Goal: Task Accomplishment & Management: Manage account settings

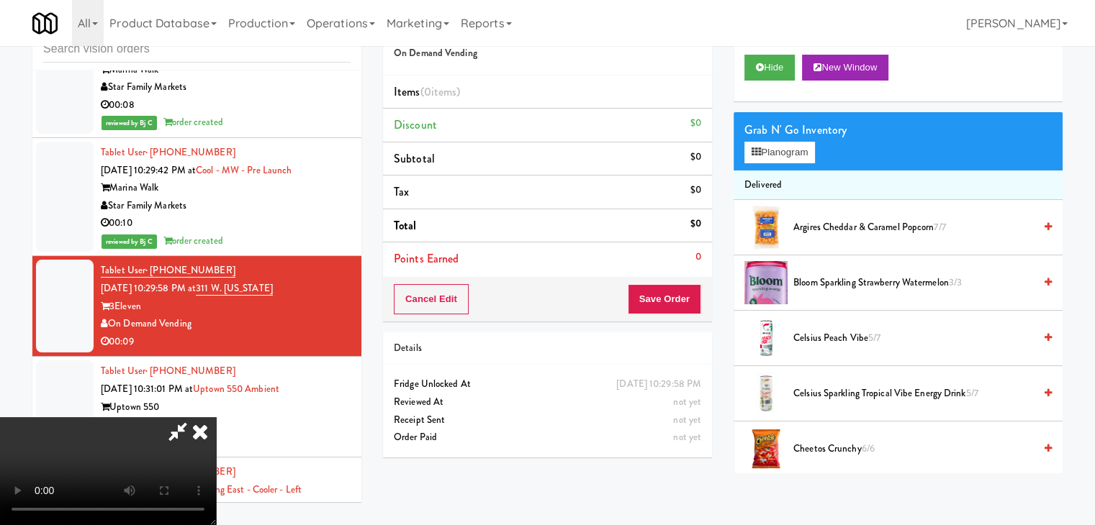
scroll to position [12390, 0]
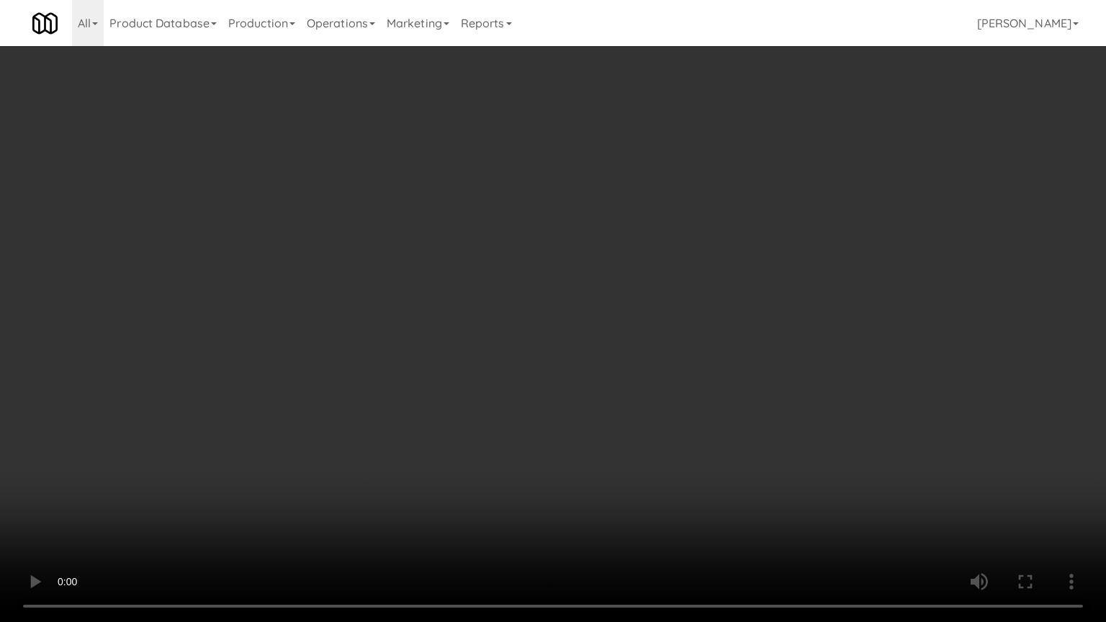
click at [645, 428] on video at bounding box center [553, 311] width 1106 height 622
click at [658, 423] on video at bounding box center [553, 311] width 1106 height 622
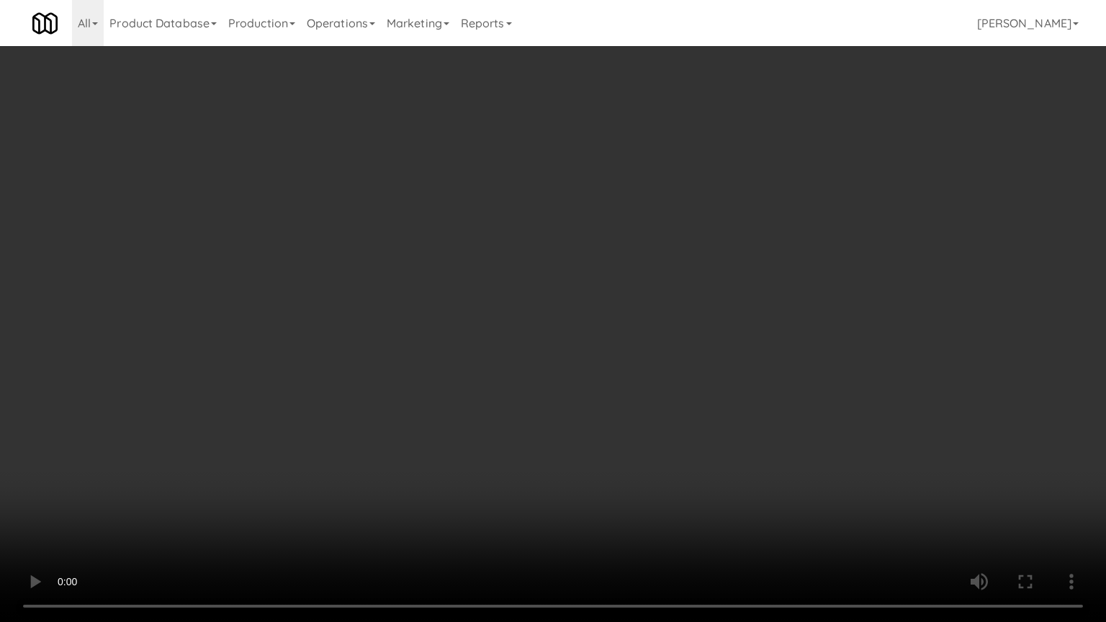
click at [747, 487] on video at bounding box center [553, 311] width 1106 height 622
click at [754, 487] on video at bounding box center [553, 311] width 1106 height 622
click at [754, 488] on video at bounding box center [553, 311] width 1106 height 622
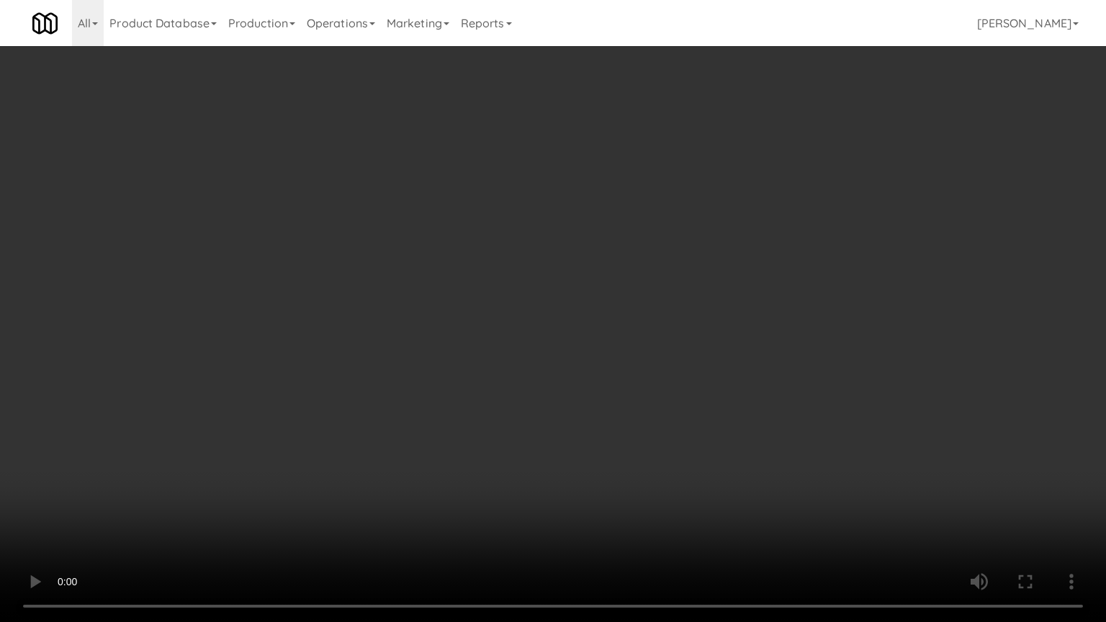
click at [754, 488] on video at bounding box center [553, 311] width 1106 height 622
click at [690, 438] on video at bounding box center [553, 311] width 1106 height 622
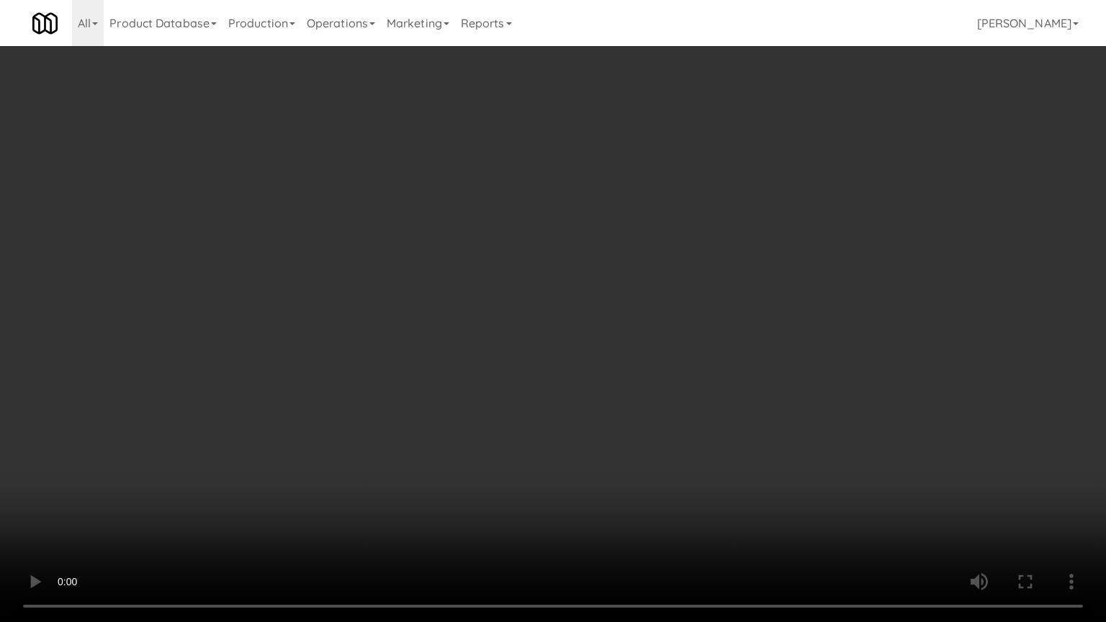
click at [690, 438] on video at bounding box center [553, 311] width 1106 height 622
click at [695, 435] on video at bounding box center [553, 311] width 1106 height 622
drag, startPoint x: 695, startPoint y: 435, endPoint x: 735, endPoint y: 302, distance: 138.4
click at [695, 431] on video at bounding box center [553, 311] width 1106 height 622
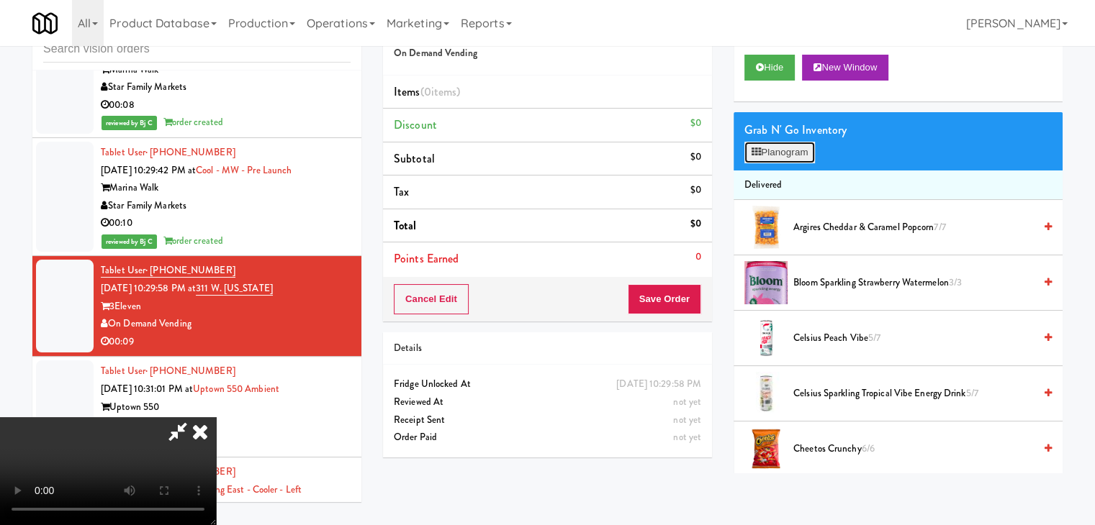
click at [800, 144] on button "Planogram" at bounding box center [779, 153] width 71 height 22
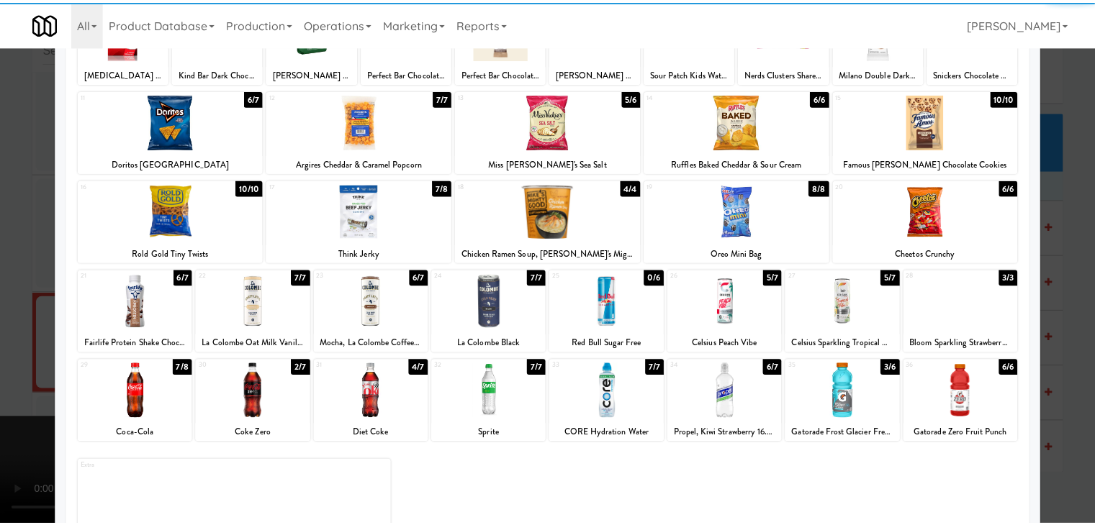
scroll to position [144, 0]
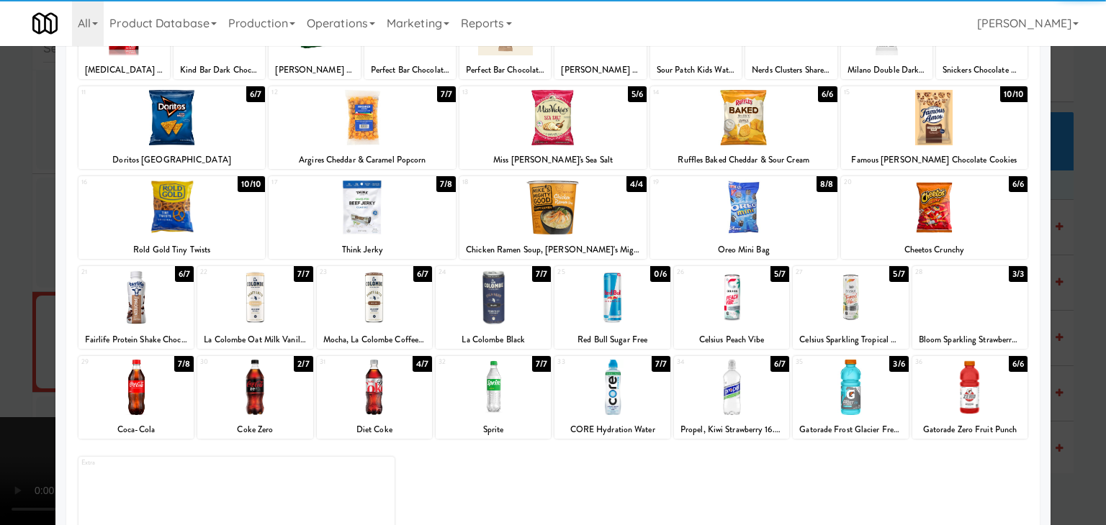
click at [732, 315] on div at bounding box center [731, 297] width 115 height 55
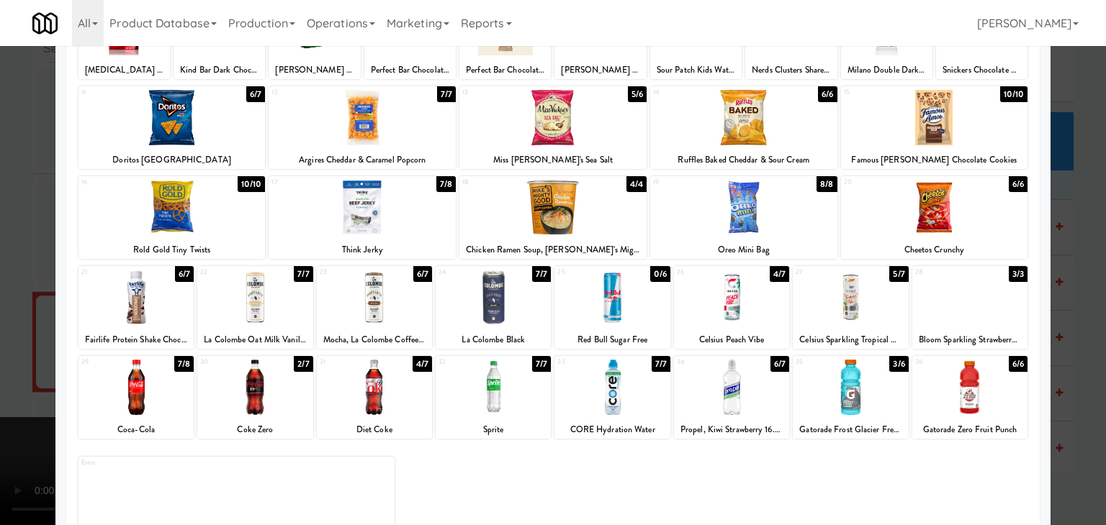
drag, startPoint x: 0, startPoint y: 312, endPoint x: 212, endPoint y: 315, distance: 212.3
click at [6, 312] on div at bounding box center [553, 262] width 1106 height 525
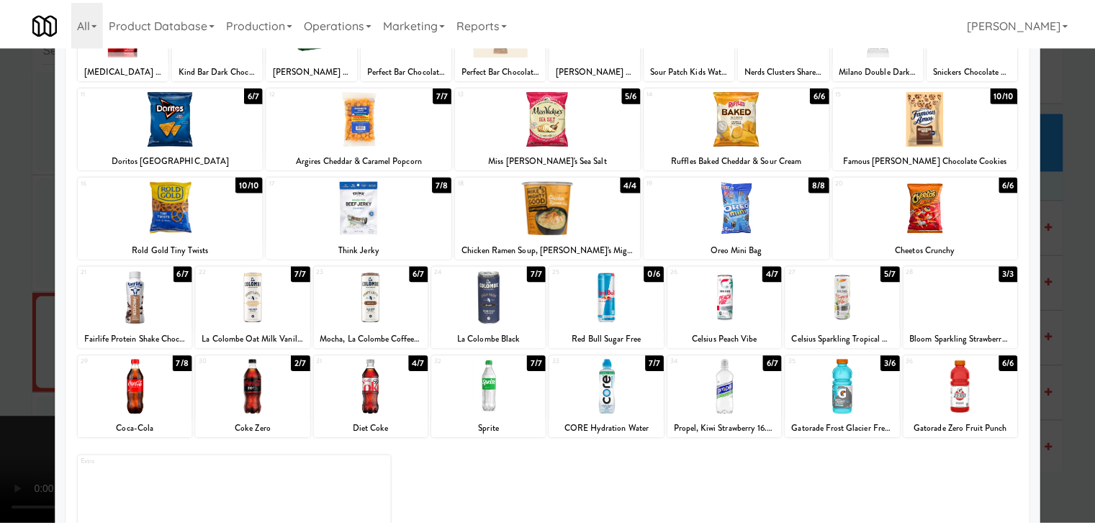
scroll to position [12426, 0]
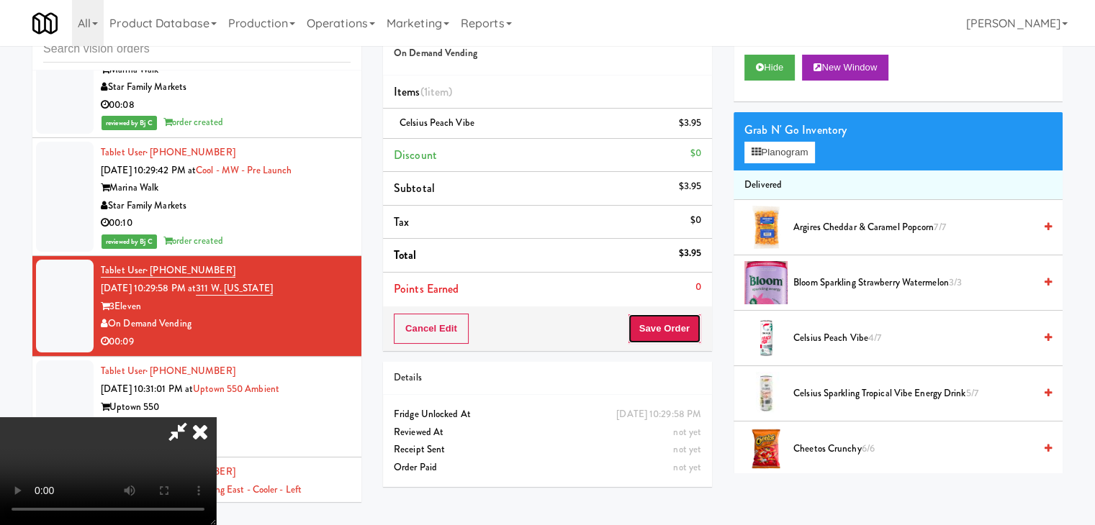
click at [669, 335] on button "Save Order" at bounding box center [664, 329] width 73 height 30
drag, startPoint x: 669, startPoint y: 335, endPoint x: 613, endPoint y: 274, distance: 82.5
click at [622, 282] on div "Order # 502740 On Demand Vending Items (1 item ) Celsius Peach Vibe $3.95 Disco…" at bounding box center [722, 252] width 679 height 492
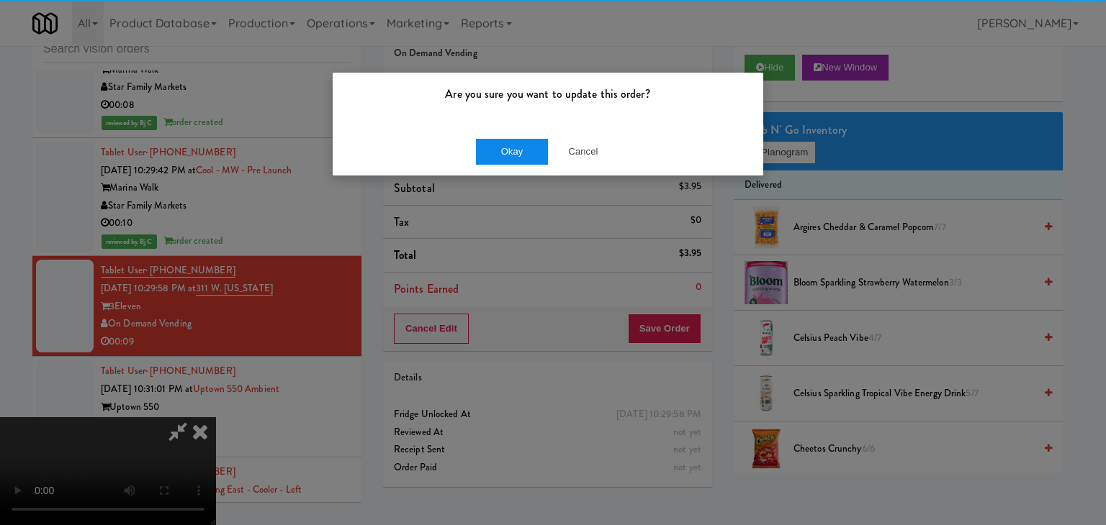
drag, startPoint x: 515, startPoint y: 133, endPoint x: 512, endPoint y: 151, distance: 18.1
click at [513, 140] on div "Okay Cancel" at bounding box center [548, 151] width 430 height 48
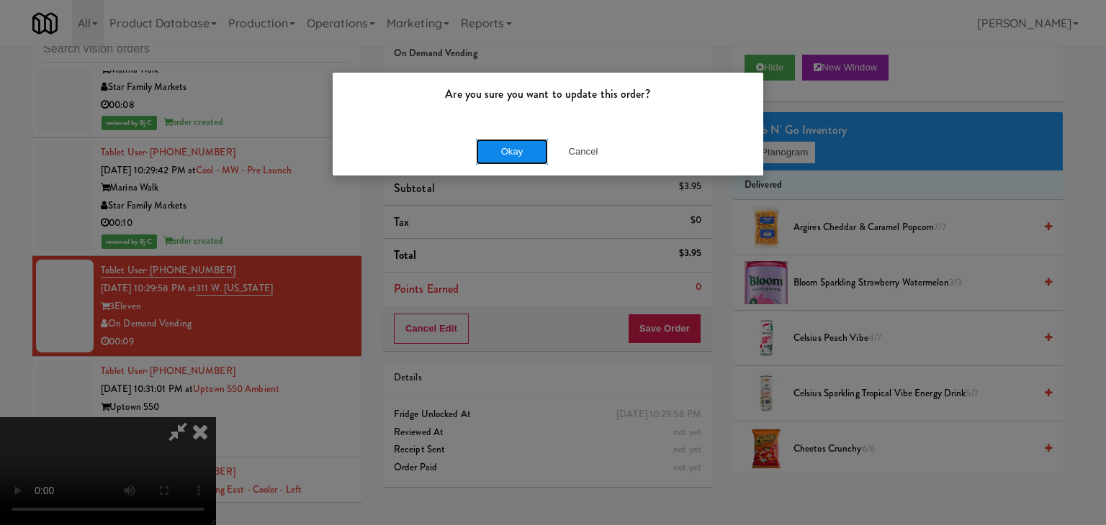
click at [512, 151] on button "Okay" at bounding box center [512, 152] width 72 height 26
click at [512, 151] on div "Okay Cancel" at bounding box center [548, 151] width 430 height 48
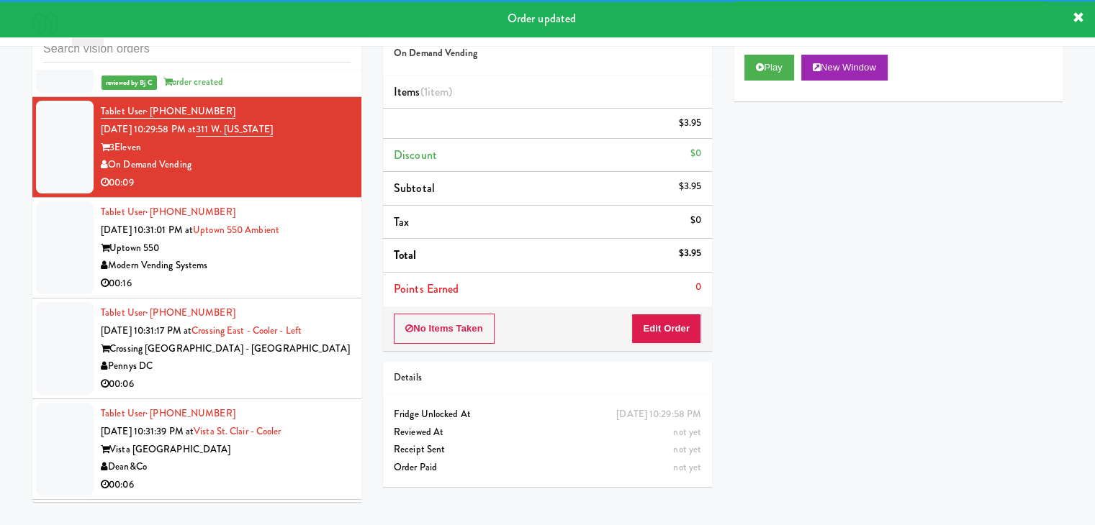
scroll to position [12642, 0]
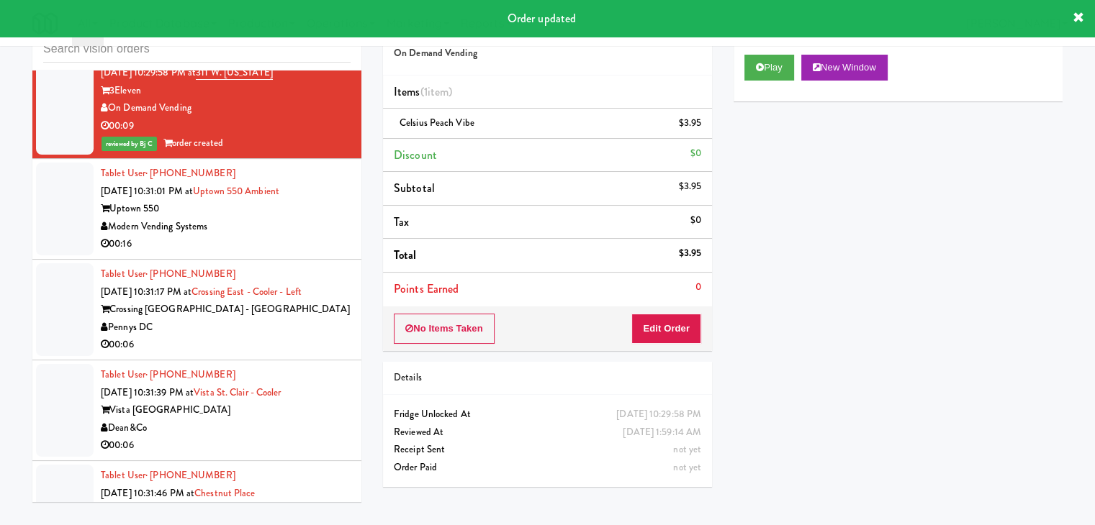
click at [286, 236] on div "Modern Vending Systems" at bounding box center [226, 227] width 250 height 18
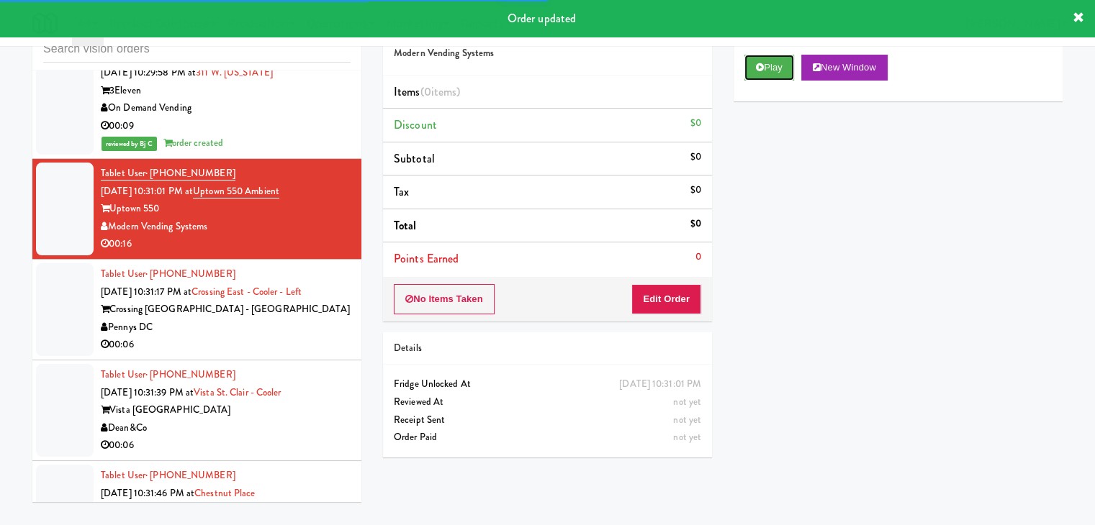
drag, startPoint x: 784, startPoint y: 68, endPoint x: 762, endPoint y: 96, distance: 35.4
click at [782, 69] on button "Play" at bounding box center [769, 68] width 50 height 26
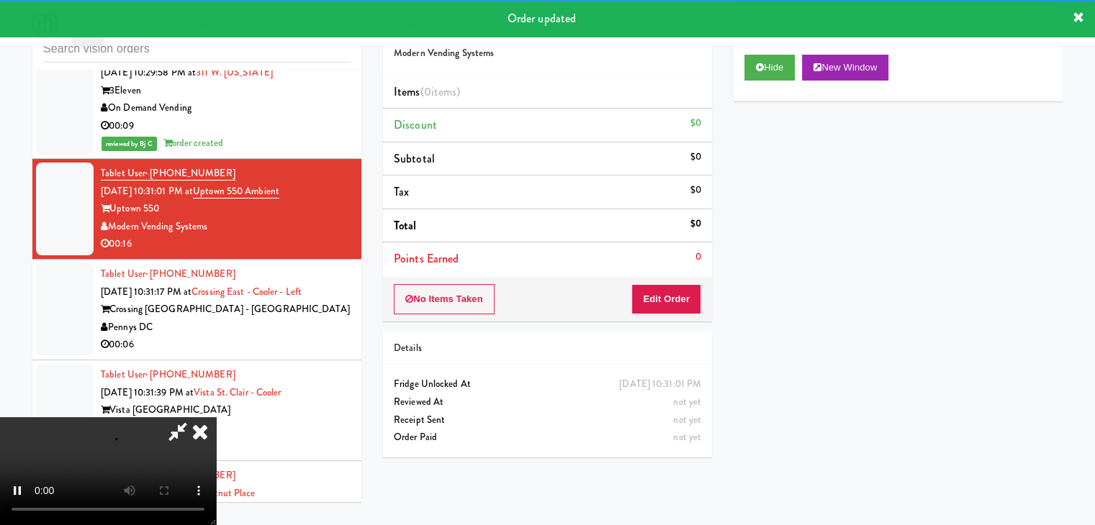
drag, startPoint x: 675, startPoint y: 319, endPoint x: 682, endPoint y: 304, distance: 16.7
click at [676, 317] on div "No Items Taken Edit Order" at bounding box center [547, 299] width 329 height 45
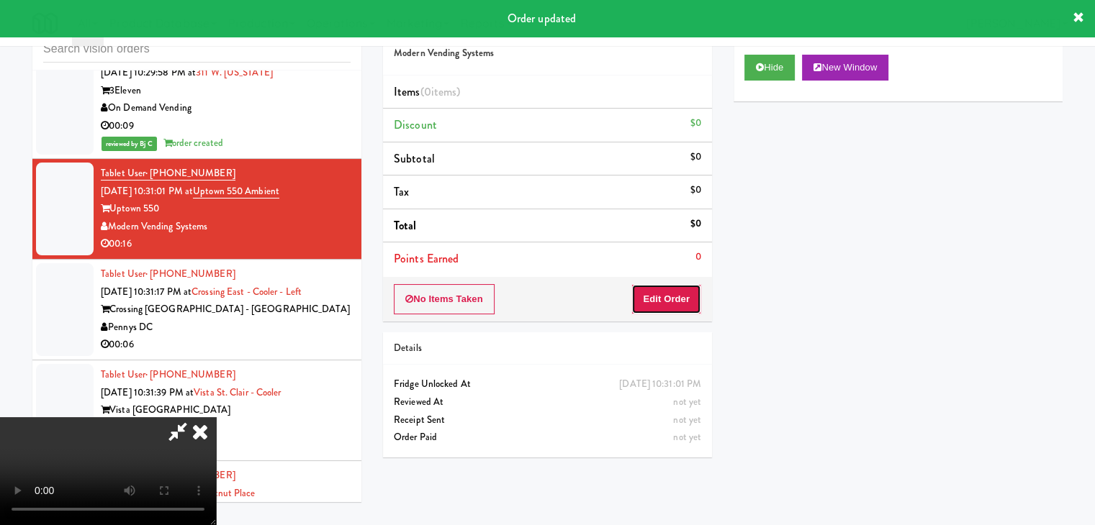
click at [682, 304] on button "Edit Order" at bounding box center [666, 299] width 70 height 30
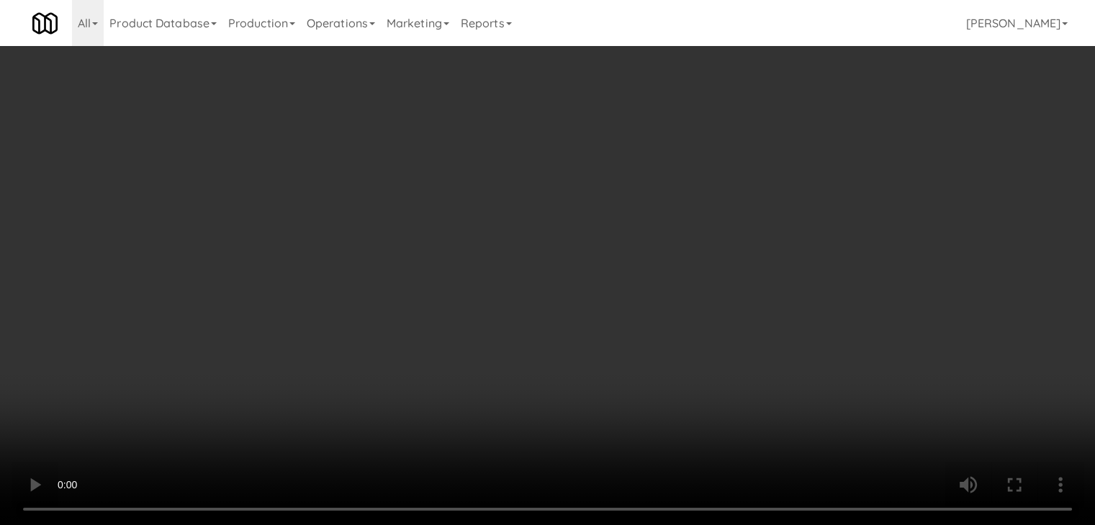
scroll to position [12606, 0]
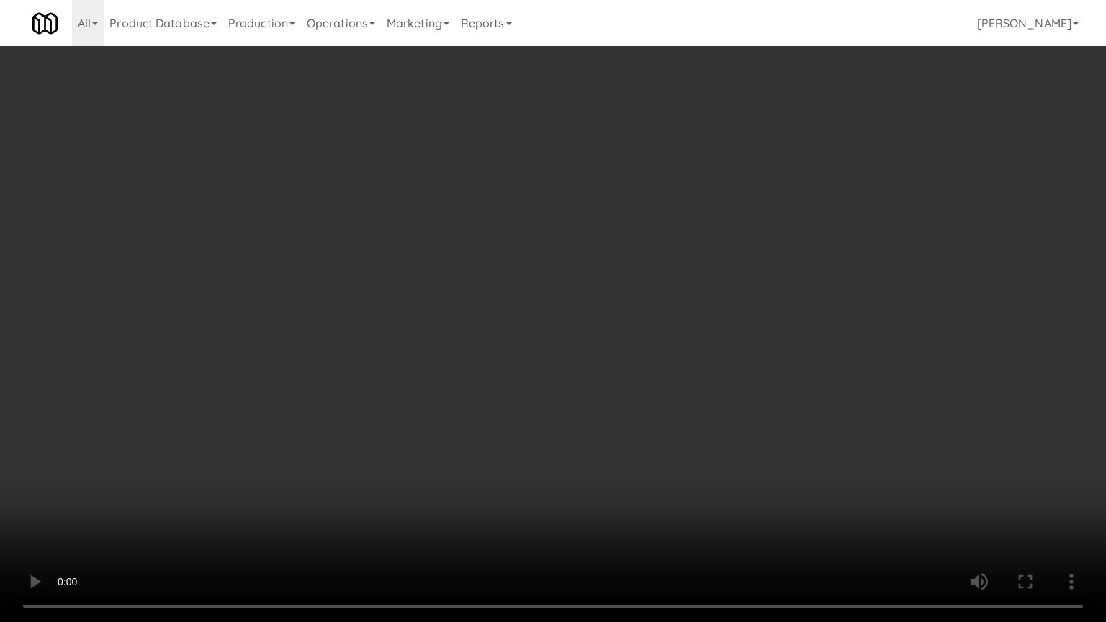
click at [700, 445] on video at bounding box center [553, 311] width 1106 height 622
click at [718, 412] on video at bounding box center [553, 311] width 1106 height 622
click at [718, 411] on video at bounding box center [553, 311] width 1106 height 622
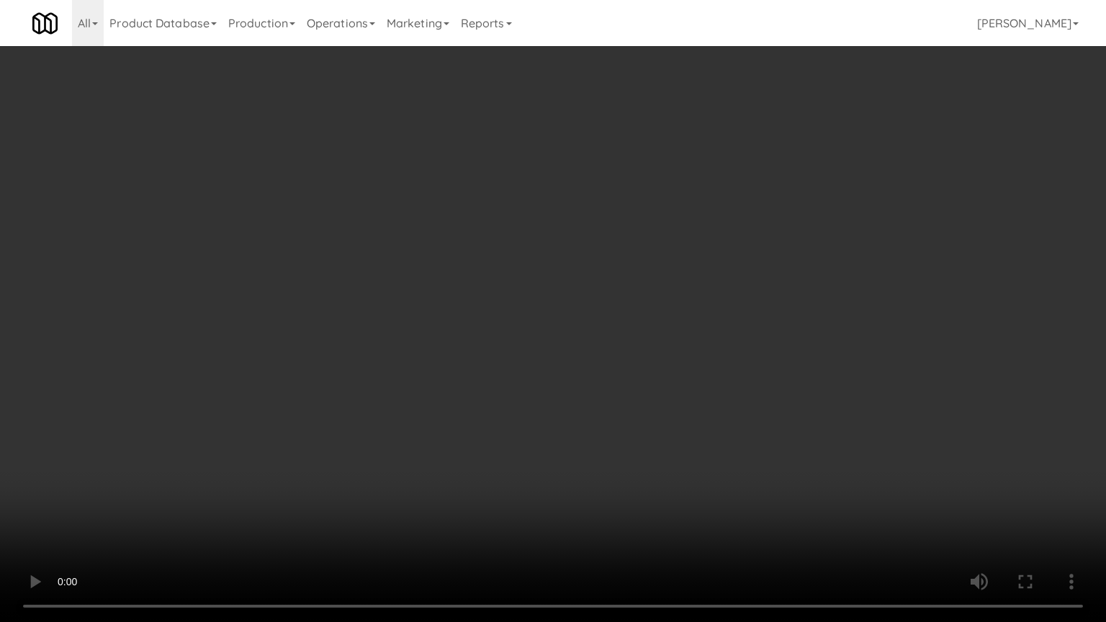
click at [718, 411] on video at bounding box center [553, 311] width 1106 height 622
click at [719, 410] on video at bounding box center [553, 311] width 1106 height 622
click at [720, 410] on video at bounding box center [553, 311] width 1106 height 622
click at [722, 408] on video at bounding box center [553, 311] width 1106 height 622
click at [723, 408] on video at bounding box center [553, 311] width 1106 height 622
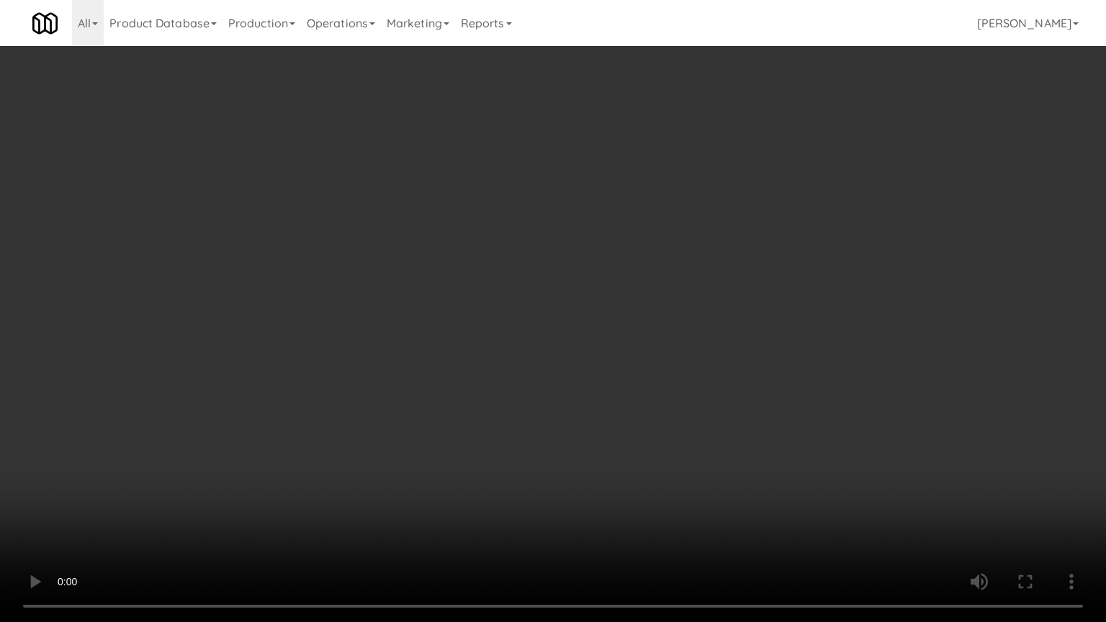
click at [731, 406] on video at bounding box center [553, 311] width 1106 height 622
click at [695, 465] on video at bounding box center [553, 311] width 1106 height 622
click at [697, 453] on video at bounding box center [553, 311] width 1106 height 622
click at [700, 450] on video at bounding box center [553, 311] width 1106 height 622
click at [702, 446] on video at bounding box center [553, 311] width 1106 height 622
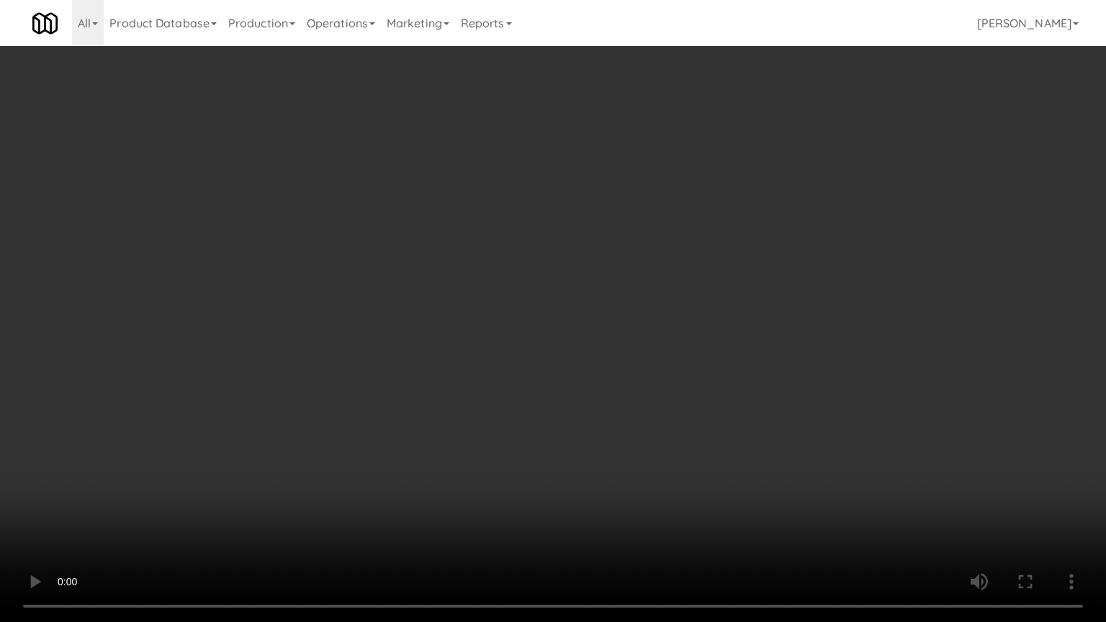
click at [702, 446] on video at bounding box center [553, 311] width 1106 height 622
click at [711, 441] on video at bounding box center [553, 311] width 1106 height 622
click at [723, 433] on video at bounding box center [553, 311] width 1106 height 622
click at [724, 432] on video at bounding box center [553, 311] width 1106 height 622
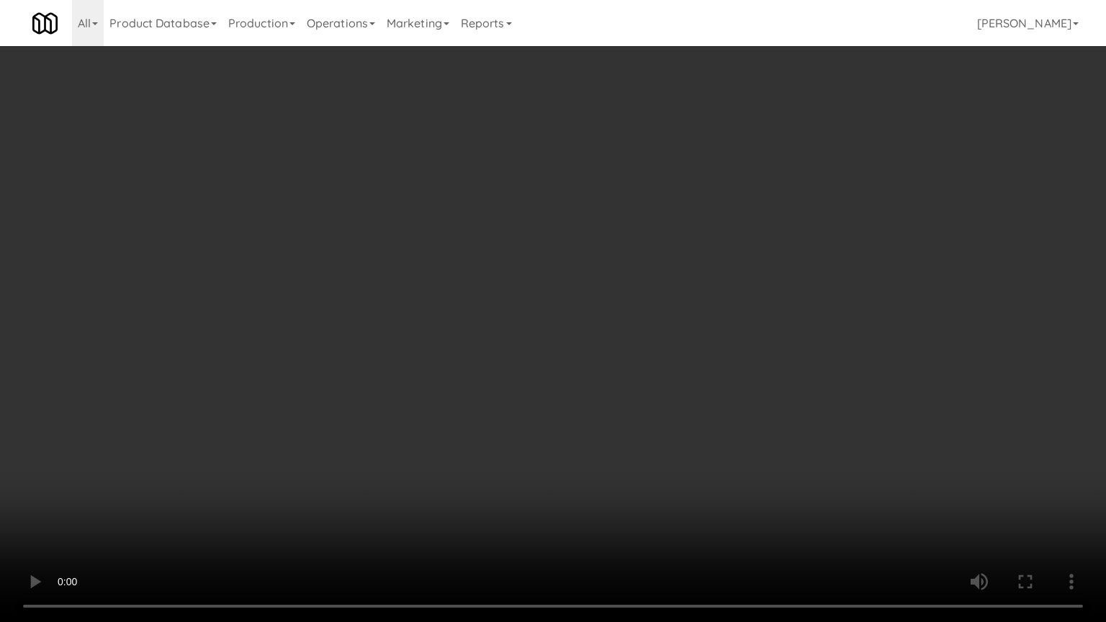
click at [764, 418] on video at bounding box center [553, 311] width 1106 height 622
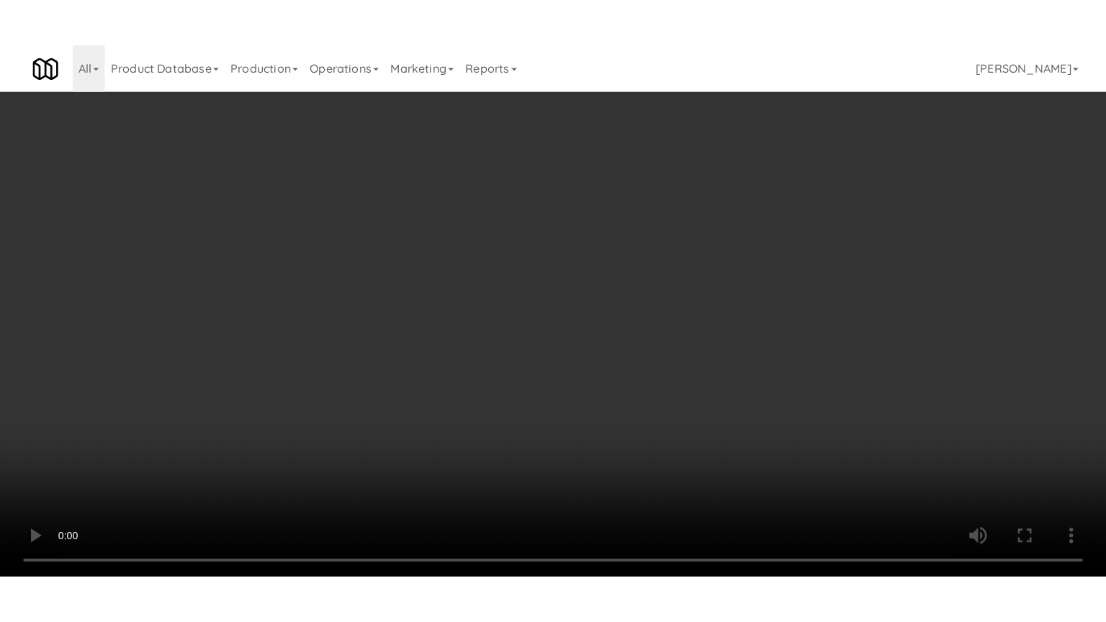
scroll to position [12642, 0]
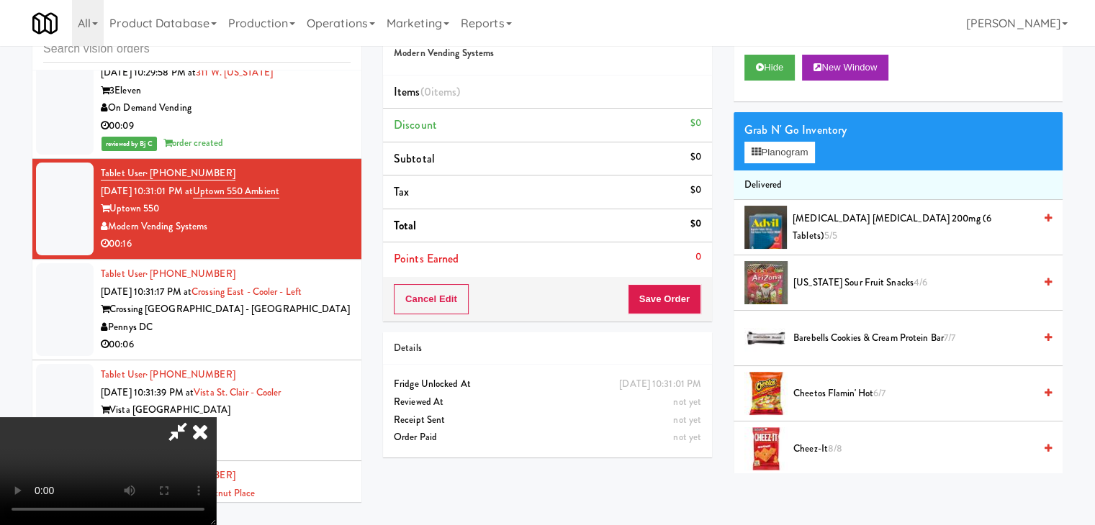
drag, startPoint x: 677, startPoint y: 355, endPoint x: 659, endPoint y: 356, distance: 17.3
click at [671, 356] on div "Details" at bounding box center [547, 349] width 307 height 18
click at [216, 417] on video at bounding box center [108, 471] width 216 height 108
drag, startPoint x: 529, startPoint y: 355, endPoint x: 654, endPoint y: 420, distance: 141.3
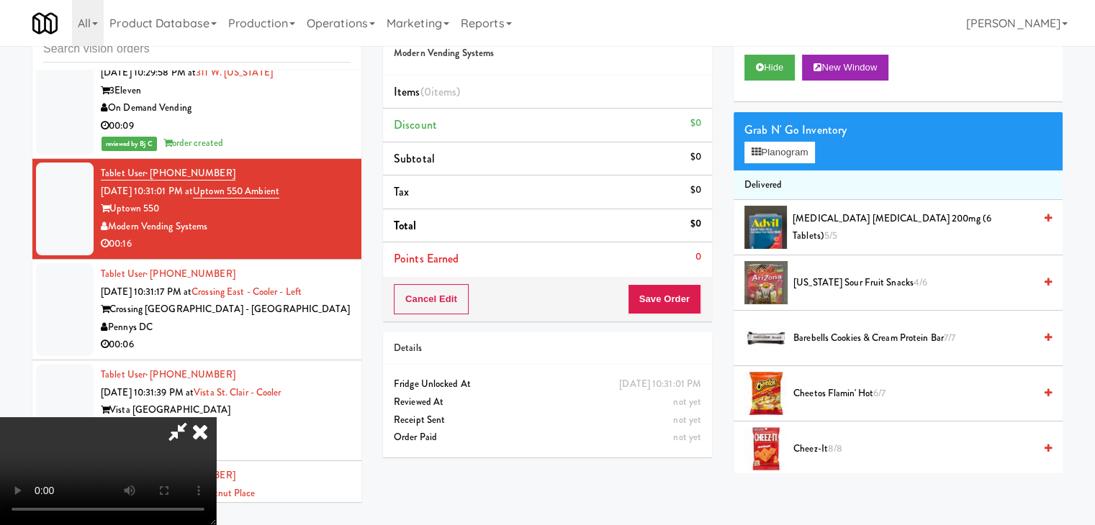
click at [216, 417] on video at bounding box center [108, 471] width 216 height 108
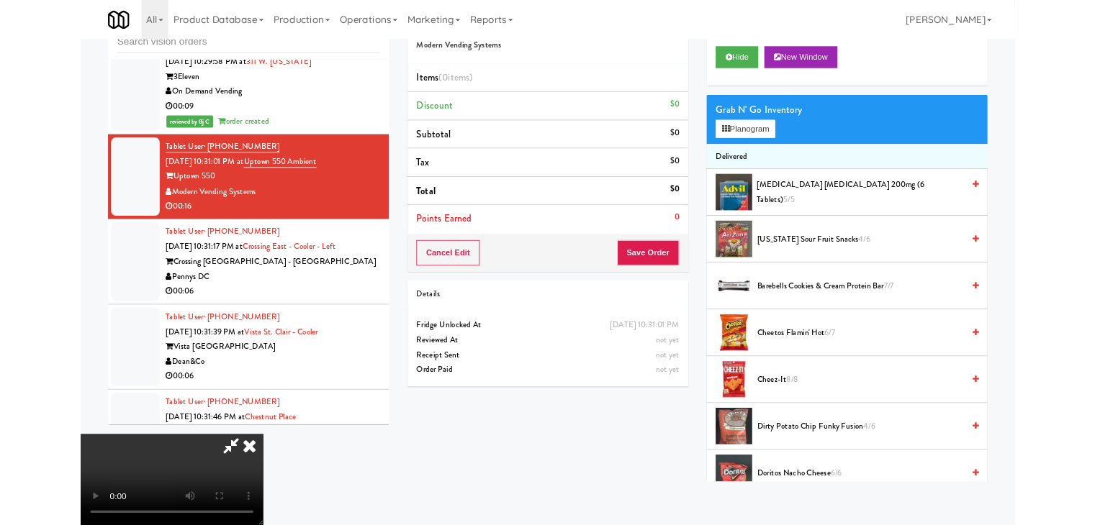
scroll to position [12606, 0]
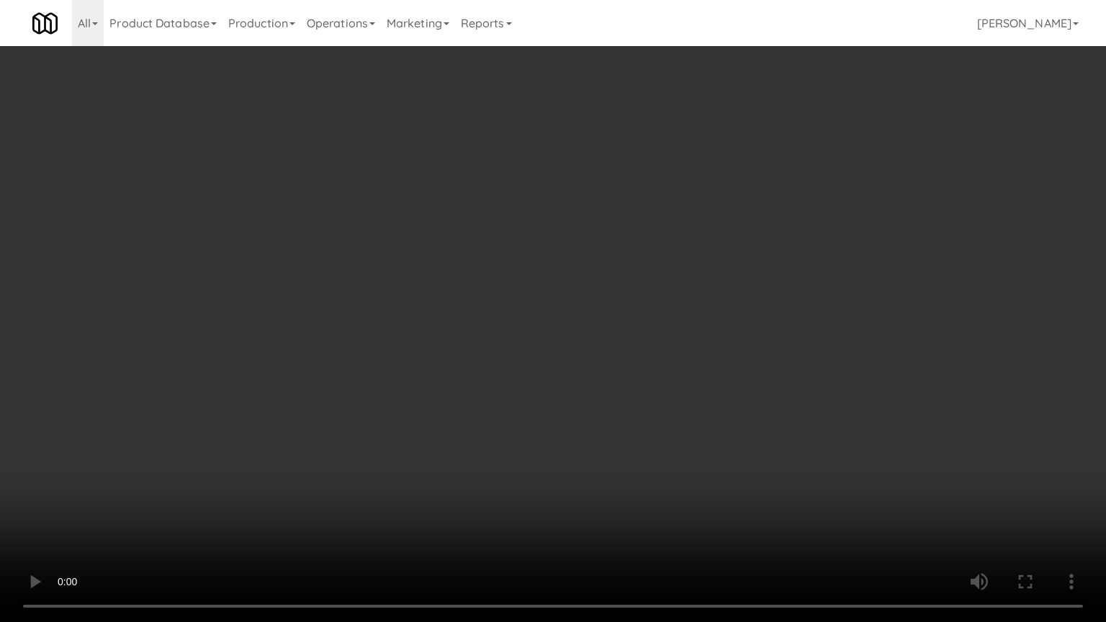
click at [607, 458] on video at bounding box center [553, 311] width 1106 height 622
click at [621, 443] on video at bounding box center [553, 311] width 1106 height 622
click at [622, 440] on video at bounding box center [553, 311] width 1106 height 622
click at [631, 433] on video at bounding box center [553, 311] width 1106 height 622
click at [633, 435] on video at bounding box center [553, 311] width 1106 height 622
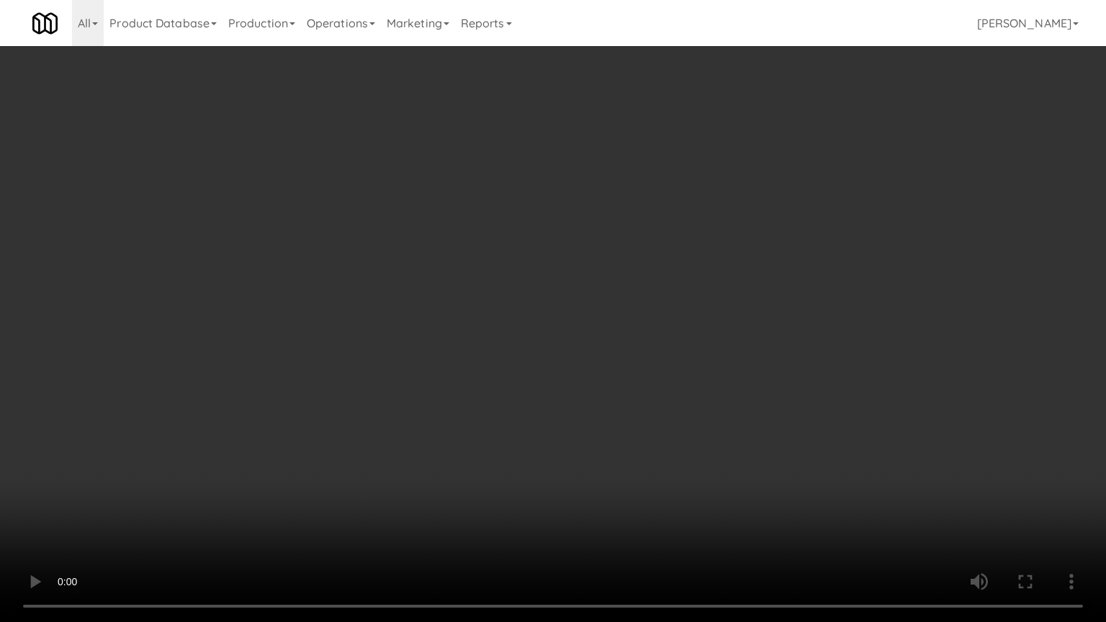
click at [644, 435] on video at bounding box center [553, 311] width 1106 height 622
click at [679, 420] on video at bounding box center [553, 311] width 1106 height 622
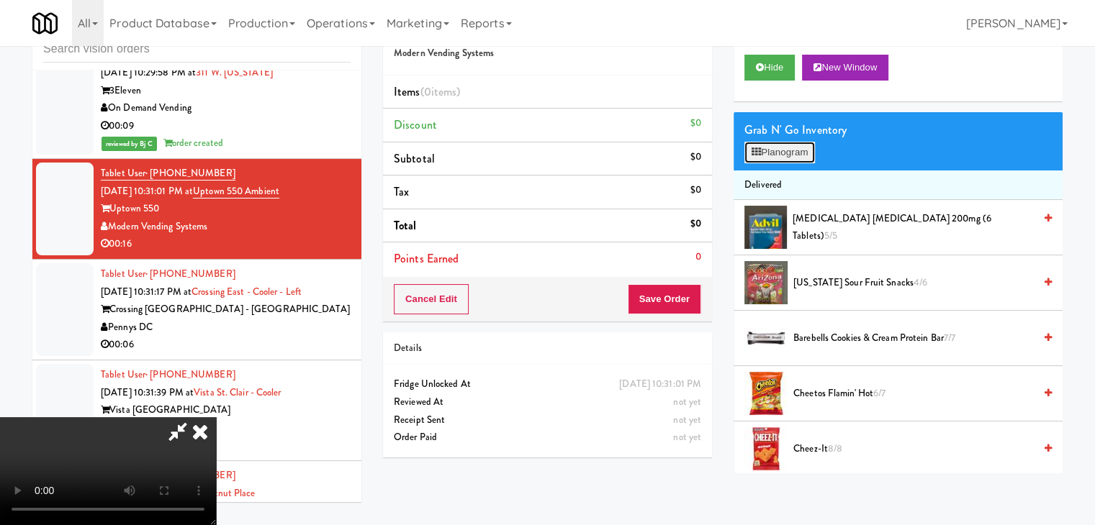
click at [789, 152] on button "Planogram" at bounding box center [779, 153] width 71 height 22
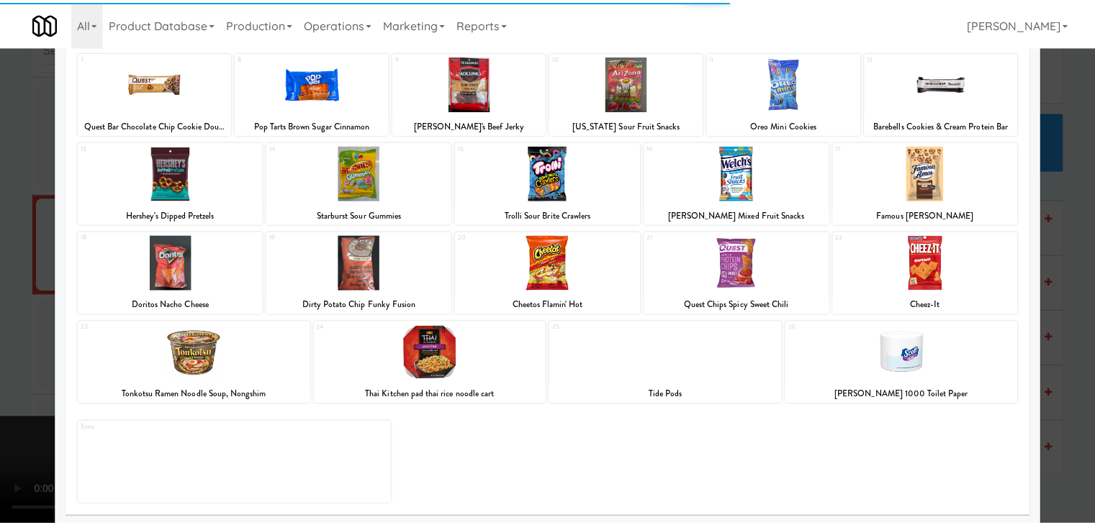
scroll to position [181, 0]
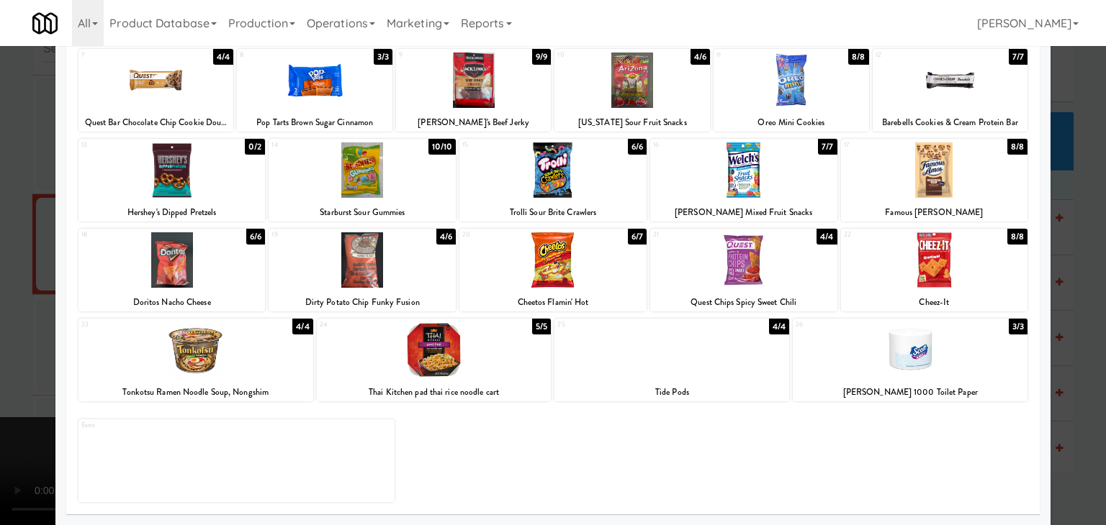
click at [371, 263] on div at bounding box center [361, 259] width 187 height 55
click at [949, 263] on div at bounding box center [934, 259] width 187 height 55
click at [1075, 269] on div at bounding box center [553, 262] width 1106 height 525
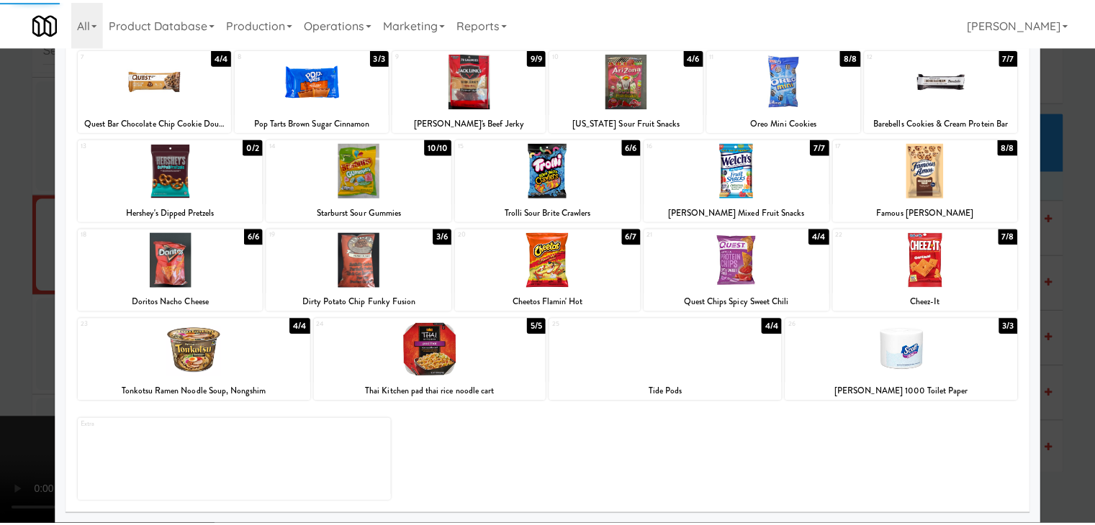
scroll to position [12642, 0]
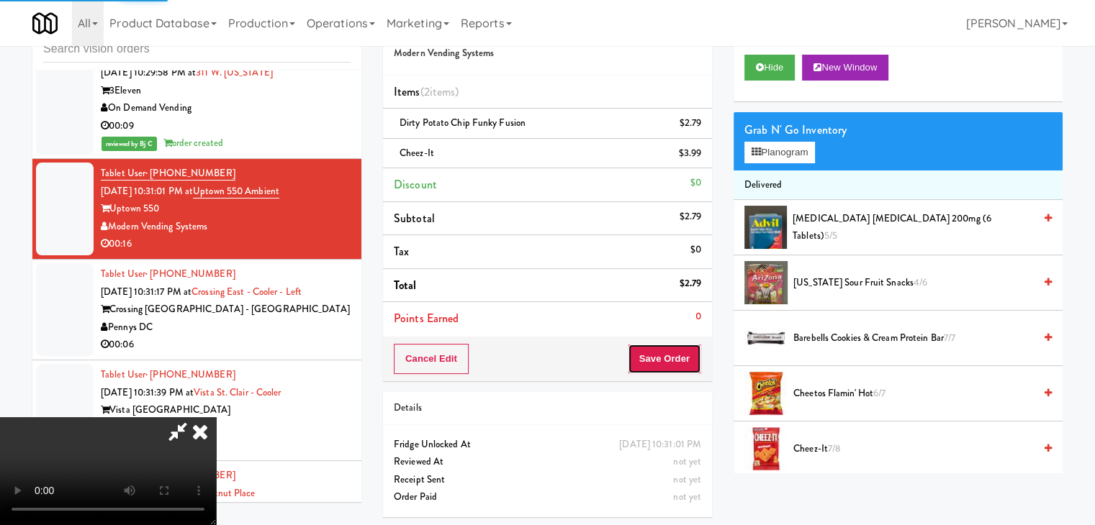
click at [685, 361] on button "Save Order" at bounding box center [664, 359] width 73 height 30
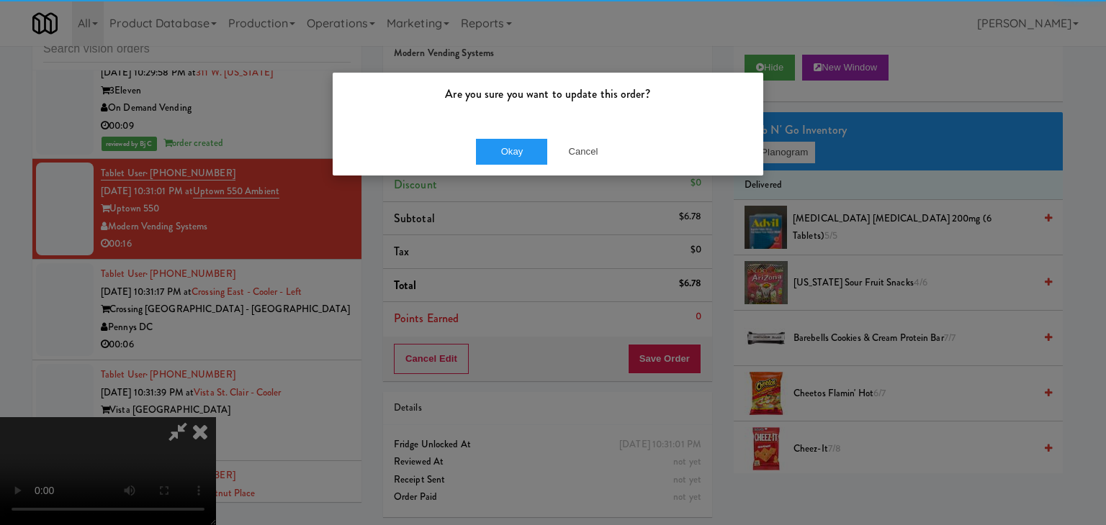
click at [493, 133] on div "Okay Cancel" at bounding box center [548, 151] width 430 height 48
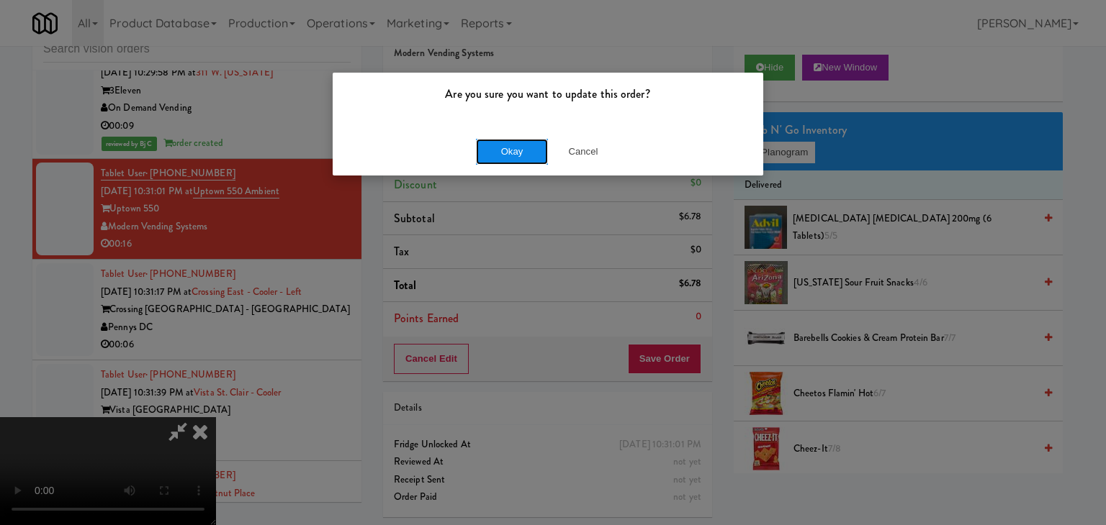
click at [494, 145] on button "Okay" at bounding box center [512, 152] width 72 height 26
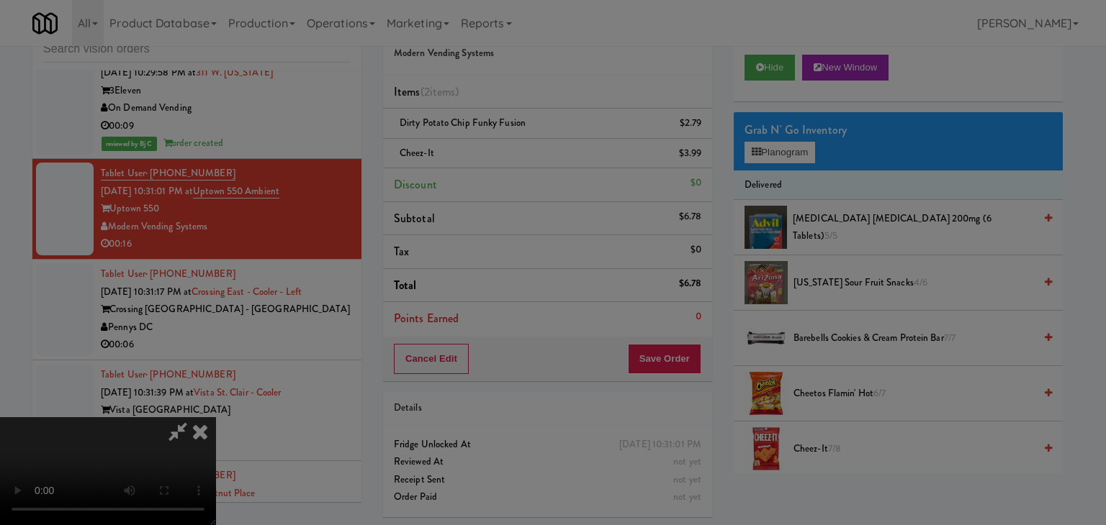
drag, startPoint x: 494, startPoint y: 145, endPoint x: 528, endPoint y: 188, distance: 54.7
click at [494, 138] on button "Okay" at bounding box center [512, 125] width 72 height 26
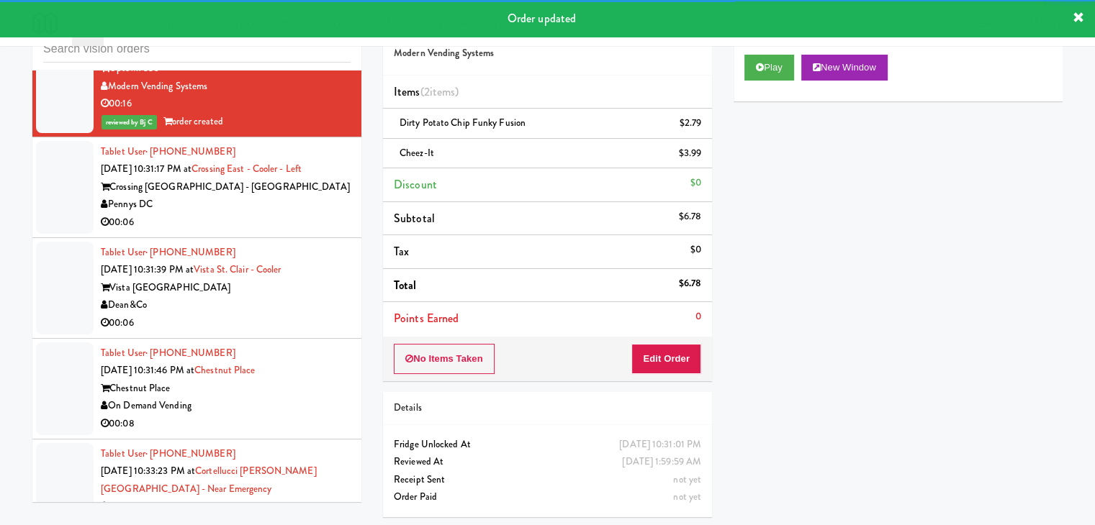
scroll to position [12785, 0]
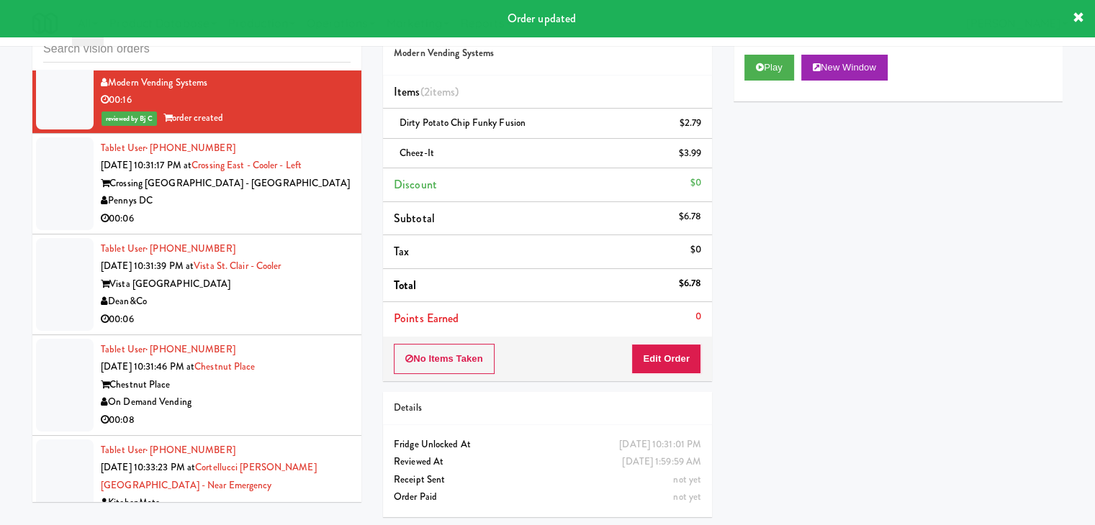
click at [265, 228] on div "00:06" at bounding box center [226, 219] width 250 height 18
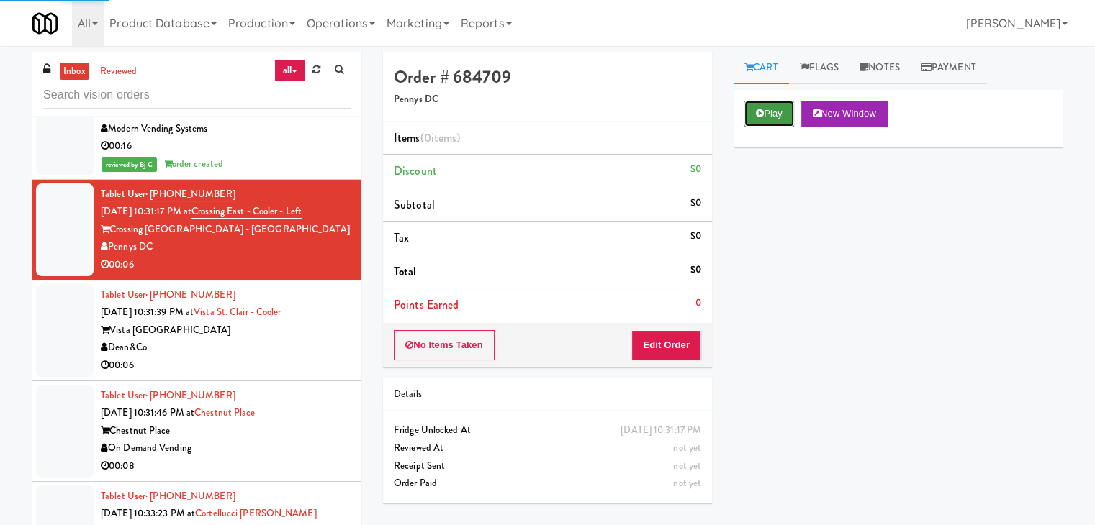
click at [768, 110] on button "Play" at bounding box center [769, 114] width 50 height 26
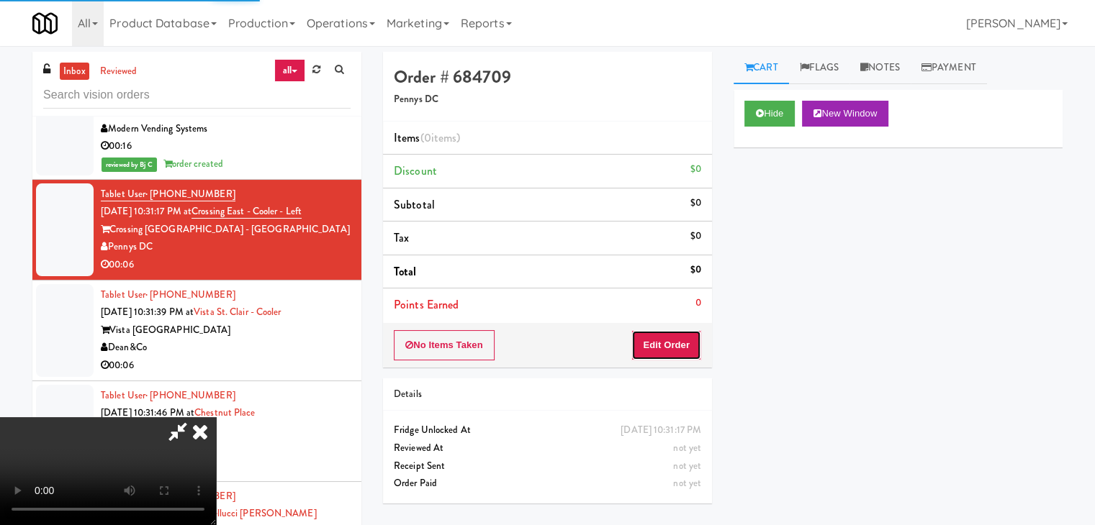
click at [672, 336] on button "Edit Order" at bounding box center [666, 345] width 70 height 30
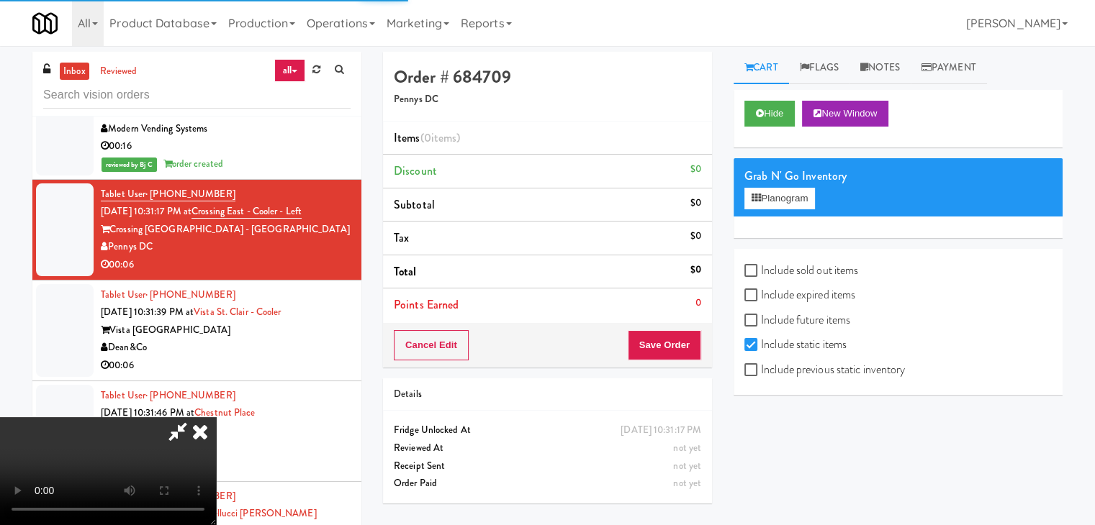
click at [792, 368] on label "Include previous static inventory" at bounding box center [824, 370] width 161 height 22
click at [761, 368] on input "Include previous static inventory" at bounding box center [752, 371] width 17 height 12
checkbox input "true"
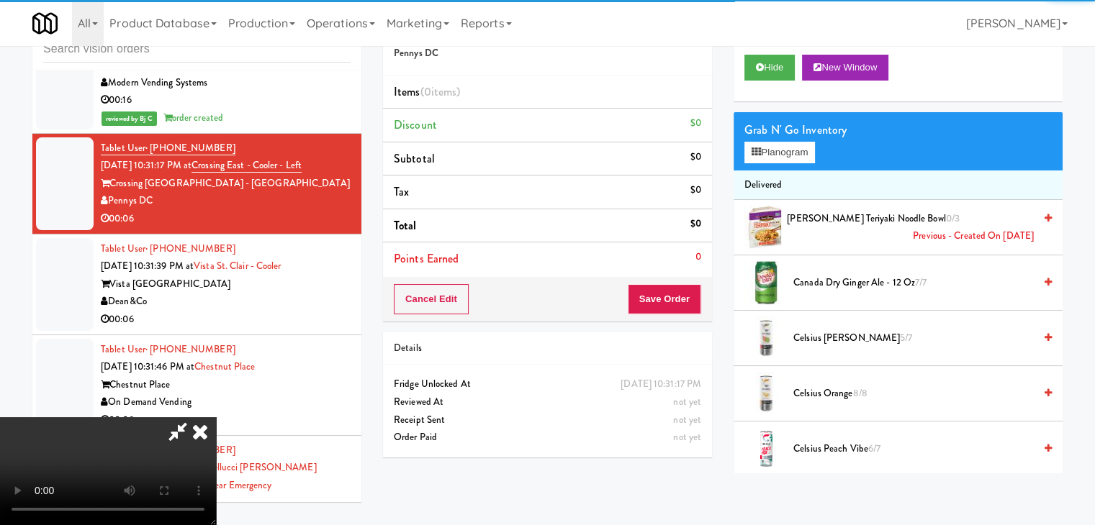
scroll to position [12749, 0]
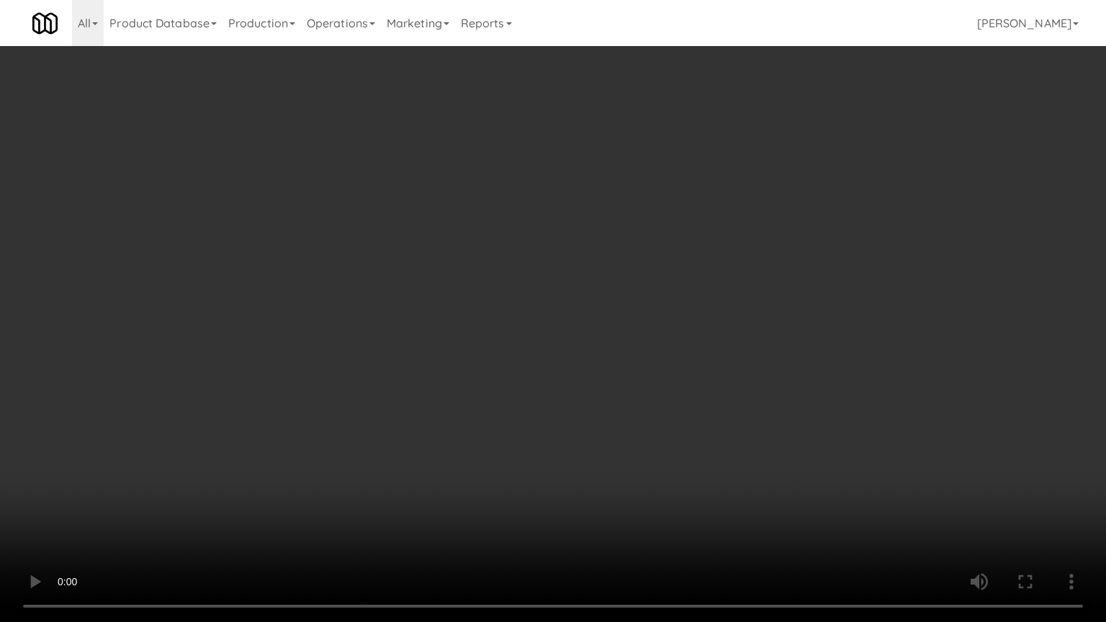
click at [689, 428] on video at bounding box center [553, 311] width 1106 height 622
click at [682, 409] on video at bounding box center [553, 311] width 1106 height 622
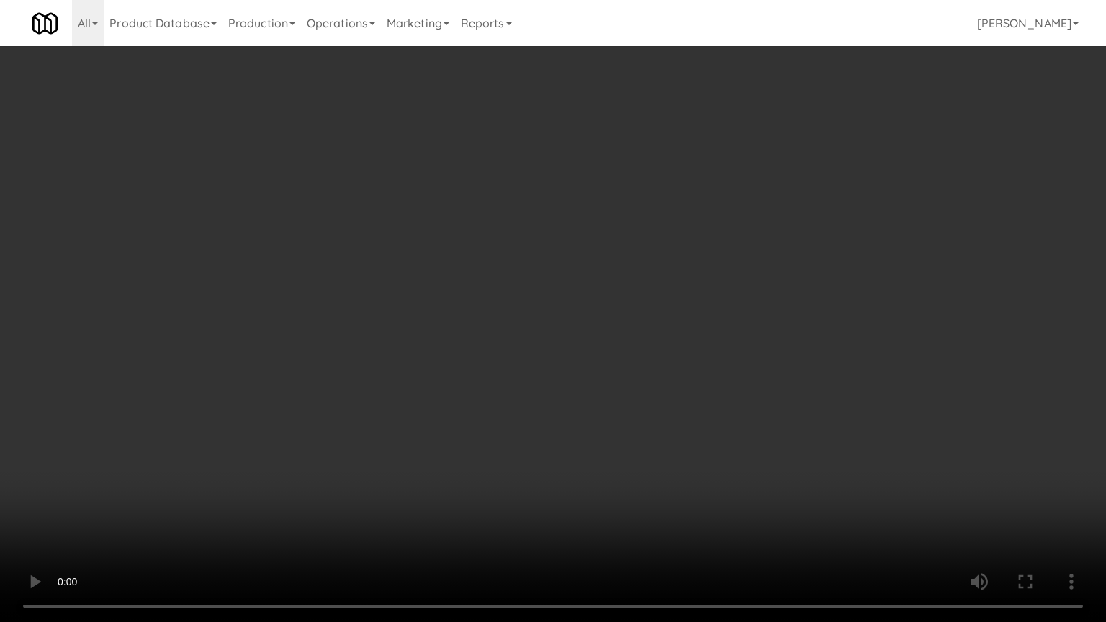
drag, startPoint x: 681, startPoint y: 409, endPoint x: 742, endPoint y: 232, distance: 187.3
click at [680, 404] on video at bounding box center [553, 311] width 1106 height 622
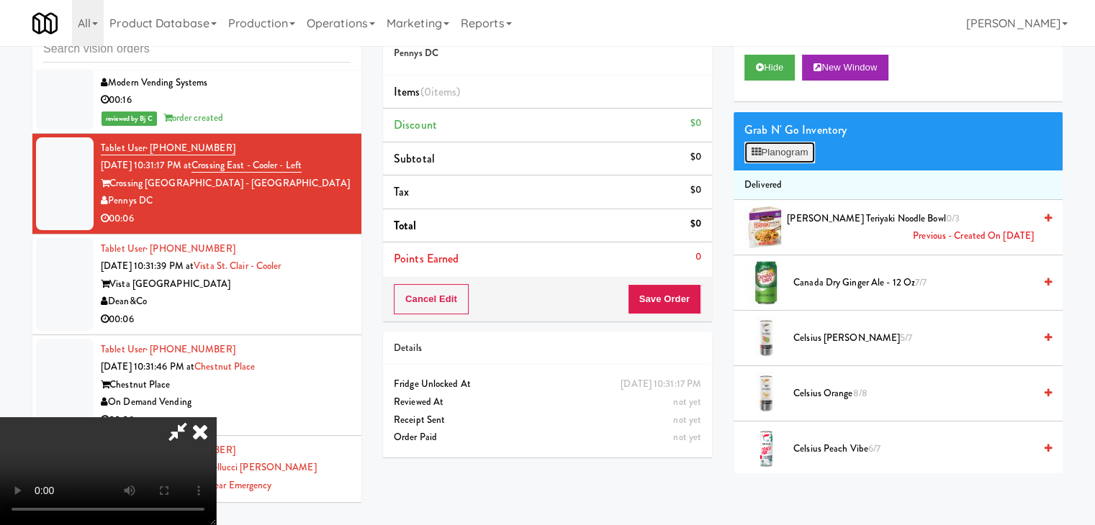
click at [803, 148] on button "Planogram" at bounding box center [779, 153] width 71 height 22
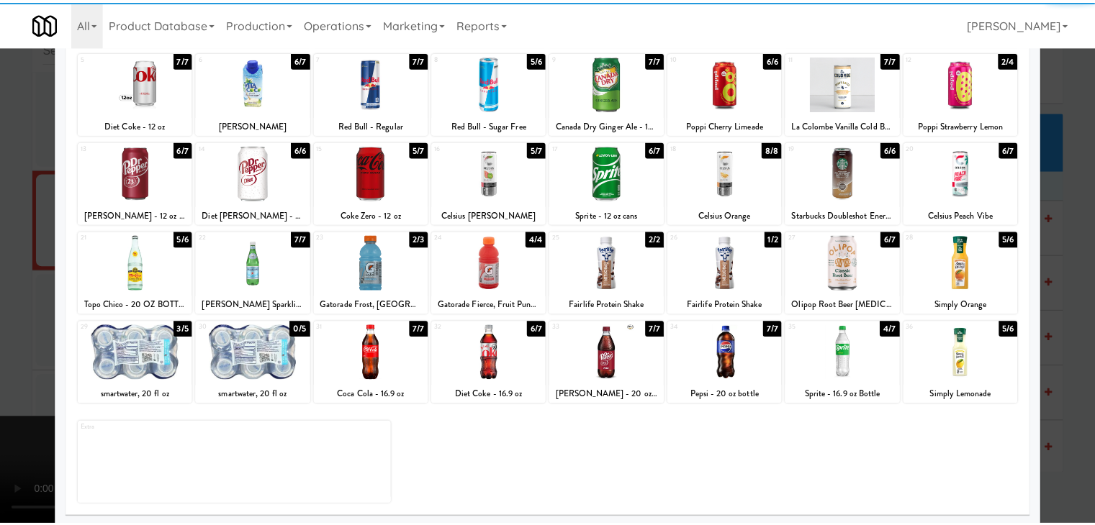
scroll to position [181, 0]
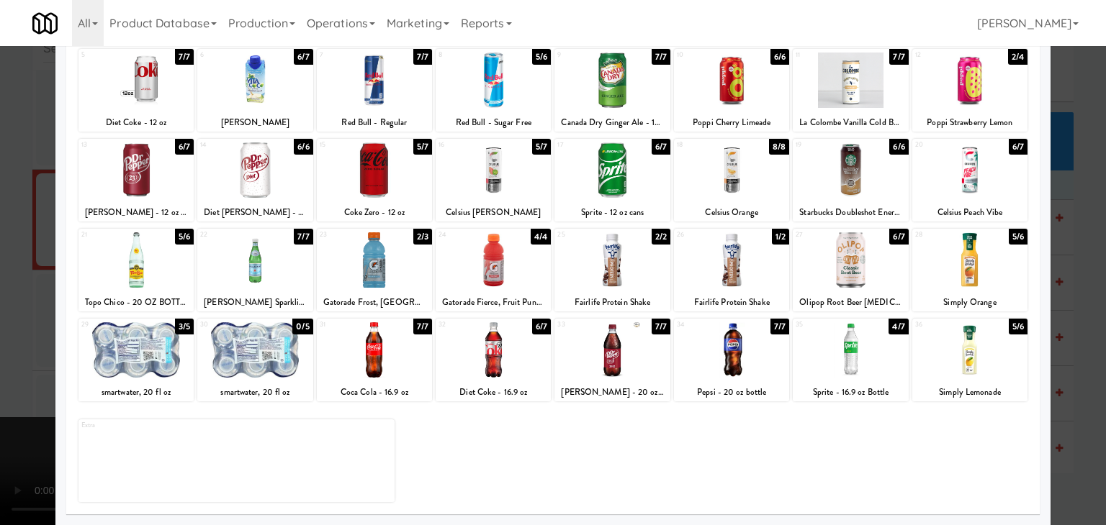
click at [711, 273] on div at bounding box center [731, 259] width 115 height 55
click at [0, 256] on div at bounding box center [553, 262] width 1106 height 525
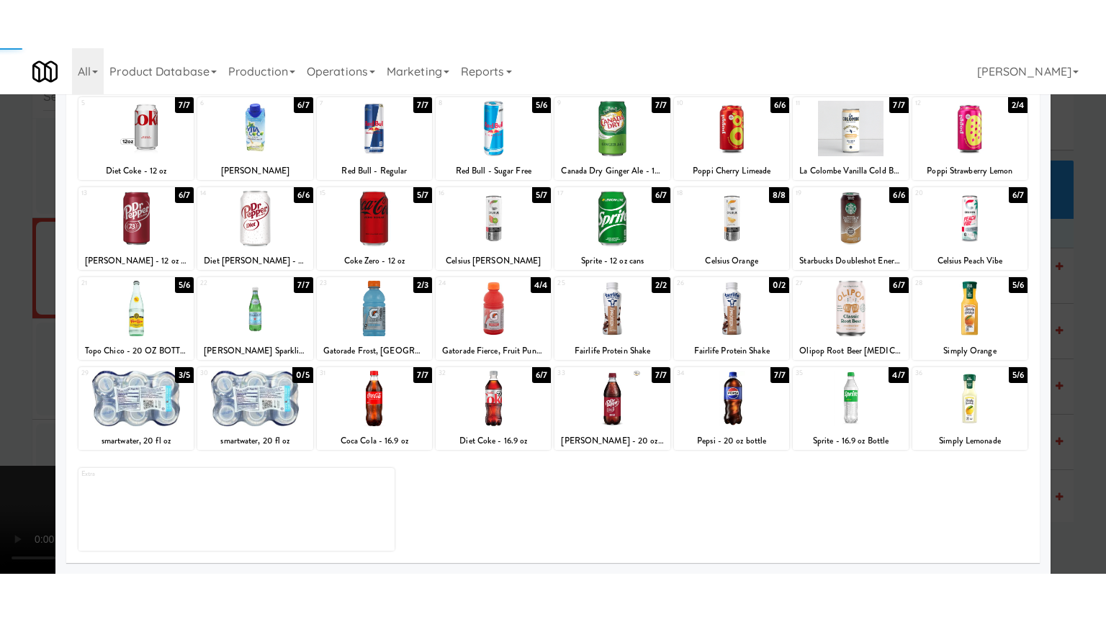
scroll to position [12785, 0]
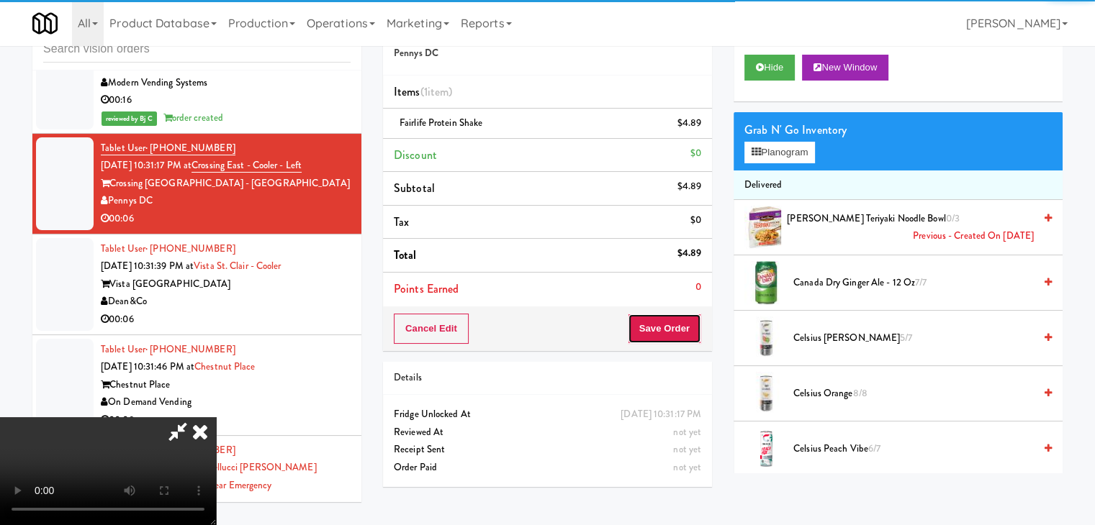
click at [694, 324] on button "Save Order" at bounding box center [664, 329] width 73 height 30
click at [691, 323] on button "Save Order" at bounding box center [664, 329] width 73 height 30
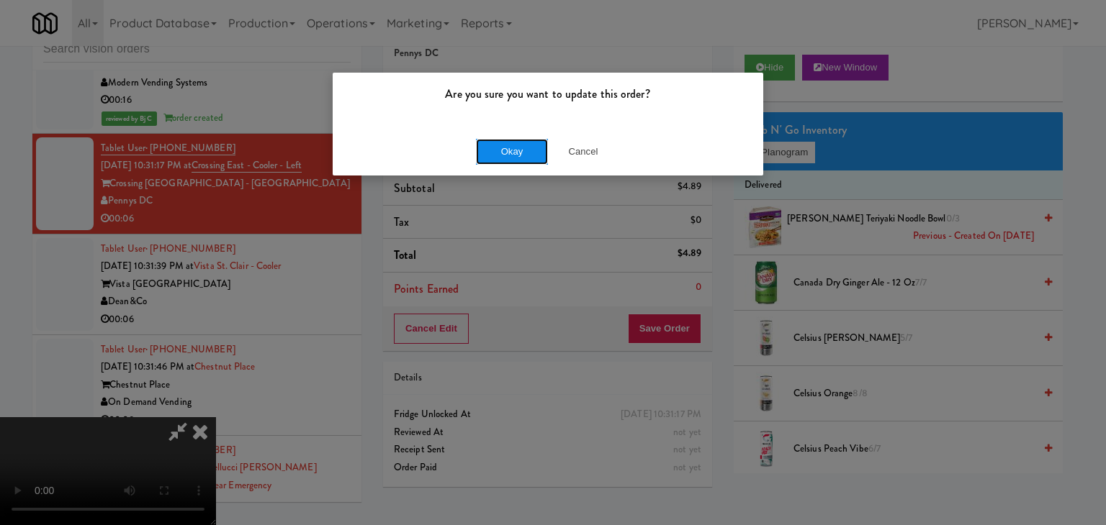
click at [532, 143] on button "Okay" at bounding box center [512, 152] width 72 height 26
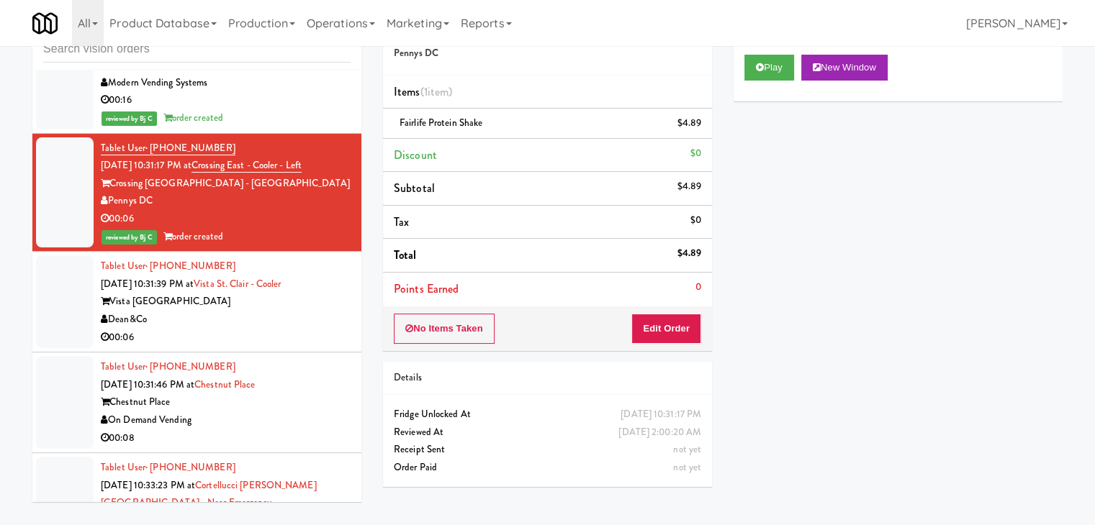
click at [276, 329] on div "Dean&Co" at bounding box center [226, 320] width 250 height 18
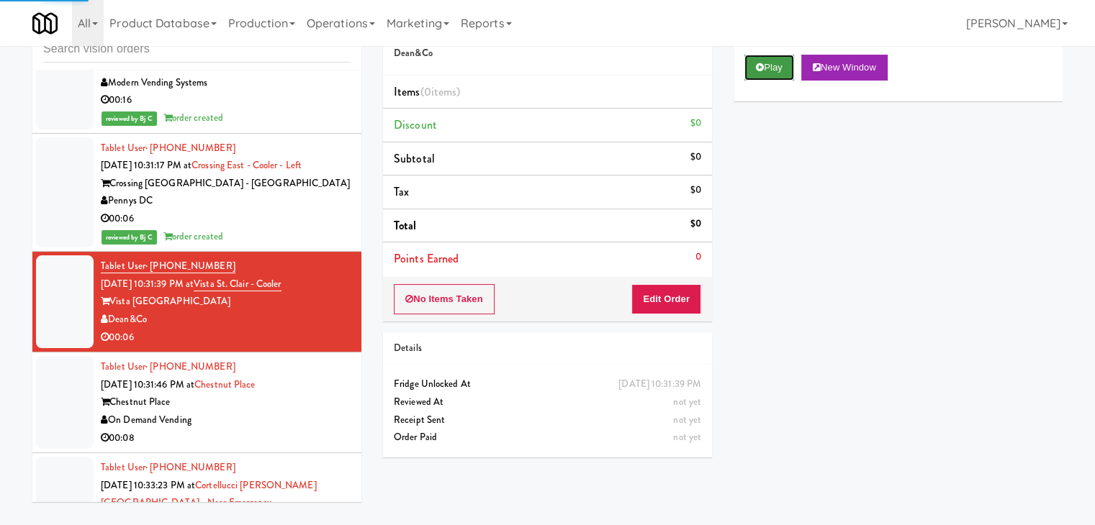
click at [763, 75] on button "Play" at bounding box center [769, 68] width 50 height 26
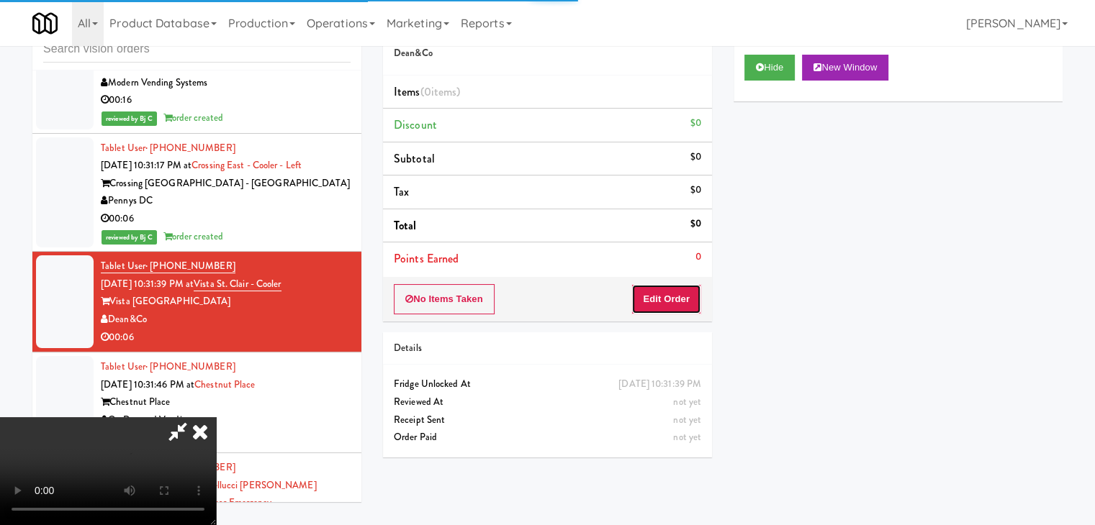
click at [664, 301] on button "Edit Order" at bounding box center [666, 299] width 70 height 30
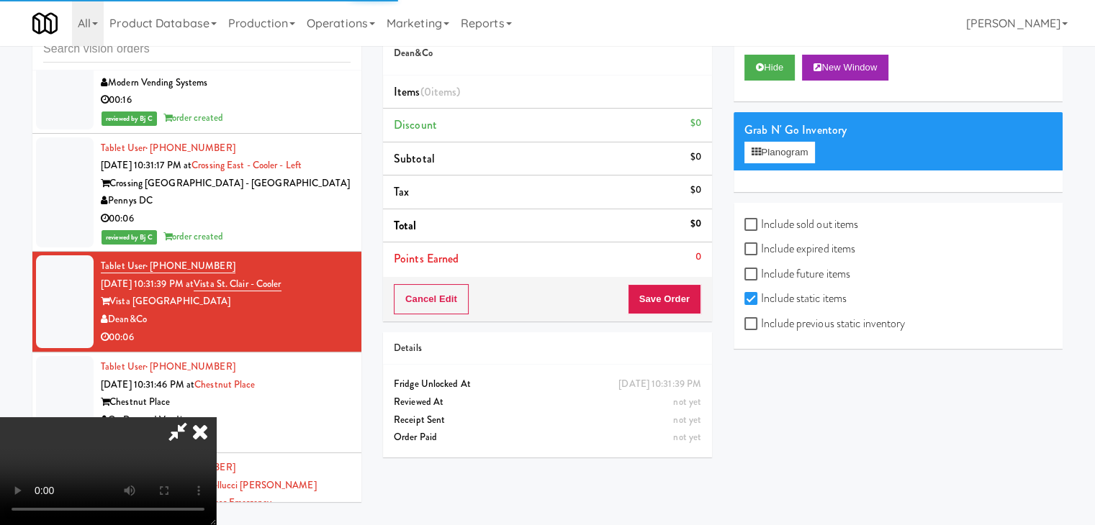
click at [790, 327] on div "Hide New Window Grab N' Go Inventory Planogram Include sold out items Include e…" at bounding box center [897, 196] width 329 height 305
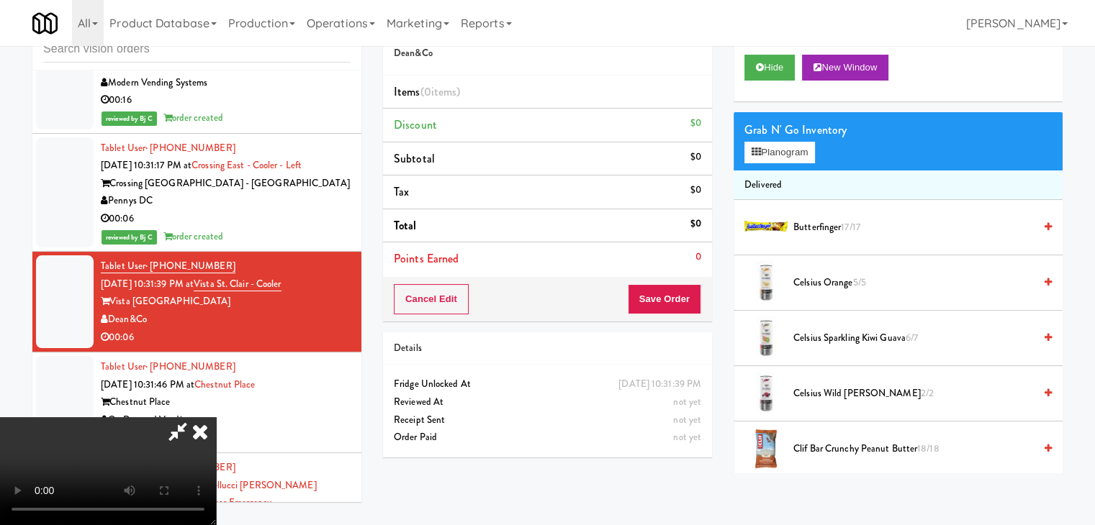
scroll to position [12749, 0]
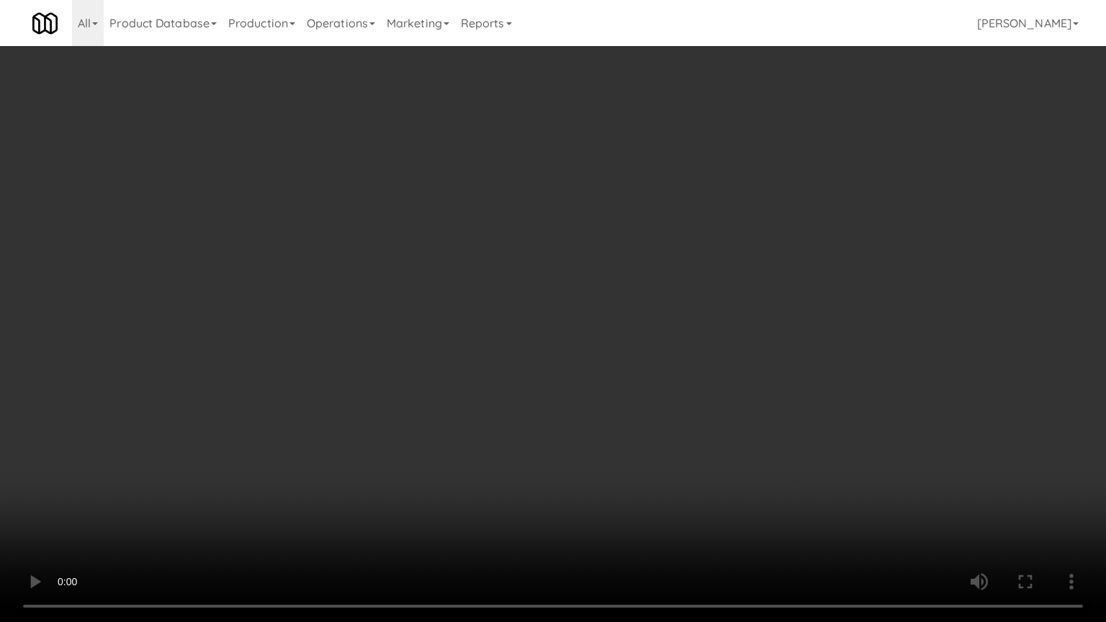
click at [694, 421] on video at bounding box center [553, 311] width 1106 height 622
click at [693, 423] on video at bounding box center [553, 311] width 1106 height 622
click at [685, 421] on video at bounding box center [553, 311] width 1106 height 622
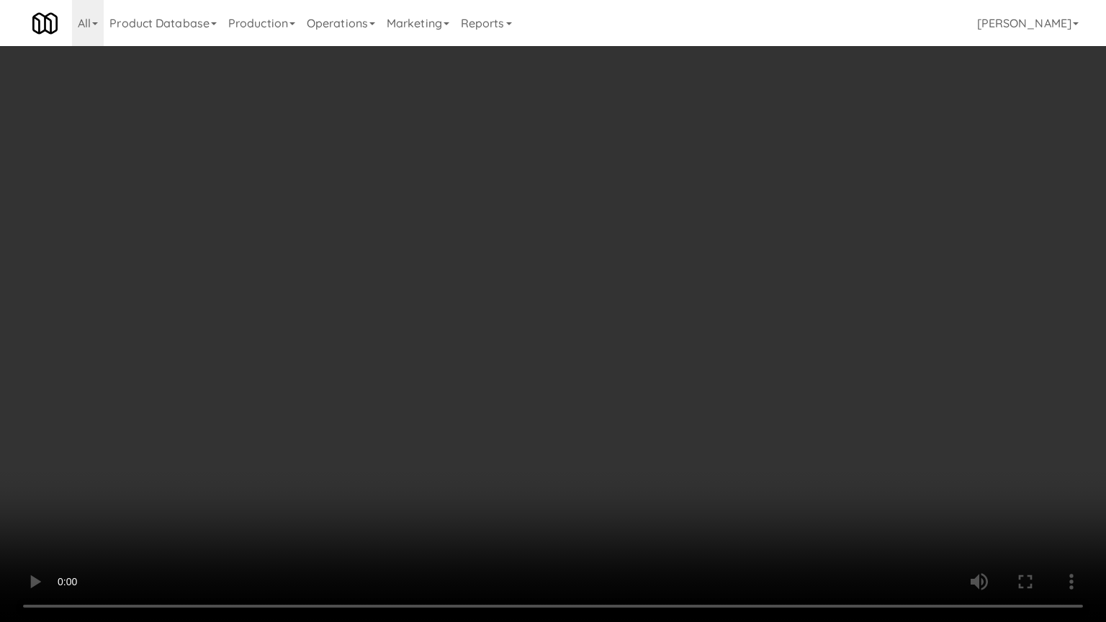
click at [685, 422] on video at bounding box center [553, 311] width 1106 height 622
click at [656, 410] on video at bounding box center [553, 311] width 1106 height 622
click at [653, 399] on video at bounding box center [553, 311] width 1106 height 622
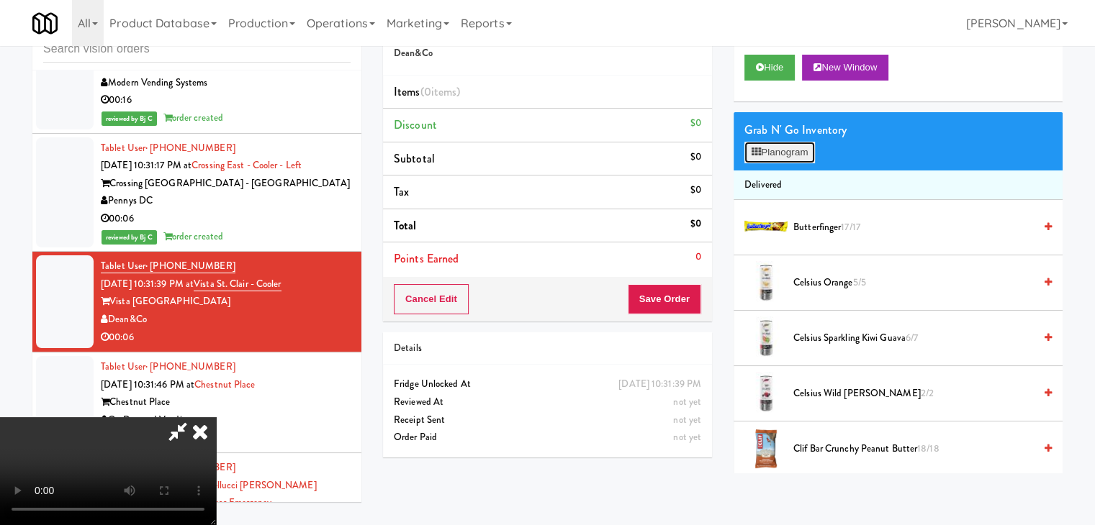
click at [780, 149] on button "Planogram" at bounding box center [779, 153] width 71 height 22
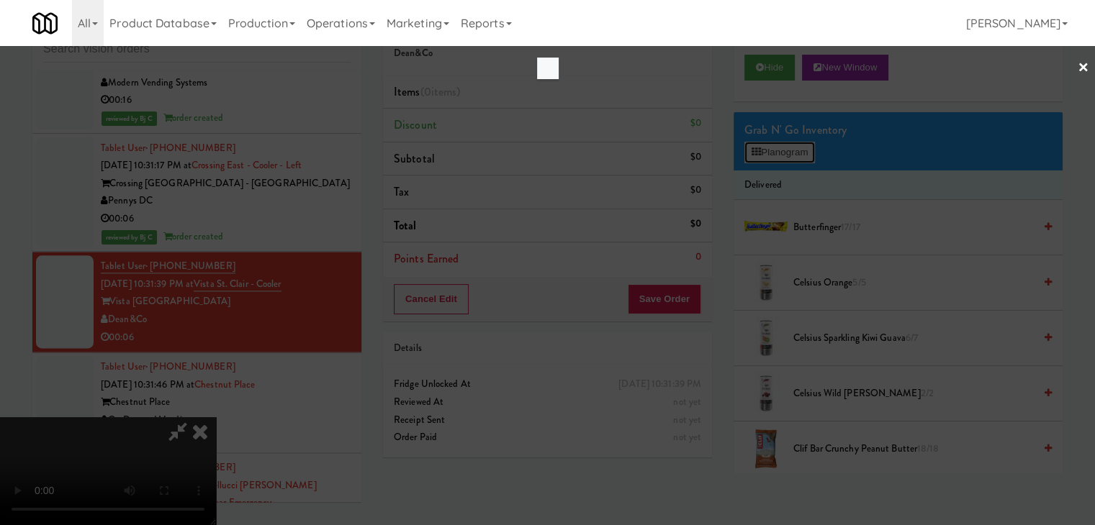
scroll to position [12749, 0]
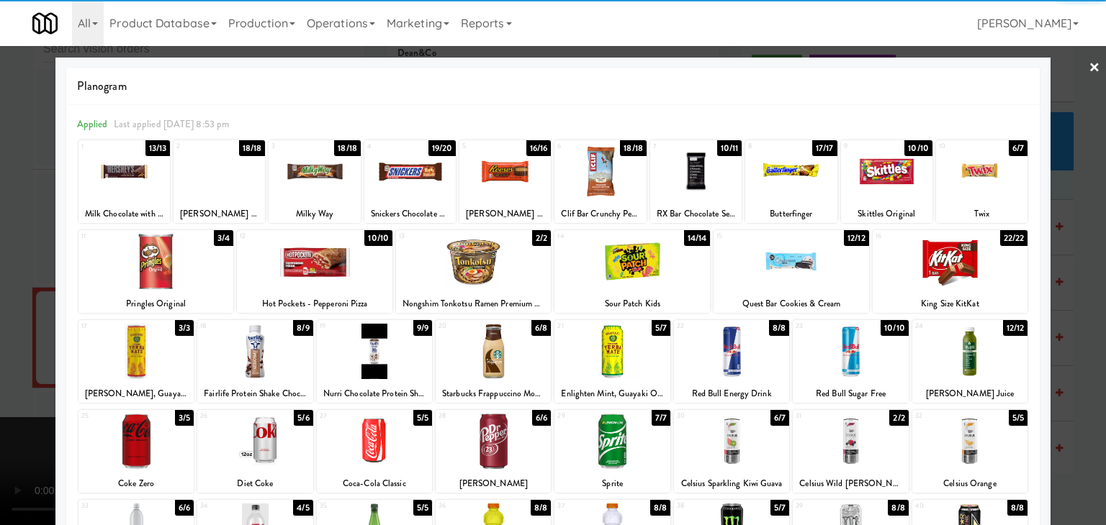
click at [948, 266] on div at bounding box center [949, 261] width 155 height 55
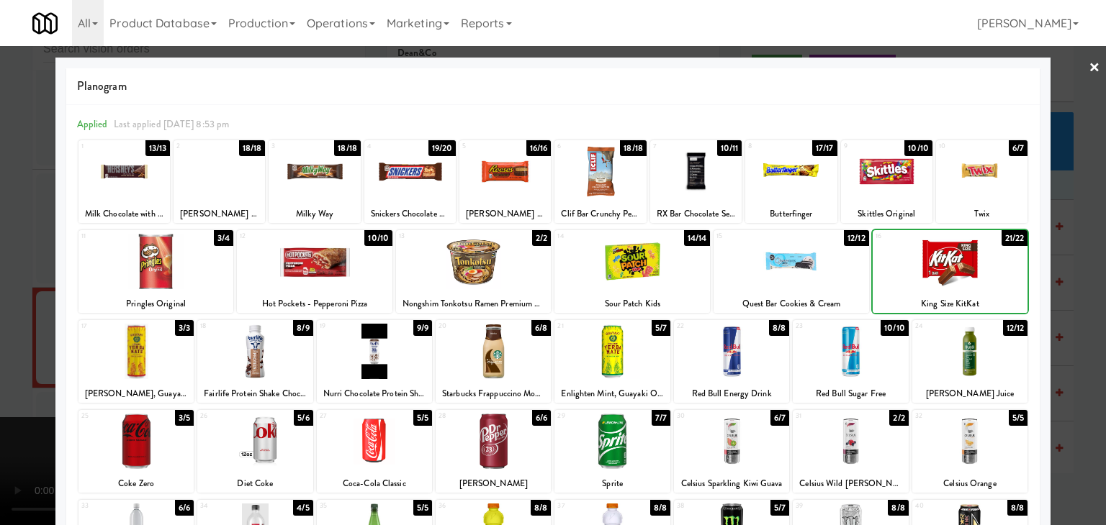
click at [1057, 266] on div at bounding box center [553, 262] width 1106 height 525
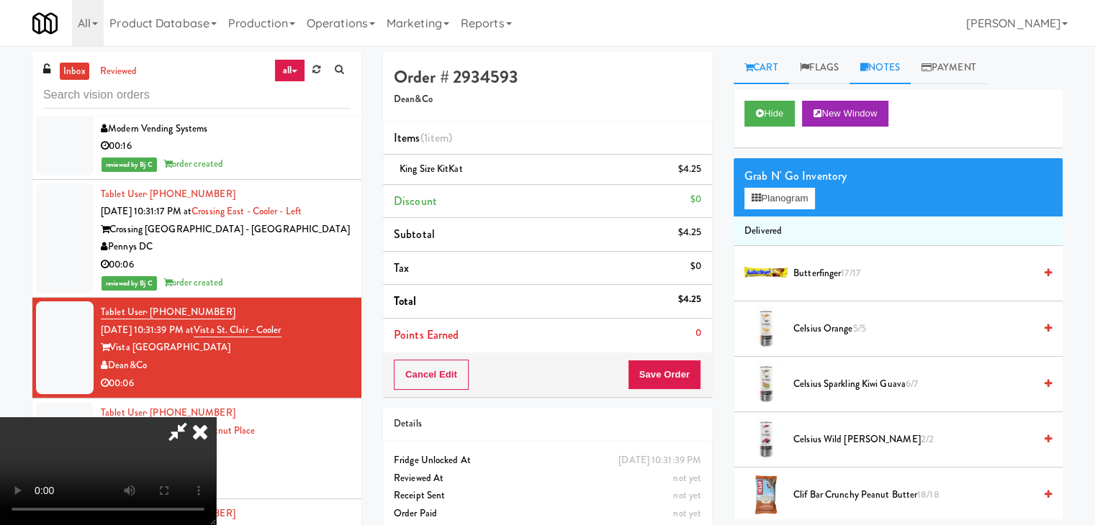
click at [890, 67] on link "Notes" at bounding box center [879, 68] width 61 height 32
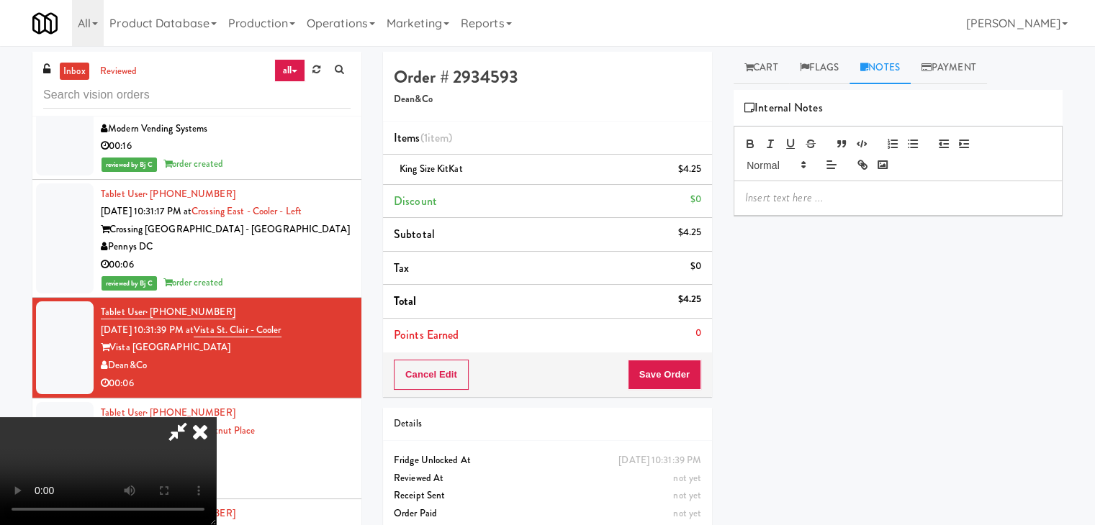
click at [826, 191] on p at bounding box center [898, 198] width 306 height 16
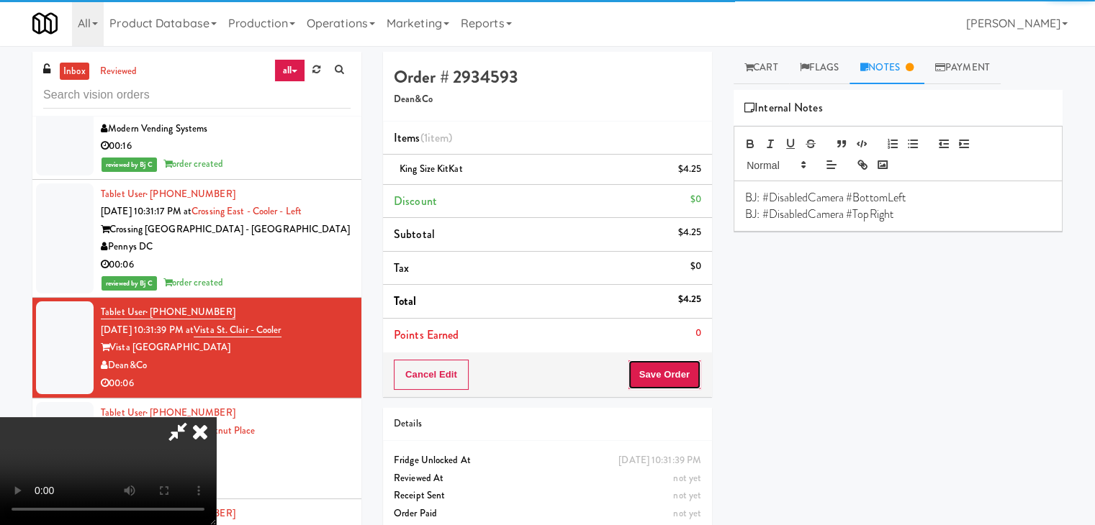
click at [679, 379] on button "Save Order" at bounding box center [664, 375] width 73 height 30
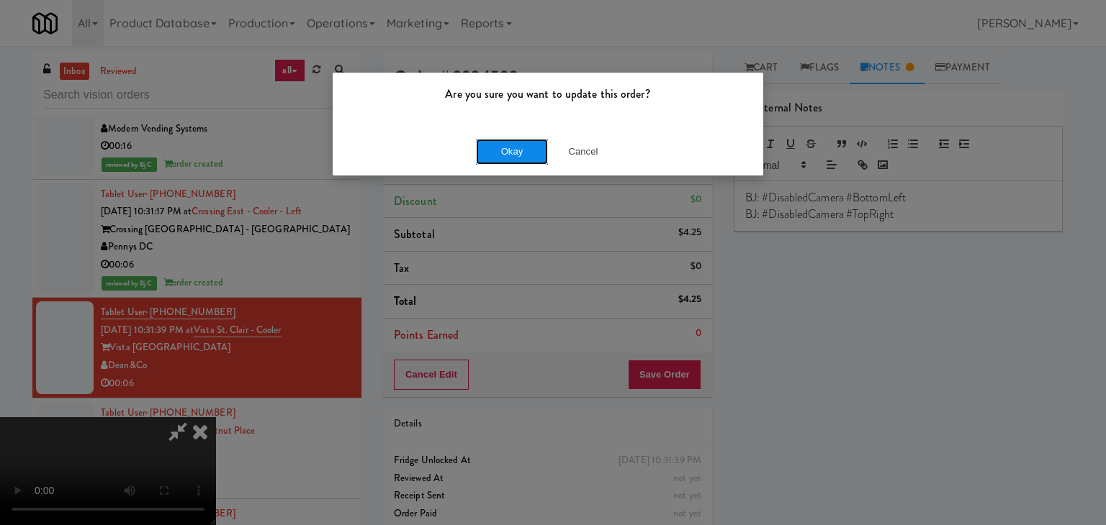
click at [515, 157] on button "Okay" at bounding box center [512, 152] width 72 height 26
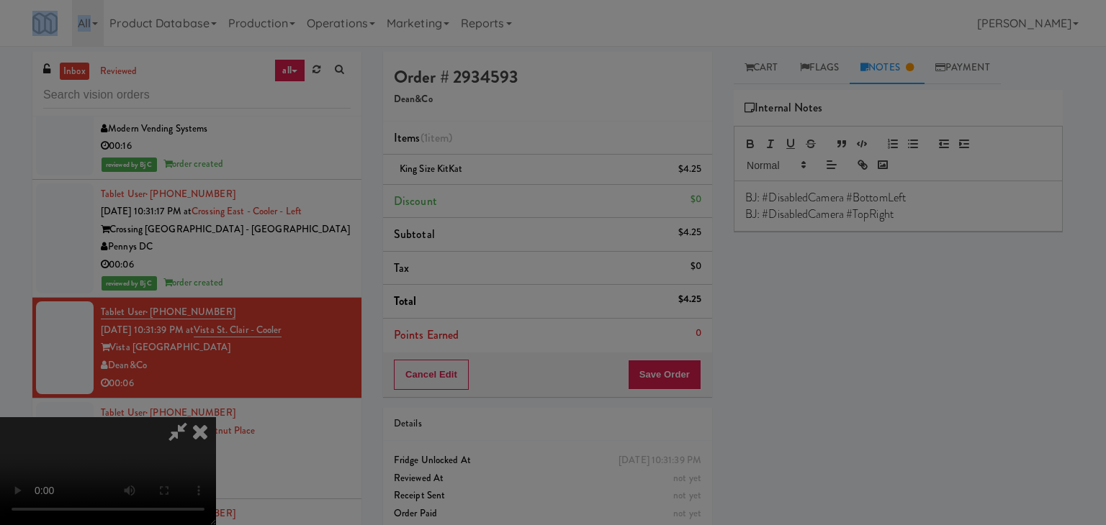
drag, startPoint x: 515, startPoint y: 157, endPoint x: 443, endPoint y: 107, distance: 88.4
click at [515, 149] on div "Okay Cancel" at bounding box center [548, 125] width 430 height 48
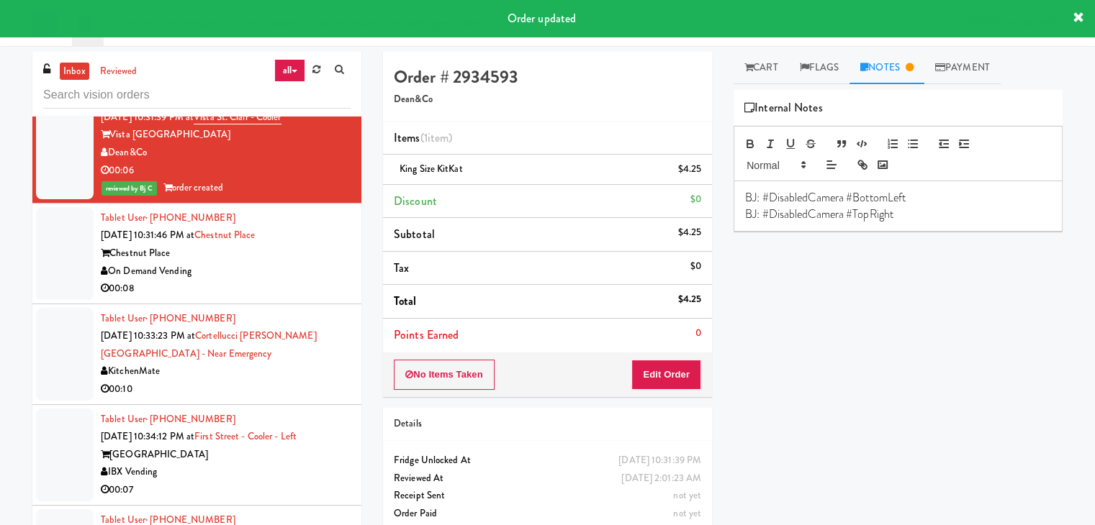
scroll to position [13001, 0]
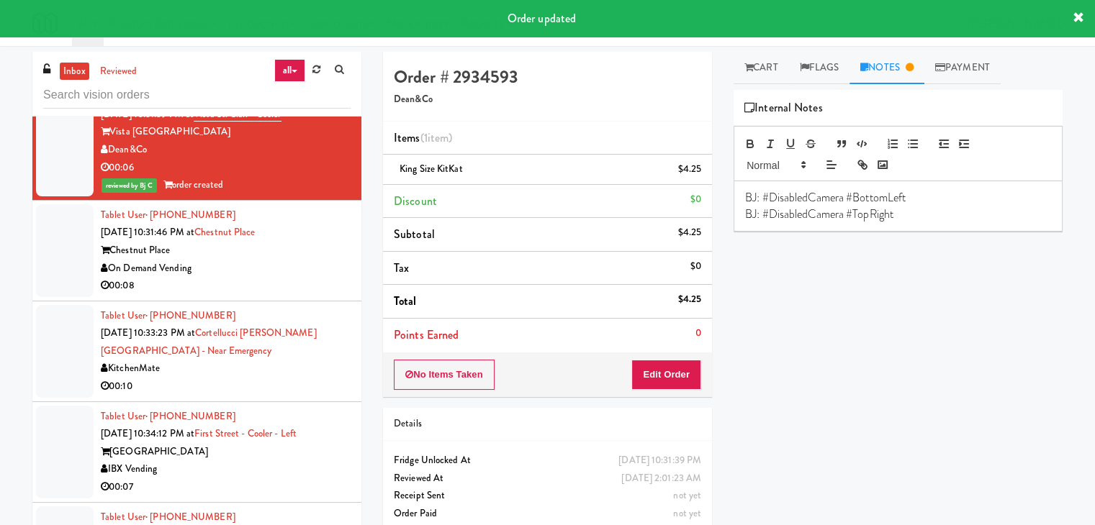
click at [273, 286] on div "00:08" at bounding box center [226, 286] width 250 height 18
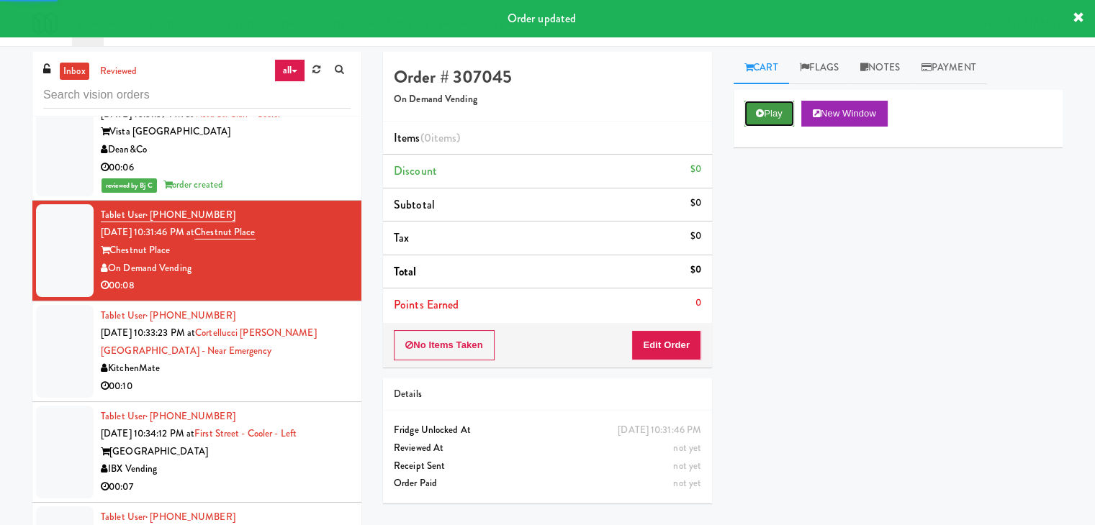
drag, startPoint x: 774, startPoint y: 110, endPoint x: 772, endPoint y: 207, distance: 96.5
click at [774, 111] on button "Play" at bounding box center [769, 114] width 50 height 26
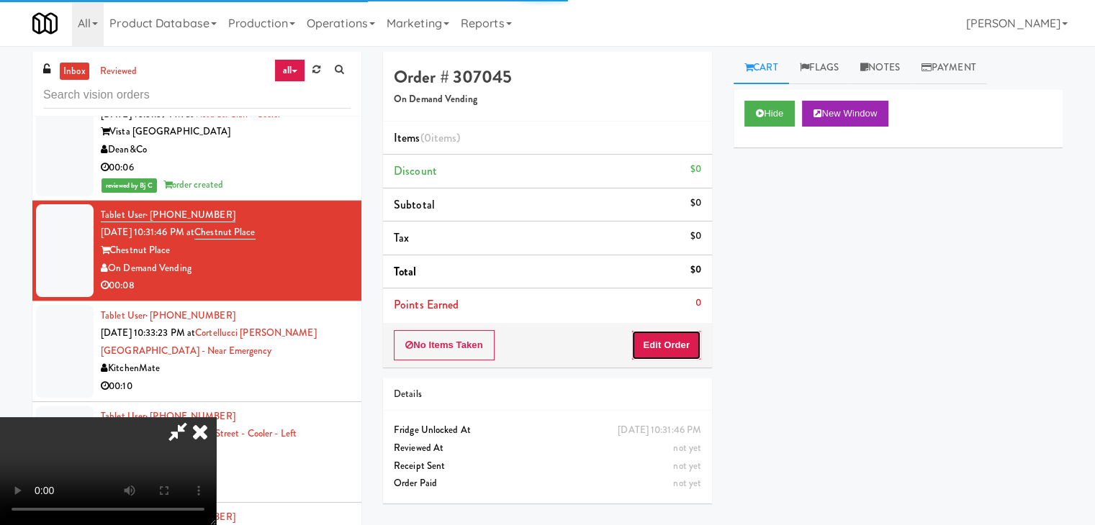
click at [672, 349] on button "Edit Order" at bounding box center [666, 345] width 70 height 30
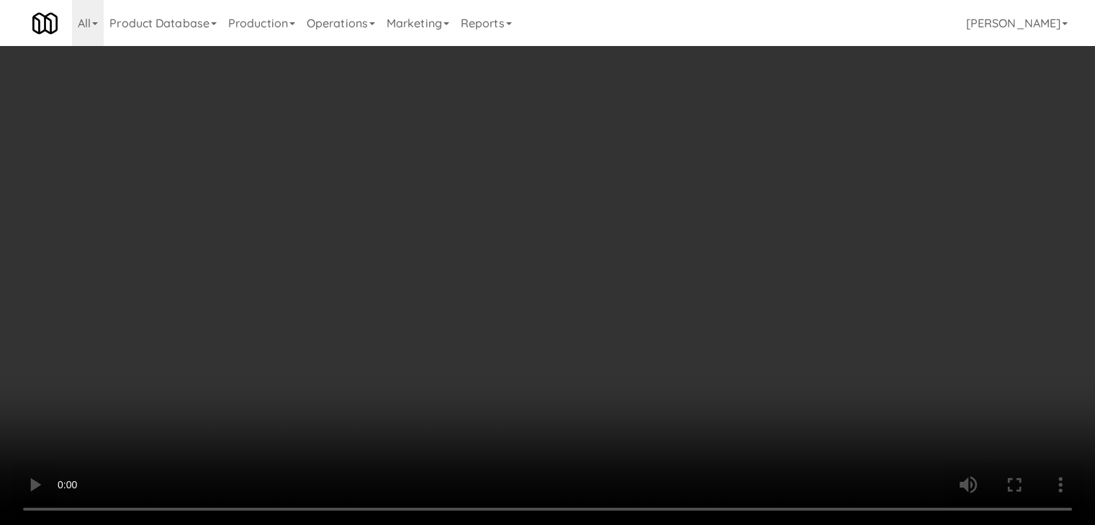
scroll to position [12966, 0]
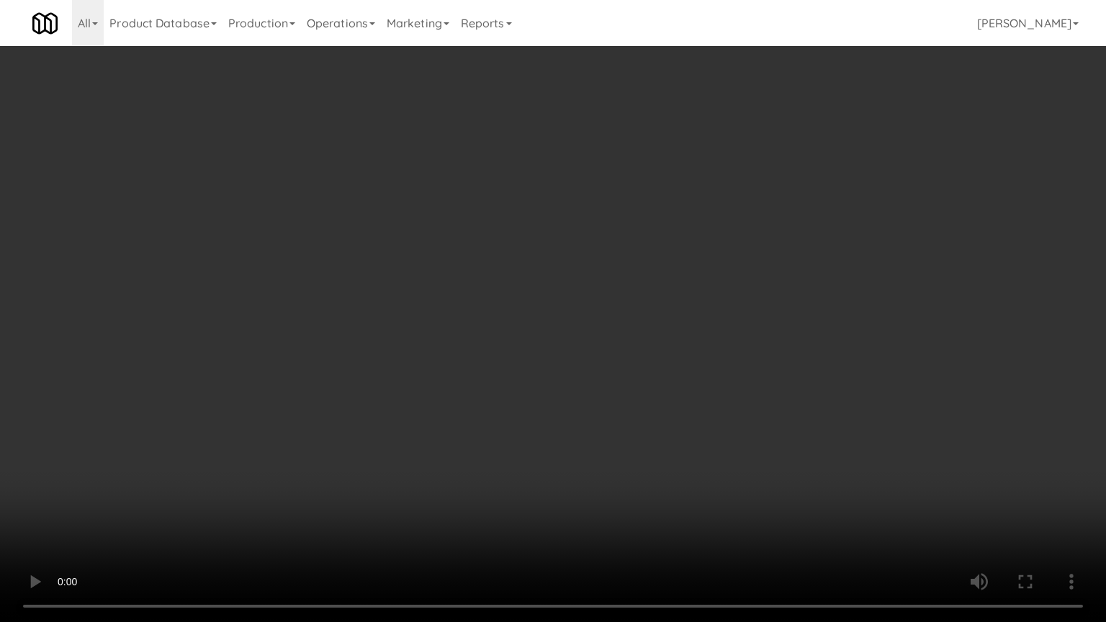
click at [697, 443] on video at bounding box center [553, 311] width 1106 height 622
click at [702, 420] on video at bounding box center [553, 311] width 1106 height 622
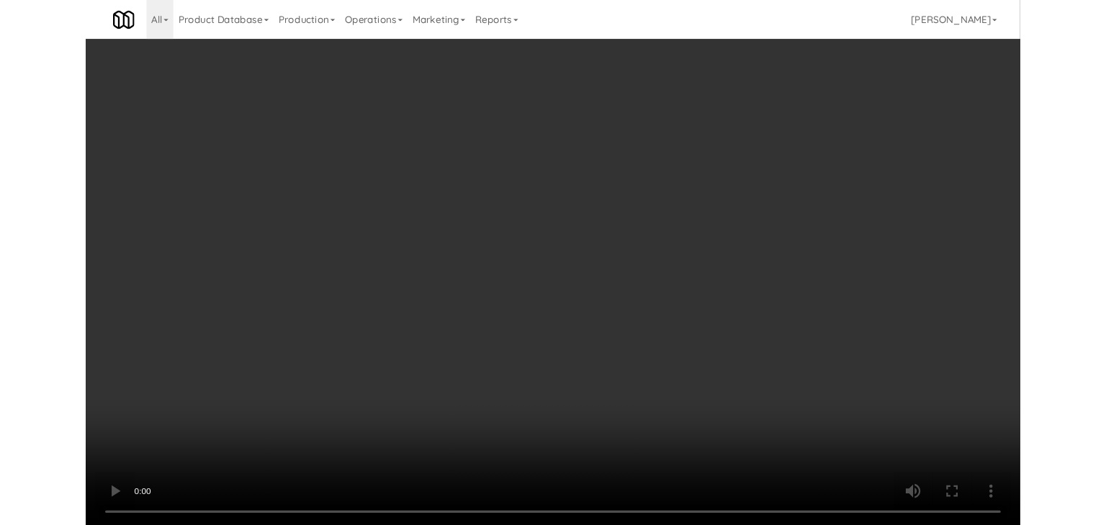
scroll to position [13001, 0]
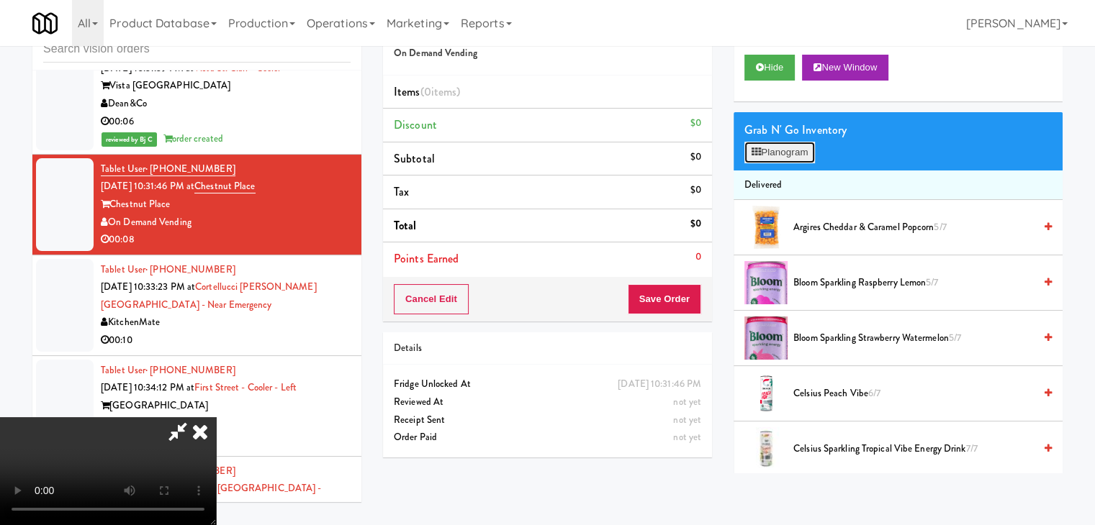
click at [764, 153] on button "Planogram" at bounding box center [779, 153] width 71 height 22
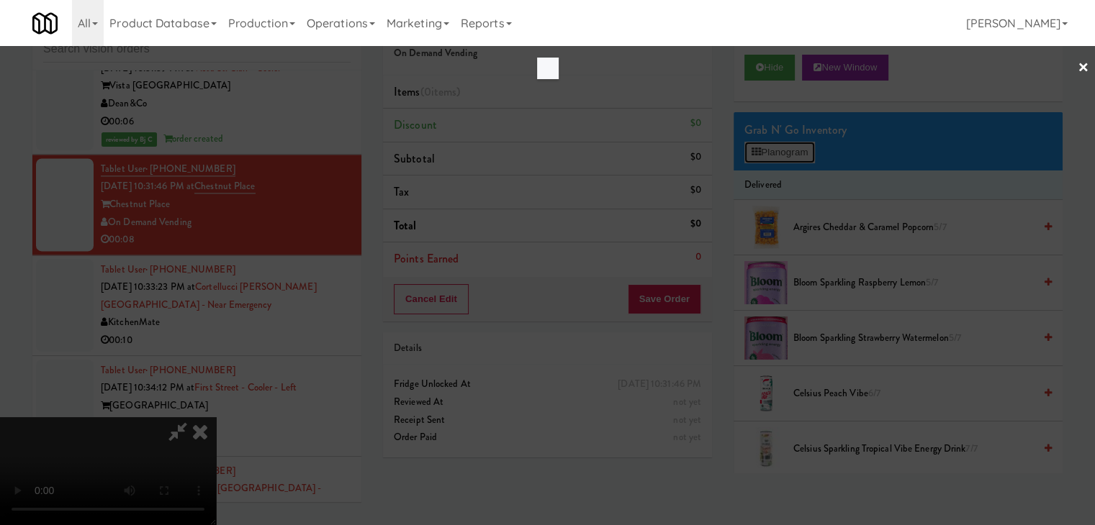
scroll to position [12966, 0]
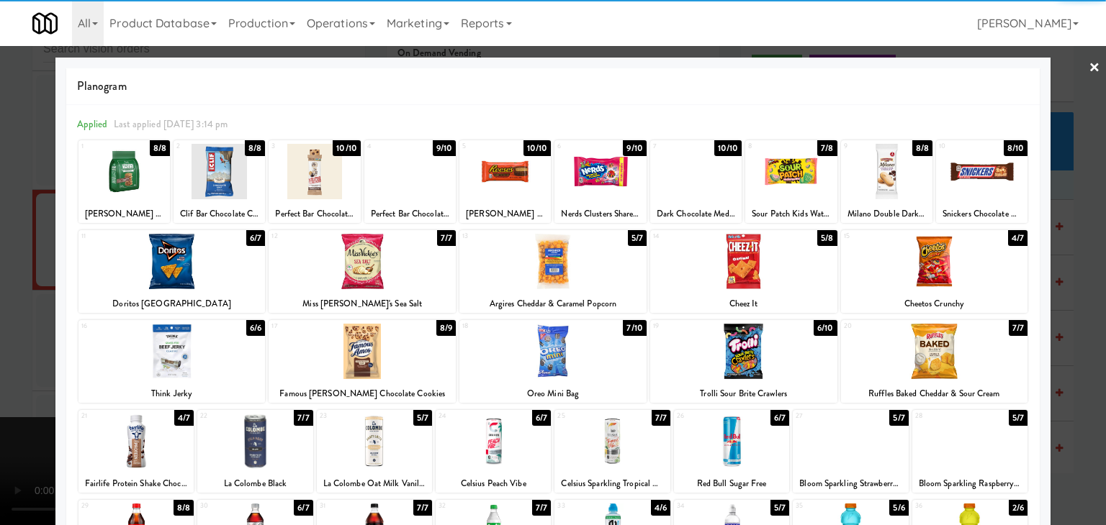
click at [772, 268] on div at bounding box center [743, 261] width 187 height 55
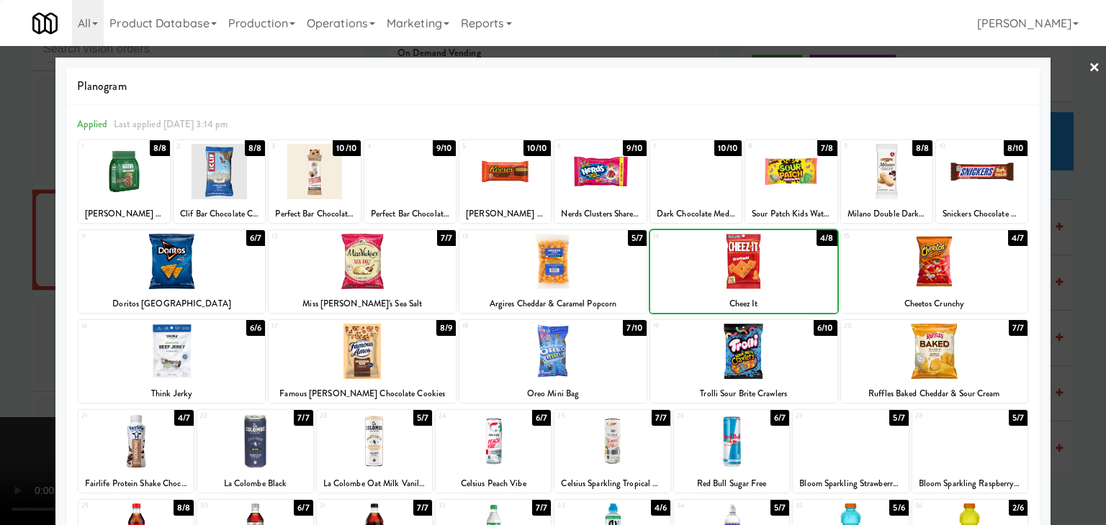
click at [25, 309] on div at bounding box center [553, 262] width 1106 height 525
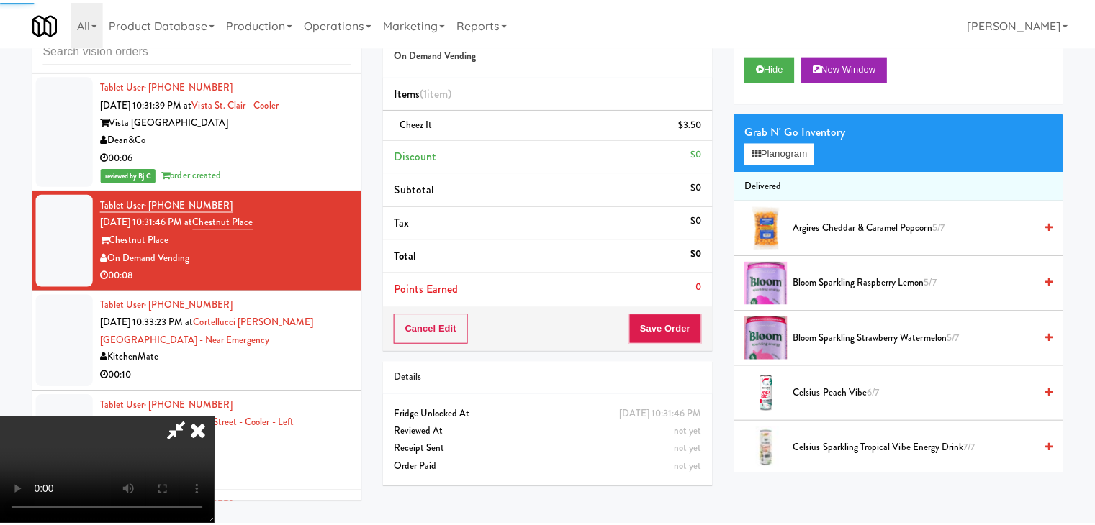
scroll to position [13001, 0]
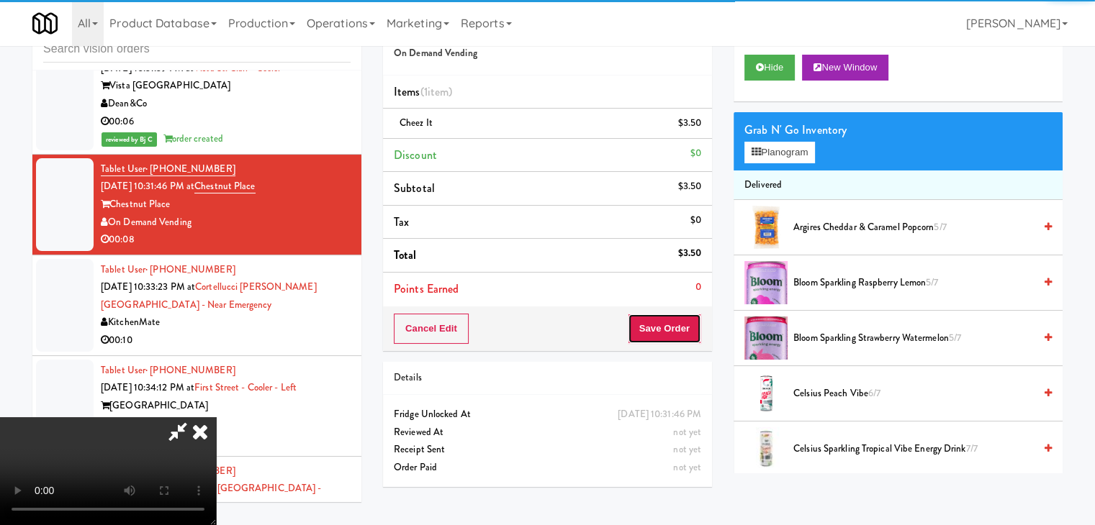
click at [688, 324] on button "Save Order" at bounding box center [664, 329] width 73 height 30
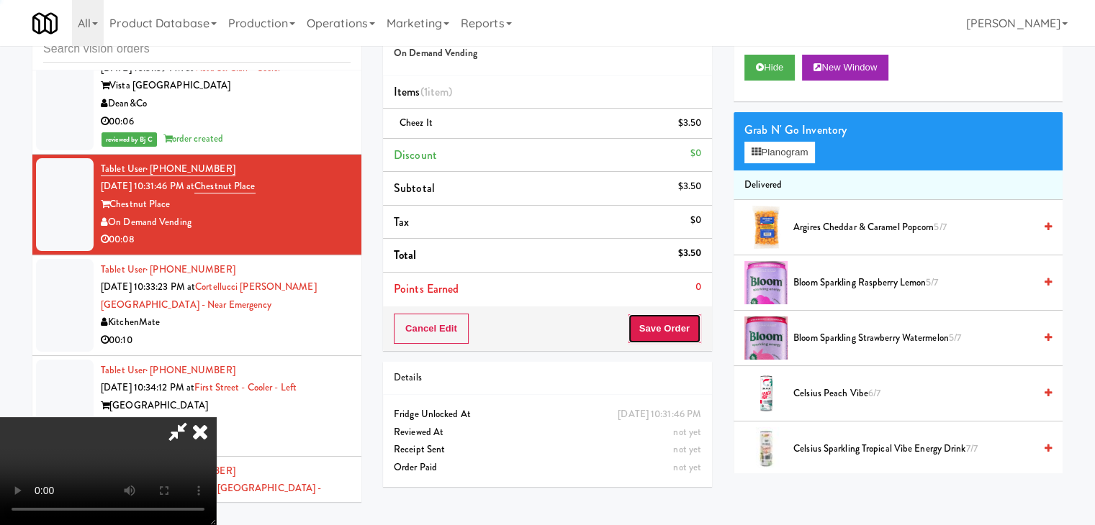
click at [688, 324] on button "Save Order" at bounding box center [664, 329] width 73 height 30
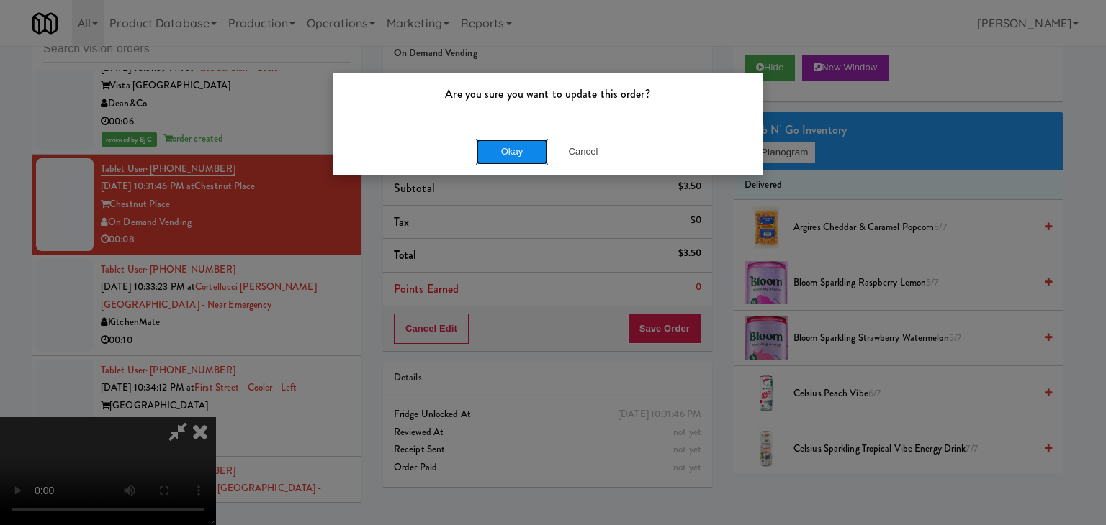
click at [523, 156] on button "Okay" at bounding box center [512, 152] width 72 height 26
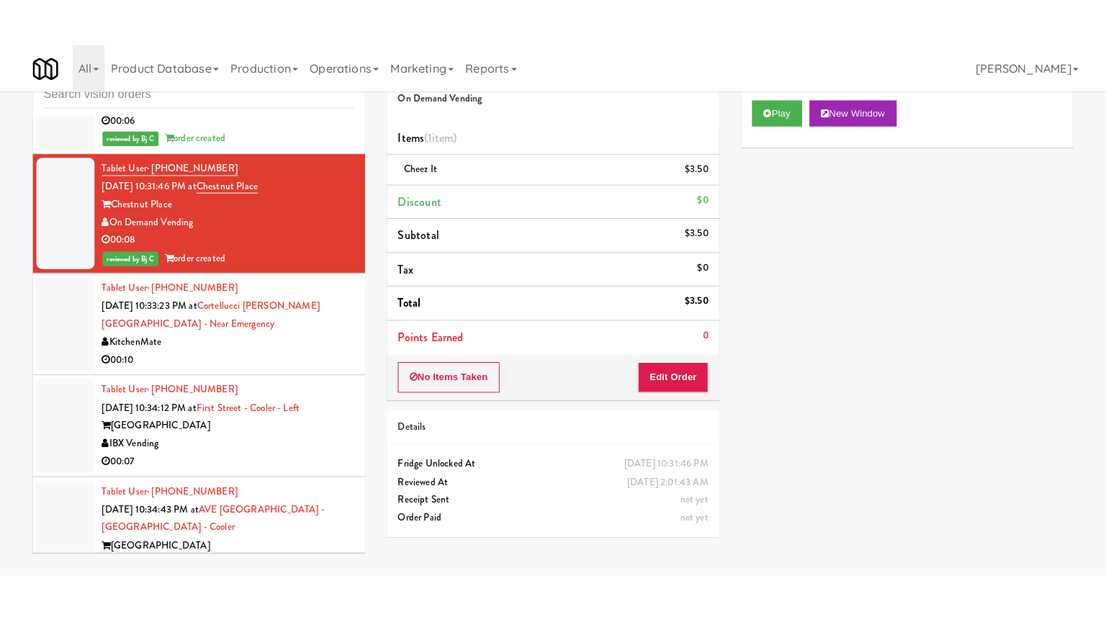
scroll to position [13073, 0]
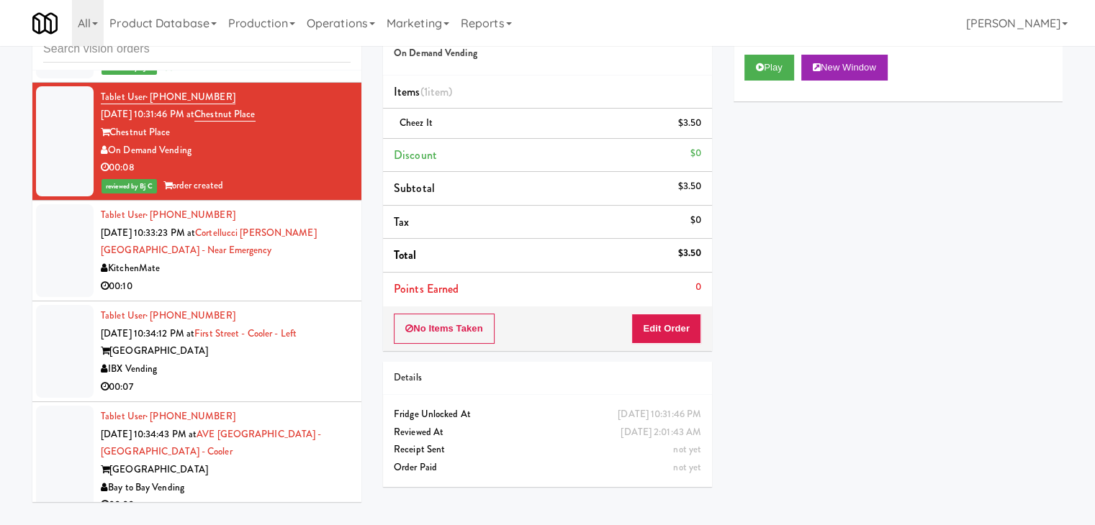
click at [285, 277] on div "KitchenMate" at bounding box center [226, 269] width 250 height 18
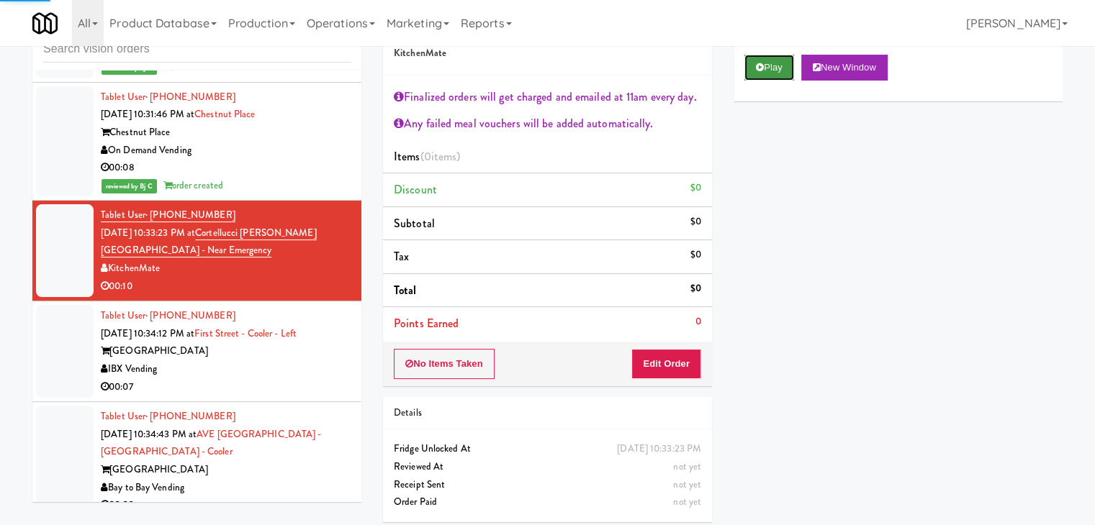
click at [774, 71] on button "Play" at bounding box center [769, 68] width 50 height 26
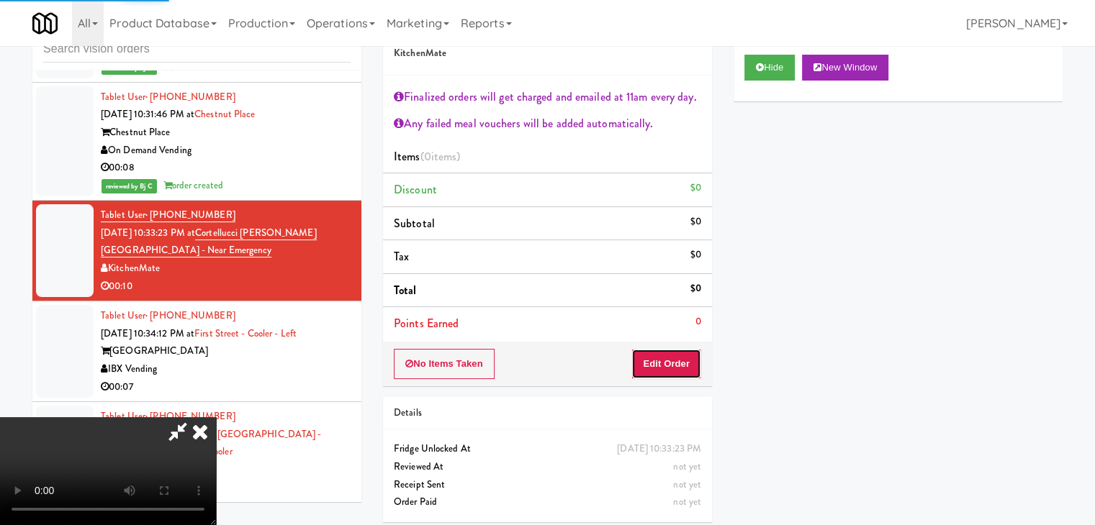
click at [671, 360] on button "Edit Order" at bounding box center [666, 364] width 70 height 30
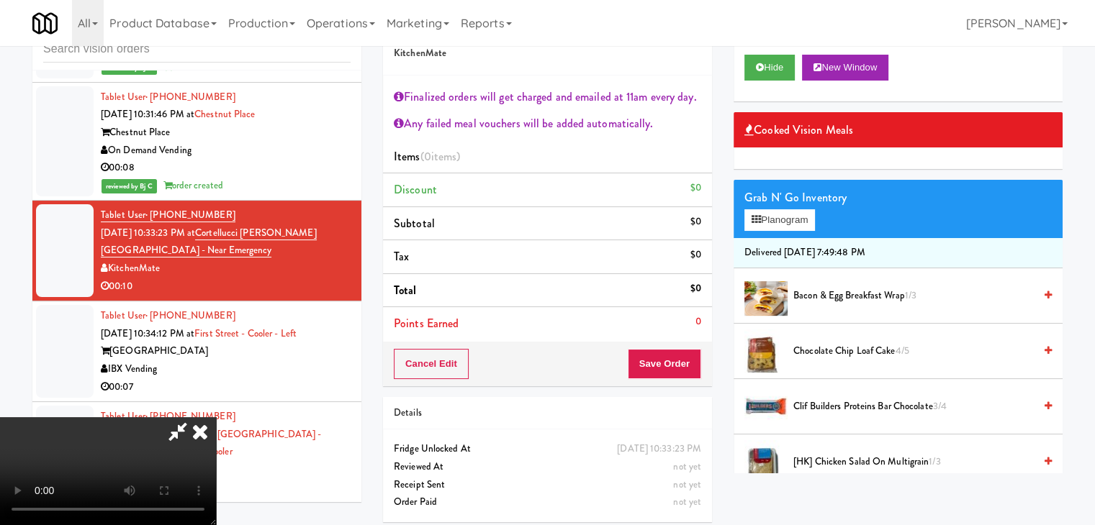
click at [216, 417] on video at bounding box center [108, 471] width 216 height 108
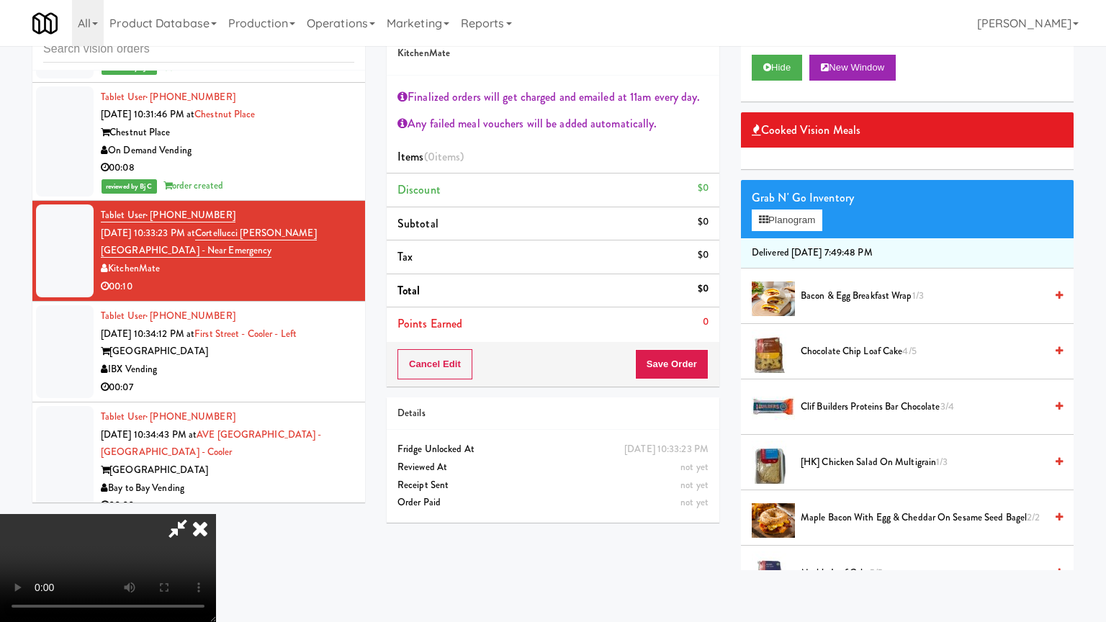
click at [216, 514] on video at bounding box center [108, 568] width 216 height 108
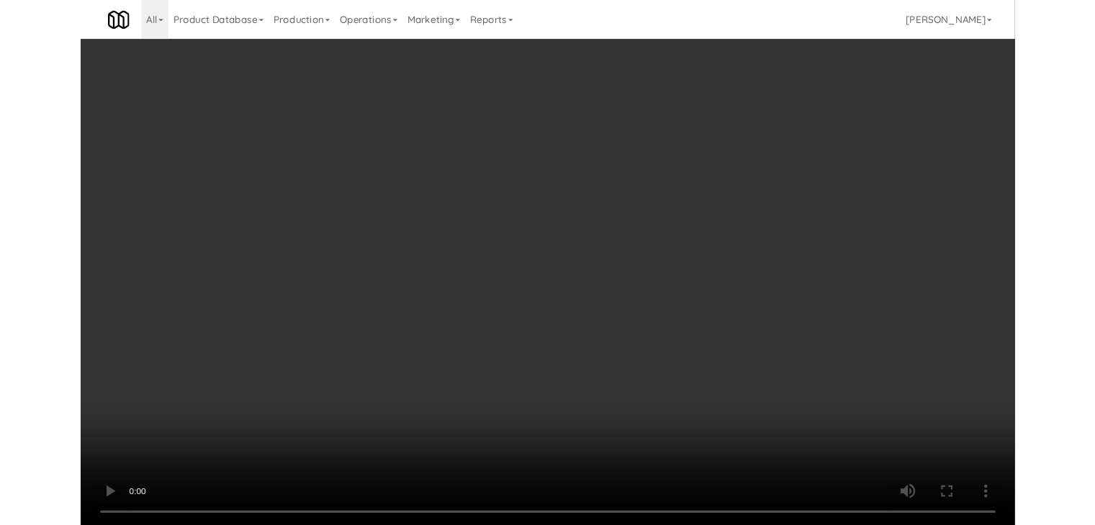
scroll to position [13038, 0]
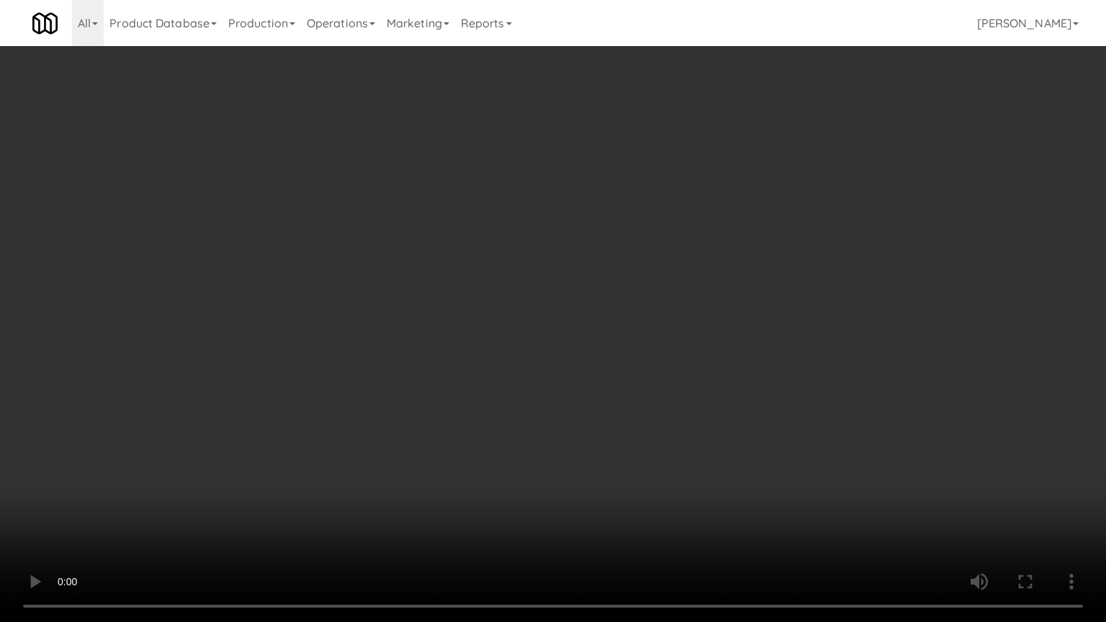
drag, startPoint x: 400, startPoint y: 446, endPoint x: 405, endPoint y: 440, distance: 8.2
click at [404, 440] on video at bounding box center [553, 311] width 1106 height 622
click at [570, 376] on video at bounding box center [553, 311] width 1106 height 622
click at [734, 328] on video at bounding box center [553, 311] width 1106 height 622
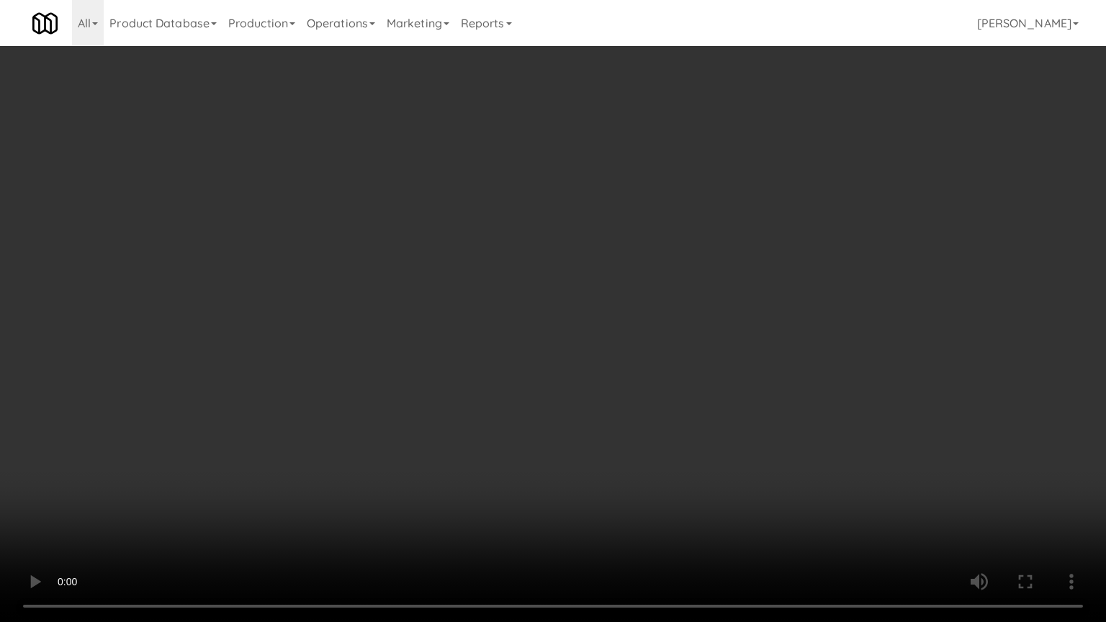
click at [731, 333] on video at bounding box center [553, 311] width 1106 height 622
click at [732, 333] on video at bounding box center [553, 311] width 1106 height 622
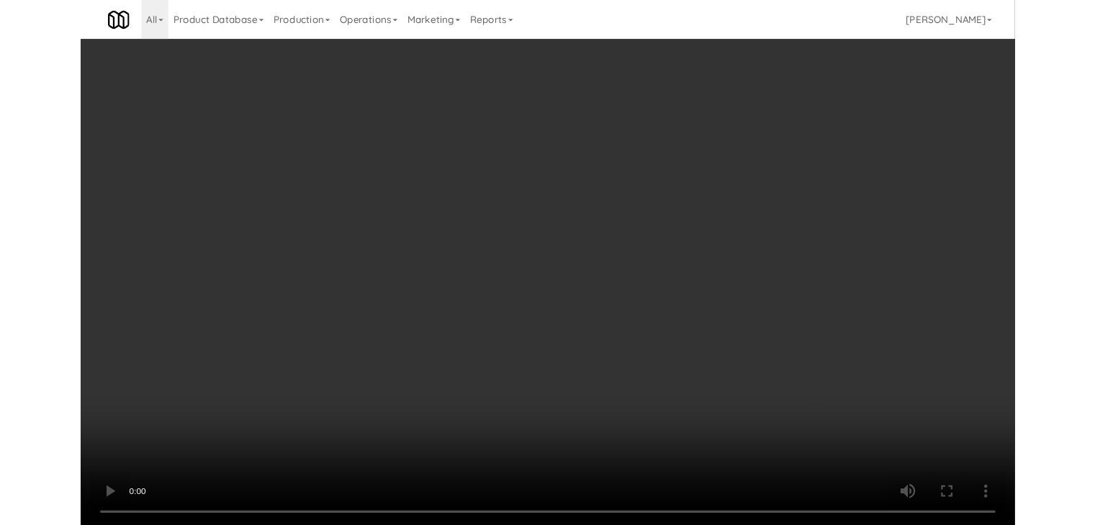
scroll to position [13073, 0]
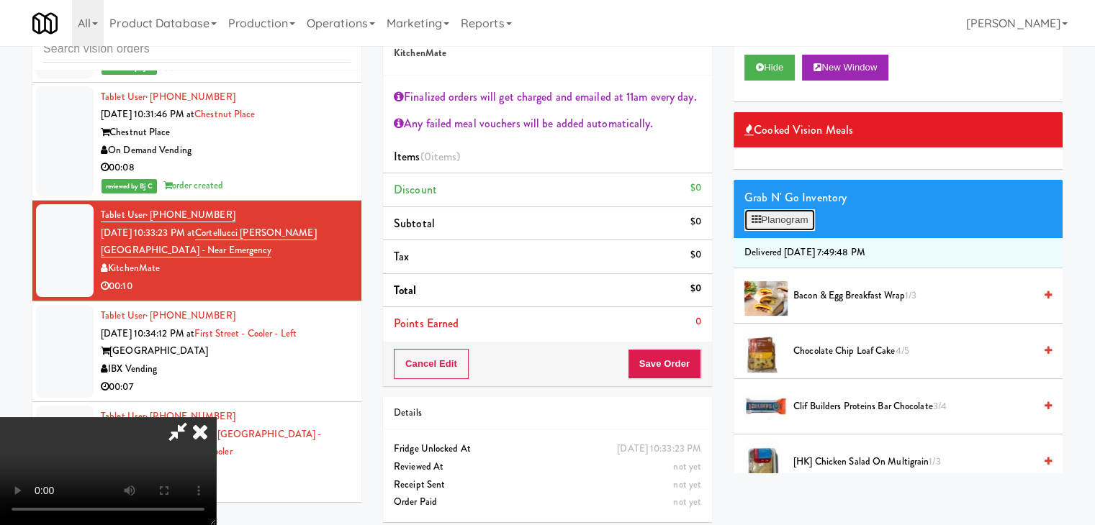
click at [794, 219] on button "Planogram" at bounding box center [779, 220] width 71 height 22
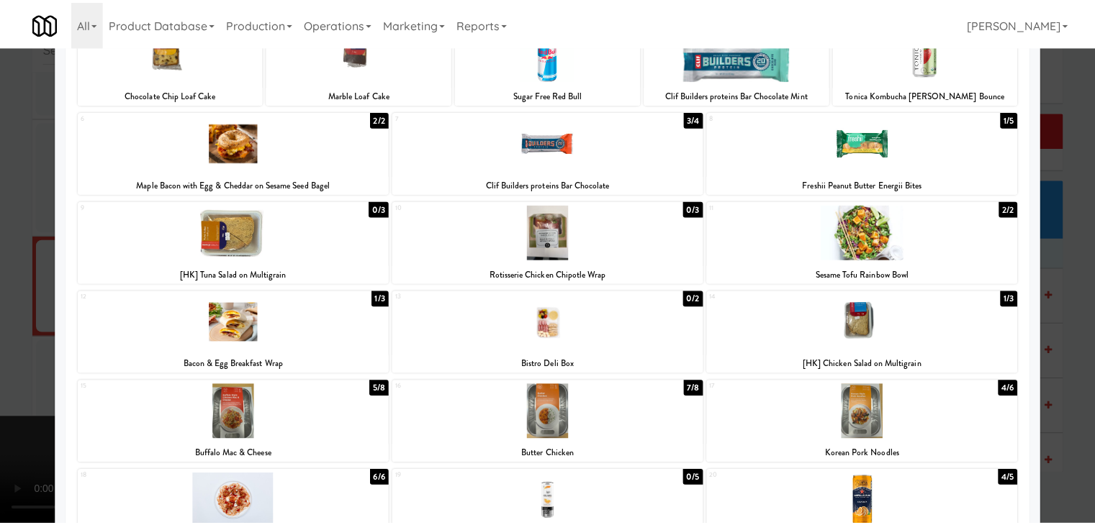
scroll to position [144, 0]
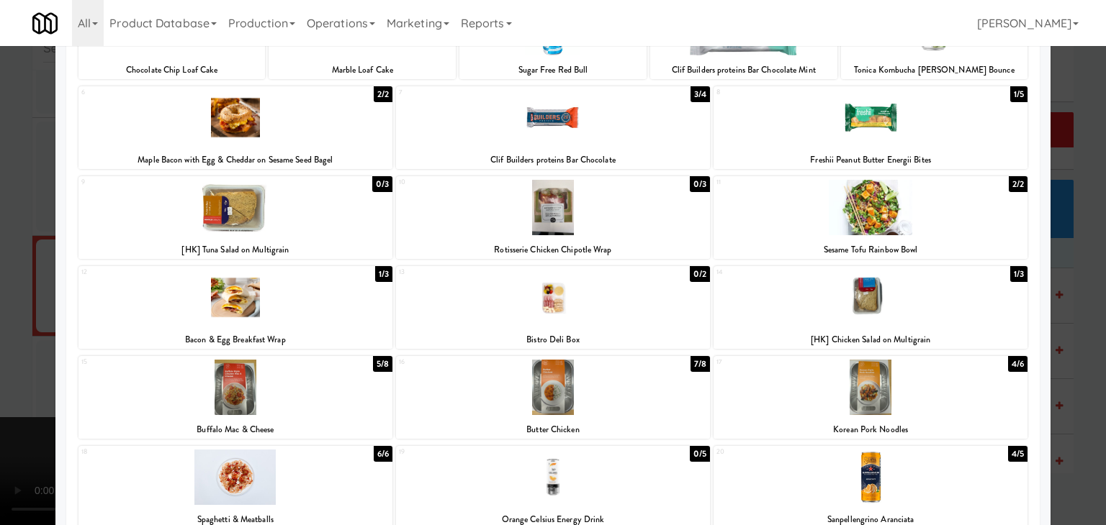
click at [259, 302] on div at bounding box center [235, 297] width 314 height 55
drag, startPoint x: 0, startPoint y: 332, endPoint x: 461, endPoint y: 327, distance: 461.4
click at [12, 329] on div at bounding box center [553, 262] width 1106 height 525
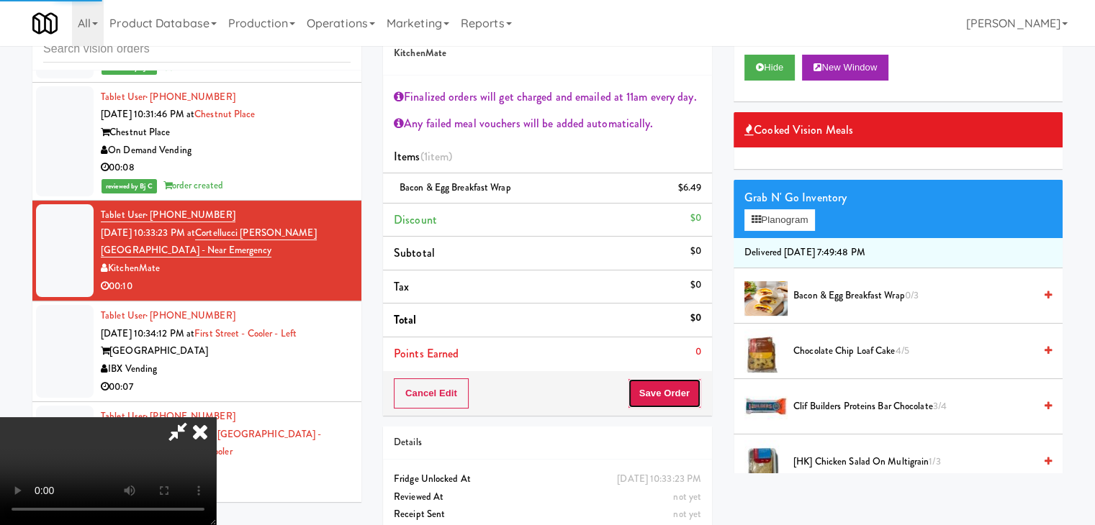
click at [671, 404] on button "Save Order" at bounding box center [664, 394] width 73 height 30
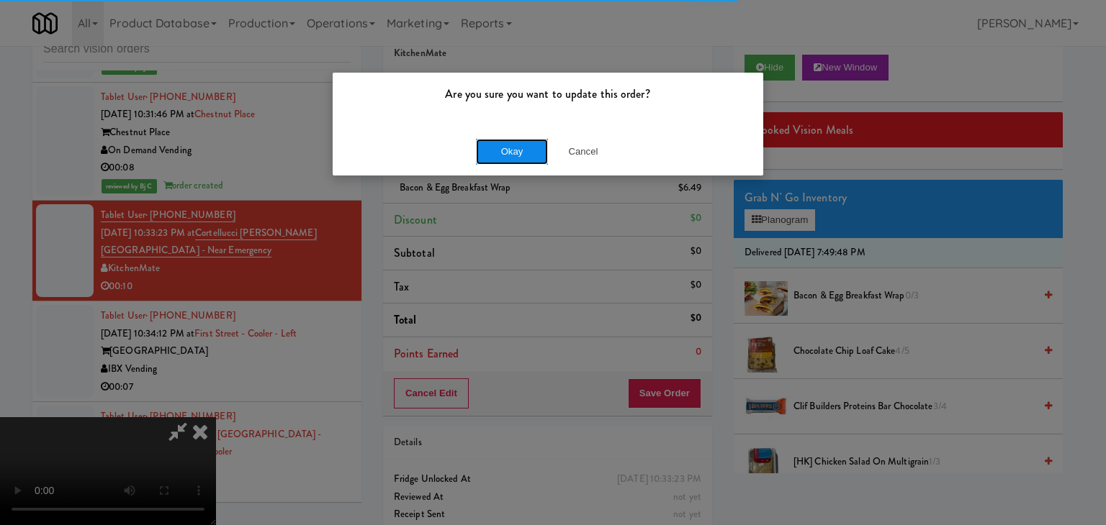
click at [530, 155] on button "Okay" at bounding box center [512, 152] width 72 height 26
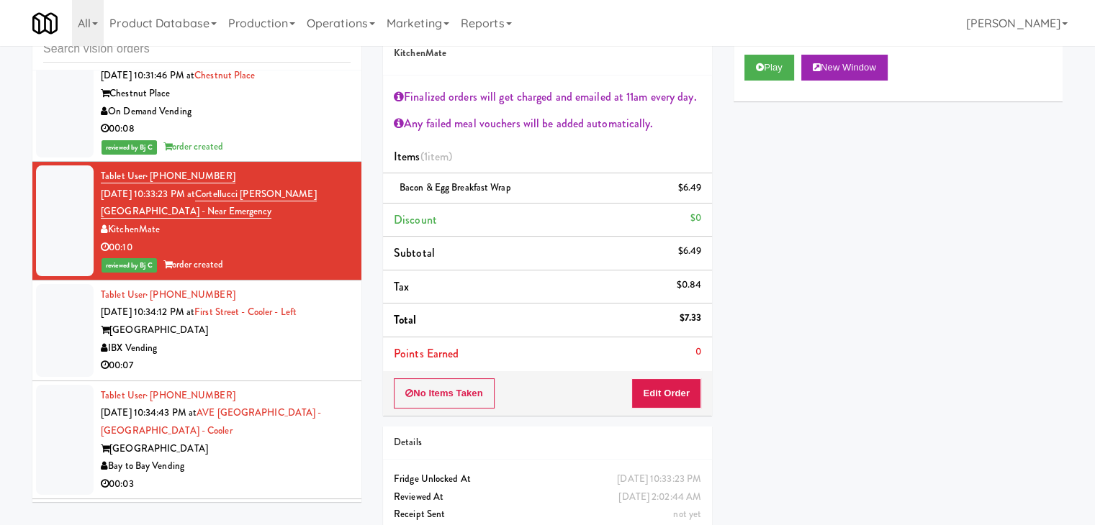
scroll to position [13145, 0]
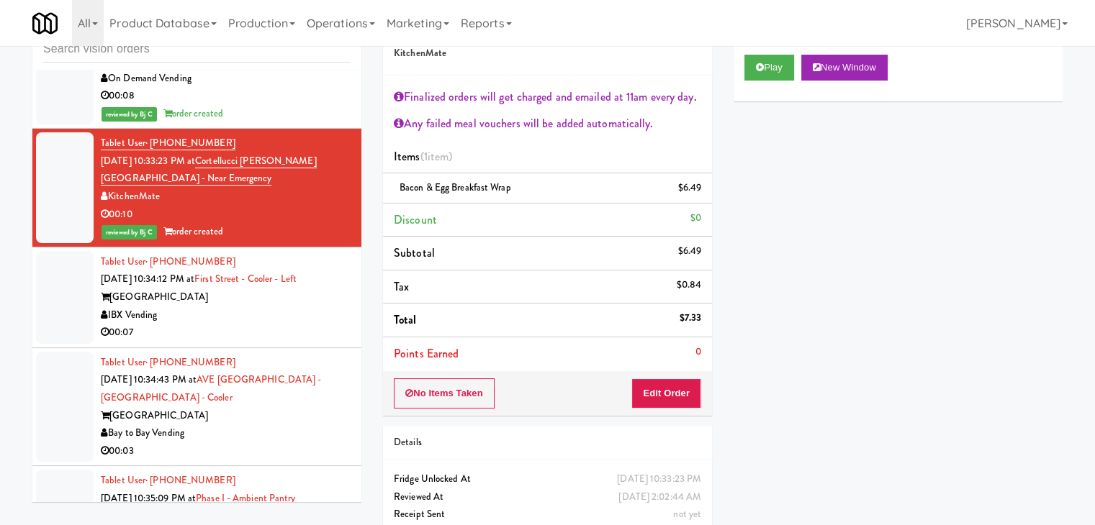
click at [271, 307] on div "First Street Place" at bounding box center [226, 298] width 250 height 18
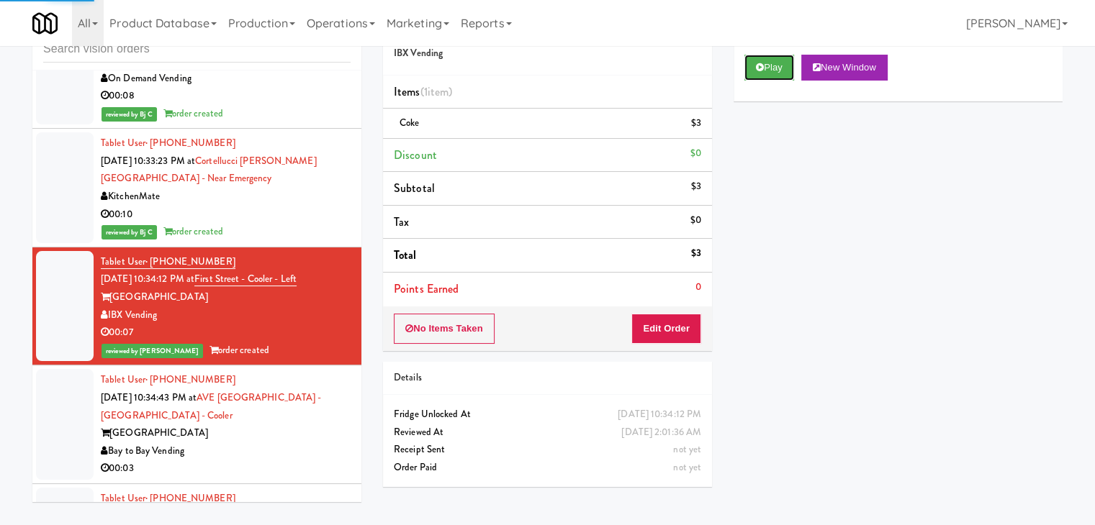
drag, startPoint x: 764, startPoint y: 63, endPoint x: 778, endPoint y: 232, distance: 169.0
click at [778, 232] on div "Play New Window Primary Flag Clear Flag if unable to determine what was taken o…" at bounding box center [897, 314] width 329 height 540
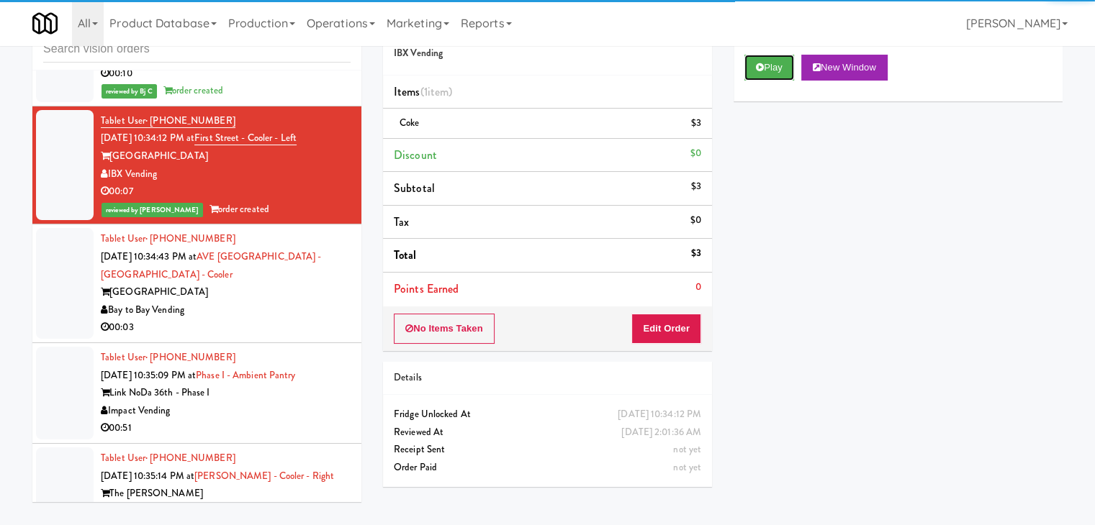
scroll to position [13289, 0]
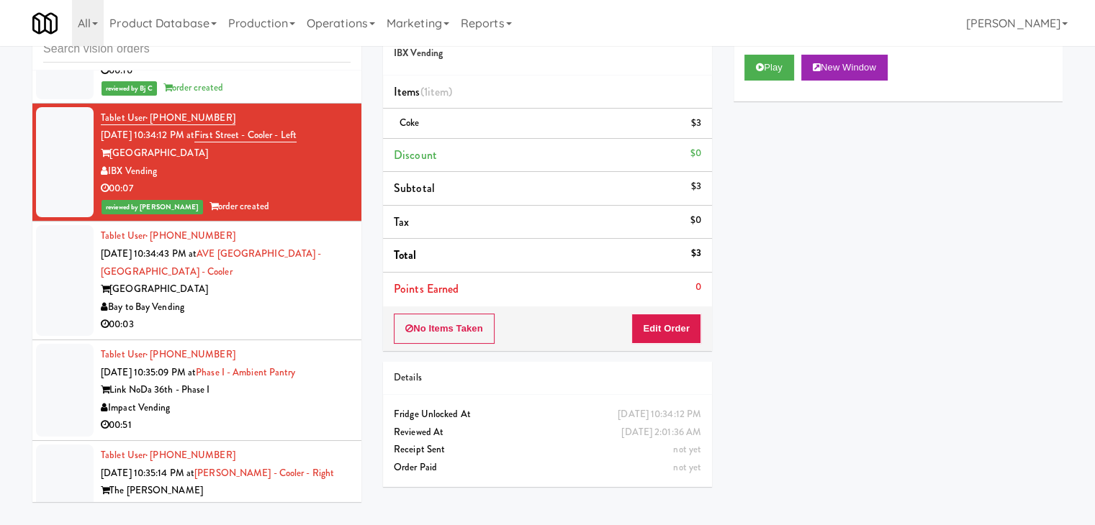
click at [282, 309] on div "Bay to Bay Vending" at bounding box center [226, 308] width 250 height 18
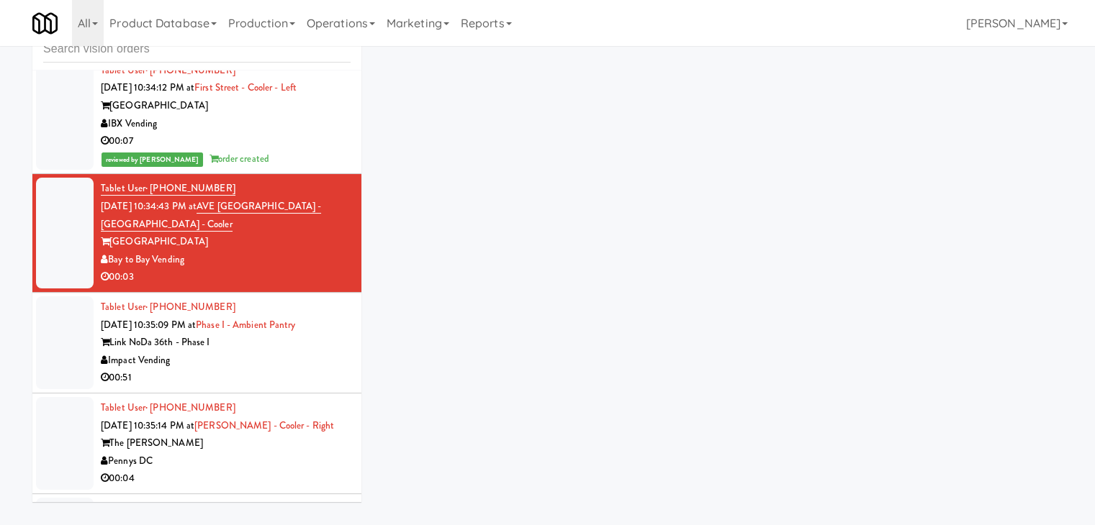
scroll to position [13361, 0]
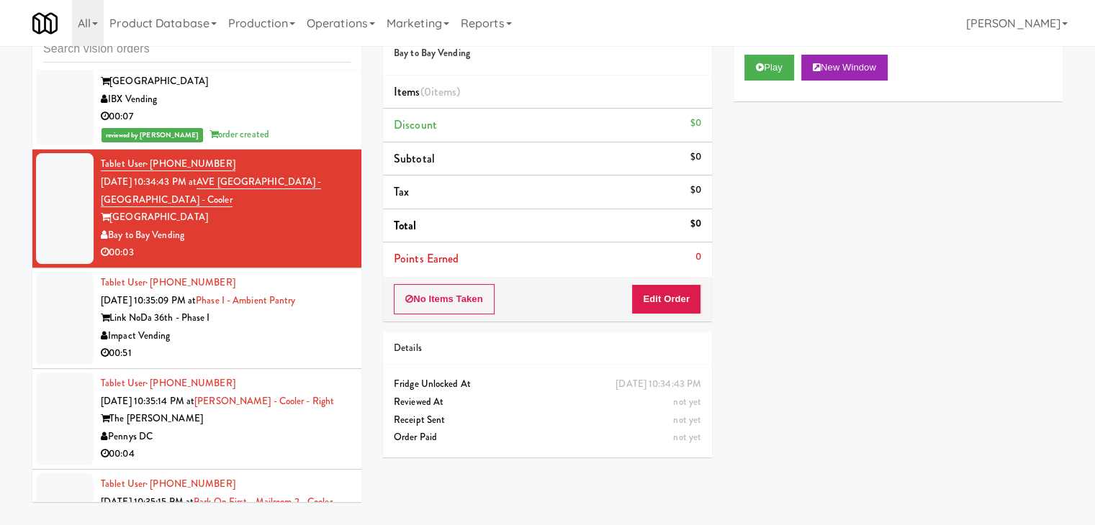
click at [259, 327] on div "Link NoDa 36th - Phase I" at bounding box center [226, 318] width 250 height 18
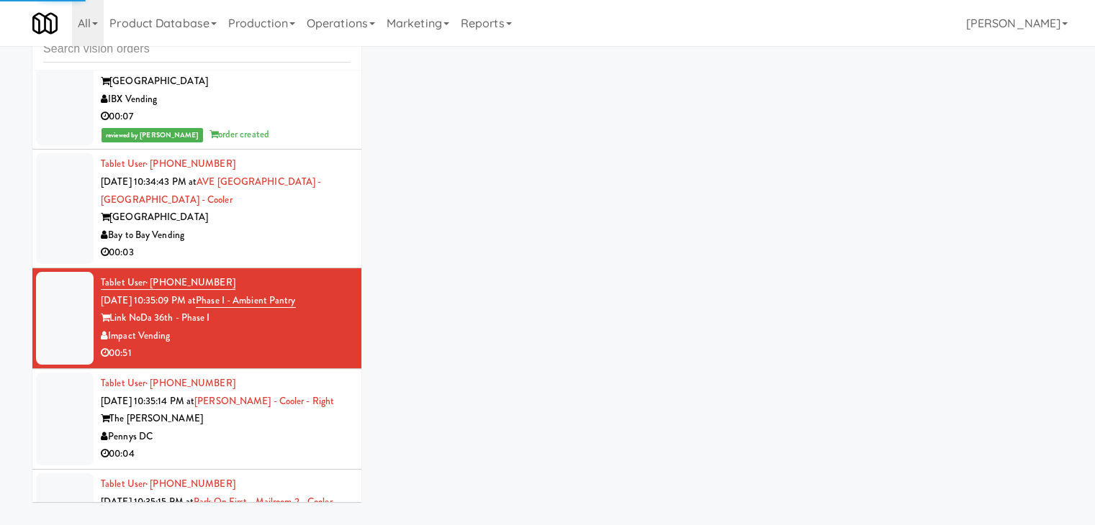
click at [280, 253] on div "00:03" at bounding box center [226, 253] width 250 height 18
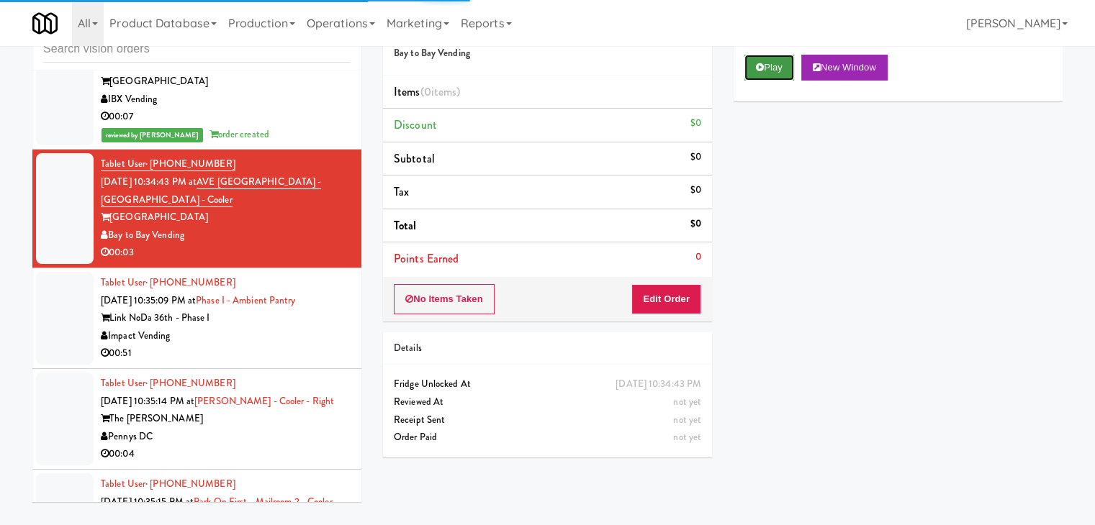
click at [772, 61] on button "Play" at bounding box center [769, 68] width 50 height 26
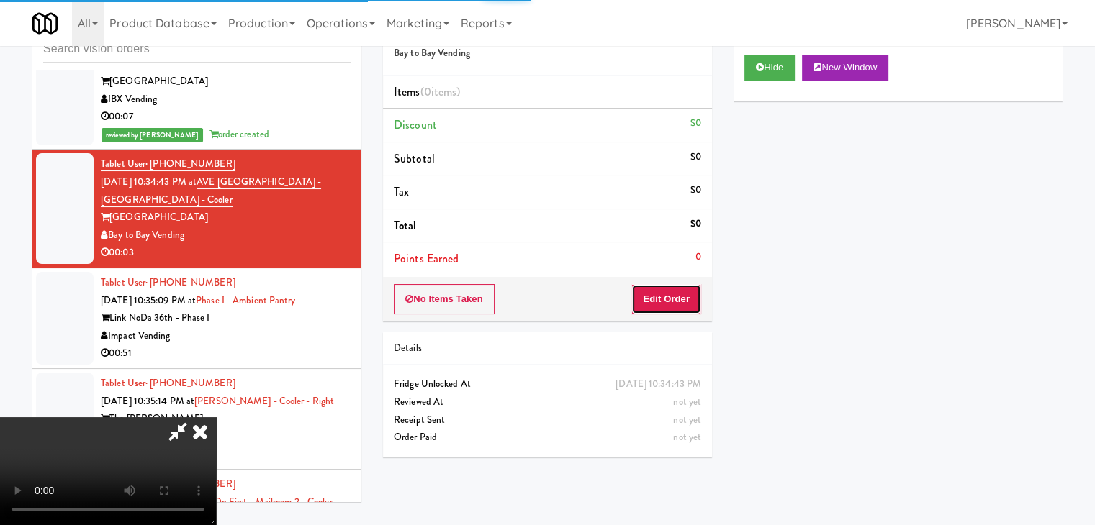
click at [687, 284] on button "Edit Order" at bounding box center [666, 299] width 70 height 30
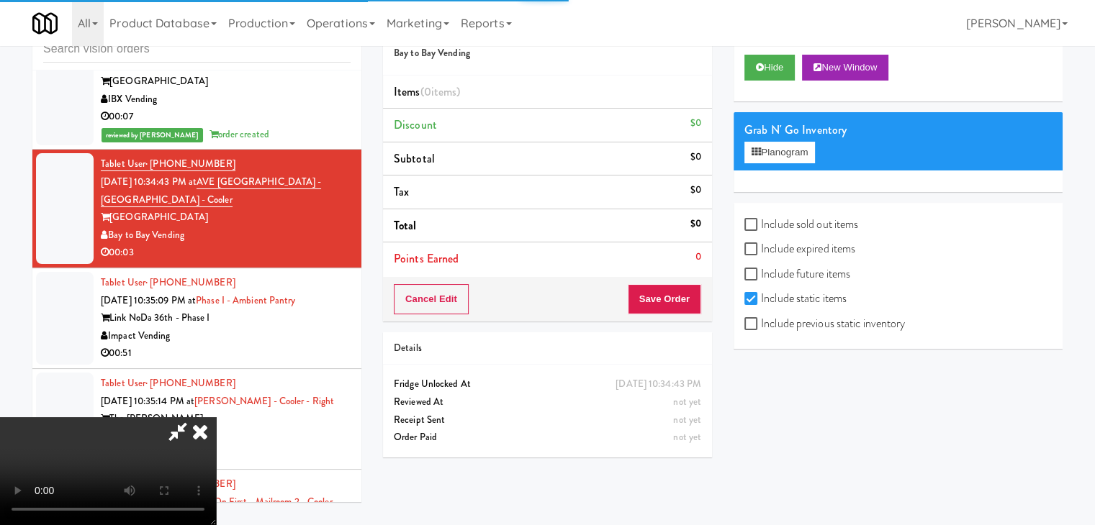
click at [797, 327] on label "Include previous static inventory" at bounding box center [824, 324] width 161 height 22
click at [761, 327] on input "Include previous static inventory" at bounding box center [752, 325] width 17 height 12
checkbox input "true"
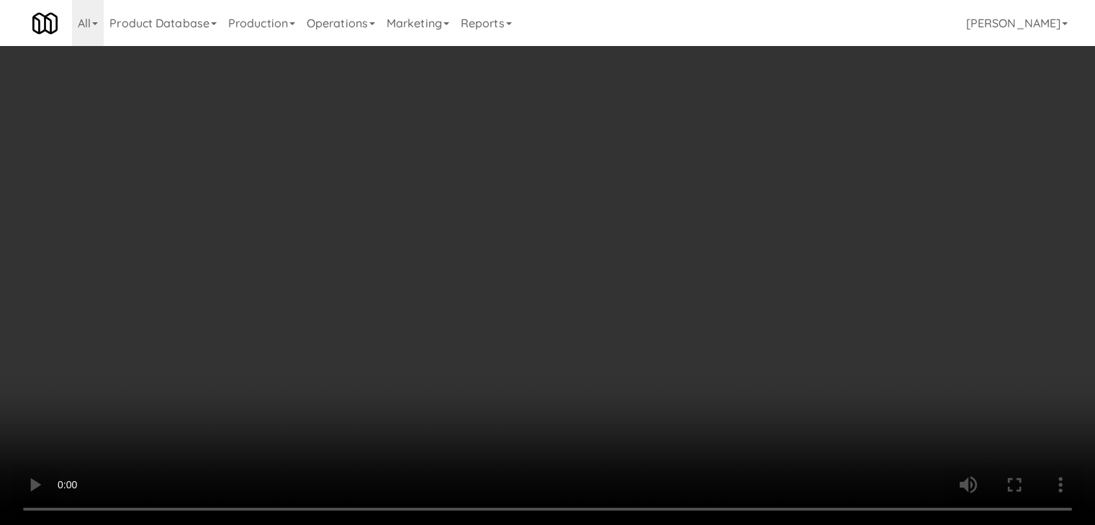
scroll to position [13325, 0]
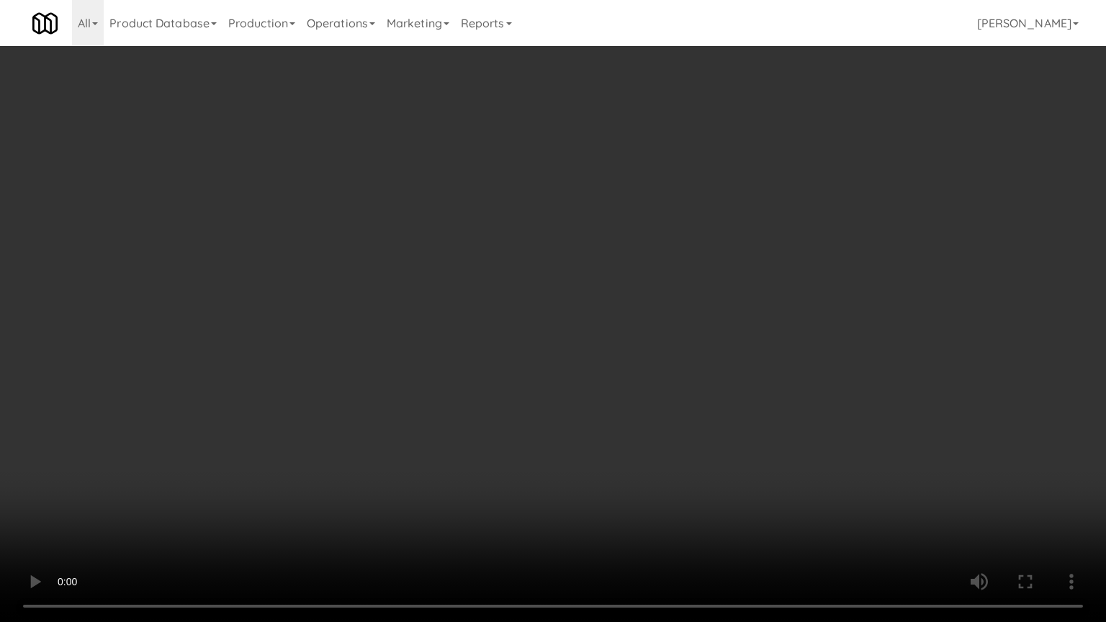
click at [654, 392] on video at bounding box center [553, 311] width 1106 height 622
click at [668, 387] on video at bounding box center [553, 311] width 1106 height 622
click at [725, 276] on video at bounding box center [553, 311] width 1106 height 622
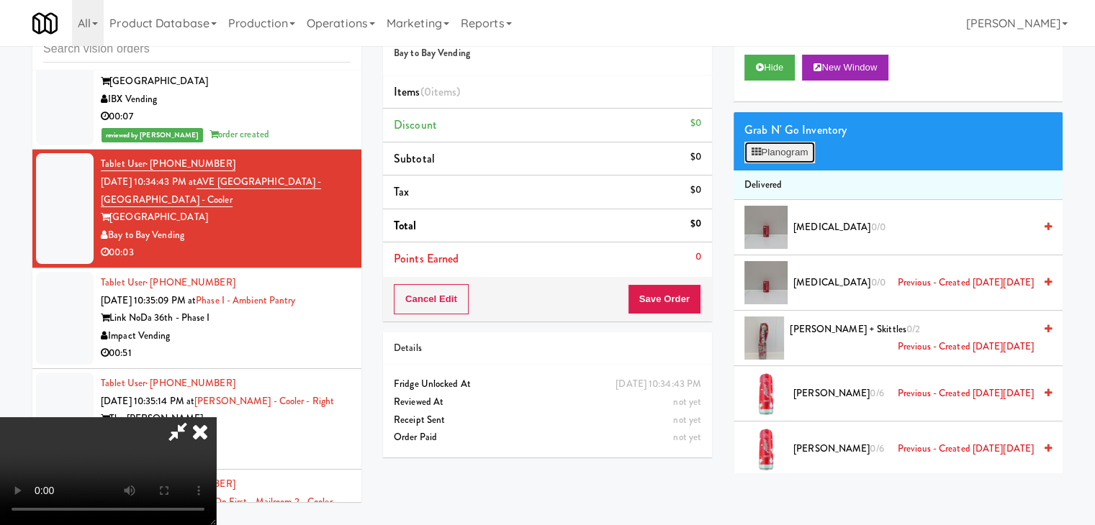
click at [785, 144] on button "Planogram" at bounding box center [779, 153] width 71 height 22
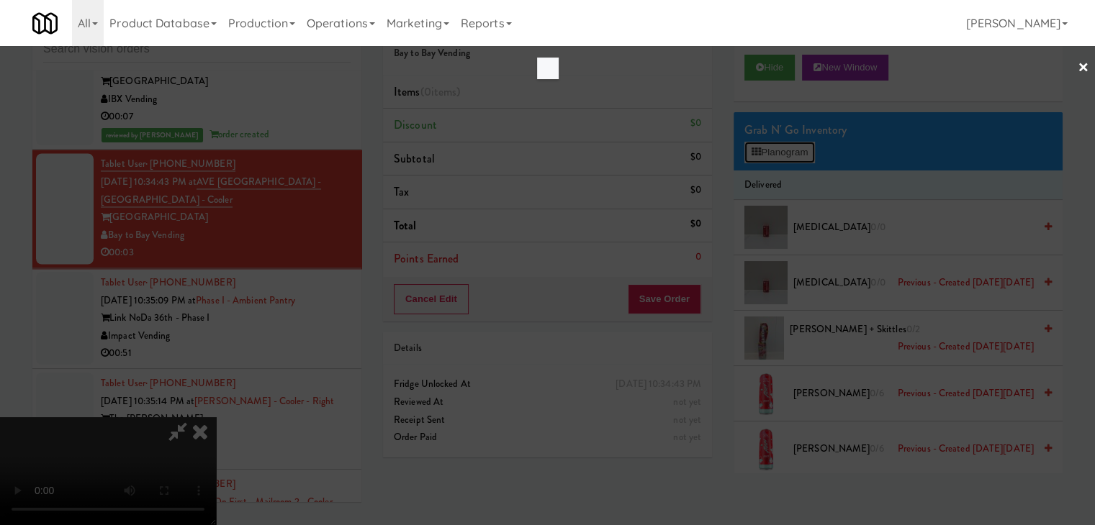
scroll to position [13325, 0]
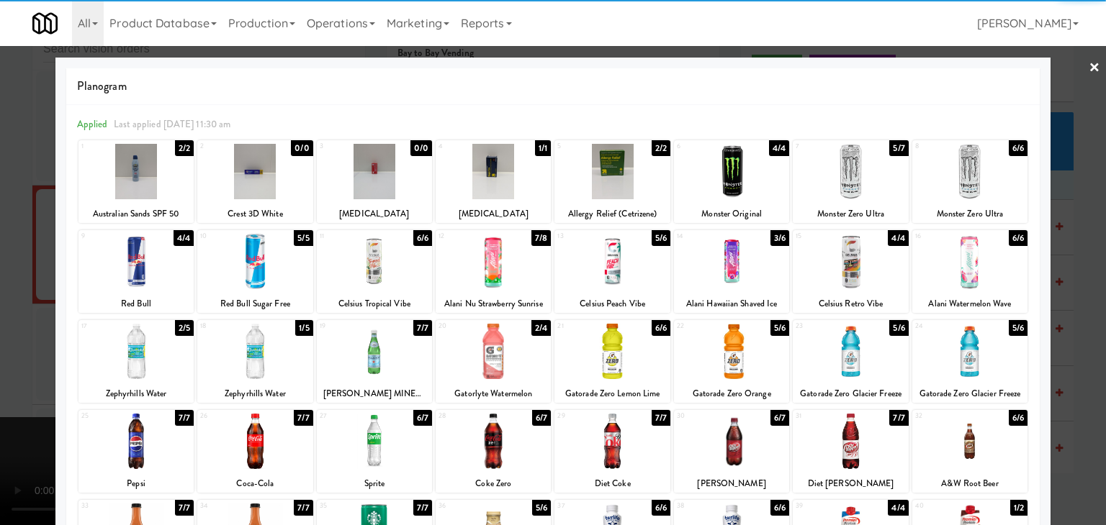
click at [377, 349] on div at bounding box center [374, 351] width 115 height 55
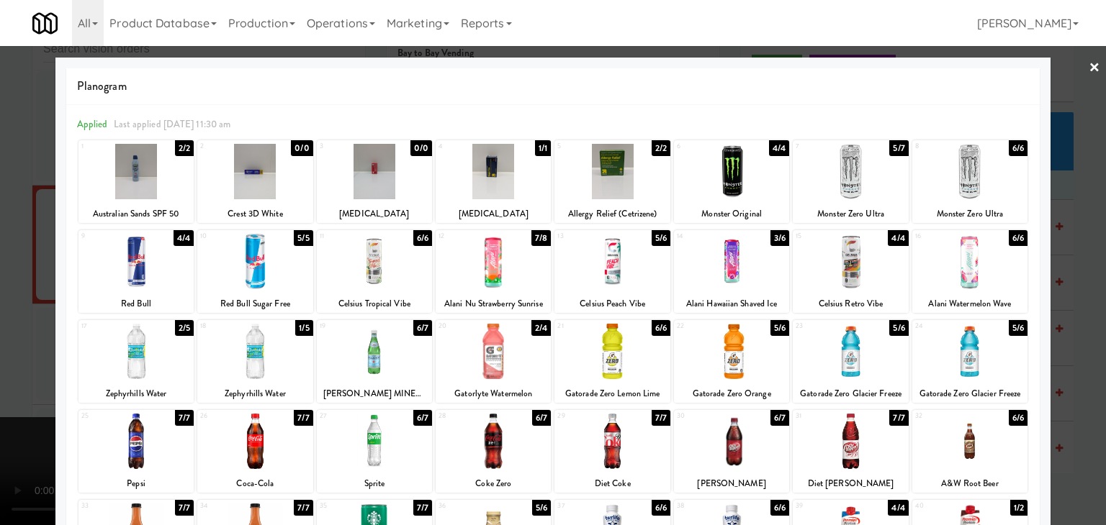
drag, startPoint x: 0, startPoint y: 346, endPoint x: 362, endPoint y: 320, distance: 363.0
click at [19, 343] on div at bounding box center [553, 262] width 1106 height 525
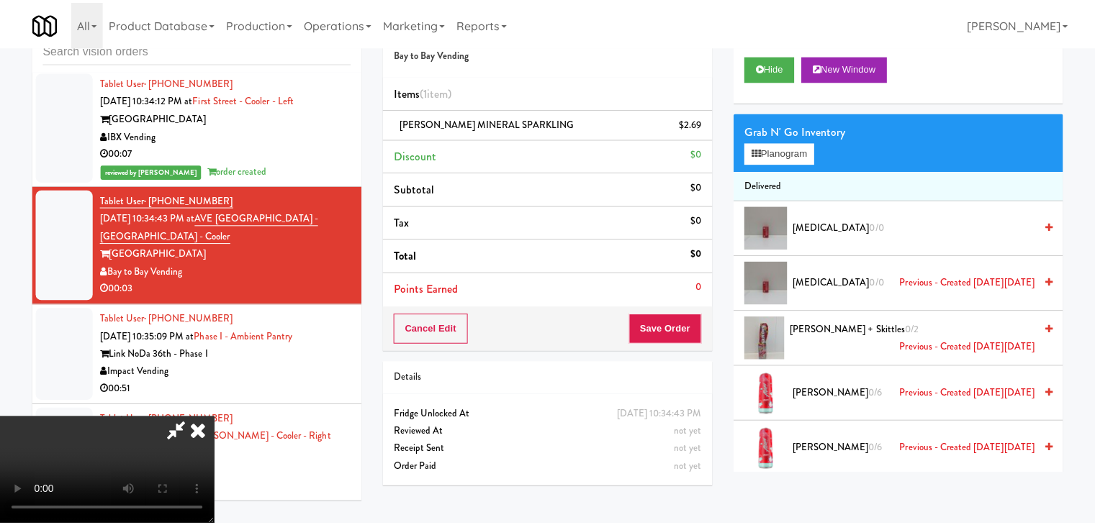
scroll to position [13361, 0]
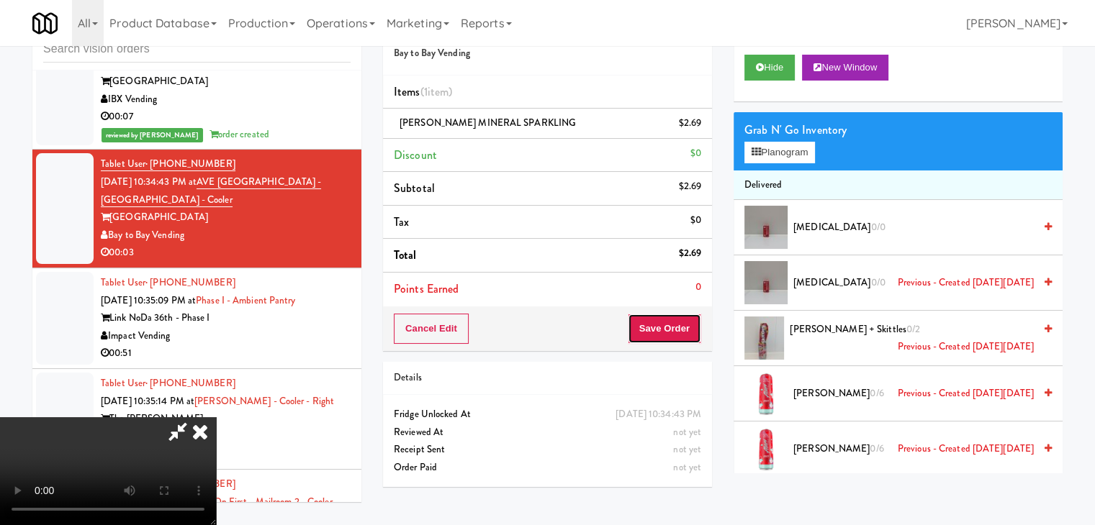
click at [669, 333] on button "Save Order" at bounding box center [664, 329] width 73 height 30
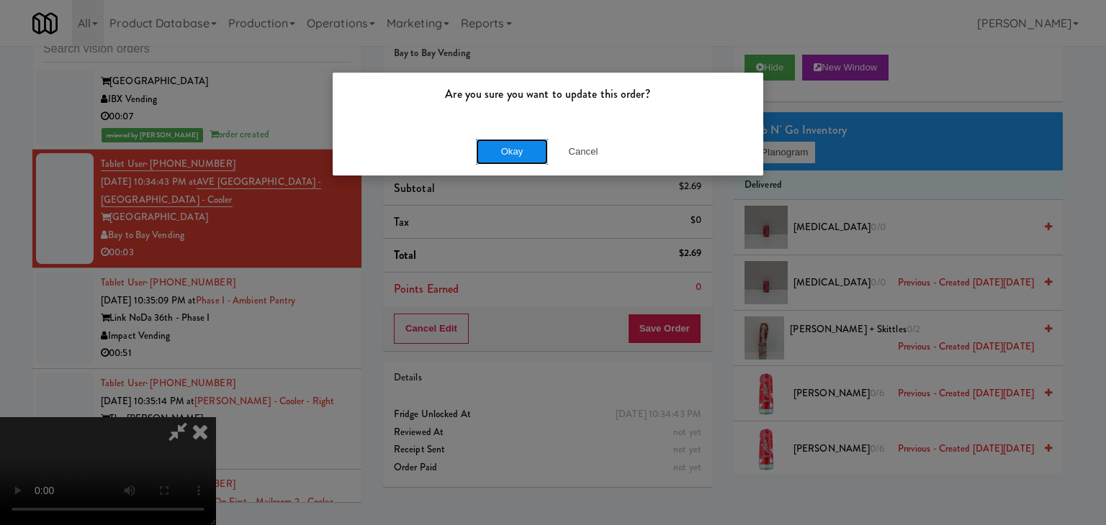
click at [525, 161] on button "Okay" at bounding box center [512, 152] width 72 height 26
drag, startPoint x: 525, startPoint y: 161, endPoint x: 519, endPoint y: 156, distance: 7.8
click at [525, 161] on div "Okay Cancel" at bounding box center [548, 151] width 430 height 48
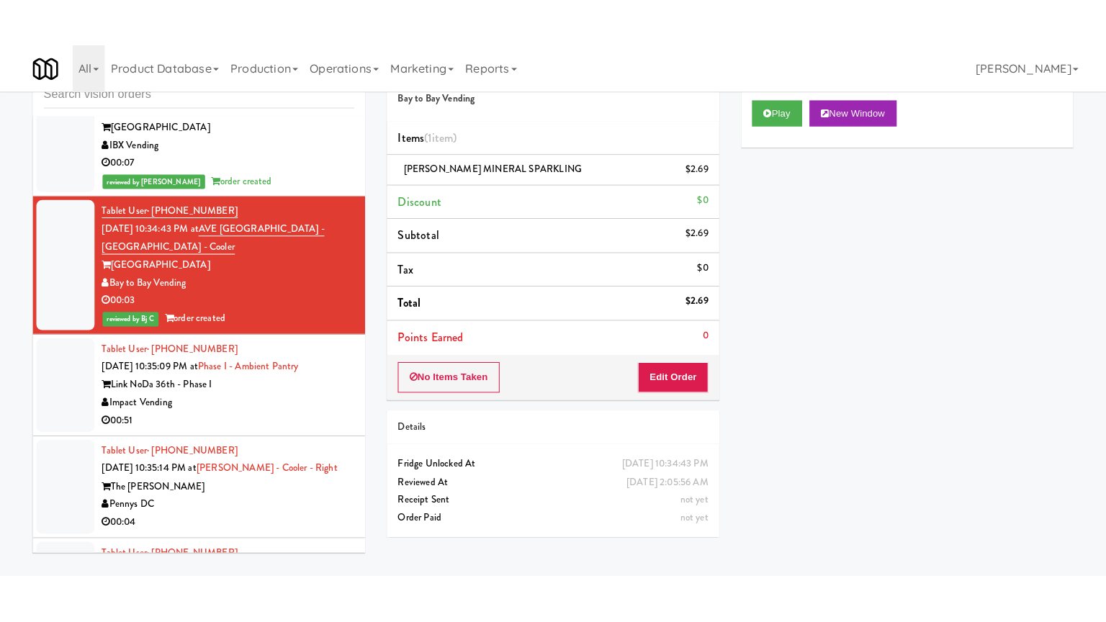
scroll to position [13577, 0]
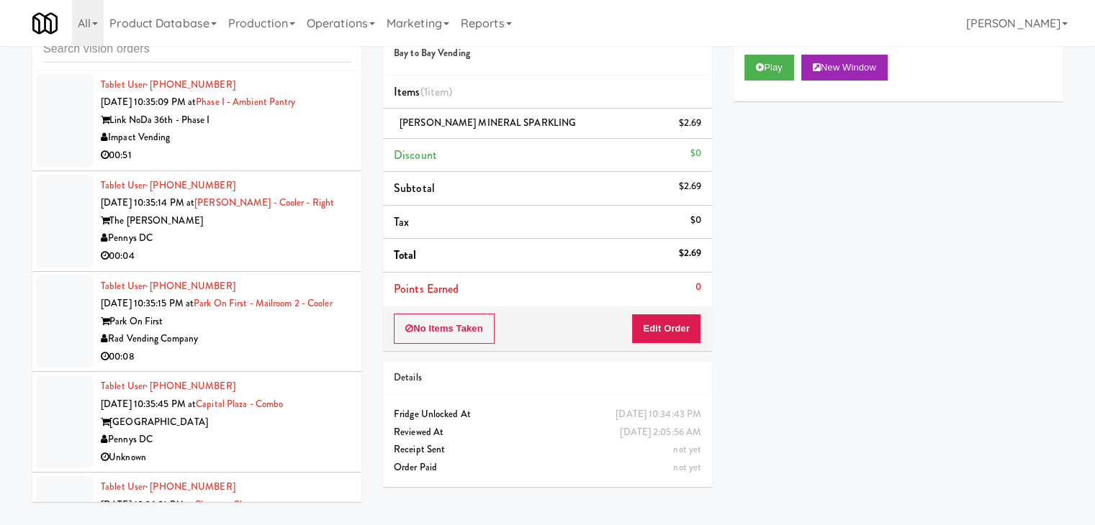
click at [297, 248] on div "Pennys DC" at bounding box center [226, 239] width 250 height 18
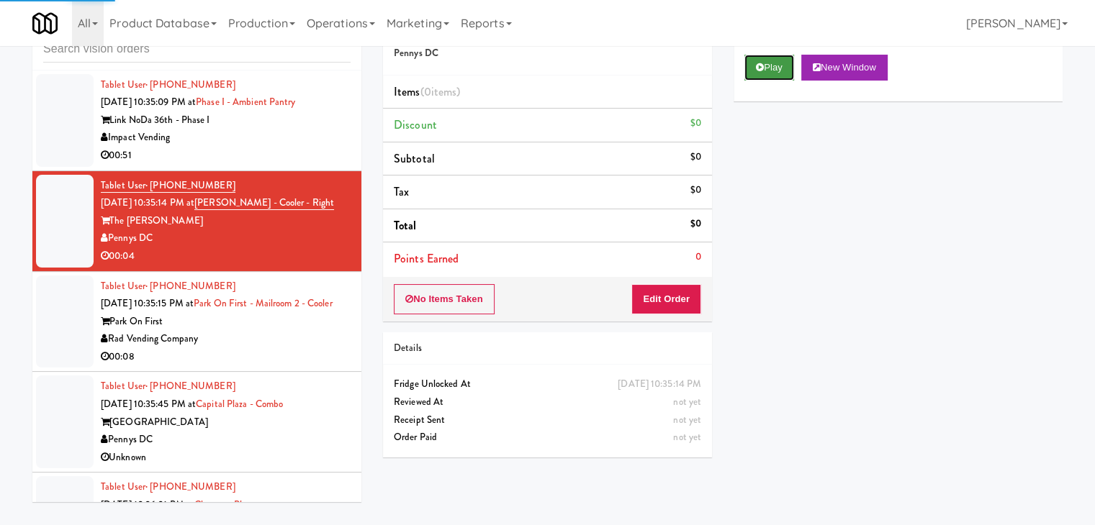
click at [772, 68] on button "Play" at bounding box center [769, 68] width 50 height 26
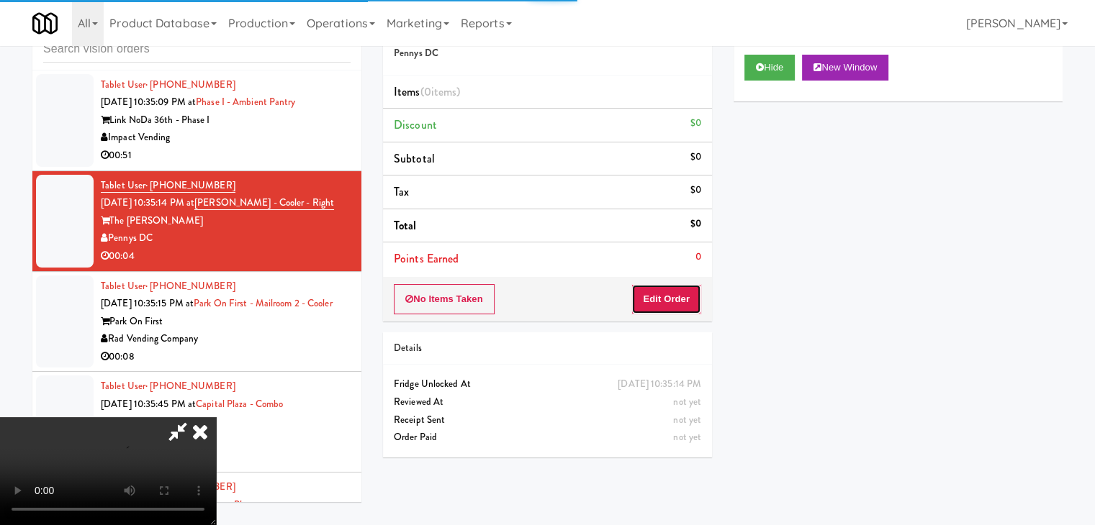
click at [670, 286] on button "Edit Order" at bounding box center [666, 299] width 70 height 30
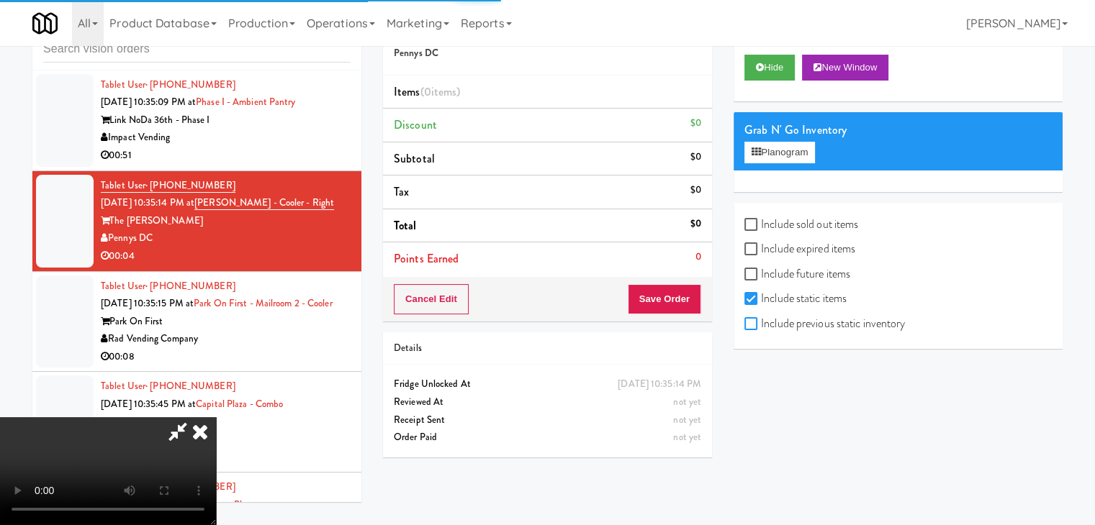
click at [754, 323] on input "Include previous static inventory" at bounding box center [752, 325] width 17 height 12
checkbox input "true"
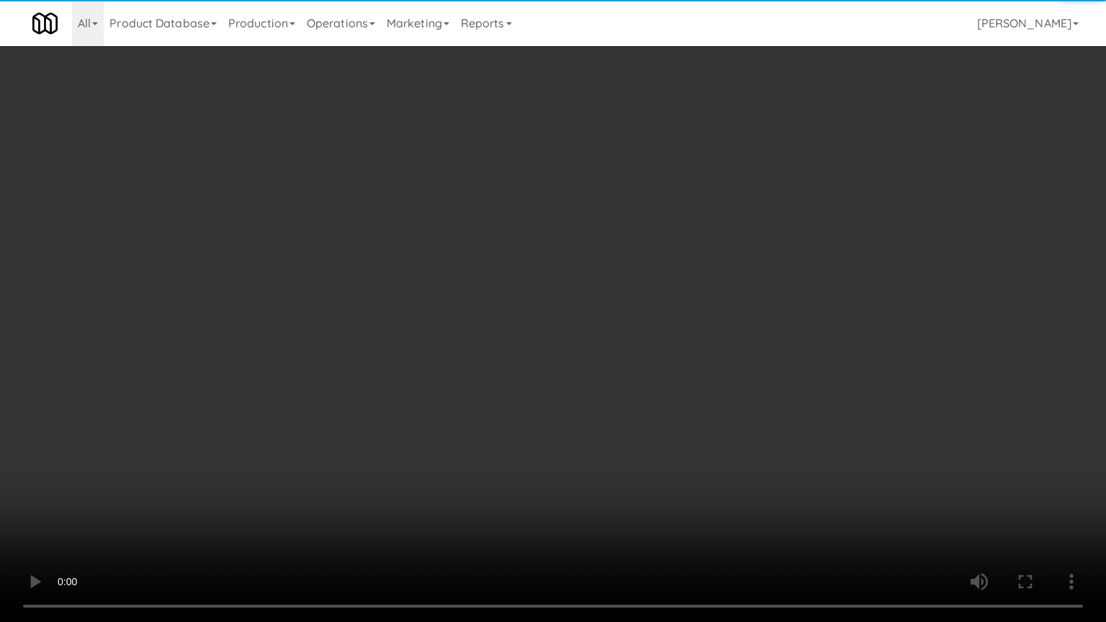
click at [733, 374] on video at bounding box center [553, 311] width 1106 height 622
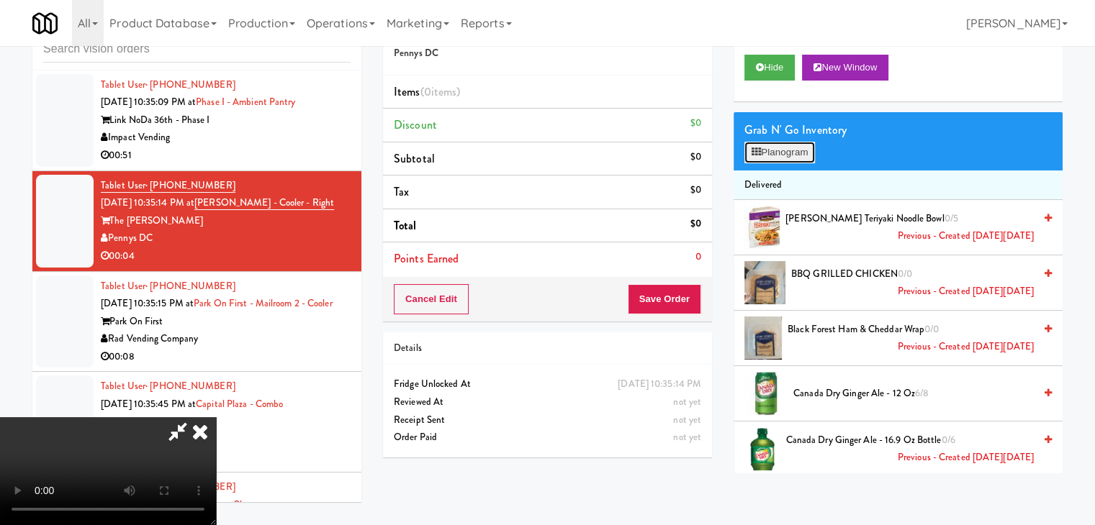
click at [801, 145] on button "Planogram" at bounding box center [779, 153] width 71 height 22
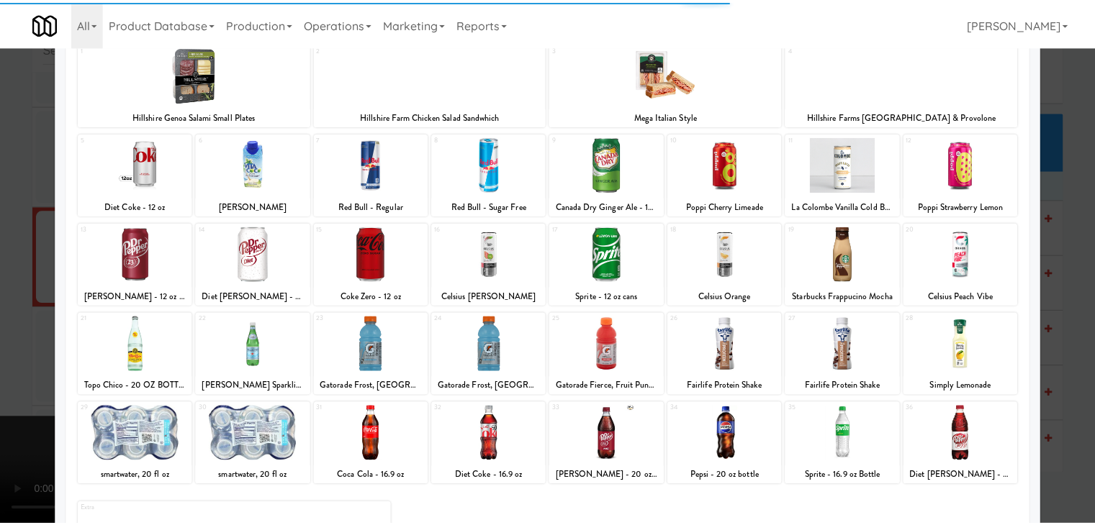
scroll to position [181, 0]
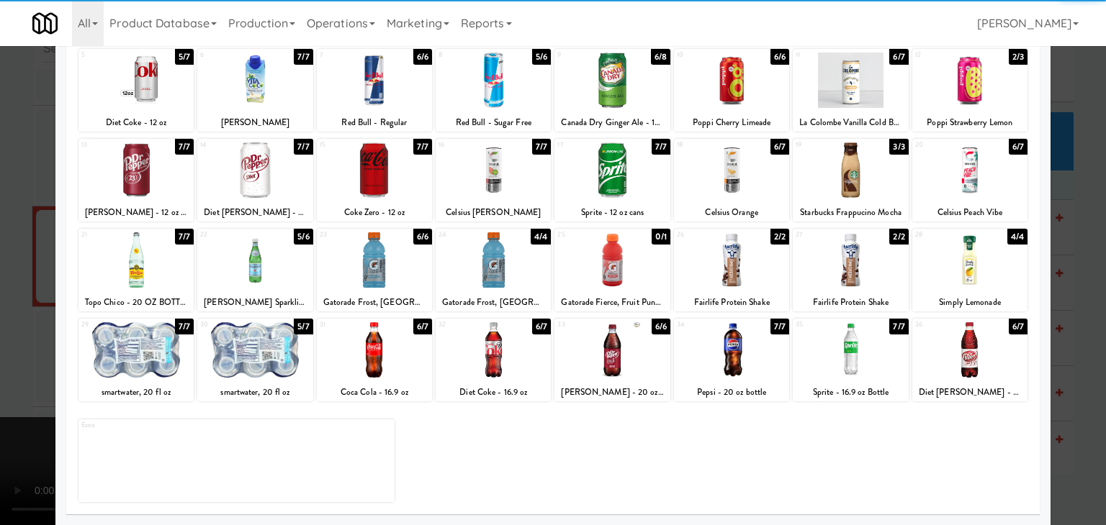
click at [613, 358] on div at bounding box center [611, 349] width 115 height 55
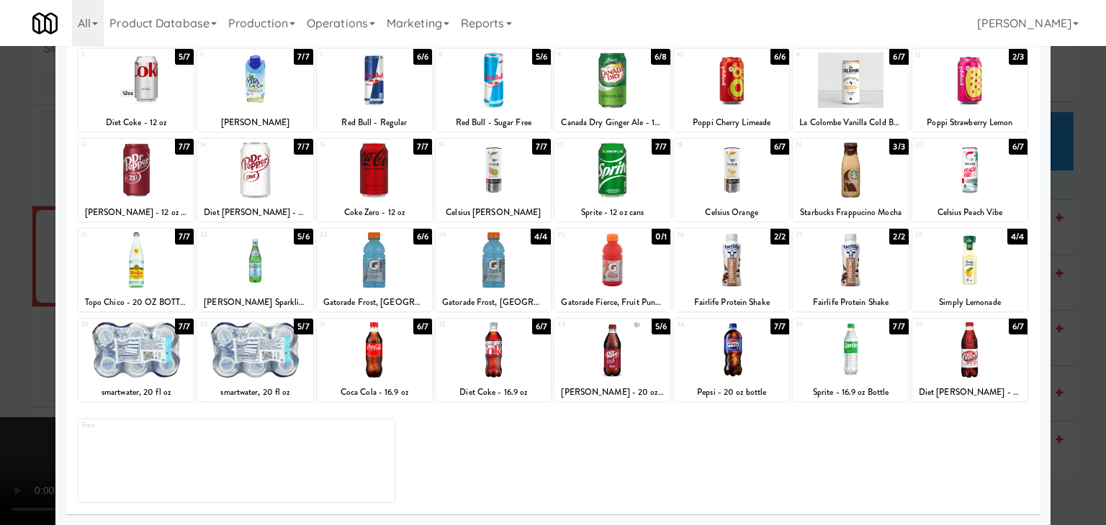
drag, startPoint x: 0, startPoint y: 356, endPoint x: 336, endPoint y: 355, distance: 336.1
click at [18, 355] on div at bounding box center [553, 262] width 1106 height 525
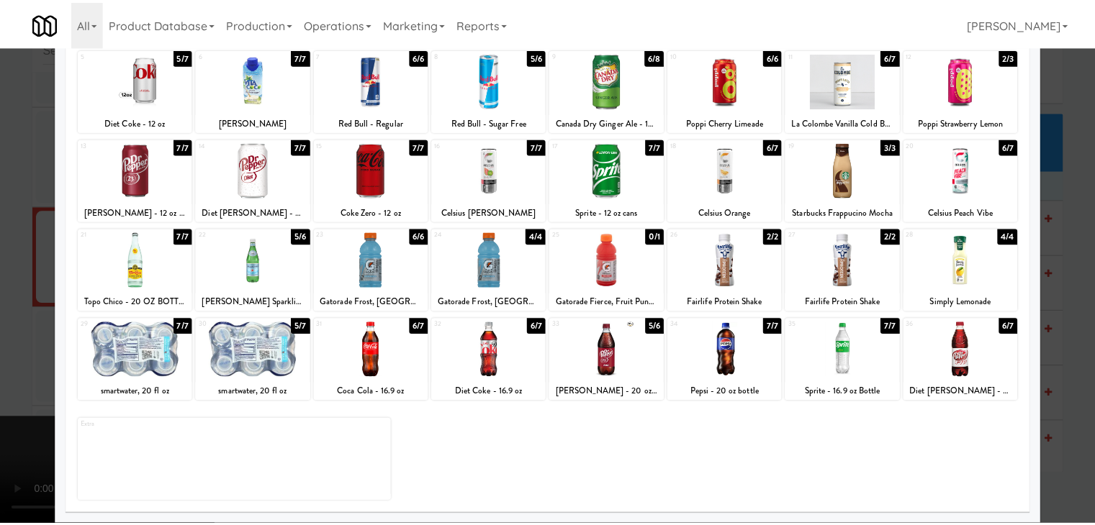
scroll to position [13577, 0]
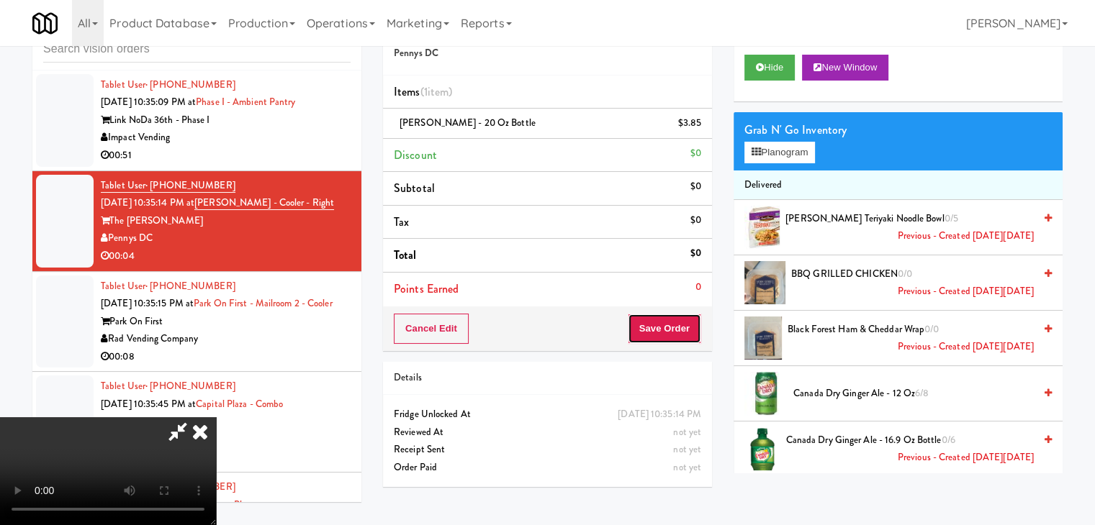
click at [684, 327] on button "Save Order" at bounding box center [664, 329] width 73 height 30
click at [683, 327] on button "Save Order" at bounding box center [664, 329] width 73 height 30
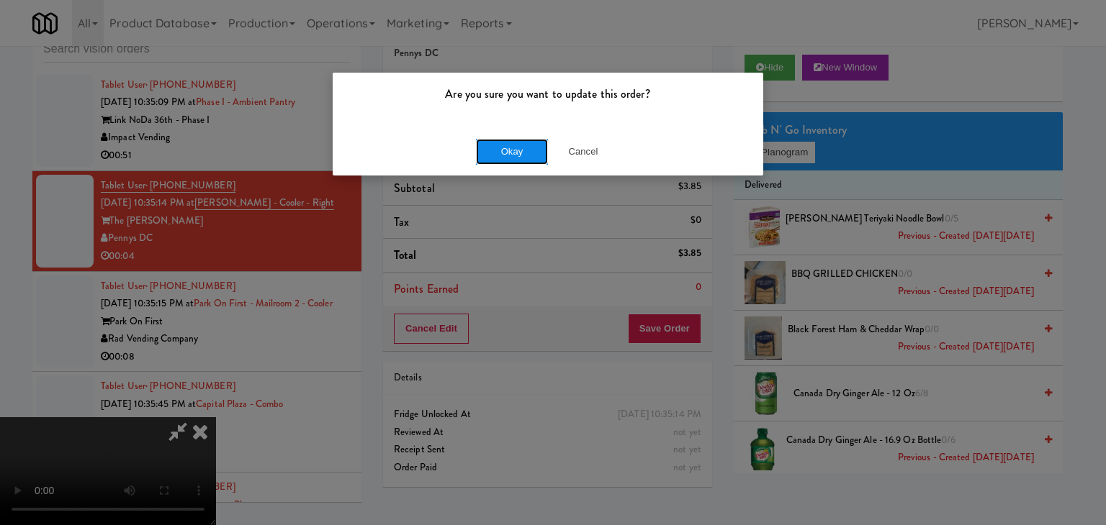
click at [520, 148] on button "Okay" at bounding box center [512, 152] width 72 height 26
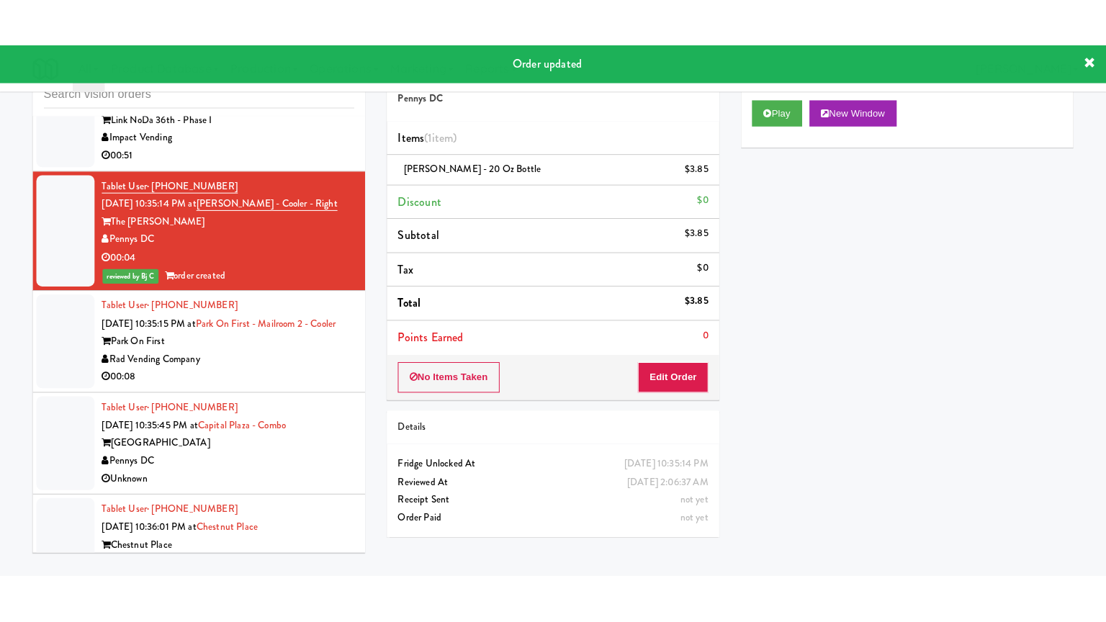
scroll to position [13649, 0]
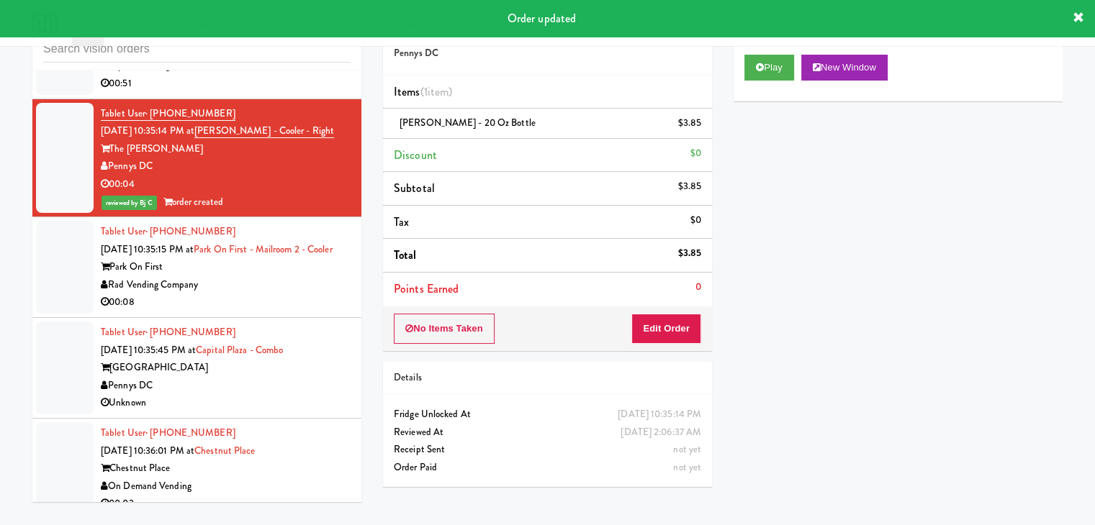
click at [294, 294] on div "Rad Vending Company" at bounding box center [226, 285] width 250 height 18
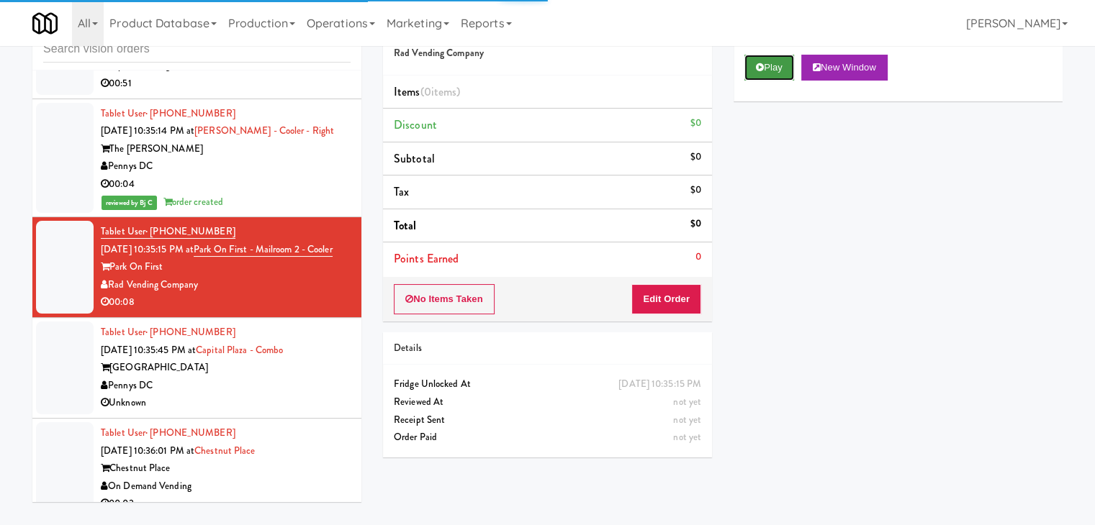
click at [767, 61] on button "Play" at bounding box center [769, 68] width 50 height 26
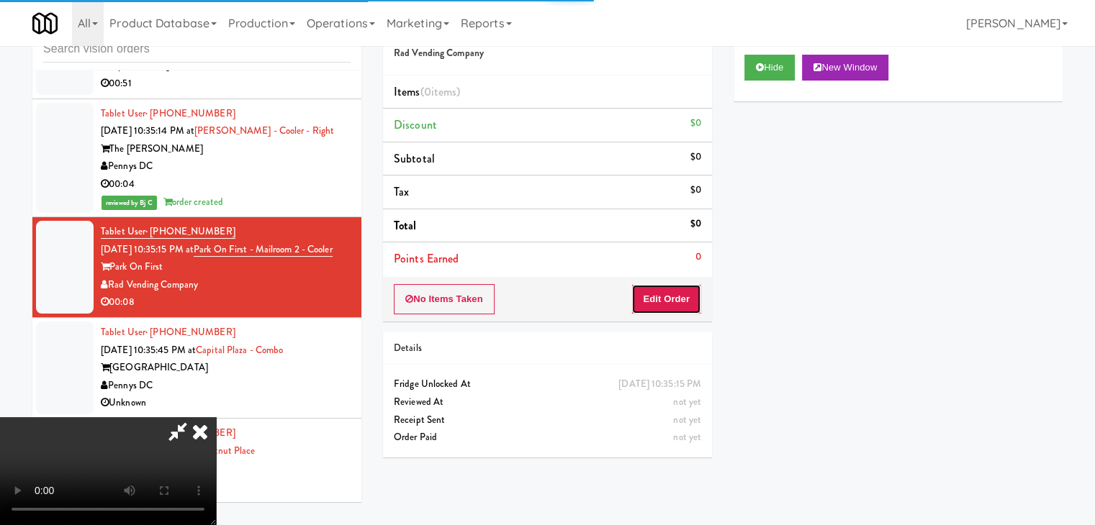
click at [659, 300] on button "Edit Order" at bounding box center [666, 299] width 70 height 30
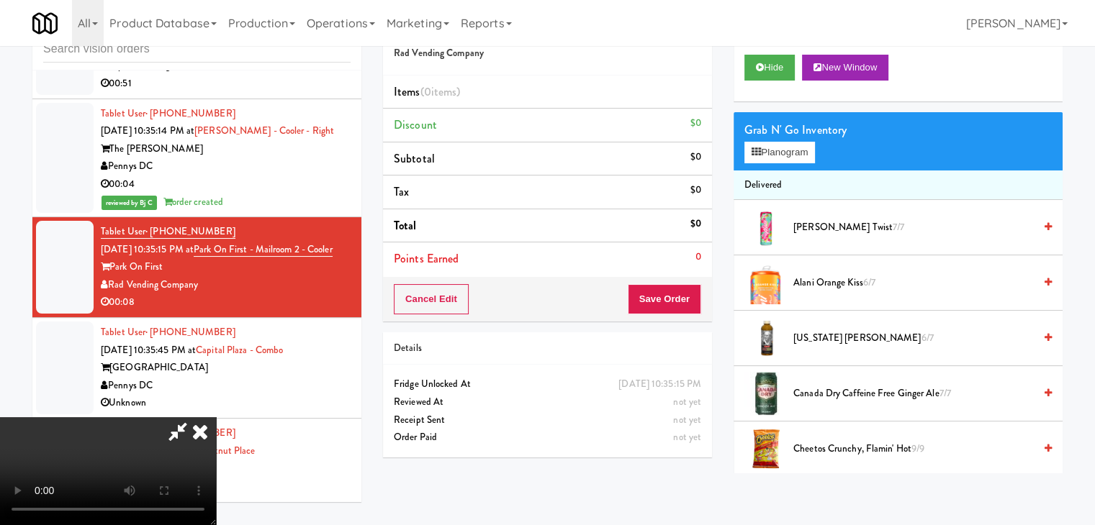
scroll to position [13614, 0]
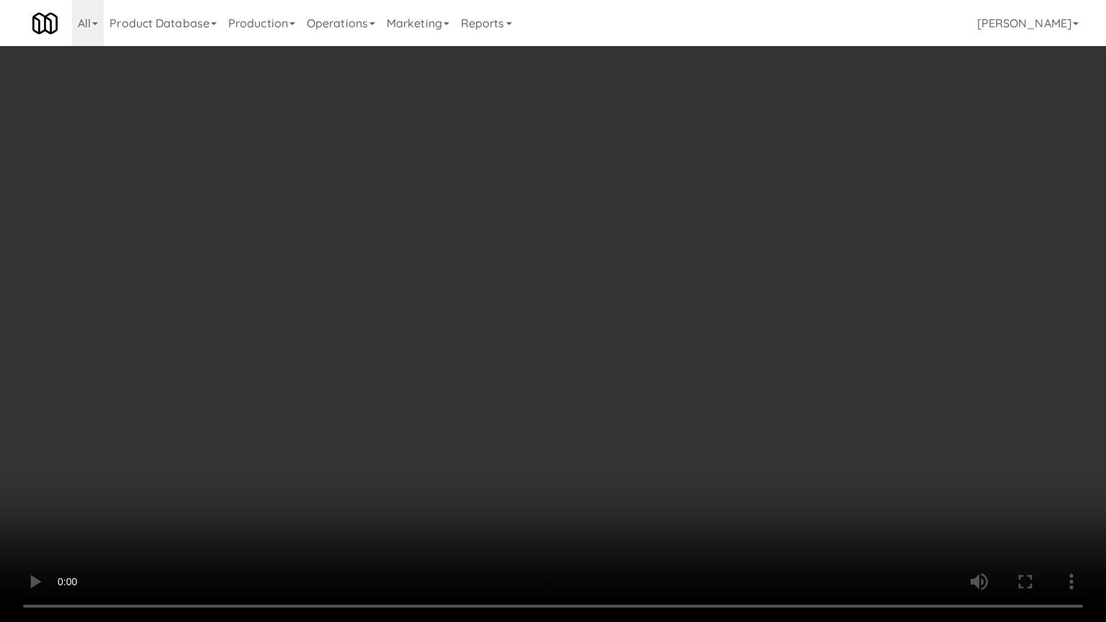
click at [664, 409] on video at bounding box center [553, 311] width 1106 height 622
click at [666, 412] on video at bounding box center [553, 311] width 1106 height 622
click at [671, 407] on video at bounding box center [553, 311] width 1106 height 622
click at [683, 403] on video at bounding box center [553, 311] width 1106 height 622
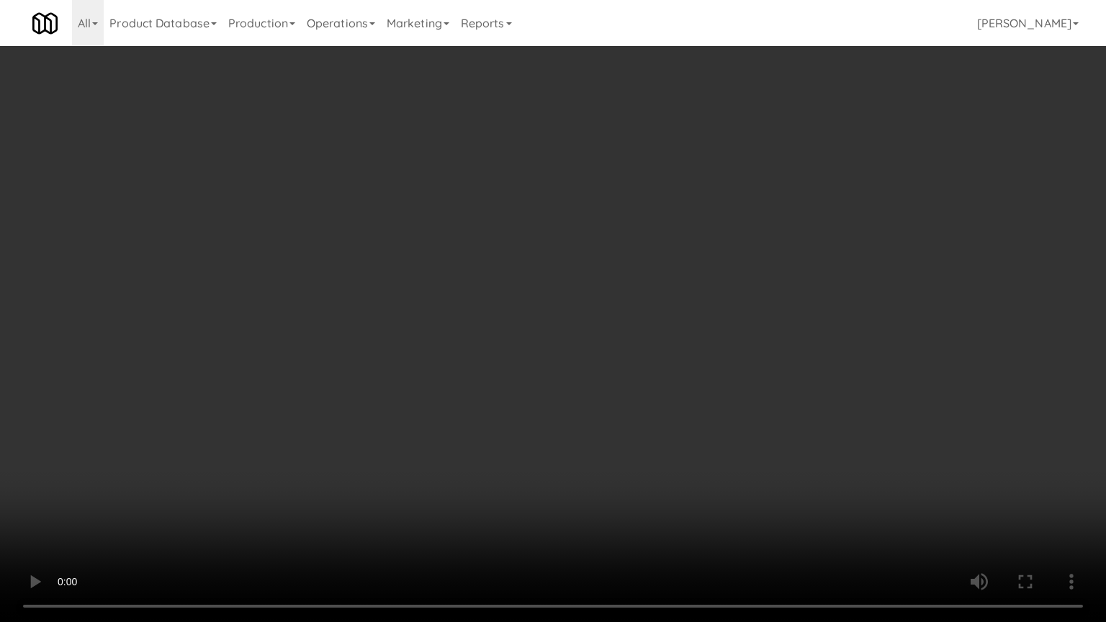
click at [683, 406] on video at bounding box center [553, 311] width 1106 height 622
click at [687, 405] on video at bounding box center [553, 311] width 1106 height 622
click at [685, 401] on video at bounding box center [553, 311] width 1106 height 622
click at [681, 401] on video at bounding box center [553, 311] width 1106 height 622
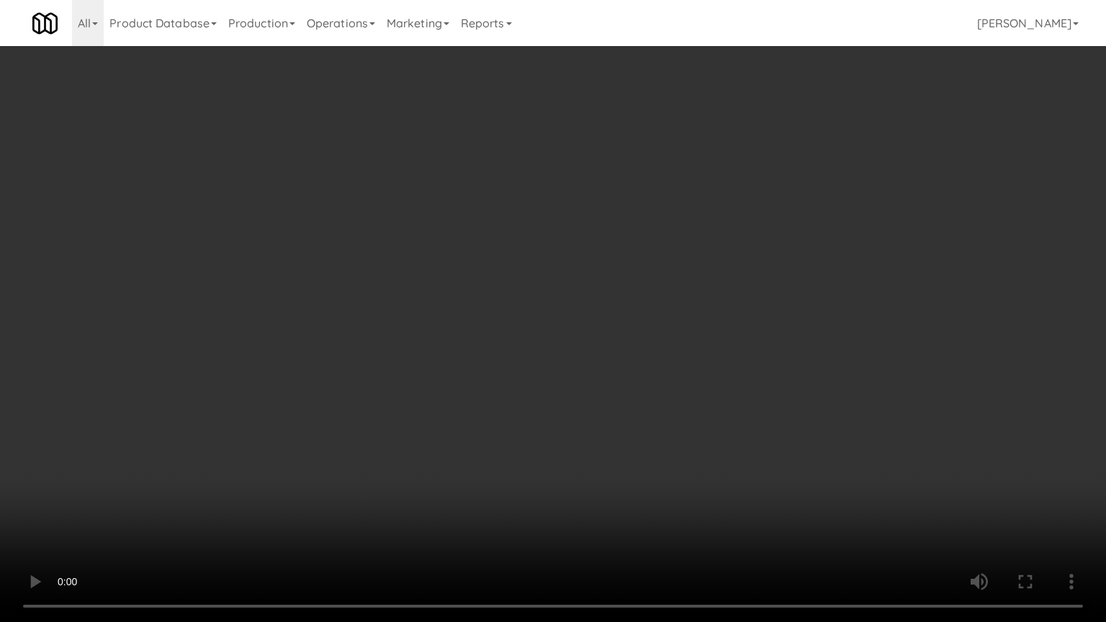
click at [674, 397] on video at bounding box center [553, 311] width 1106 height 622
click at [672, 392] on video at bounding box center [553, 311] width 1106 height 622
click at [672, 397] on video at bounding box center [553, 311] width 1106 height 622
click at [674, 394] on video at bounding box center [553, 311] width 1106 height 622
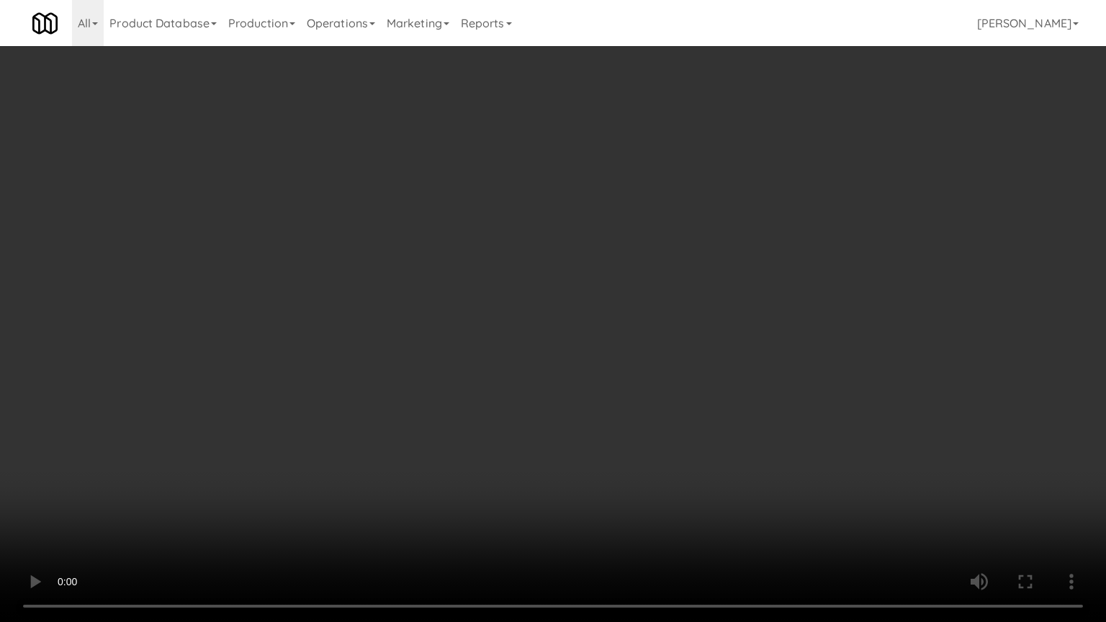
click at [675, 394] on video at bounding box center [553, 311] width 1106 height 622
click at [668, 394] on video at bounding box center [553, 311] width 1106 height 622
click at [673, 390] on video at bounding box center [553, 311] width 1106 height 622
click at [671, 389] on video at bounding box center [553, 311] width 1106 height 622
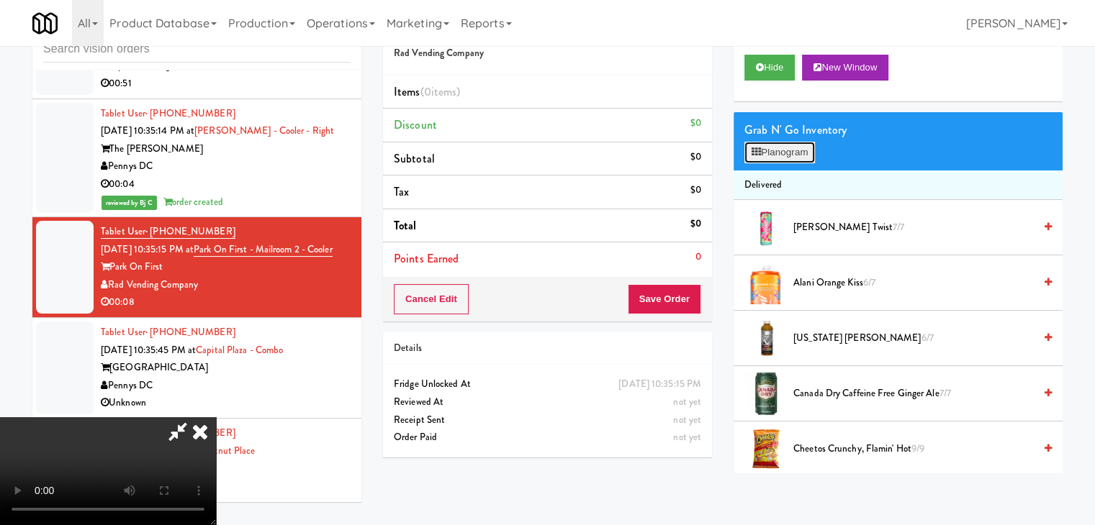
click at [766, 158] on button "Planogram" at bounding box center [779, 153] width 71 height 22
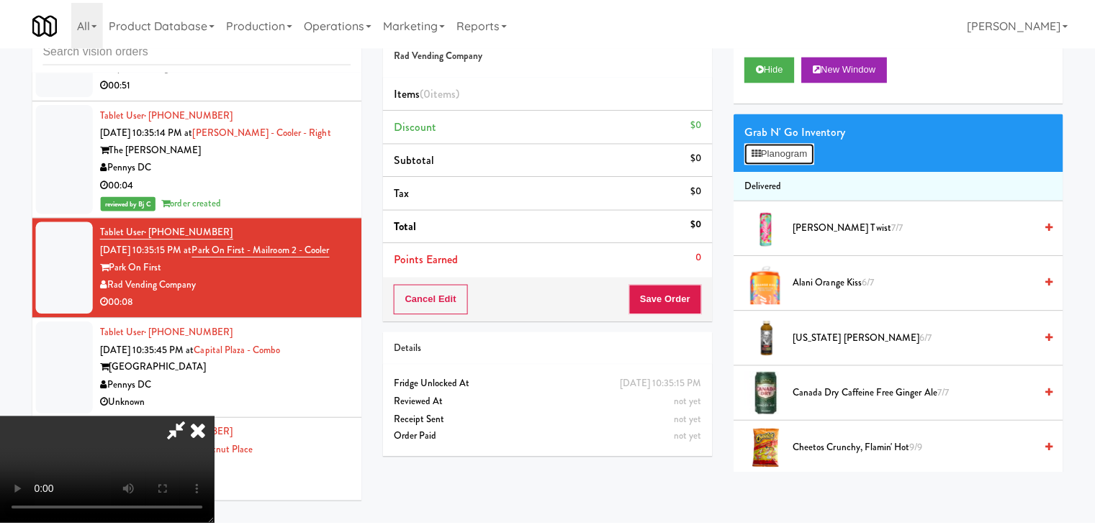
scroll to position [13614, 0]
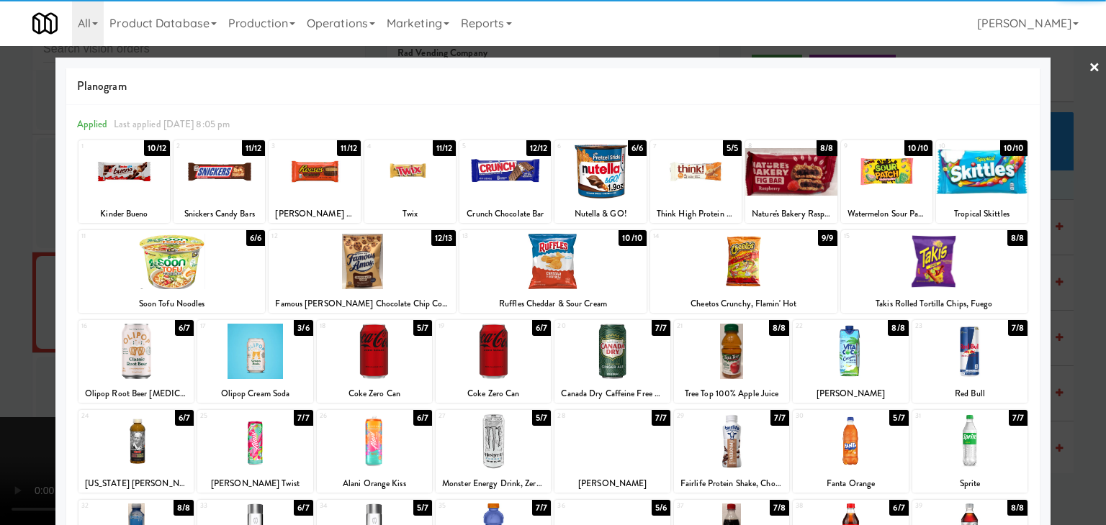
click at [345, 245] on div at bounding box center [361, 261] width 187 height 55
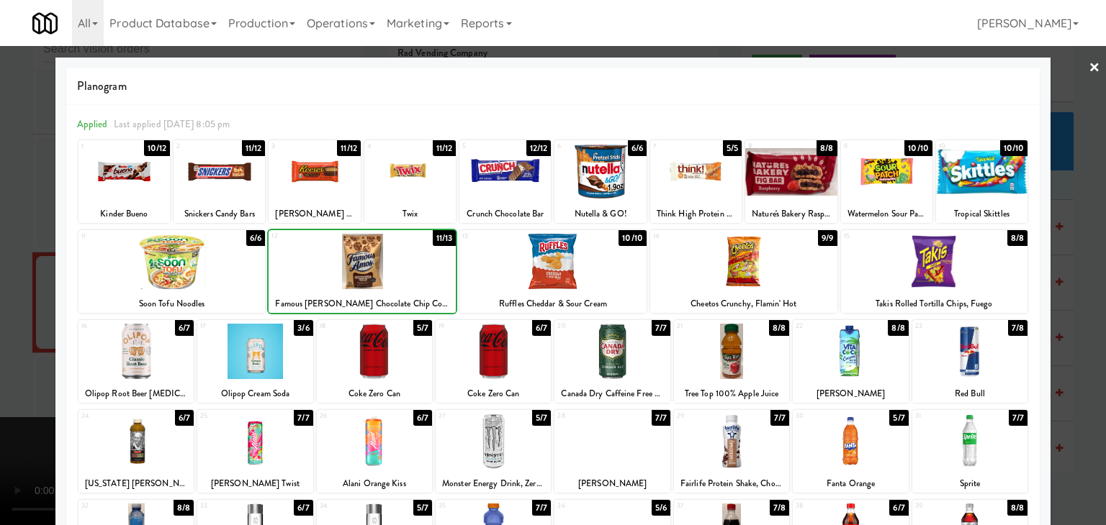
click at [240, 173] on div at bounding box center [218, 171] width 91 height 55
drag, startPoint x: 0, startPoint y: 243, endPoint x: 262, endPoint y: 256, distance: 262.3
click at [9, 243] on div at bounding box center [553, 262] width 1106 height 525
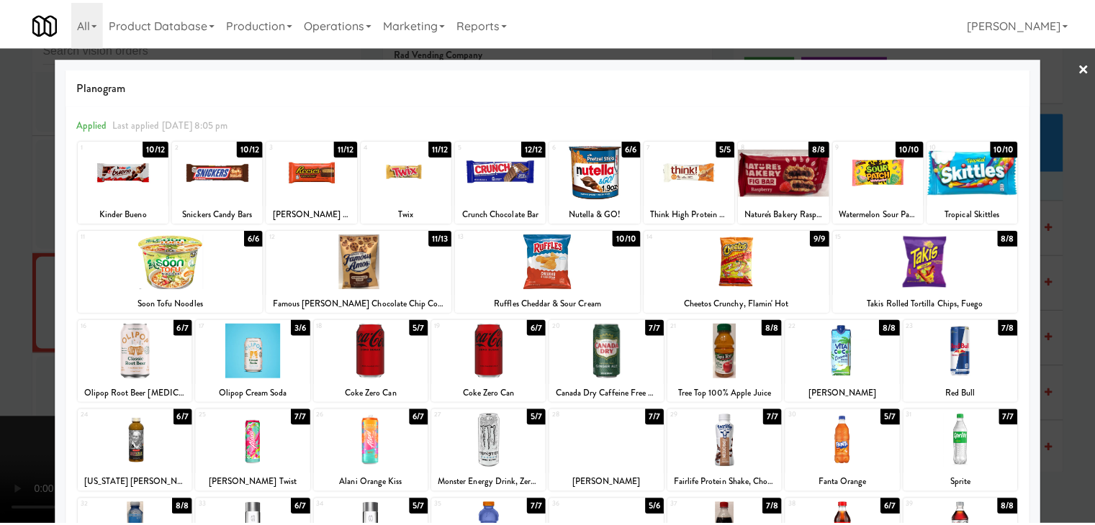
scroll to position [13649, 0]
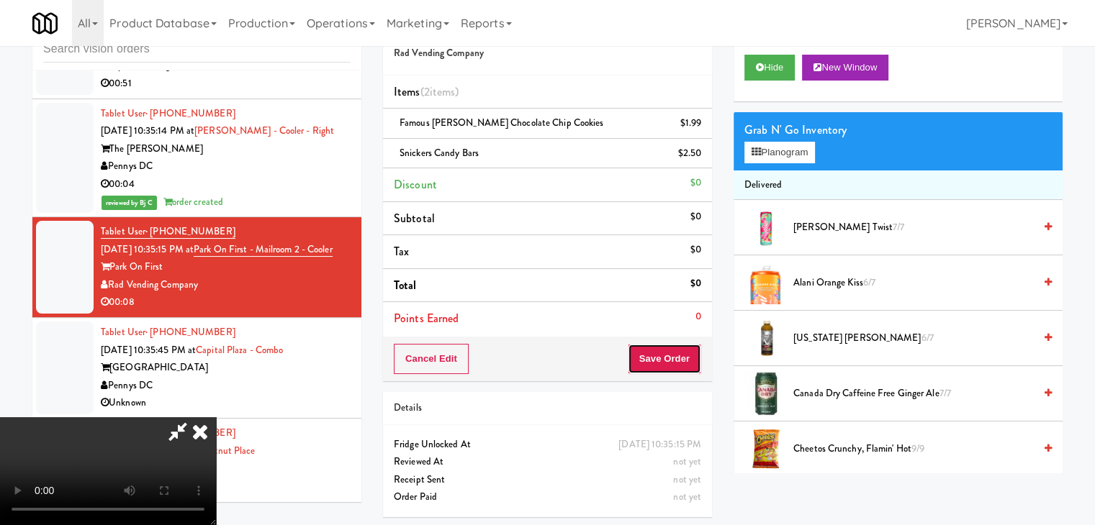
click at [688, 352] on button "Save Order" at bounding box center [664, 359] width 73 height 30
drag, startPoint x: 688, startPoint y: 352, endPoint x: 664, endPoint y: 331, distance: 32.2
click at [687, 352] on button "Save Order" at bounding box center [664, 359] width 73 height 30
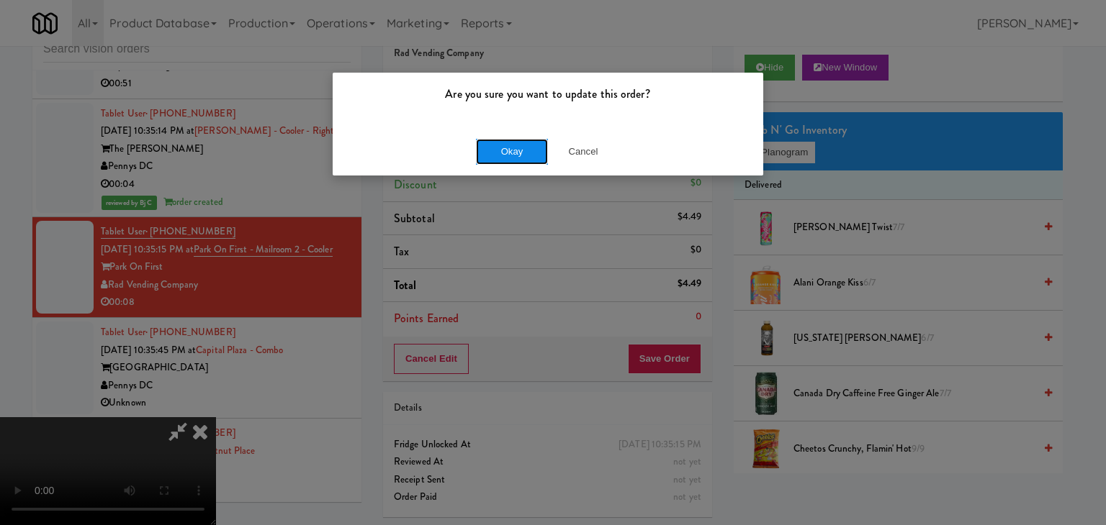
click at [499, 143] on button "Okay" at bounding box center [512, 152] width 72 height 26
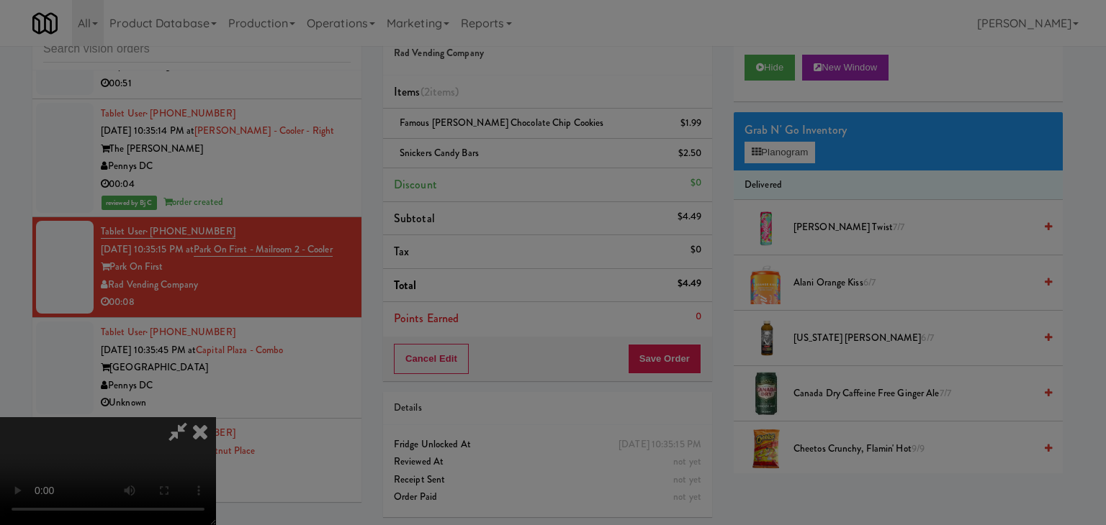
click at [498, 138] on button "Okay" at bounding box center [512, 125] width 72 height 26
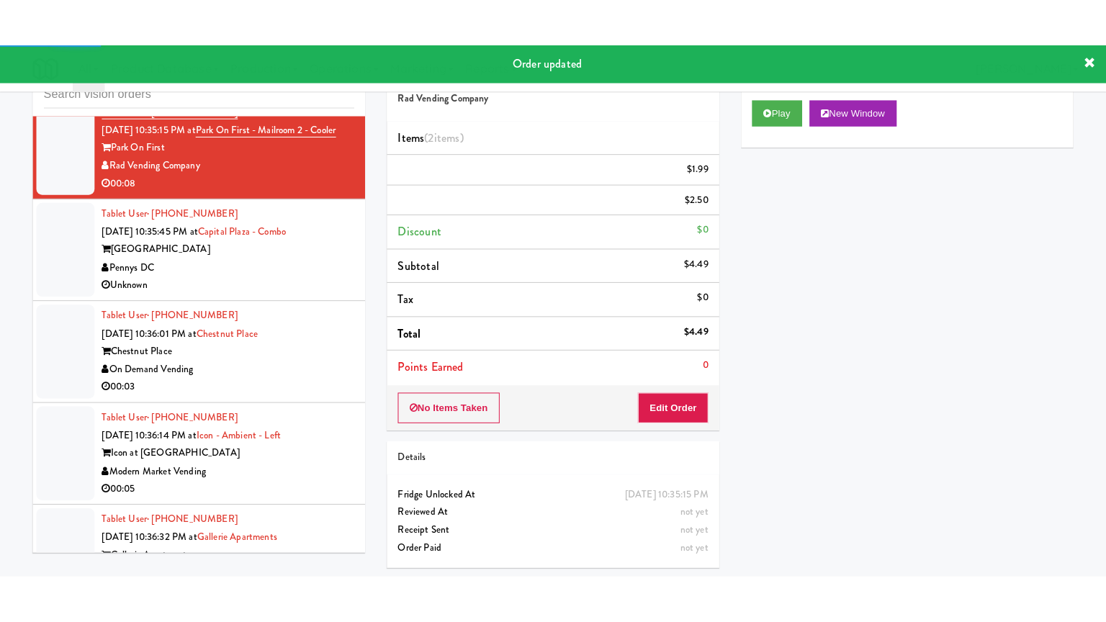
scroll to position [13865, 0]
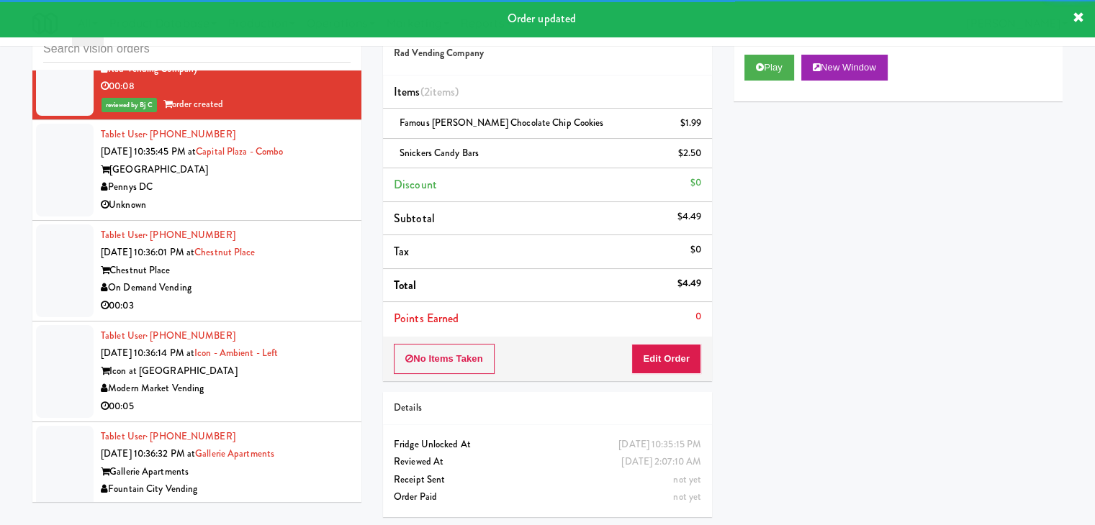
drag, startPoint x: 286, startPoint y: 204, endPoint x: 293, endPoint y: 214, distance: 11.4
click at [289, 196] on div "Pennys DC" at bounding box center [226, 187] width 250 height 18
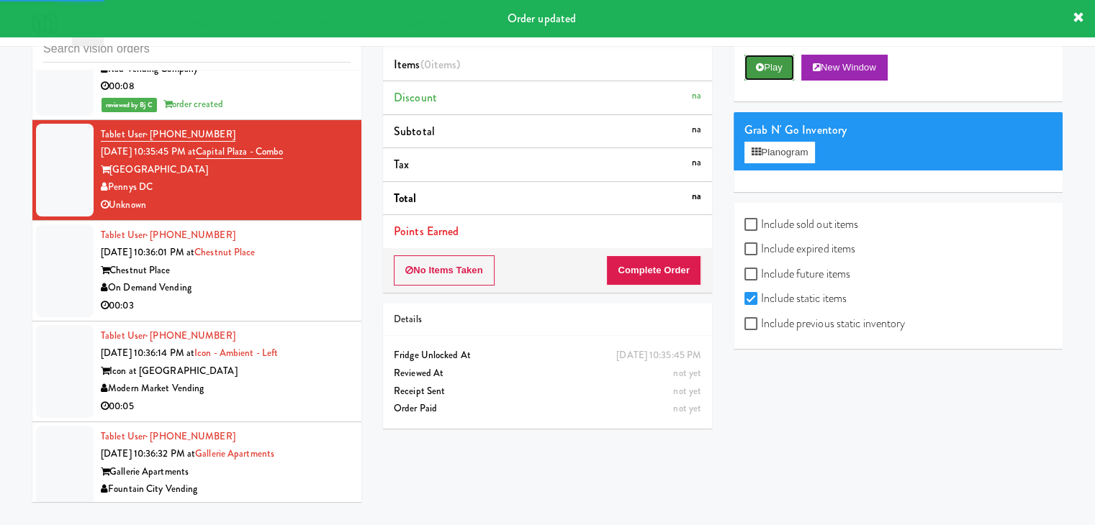
click at [767, 70] on button "Play" at bounding box center [769, 68] width 50 height 26
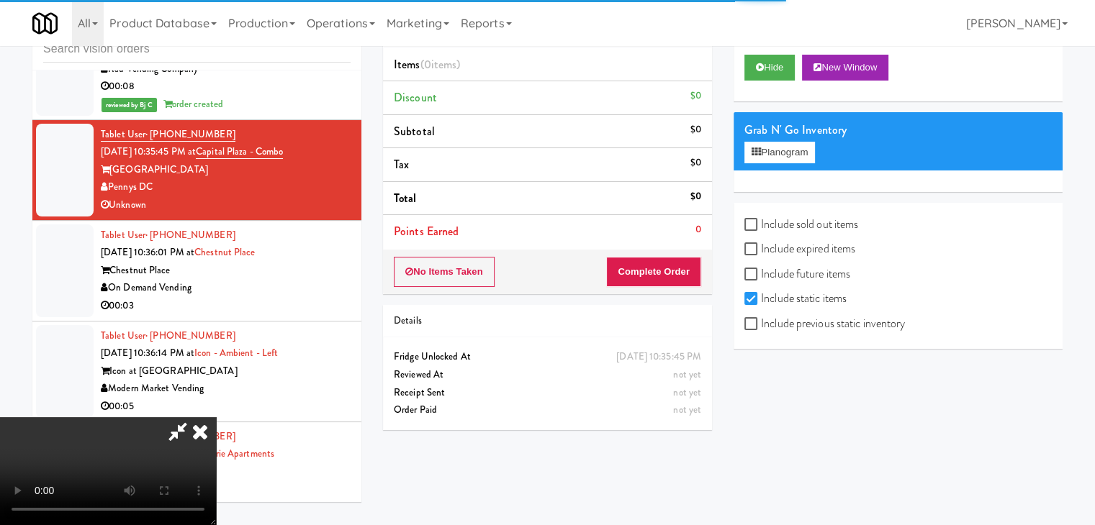
scroll to position [13829, 0]
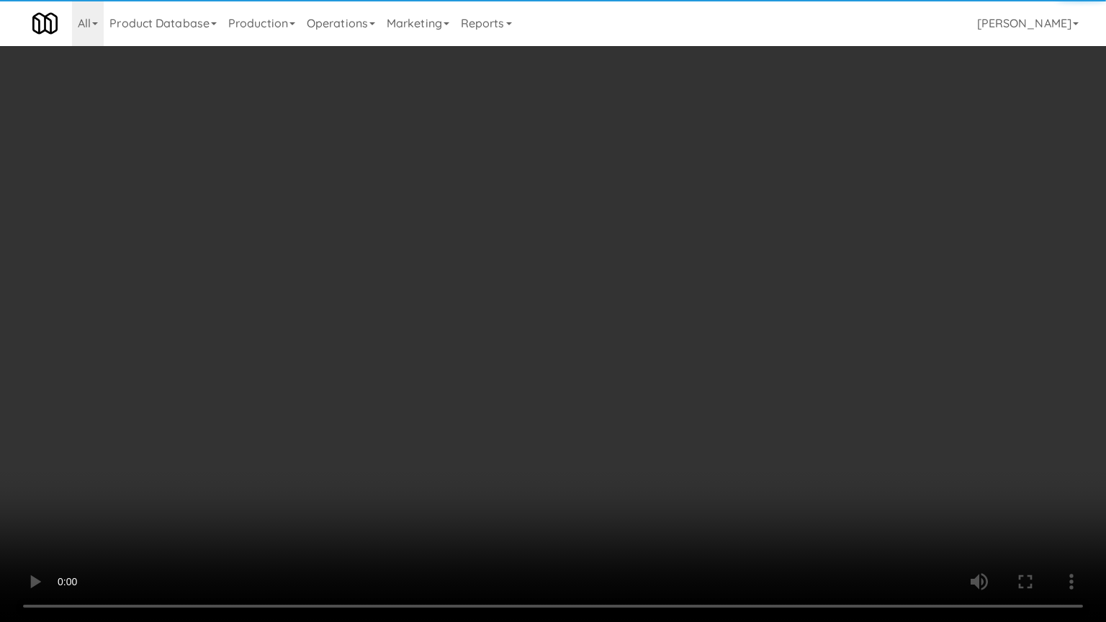
click at [620, 450] on video at bounding box center [553, 311] width 1106 height 622
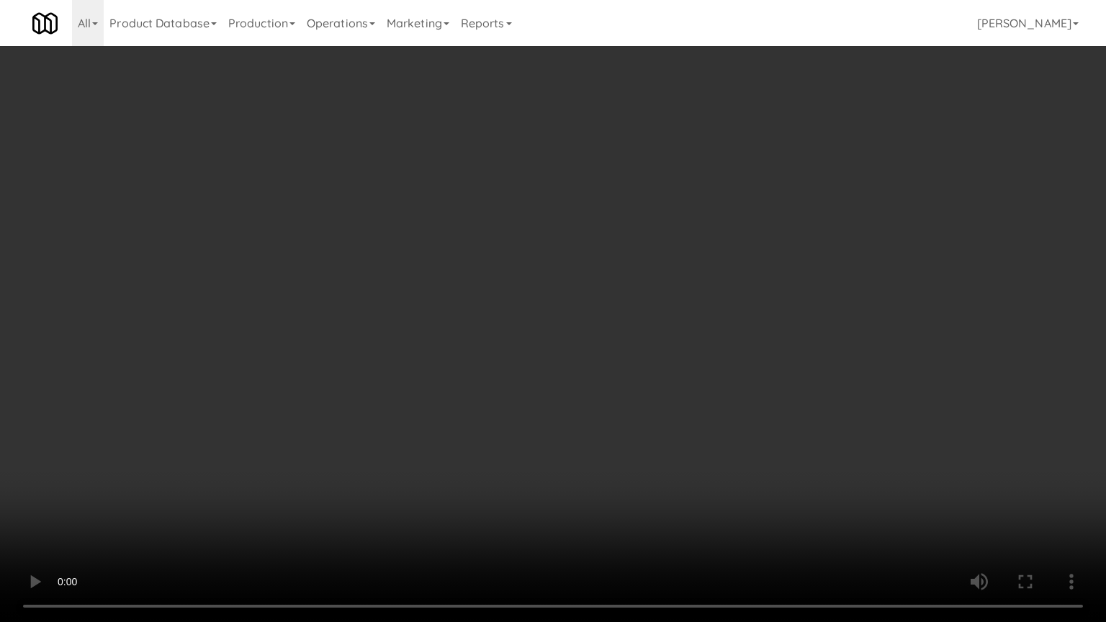
drag, startPoint x: 620, startPoint y: 450, endPoint x: 563, endPoint y: 361, distance: 106.2
click at [619, 450] on video at bounding box center [553, 311] width 1106 height 622
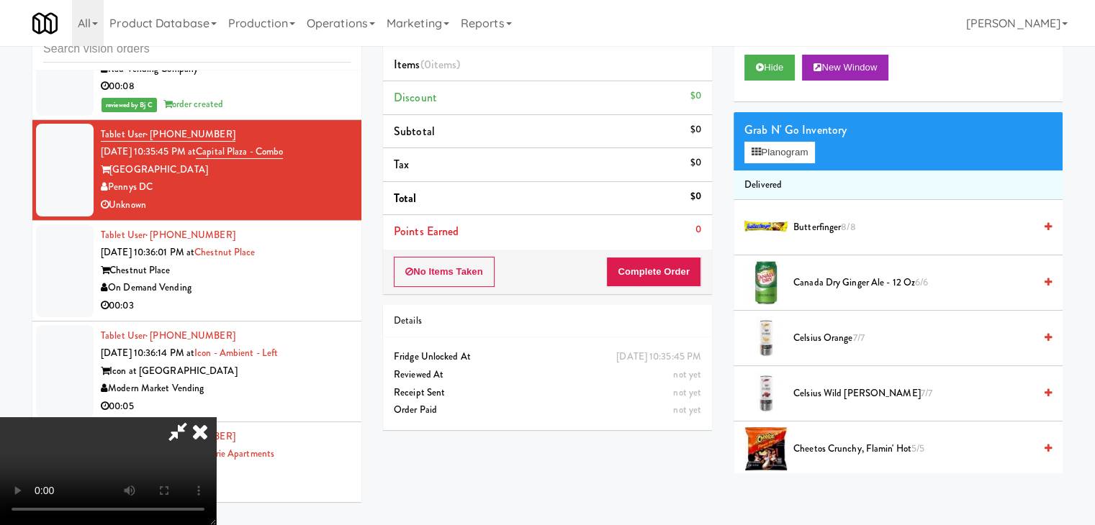
click at [216, 417] on video at bounding box center [108, 471] width 216 height 108
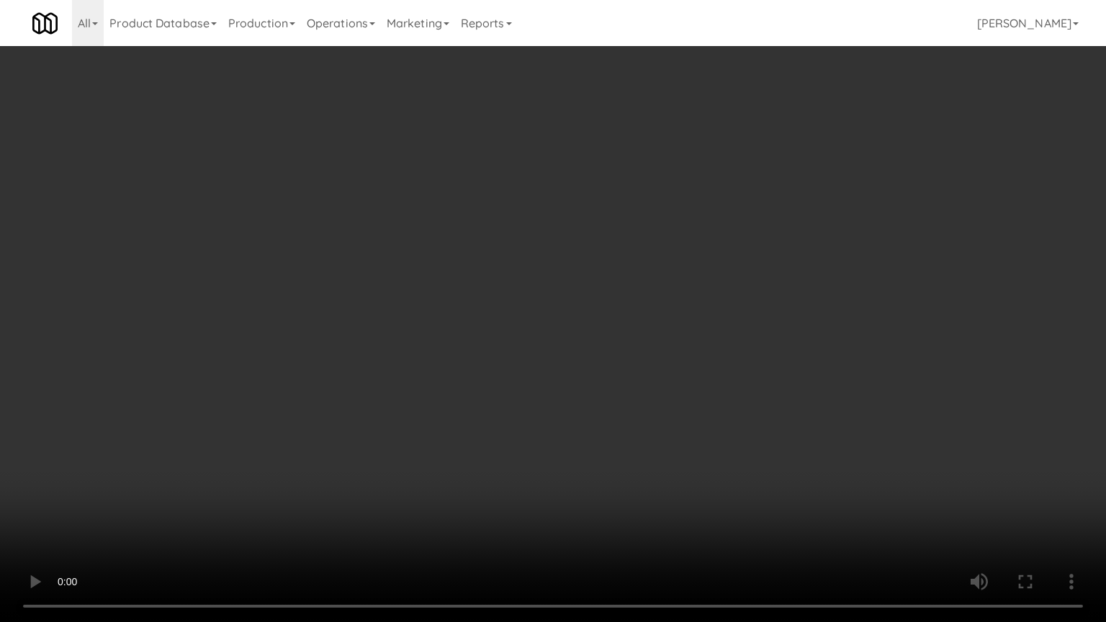
click at [538, 358] on video at bounding box center [553, 311] width 1106 height 622
drag, startPoint x: 538, startPoint y: 358, endPoint x: 593, endPoint y: 250, distance: 121.7
click at [538, 358] on video at bounding box center [553, 311] width 1106 height 622
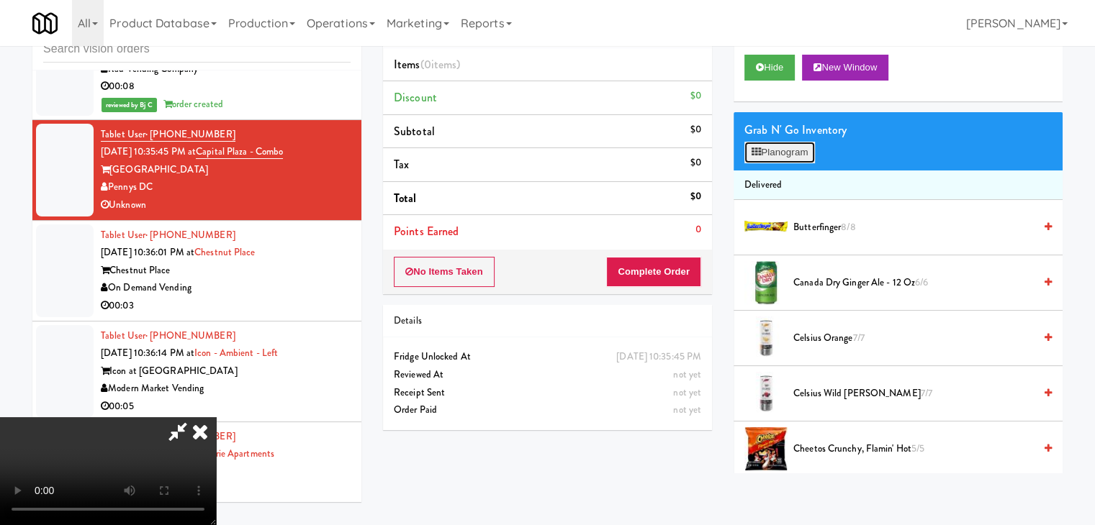
click at [763, 153] on button "Planogram" at bounding box center [779, 153] width 71 height 22
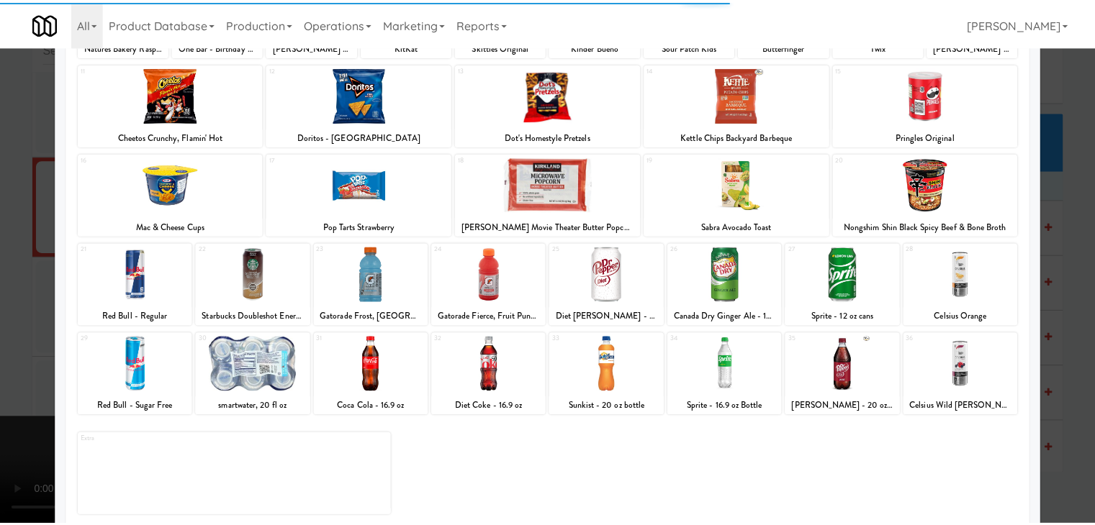
scroll to position [181, 0]
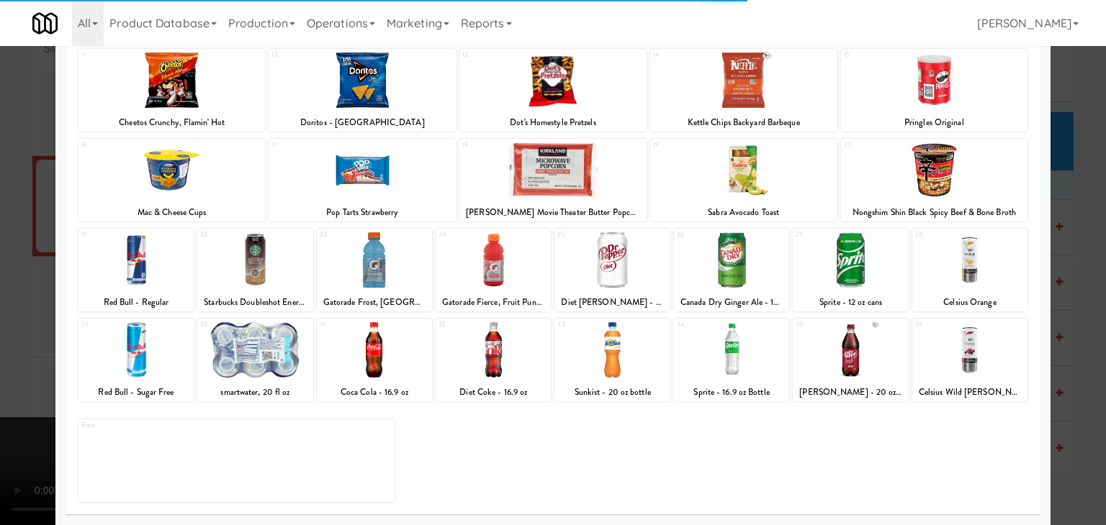
click at [1068, 316] on div at bounding box center [553, 262] width 1106 height 525
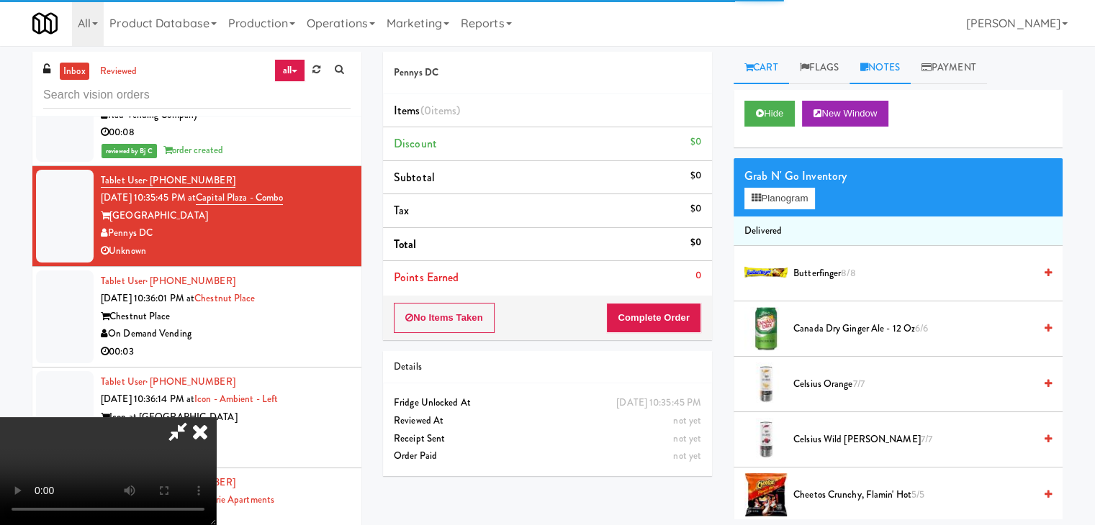
click at [892, 68] on link "Notes" at bounding box center [879, 68] width 61 height 32
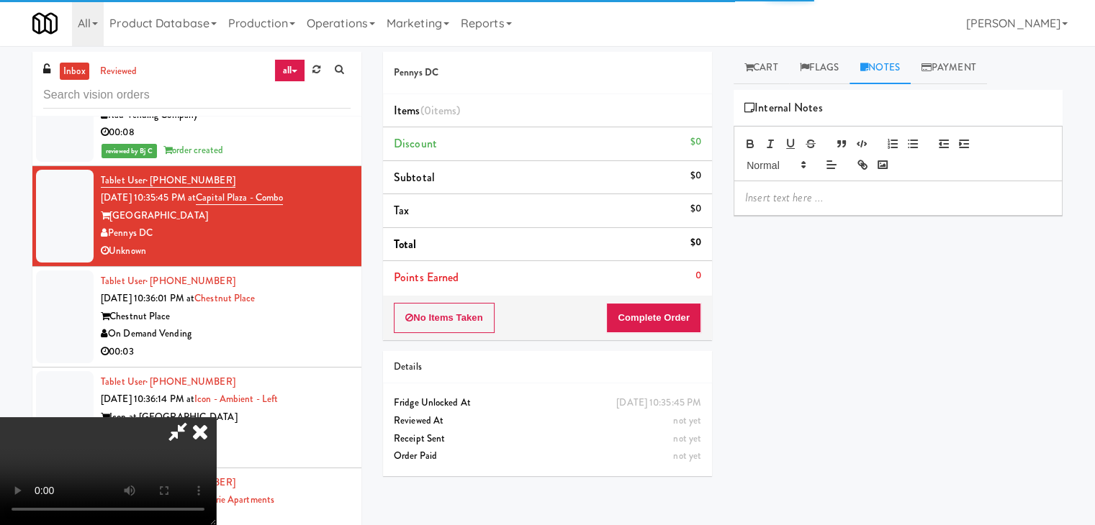
click at [828, 196] on p at bounding box center [898, 198] width 306 height 16
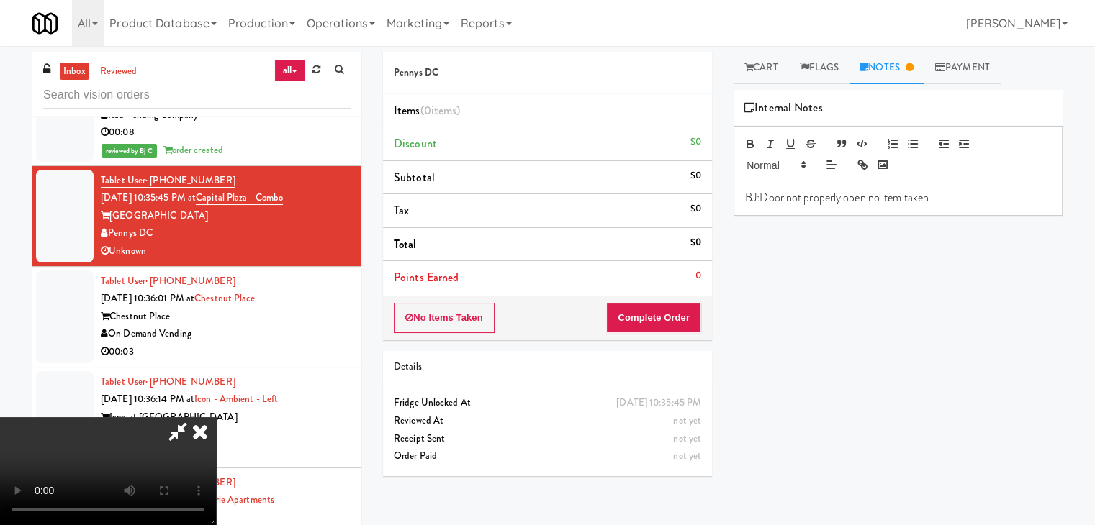
drag, startPoint x: 642, startPoint y: 164, endPoint x: 638, endPoint y: 171, distance: 8.4
click at [216, 417] on icon at bounding box center [200, 431] width 32 height 29
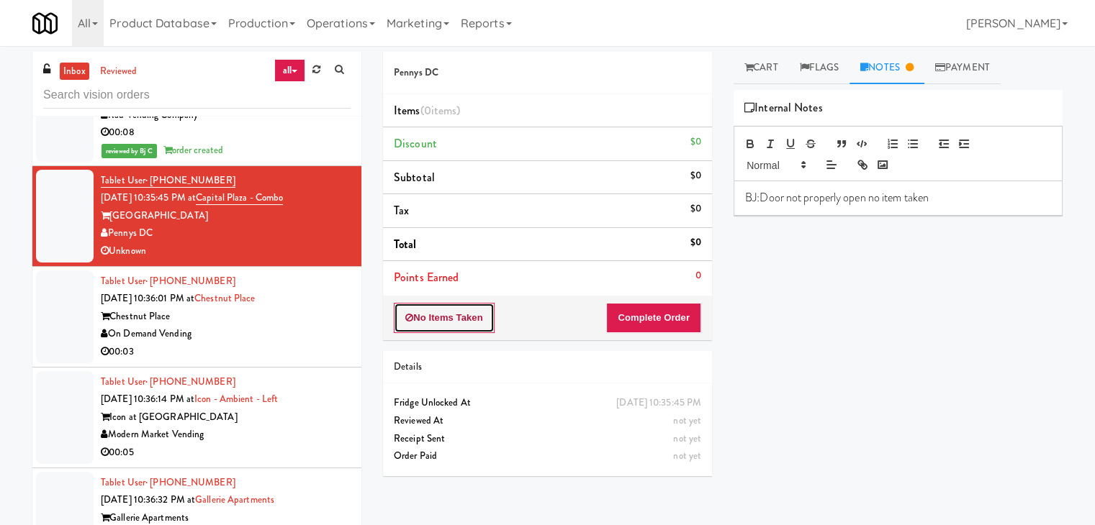
click at [456, 310] on button "No Items Taken" at bounding box center [444, 318] width 101 height 30
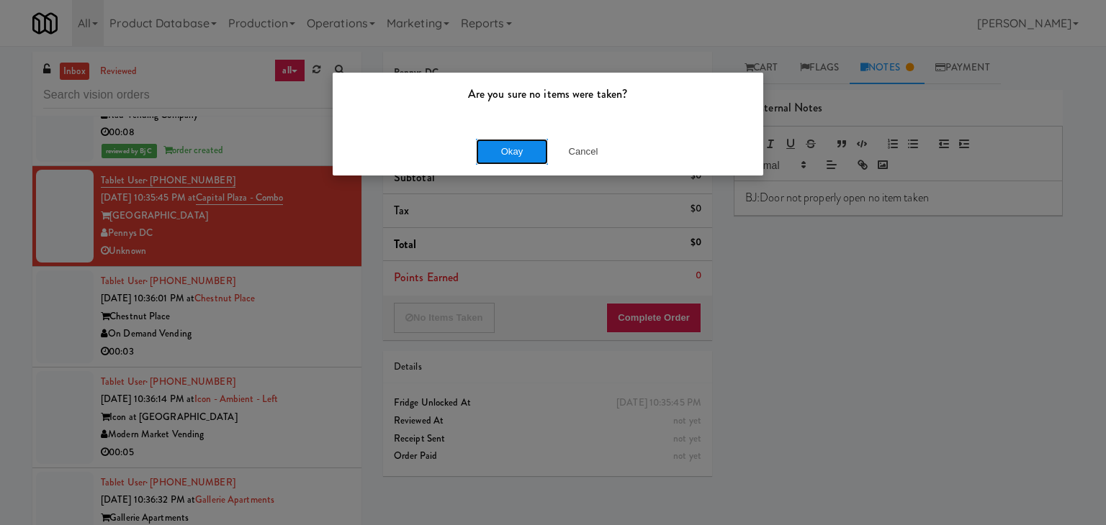
click at [498, 148] on button "Okay" at bounding box center [512, 152] width 72 height 26
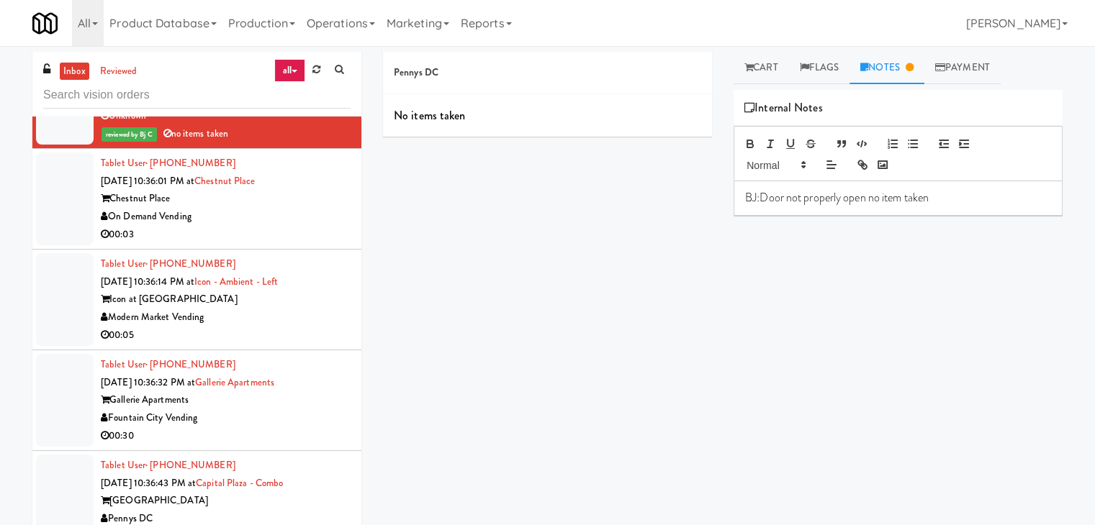
scroll to position [14009, 0]
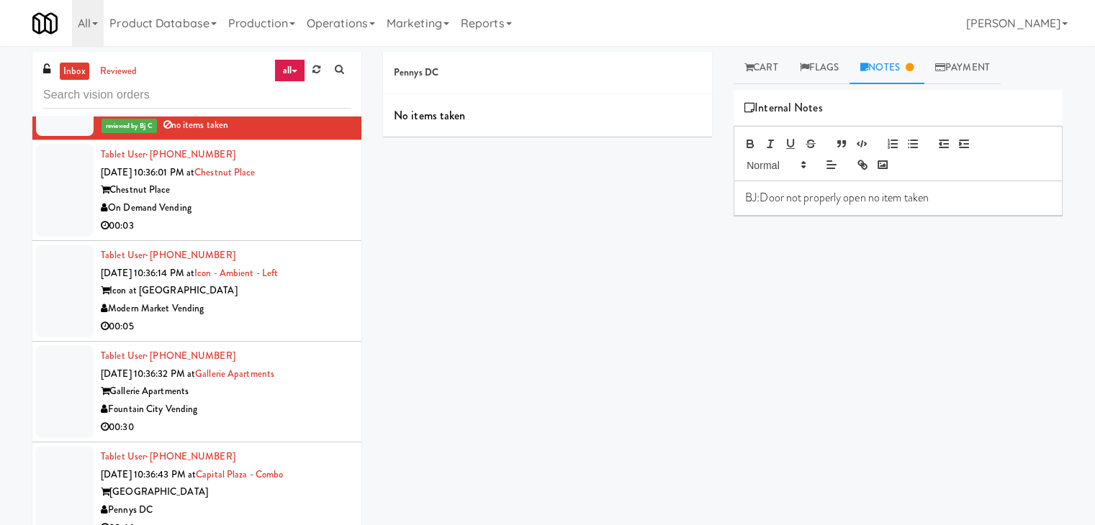
click at [278, 217] on div "On Demand Vending" at bounding box center [226, 208] width 250 height 18
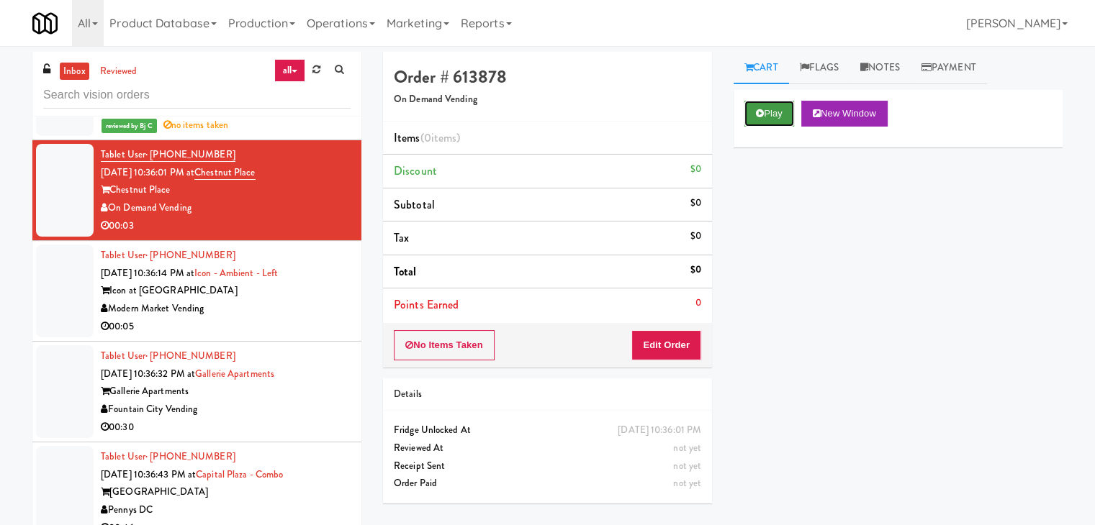
click at [767, 122] on button "Play" at bounding box center [769, 114] width 50 height 26
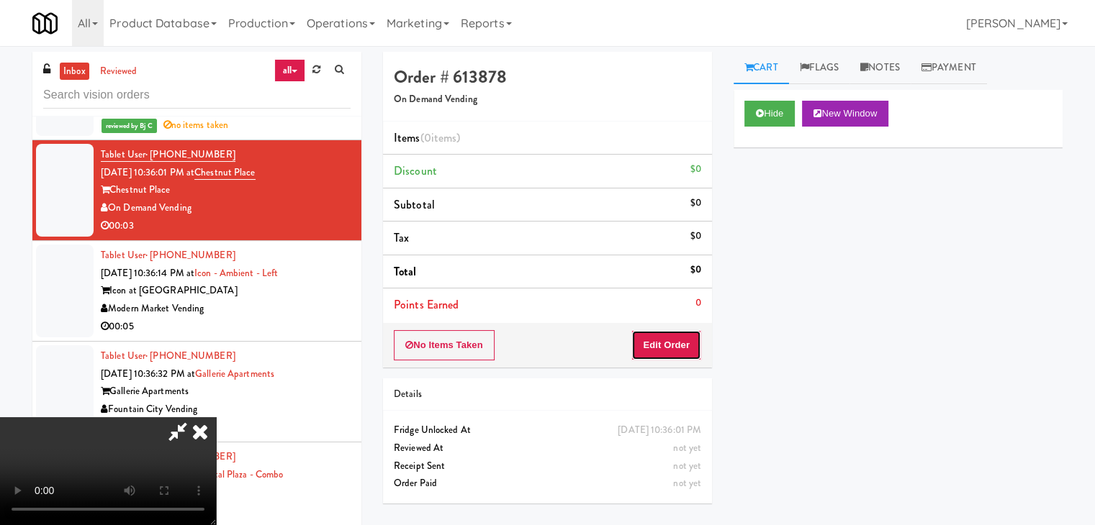
click at [659, 348] on button "Edit Order" at bounding box center [666, 345] width 70 height 30
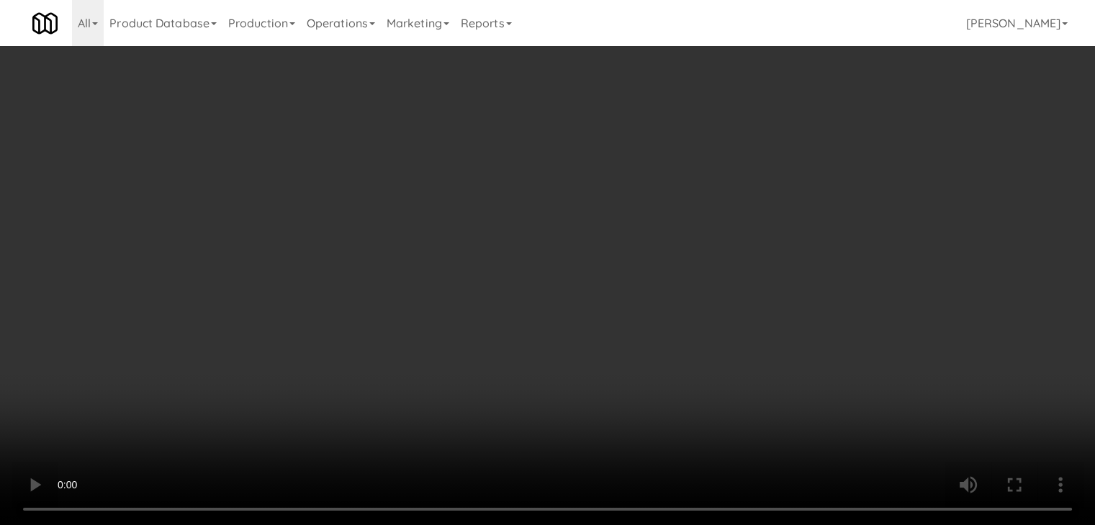
scroll to position [13974, 0]
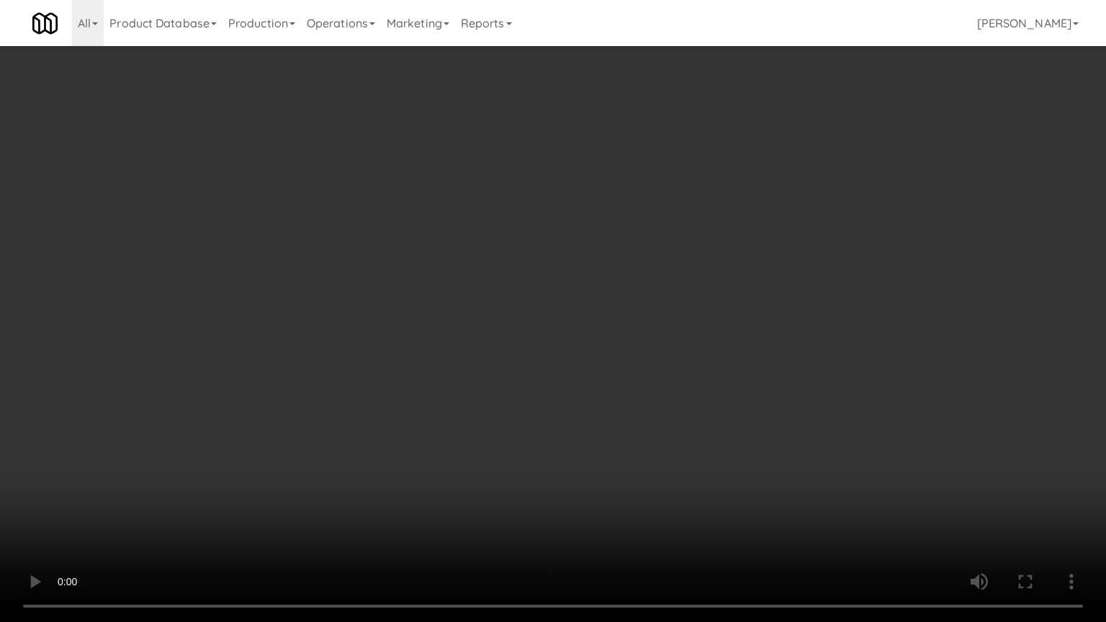
click at [628, 451] on video at bounding box center [553, 311] width 1106 height 622
click at [636, 450] on video at bounding box center [553, 311] width 1106 height 622
drag, startPoint x: 636, startPoint y: 450, endPoint x: 684, endPoint y: 258, distance: 197.4
click at [637, 438] on video at bounding box center [553, 311] width 1106 height 622
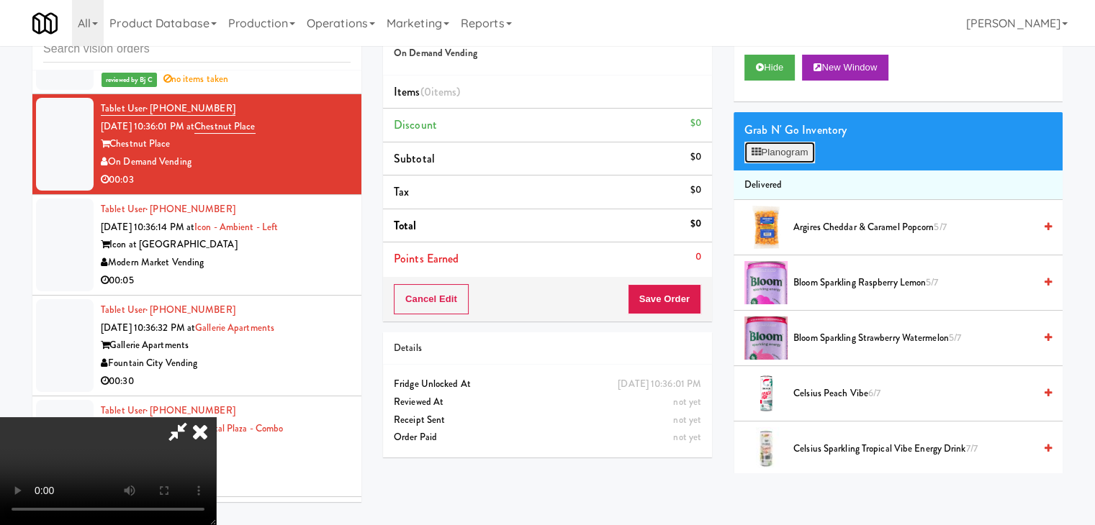
click at [773, 145] on button "Planogram" at bounding box center [779, 153] width 71 height 22
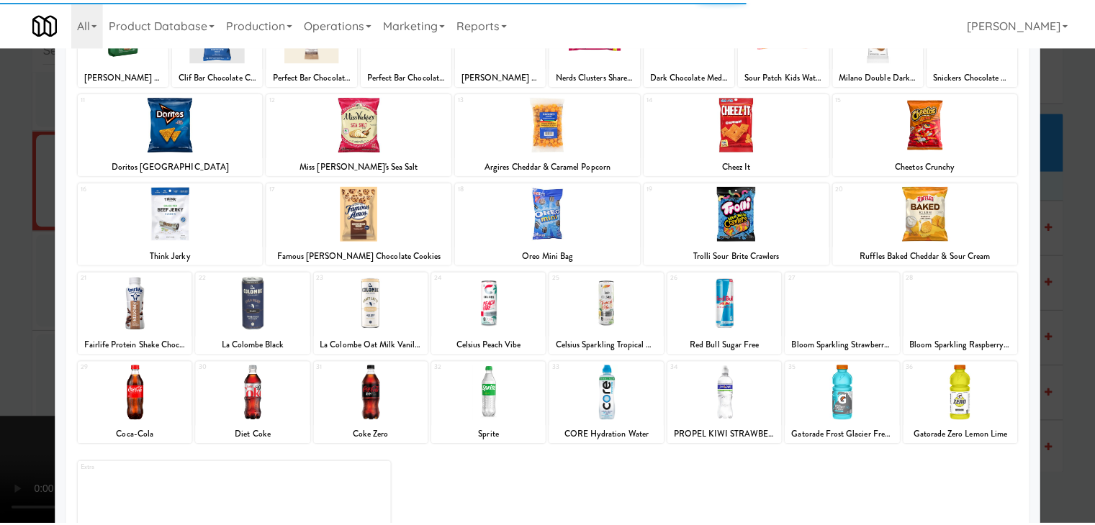
scroll to position [144, 0]
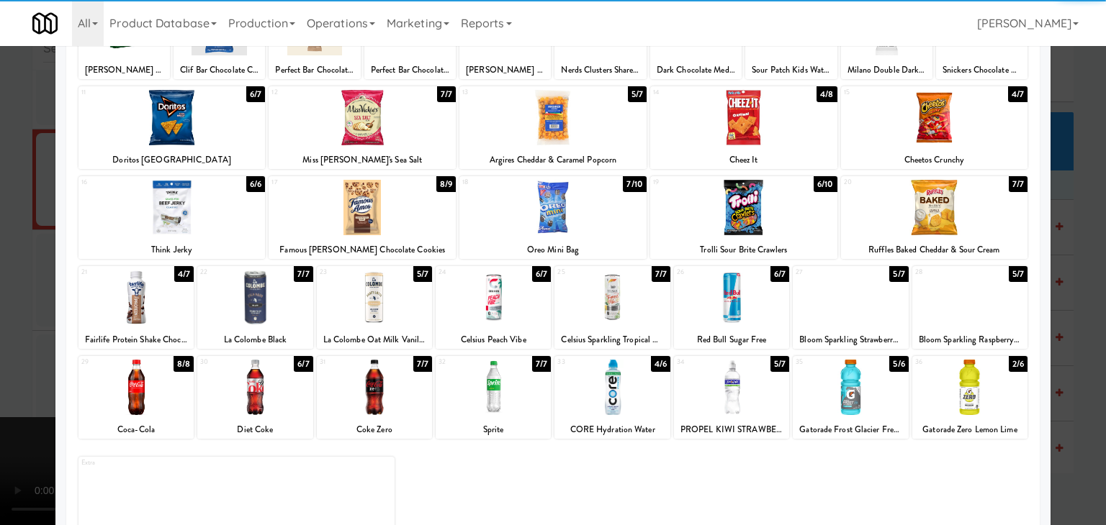
click at [561, 202] on div at bounding box center [552, 207] width 187 height 55
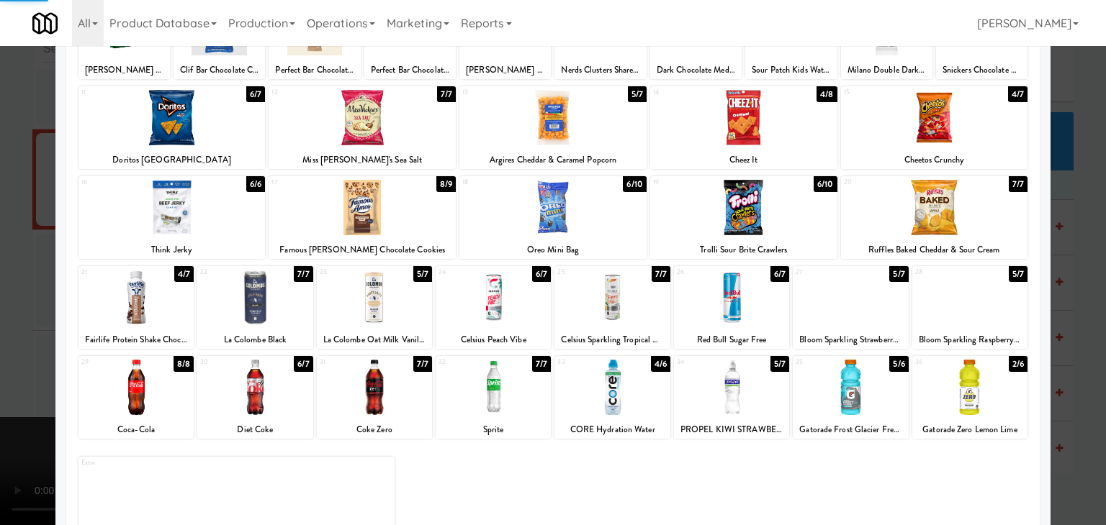
drag, startPoint x: 0, startPoint y: 320, endPoint x: 279, endPoint y: 323, distance: 279.3
click at [17, 317] on div at bounding box center [553, 262] width 1106 height 525
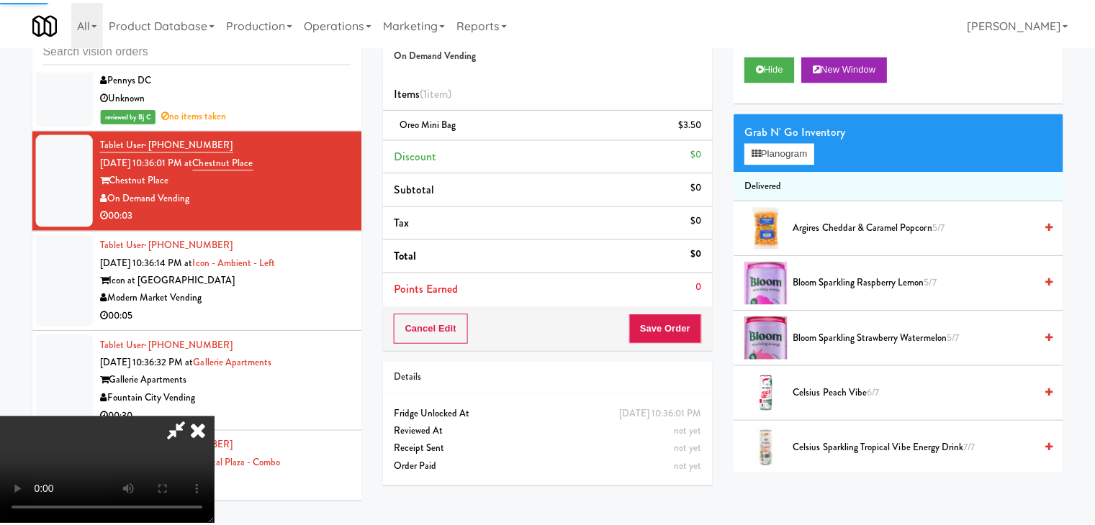
scroll to position [14009, 0]
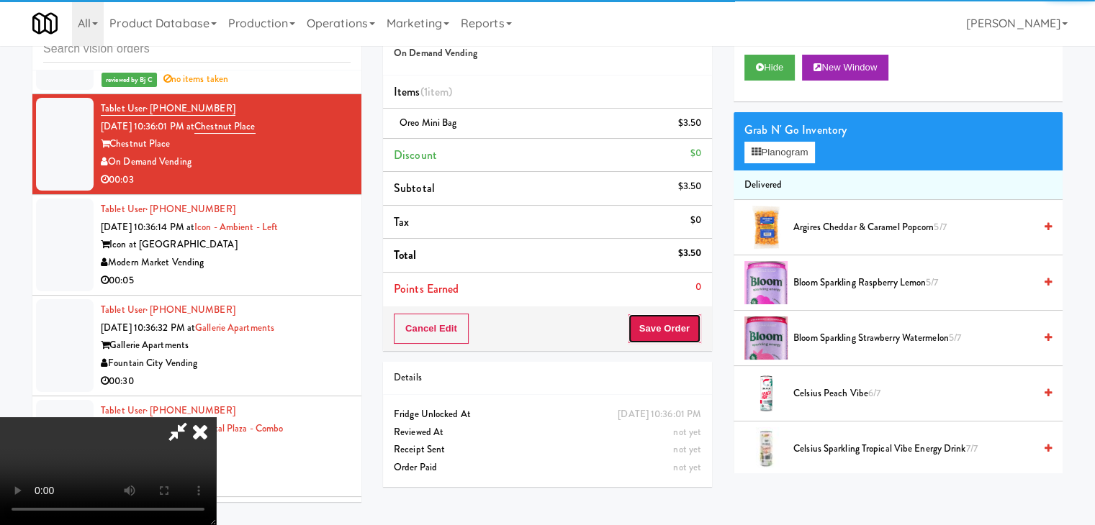
click at [688, 333] on button "Save Order" at bounding box center [664, 329] width 73 height 30
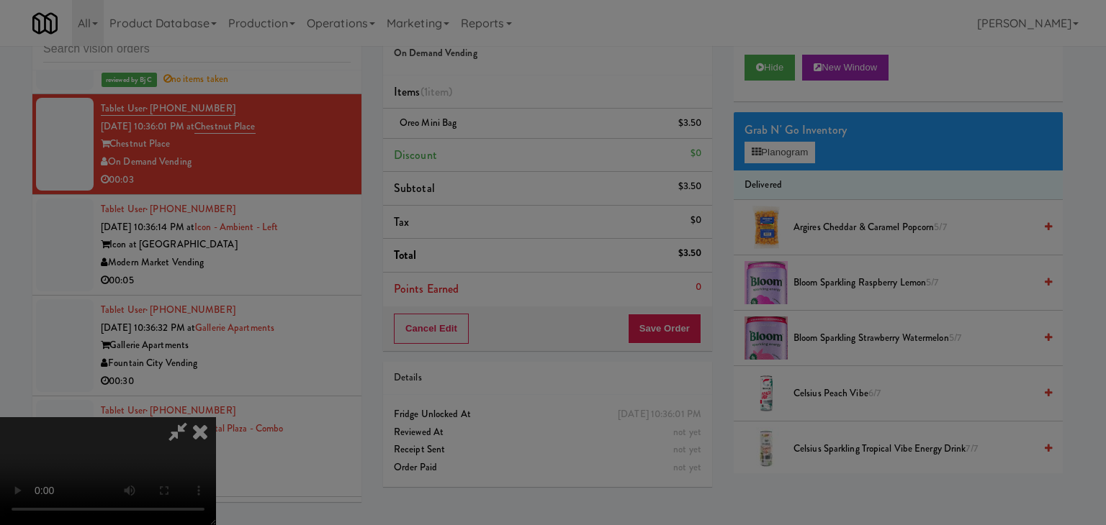
click at [0, 0] on div "Are you sure you want to update this order? Okay Cancel" at bounding box center [0, 0] width 0 height 0
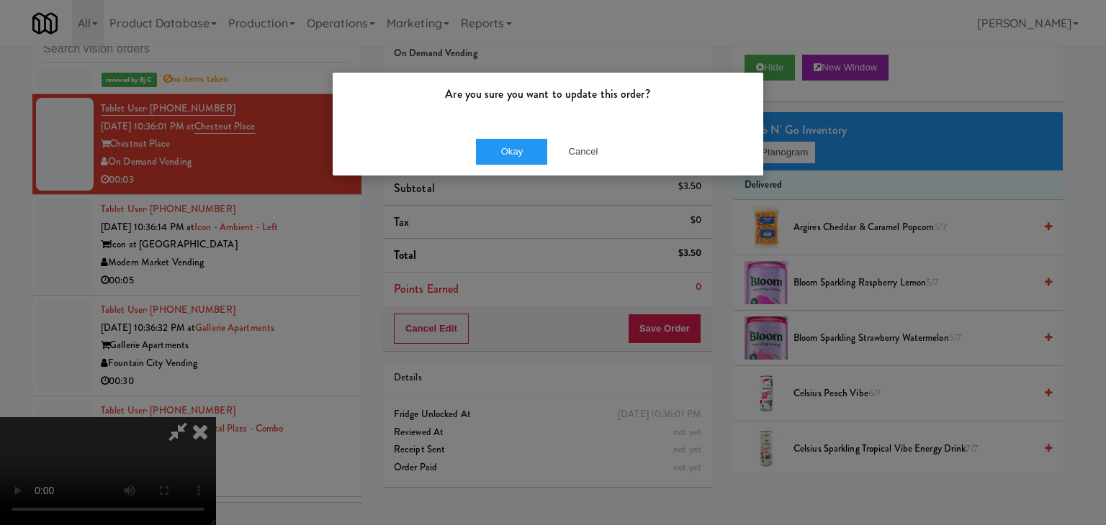
click at [520, 187] on div "Are you sure you want to update this order? Okay Cancel" at bounding box center [553, 262] width 1106 height 525
click at [517, 157] on div "Okay Cancel" at bounding box center [548, 151] width 430 height 48
click at [517, 156] on button "Okay" at bounding box center [512, 152] width 72 height 26
click at [517, 156] on div "Okay Cancel" at bounding box center [548, 151] width 430 height 48
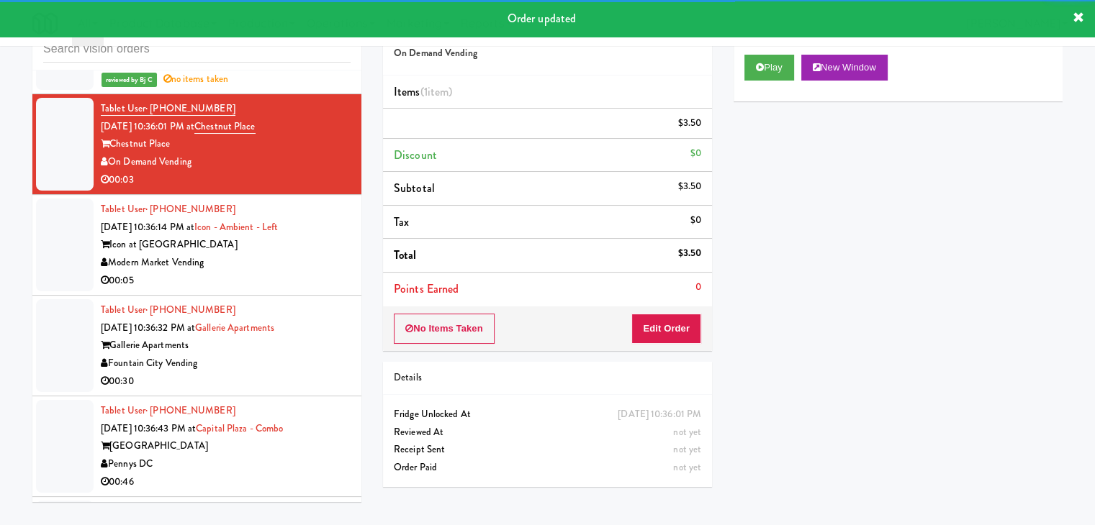
scroll to position [14153, 0]
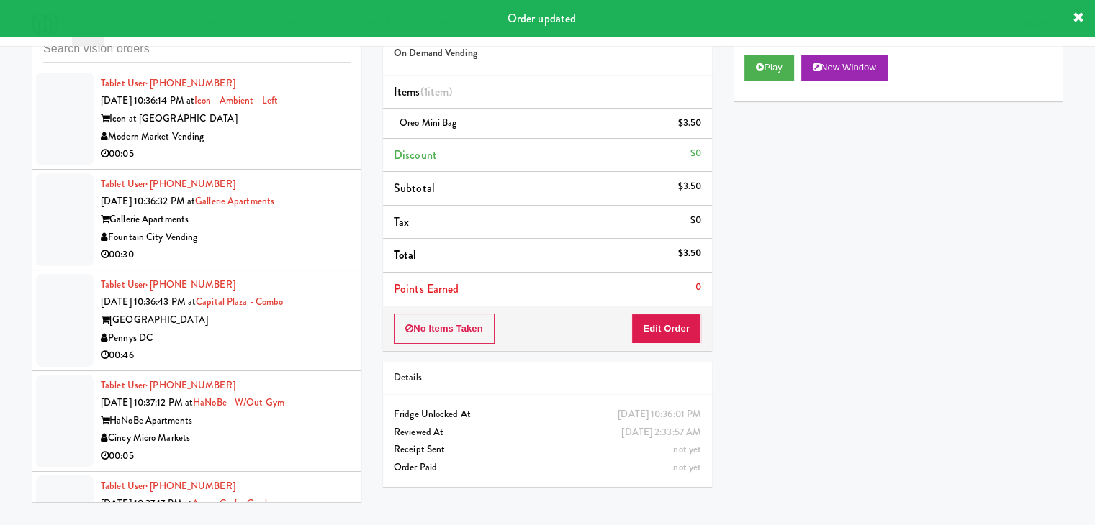
click at [271, 146] on div "Modern Market Vending" at bounding box center [226, 137] width 250 height 18
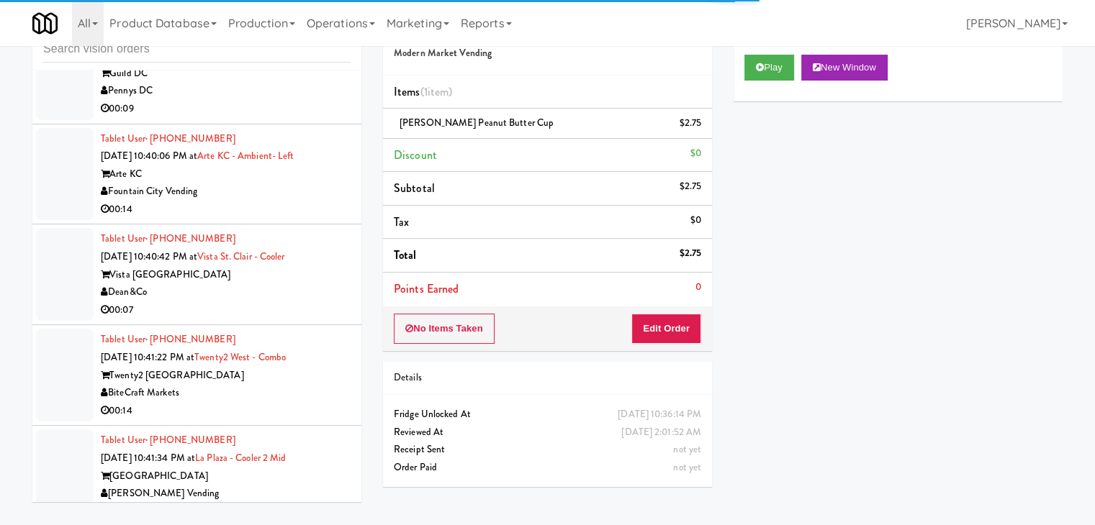
scroll to position [15619, 0]
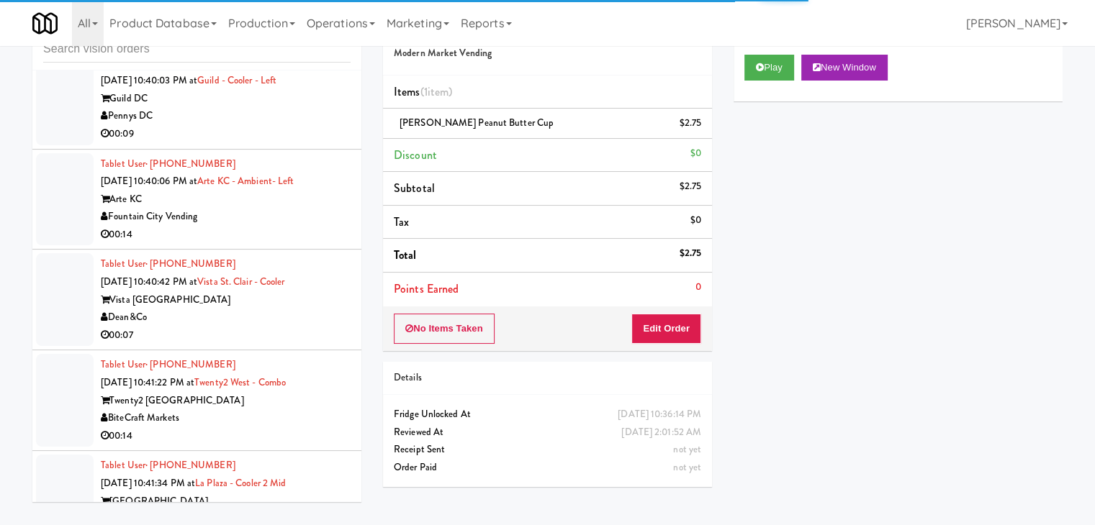
click at [256, 125] on div "Pennys DC" at bounding box center [226, 116] width 250 height 18
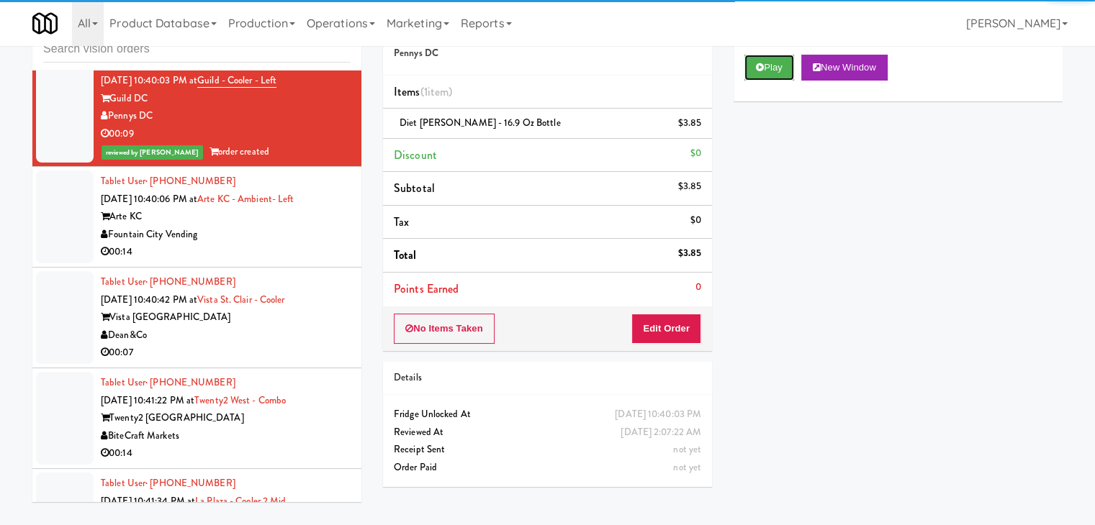
drag, startPoint x: 764, startPoint y: 68, endPoint x: 219, endPoint y: 291, distance: 588.8
click at [278, 280] on div "inbox reviewed all all unclear take inventory issue suspicious failed recent Ta…" at bounding box center [548, 259] width 1052 height 507
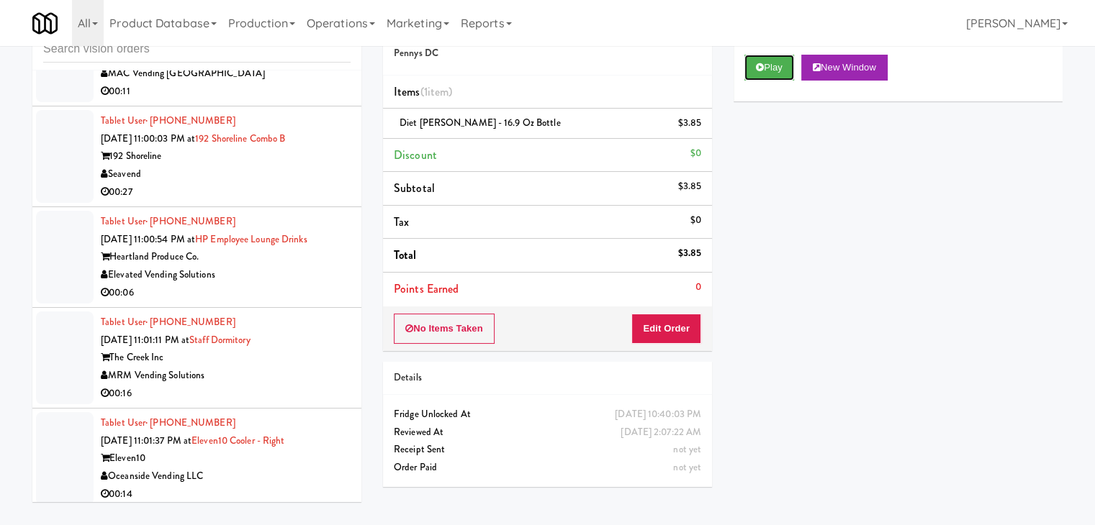
scroll to position [17274, 0]
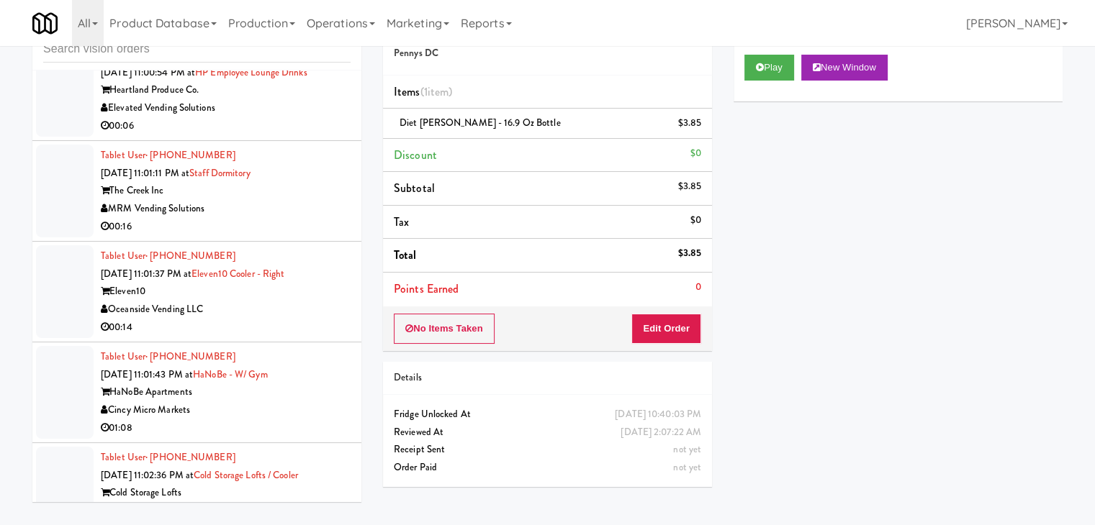
click at [275, 236] on div "00:16" at bounding box center [226, 227] width 250 height 18
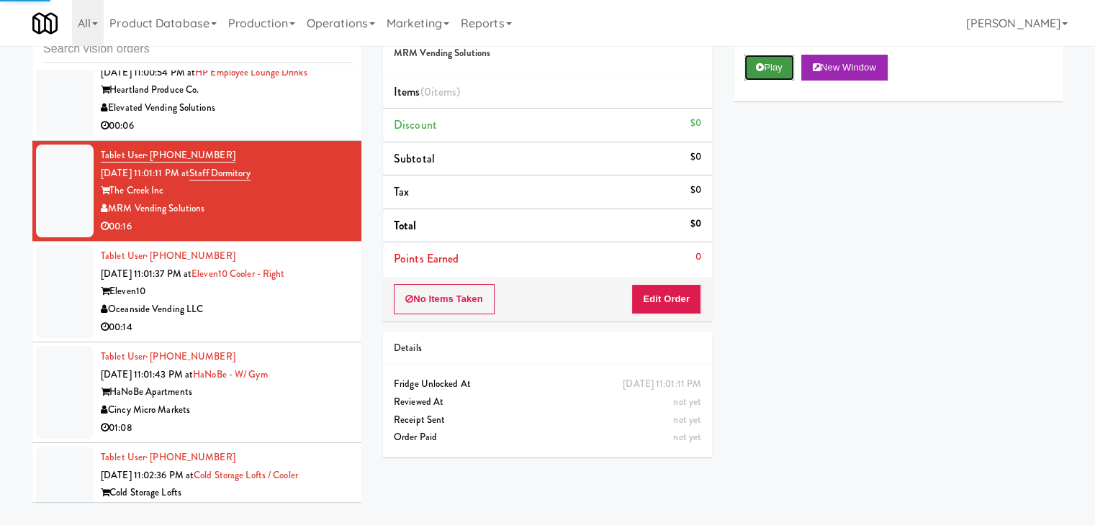
click at [763, 68] on icon at bounding box center [760, 67] width 8 height 9
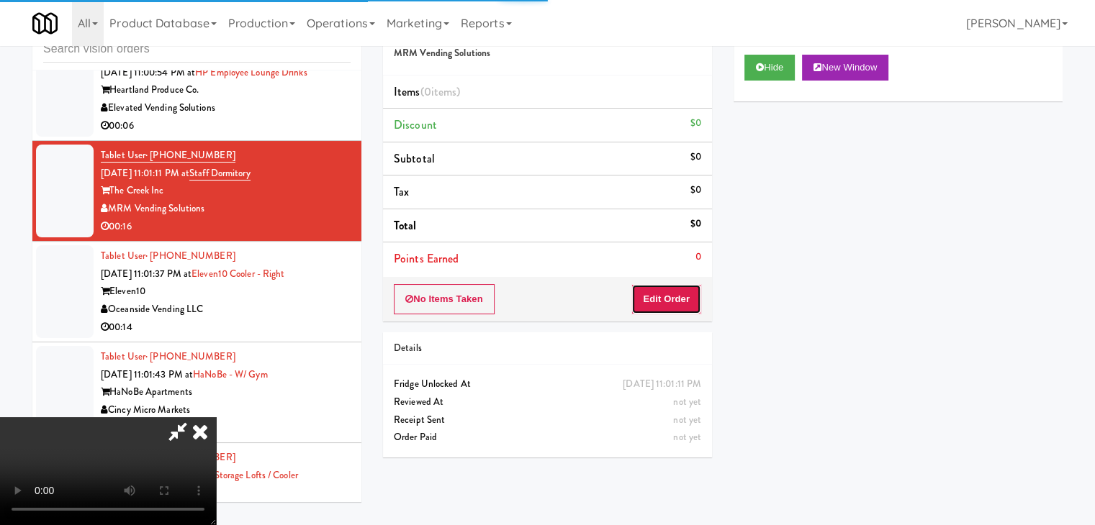
click at [672, 301] on button "Edit Order" at bounding box center [666, 299] width 70 height 30
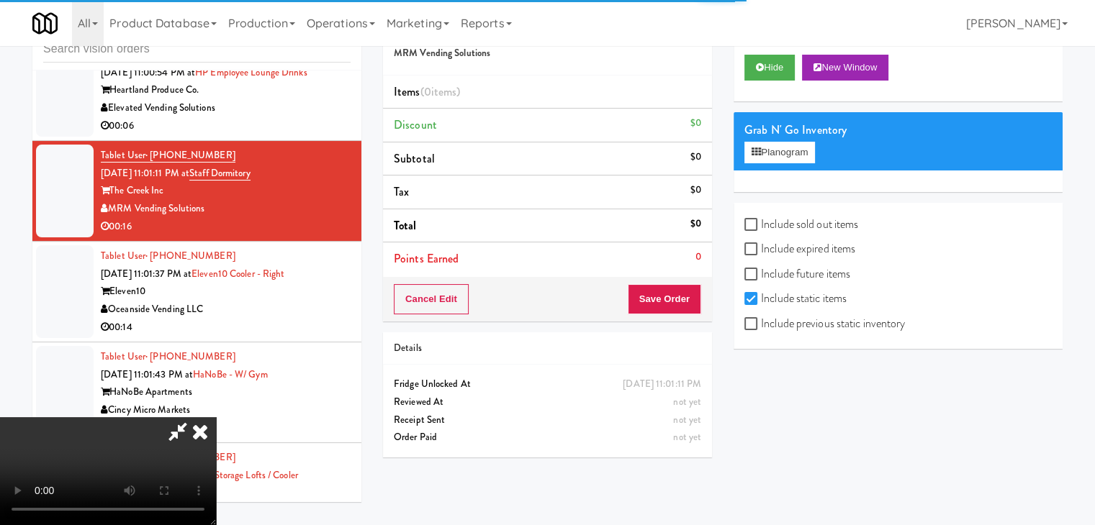
click at [754, 330] on label "Include previous static inventory" at bounding box center [824, 324] width 161 height 22
click at [754, 330] on input "Include previous static inventory" at bounding box center [752, 325] width 17 height 12
checkbox input "true"
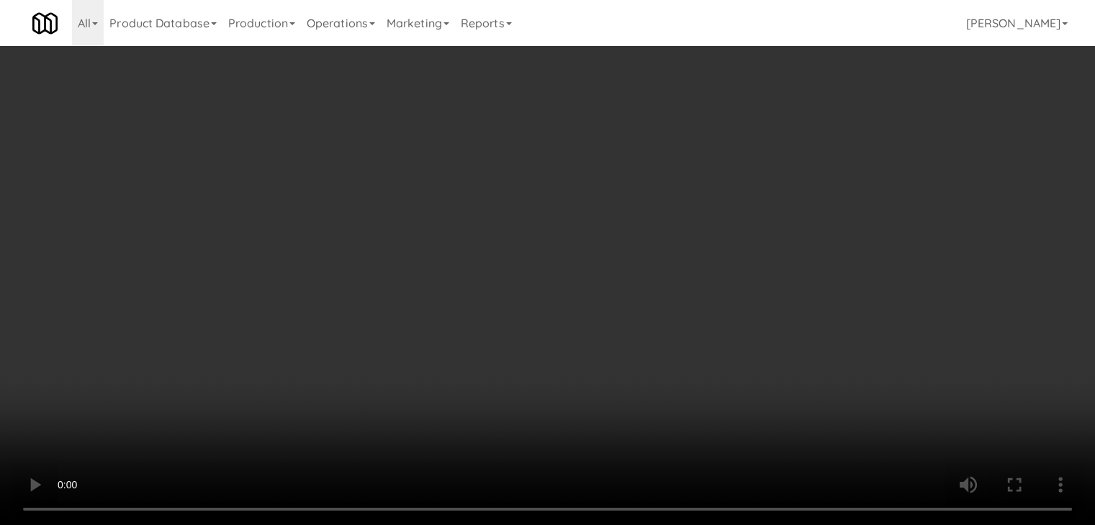
scroll to position [17239, 0]
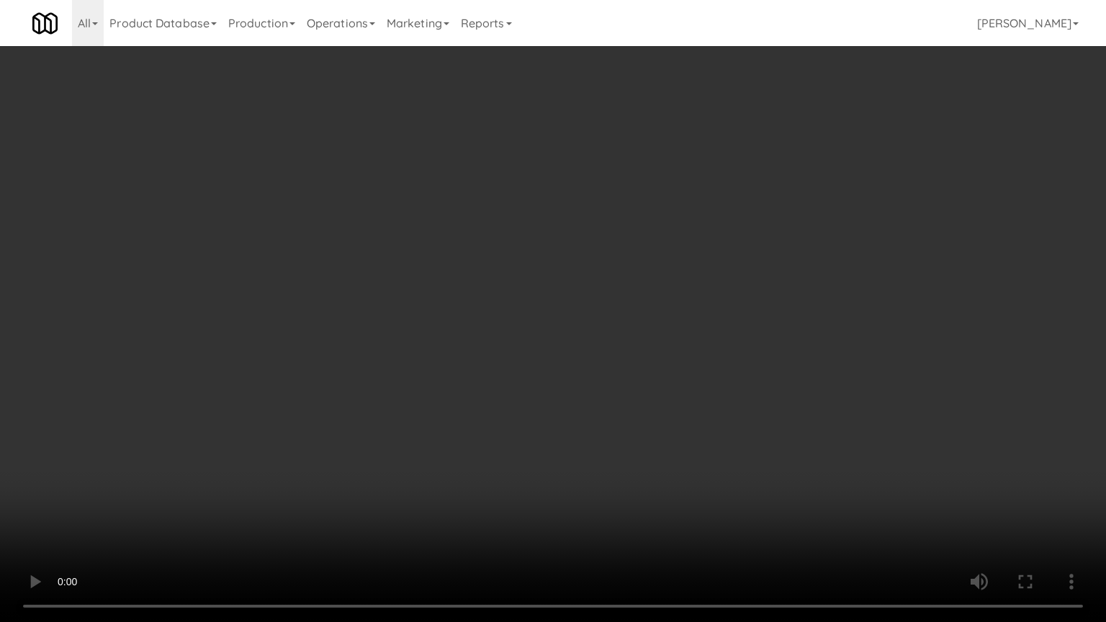
click at [625, 424] on video at bounding box center [553, 311] width 1106 height 622
click at [627, 425] on video at bounding box center [553, 311] width 1106 height 622
click at [630, 428] on video at bounding box center [553, 311] width 1106 height 622
click at [632, 427] on video at bounding box center [553, 311] width 1106 height 622
click at [634, 424] on video at bounding box center [553, 311] width 1106 height 622
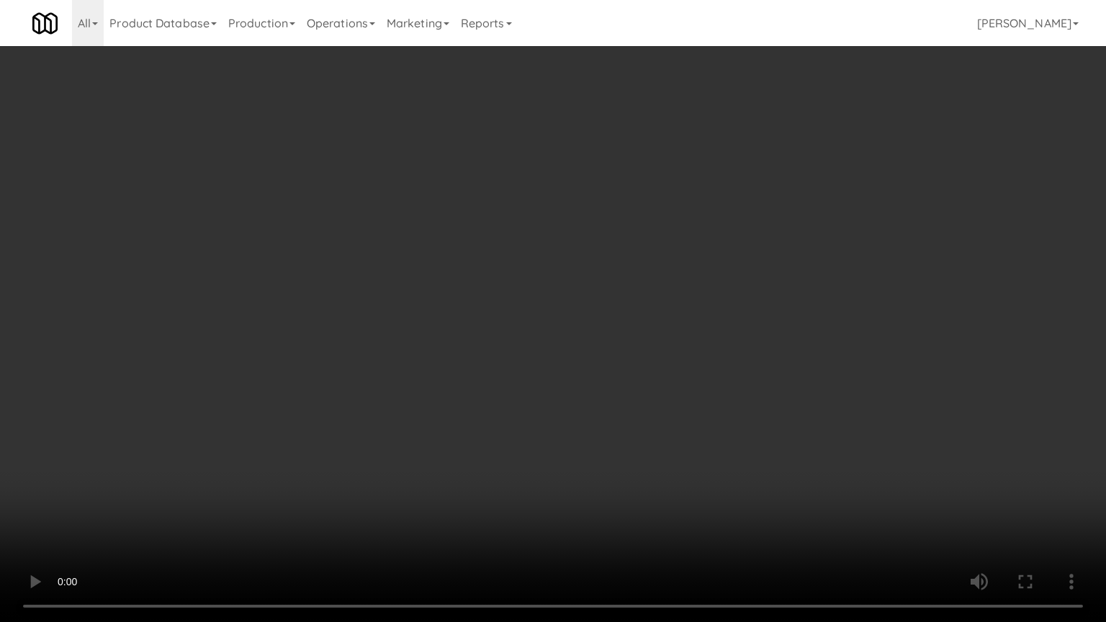
click at [635, 424] on video at bounding box center [553, 311] width 1106 height 622
click at [636, 424] on video at bounding box center [553, 311] width 1106 height 622
click at [637, 422] on video at bounding box center [553, 311] width 1106 height 622
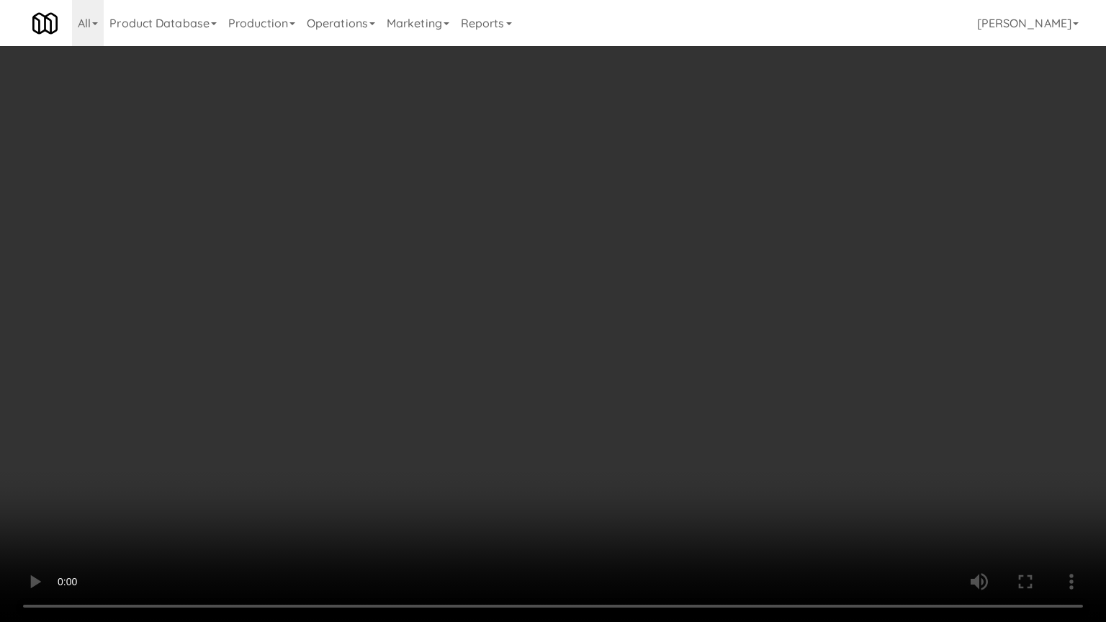
click at [627, 369] on video at bounding box center [553, 311] width 1106 height 622
click at [620, 364] on video at bounding box center [553, 311] width 1106 height 622
drag, startPoint x: 620, startPoint y: 364, endPoint x: 734, endPoint y: 156, distance: 237.1
click at [620, 363] on video at bounding box center [553, 311] width 1106 height 622
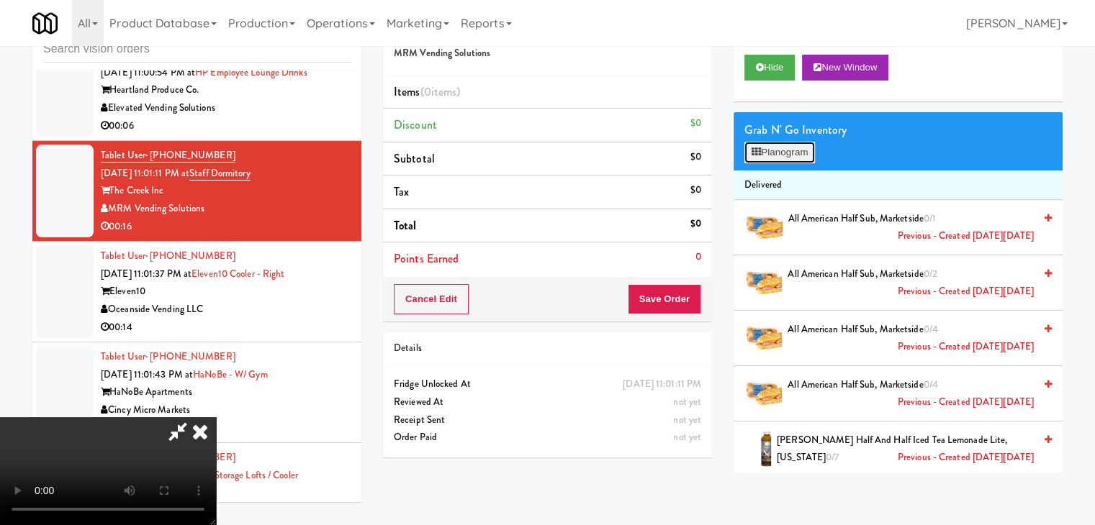
click at [776, 151] on button "Planogram" at bounding box center [779, 153] width 71 height 22
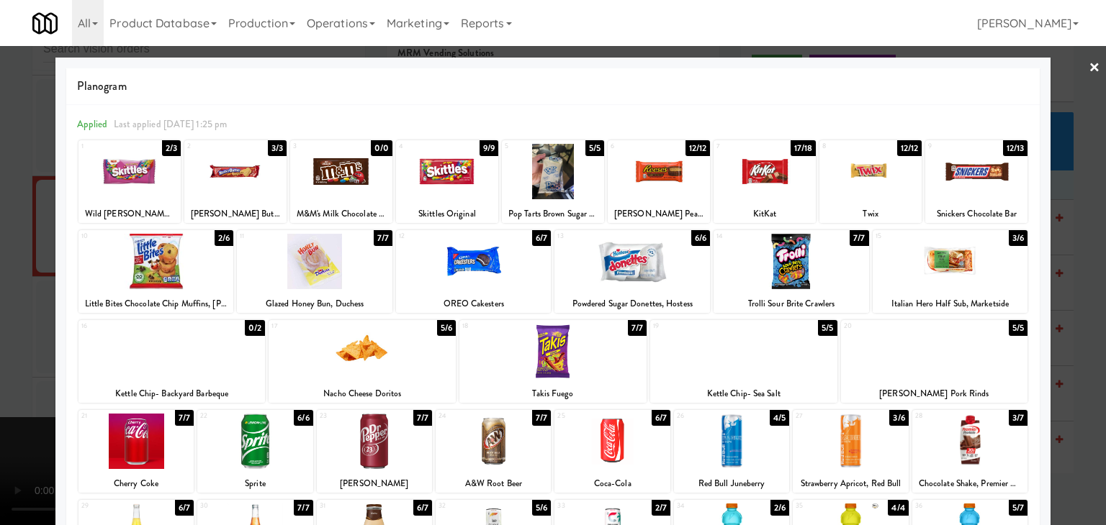
click at [374, 347] on div at bounding box center [361, 351] width 187 height 55
click at [967, 350] on div at bounding box center [934, 351] width 187 height 55
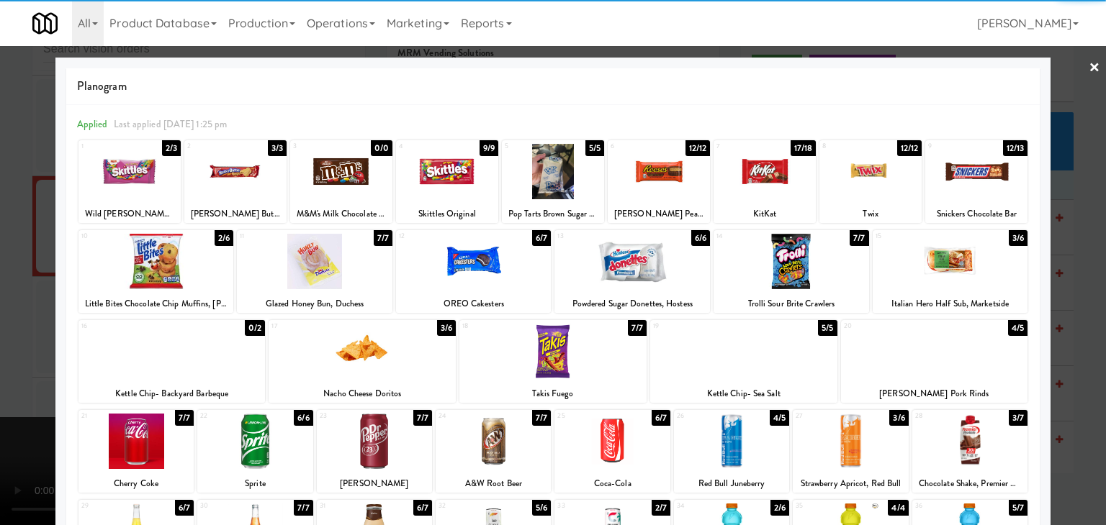
click at [1077, 364] on div at bounding box center [553, 262] width 1106 height 525
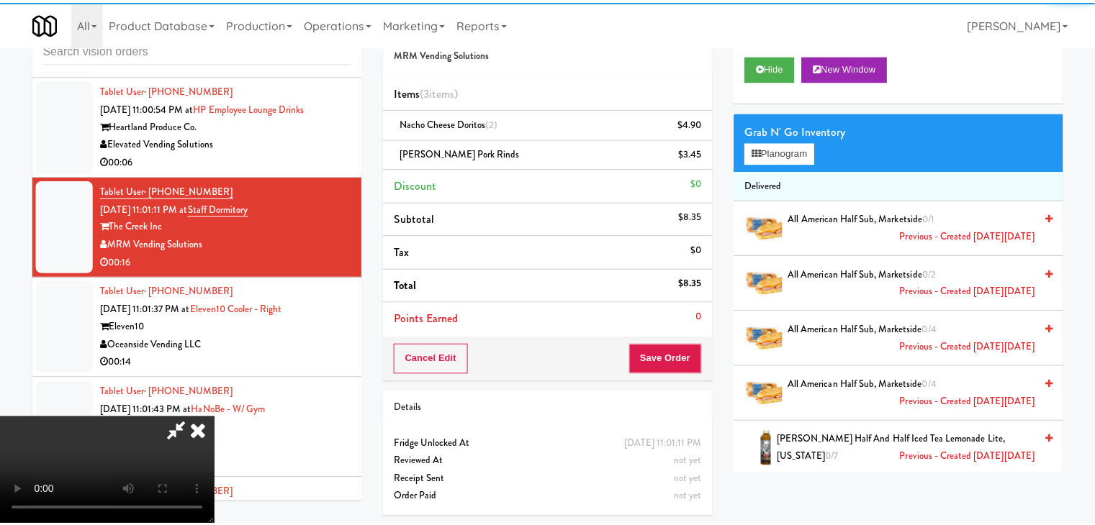
scroll to position [17274, 0]
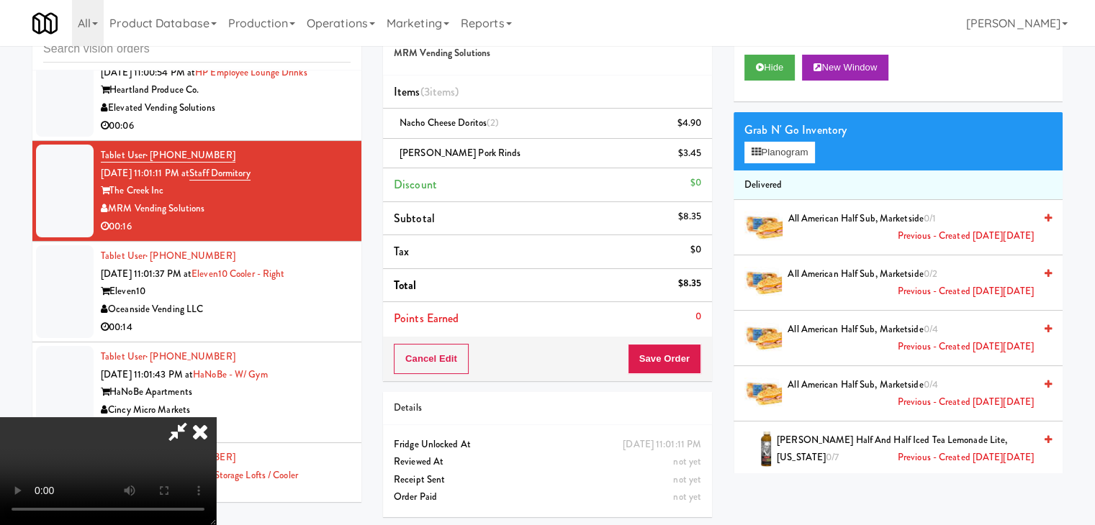
click at [216, 417] on video at bounding box center [108, 471] width 216 height 108
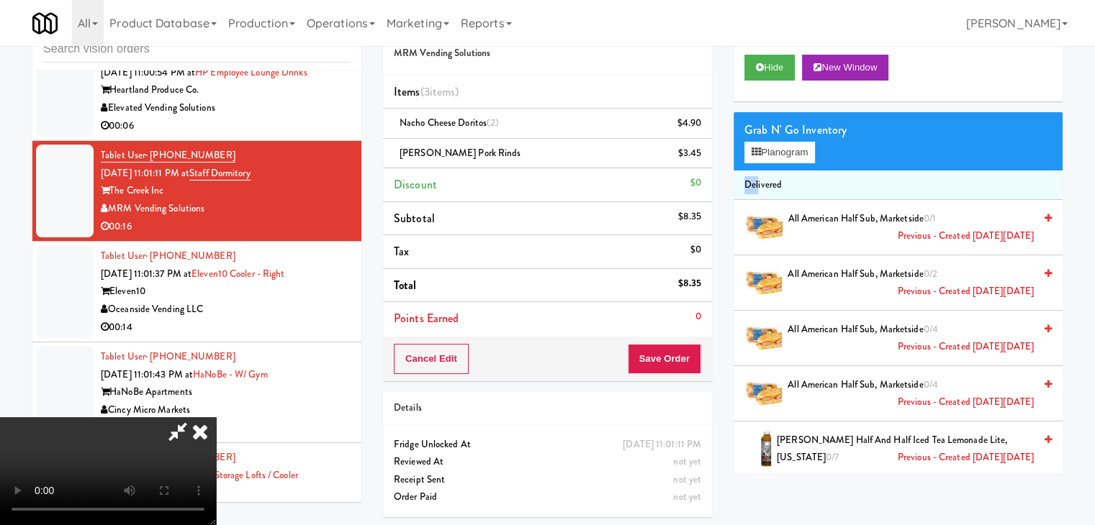
click at [776, 162] on button "Planogram" at bounding box center [779, 153] width 71 height 22
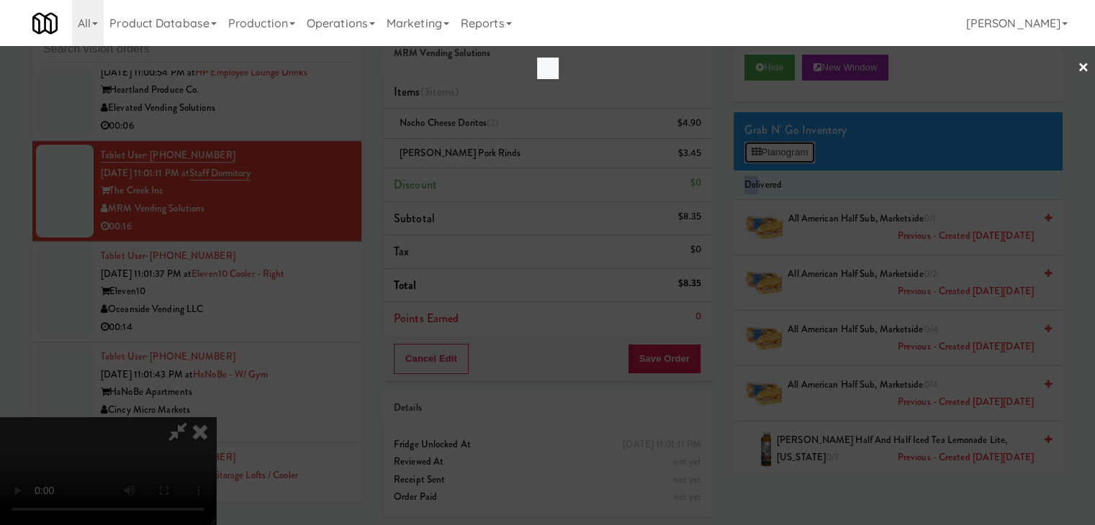
scroll to position [17239, 0]
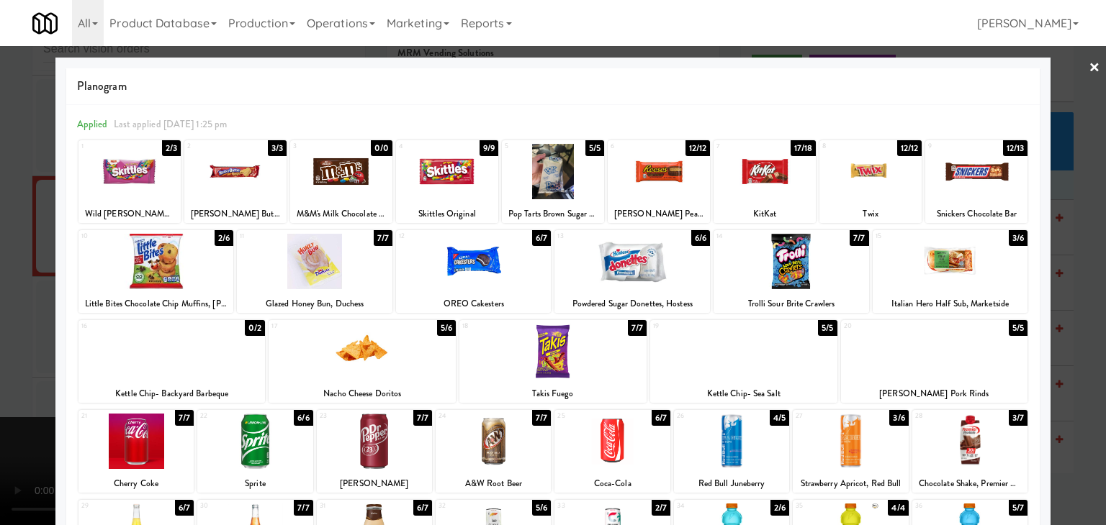
click at [761, 158] on div at bounding box center [764, 171] width 102 height 55
drag, startPoint x: 0, startPoint y: 314, endPoint x: 266, endPoint y: 340, distance: 267.6
click at [3, 314] on div at bounding box center [553, 262] width 1106 height 525
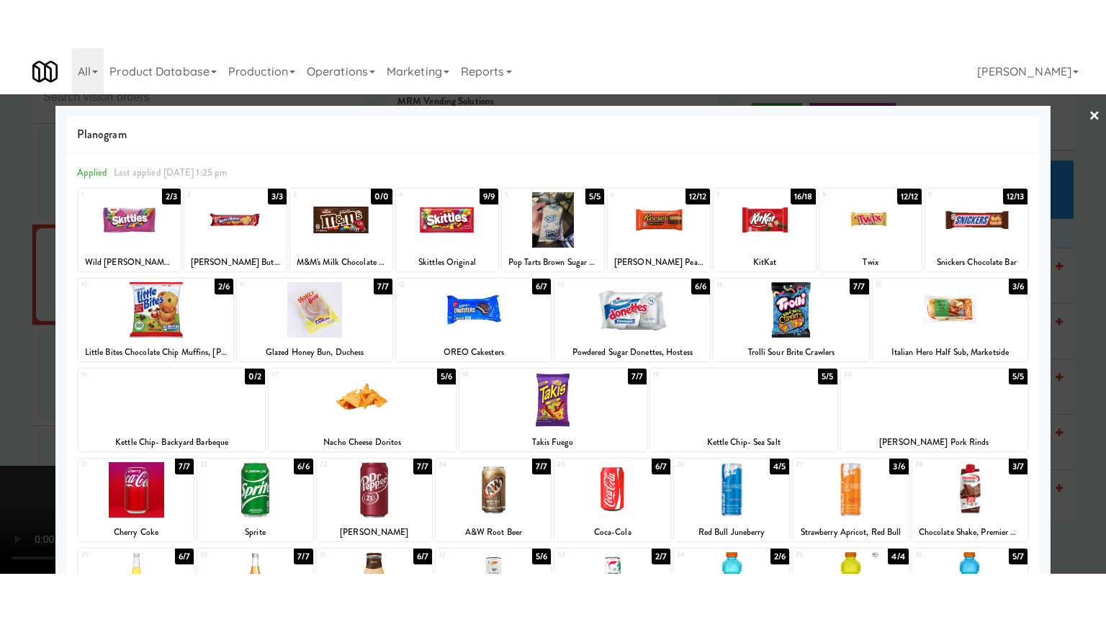
scroll to position [17274, 0]
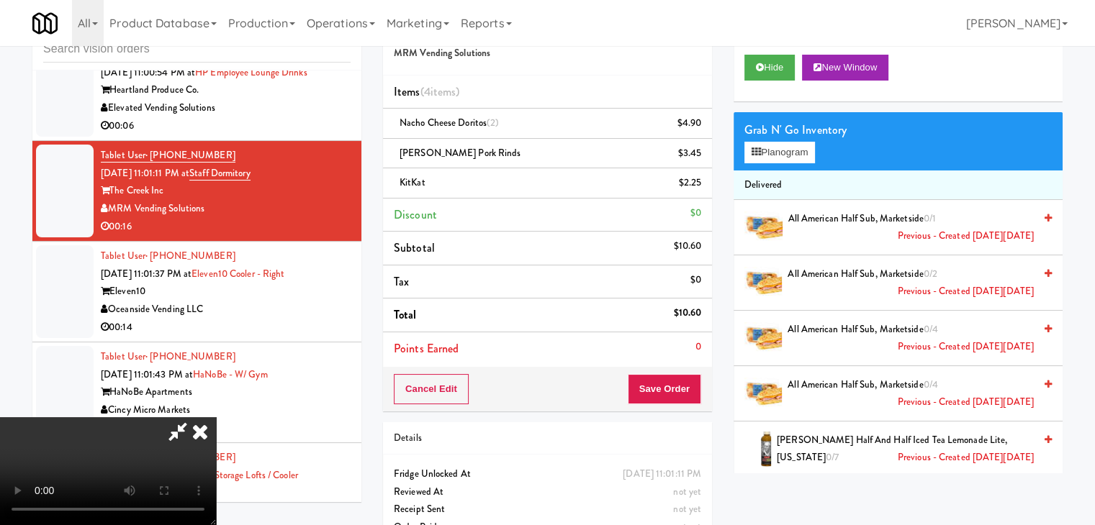
click at [216, 417] on icon at bounding box center [200, 431] width 32 height 29
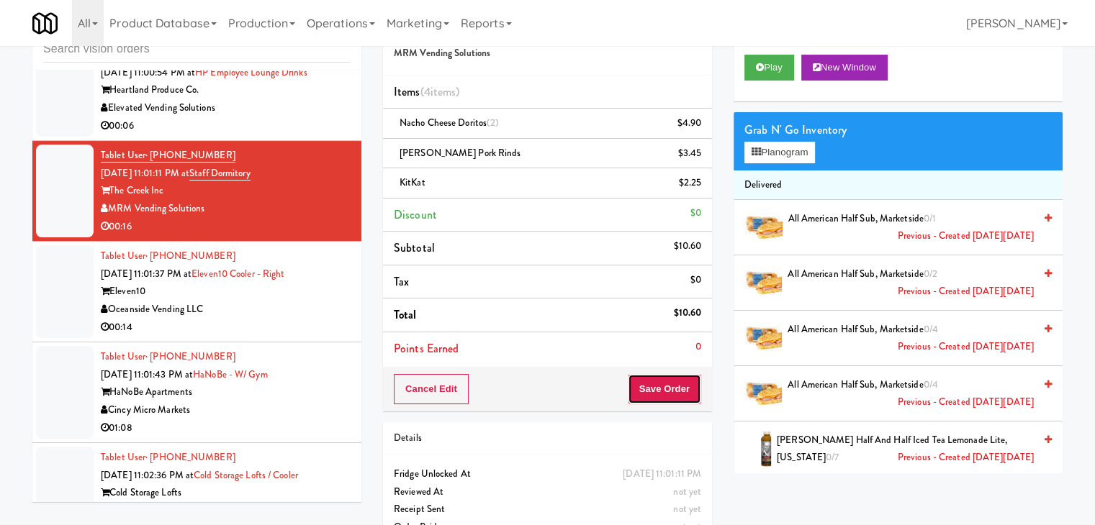
drag, startPoint x: 659, startPoint y: 397, endPoint x: 665, endPoint y: 392, distance: 7.7
click at [660, 395] on button "Save Order" at bounding box center [664, 389] width 73 height 30
click at [665, 391] on button "Save Order" at bounding box center [664, 389] width 73 height 30
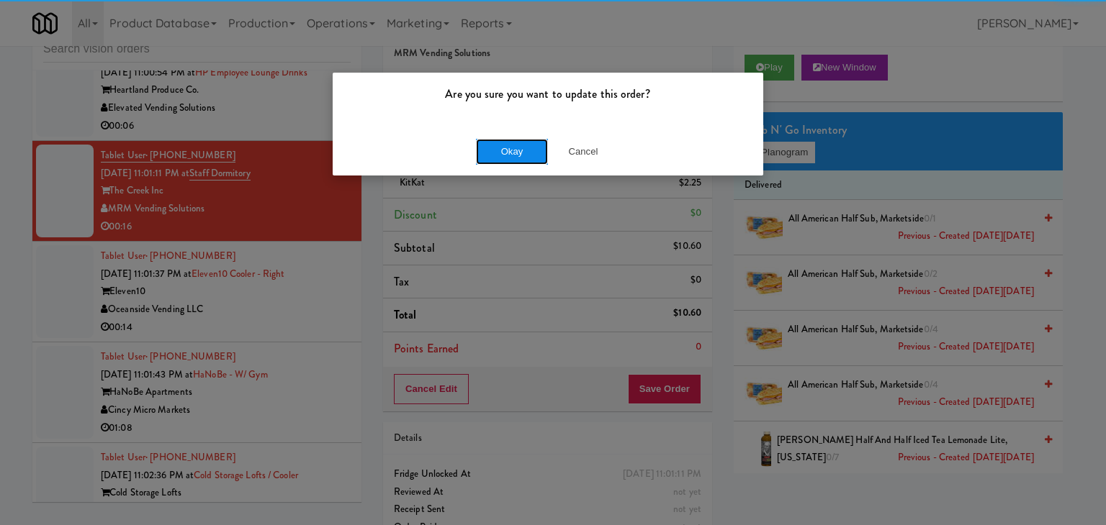
click at [495, 147] on button "Okay" at bounding box center [512, 152] width 72 height 26
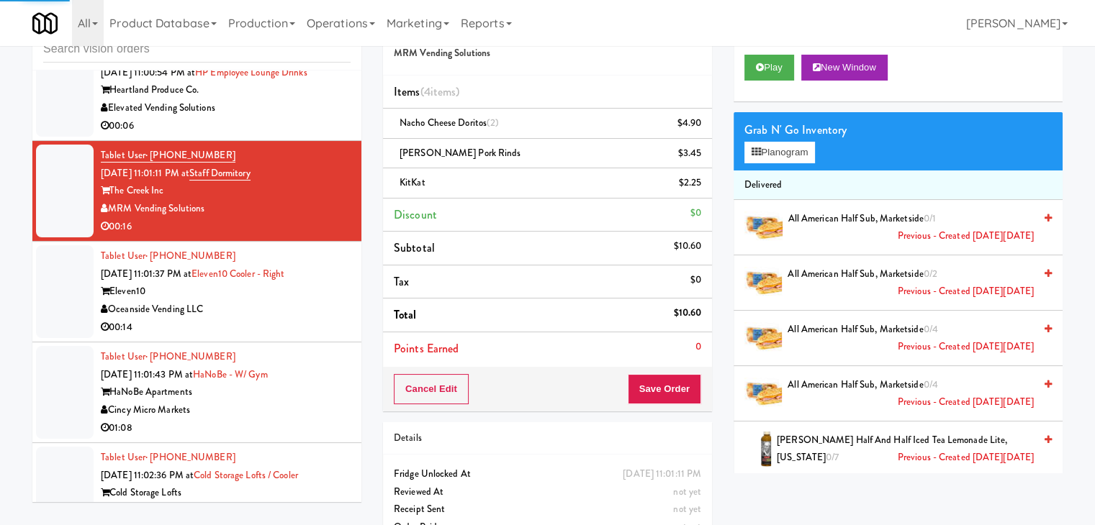
click at [270, 337] on div "00:14" at bounding box center [226, 328] width 250 height 18
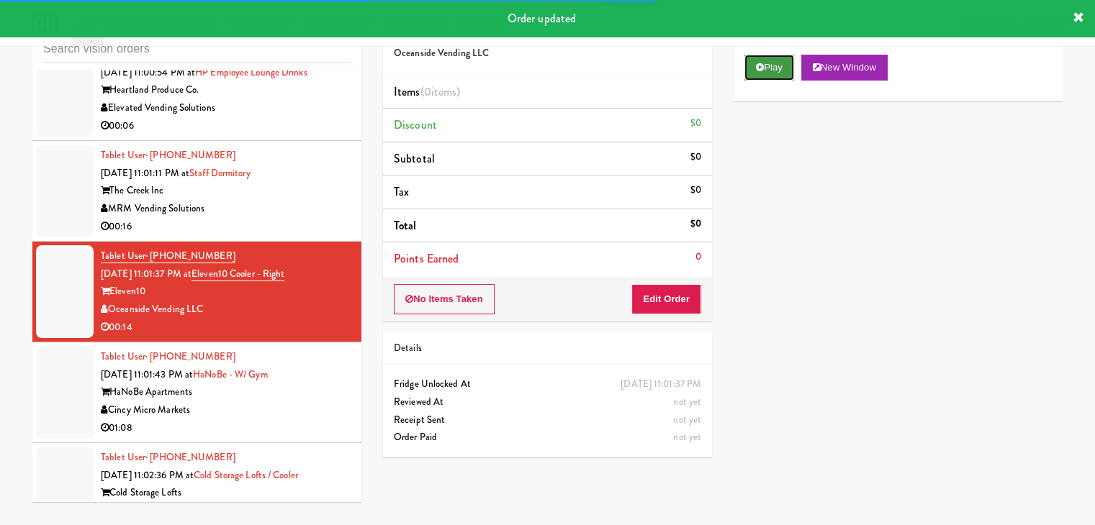
click at [775, 73] on button "Play" at bounding box center [769, 68] width 50 height 26
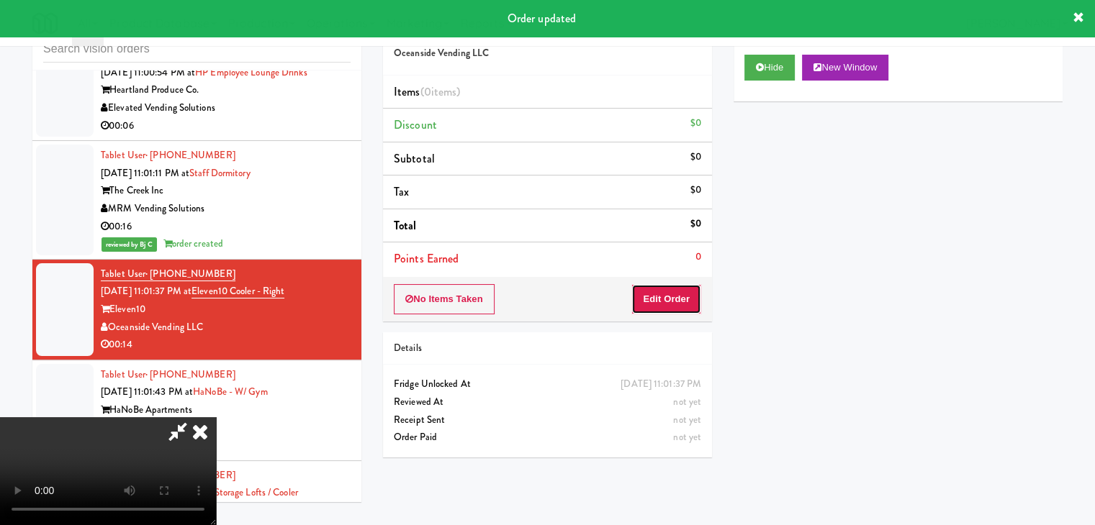
click at [671, 299] on button "Edit Order" at bounding box center [666, 299] width 70 height 30
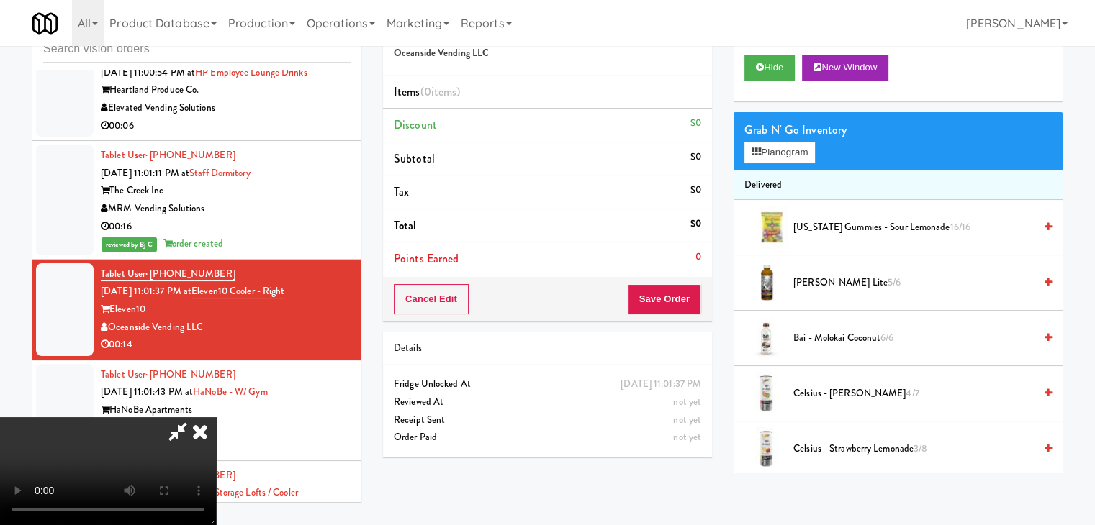
scroll to position [17239, 0]
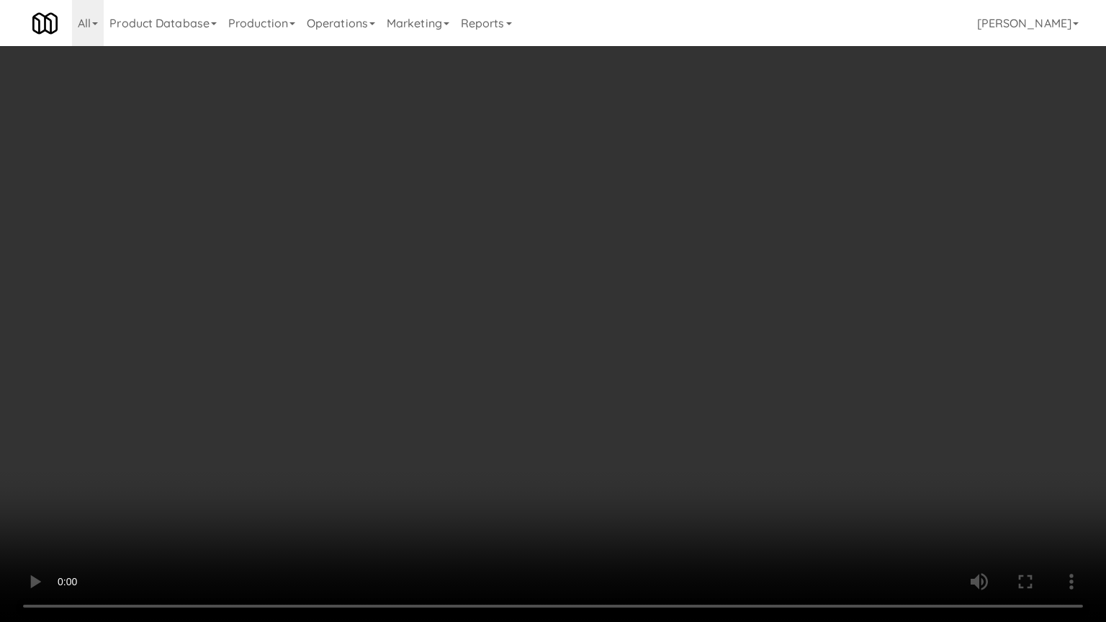
click at [705, 376] on video at bounding box center [553, 311] width 1106 height 622
click at [716, 345] on video at bounding box center [553, 311] width 1106 height 622
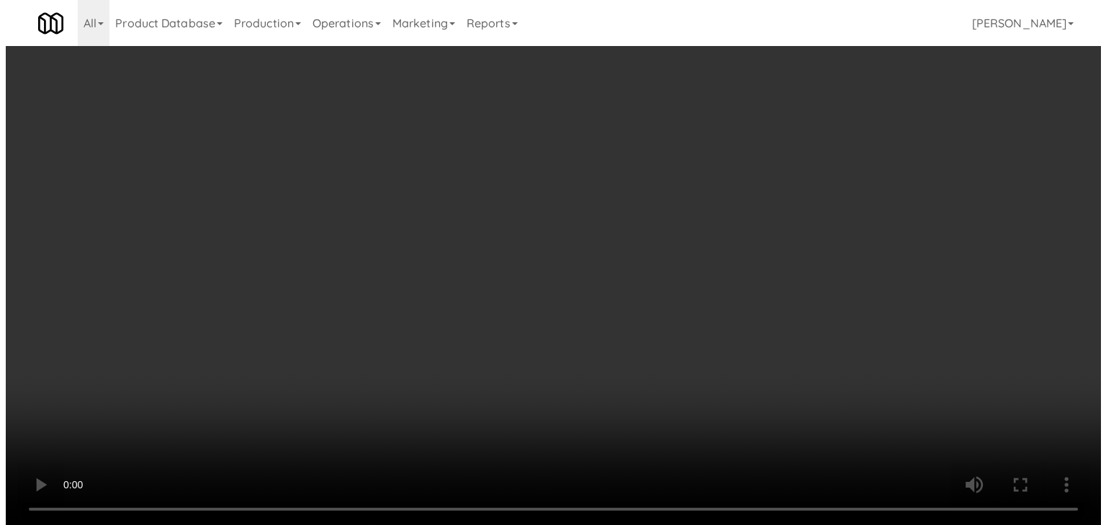
scroll to position [17274, 0]
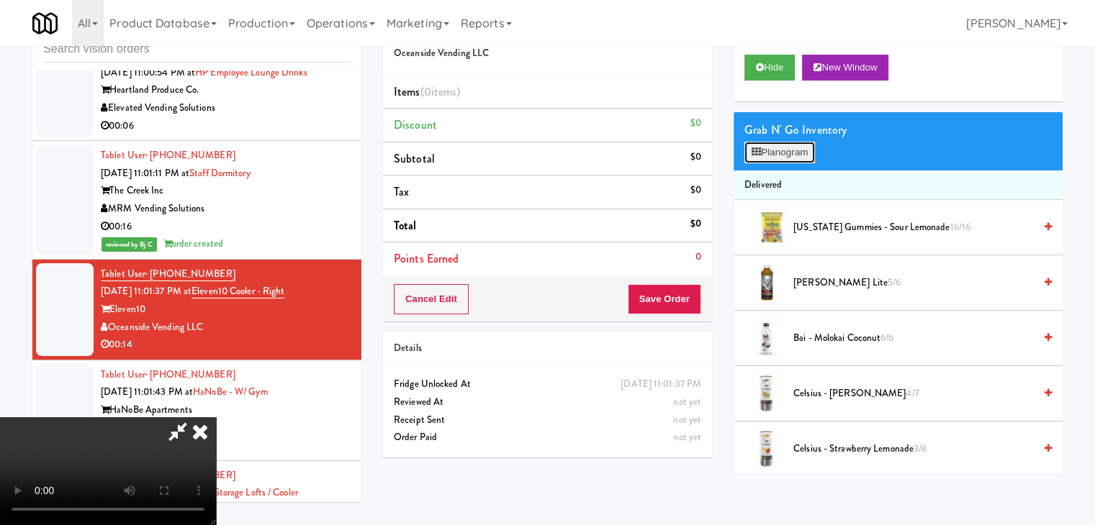
click at [792, 156] on button "Planogram" at bounding box center [779, 153] width 71 height 22
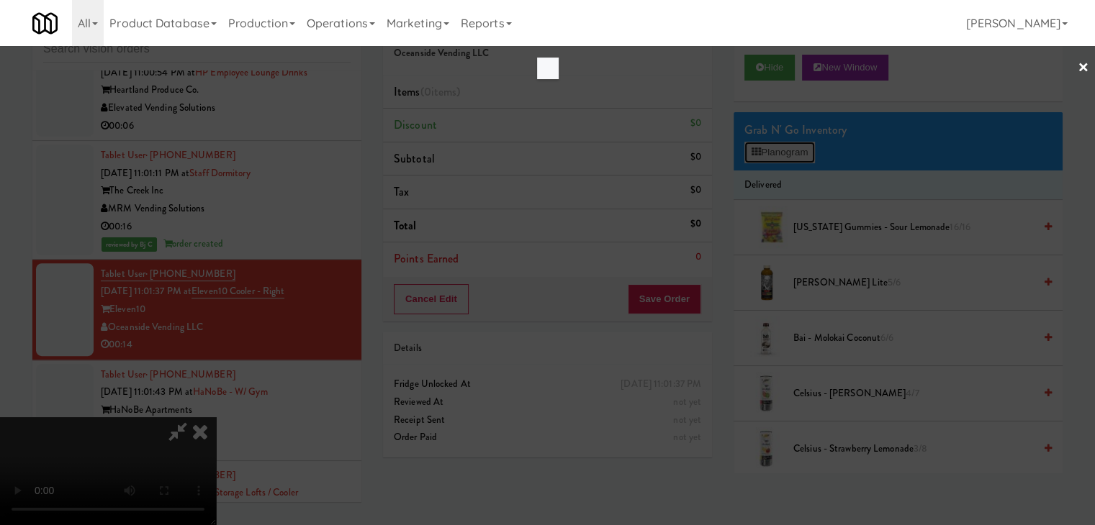
scroll to position [17239, 0]
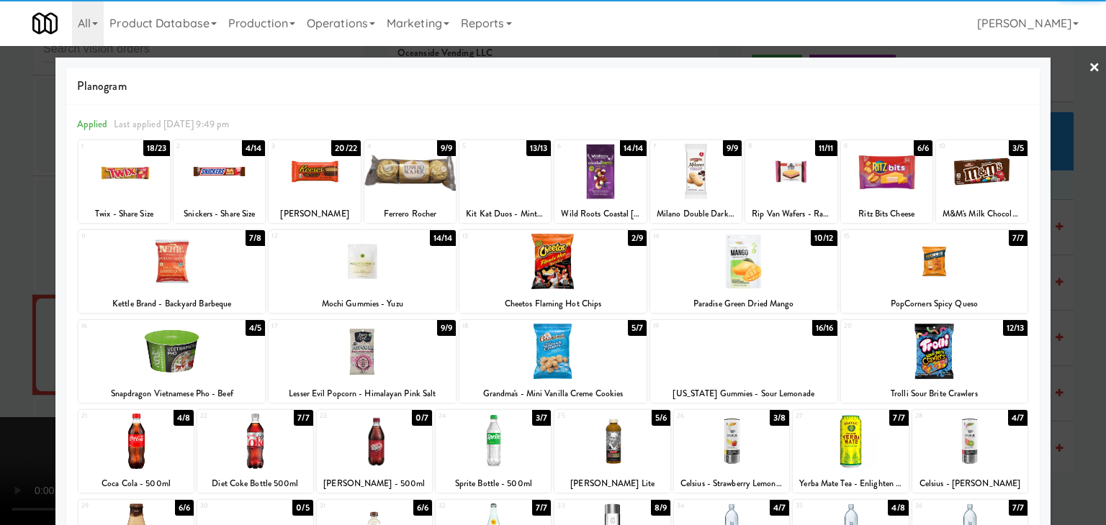
click at [587, 271] on div at bounding box center [552, 261] width 187 height 55
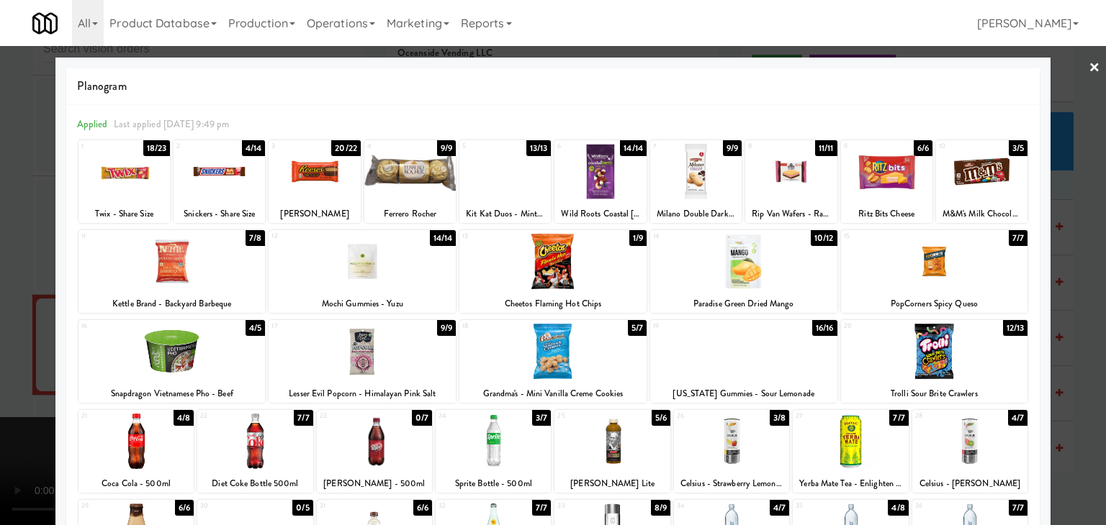
drag, startPoint x: 0, startPoint y: 336, endPoint x: 329, endPoint y: 333, distance: 328.9
click at [14, 334] on div at bounding box center [553, 262] width 1106 height 525
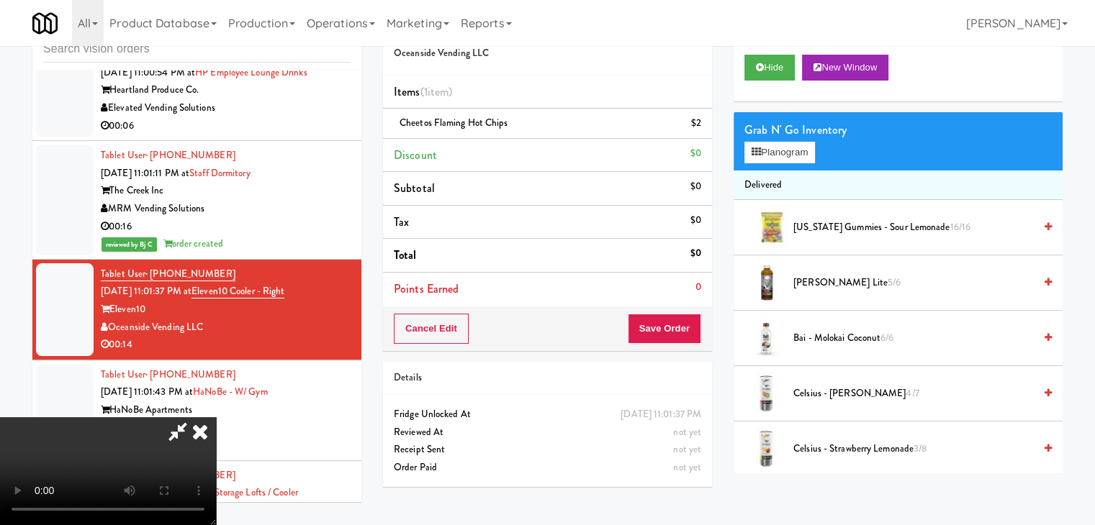
click at [216, 417] on video at bounding box center [108, 471] width 216 height 108
drag, startPoint x: 437, startPoint y: 335, endPoint x: 597, endPoint y: 397, distance: 171.1
click at [216, 417] on video at bounding box center [108, 471] width 216 height 108
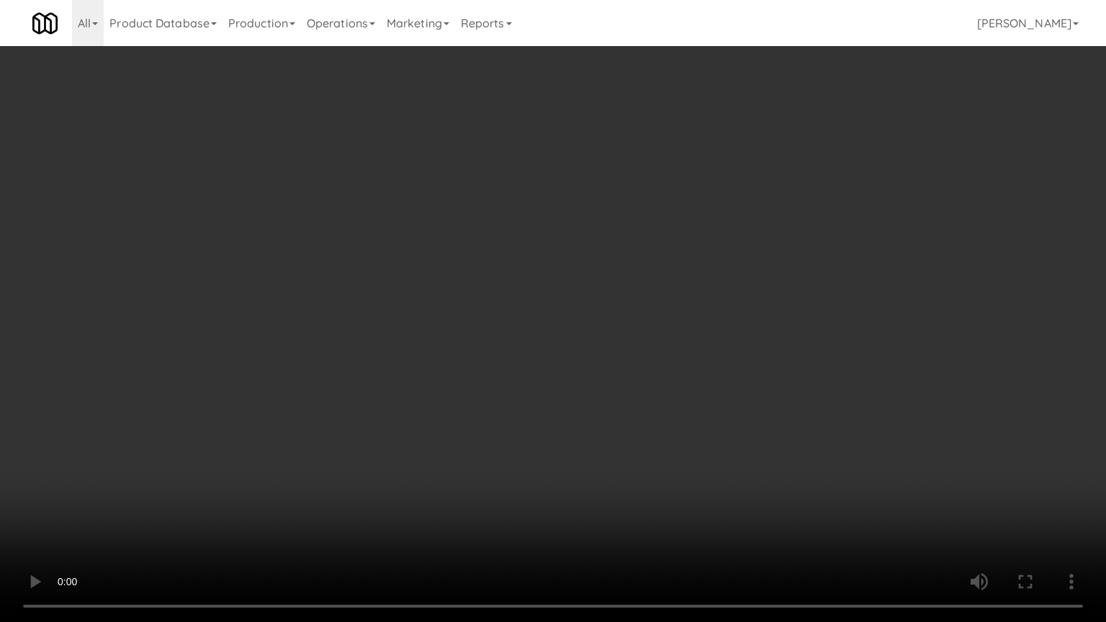
click at [672, 397] on video at bounding box center [553, 311] width 1106 height 622
drag, startPoint x: 678, startPoint y: 397, endPoint x: 706, endPoint y: 312, distance: 90.1
click at [679, 397] on video at bounding box center [553, 311] width 1106 height 622
click at [682, 392] on video at bounding box center [553, 311] width 1106 height 622
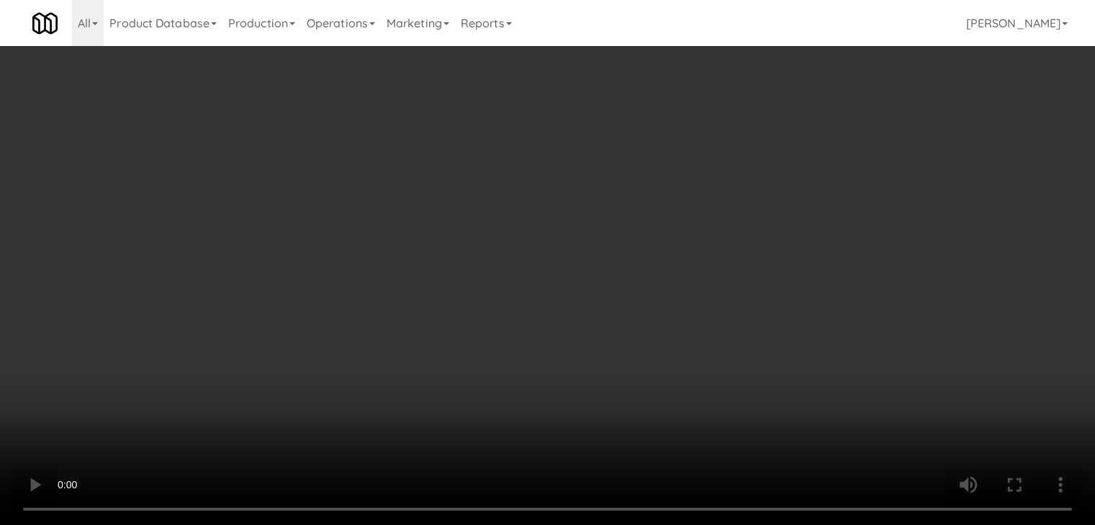
scroll to position [17274, 0]
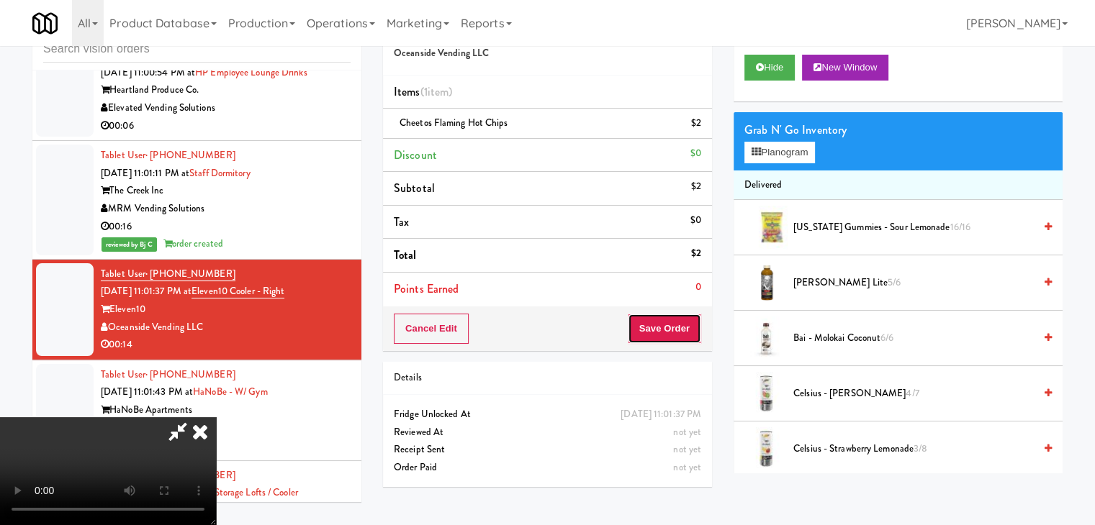
click at [677, 330] on button "Save Order" at bounding box center [664, 329] width 73 height 30
click at [676, 329] on button "Save Order" at bounding box center [664, 329] width 73 height 30
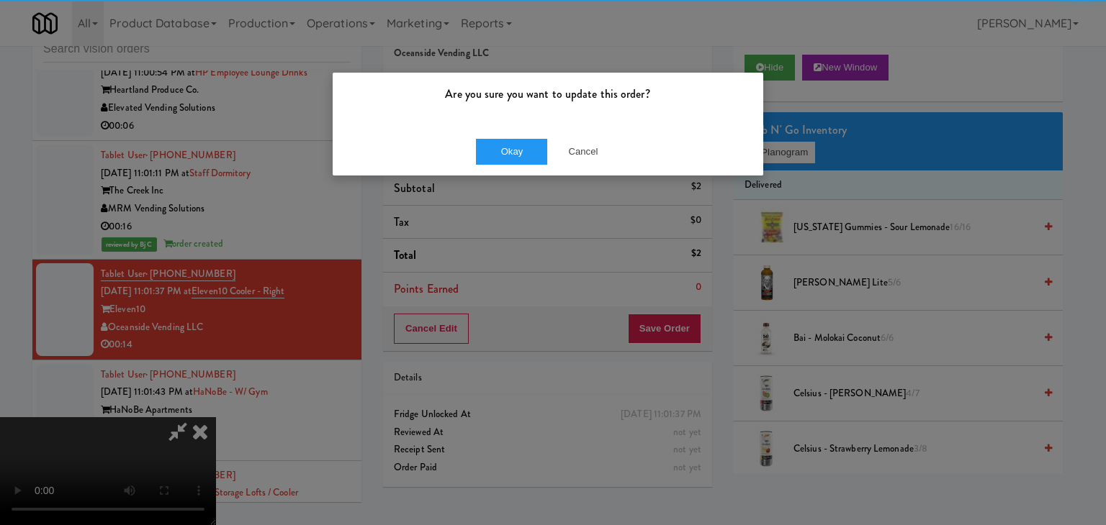
click at [478, 130] on div "Okay Cancel" at bounding box center [548, 151] width 430 height 48
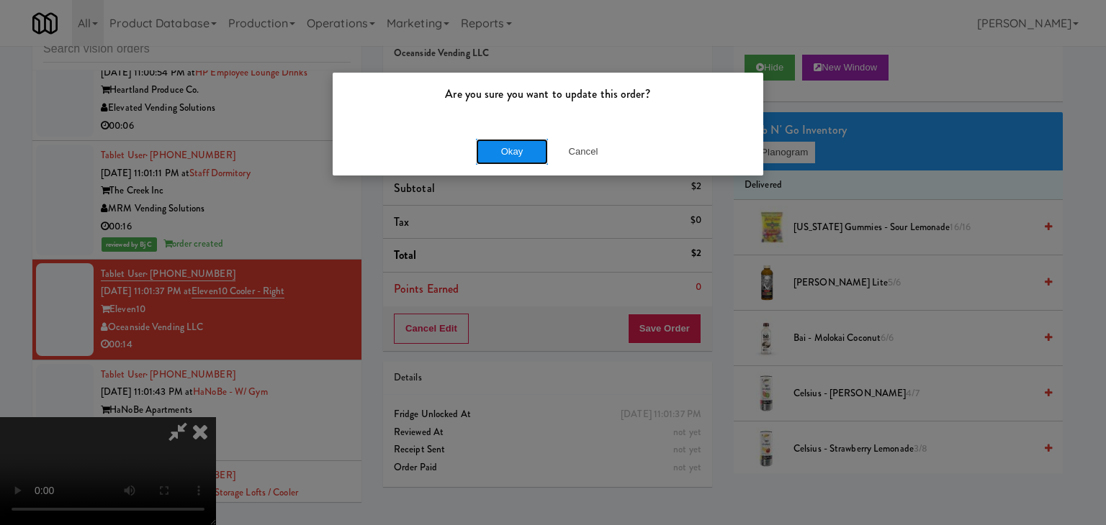
click at [488, 140] on button "Okay" at bounding box center [512, 152] width 72 height 26
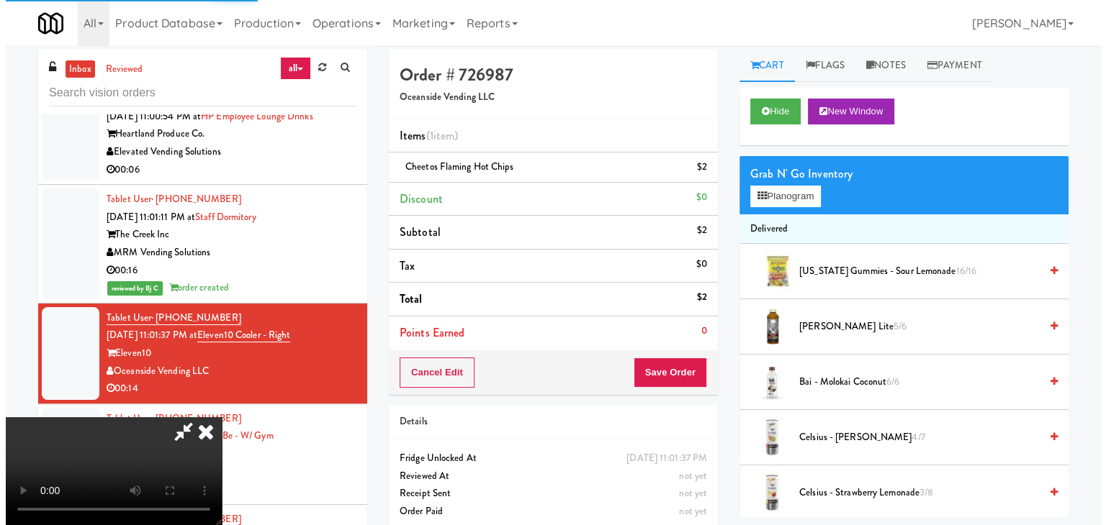
scroll to position [0, 0]
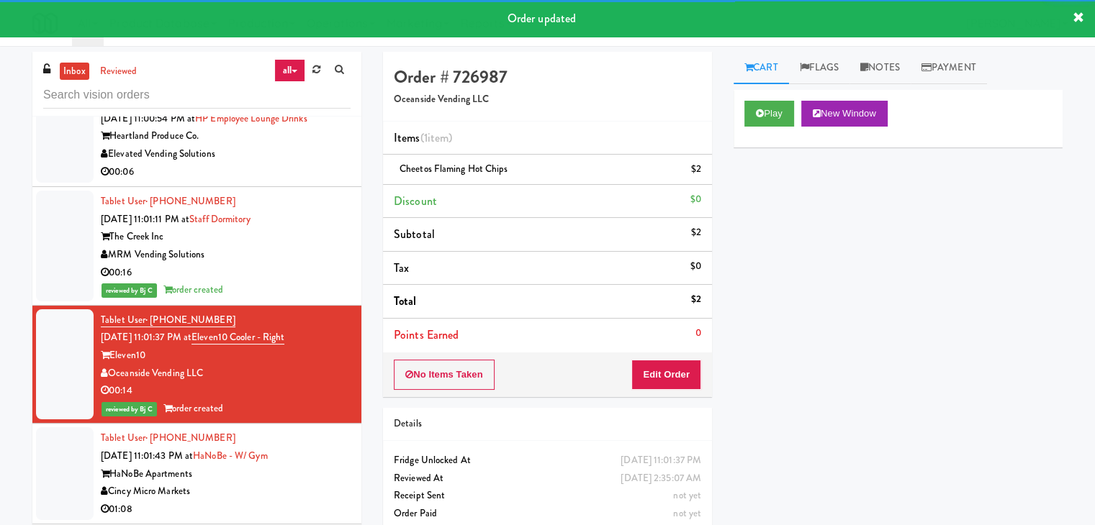
drag, startPoint x: 285, startPoint y: 196, endPoint x: 302, endPoint y: 202, distance: 18.0
click at [288, 163] on div "Elevated Vending Solutions" at bounding box center [226, 154] width 250 height 18
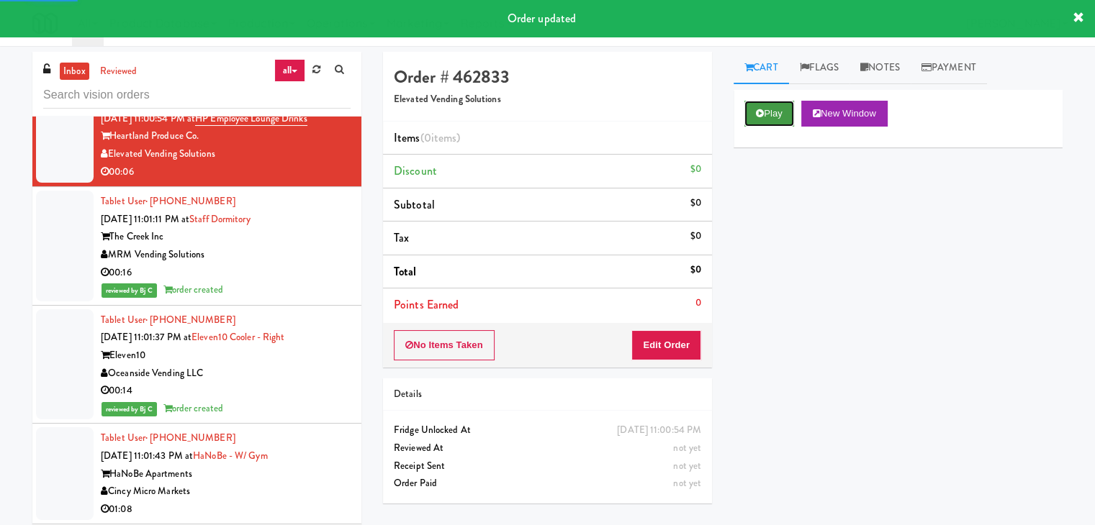
click at [757, 109] on icon at bounding box center [760, 113] width 8 height 9
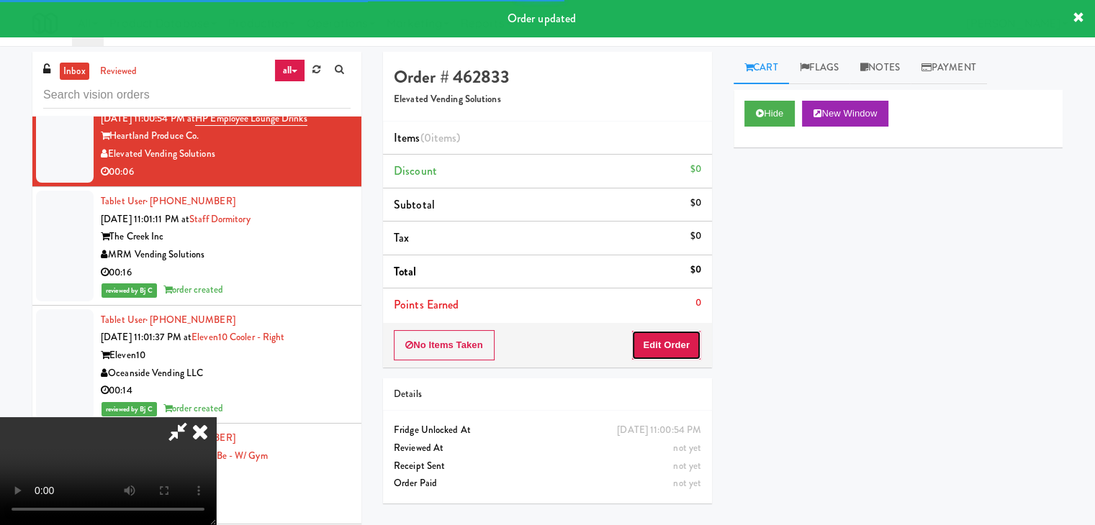
click at [668, 341] on button "Edit Order" at bounding box center [666, 345] width 70 height 30
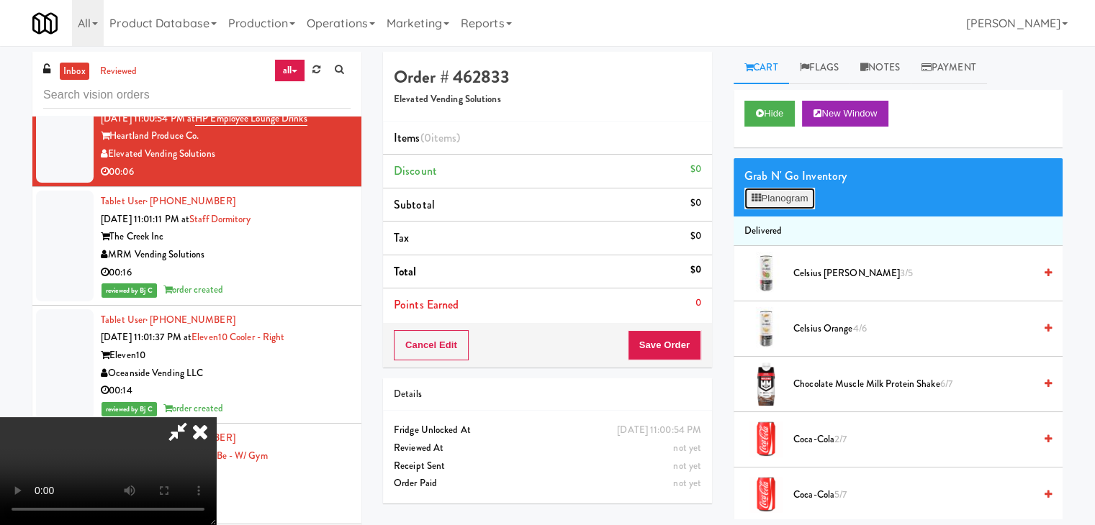
click at [778, 202] on button "Planogram" at bounding box center [779, 199] width 71 height 22
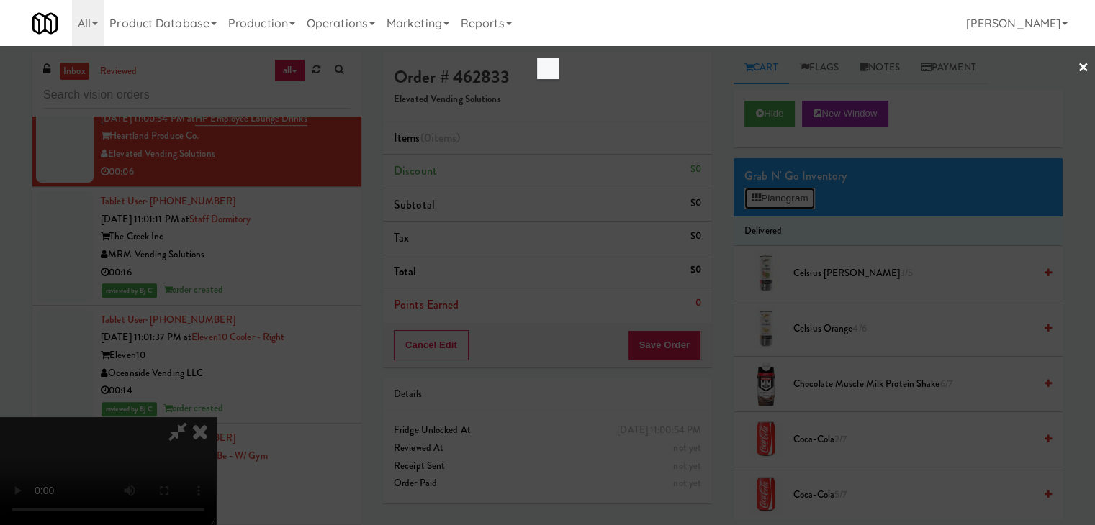
scroll to position [17239, 0]
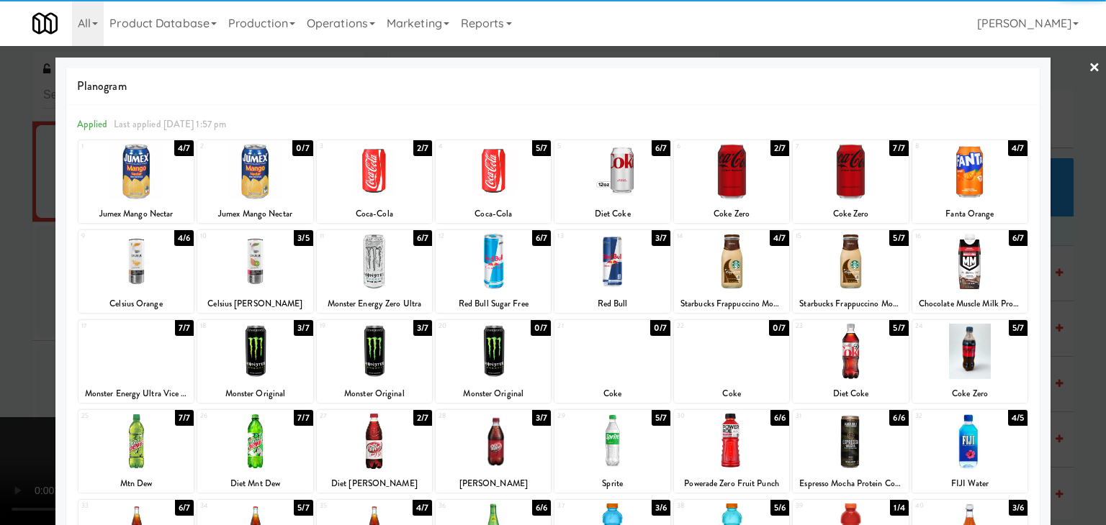
click at [744, 264] on div at bounding box center [731, 261] width 115 height 55
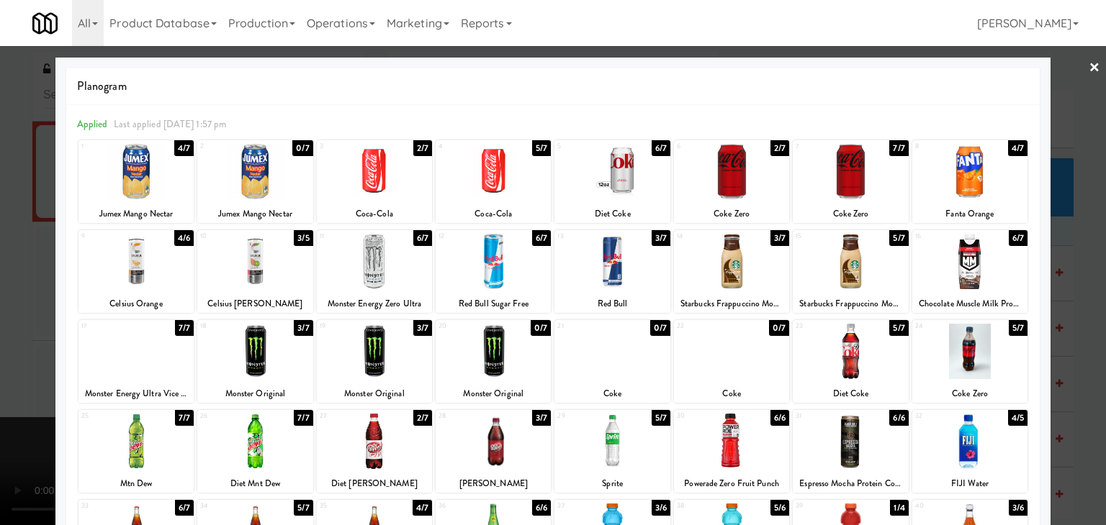
drag, startPoint x: 0, startPoint y: 291, endPoint x: 674, endPoint y: 303, distance: 673.8
click at [14, 291] on div at bounding box center [553, 262] width 1106 height 525
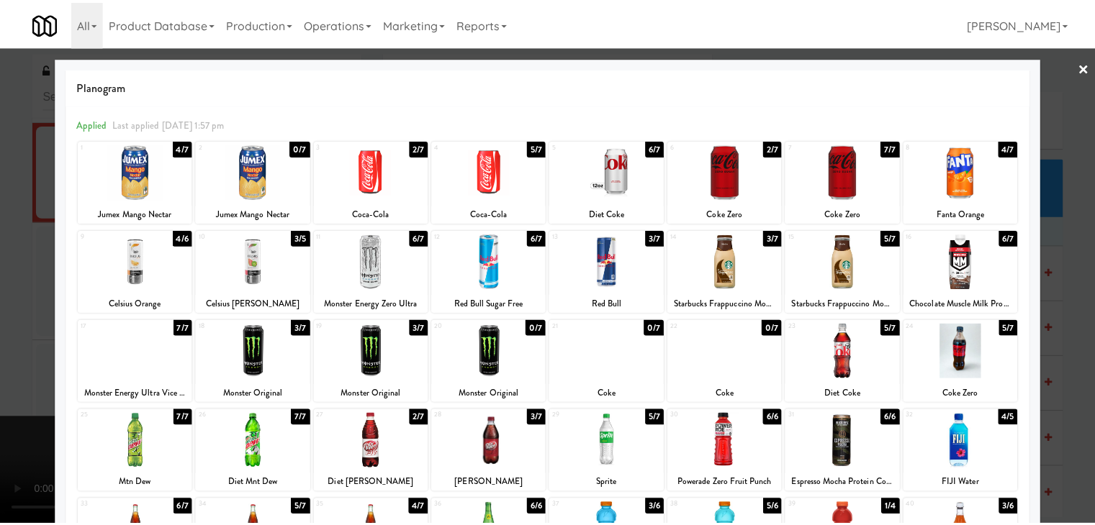
scroll to position [17274, 0]
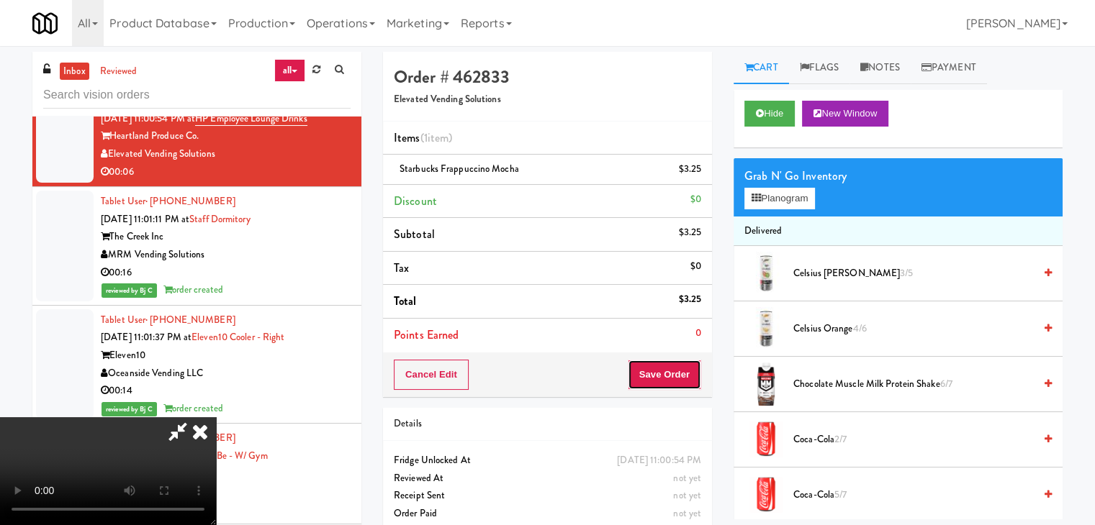
click at [677, 372] on button "Save Order" at bounding box center [664, 375] width 73 height 30
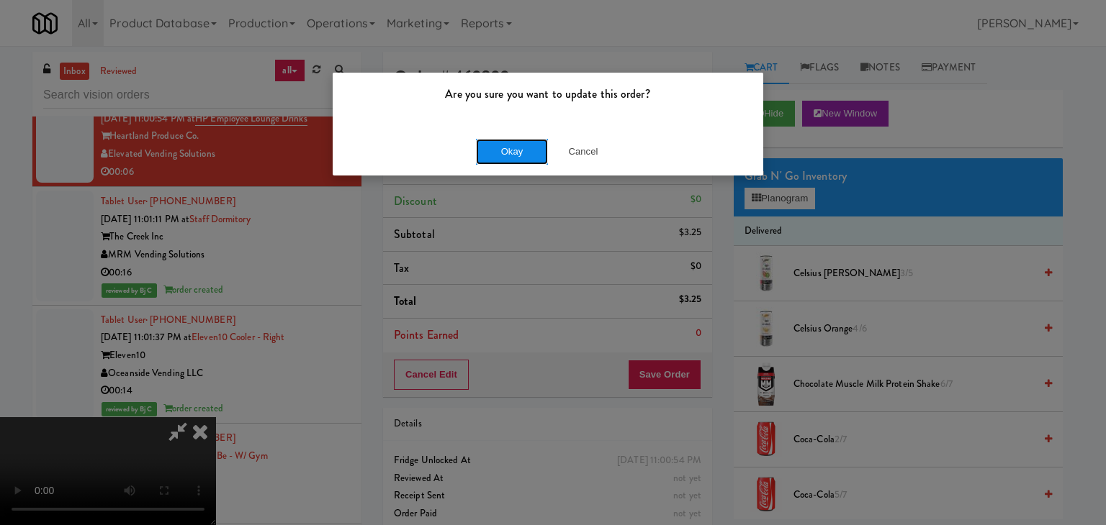
click at [507, 156] on button "Okay" at bounding box center [512, 152] width 72 height 26
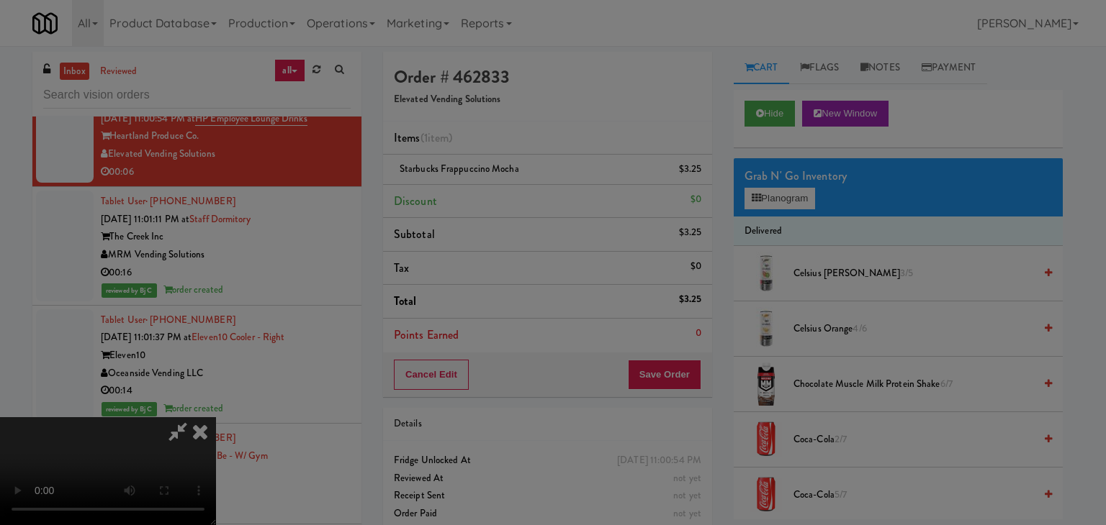
click at [507, 149] on div "Okay Cancel" at bounding box center [548, 125] width 430 height 48
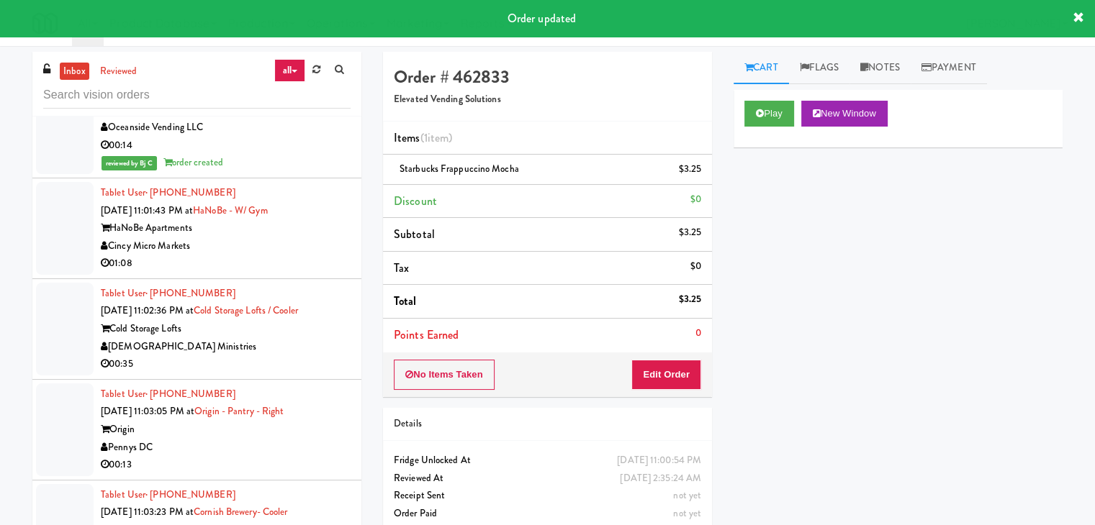
scroll to position [17562, 0]
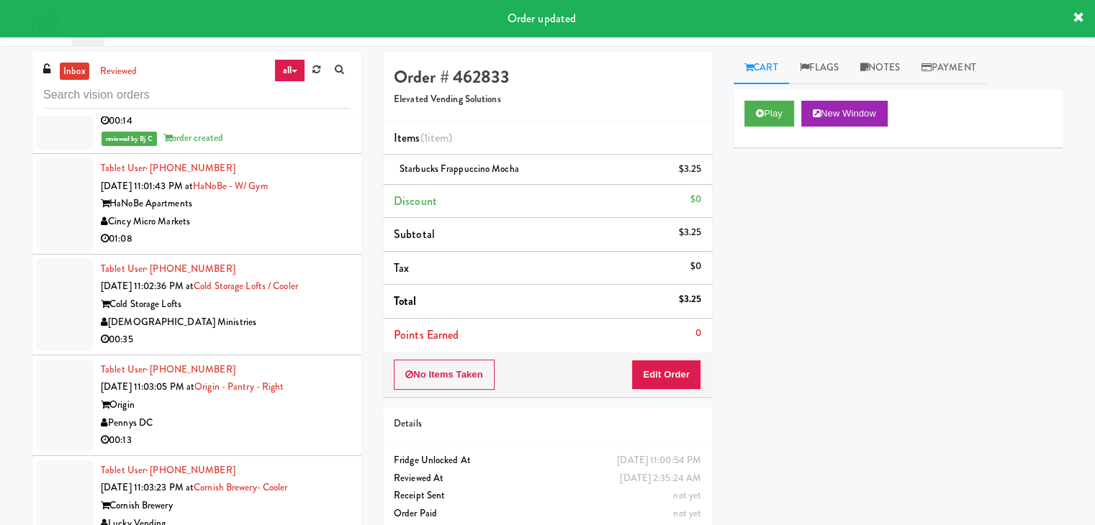
click at [282, 248] on div "01:08" at bounding box center [226, 239] width 250 height 18
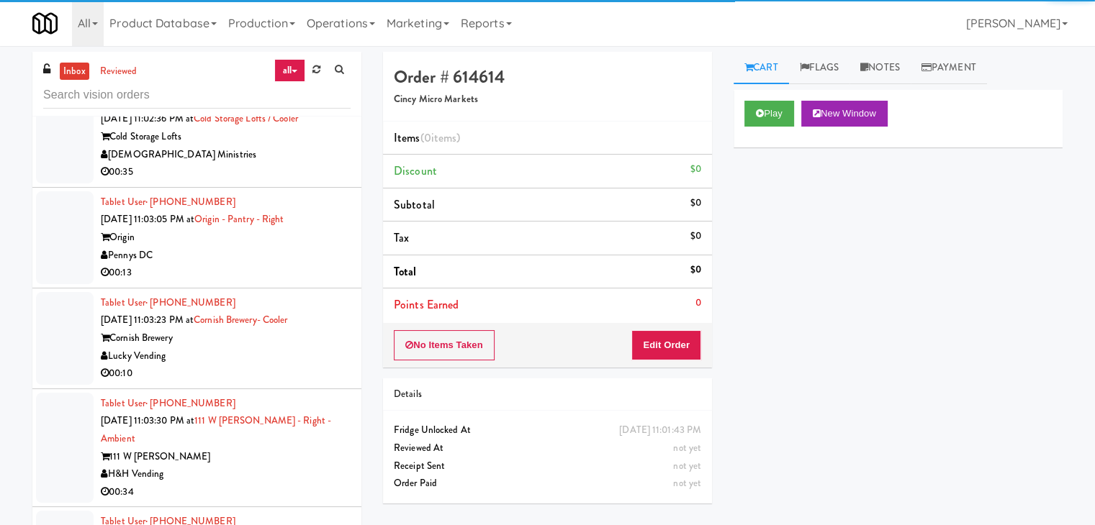
scroll to position [17922, 0]
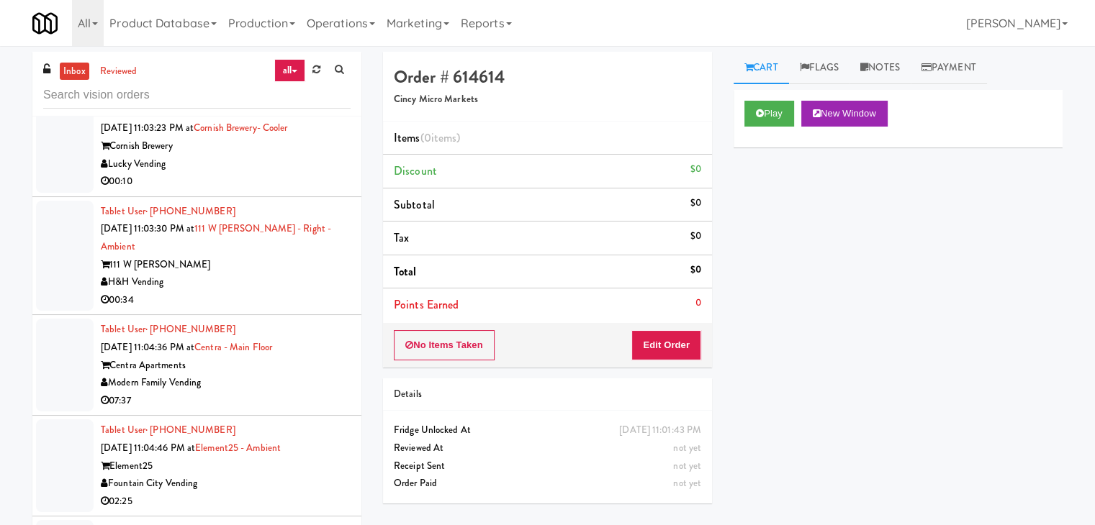
click at [279, 173] on div "Lucky Vending" at bounding box center [226, 164] width 250 height 18
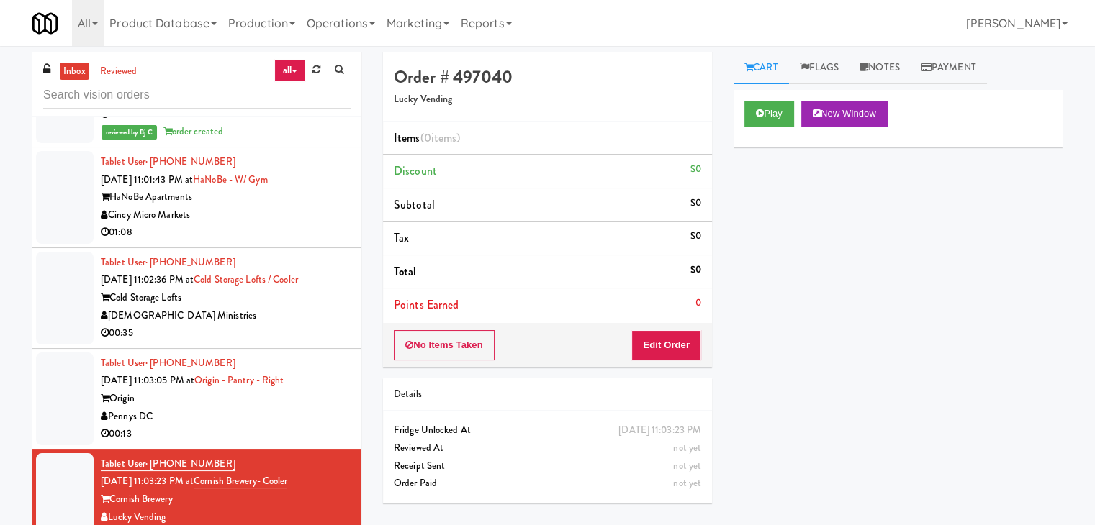
scroll to position [17490, 0]
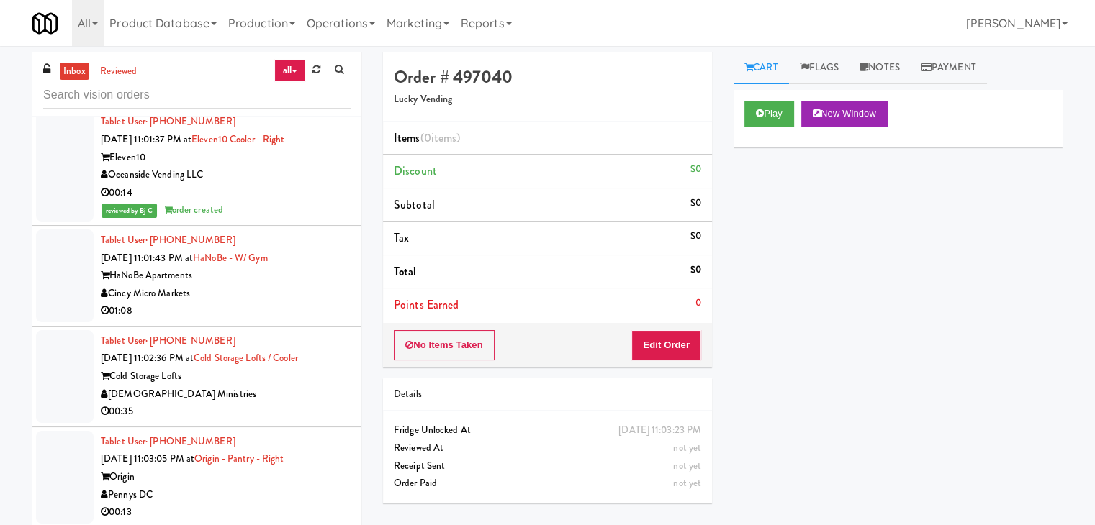
click at [263, 303] on div "Cincy Micro Markets" at bounding box center [226, 294] width 250 height 18
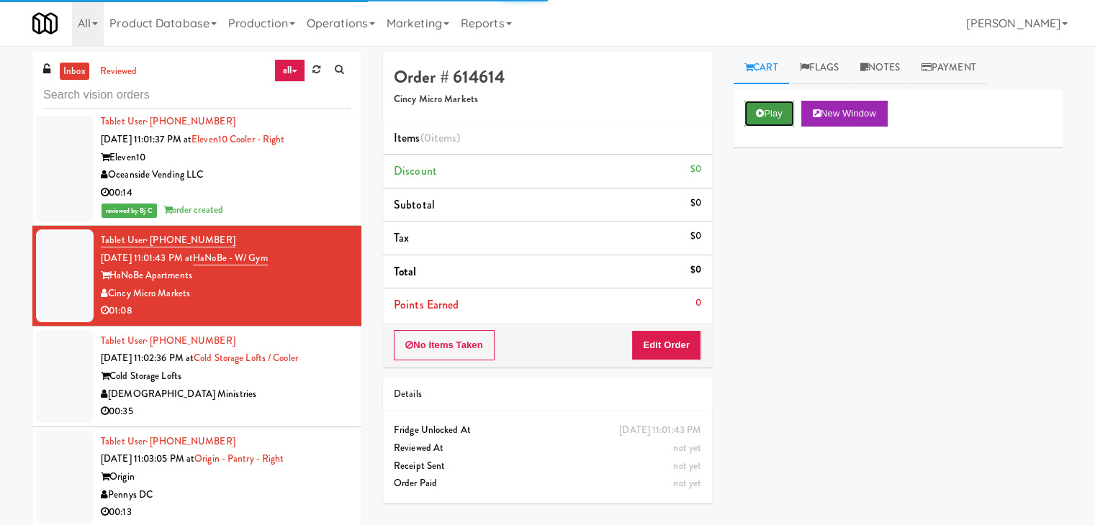
click at [761, 115] on icon at bounding box center [760, 113] width 8 height 9
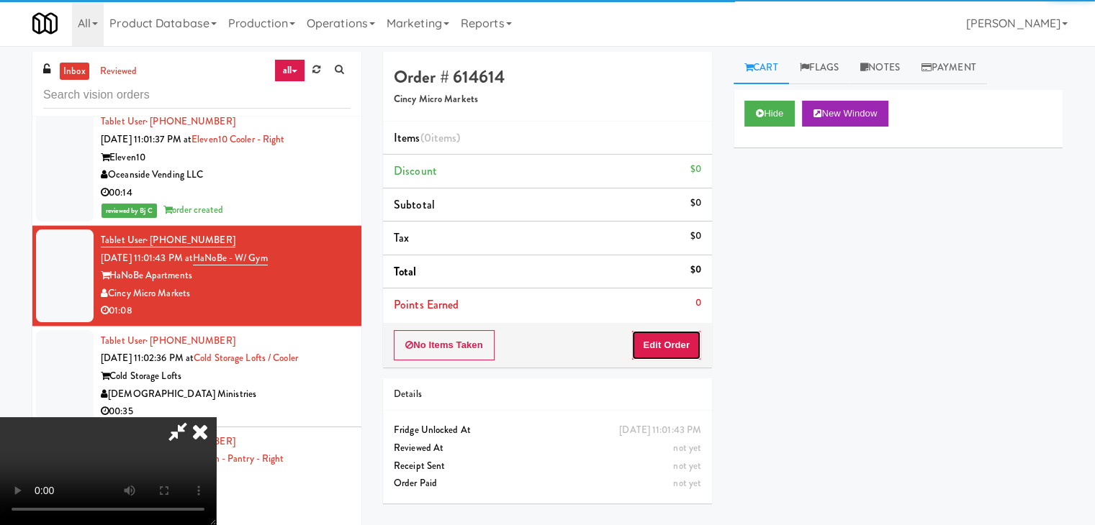
click at [651, 334] on button "Edit Order" at bounding box center [666, 345] width 70 height 30
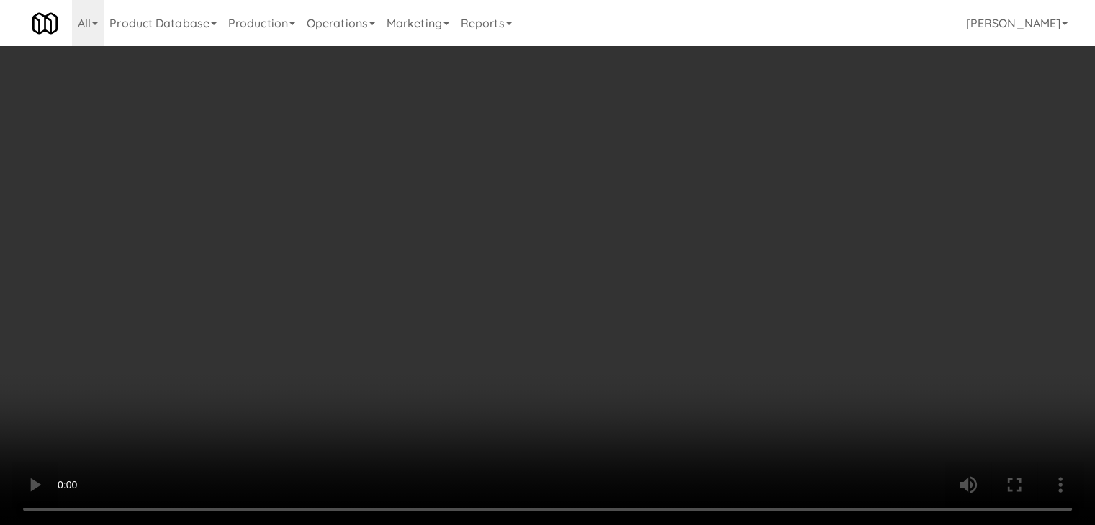
scroll to position [17455, 0]
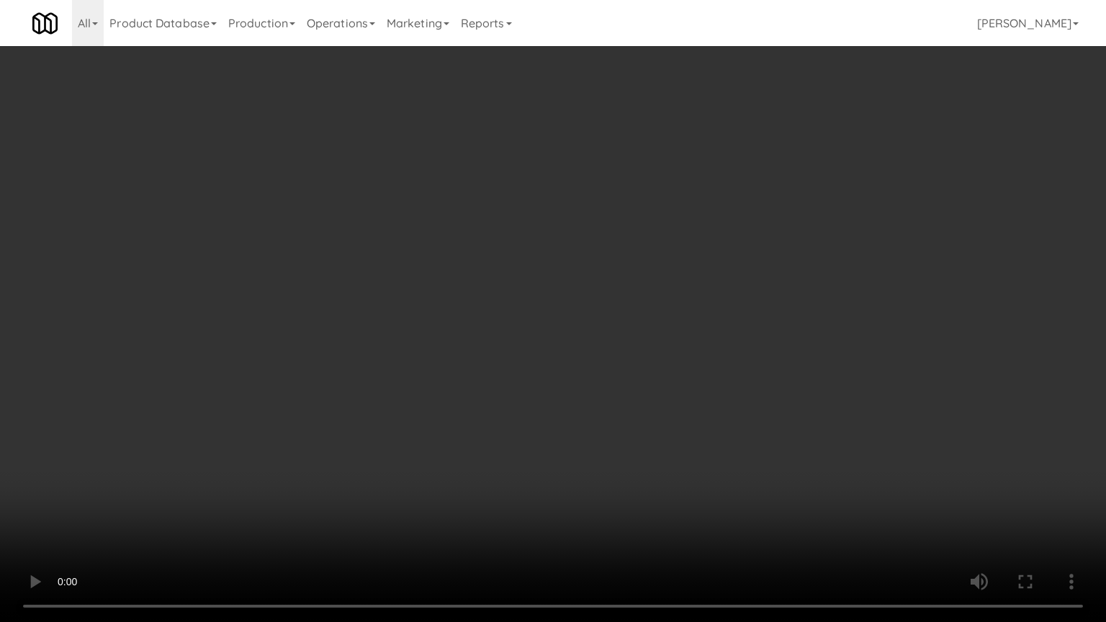
click at [685, 351] on video at bounding box center [553, 311] width 1106 height 622
click at [688, 349] on video at bounding box center [553, 311] width 1106 height 622
click at [665, 297] on video at bounding box center [553, 311] width 1106 height 622
click at [672, 291] on video at bounding box center [553, 311] width 1106 height 622
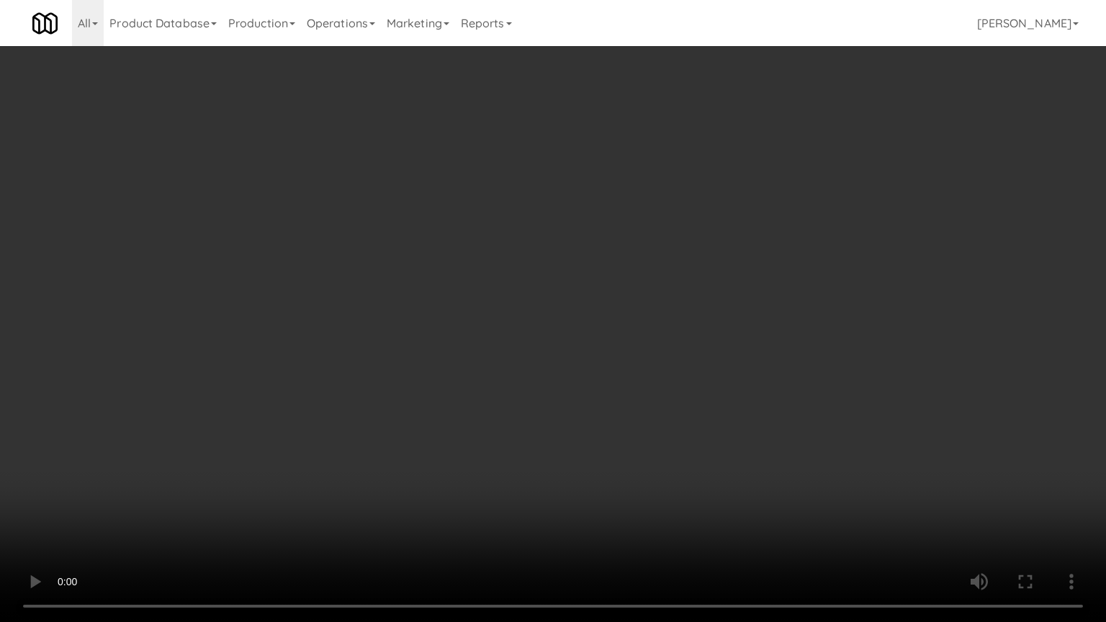
click at [672, 291] on video at bounding box center [553, 311] width 1106 height 622
click at [682, 280] on video at bounding box center [553, 311] width 1106 height 622
click at [665, 251] on video at bounding box center [553, 311] width 1106 height 622
click at [668, 251] on video at bounding box center [553, 311] width 1106 height 622
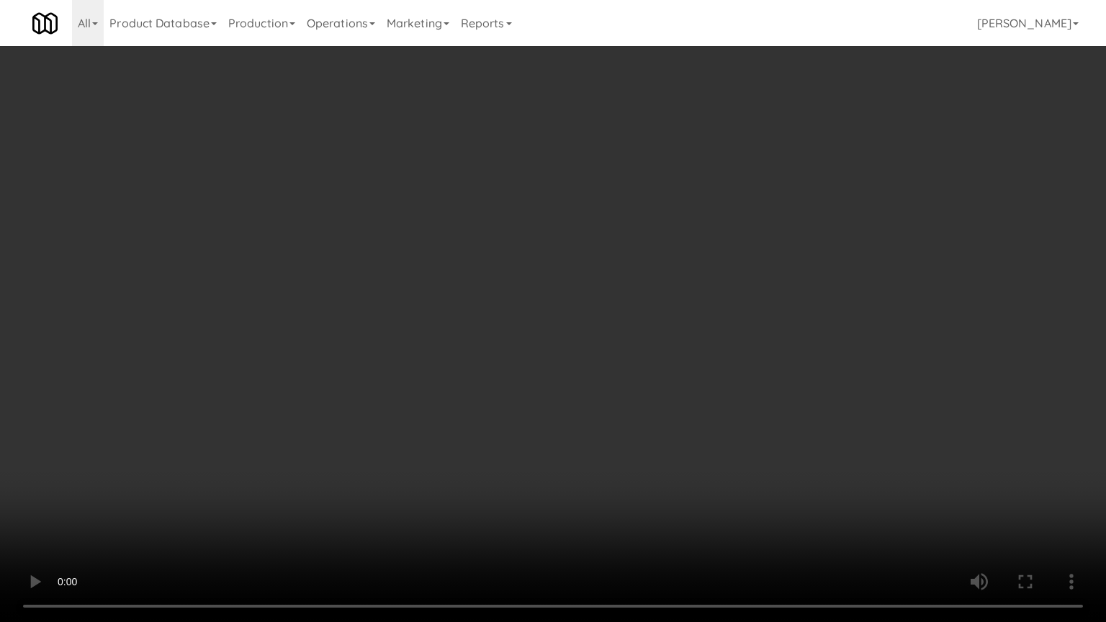
click at [665, 250] on video at bounding box center [553, 311] width 1106 height 622
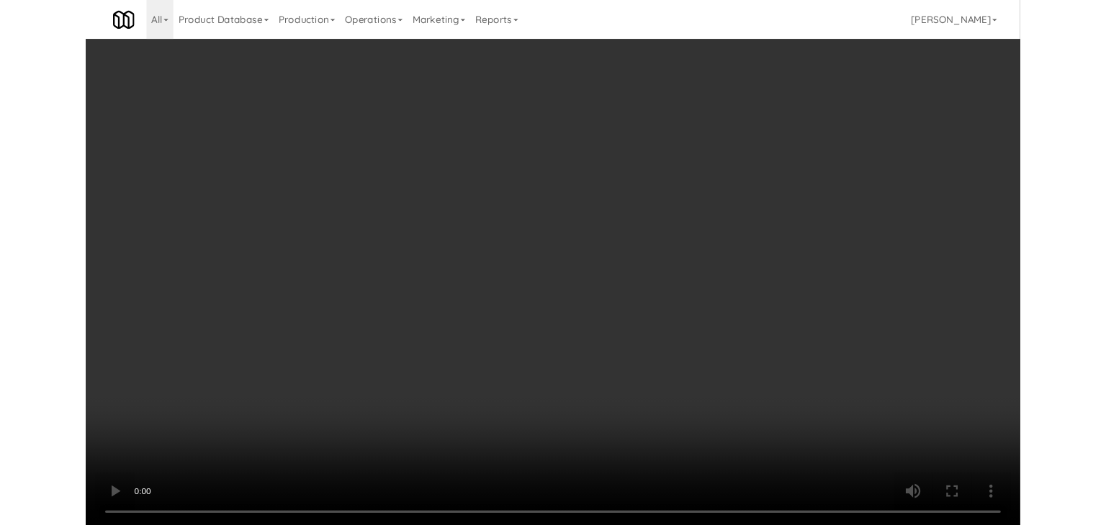
scroll to position [17490, 0]
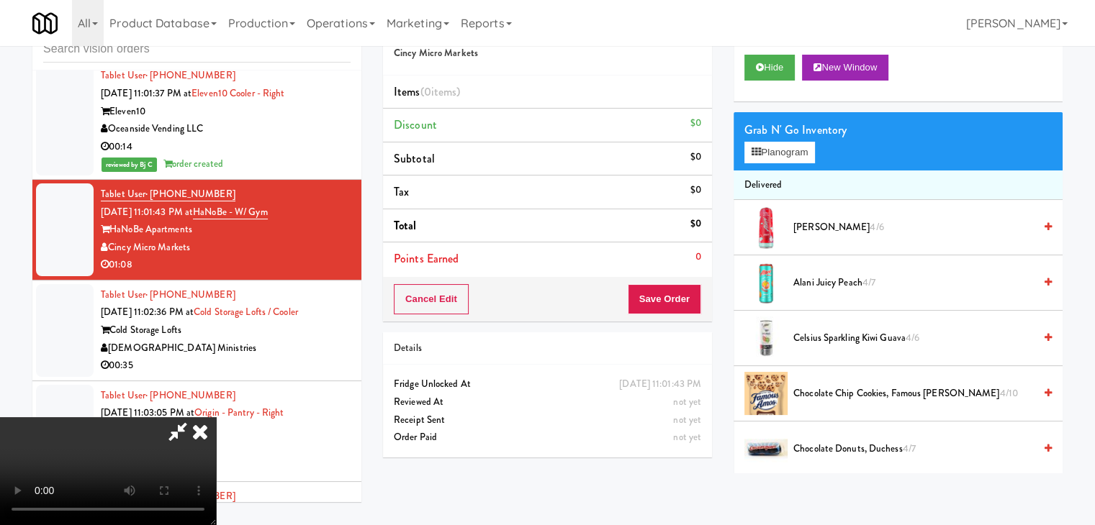
drag, startPoint x: 466, startPoint y: 178, endPoint x: 520, endPoint y: 176, distance: 54.0
click at [216, 417] on video at bounding box center [108, 471] width 216 height 108
click at [779, 159] on button "Planogram" at bounding box center [779, 153] width 71 height 22
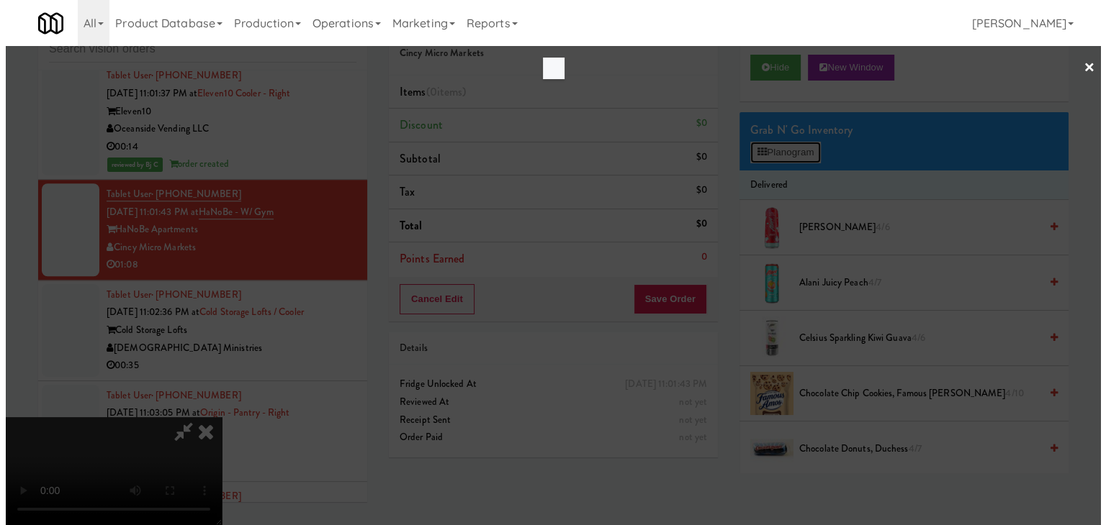
scroll to position [17455, 0]
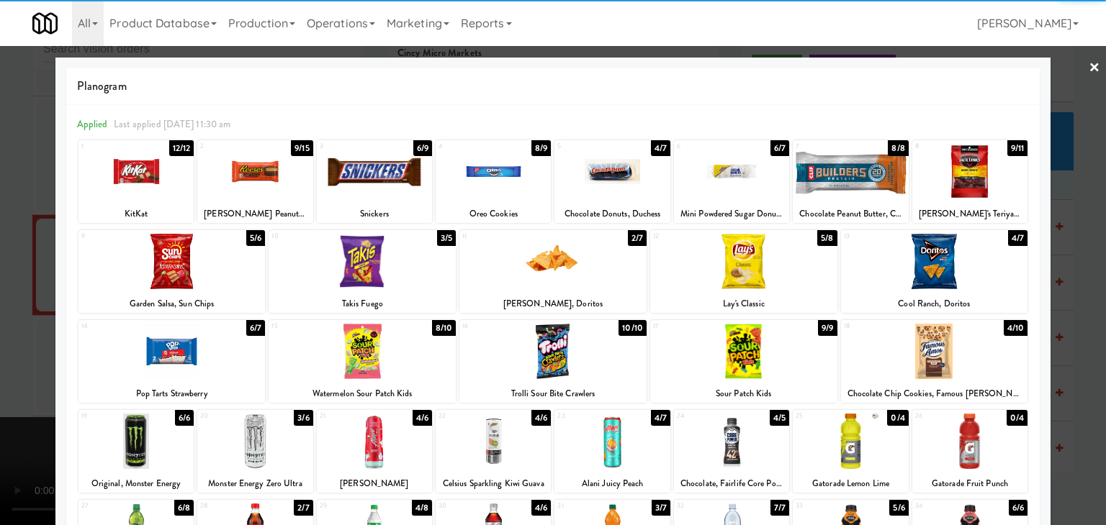
click at [707, 166] on div at bounding box center [731, 171] width 115 height 55
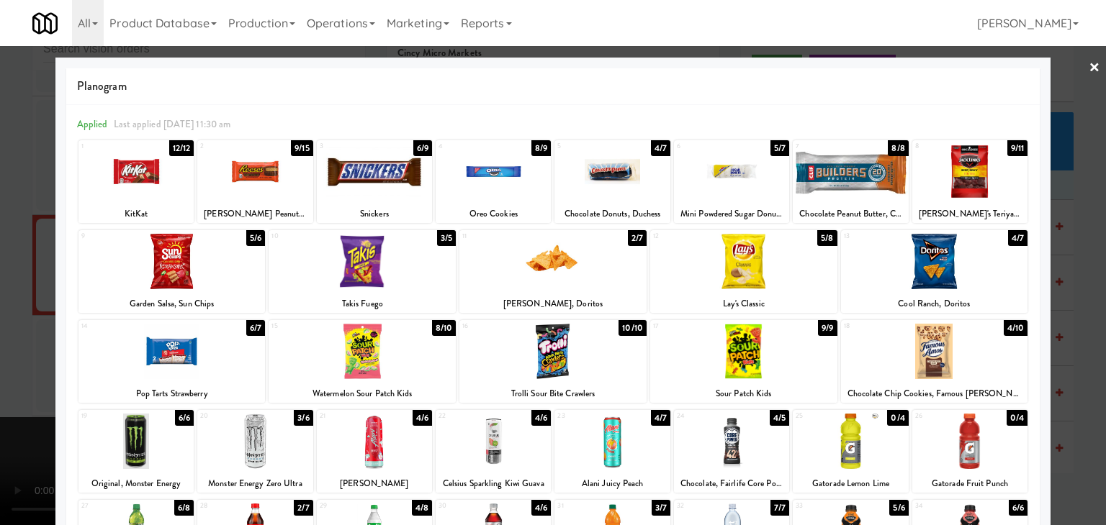
click at [268, 171] on div at bounding box center [254, 171] width 115 height 55
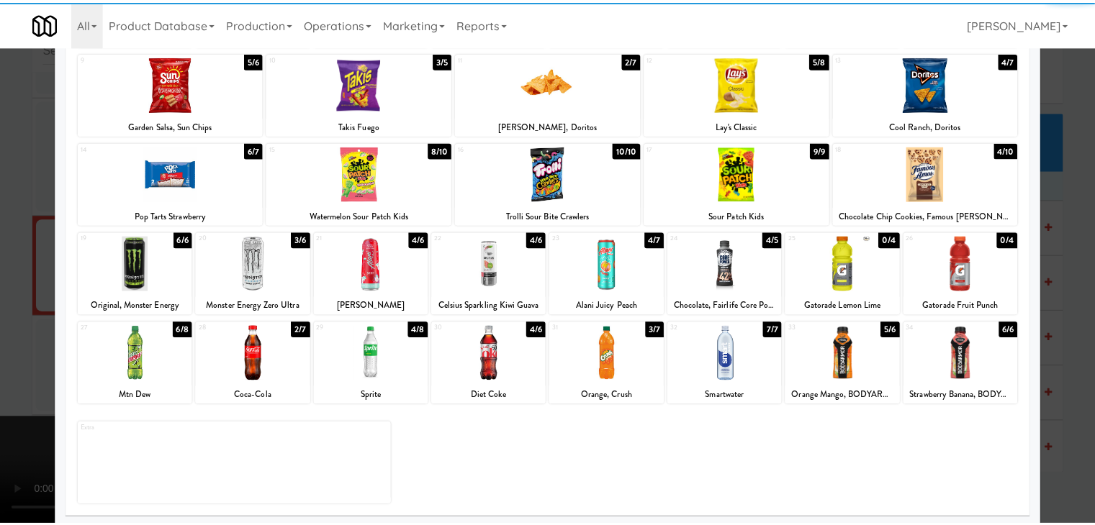
scroll to position [181, 0]
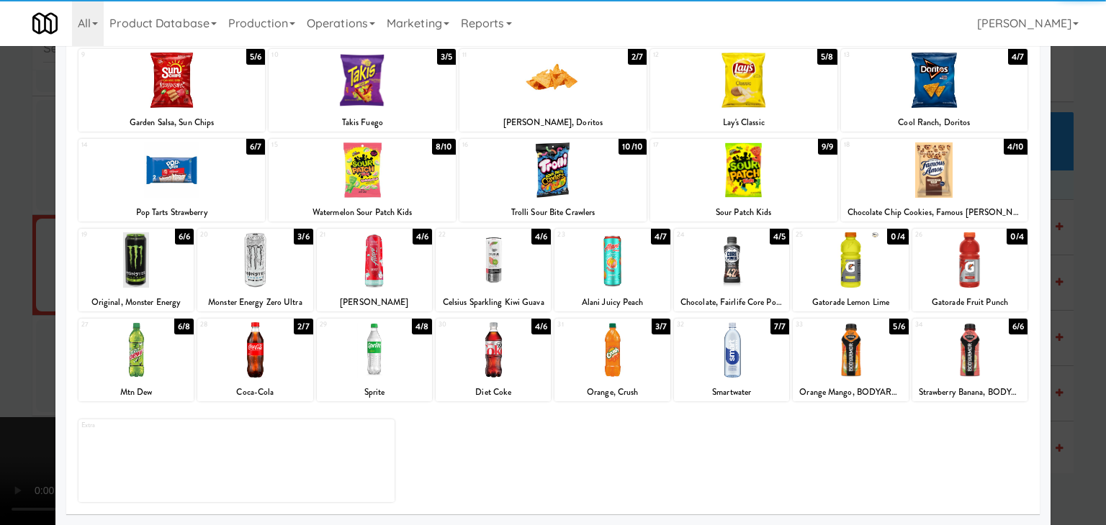
click at [850, 256] on div at bounding box center [849, 259] width 115 height 55
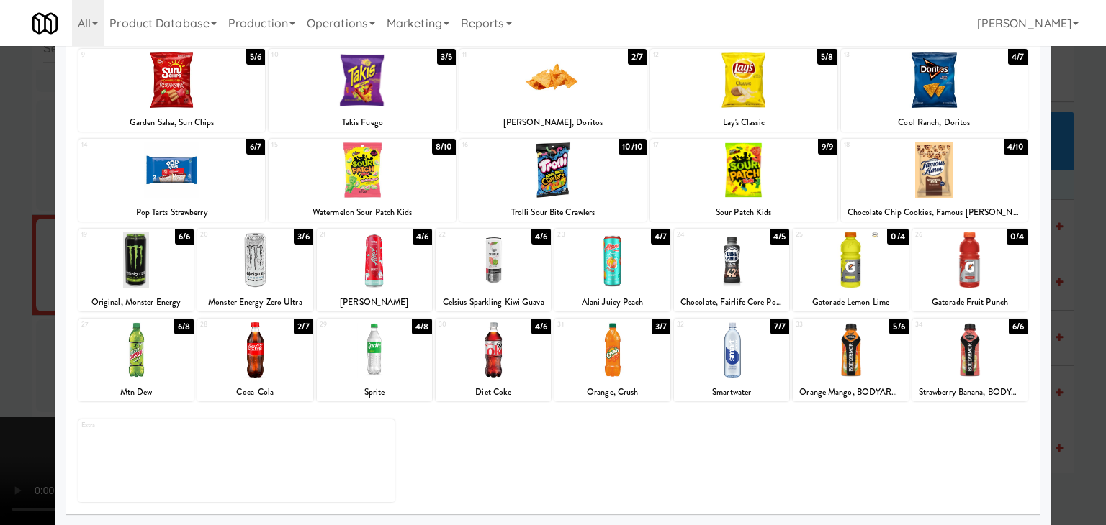
click at [640, 347] on div at bounding box center [611, 349] width 115 height 55
drag, startPoint x: 2, startPoint y: 363, endPoint x: 431, endPoint y: 387, distance: 429.6
click at [26, 362] on div at bounding box center [553, 262] width 1106 height 525
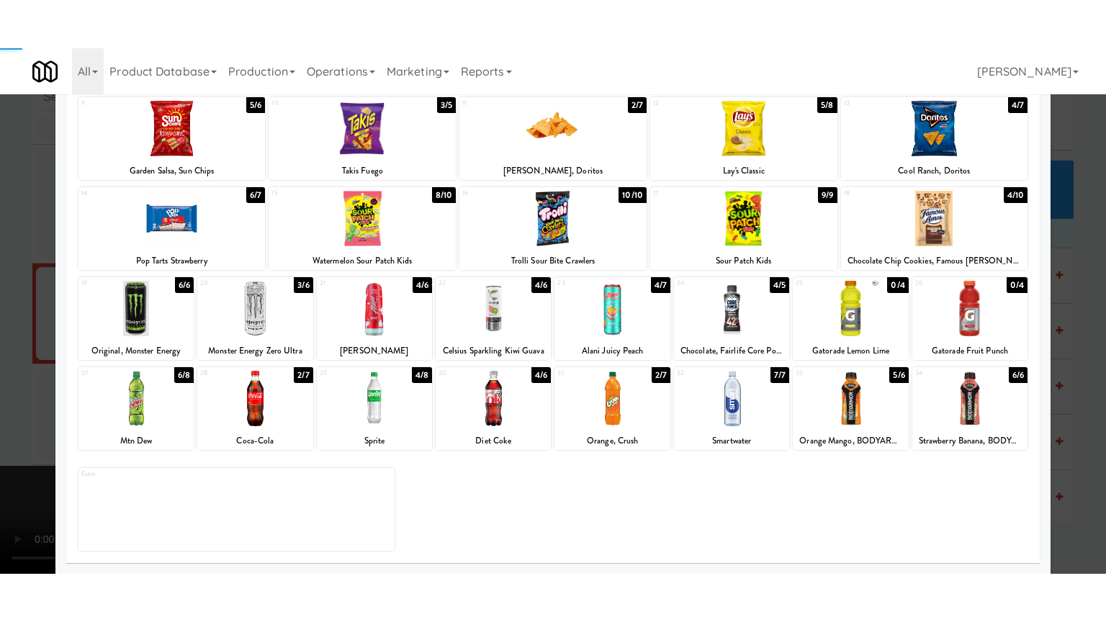
scroll to position [17490, 0]
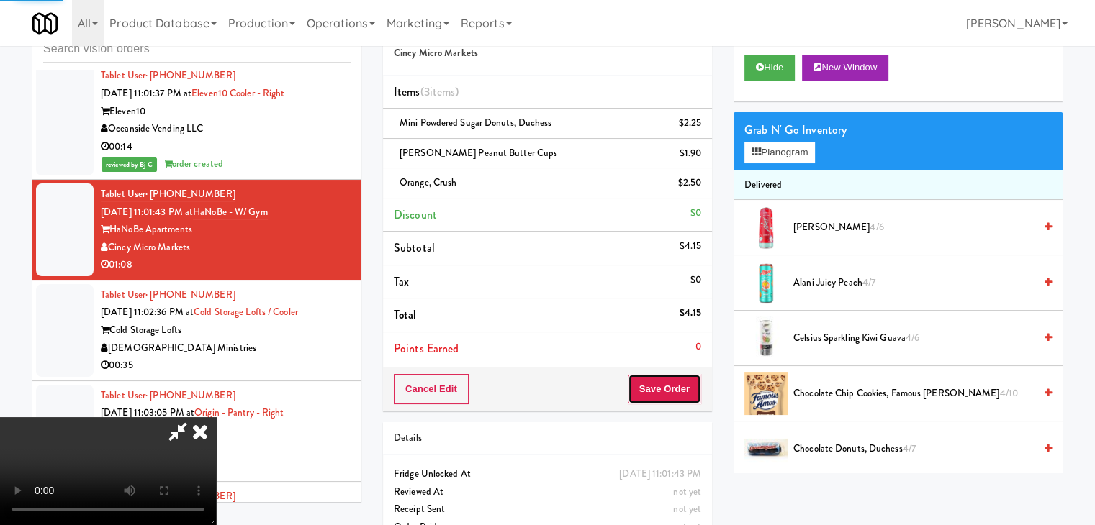
drag, startPoint x: 677, startPoint y: 389, endPoint x: 667, endPoint y: 388, distance: 10.1
click at [671, 388] on button "Save Order" at bounding box center [664, 389] width 73 height 30
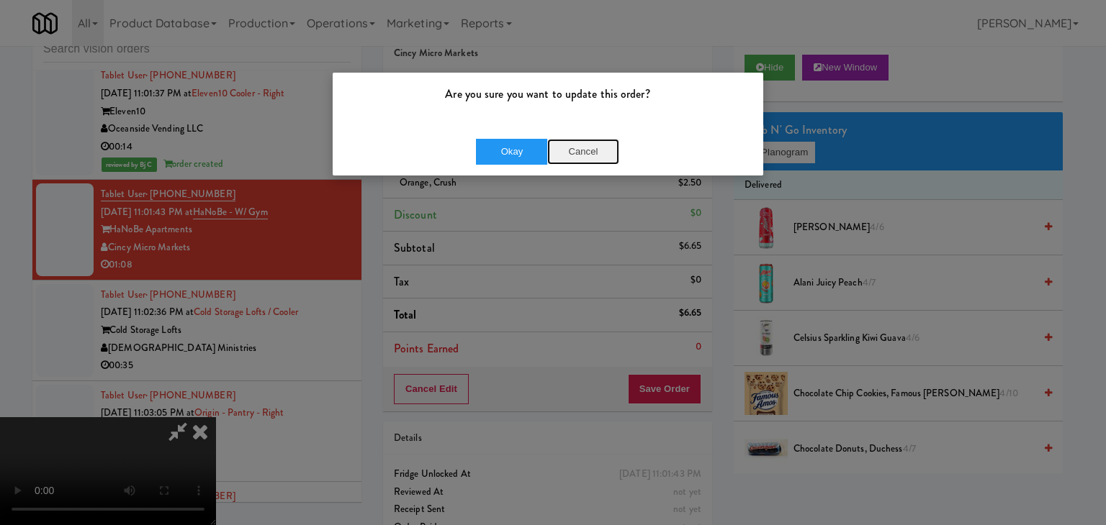
click at [583, 153] on button "Cancel" at bounding box center [583, 152] width 72 height 26
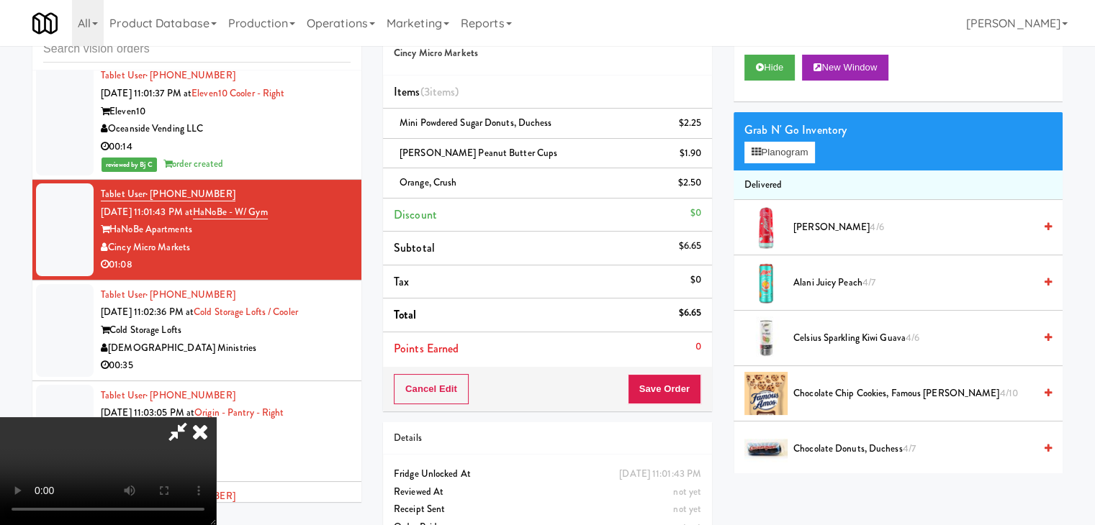
click at [216, 417] on video at bounding box center [108, 471] width 216 height 108
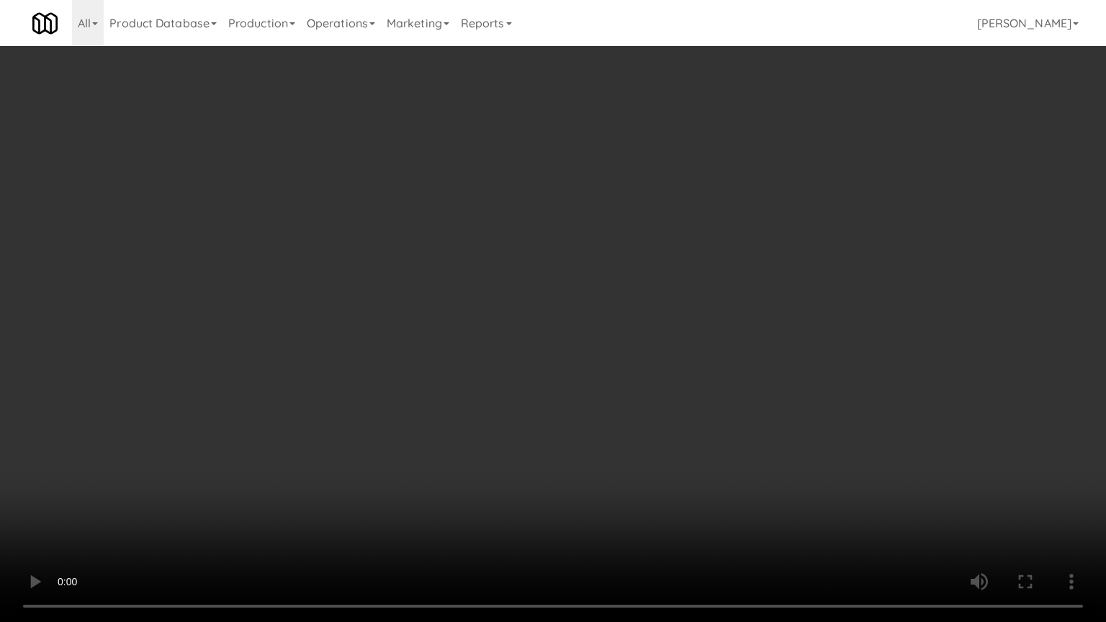
drag, startPoint x: 635, startPoint y: 387, endPoint x: 642, endPoint y: 386, distance: 7.3
click at [636, 387] on video at bounding box center [553, 311] width 1106 height 622
click at [739, 364] on video at bounding box center [553, 311] width 1106 height 622
click at [786, 420] on video at bounding box center [553, 311] width 1106 height 622
click at [804, 402] on video at bounding box center [553, 311] width 1106 height 622
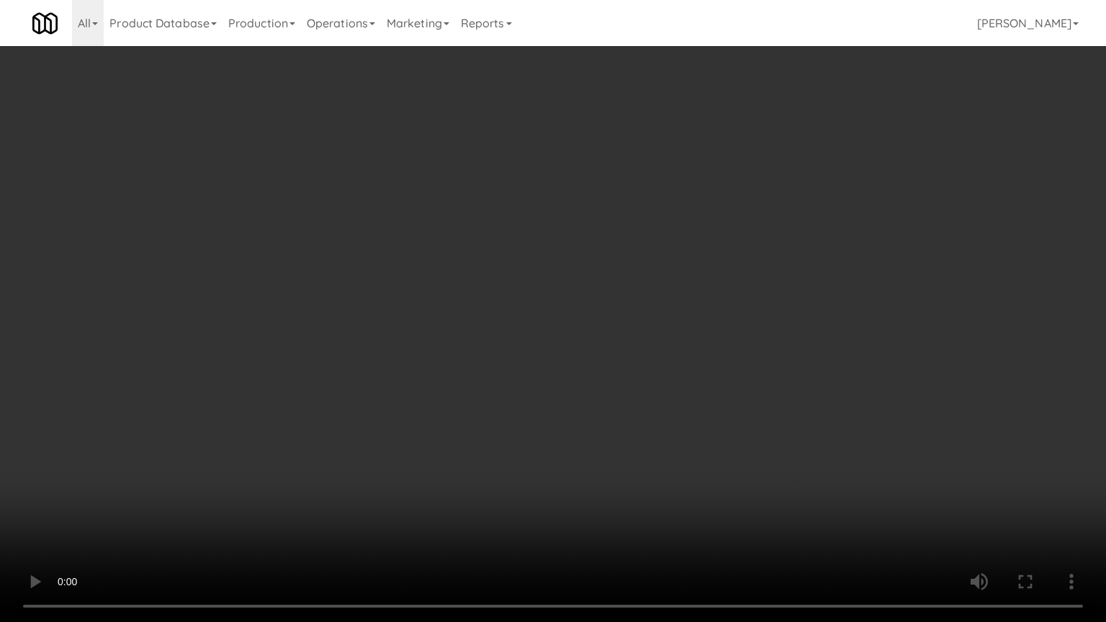
click at [804, 402] on video at bounding box center [553, 311] width 1106 height 622
click at [740, 319] on video at bounding box center [553, 311] width 1106 height 622
click at [740, 320] on video at bounding box center [553, 311] width 1106 height 622
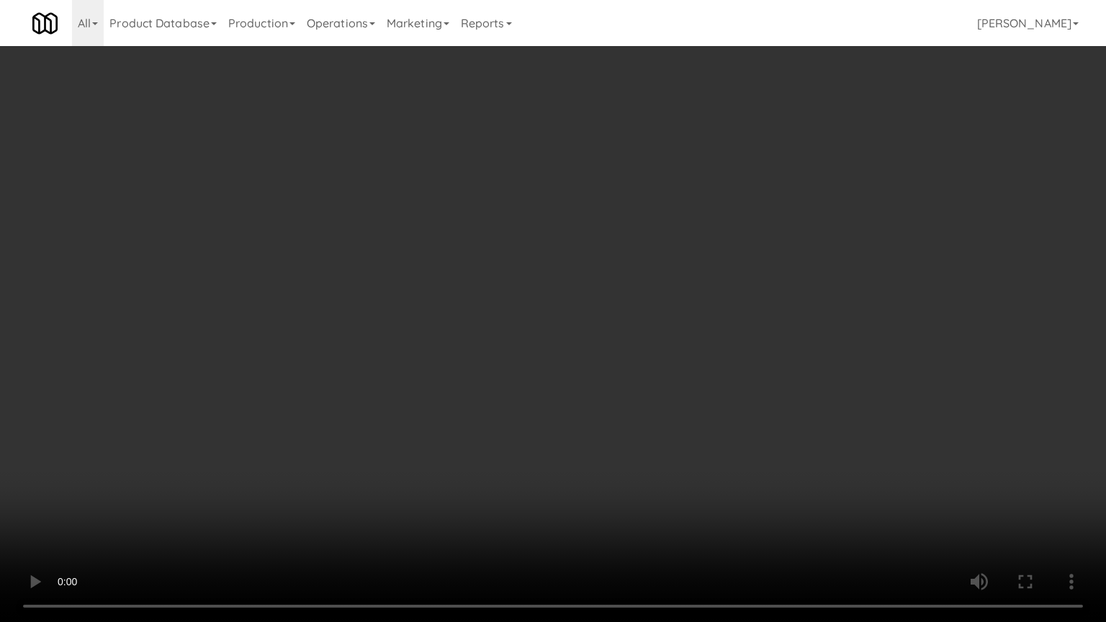
click at [740, 320] on video at bounding box center [553, 311] width 1106 height 622
click at [741, 317] on video at bounding box center [553, 311] width 1106 height 622
click at [742, 322] on video at bounding box center [553, 311] width 1106 height 622
click at [742, 324] on video at bounding box center [553, 311] width 1106 height 622
click at [744, 325] on video at bounding box center [553, 311] width 1106 height 622
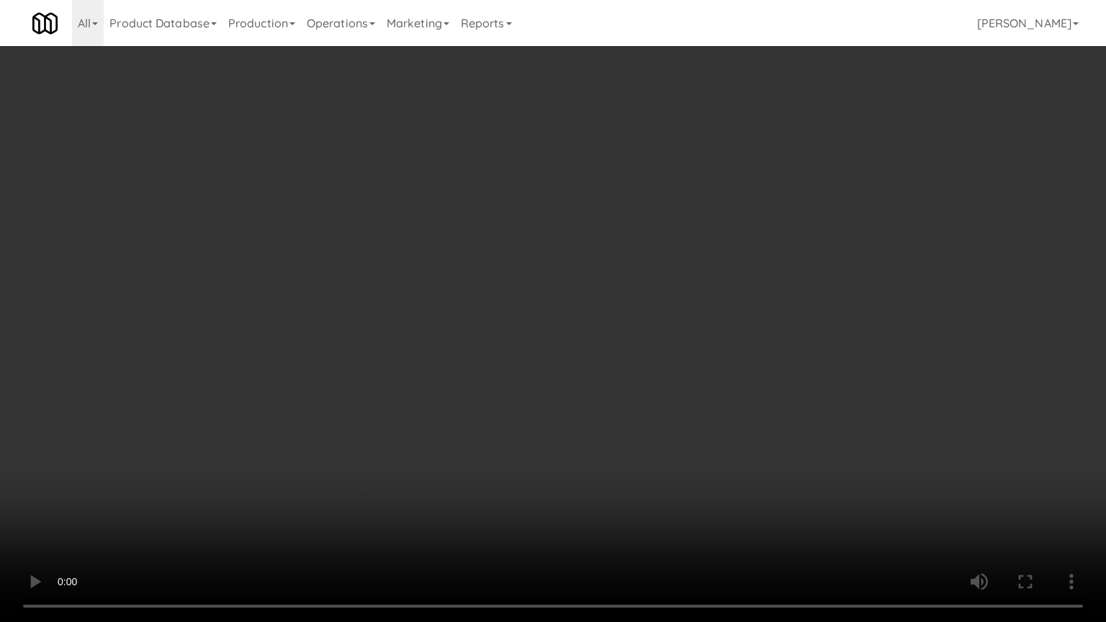
click at [745, 325] on video at bounding box center [553, 311] width 1106 height 622
click at [757, 305] on video at bounding box center [553, 311] width 1106 height 622
drag, startPoint x: 757, startPoint y: 305, endPoint x: 760, endPoint y: 230, distance: 74.9
click at [757, 305] on video at bounding box center [553, 311] width 1106 height 622
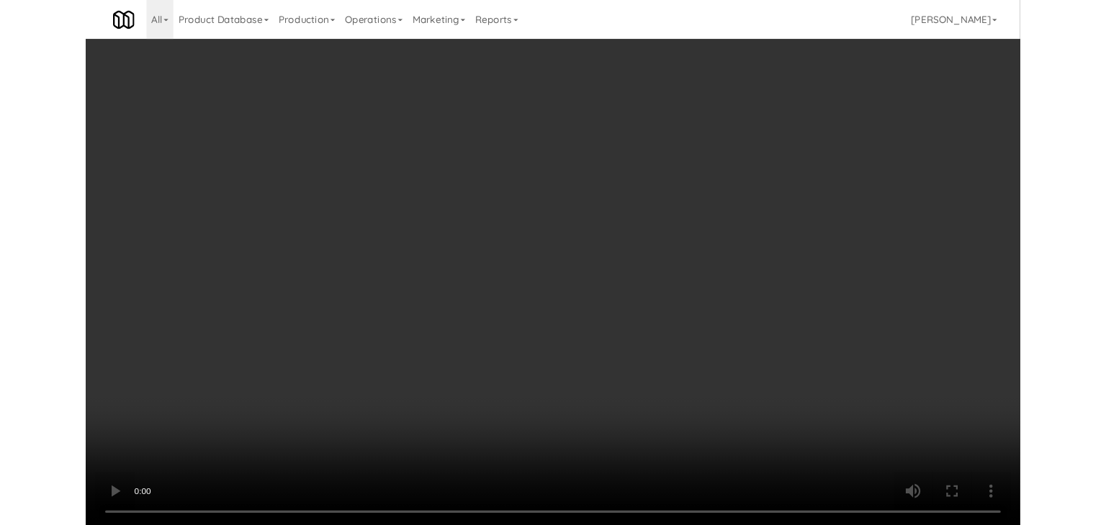
scroll to position [17490, 0]
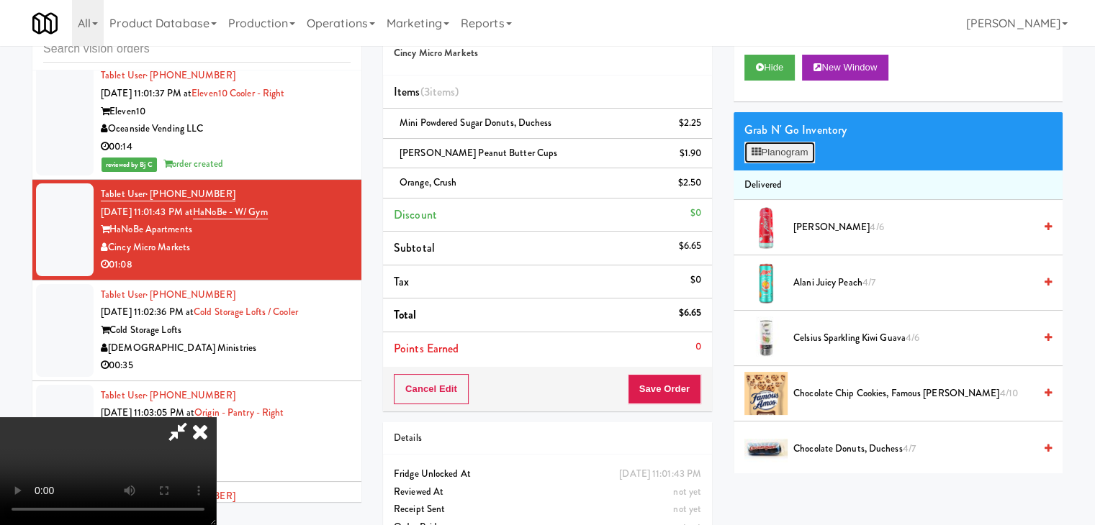
click at [782, 152] on button "Planogram" at bounding box center [779, 153] width 71 height 22
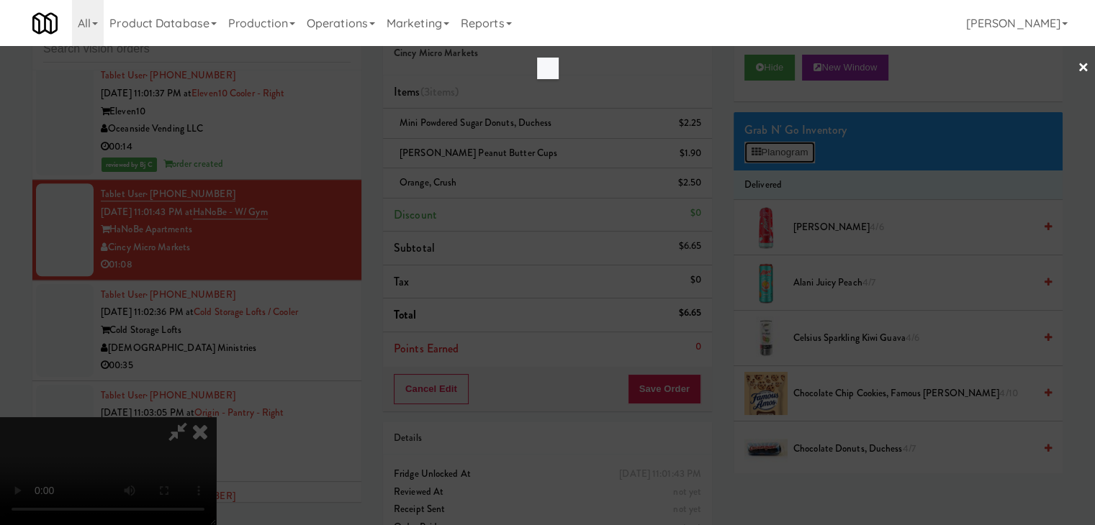
scroll to position [17455, 0]
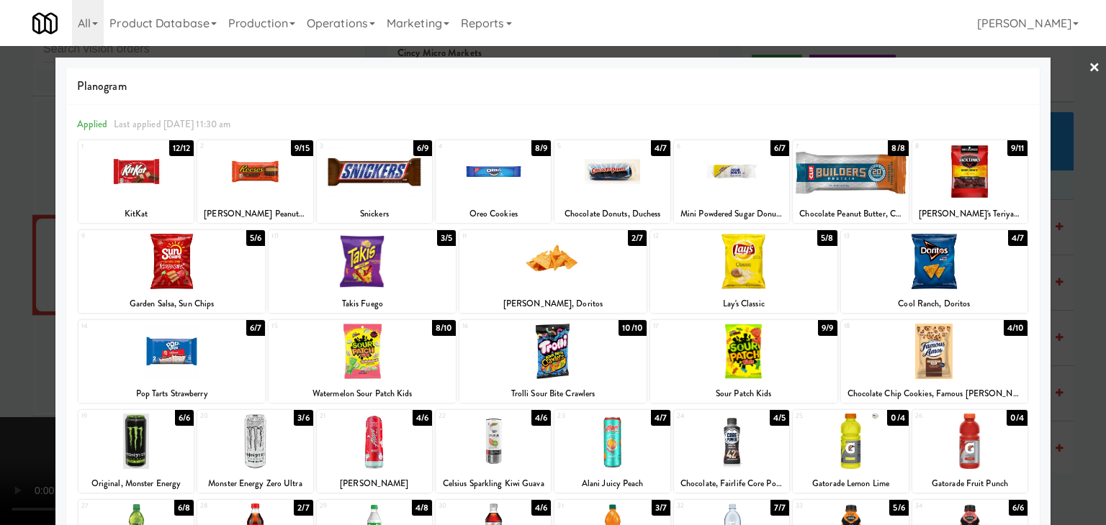
click at [987, 447] on div at bounding box center [969, 441] width 115 height 55
click at [1074, 407] on div at bounding box center [553, 262] width 1106 height 525
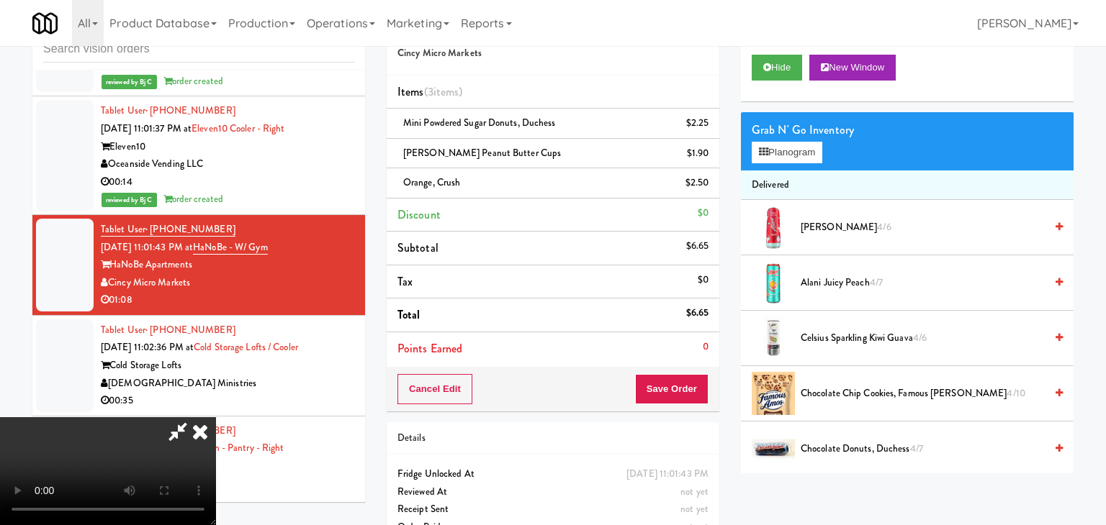
scroll to position [17490, 0]
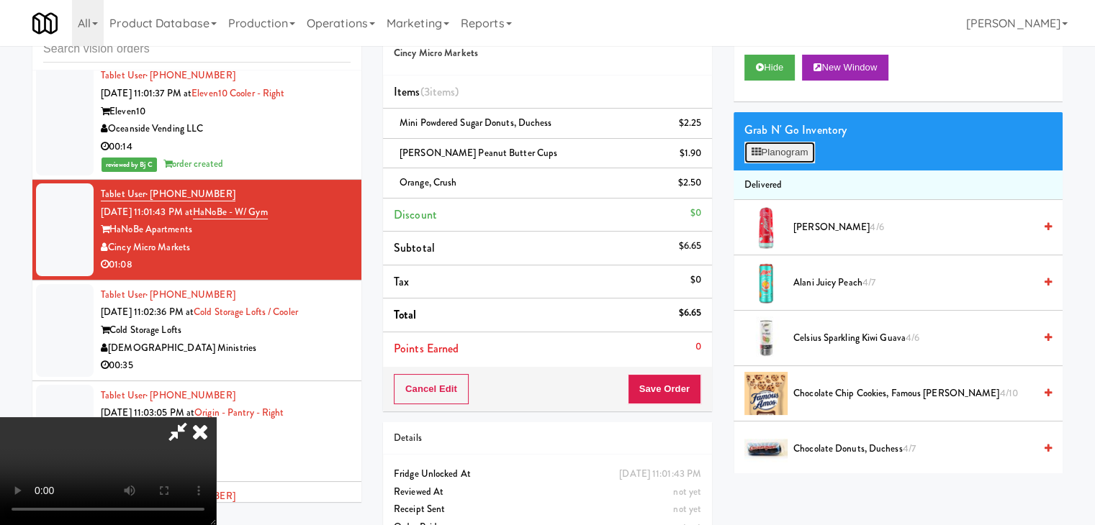
click at [771, 148] on button "Planogram" at bounding box center [779, 153] width 71 height 22
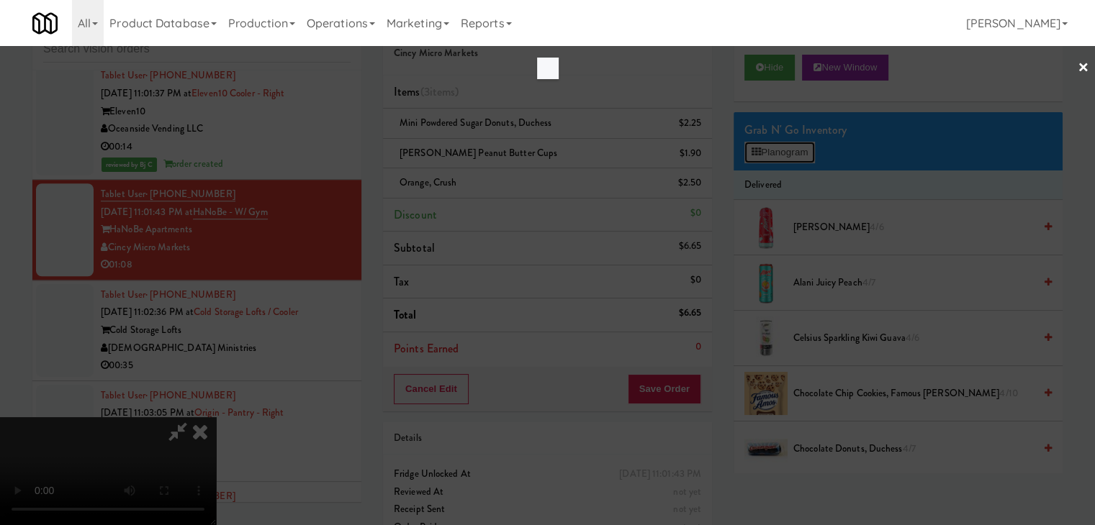
scroll to position [17455, 0]
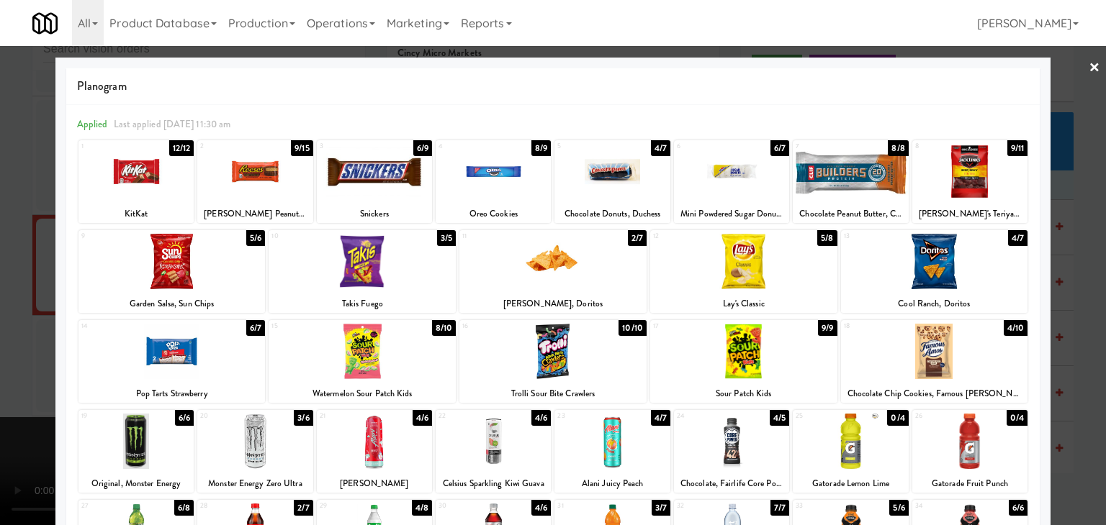
click at [1067, 366] on div at bounding box center [553, 262] width 1106 height 525
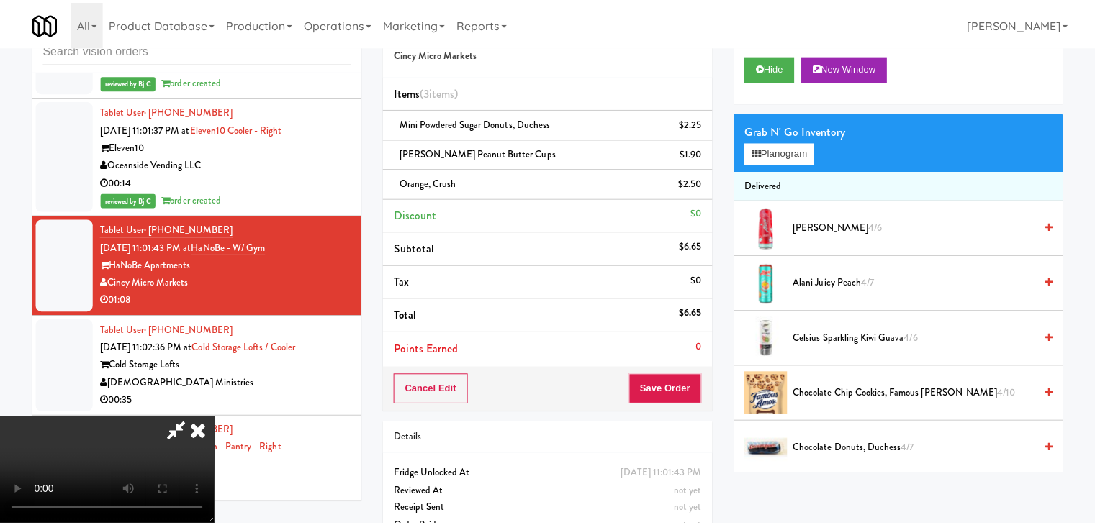
scroll to position [17490, 0]
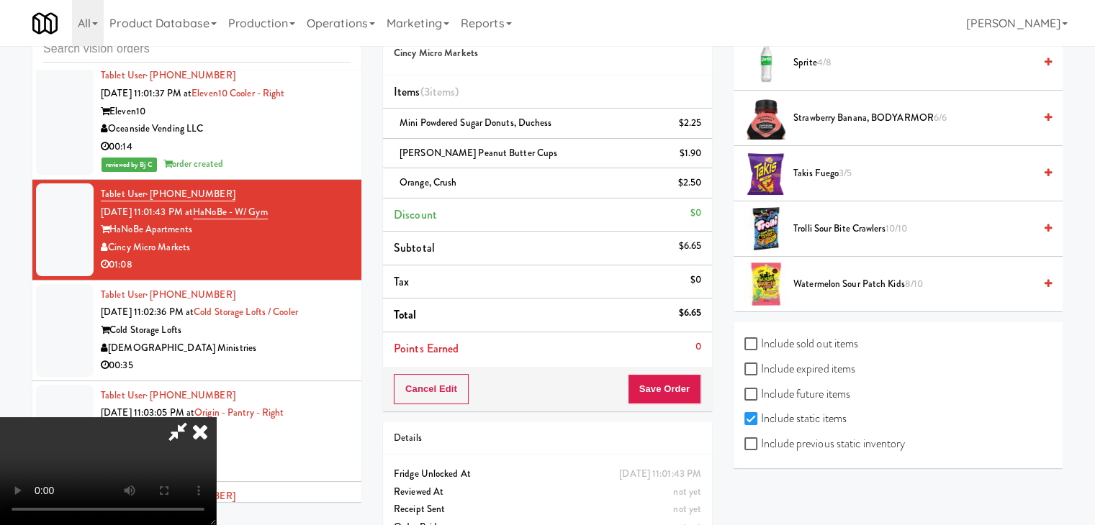
click at [869, 440] on label "Include previous static inventory" at bounding box center [824, 444] width 161 height 22
click at [761, 440] on input "Include previous static inventory" at bounding box center [752, 445] width 17 height 12
checkbox input "true"
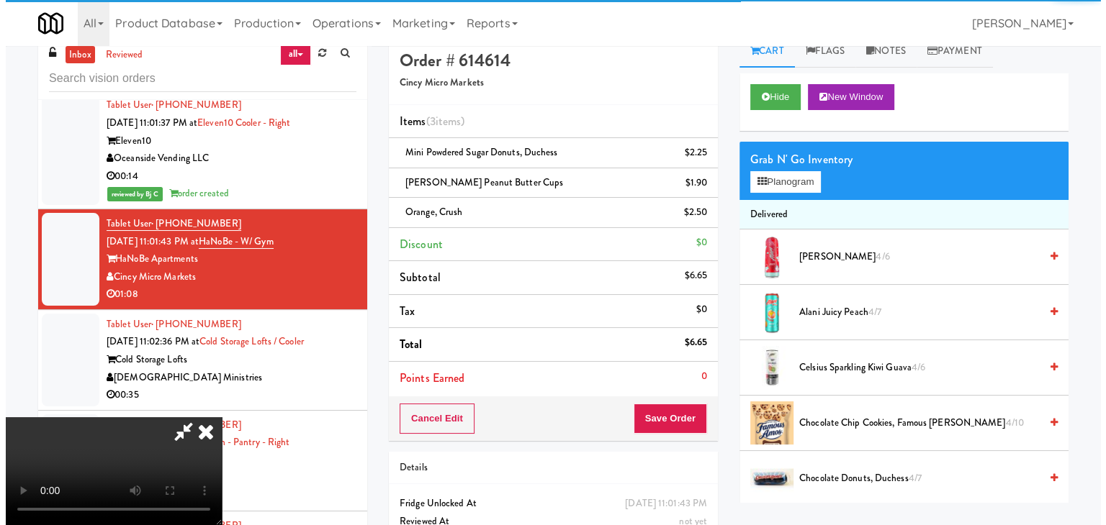
scroll to position [0, 0]
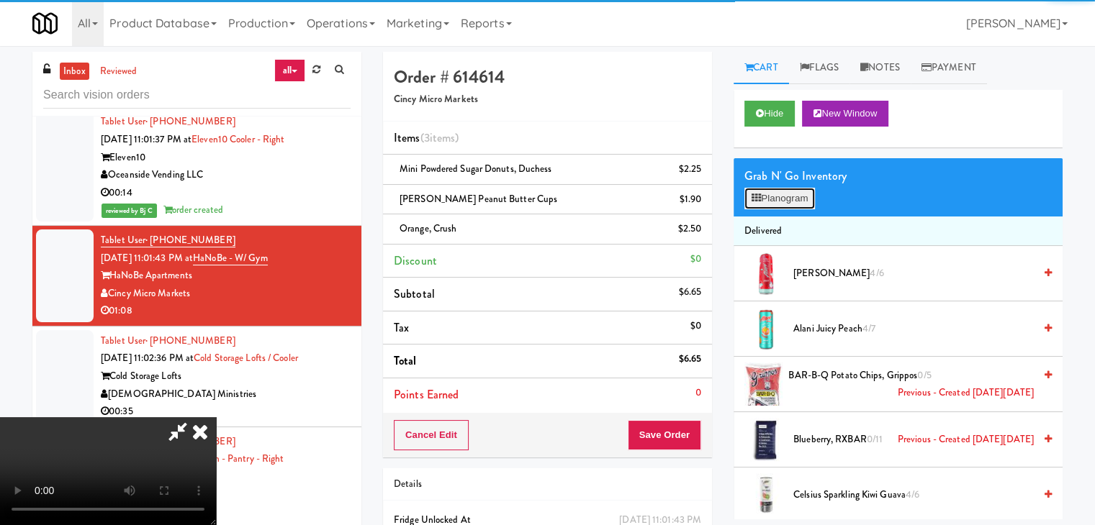
click at [787, 202] on button "Planogram" at bounding box center [779, 199] width 71 height 22
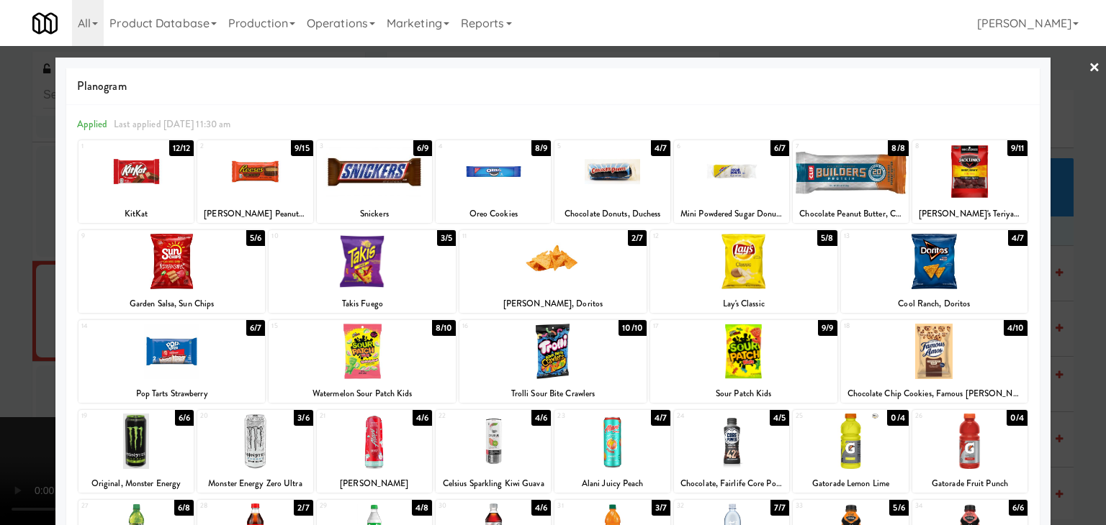
click at [848, 444] on div at bounding box center [849, 441] width 115 height 55
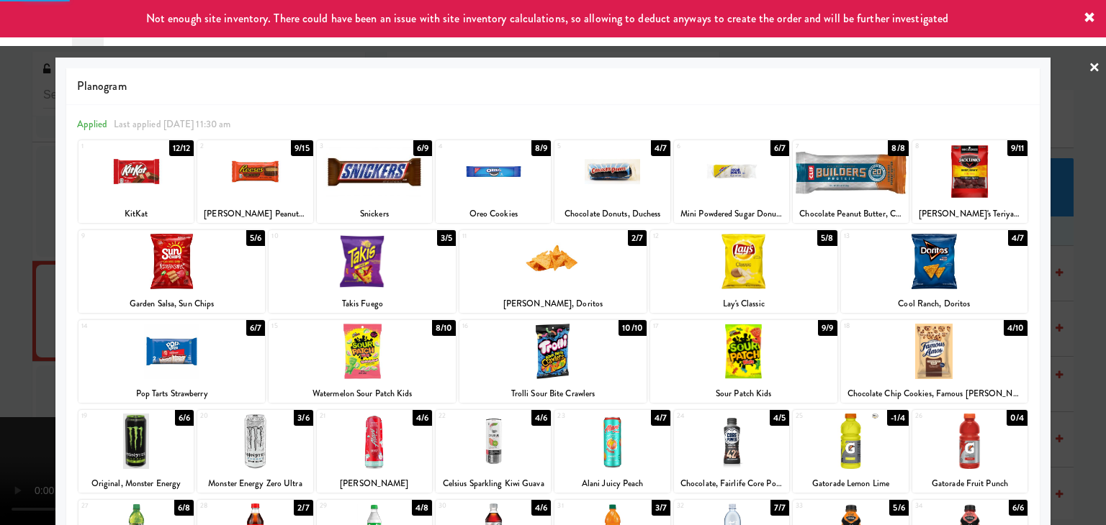
click at [970, 444] on div at bounding box center [969, 441] width 115 height 55
click at [1080, 381] on div at bounding box center [553, 262] width 1106 height 525
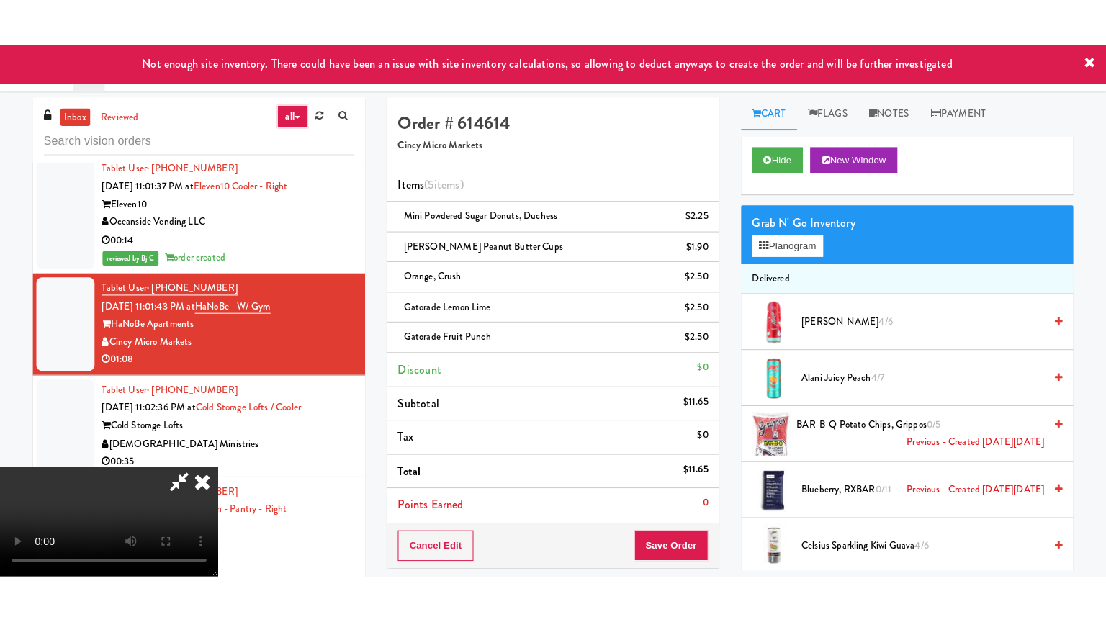
scroll to position [202, 0]
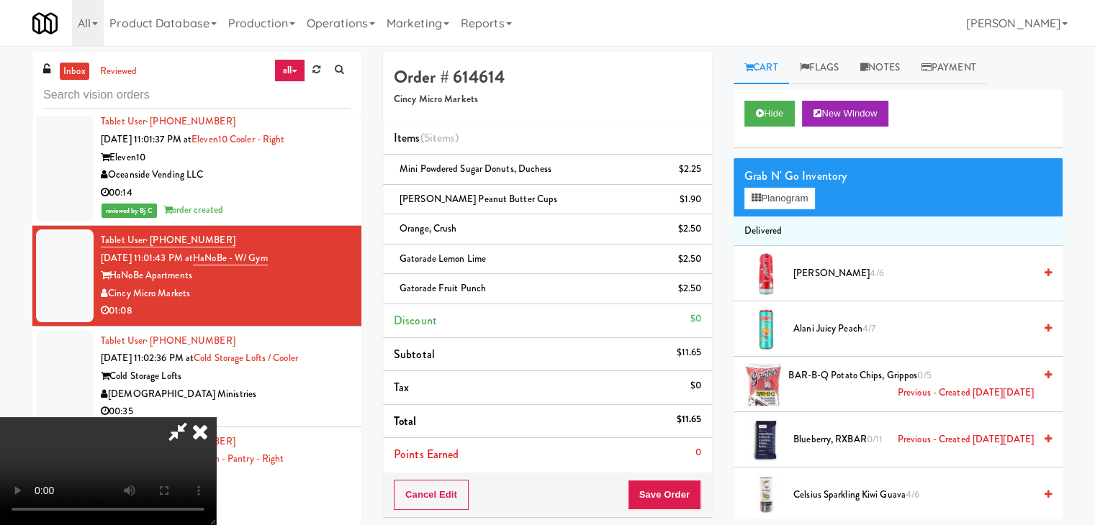
click at [216, 417] on video at bounding box center [108, 471] width 216 height 108
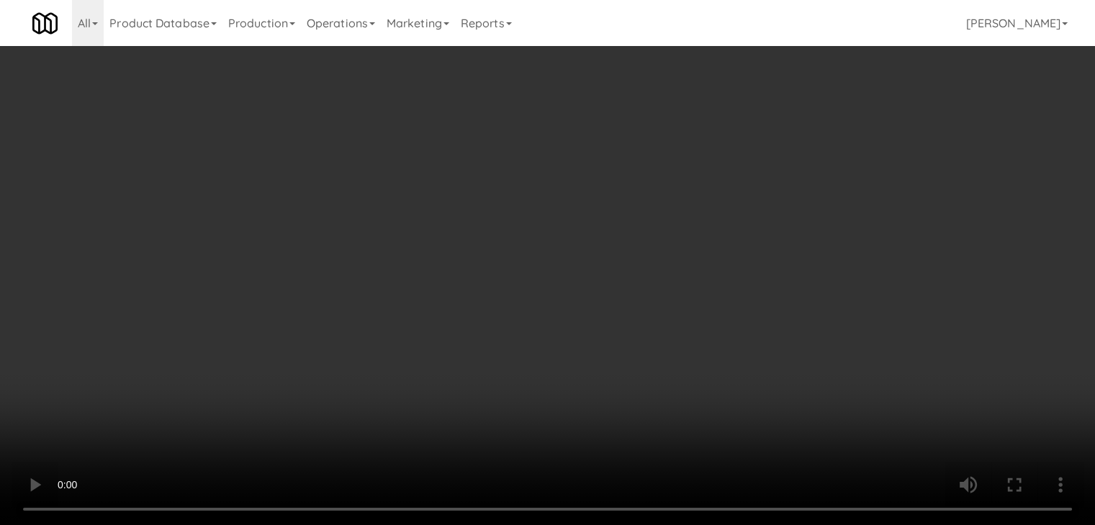
scroll to position [17455, 0]
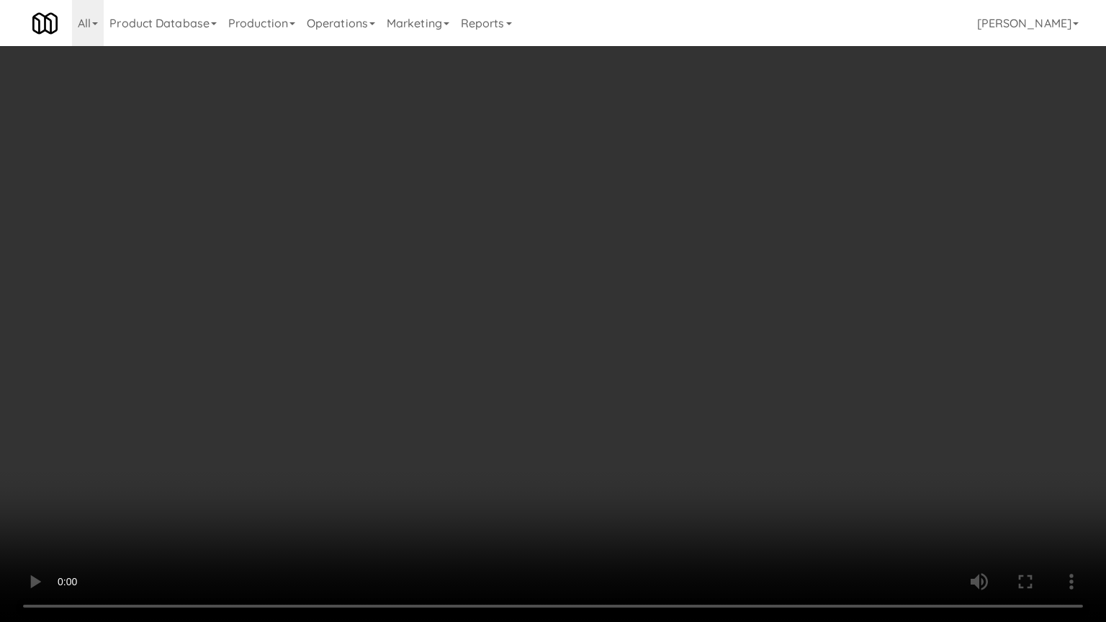
click at [523, 392] on video at bounding box center [553, 311] width 1106 height 622
click at [518, 274] on video at bounding box center [553, 311] width 1106 height 622
click at [512, 276] on video at bounding box center [553, 311] width 1106 height 622
click at [514, 283] on video at bounding box center [553, 311] width 1106 height 622
click at [515, 286] on video at bounding box center [553, 311] width 1106 height 622
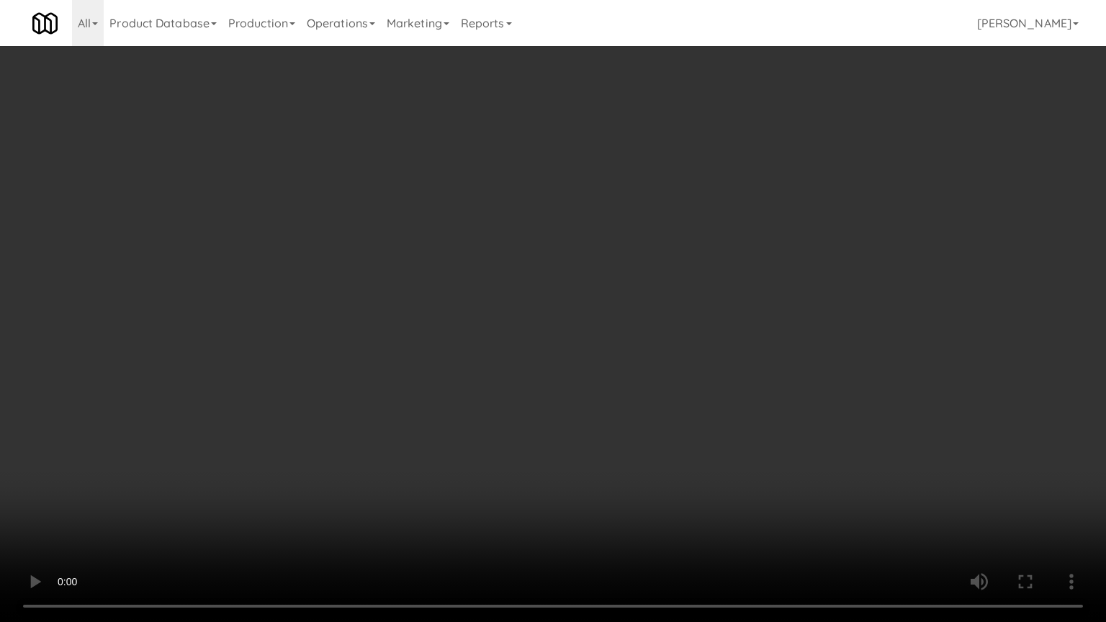
click at [515, 291] on video at bounding box center [553, 311] width 1106 height 622
click at [515, 289] on video at bounding box center [553, 311] width 1106 height 622
click at [517, 281] on video at bounding box center [553, 311] width 1106 height 622
drag, startPoint x: 517, startPoint y: 281, endPoint x: 526, endPoint y: 204, distance: 76.9
click at [517, 279] on video at bounding box center [553, 311] width 1106 height 622
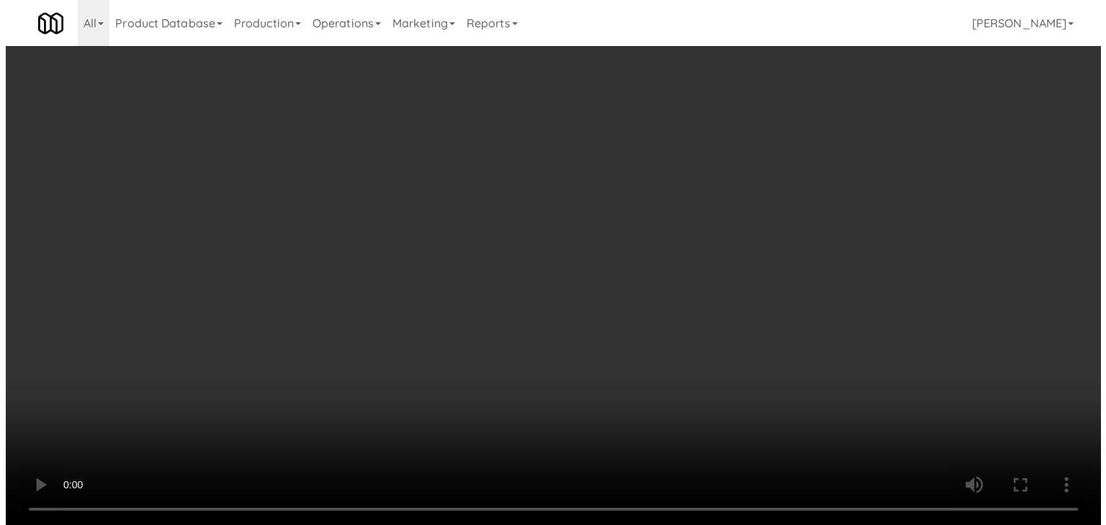
scroll to position [17490, 0]
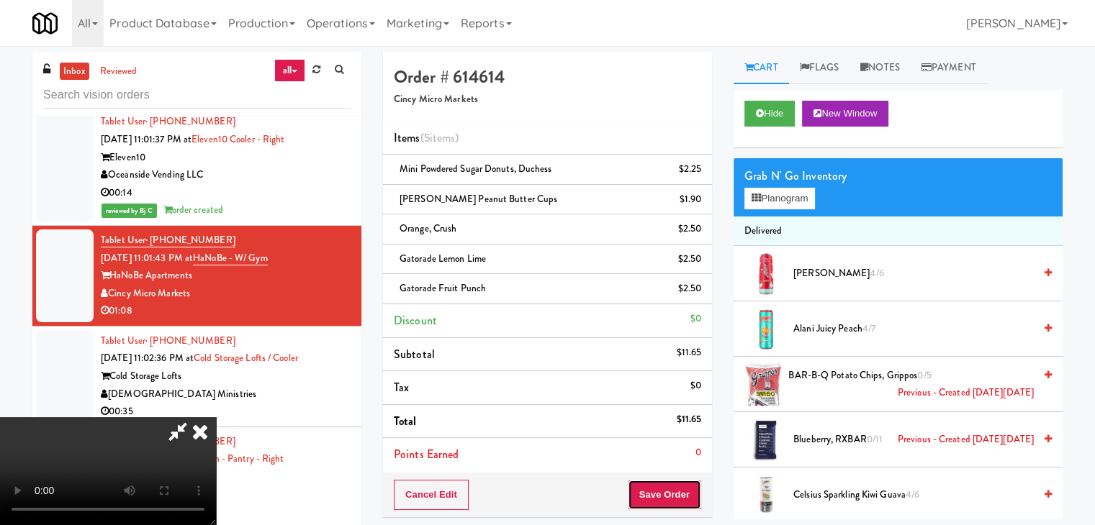
click at [677, 506] on button "Save Order" at bounding box center [664, 495] width 73 height 30
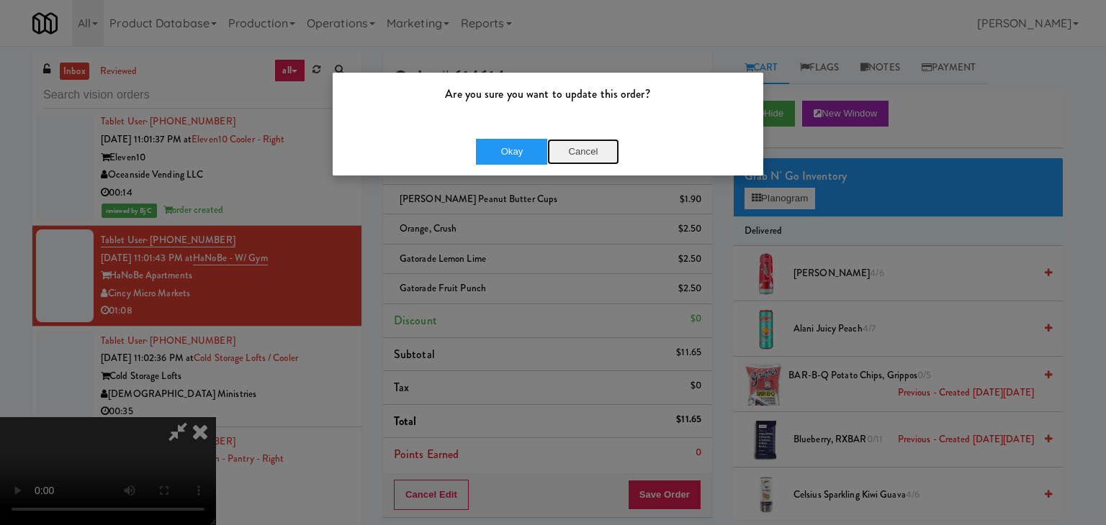
click at [582, 157] on button "Cancel" at bounding box center [583, 152] width 72 height 26
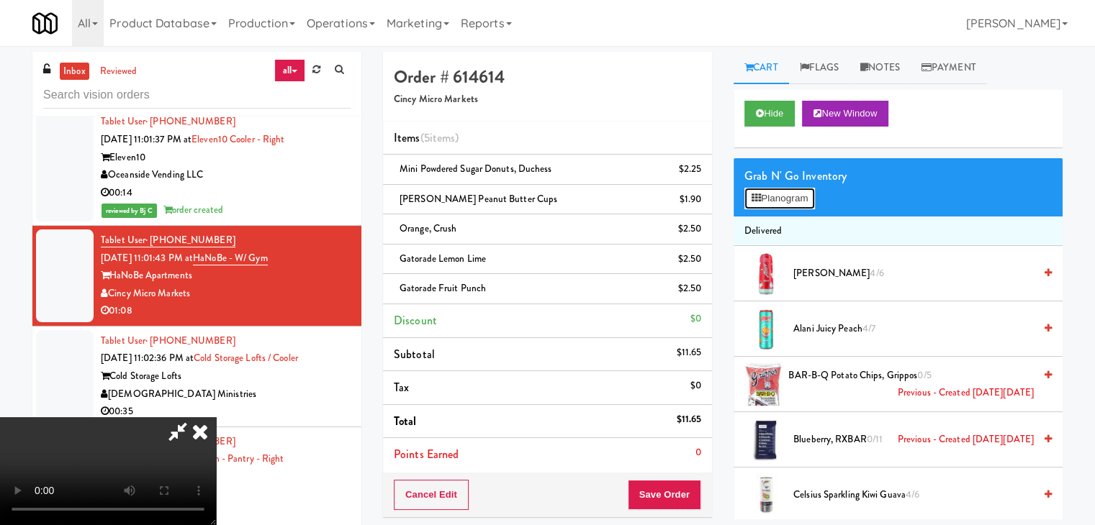
click at [782, 194] on button "Planogram" at bounding box center [779, 199] width 71 height 22
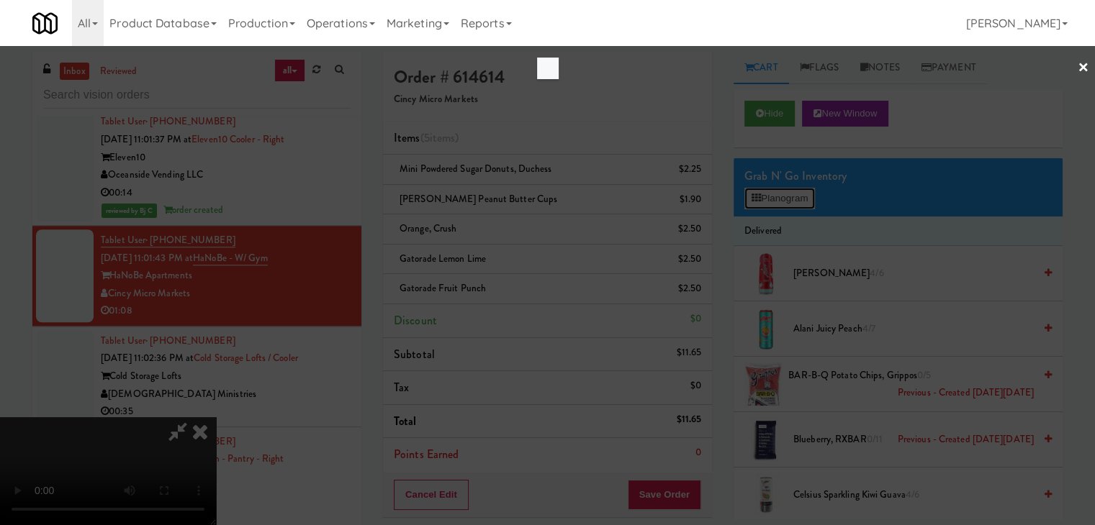
scroll to position [17455, 0]
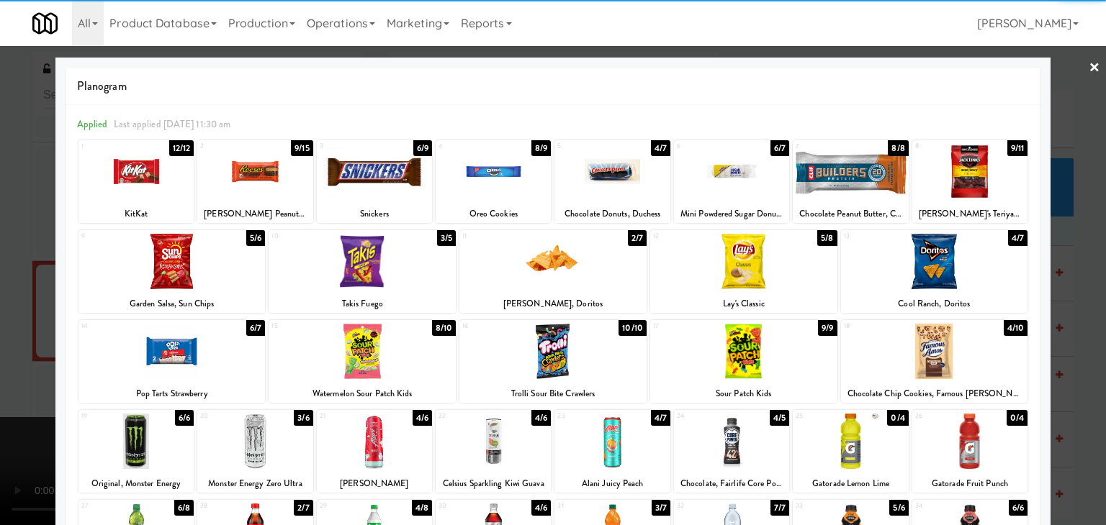
click at [258, 171] on div at bounding box center [254, 171] width 115 height 55
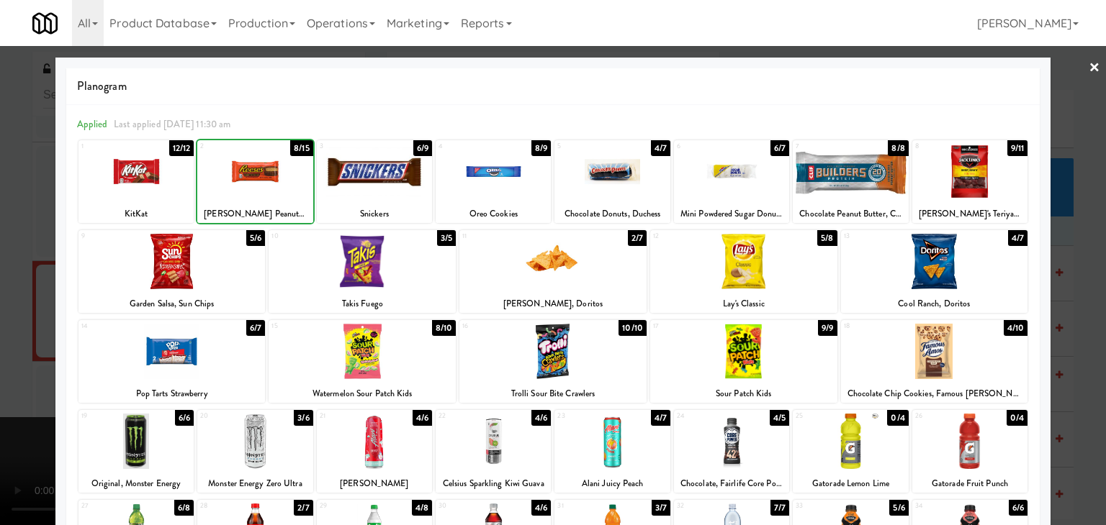
click at [0, 228] on div at bounding box center [553, 262] width 1106 height 525
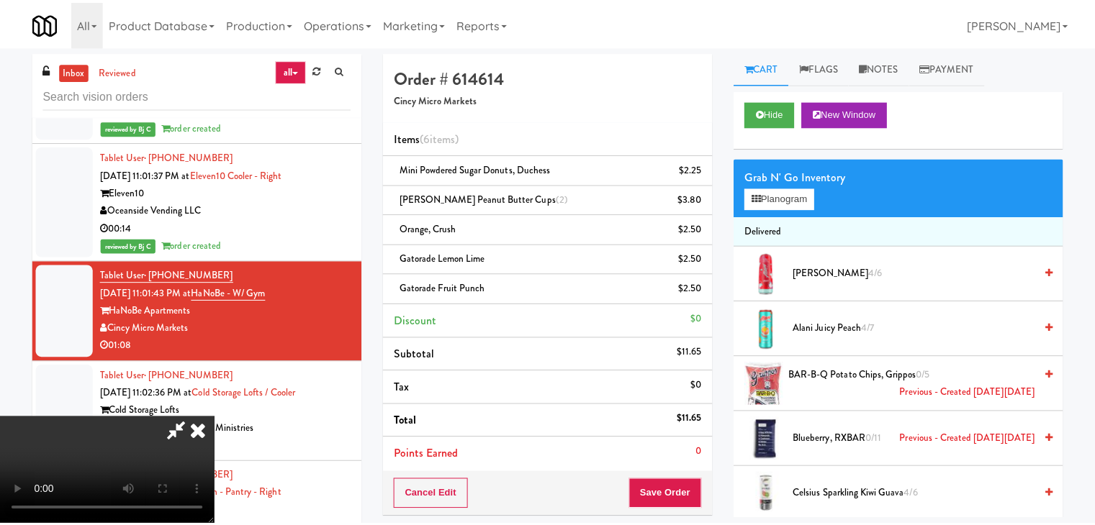
scroll to position [17490, 0]
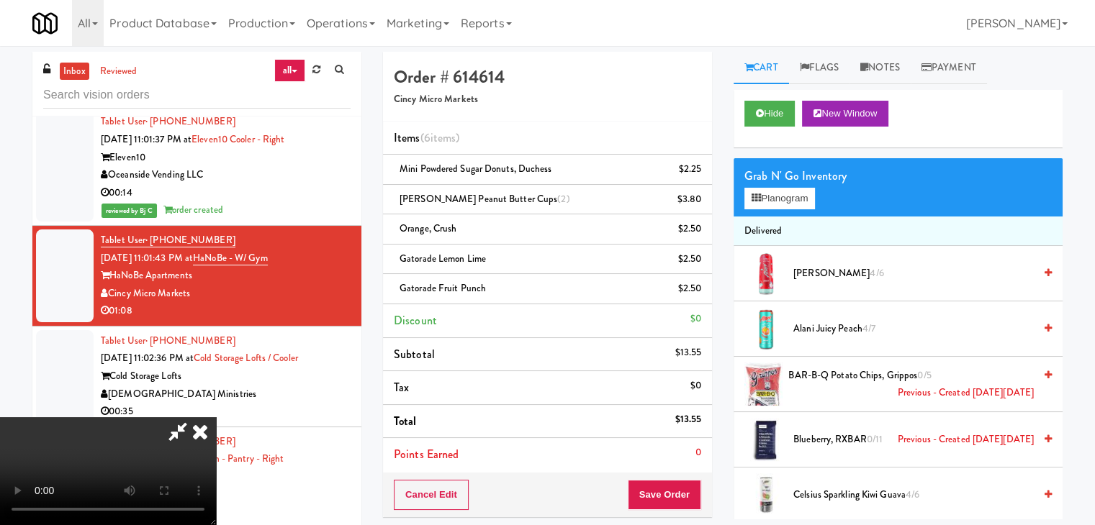
click at [692, 452] on li "Points Earned 0" at bounding box center [547, 454] width 329 height 33
drag, startPoint x: 677, startPoint y: 474, endPoint x: 673, endPoint y: 487, distance: 14.3
click at [677, 476] on div "Order # 614614 Cincy Micro Markets Items (6 items ) Mini Powdered Sugar Donuts,…" at bounding box center [547, 285] width 329 height 466
click at [673, 487] on button "Save Order" at bounding box center [664, 495] width 73 height 30
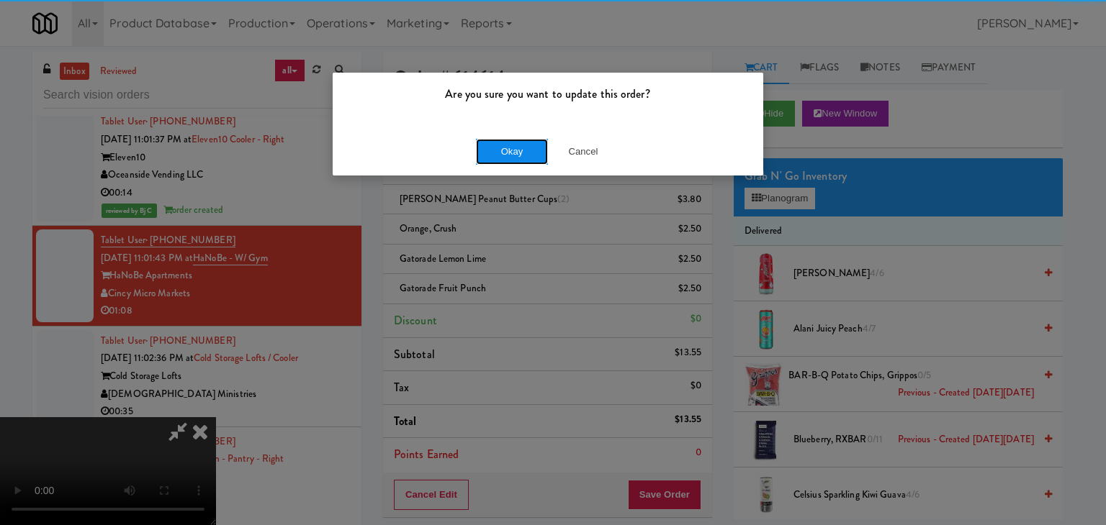
click at [497, 148] on button "Okay" at bounding box center [512, 152] width 72 height 26
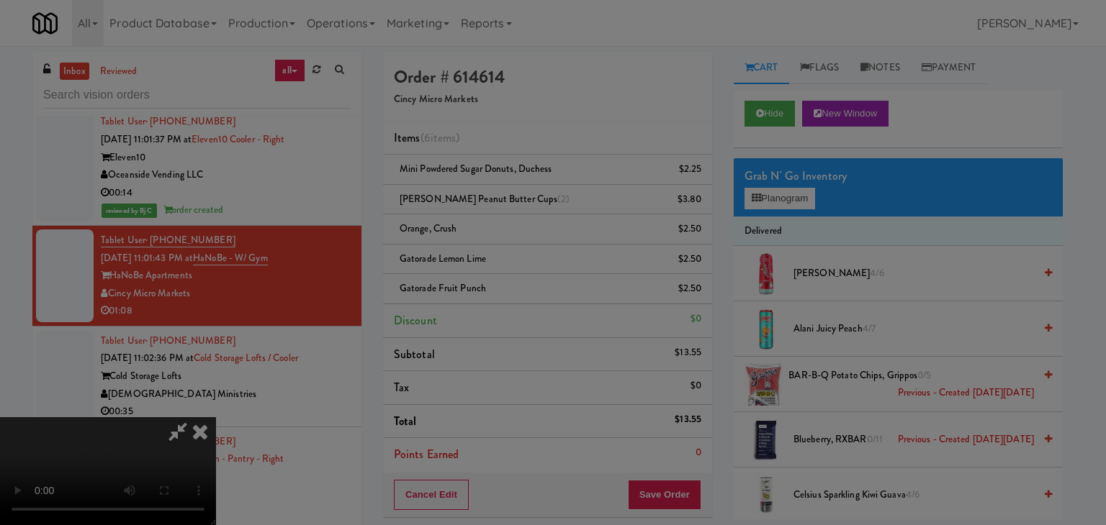
click at [497, 138] on button "Okay" at bounding box center [512, 125] width 72 height 26
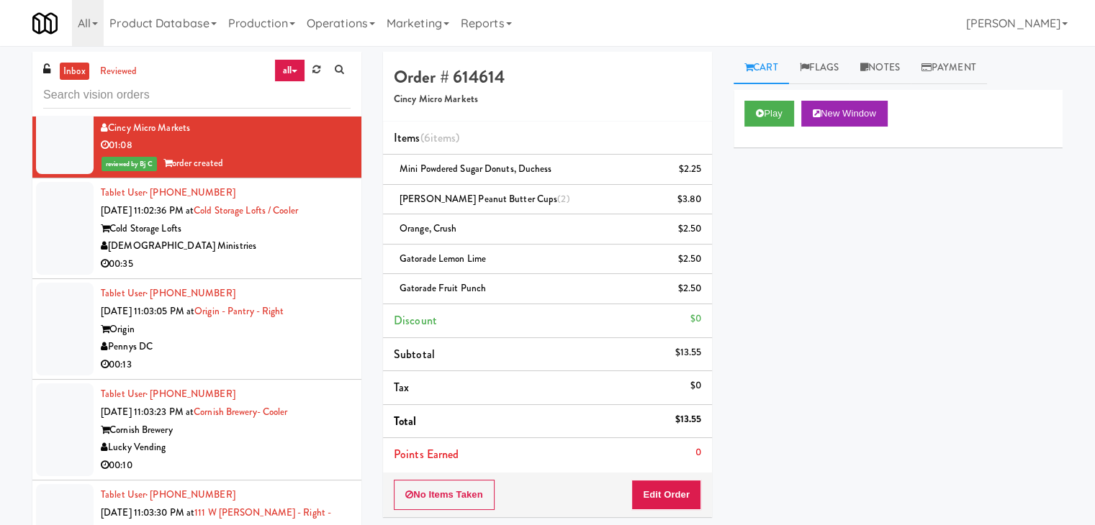
scroll to position [17634, 0]
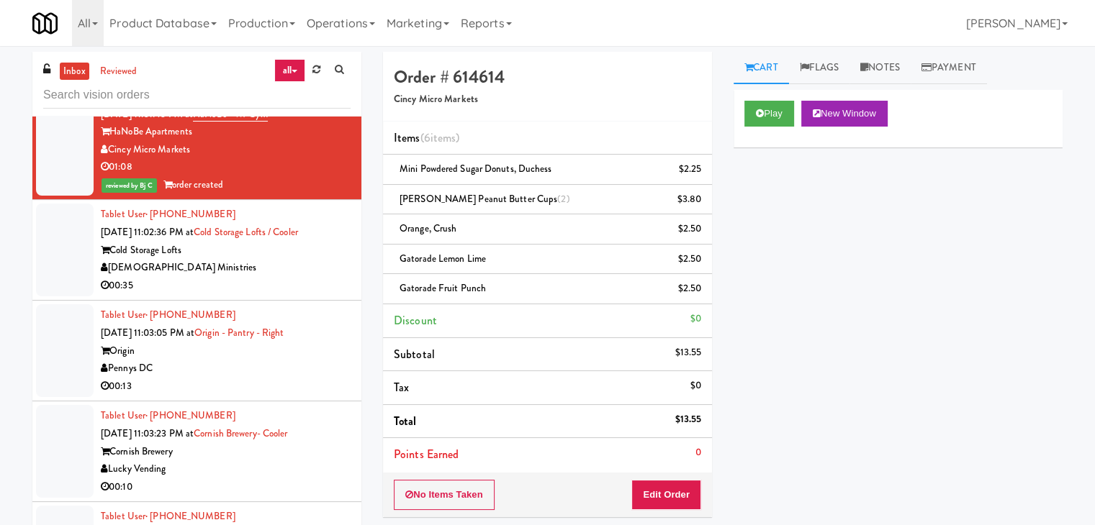
click at [291, 277] on div "Holy Angels Ministries" at bounding box center [226, 268] width 250 height 18
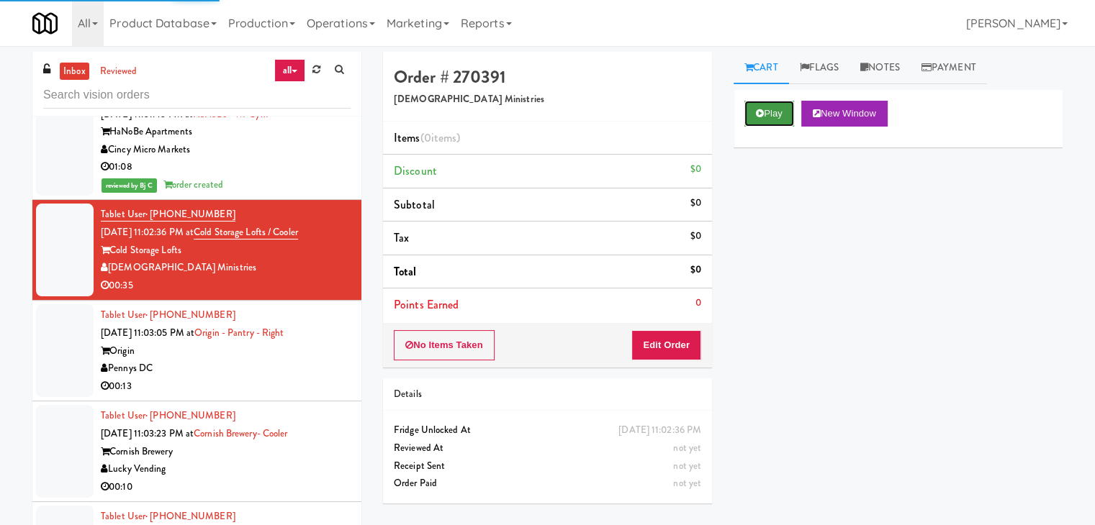
click at [775, 111] on button "Play" at bounding box center [769, 114] width 50 height 26
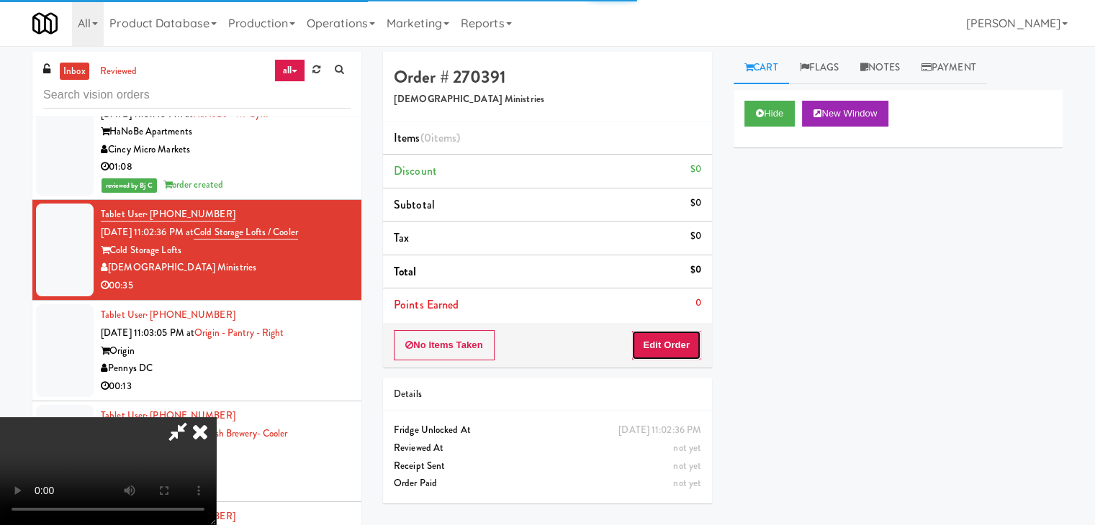
click at [672, 333] on button "Edit Order" at bounding box center [666, 345] width 70 height 30
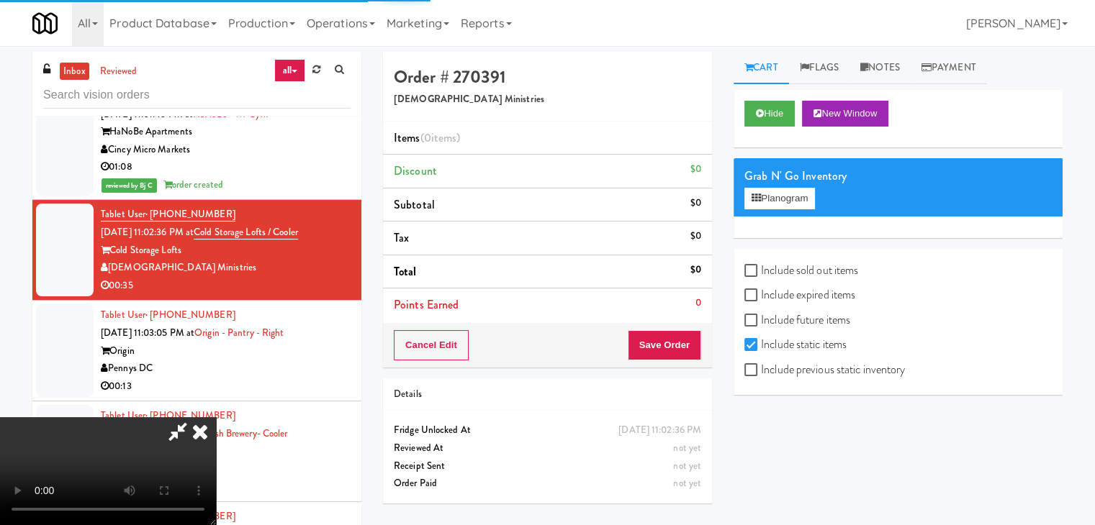
click at [765, 375] on label "Include previous static inventory" at bounding box center [824, 370] width 161 height 22
click at [761, 375] on input "Include previous static inventory" at bounding box center [752, 371] width 17 height 12
checkbox input "true"
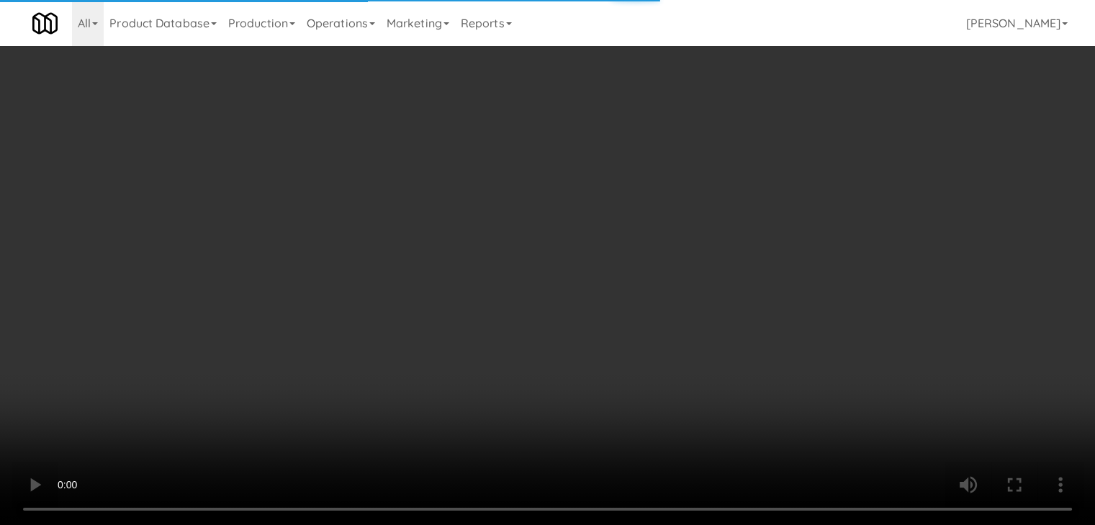
scroll to position [17599, 0]
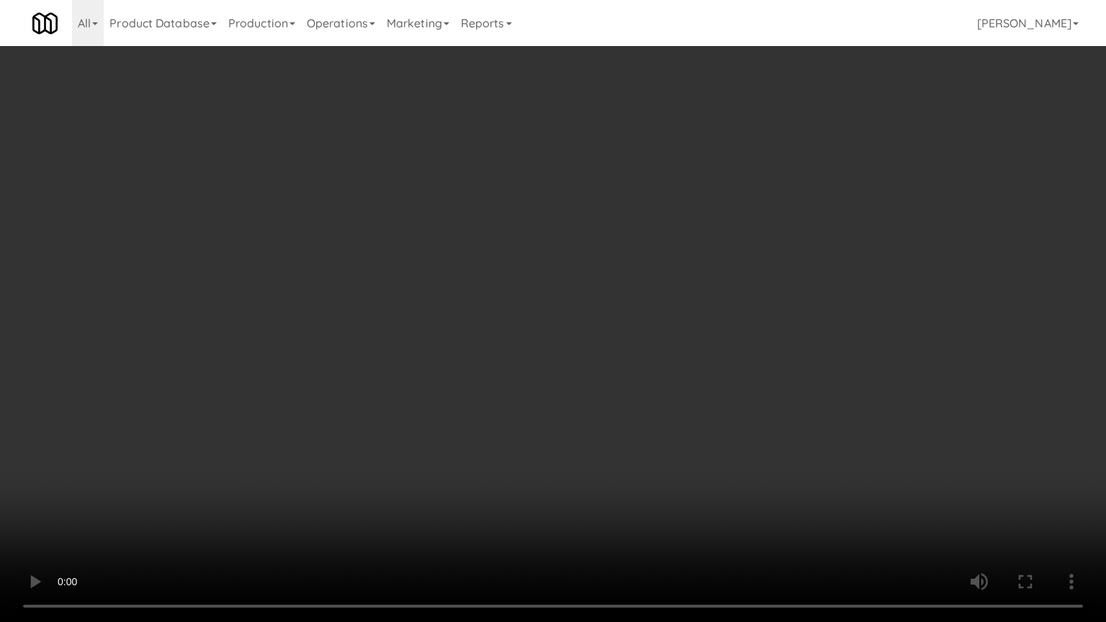
click at [659, 285] on video at bounding box center [553, 311] width 1106 height 622
click at [658, 285] on video at bounding box center [553, 311] width 1106 height 622
click at [657, 286] on video at bounding box center [553, 311] width 1106 height 622
click at [695, 221] on video at bounding box center [553, 311] width 1106 height 622
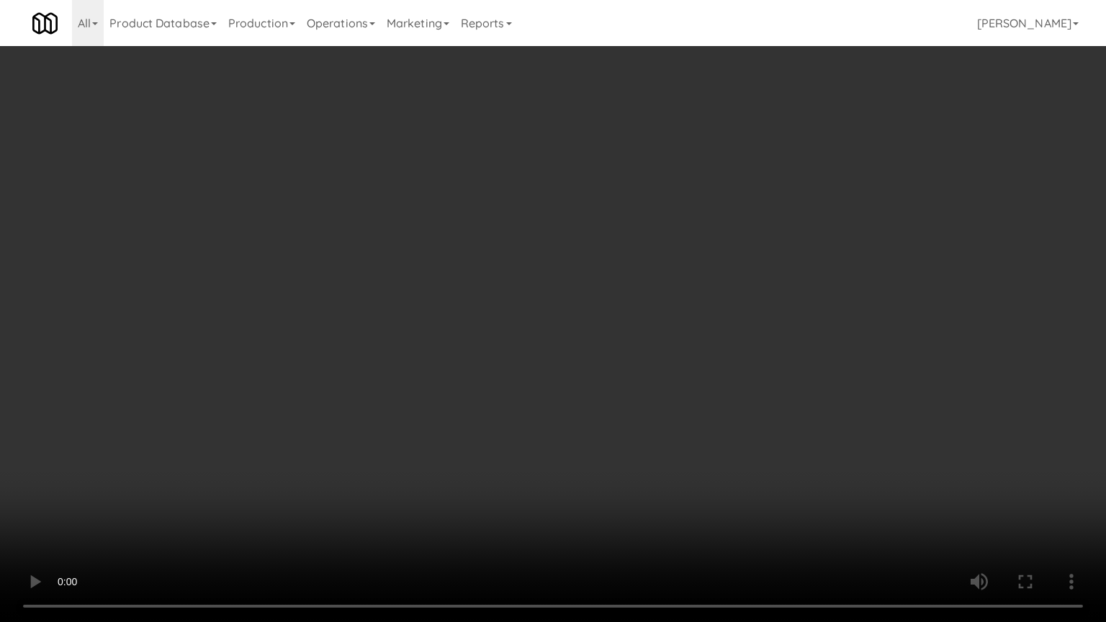
click at [696, 221] on video at bounding box center [553, 311] width 1106 height 622
click at [698, 224] on video at bounding box center [553, 311] width 1106 height 622
click at [697, 227] on video at bounding box center [553, 311] width 1106 height 622
click at [702, 224] on video at bounding box center [553, 311] width 1106 height 622
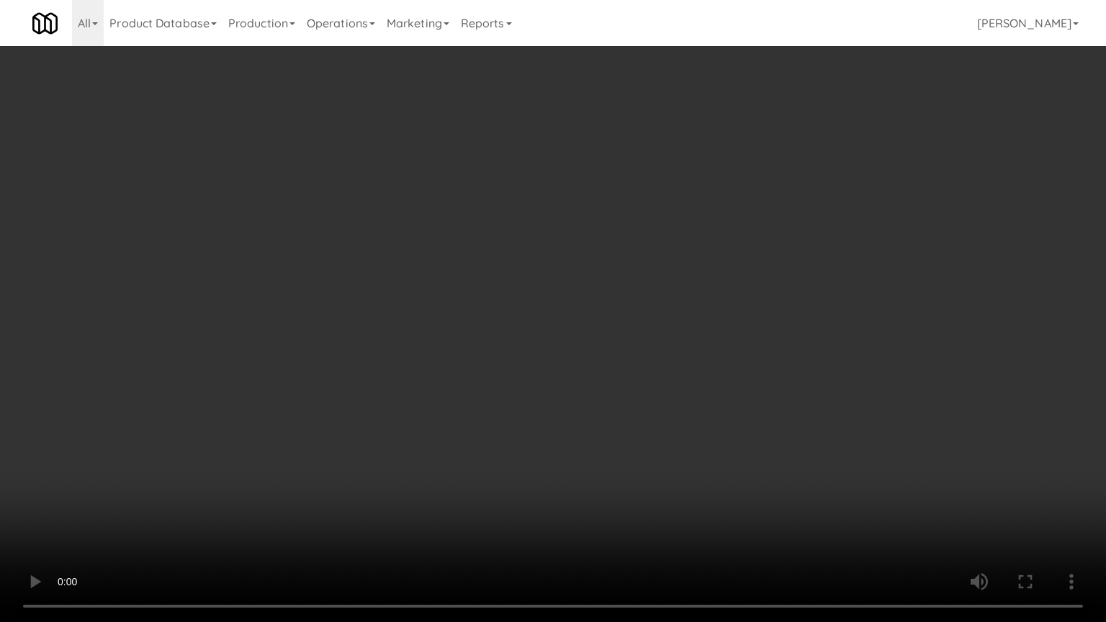
click at [704, 225] on video at bounding box center [553, 311] width 1106 height 622
click at [702, 226] on video at bounding box center [553, 311] width 1106 height 622
click at [700, 222] on video at bounding box center [553, 311] width 1106 height 622
click at [700, 220] on video at bounding box center [553, 311] width 1106 height 622
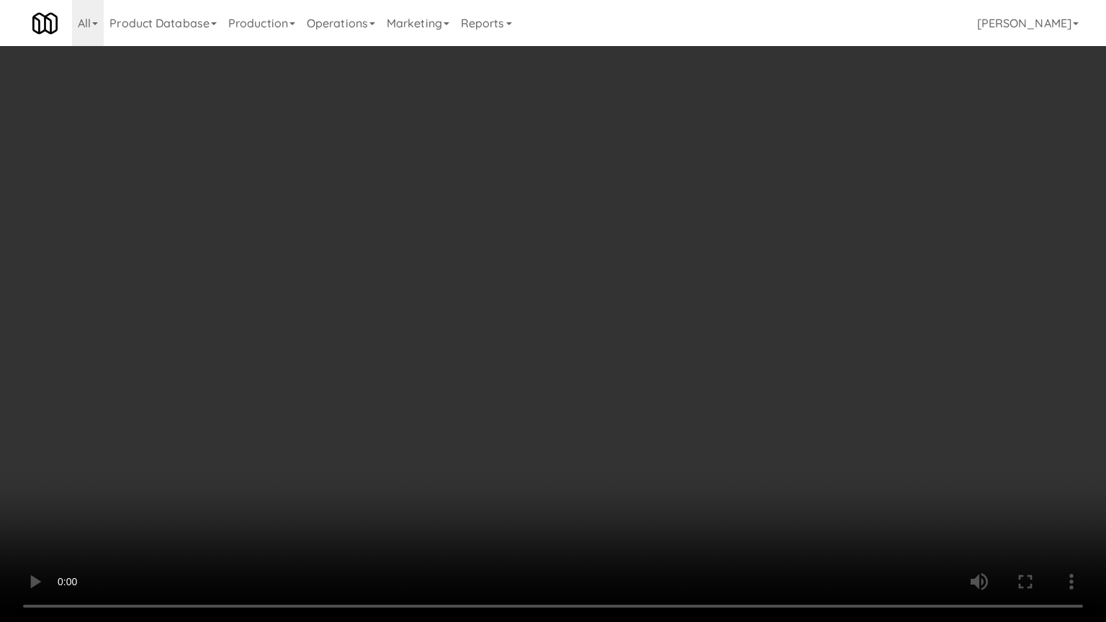
click at [698, 222] on video at bounding box center [553, 311] width 1106 height 622
click at [701, 218] on video at bounding box center [553, 311] width 1106 height 622
click at [702, 218] on video at bounding box center [553, 311] width 1106 height 622
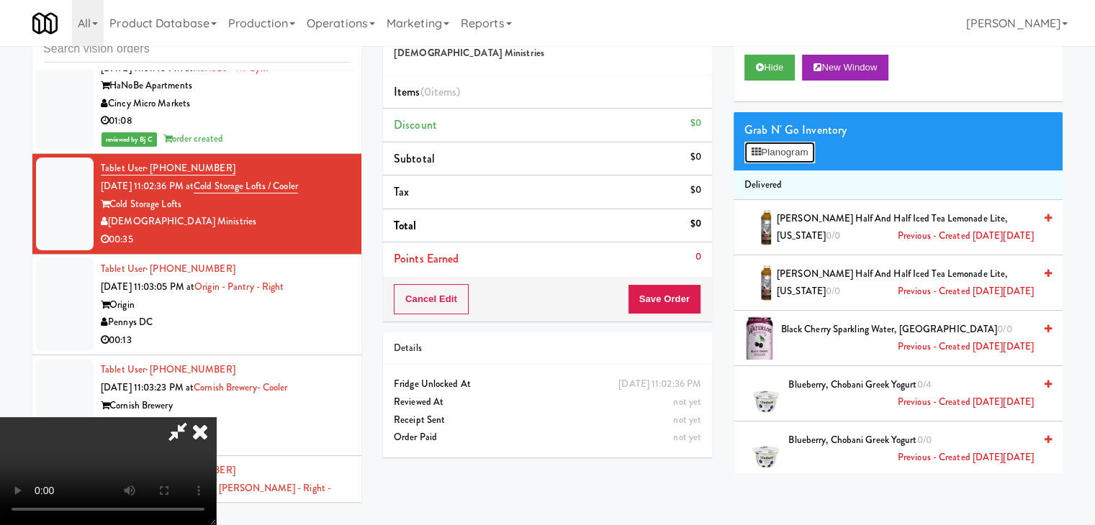
drag, startPoint x: 763, startPoint y: 149, endPoint x: 799, endPoint y: 161, distance: 37.8
click at [764, 150] on button "Planogram" at bounding box center [779, 153] width 71 height 22
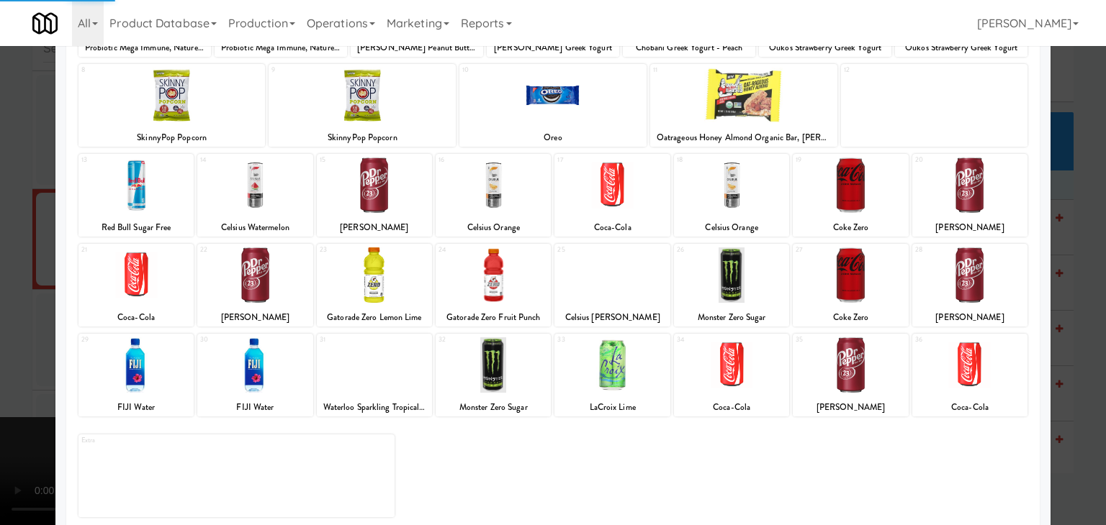
scroll to position [181, 0]
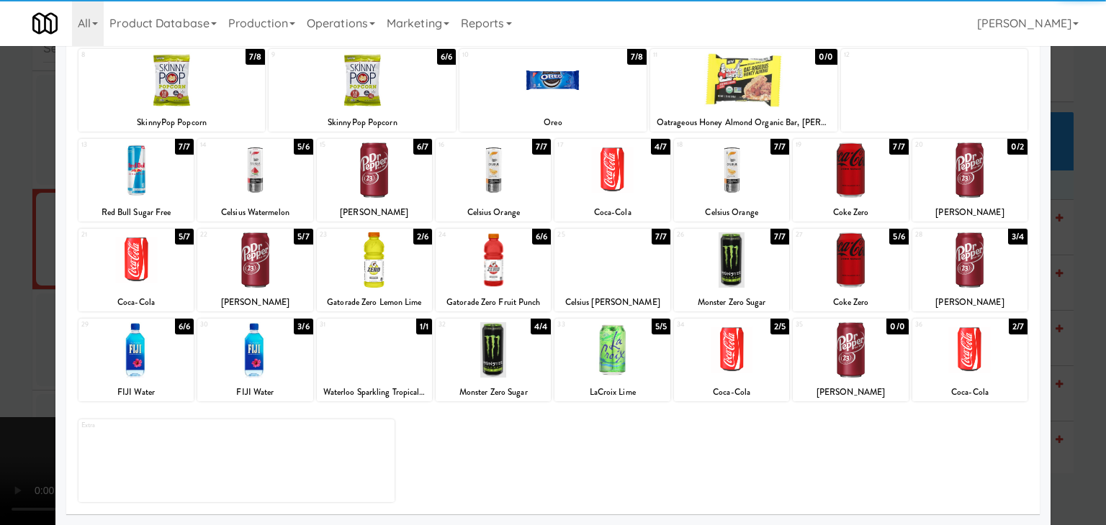
click at [846, 355] on div at bounding box center [849, 349] width 115 height 55
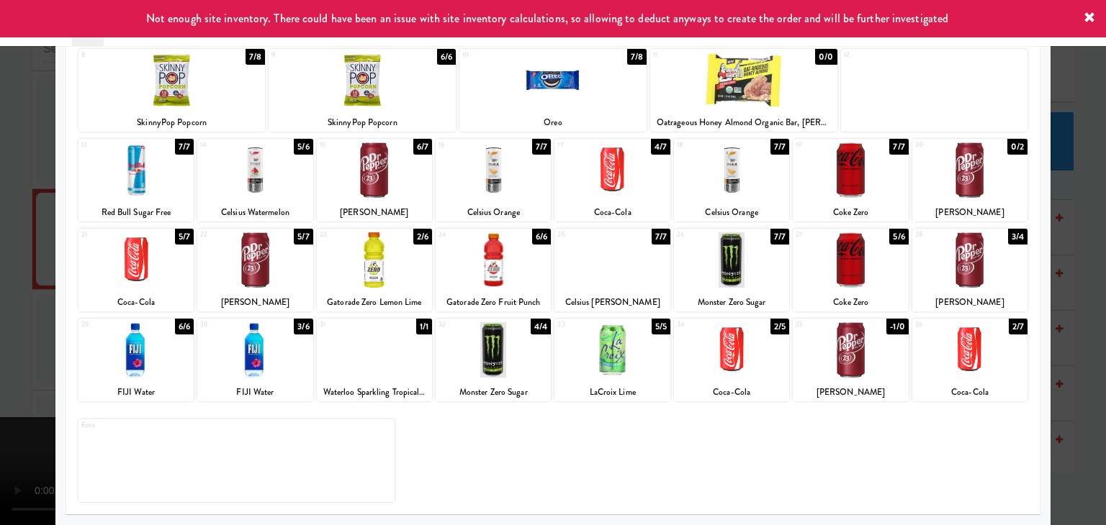
click at [361, 358] on div at bounding box center [374, 349] width 115 height 55
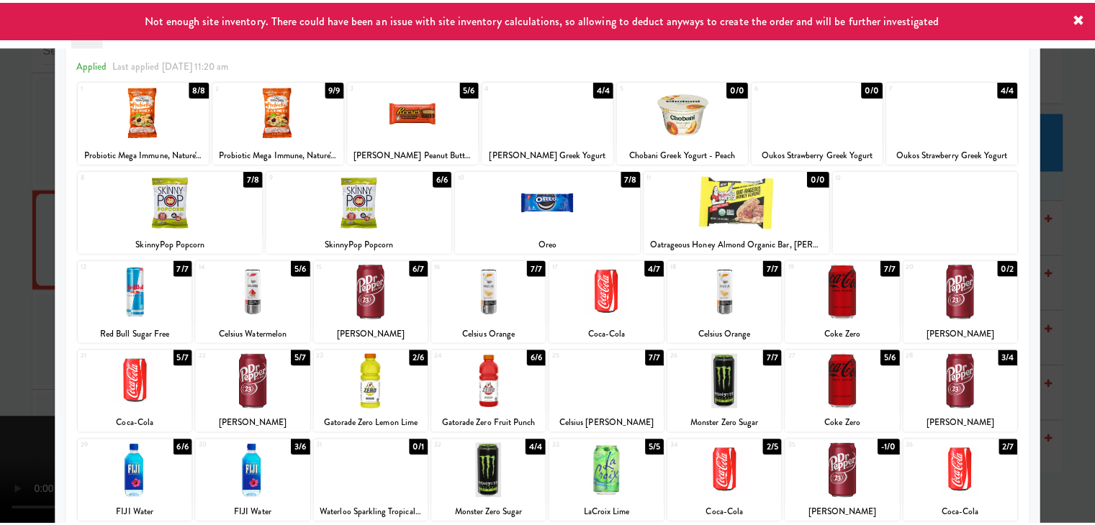
scroll to position [0, 0]
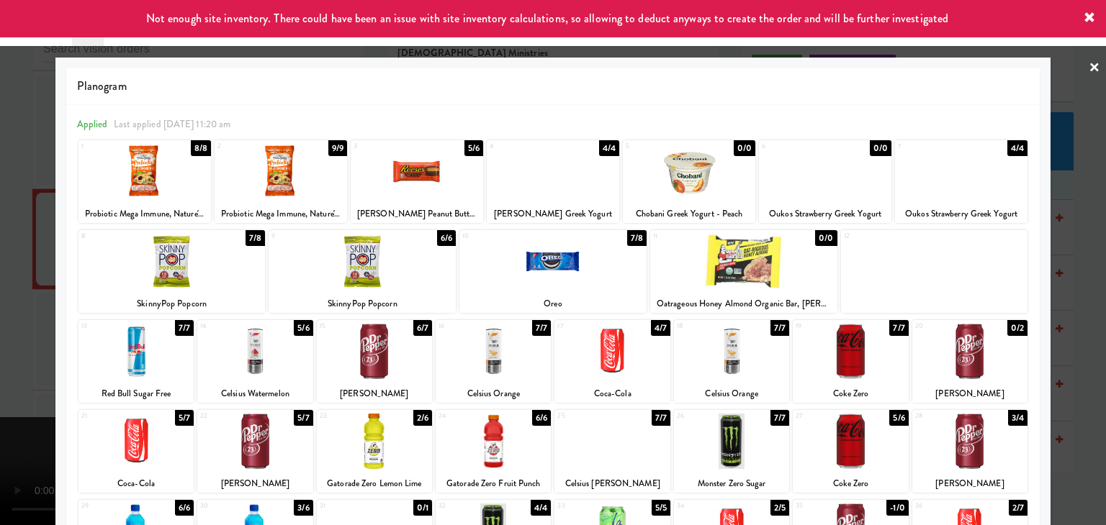
click at [403, 182] on div at bounding box center [417, 171] width 132 height 55
drag, startPoint x: 0, startPoint y: 302, endPoint x: 539, endPoint y: 374, distance: 543.9
click at [5, 302] on div at bounding box center [553, 262] width 1106 height 525
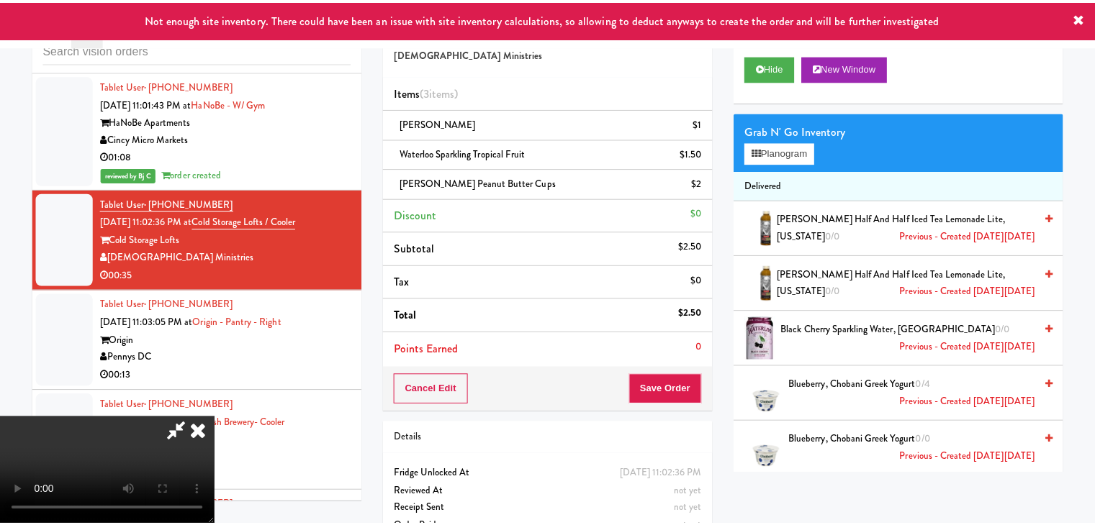
scroll to position [17634, 0]
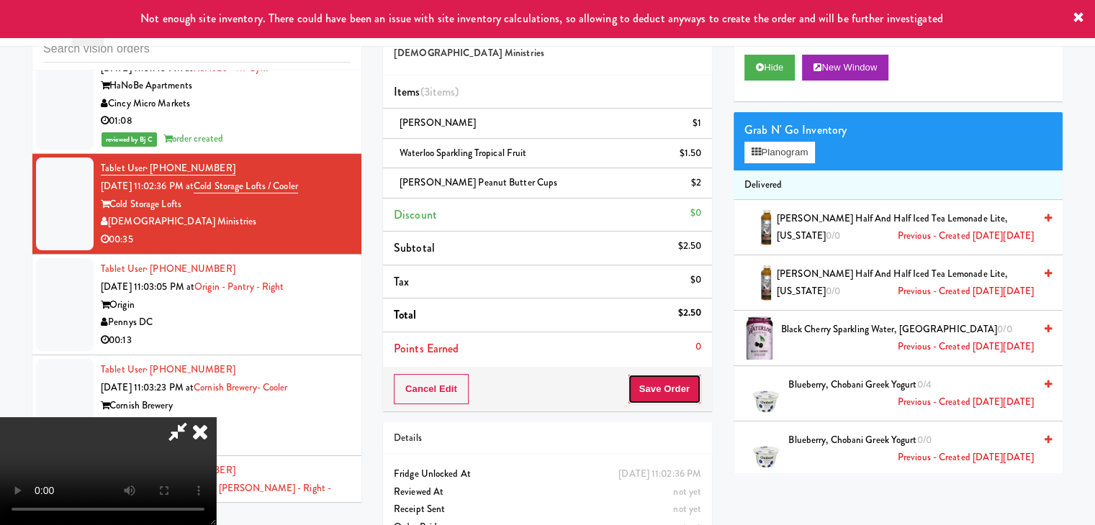
click at [684, 390] on button "Save Order" at bounding box center [664, 389] width 73 height 30
click at [682, 389] on button "Save Order" at bounding box center [664, 389] width 73 height 30
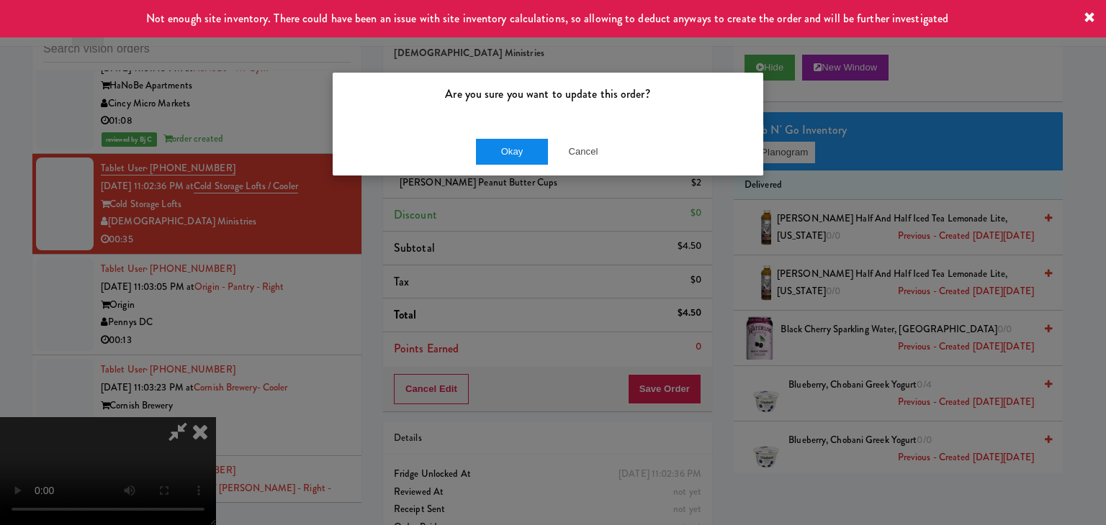
click at [527, 136] on div "Okay Cancel" at bounding box center [548, 151] width 430 height 48
click at [527, 142] on button "Okay" at bounding box center [512, 152] width 72 height 26
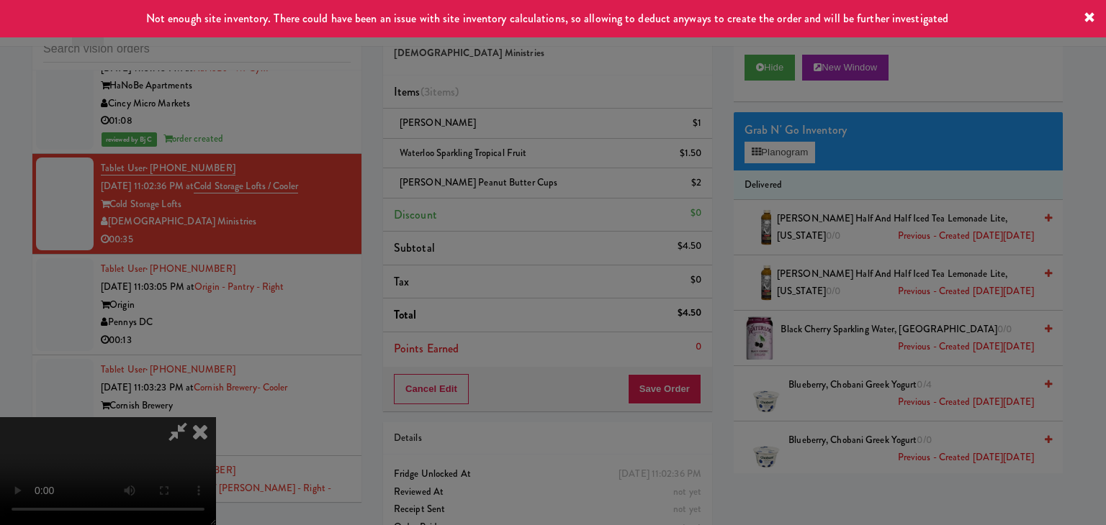
click at [520, 149] on div "Okay Cancel" at bounding box center [548, 125] width 430 height 48
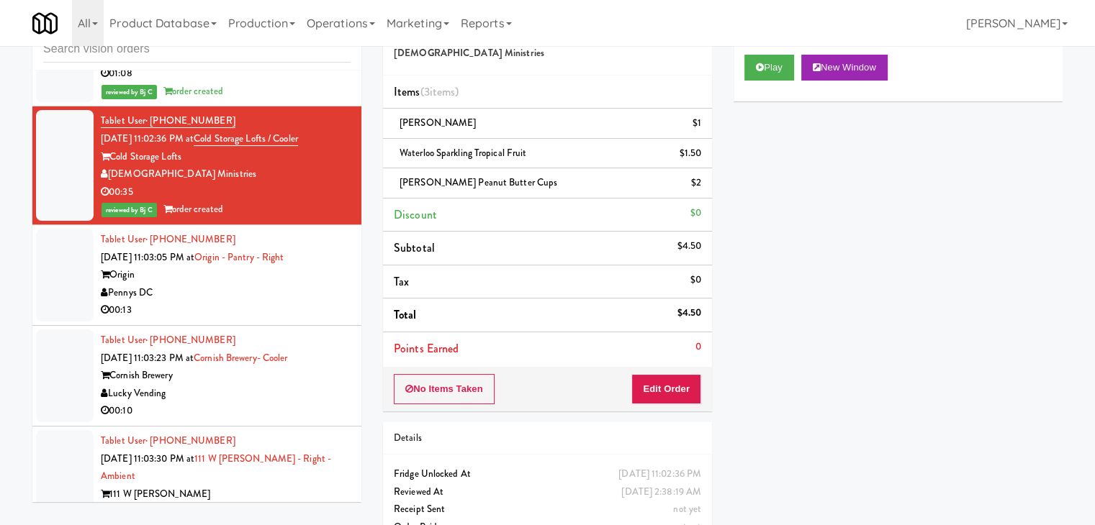
scroll to position [17706, 0]
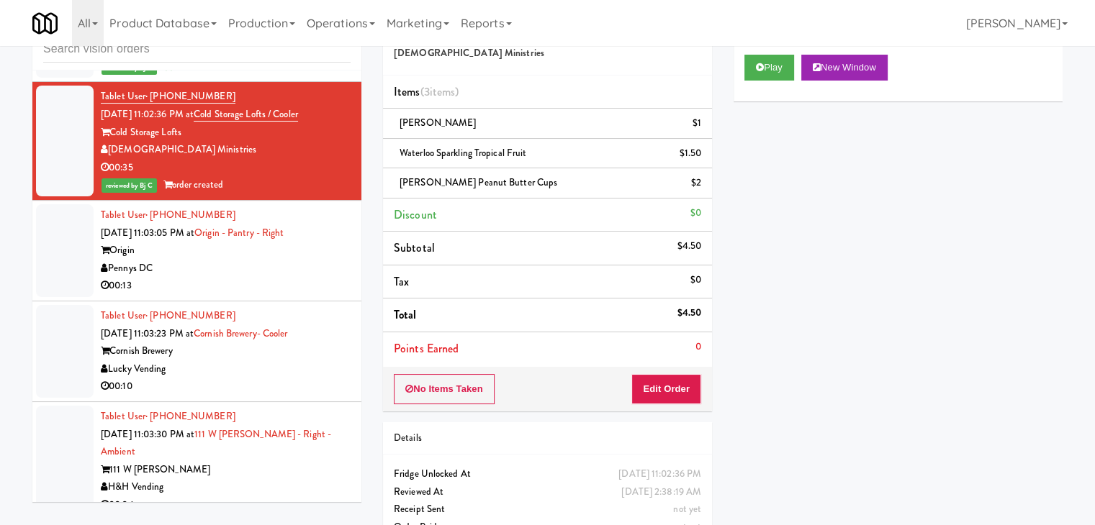
drag, startPoint x: 232, startPoint y: 318, endPoint x: 239, endPoint y: 315, distance: 8.0
click at [233, 295] on div "00:13" at bounding box center [226, 286] width 250 height 18
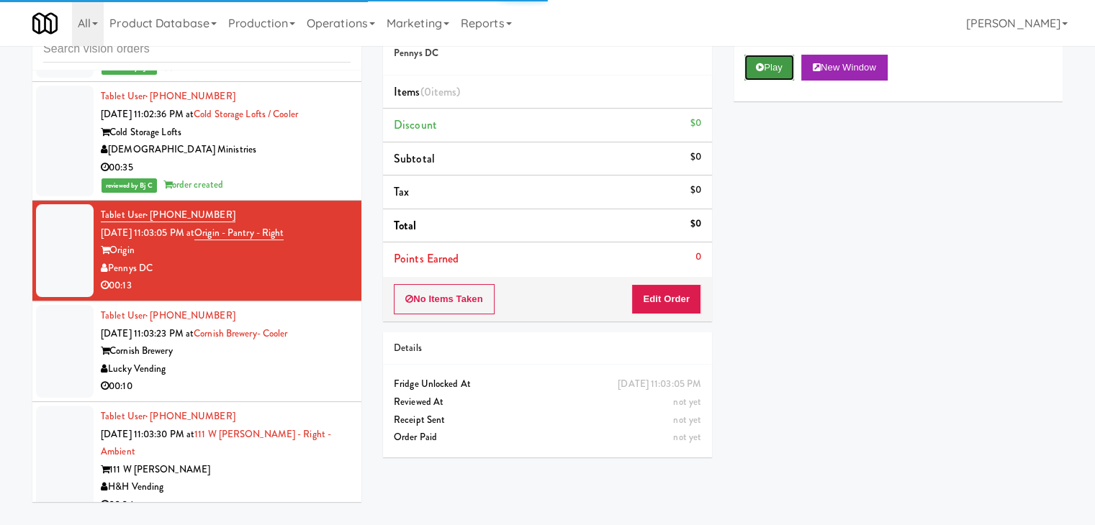
click at [758, 60] on button "Play" at bounding box center [769, 68] width 50 height 26
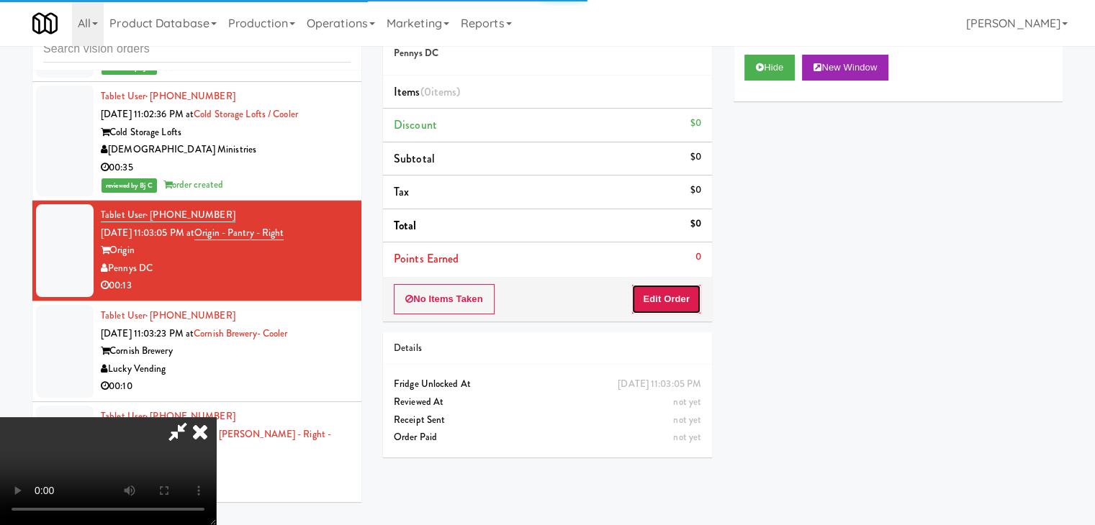
click at [679, 294] on button "Edit Order" at bounding box center [666, 299] width 70 height 30
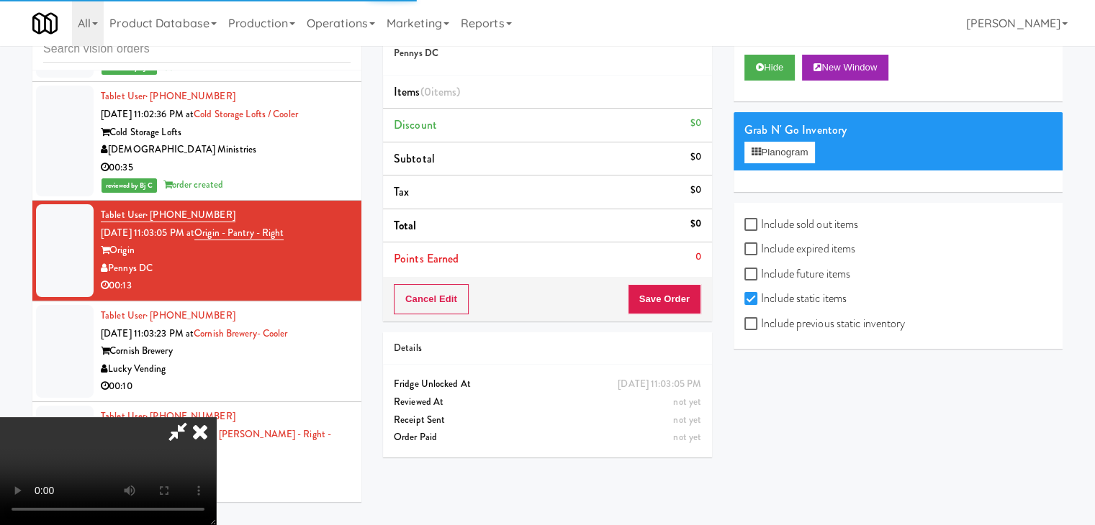
click at [774, 328] on label "Include previous static inventory" at bounding box center [824, 324] width 161 height 22
click at [761, 328] on input "Include previous static inventory" at bounding box center [752, 325] width 17 height 12
checkbox input "true"
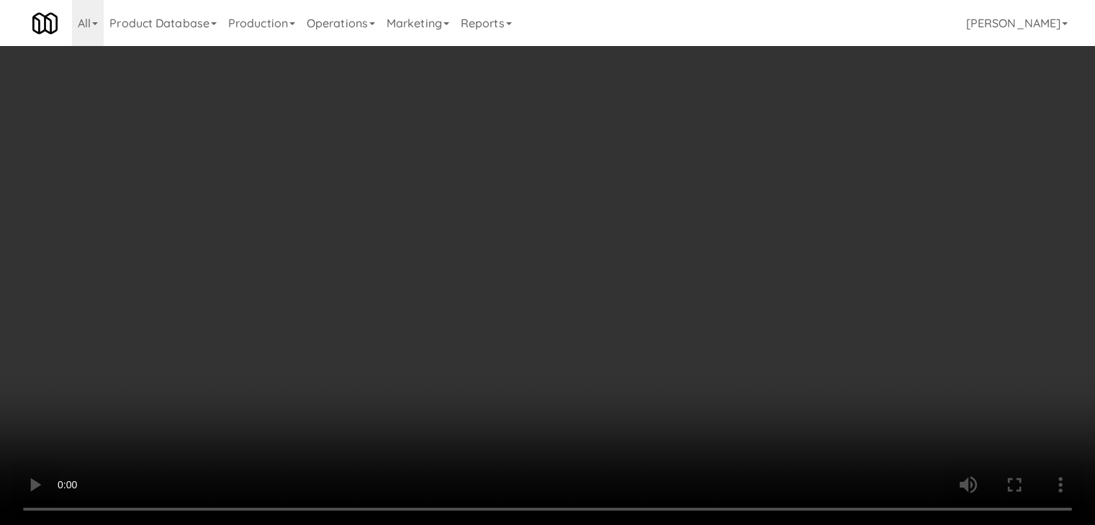
scroll to position [17671, 0]
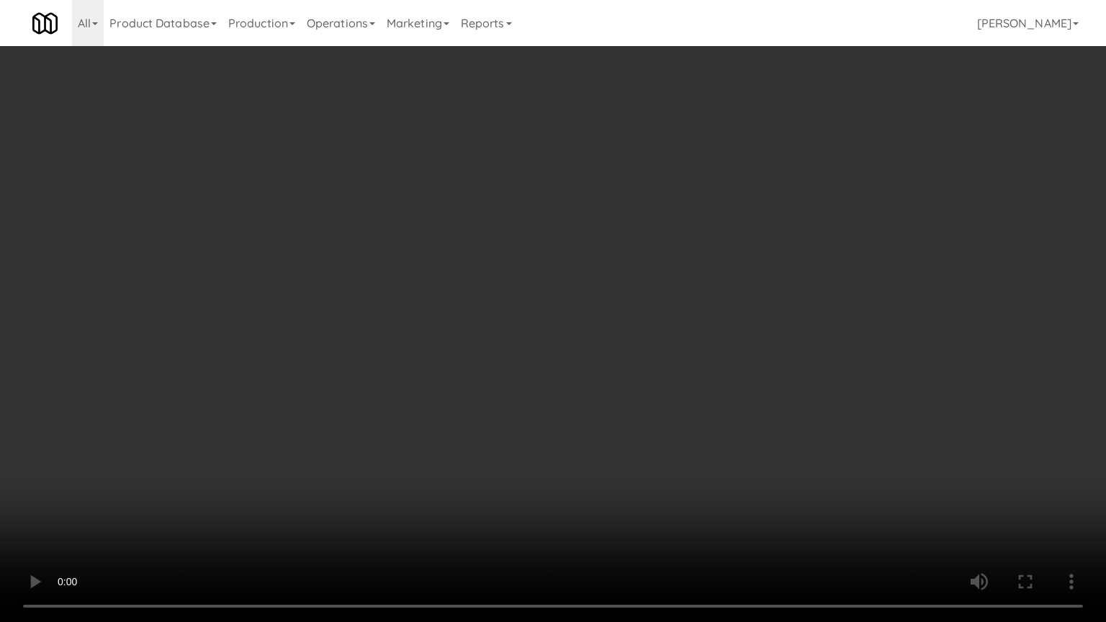
click at [654, 422] on video at bounding box center [553, 311] width 1106 height 622
click at [659, 422] on video at bounding box center [553, 311] width 1106 height 622
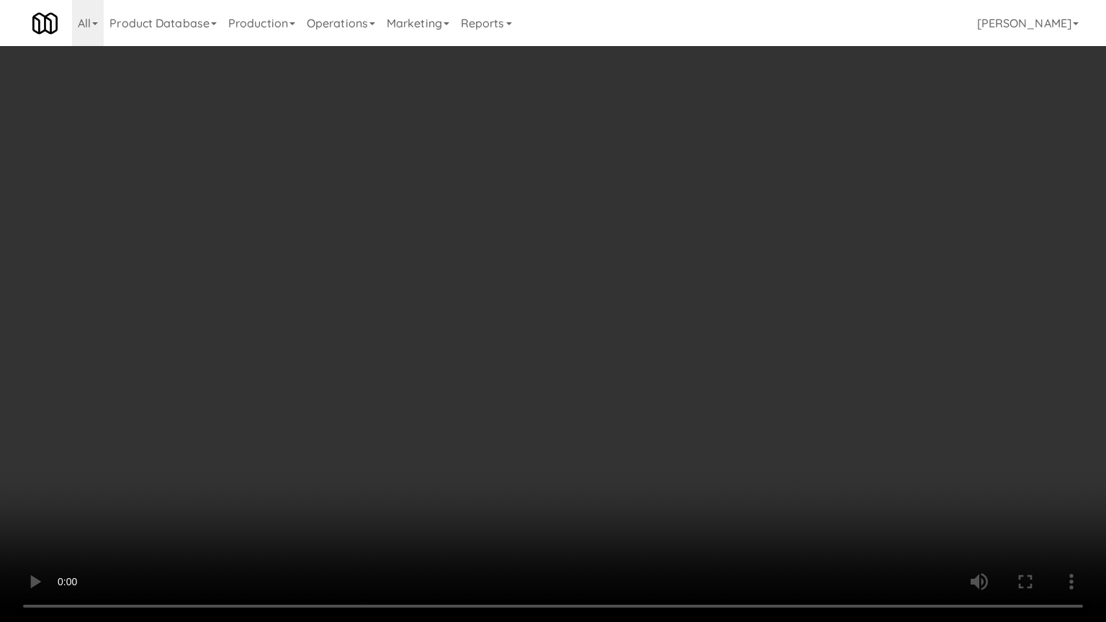
click at [659, 422] on video at bounding box center [553, 311] width 1106 height 622
click at [663, 430] on video at bounding box center [553, 311] width 1106 height 622
click at [581, 498] on video at bounding box center [553, 311] width 1106 height 622
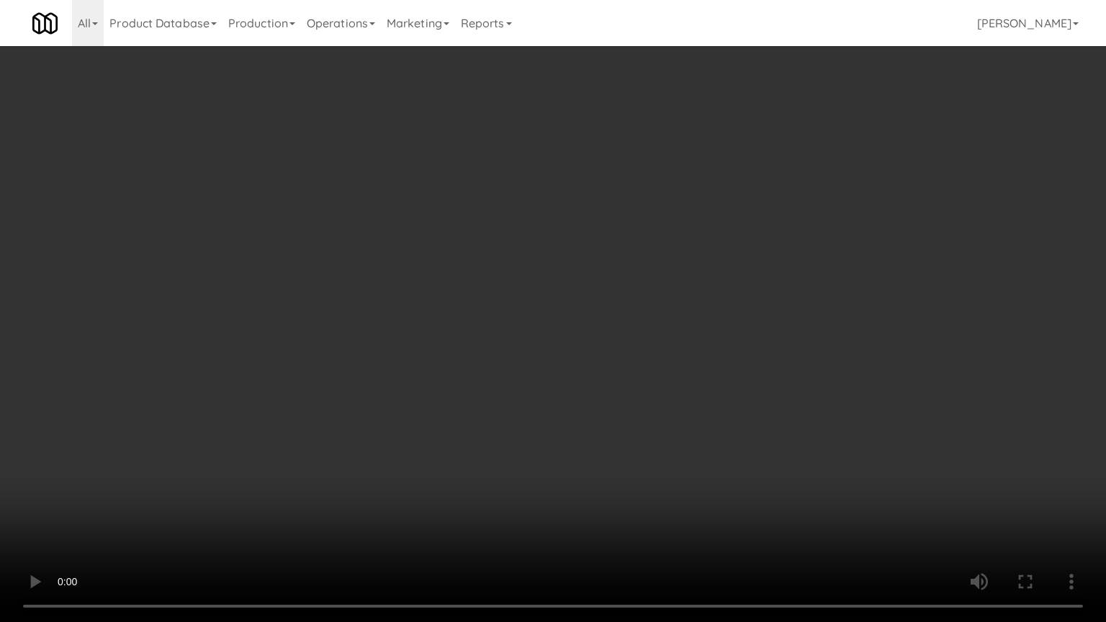
click at [611, 495] on video at bounding box center [553, 311] width 1106 height 622
click at [638, 497] on video at bounding box center [553, 311] width 1106 height 622
click at [643, 498] on video at bounding box center [553, 311] width 1106 height 622
click at [645, 492] on video at bounding box center [553, 311] width 1106 height 622
click at [642, 515] on video at bounding box center [553, 311] width 1106 height 622
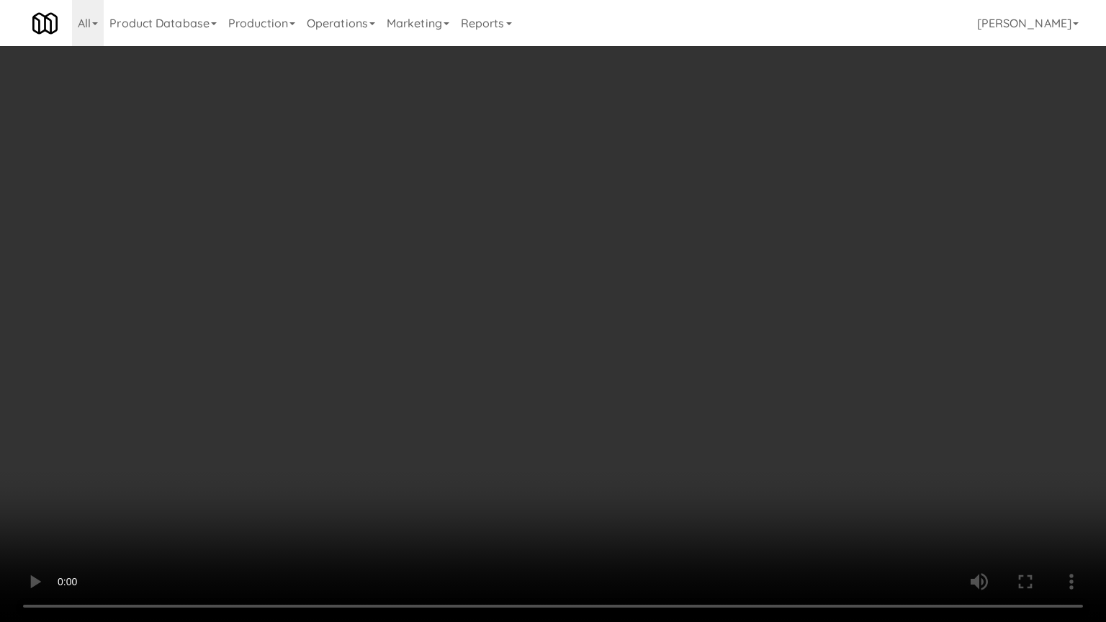
click at [641, 515] on video at bounding box center [553, 311] width 1106 height 622
click at [671, 466] on video at bounding box center [553, 311] width 1106 height 622
drag, startPoint x: 671, startPoint y: 466, endPoint x: 694, endPoint y: 369, distance: 99.2
click at [671, 458] on video at bounding box center [553, 311] width 1106 height 622
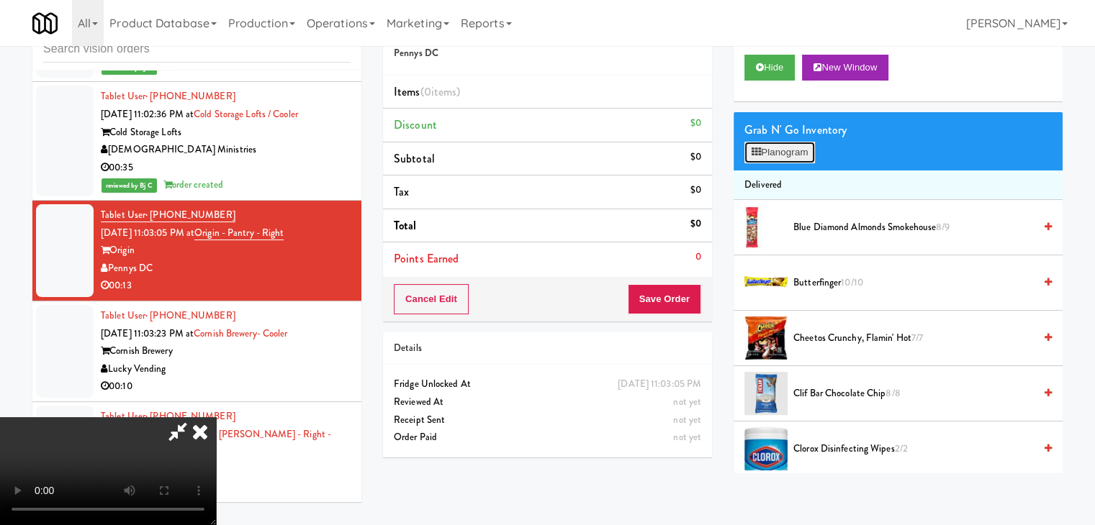
click at [787, 157] on button "Planogram" at bounding box center [779, 153] width 71 height 22
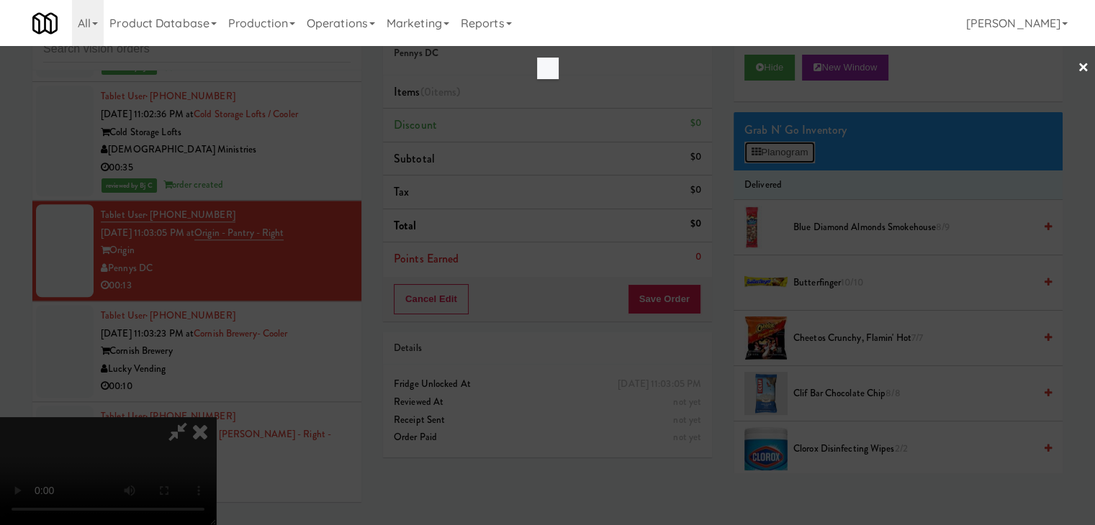
scroll to position [17671, 0]
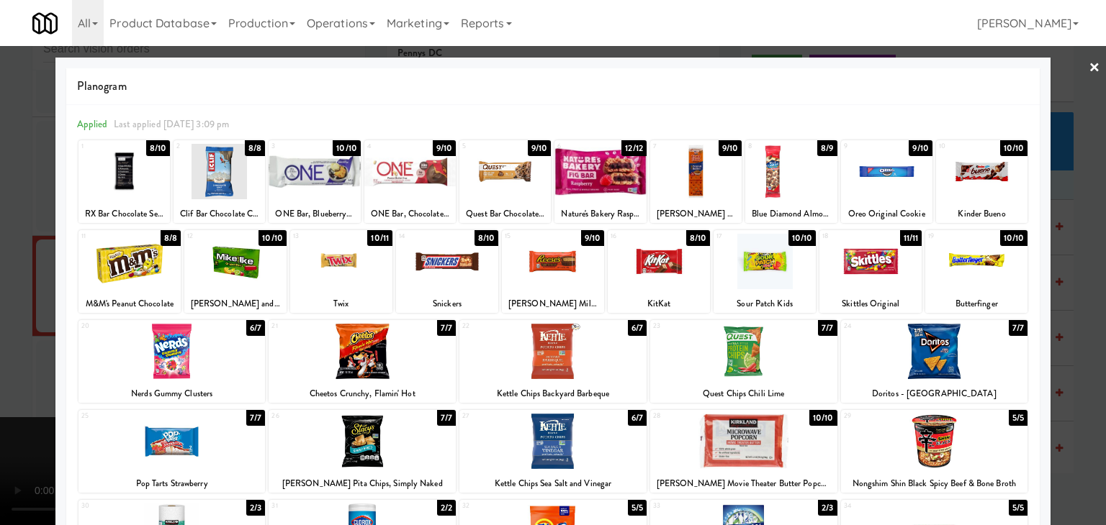
click at [766, 268] on div at bounding box center [764, 261] width 102 height 55
click at [761, 451] on div at bounding box center [743, 441] width 187 height 55
drag, startPoint x: 0, startPoint y: 374, endPoint x: 691, endPoint y: 371, distance: 691.0
click at [36, 371] on div at bounding box center [553, 262] width 1106 height 525
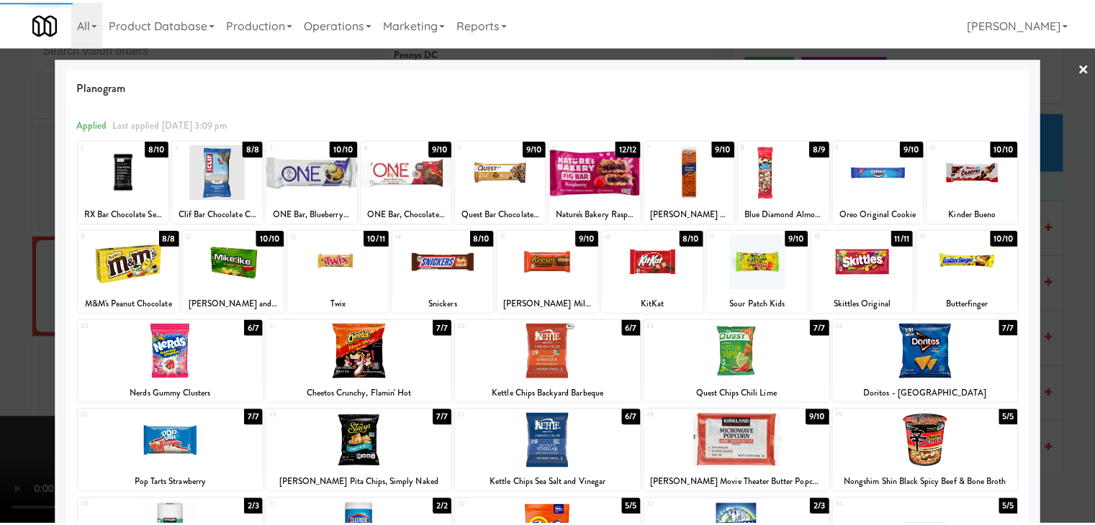
scroll to position [17706, 0]
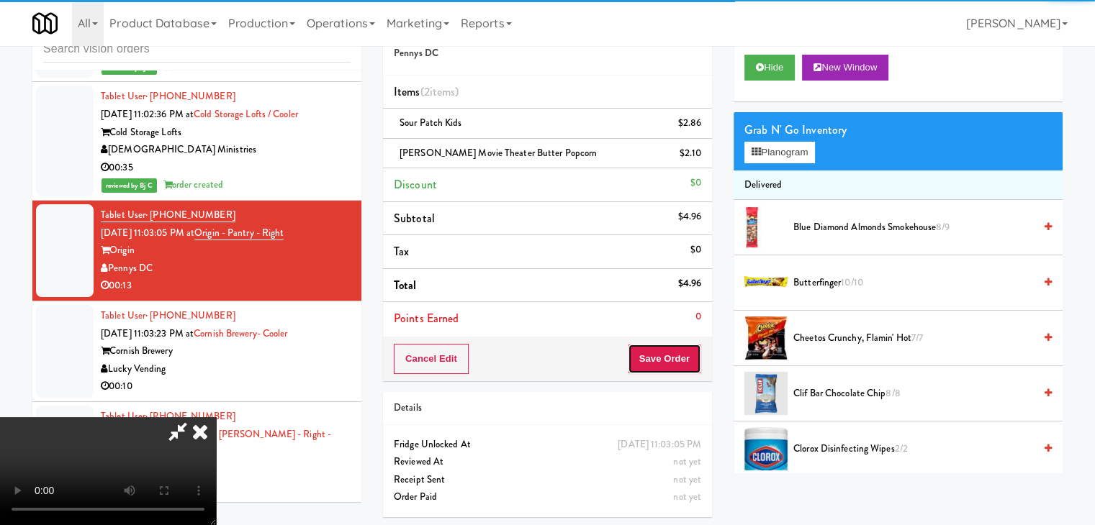
click at [679, 356] on button "Save Order" at bounding box center [664, 359] width 73 height 30
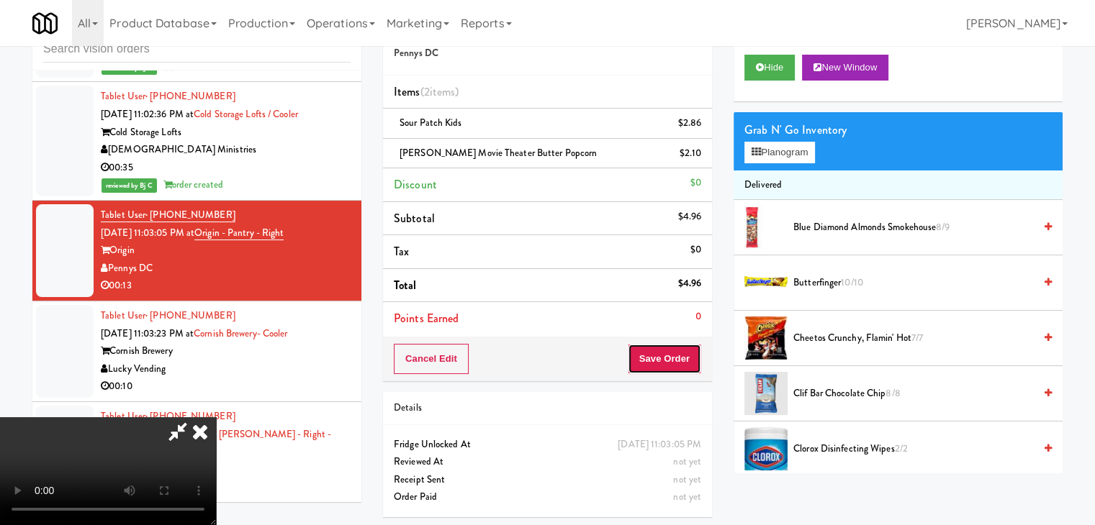
click at [681, 357] on button "Save Order" at bounding box center [664, 359] width 73 height 30
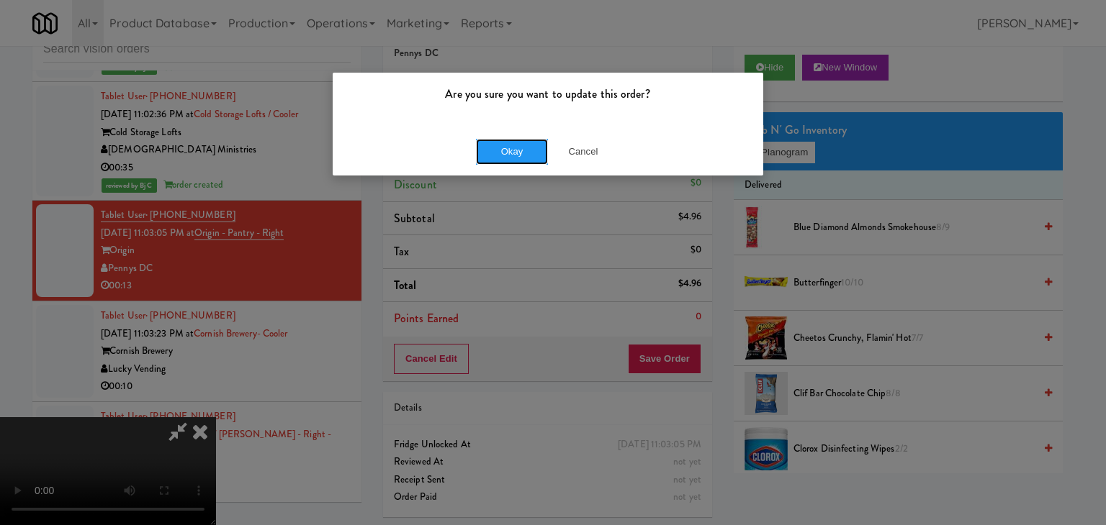
click at [512, 153] on button "Okay" at bounding box center [512, 152] width 72 height 26
click at [513, 153] on div "Okay Cancel" at bounding box center [548, 151] width 430 height 48
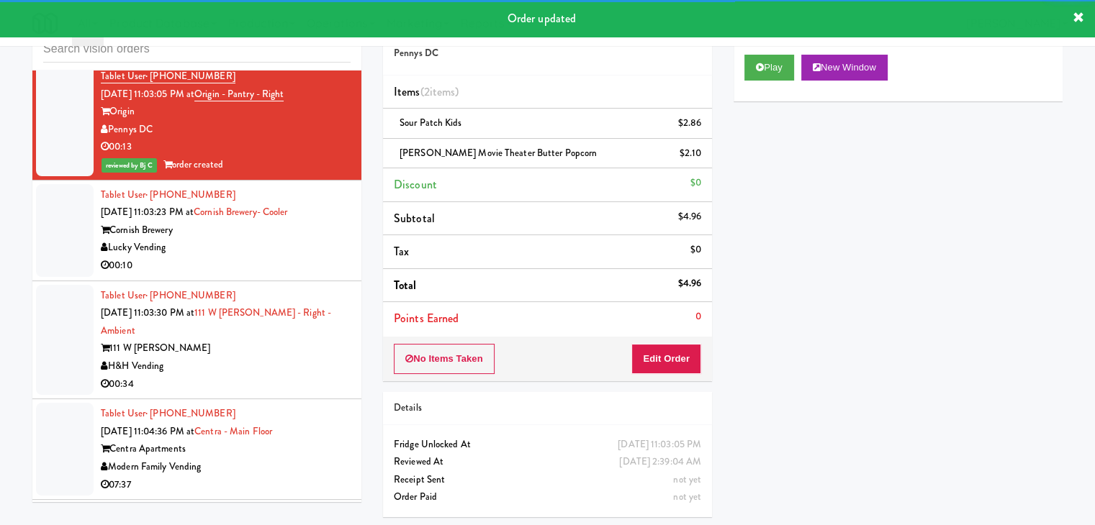
scroll to position [17850, 0]
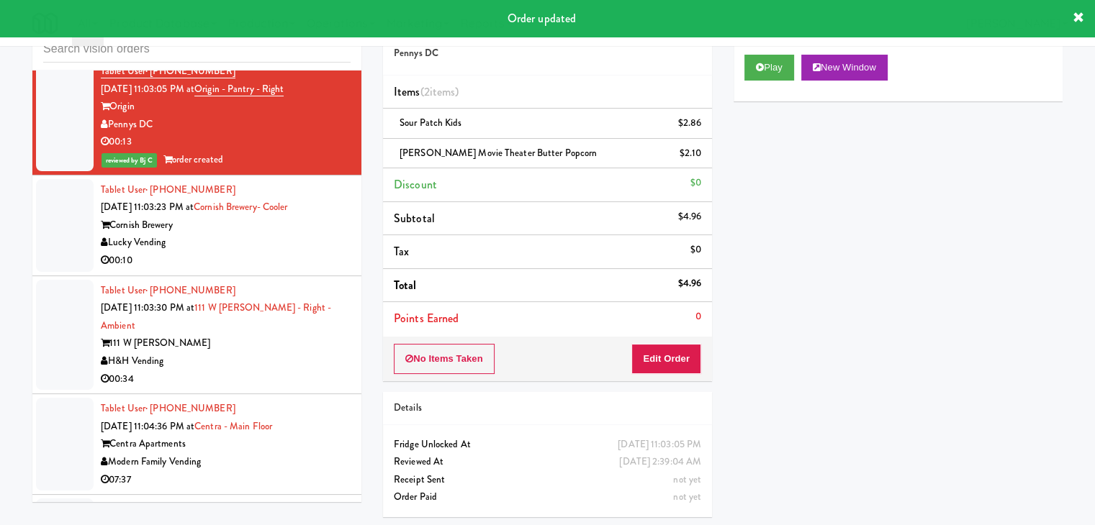
click at [282, 270] on div "00:10" at bounding box center [226, 261] width 250 height 18
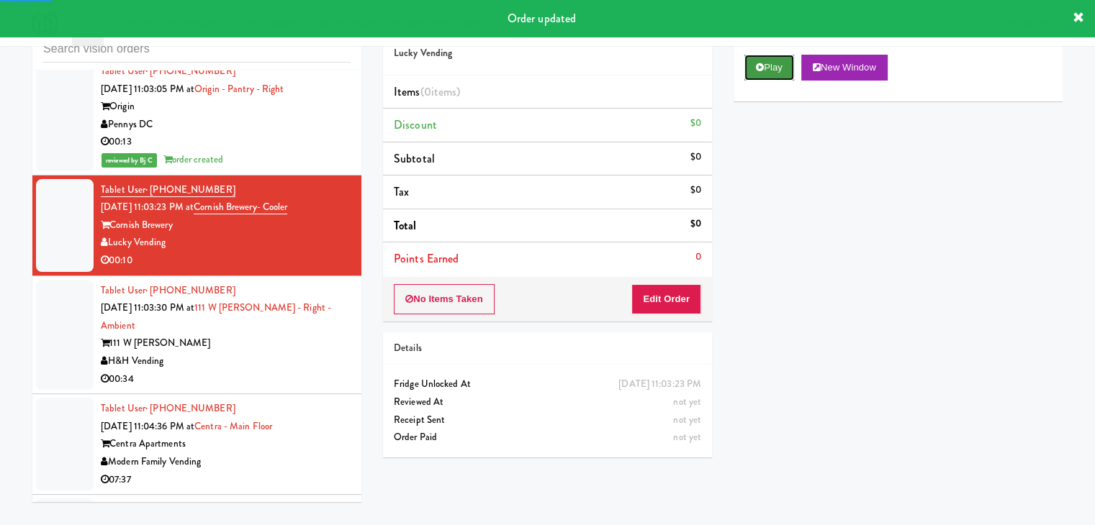
drag, startPoint x: 766, startPoint y: 63, endPoint x: 738, endPoint y: 112, distance: 57.0
click at [764, 64] on button "Play" at bounding box center [769, 68] width 50 height 26
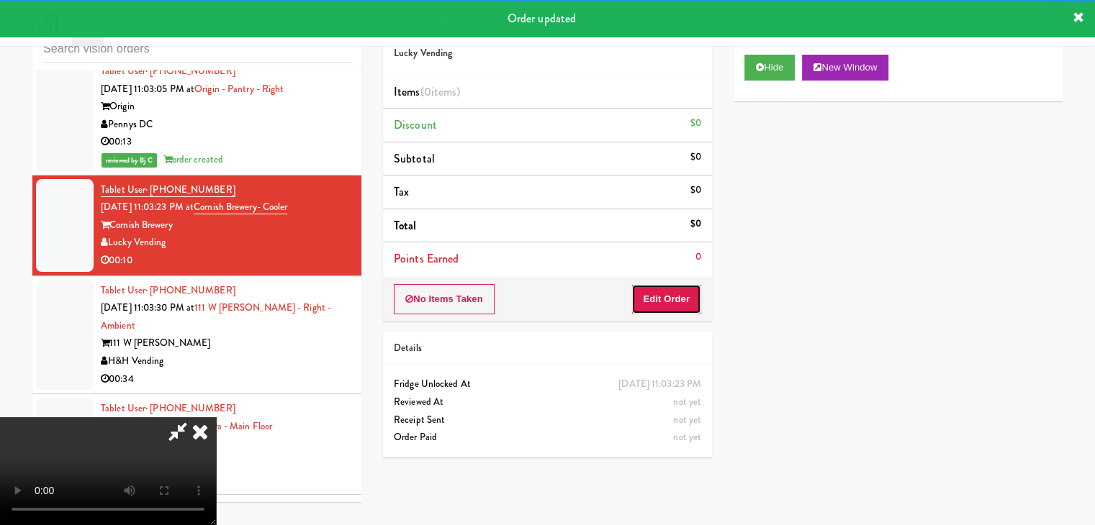
click at [659, 305] on button "Edit Order" at bounding box center [666, 299] width 70 height 30
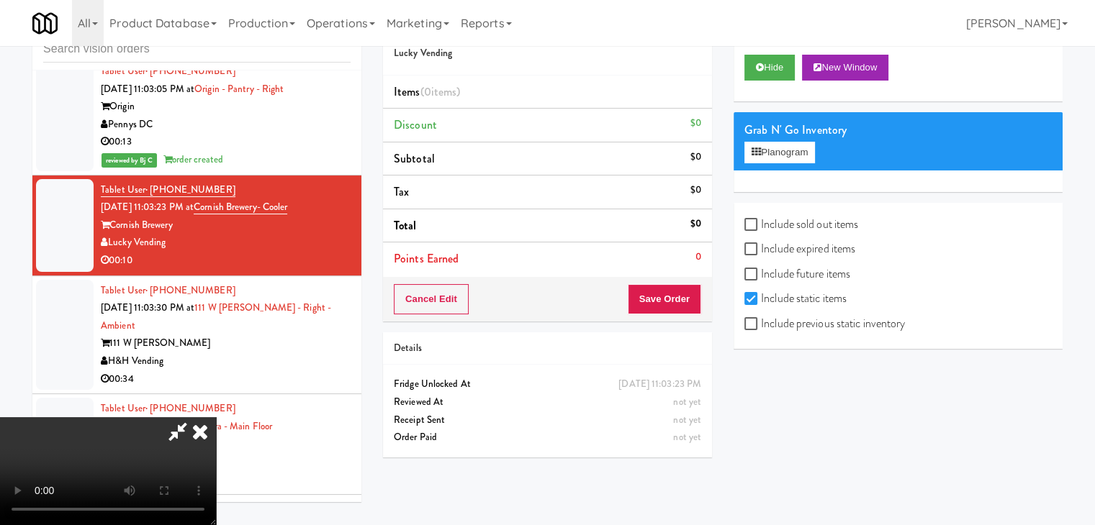
click at [778, 329] on label "Include previous static inventory" at bounding box center [824, 324] width 161 height 22
click at [761, 329] on input "Include previous static inventory" at bounding box center [752, 325] width 17 height 12
checkbox input "true"
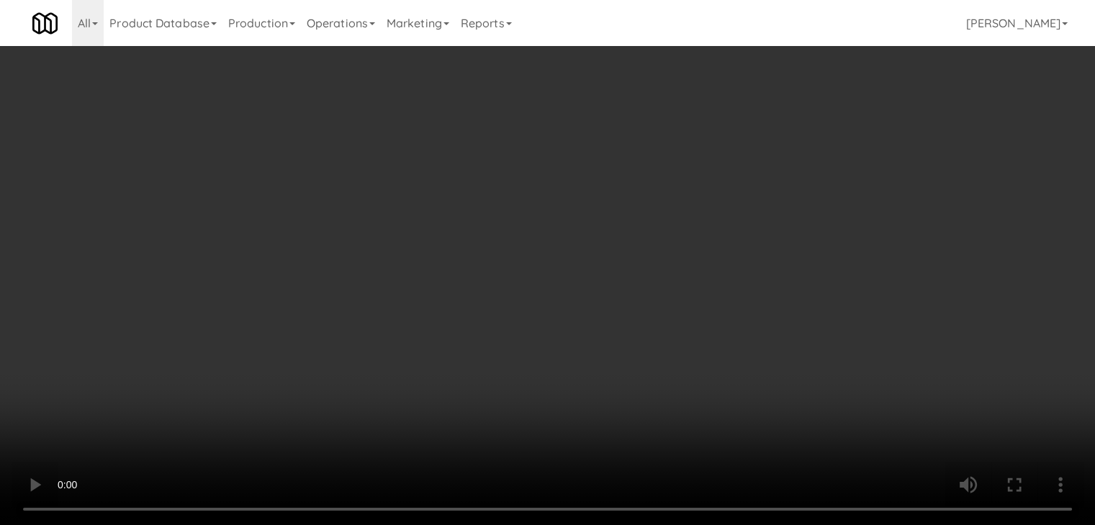
scroll to position [17815, 0]
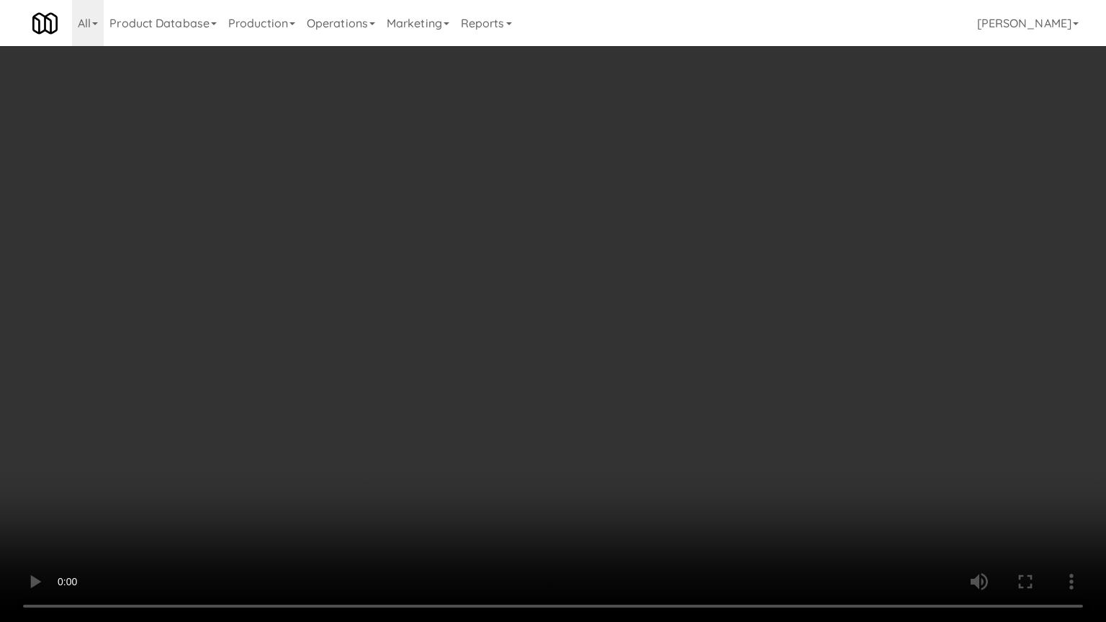
click at [644, 455] on video at bounding box center [553, 311] width 1106 height 622
click at [659, 458] on video at bounding box center [553, 311] width 1106 height 622
click at [660, 470] on video at bounding box center [553, 311] width 1106 height 622
click at [682, 451] on video at bounding box center [553, 311] width 1106 height 622
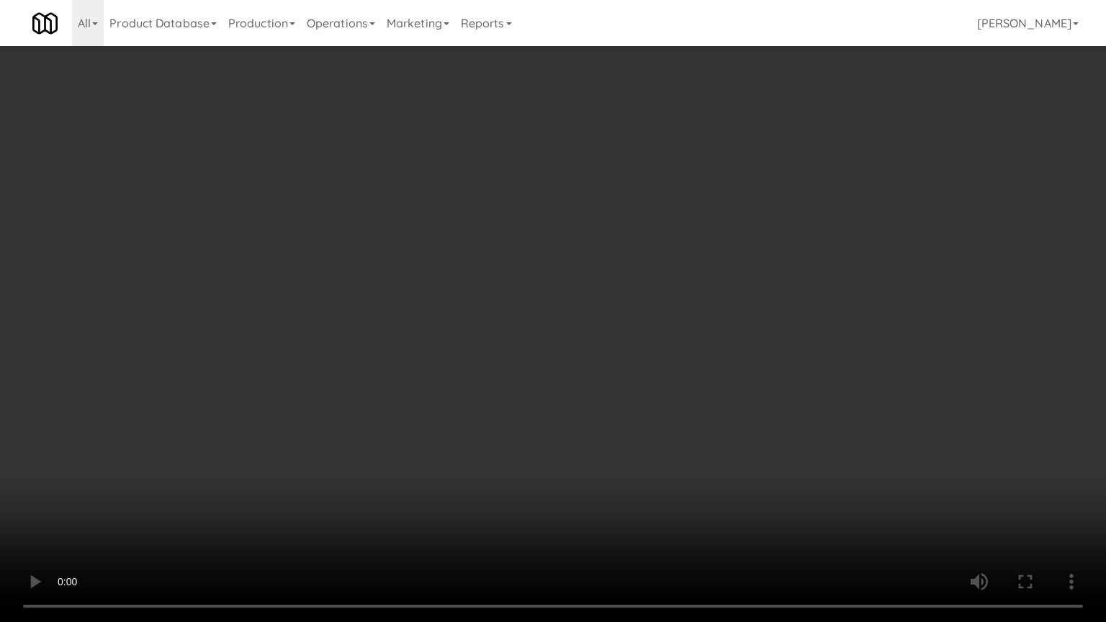
click at [679, 451] on video at bounding box center [553, 311] width 1106 height 622
click at [677, 449] on video at bounding box center [553, 311] width 1106 height 622
click at [655, 451] on video at bounding box center [553, 311] width 1106 height 622
click at [659, 448] on video at bounding box center [553, 311] width 1106 height 622
click at [658, 442] on video at bounding box center [553, 311] width 1106 height 622
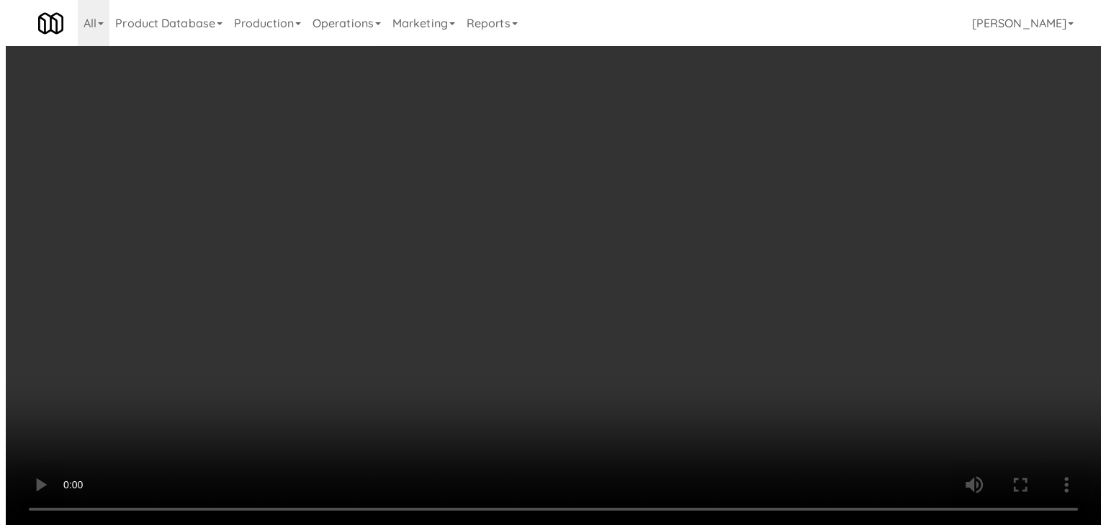
scroll to position [17850, 0]
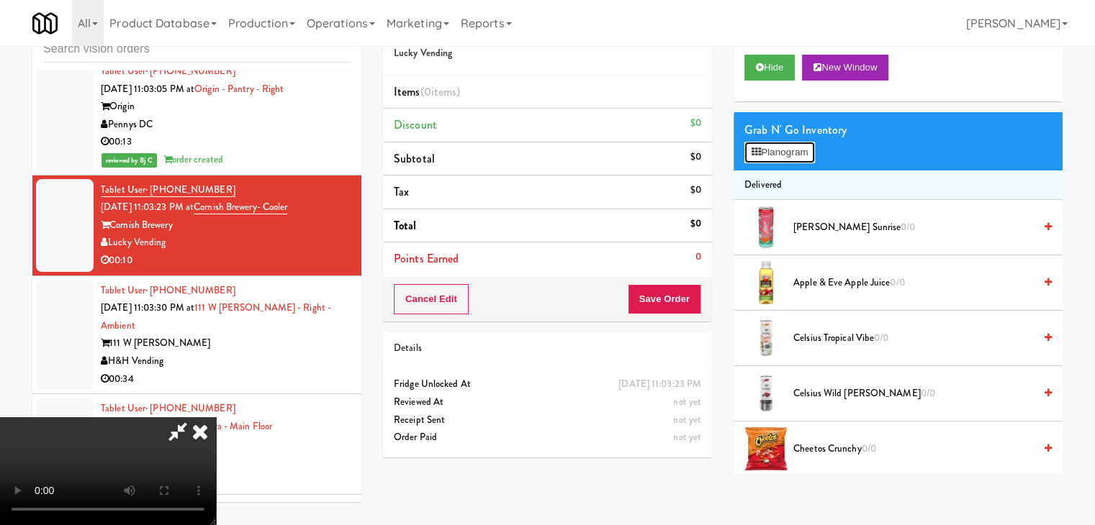
drag, startPoint x: 785, startPoint y: 158, endPoint x: 805, endPoint y: 148, distance: 22.9
click at [801, 148] on button "Planogram" at bounding box center [779, 153] width 71 height 22
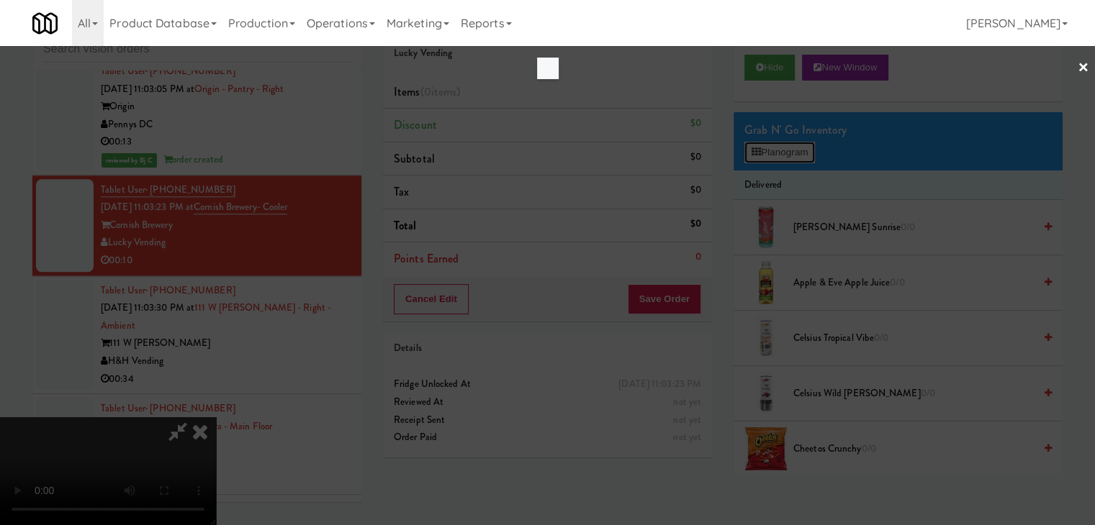
scroll to position [17815, 0]
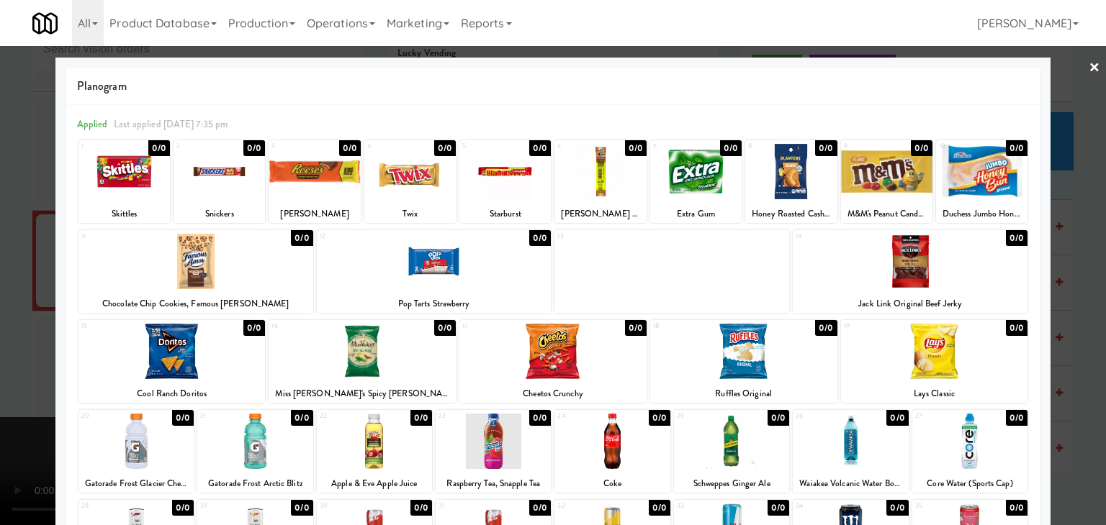
click at [209, 271] on div at bounding box center [195, 261] width 235 height 55
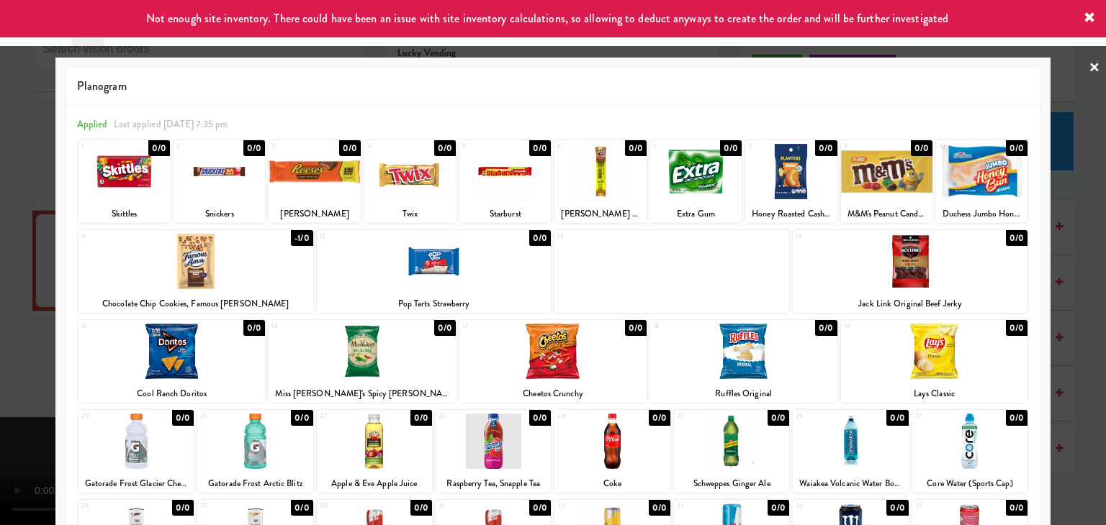
drag, startPoint x: 17, startPoint y: 315, endPoint x: 181, endPoint y: 316, distance: 163.4
click at [18, 315] on div at bounding box center [553, 262] width 1106 height 525
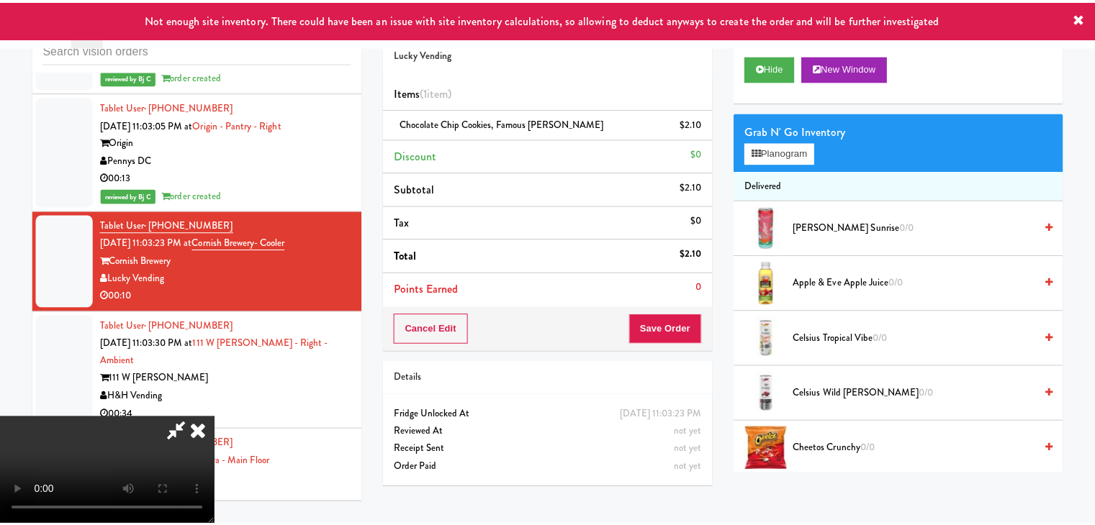
scroll to position [17850, 0]
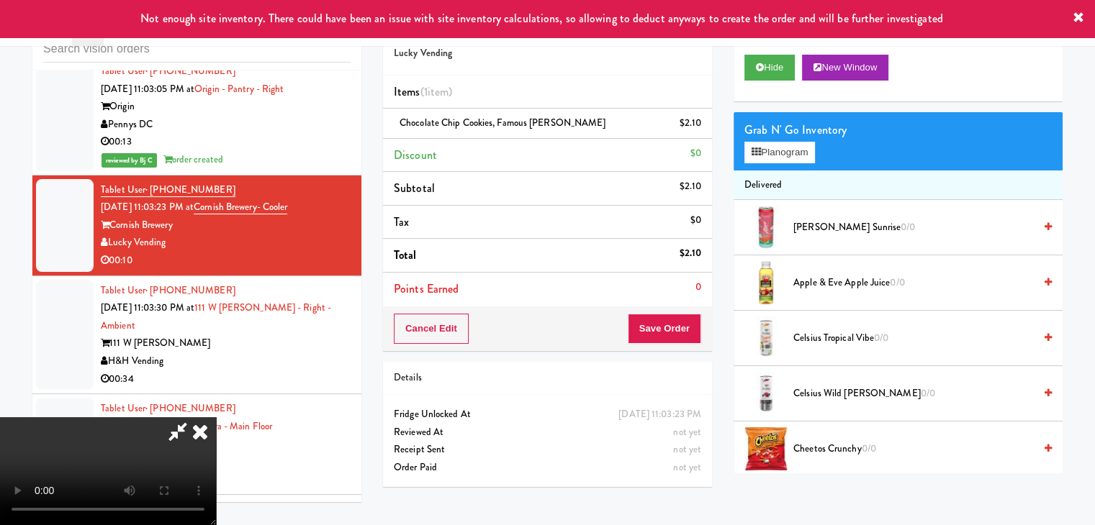
click at [216, 417] on video at bounding box center [108, 471] width 216 height 108
click at [792, 148] on button "Planogram" at bounding box center [779, 153] width 71 height 22
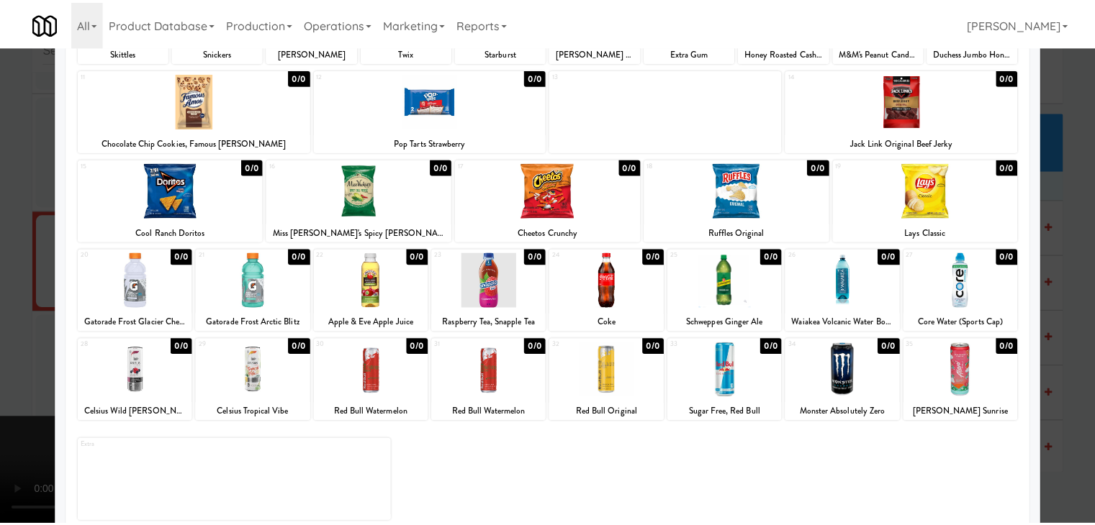
scroll to position [181, 0]
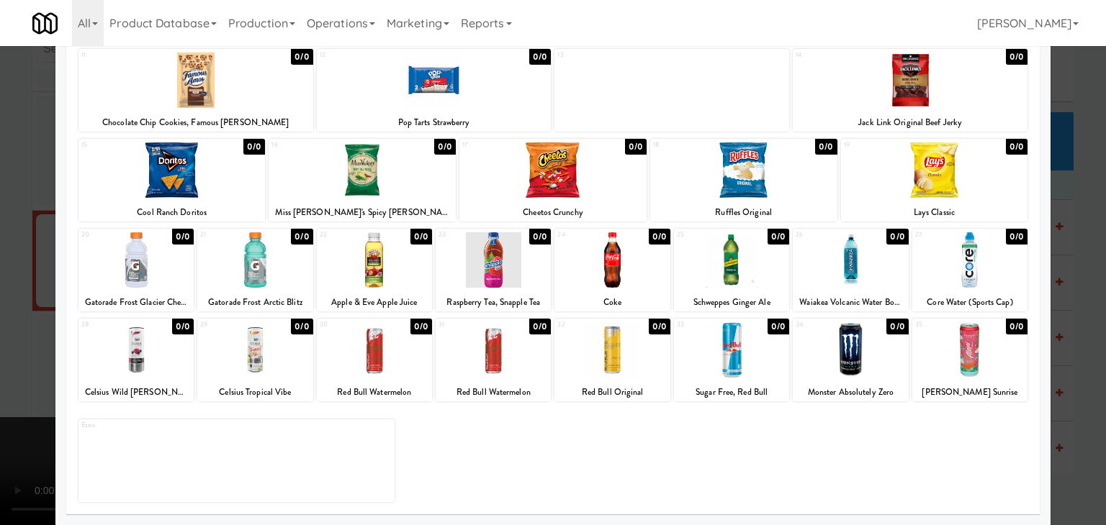
drag, startPoint x: 0, startPoint y: 287, endPoint x: 484, endPoint y: 332, distance: 485.7
click at [12, 286] on div at bounding box center [553, 262] width 1106 height 525
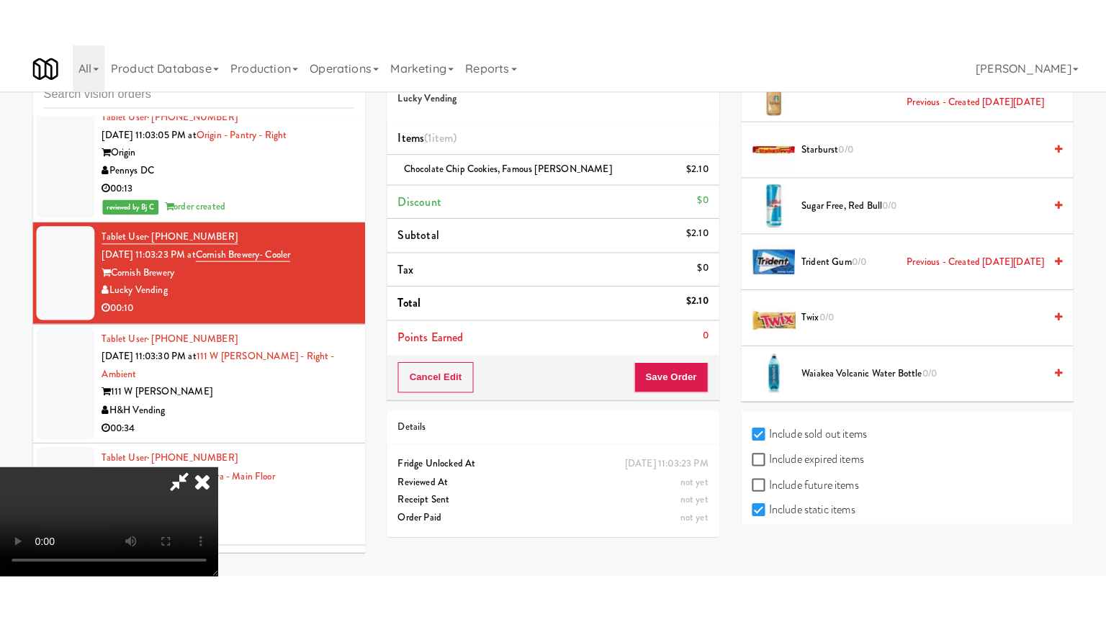
scroll to position [2601, 0]
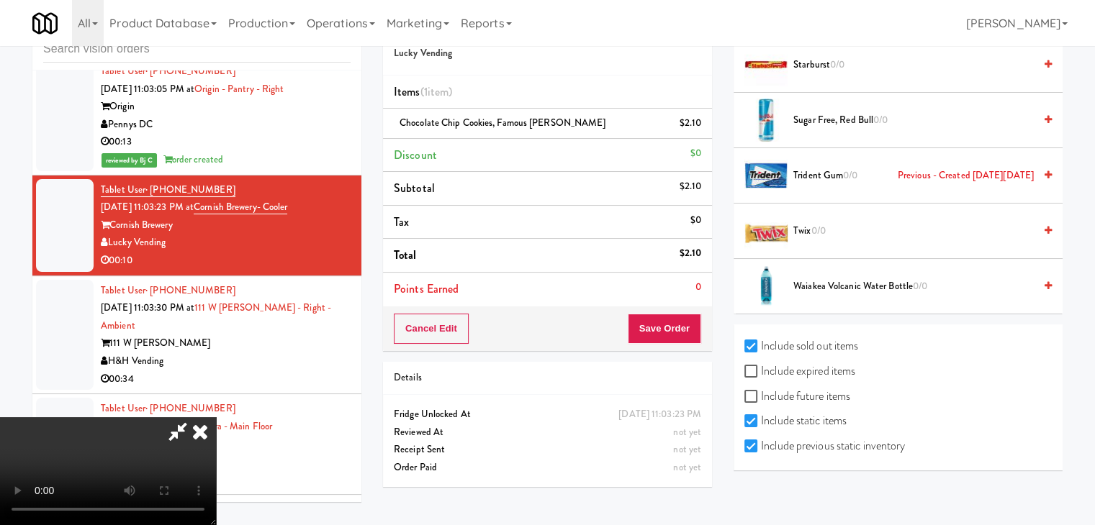
click at [216, 417] on video at bounding box center [108, 471] width 216 height 108
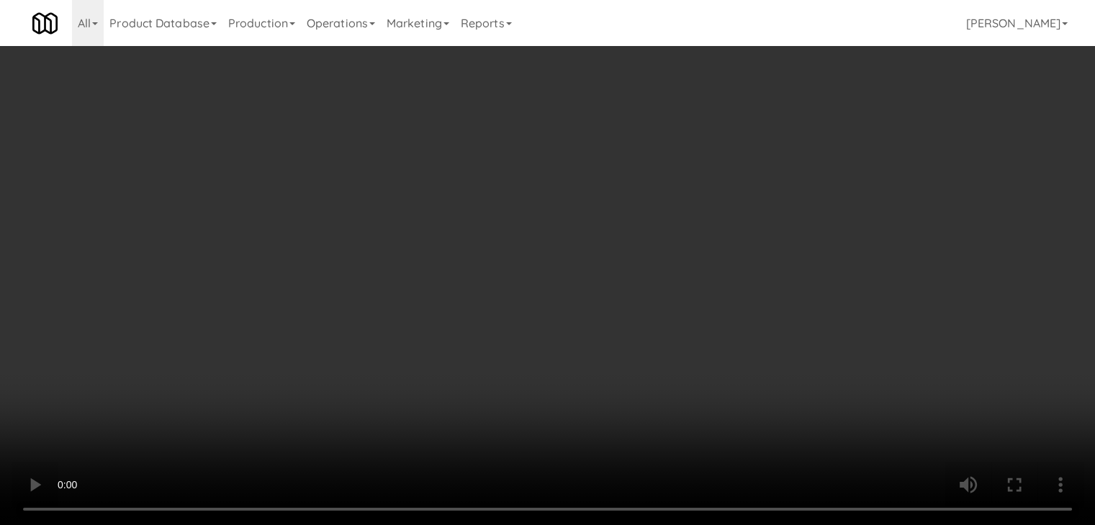
scroll to position [17815, 0]
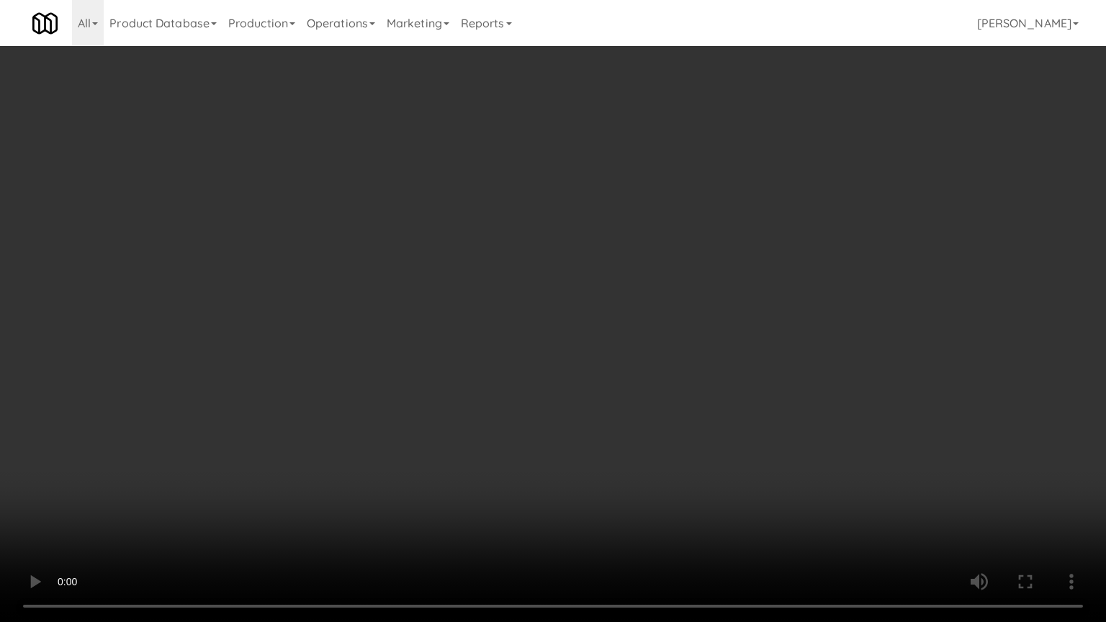
click at [533, 266] on video at bounding box center [553, 311] width 1106 height 622
click at [656, 312] on video at bounding box center [553, 311] width 1106 height 622
click at [654, 318] on video at bounding box center [553, 311] width 1106 height 622
click at [656, 317] on video at bounding box center [553, 311] width 1106 height 622
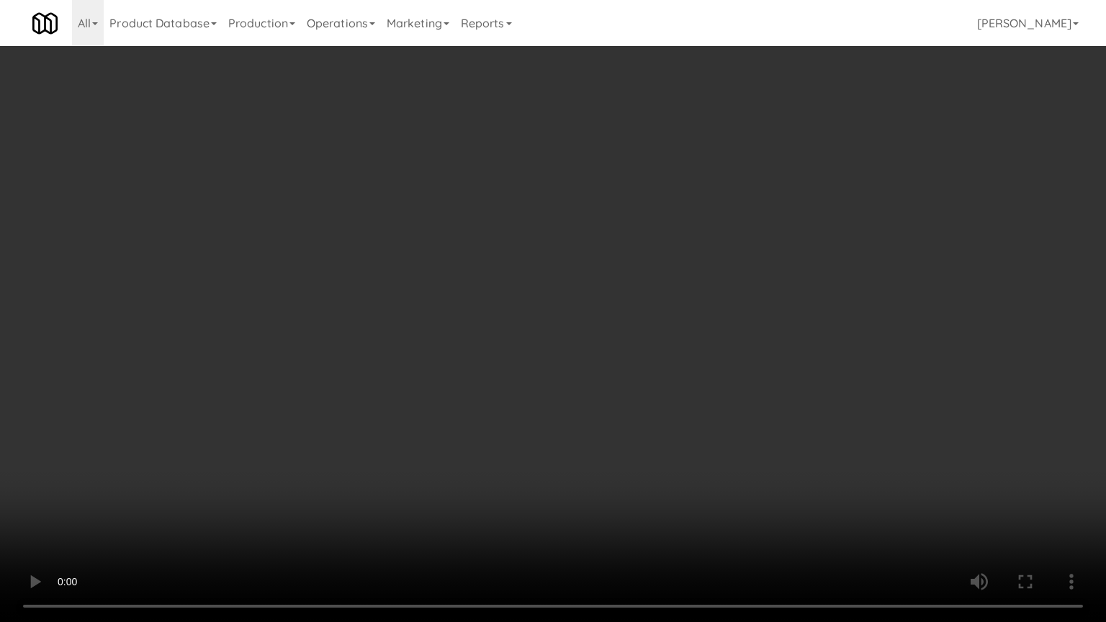
click at [664, 312] on video at bounding box center [553, 311] width 1106 height 622
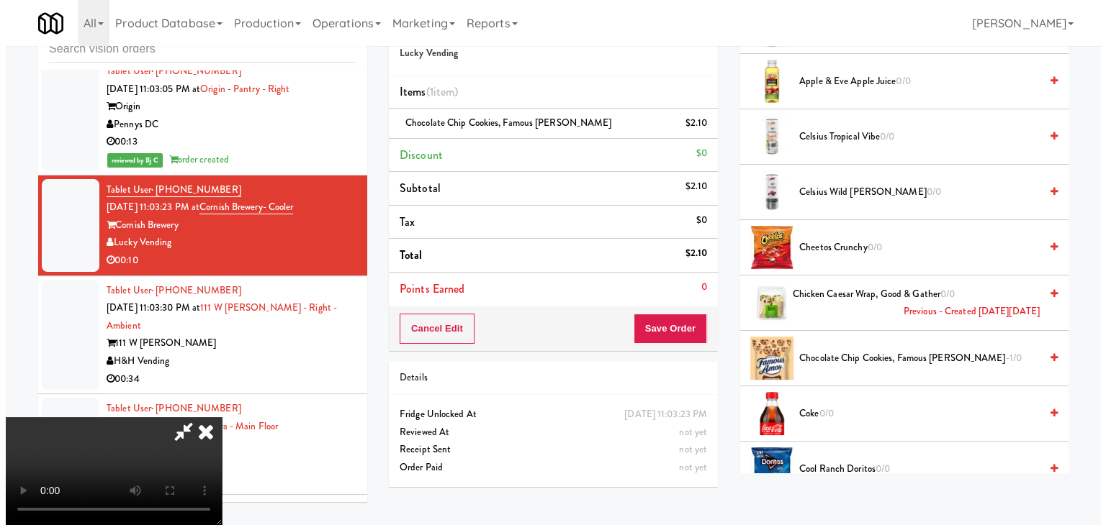
scroll to position [0, 0]
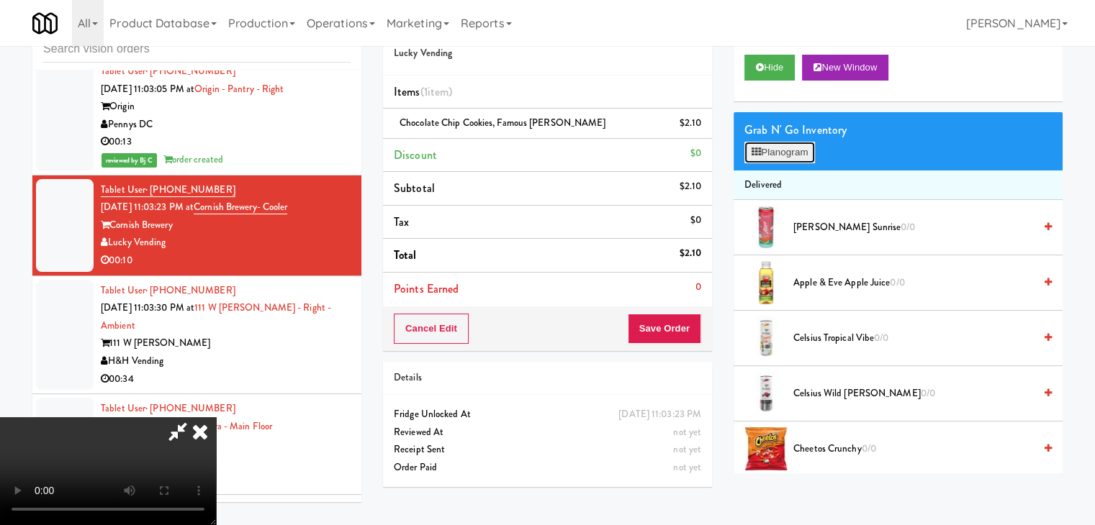
click at [803, 149] on button "Planogram" at bounding box center [779, 153] width 71 height 22
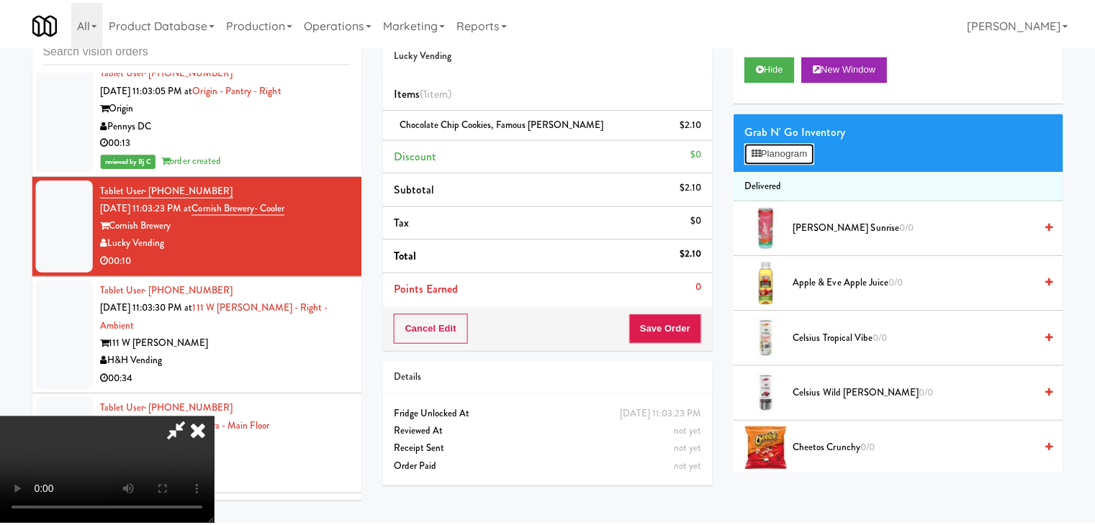
scroll to position [17815, 0]
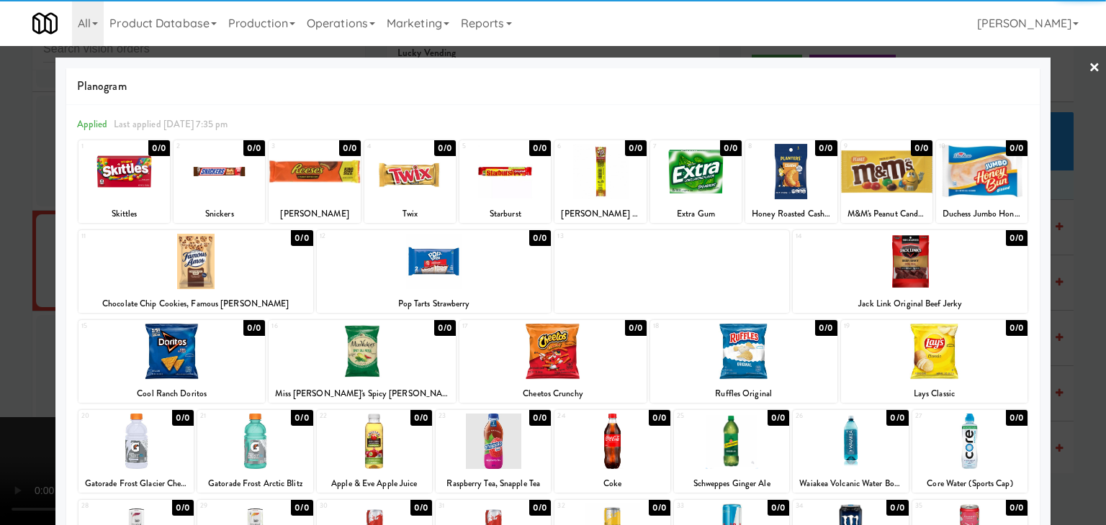
click at [181, 352] on div at bounding box center [171, 351] width 187 height 55
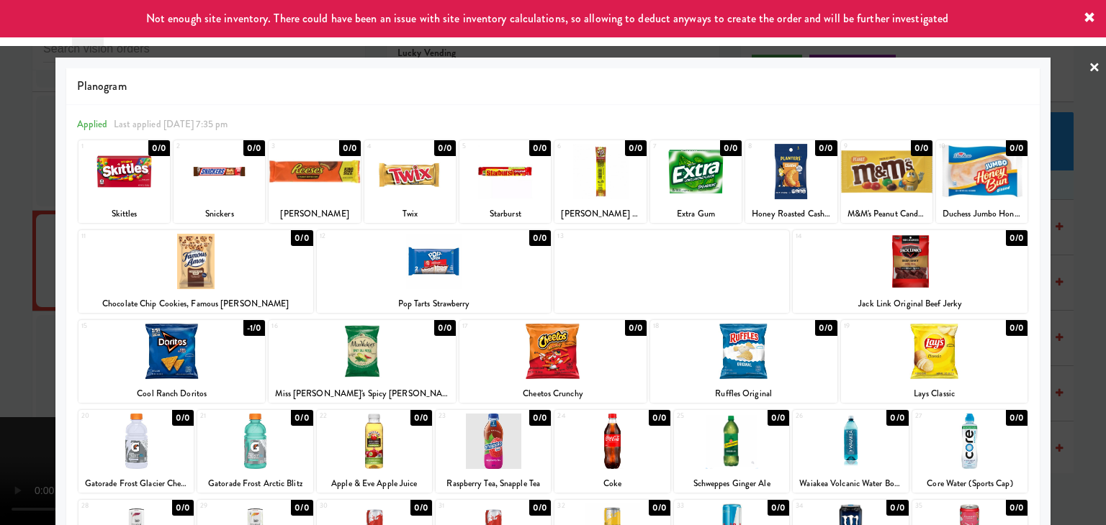
drag, startPoint x: 0, startPoint y: 361, endPoint x: 329, endPoint y: 310, distance: 332.8
click at [1, 360] on div at bounding box center [553, 262] width 1106 height 525
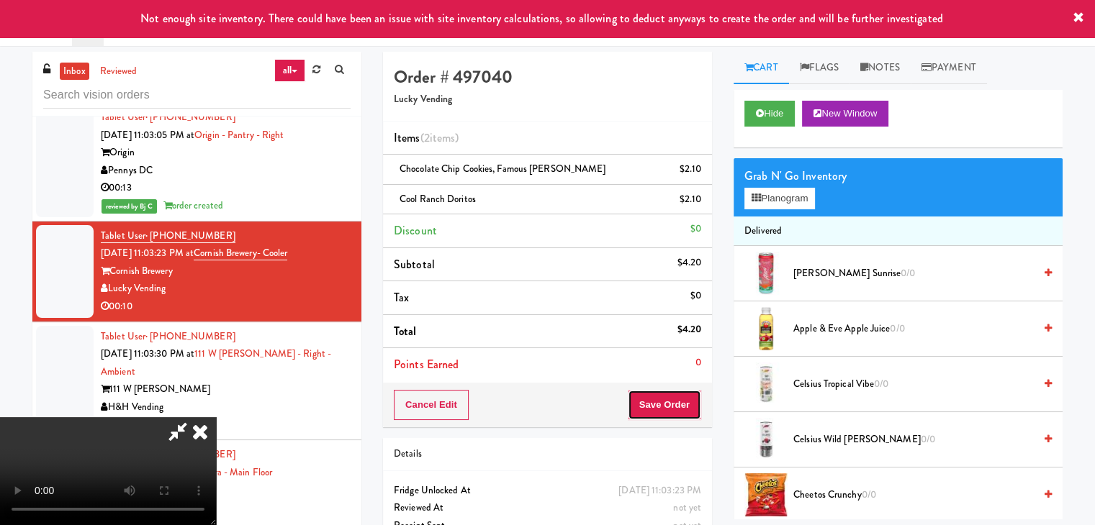
click at [692, 398] on button "Save Order" at bounding box center [664, 405] width 73 height 30
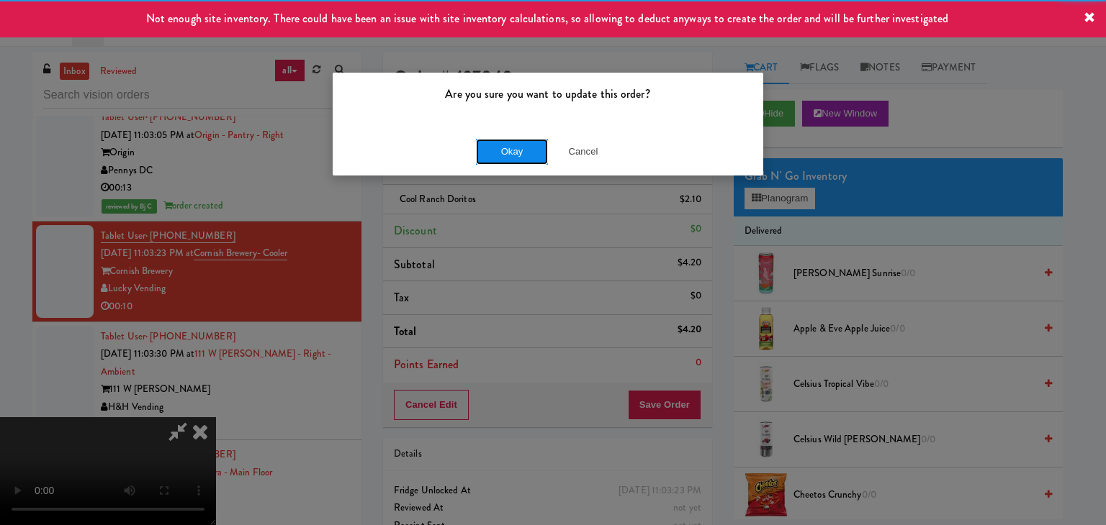
click at [495, 148] on button "Okay" at bounding box center [512, 152] width 72 height 26
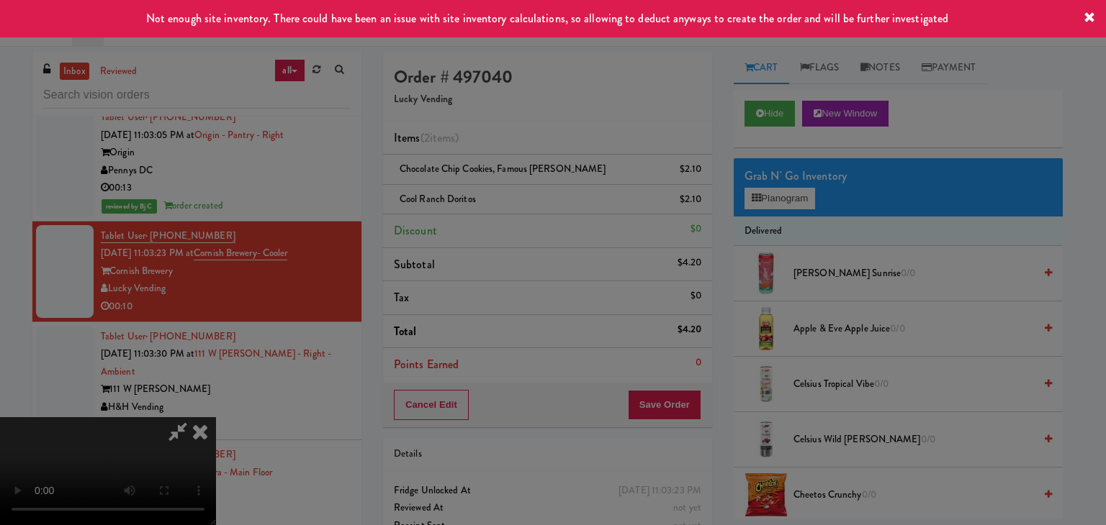
click at [495, 148] on div "Okay Cancel" at bounding box center [548, 125] width 430 height 48
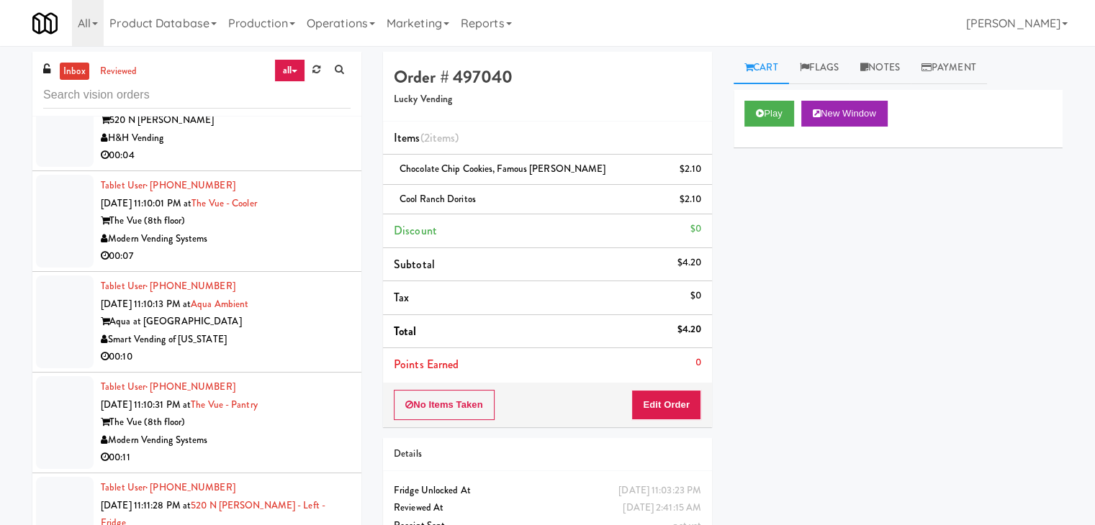
scroll to position [18930, 0]
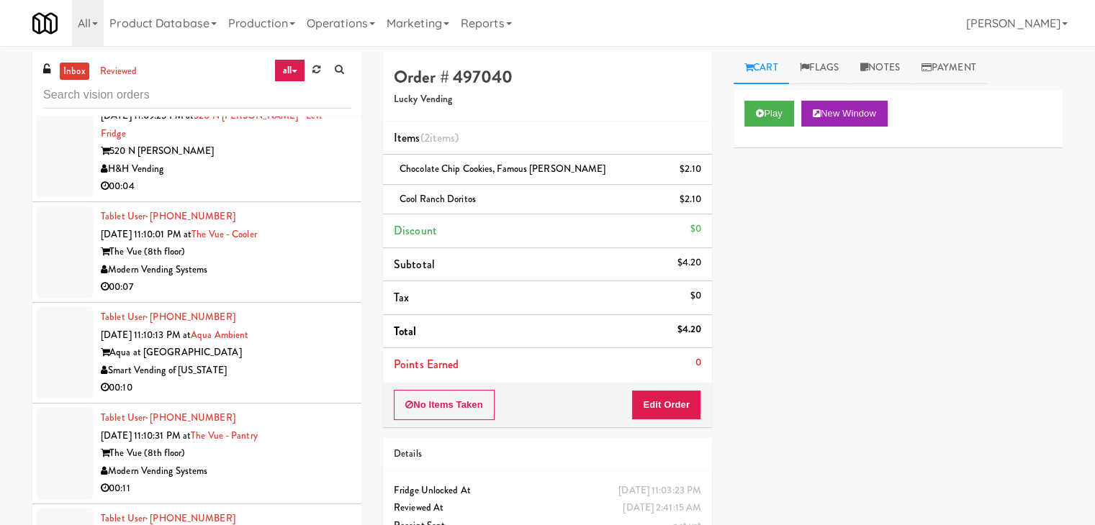
drag, startPoint x: 284, startPoint y: 211, endPoint x: 280, endPoint y: 228, distance: 17.6
click at [284, 178] on div "H&H Vending" at bounding box center [226, 170] width 250 height 18
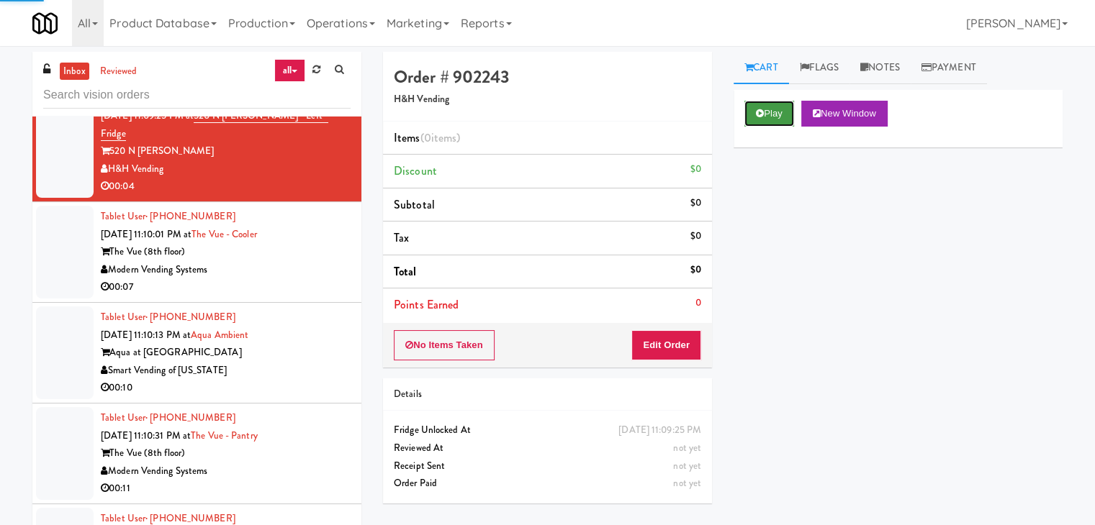
click at [777, 119] on button "Play" at bounding box center [769, 114] width 50 height 26
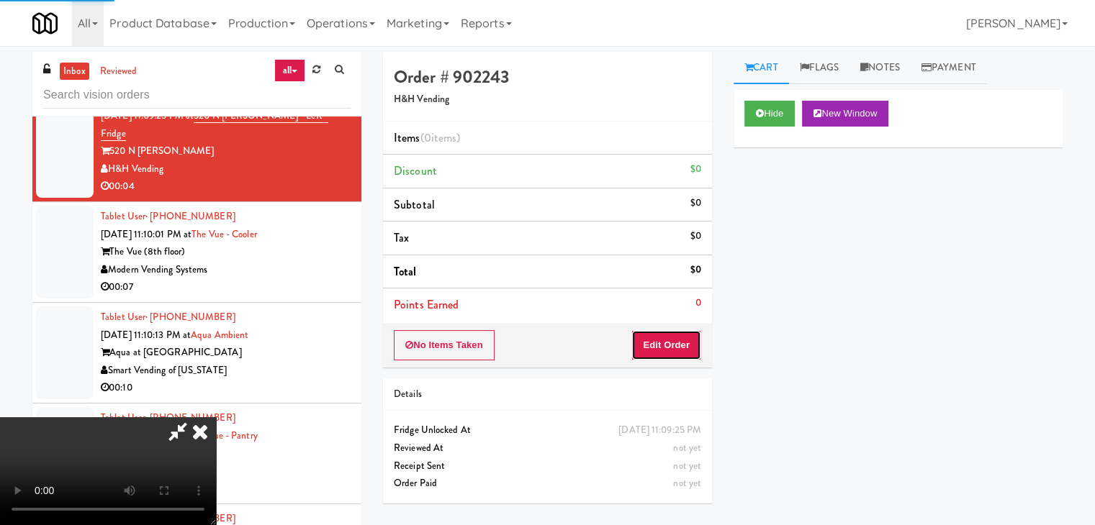
click at [669, 352] on button "Edit Order" at bounding box center [666, 345] width 70 height 30
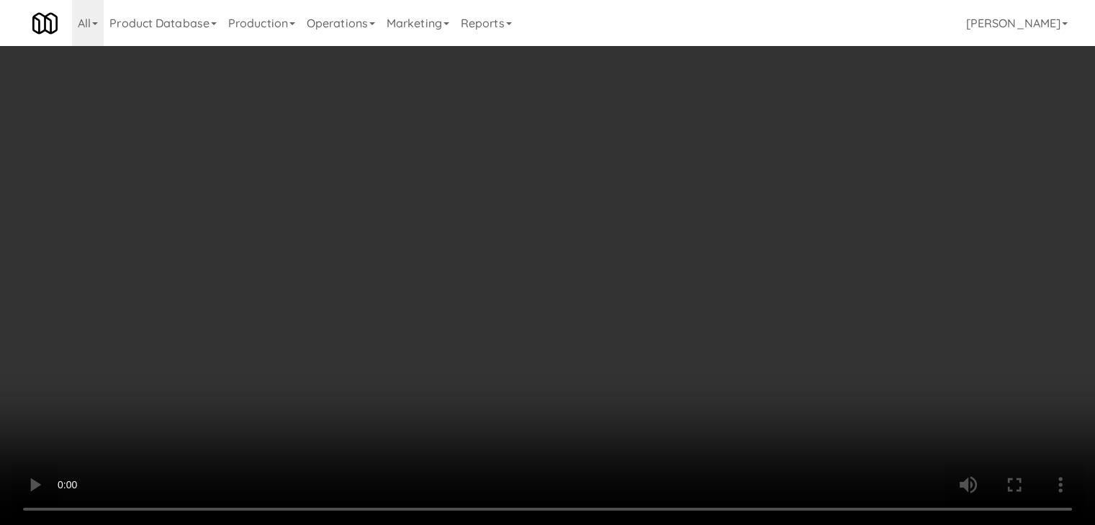
scroll to position [18877, 0]
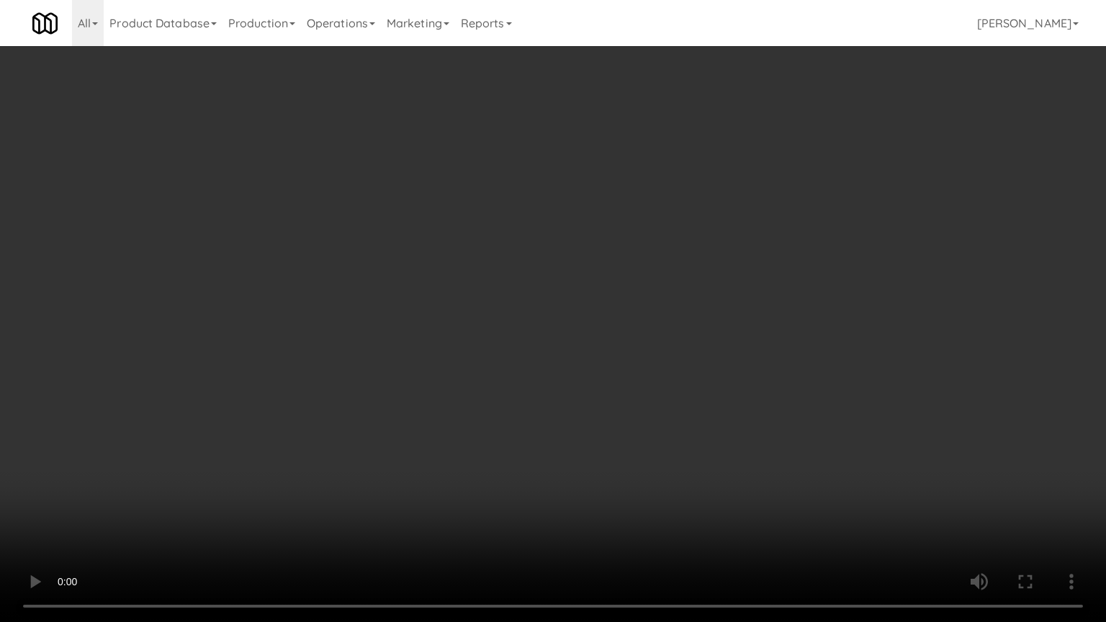
click at [607, 360] on video at bounding box center [553, 311] width 1106 height 622
click at [607, 371] on video at bounding box center [553, 311] width 1106 height 622
click at [646, 366] on video at bounding box center [553, 311] width 1106 height 622
click at [651, 350] on video at bounding box center [553, 311] width 1106 height 622
click at [651, 349] on video at bounding box center [553, 311] width 1106 height 622
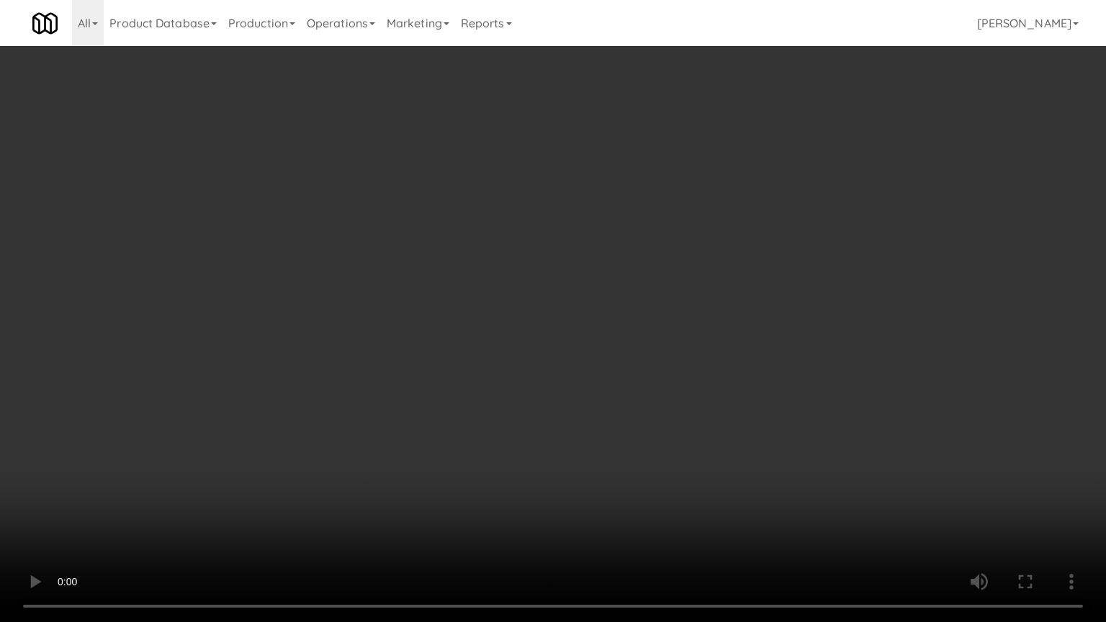
click at [656, 343] on video at bounding box center [553, 311] width 1106 height 622
drag, startPoint x: 656, startPoint y: 343, endPoint x: 752, endPoint y: 145, distance: 219.2
click at [656, 338] on video at bounding box center [553, 311] width 1106 height 622
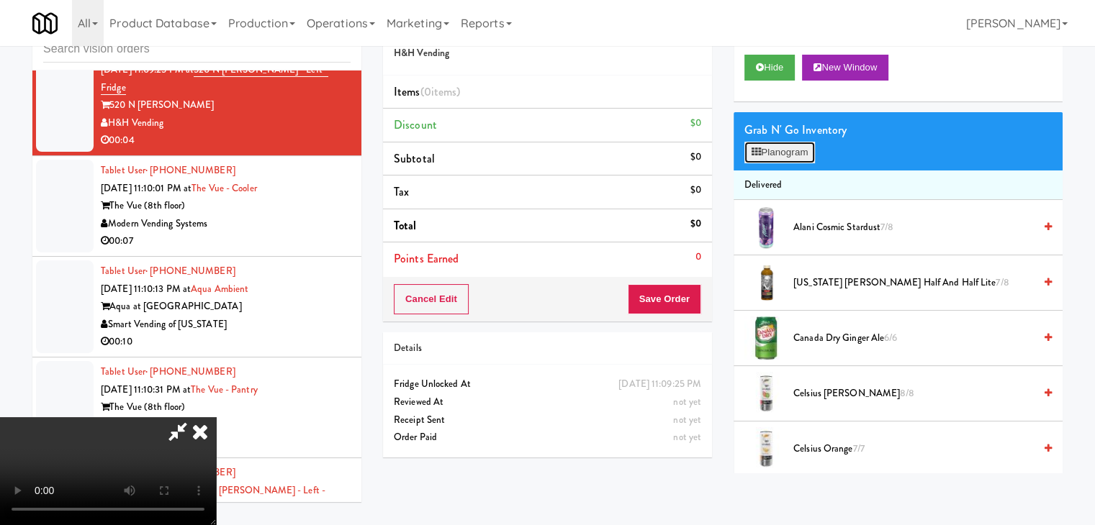
click at [783, 153] on button "Planogram" at bounding box center [779, 153] width 71 height 22
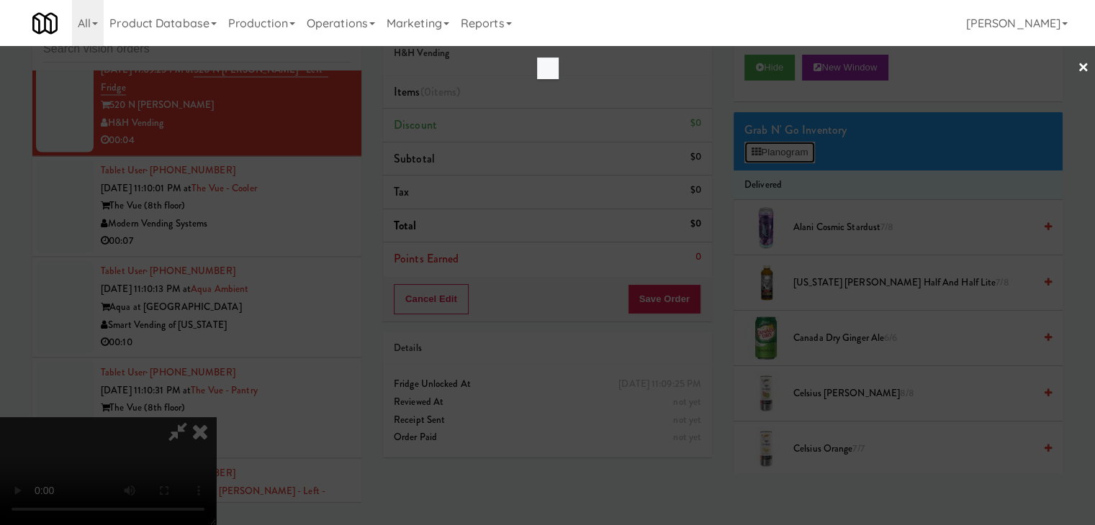
scroll to position [18877, 0]
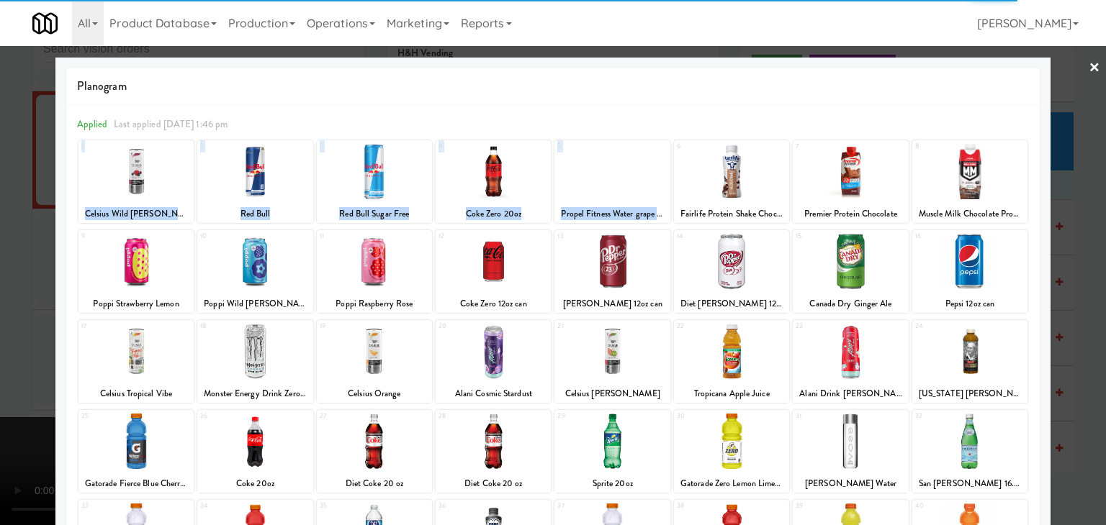
drag, startPoint x: 722, startPoint y: 165, endPoint x: 924, endPoint y: 104, distance: 211.1
click at [924, 106] on div "Applied Last applied Monday 1:46 pm 1 Celsius Wild Berry 2 Red Bull 3 Red Bull …" at bounding box center [552, 401] width 973 height 592
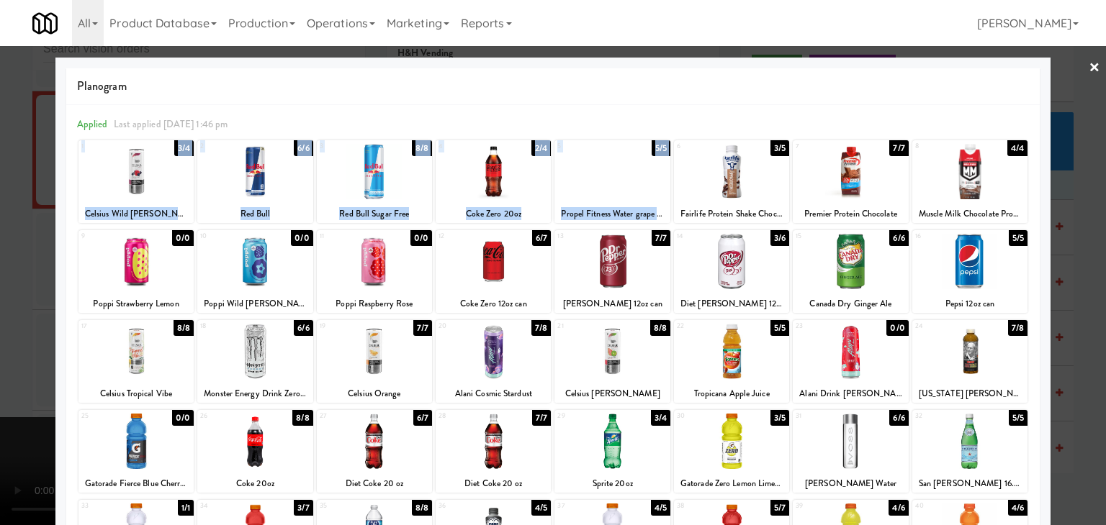
click at [753, 182] on div at bounding box center [731, 171] width 115 height 55
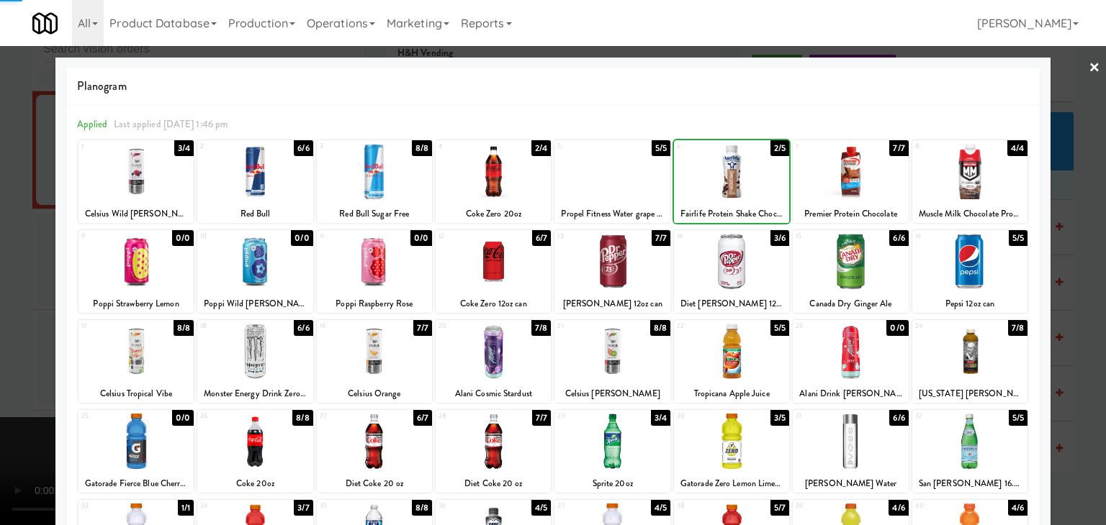
drag, startPoint x: 22, startPoint y: 213, endPoint x: 654, endPoint y: 271, distance: 634.5
click at [53, 212] on div at bounding box center [553, 262] width 1106 height 525
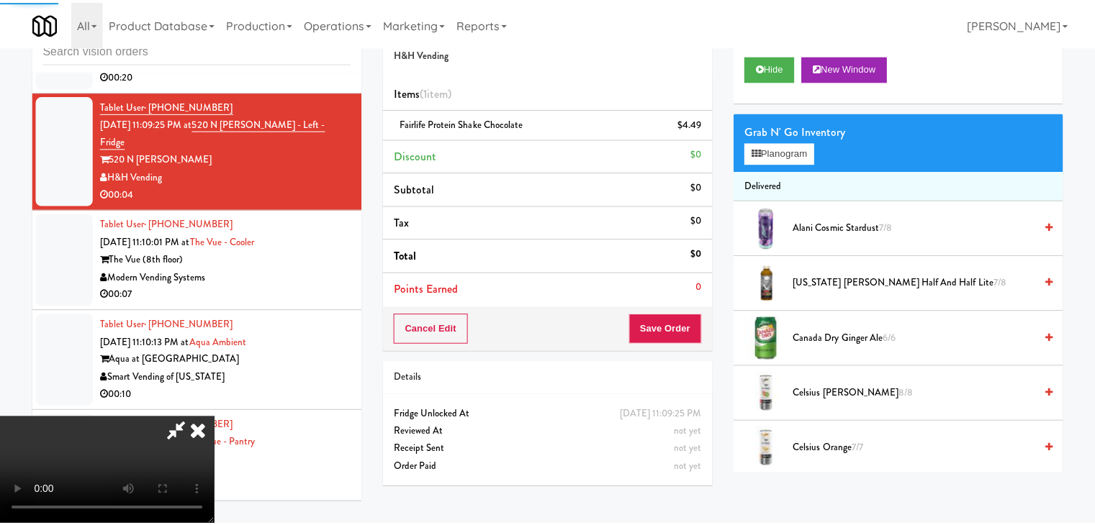
scroll to position [18930, 0]
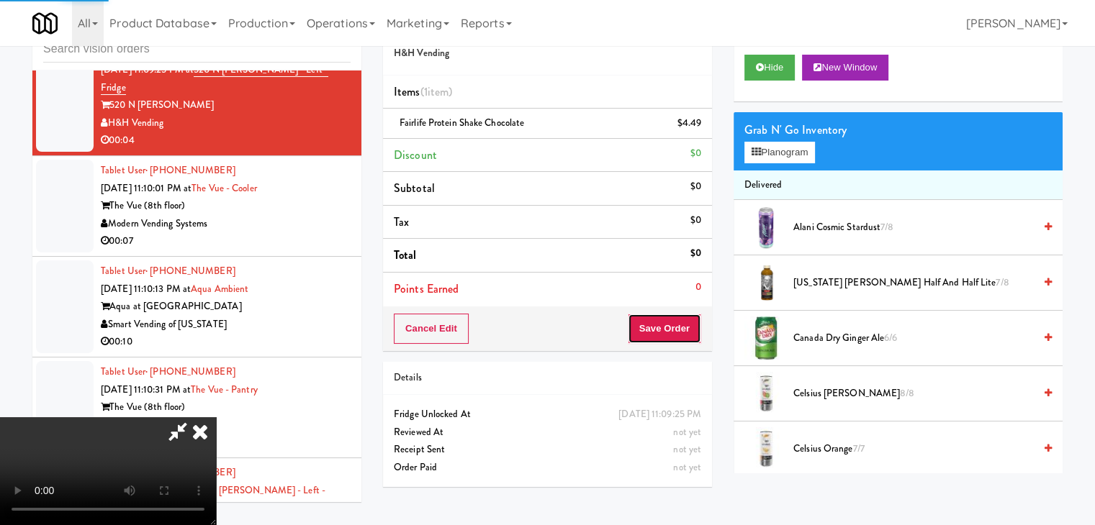
drag, startPoint x: 672, startPoint y: 338, endPoint x: 681, endPoint y: 335, distance: 9.6
click at [676, 336] on button "Save Order" at bounding box center [664, 329] width 73 height 30
click at [681, 335] on button "Save Order" at bounding box center [664, 329] width 73 height 30
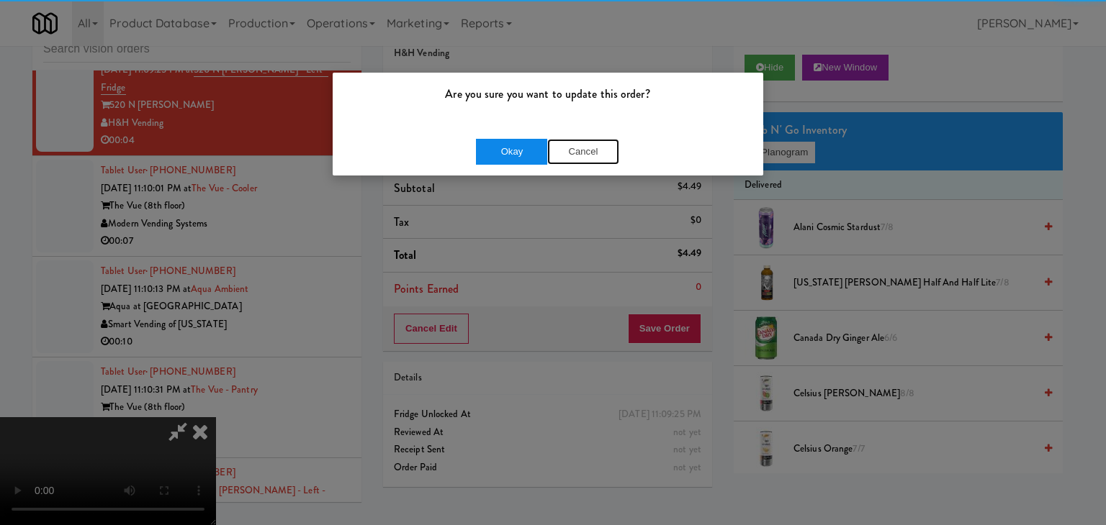
click at [546, 153] on div "Okay Cancel" at bounding box center [547, 152] width 143 height 26
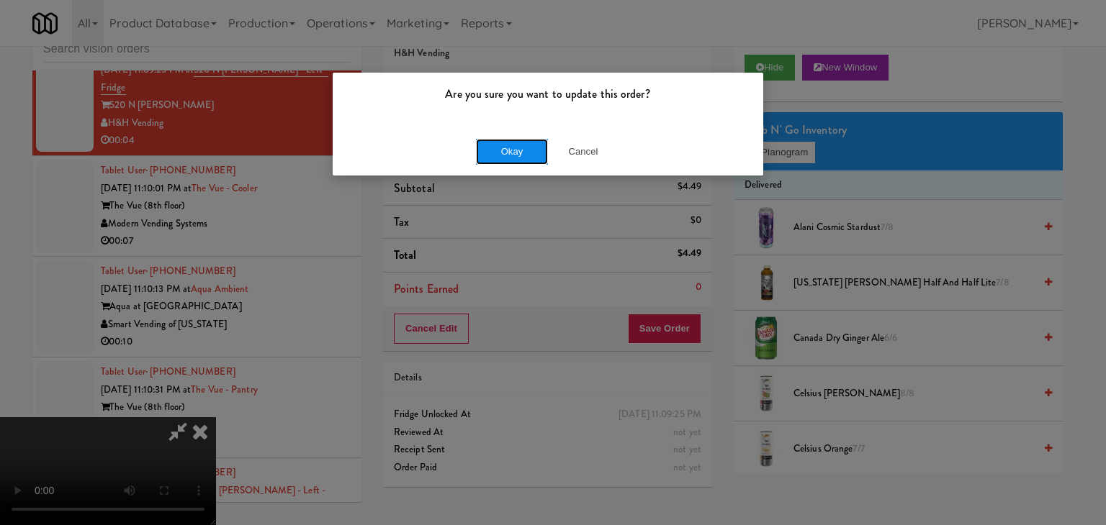
click at [533, 153] on button "Okay" at bounding box center [512, 152] width 72 height 26
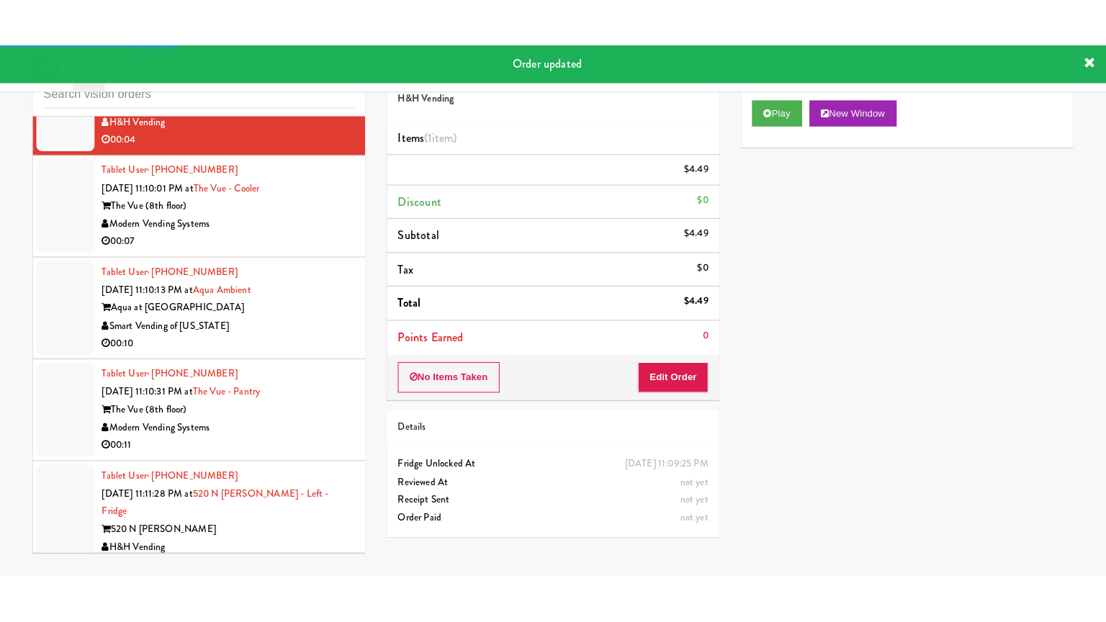
scroll to position [19002, 0]
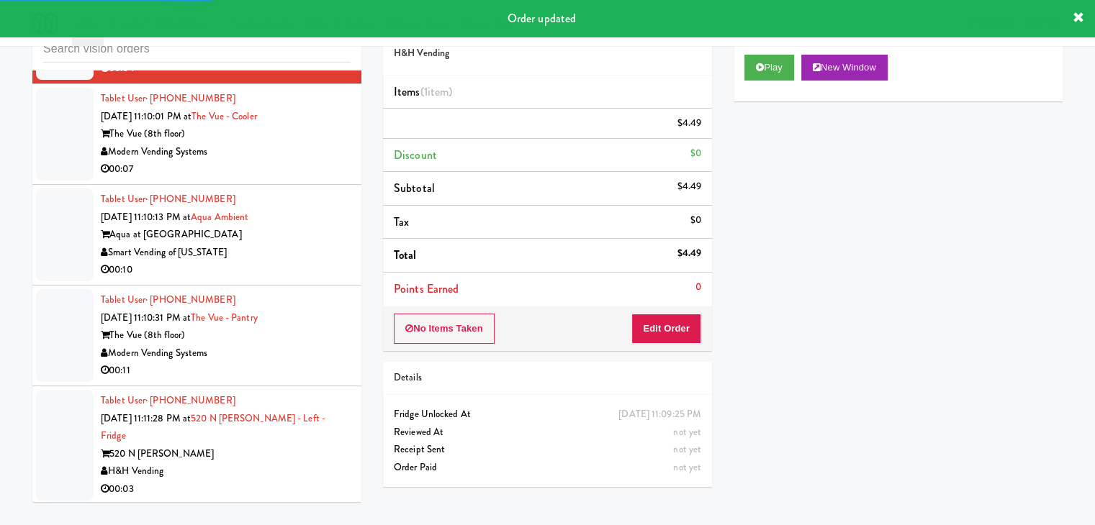
drag, startPoint x: 279, startPoint y: 186, endPoint x: 282, endPoint y: 193, distance: 7.4
click at [279, 161] on div "Modern Vending Systems" at bounding box center [226, 152] width 250 height 18
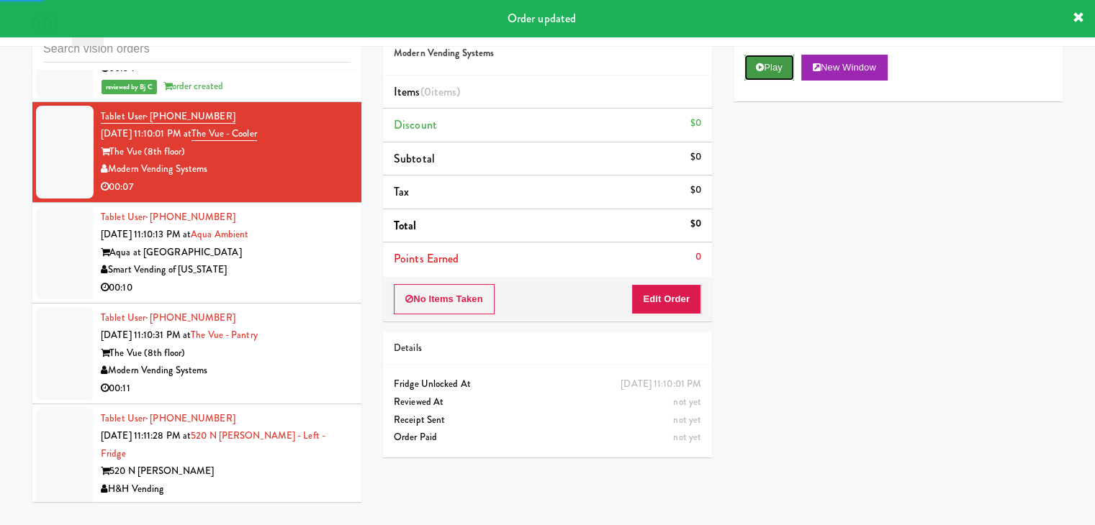
click at [792, 64] on button "Play" at bounding box center [769, 68] width 50 height 26
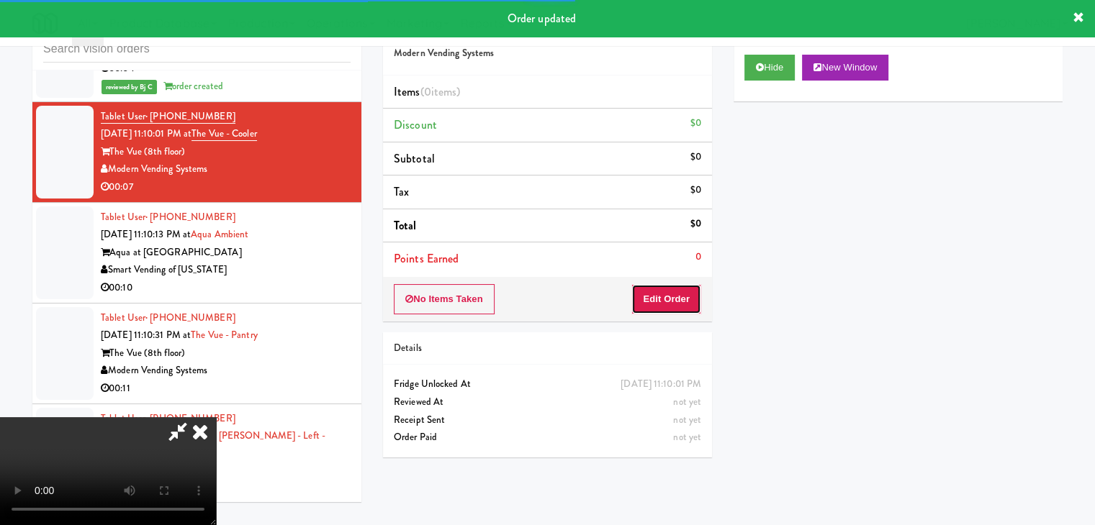
click at [670, 309] on button "Edit Order" at bounding box center [666, 299] width 70 height 30
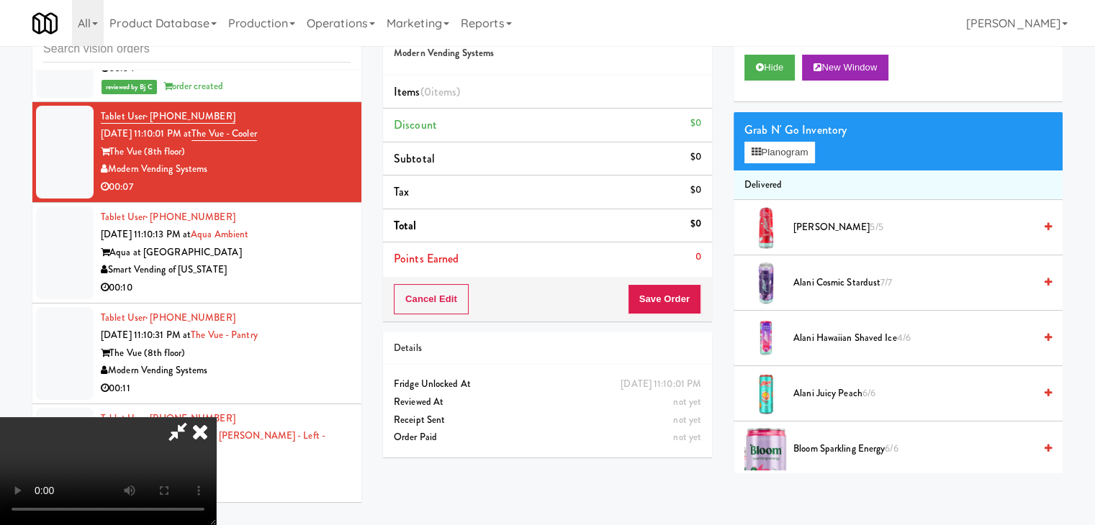
scroll to position [18931, 0]
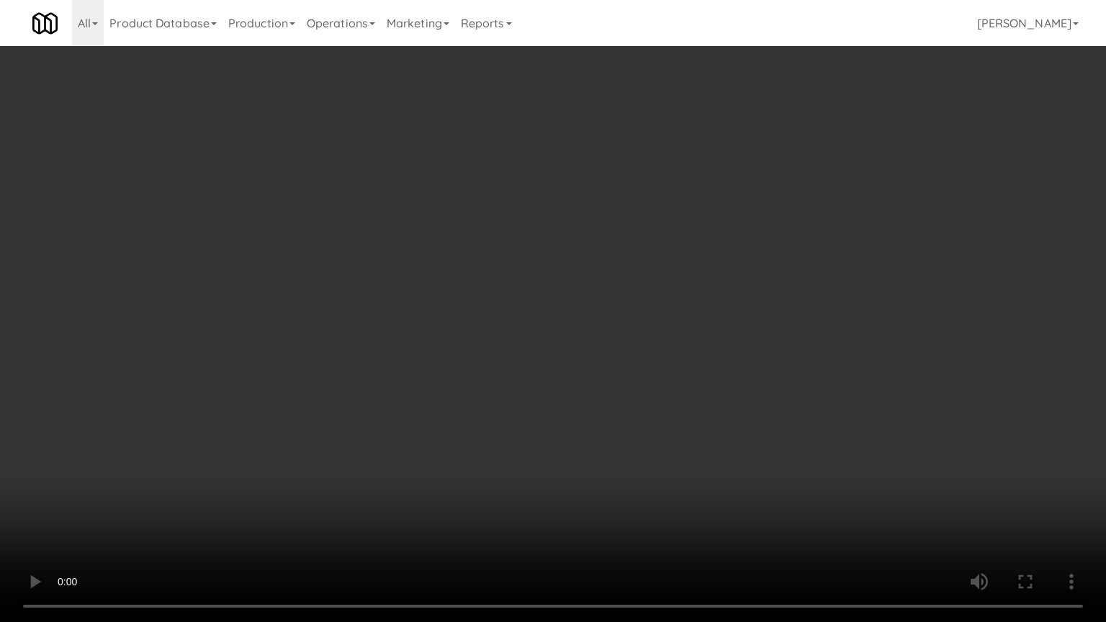
click at [658, 394] on video at bounding box center [553, 311] width 1106 height 622
click at [648, 400] on video at bounding box center [553, 311] width 1106 height 622
click at [646, 399] on video at bounding box center [553, 311] width 1106 height 622
click at [661, 392] on video at bounding box center [553, 311] width 1106 height 622
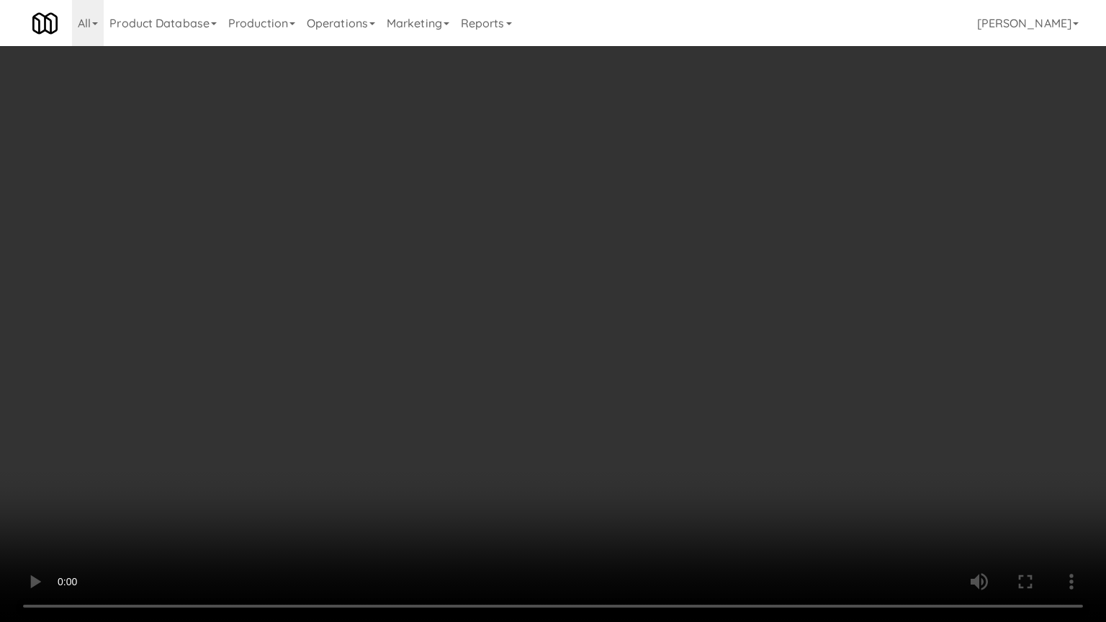
drag, startPoint x: 661, startPoint y: 392, endPoint x: 787, endPoint y: 178, distance: 247.5
click at [661, 390] on video at bounding box center [553, 311] width 1106 height 622
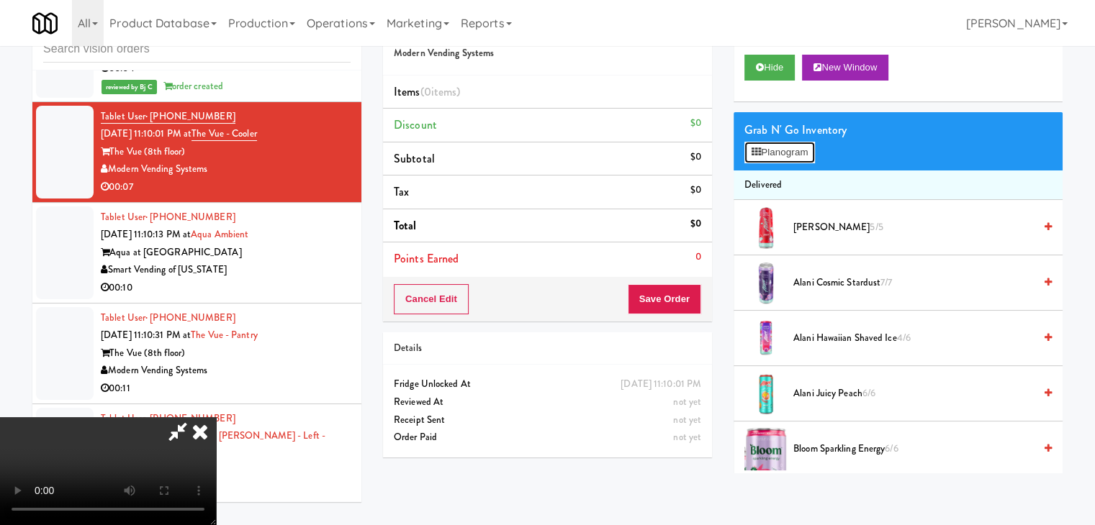
click at [792, 150] on button "Planogram" at bounding box center [779, 153] width 71 height 22
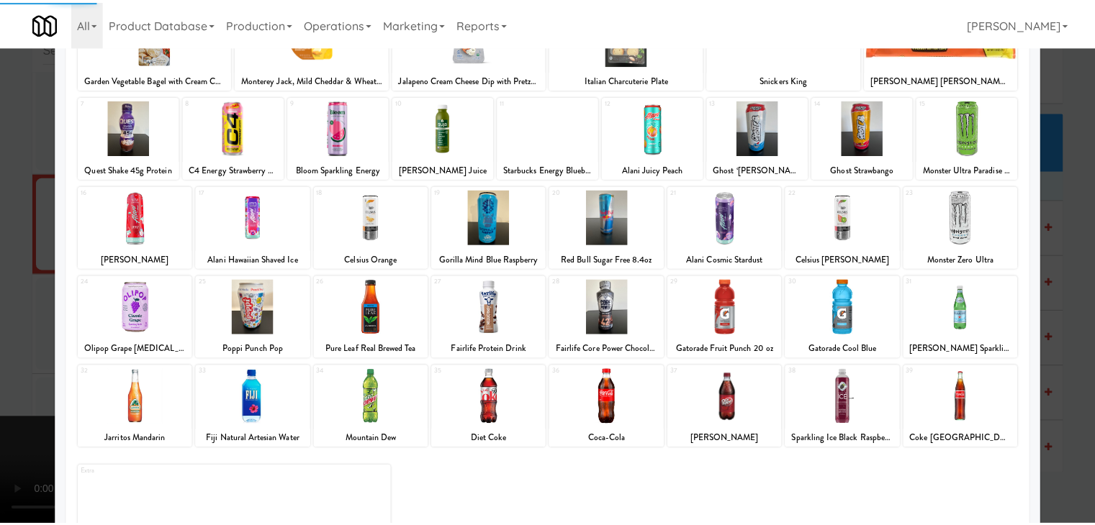
scroll to position [144, 0]
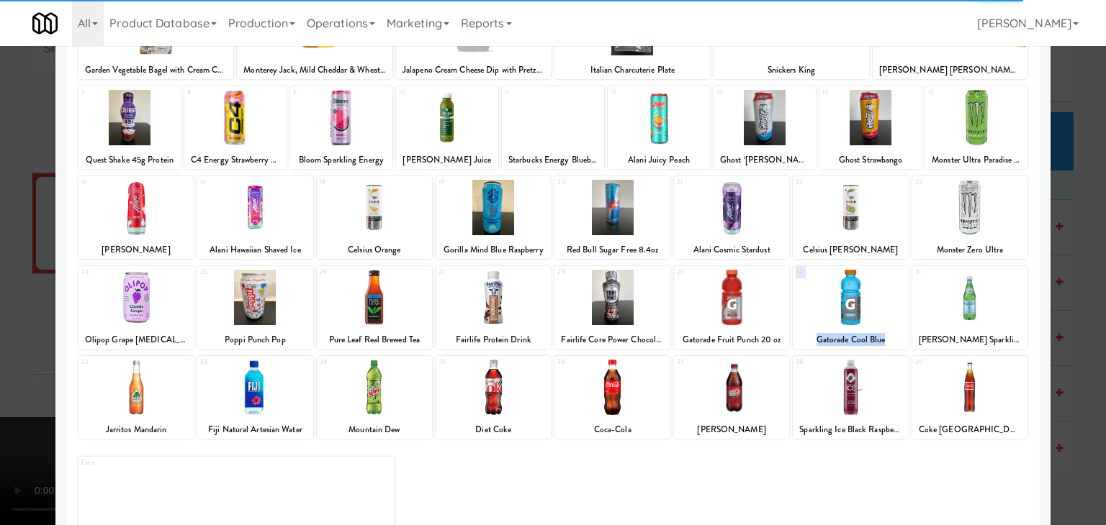
drag, startPoint x: 861, startPoint y: 306, endPoint x: 900, endPoint y: 264, distance: 57.5
click at [900, 264] on div "1 Garden Vegetable Bagel with Cream Cheese, Philadelphia 2 Monterey Jack, Mild …" at bounding box center [552, 268] width 951 height 546
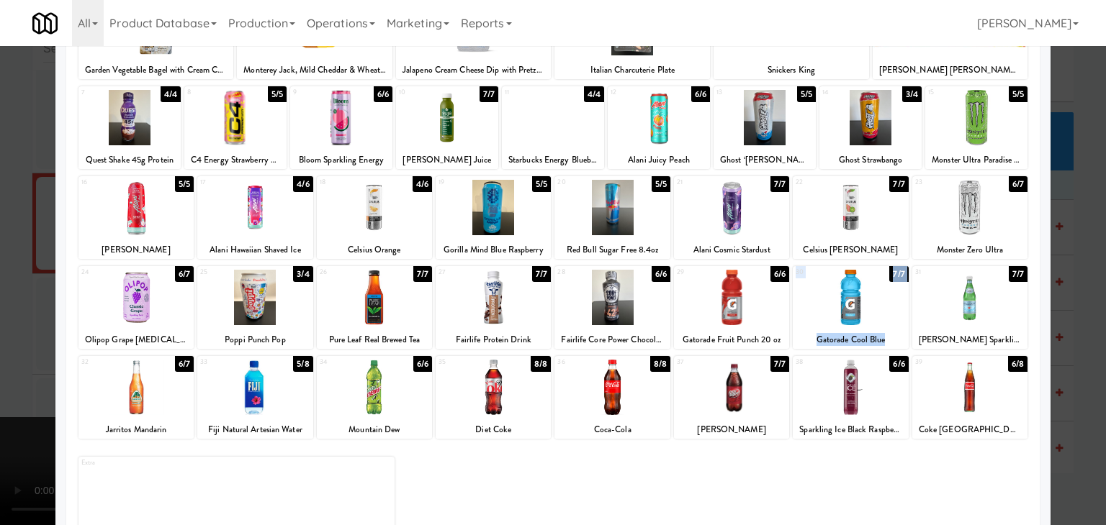
click at [854, 289] on div at bounding box center [849, 297] width 115 height 55
drag, startPoint x: 0, startPoint y: 249, endPoint x: 406, endPoint y: 266, distance: 406.3
click at [4, 248] on div at bounding box center [553, 262] width 1106 height 525
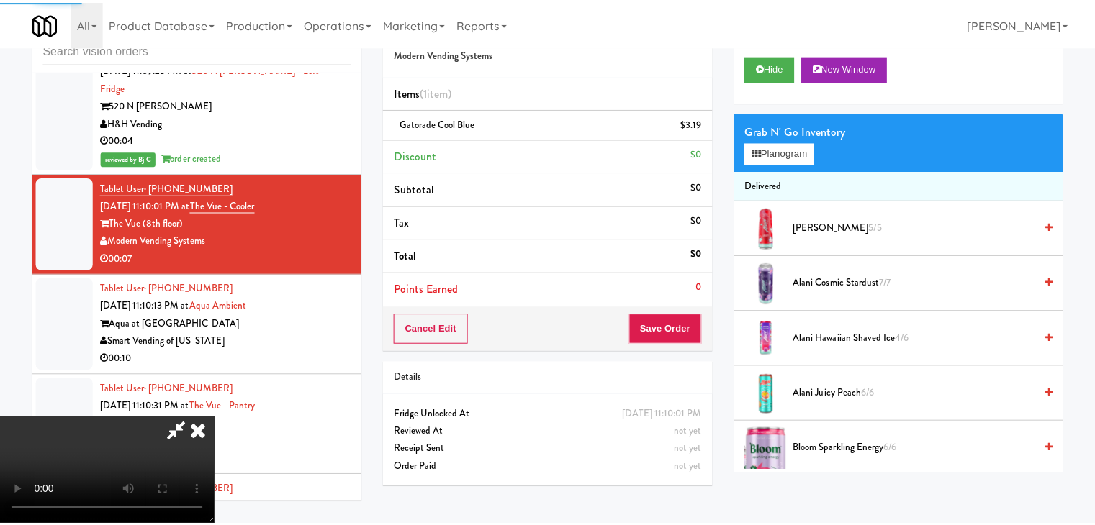
scroll to position [19002, 0]
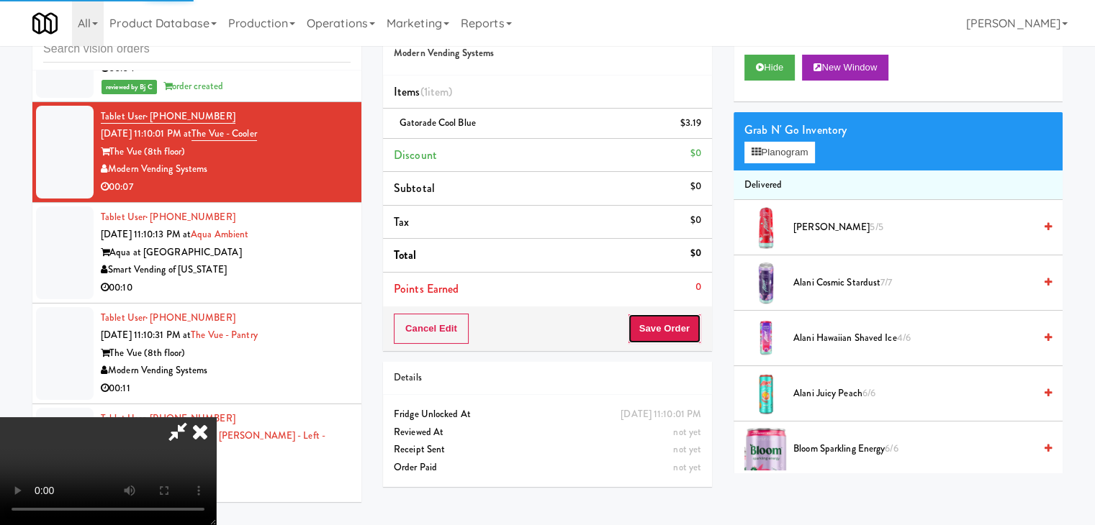
click at [691, 334] on button "Save Order" at bounding box center [664, 329] width 73 height 30
drag, startPoint x: 691, startPoint y: 334, endPoint x: 682, endPoint y: 343, distance: 12.2
click at [687, 334] on button "Save Order" at bounding box center [664, 329] width 73 height 30
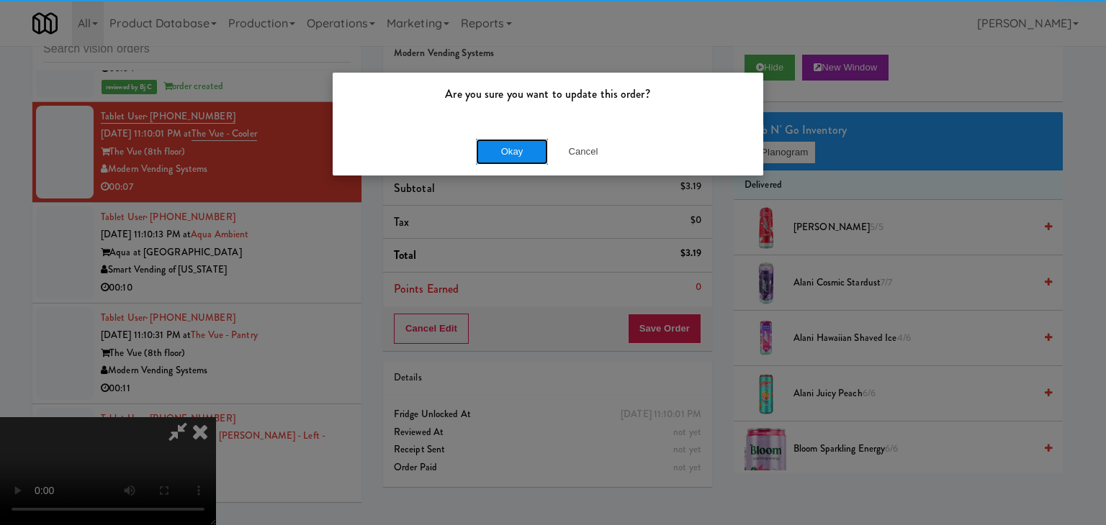
click at [518, 148] on button "Okay" at bounding box center [512, 152] width 72 height 26
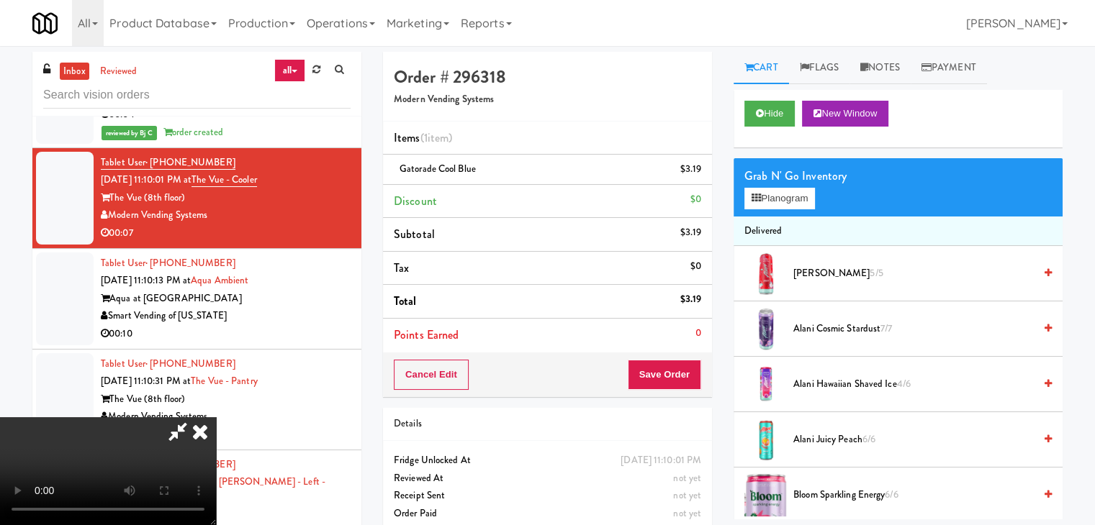
scroll to position [46, 0]
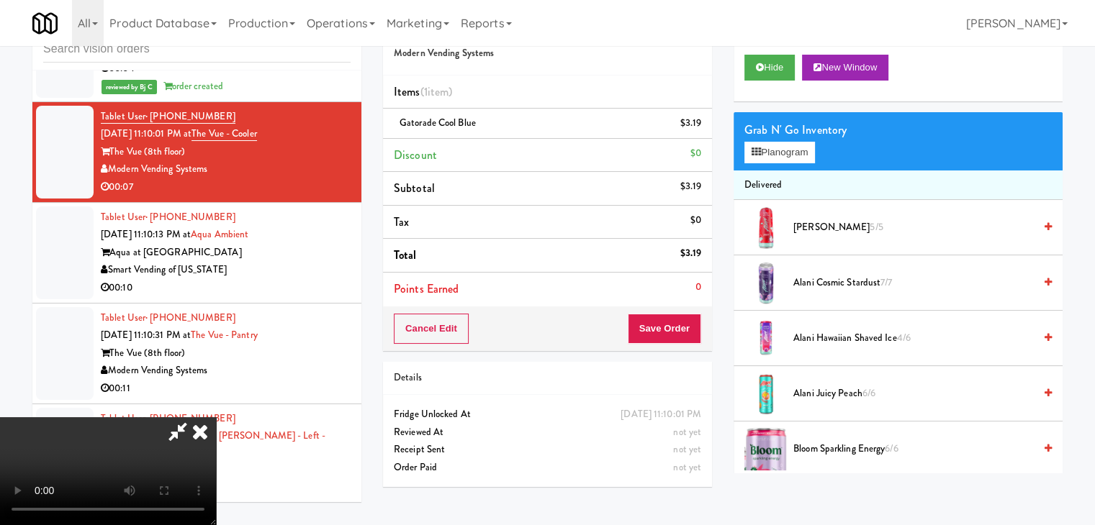
click at [194, 417] on icon at bounding box center [177, 431] width 33 height 29
click at [656, 330] on button "Save Order" at bounding box center [664, 329] width 73 height 30
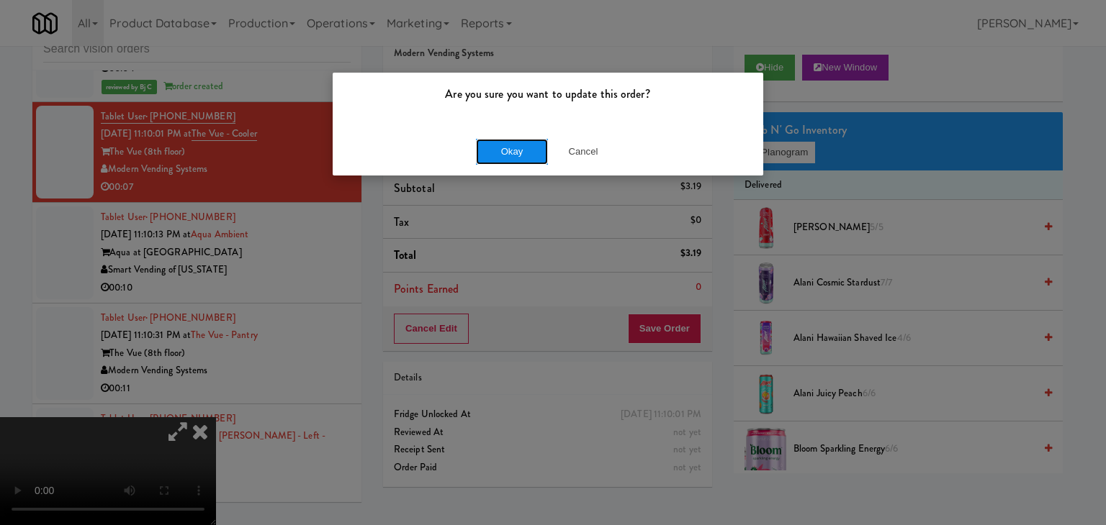
drag, startPoint x: 516, startPoint y: 137, endPoint x: 517, endPoint y: 148, distance: 10.9
click at [517, 141] on button "Okay" at bounding box center [512, 152] width 72 height 26
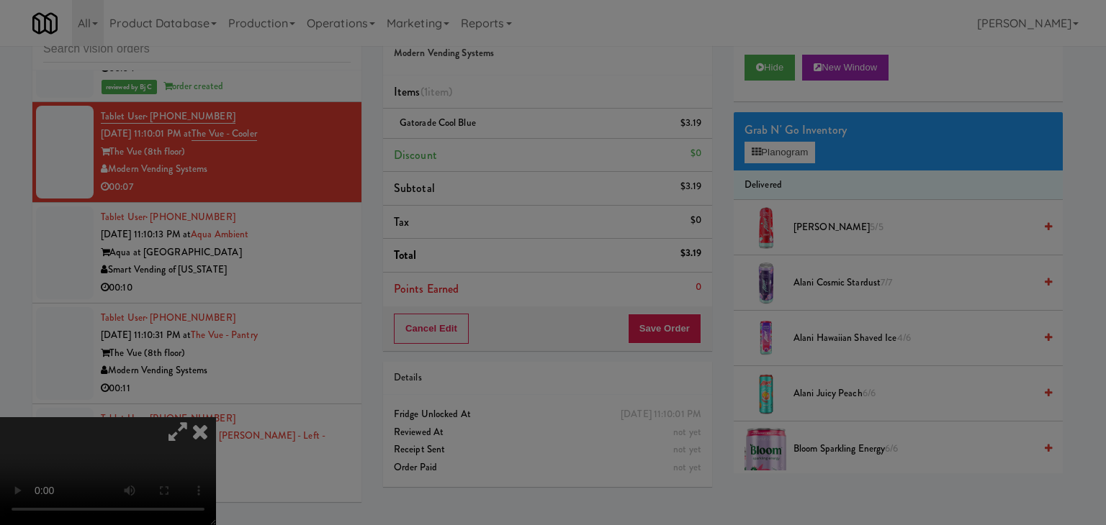
click at [517, 148] on body "Are you sure you want to update this order? Okay Cancel Okay Are you sure you w…" at bounding box center [553, 262] width 1106 height 525
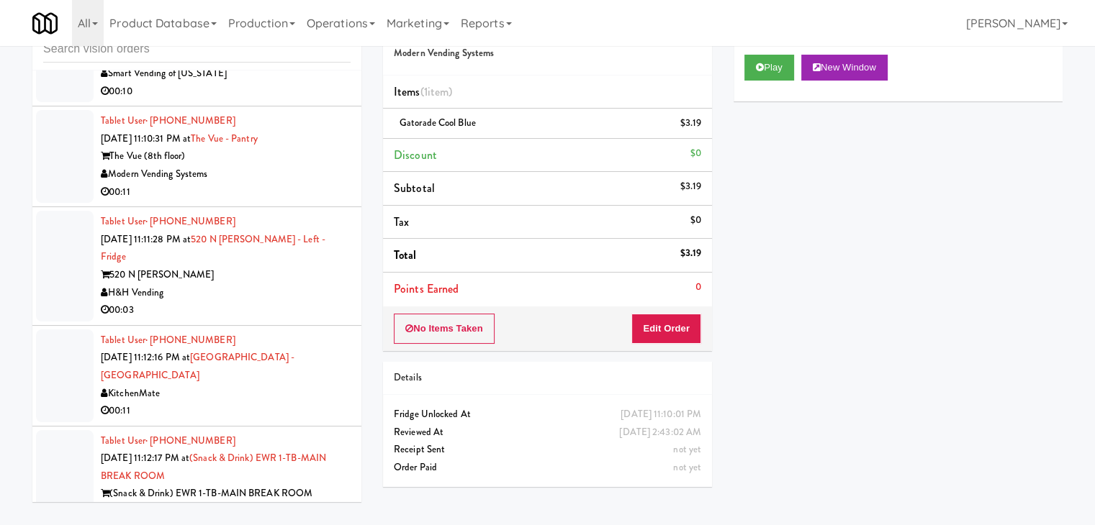
scroll to position [19218, 0]
click at [286, 81] on div "Smart Vending of Virginia" at bounding box center [226, 72] width 250 height 18
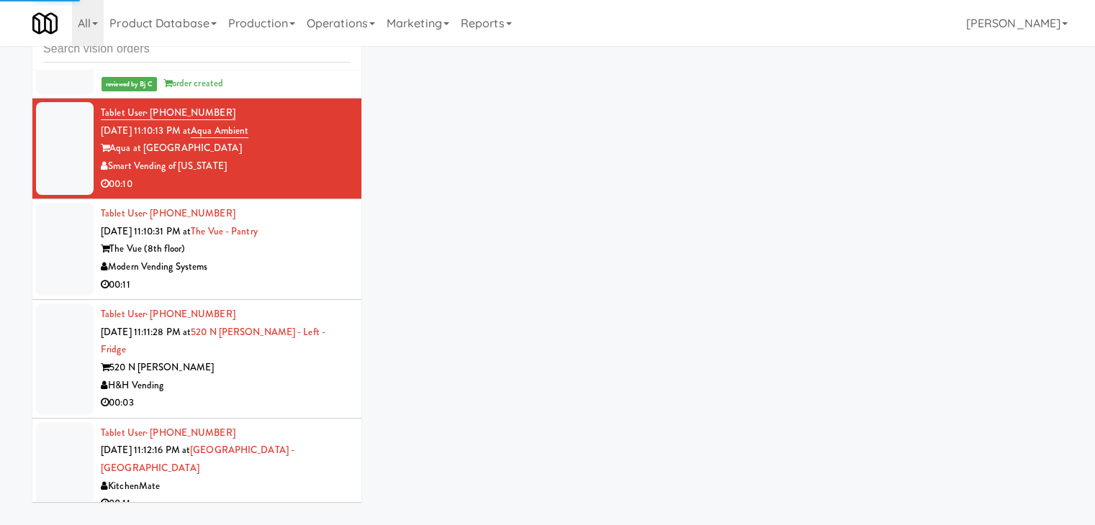
scroll to position [18930, 0]
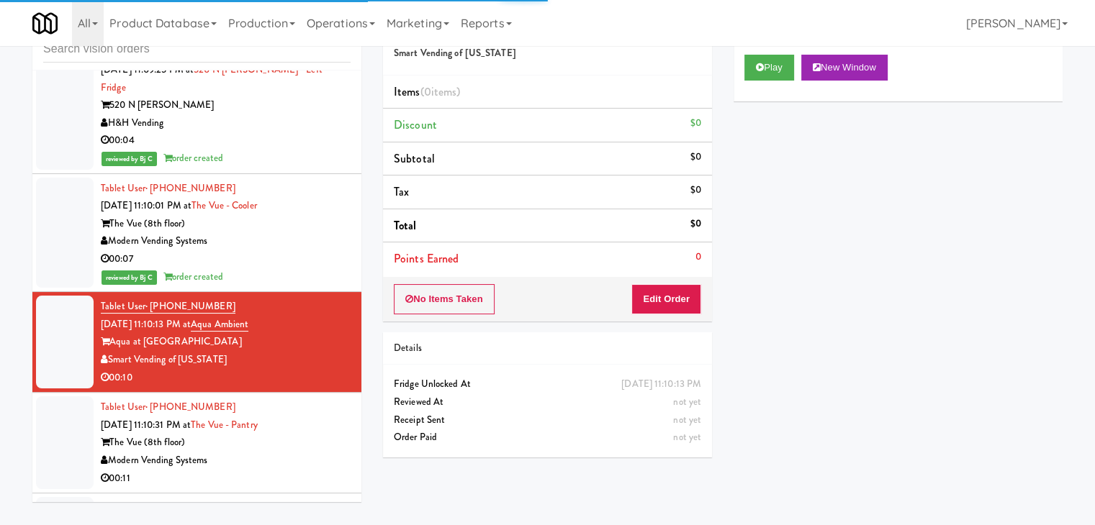
click at [767, 48] on body "Are you sure you want to update this order? Okay Cancel Okay Are you sure you w…" at bounding box center [547, 262] width 1095 height 525
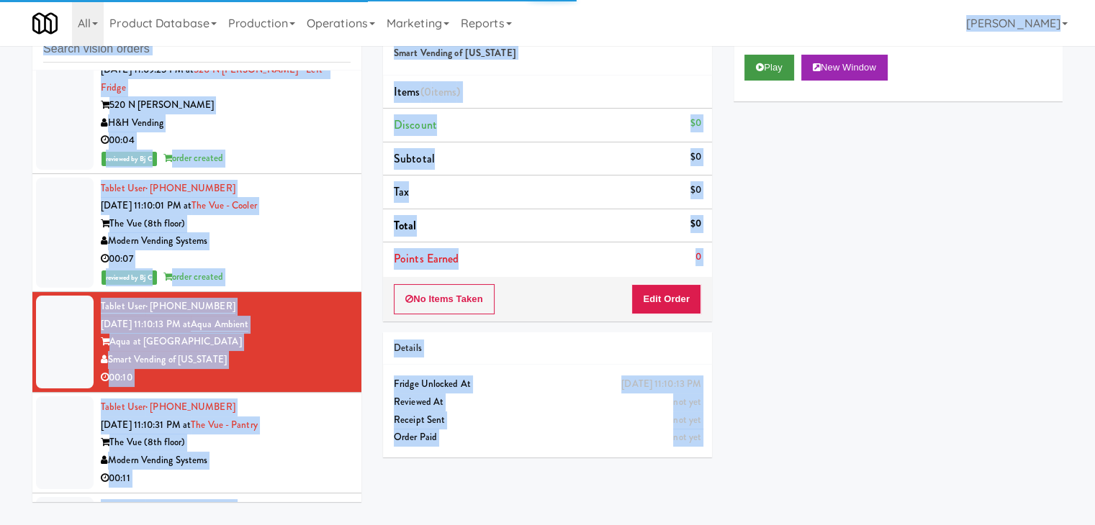
click at [767, 53] on div "Play New Window" at bounding box center [897, 73] width 329 height 58
click at [765, 70] on button "Play" at bounding box center [769, 68] width 50 height 26
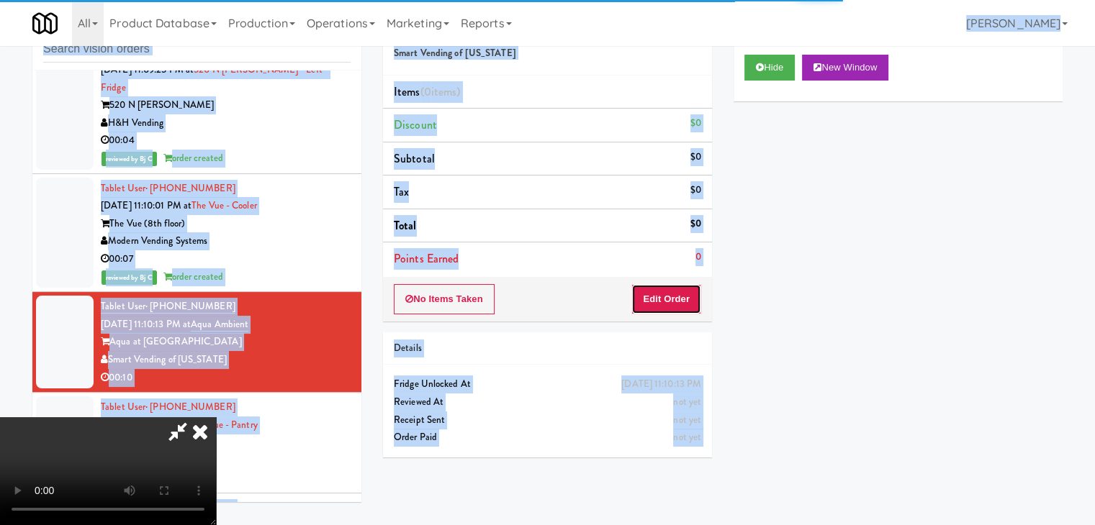
click at [664, 309] on button "Edit Order" at bounding box center [666, 299] width 70 height 30
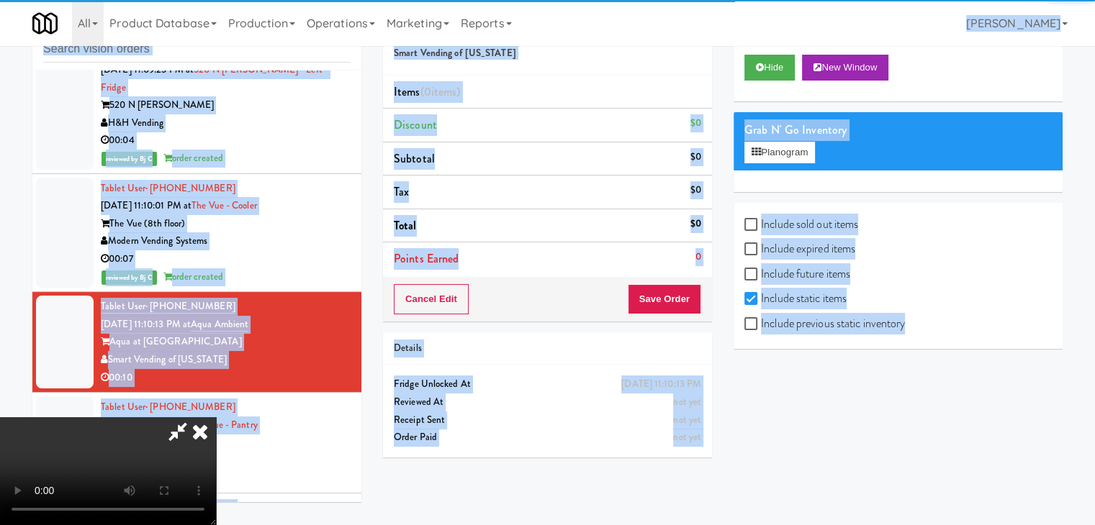
click at [0, 294] on div "inbox reviewed all all unclear take inventory issue suspicious failed recent Ta…" at bounding box center [547, 259] width 1095 height 507
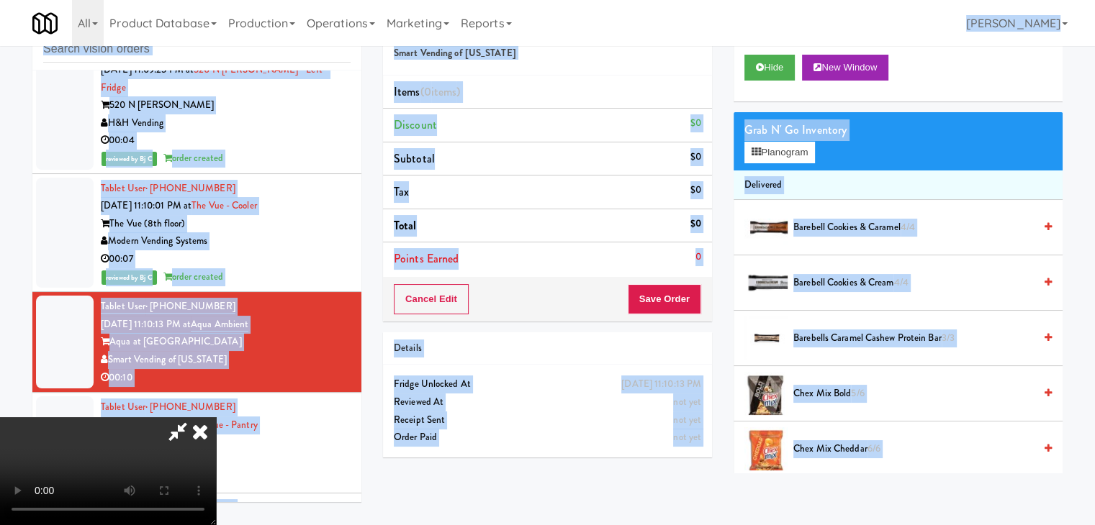
click at [55, 417] on video at bounding box center [108, 471] width 216 height 108
click at [741, 352] on li "Barebells Caramel Cashew Protein Bar 3/3" at bounding box center [897, 338] width 329 height 55
click at [725, 353] on div "Cart Flags Notes Payment Hide New Window Grab N' Go Inventory Planogram Deliver…" at bounding box center [898, 240] width 351 height 468
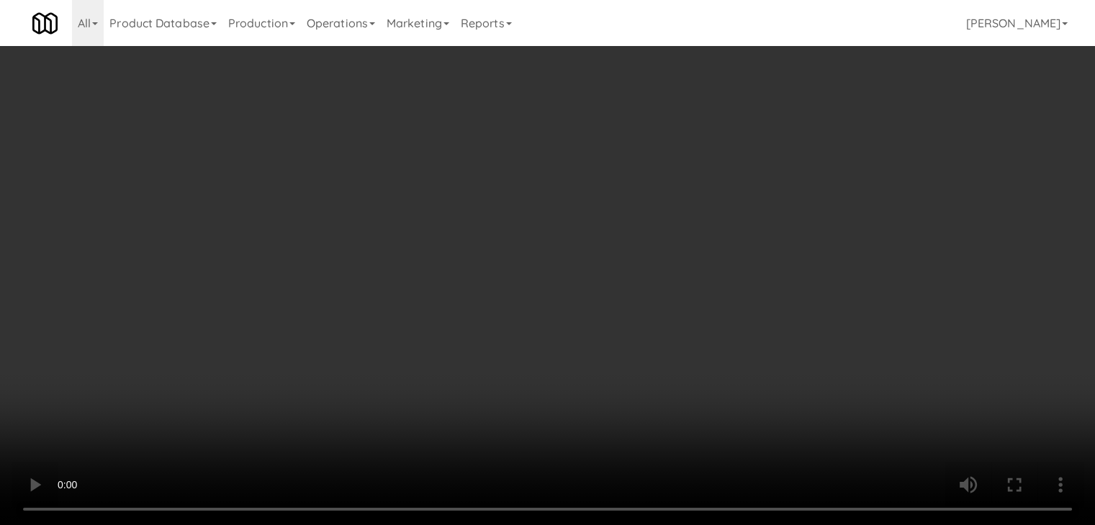
scroll to position [18877, 0]
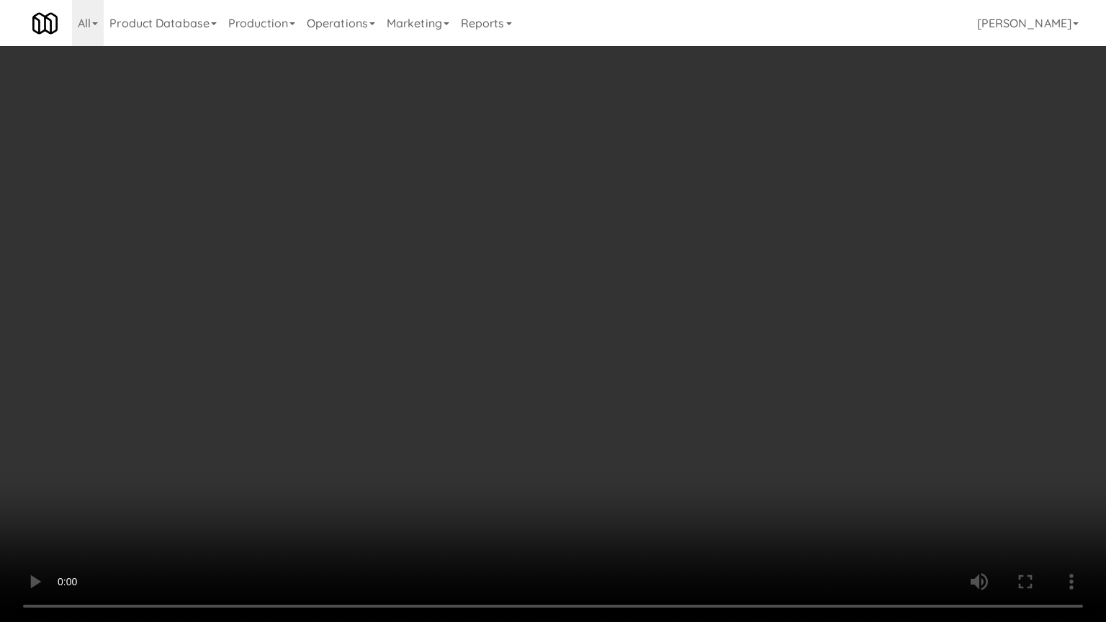
click at [597, 448] on video at bounding box center [553, 311] width 1106 height 622
click at [652, 352] on video at bounding box center [553, 311] width 1106 height 622
click at [648, 354] on video at bounding box center [553, 311] width 1106 height 622
click at [642, 360] on video at bounding box center [553, 311] width 1106 height 622
click at [641, 443] on video at bounding box center [553, 311] width 1106 height 622
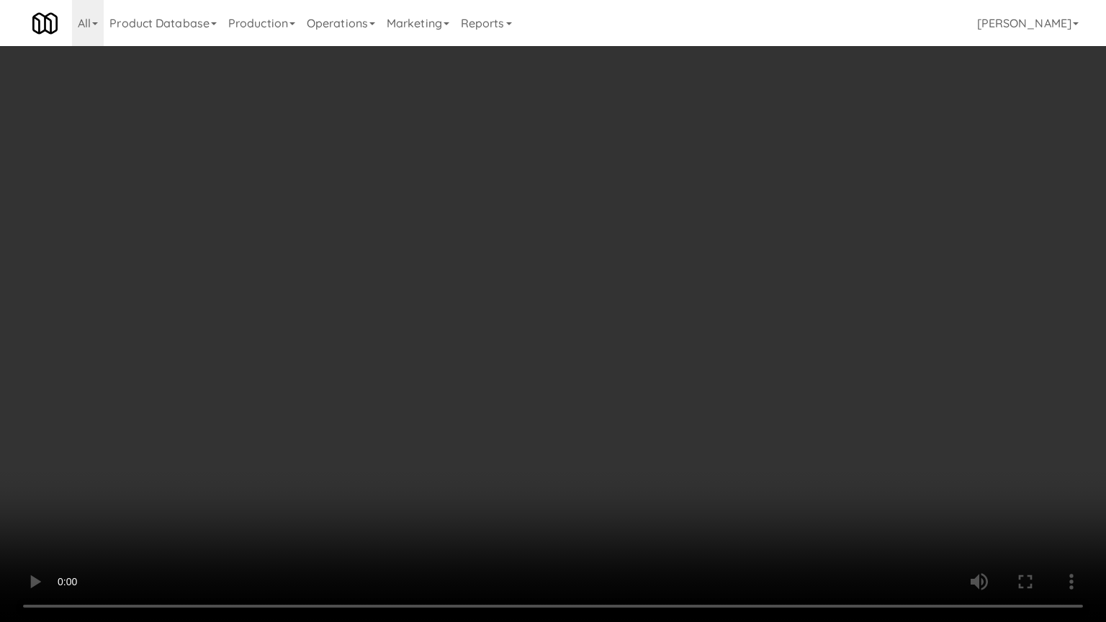
click at [641, 443] on video at bounding box center [553, 311] width 1106 height 622
click at [638, 449] on video at bounding box center [553, 311] width 1106 height 622
click at [633, 450] on video at bounding box center [553, 311] width 1106 height 622
click at [630, 450] on video at bounding box center [553, 311] width 1106 height 622
click at [623, 443] on video at bounding box center [553, 311] width 1106 height 622
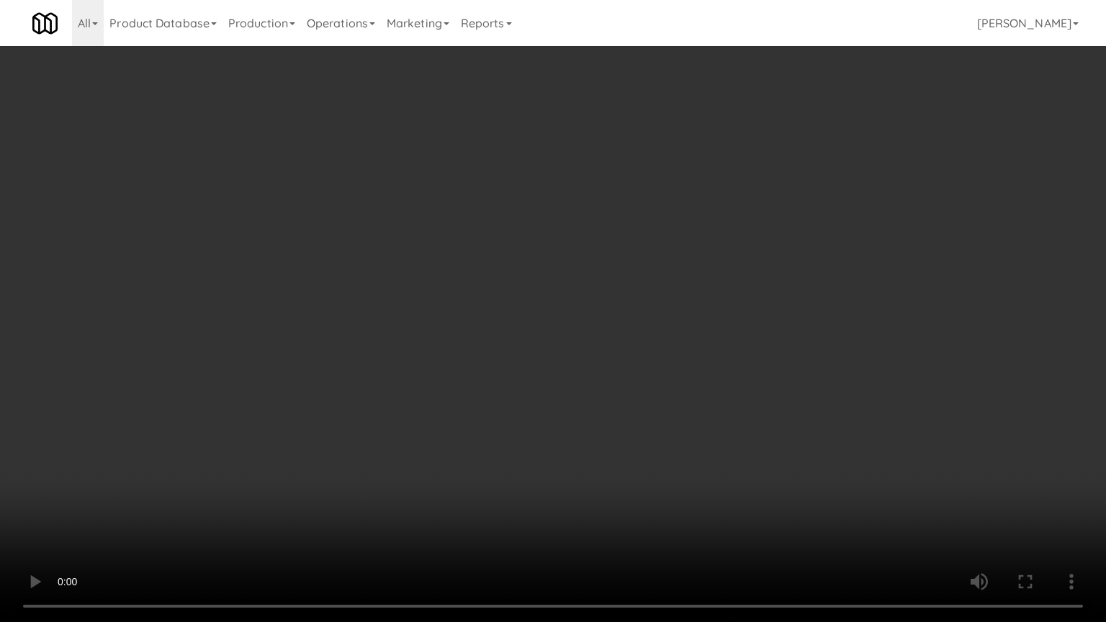
drag, startPoint x: 623, startPoint y: 443, endPoint x: 715, endPoint y: 239, distance: 224.2
click at [623, 443] on video at bounding box center [553, 311] width 1106 height 622
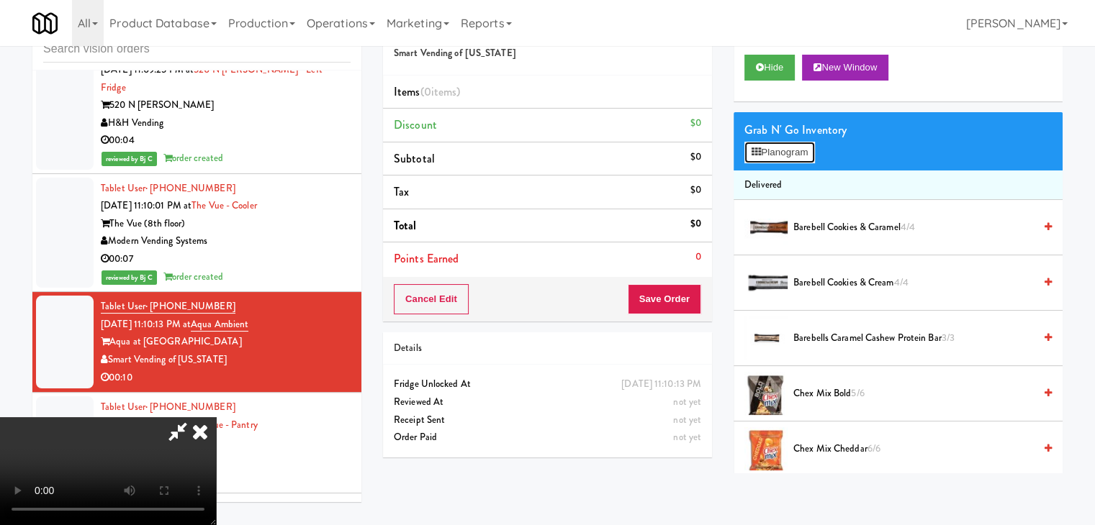
click at [784, 158] on button "Planogram" at bounding box center [779, 153] width 71 height 22
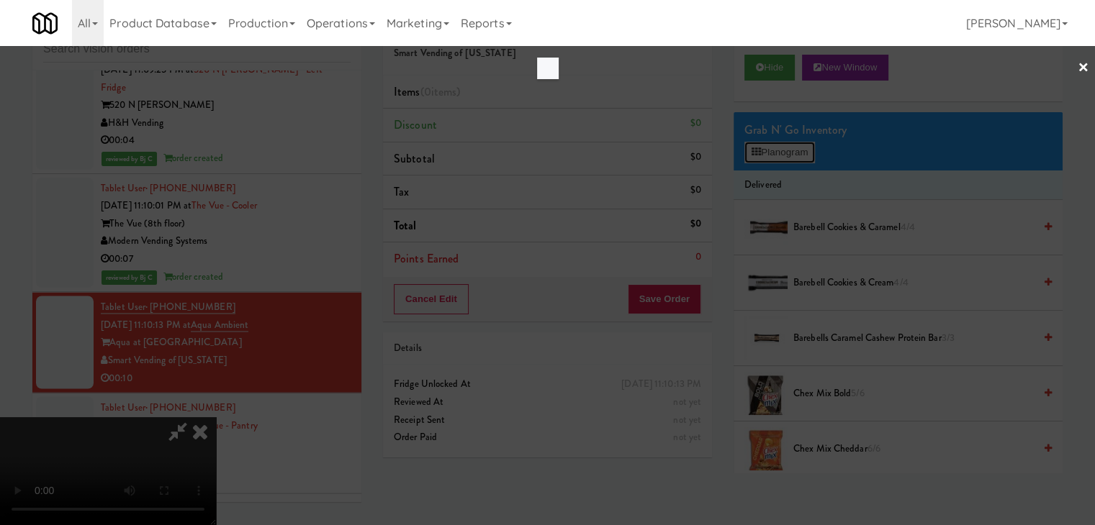
scroll to position [18877, 0]
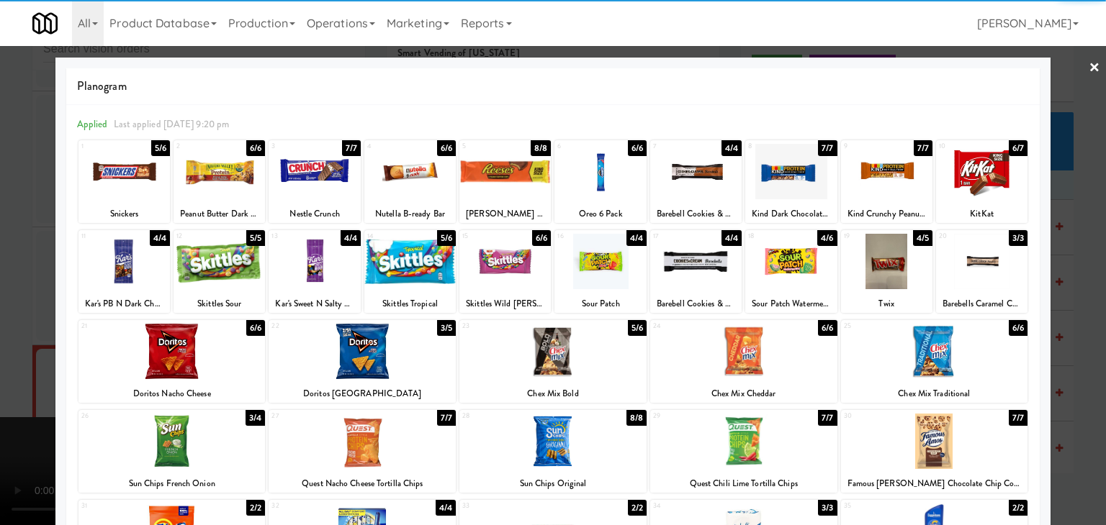
click at [964, 174] on div at bounding box center [981, 171] width 91 height 55
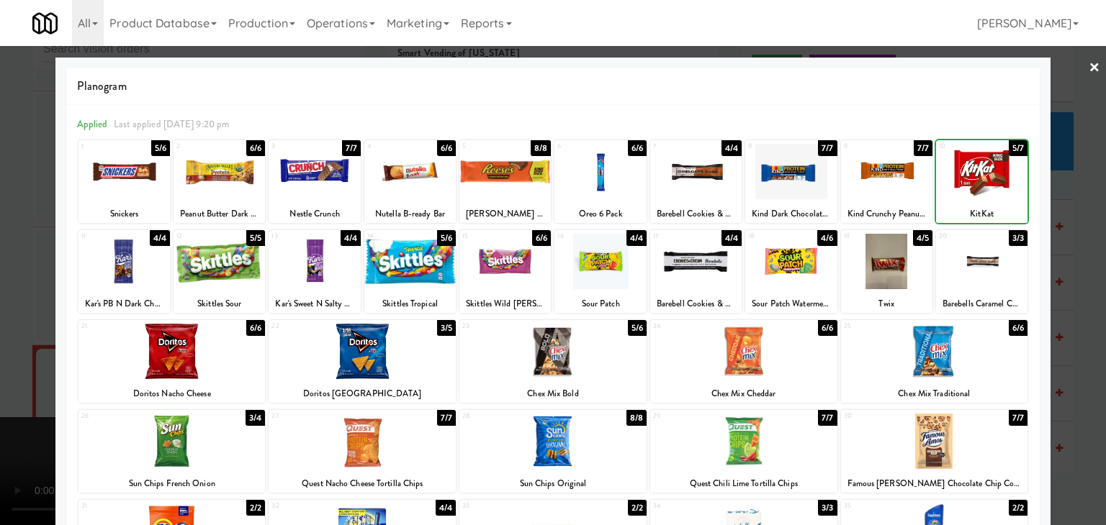
drag, startPoint x: 964, startPoint y: 174, endPoint x: 1013, endPoint y: 185, distance: 49.4
click at [964, 174] on div at bounding box center [981, 171] width 91 height 55
click at [1093, 211] on div at bounding box center [553, 262] width 1106 height 525
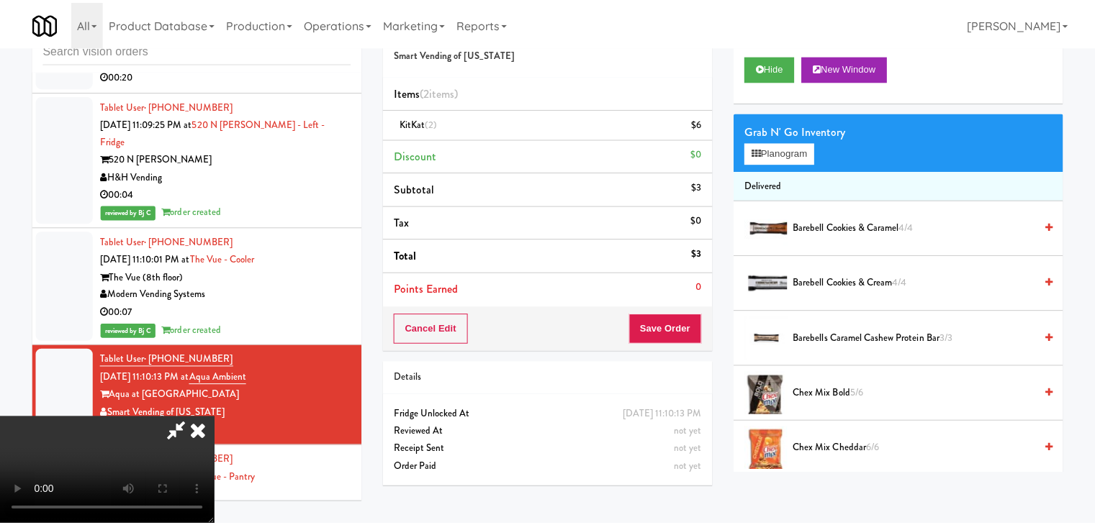
scroll to position [18930, 0]
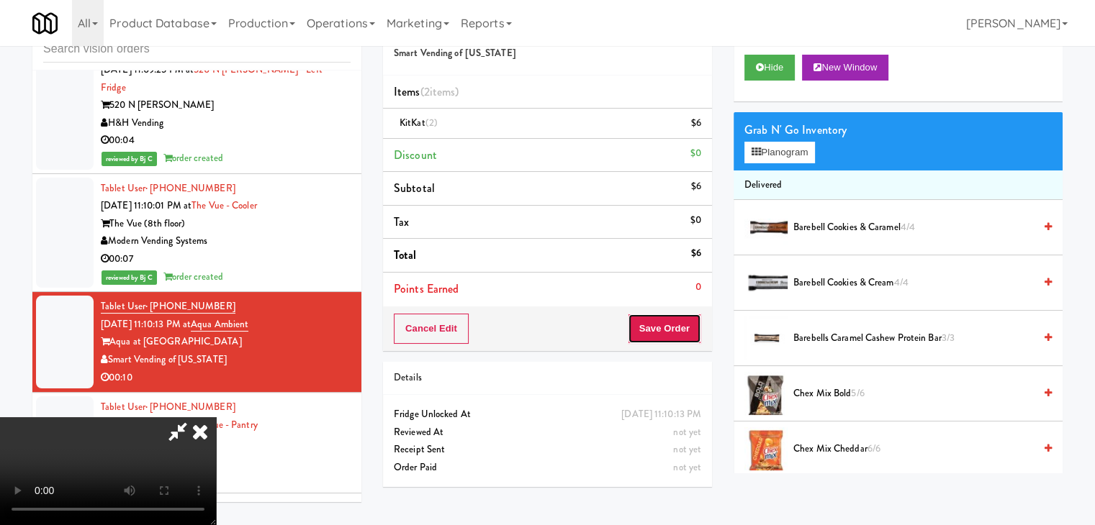
click at [679, 327] on button "Save Order" at bounding box center [664, 329] width 73 height 30
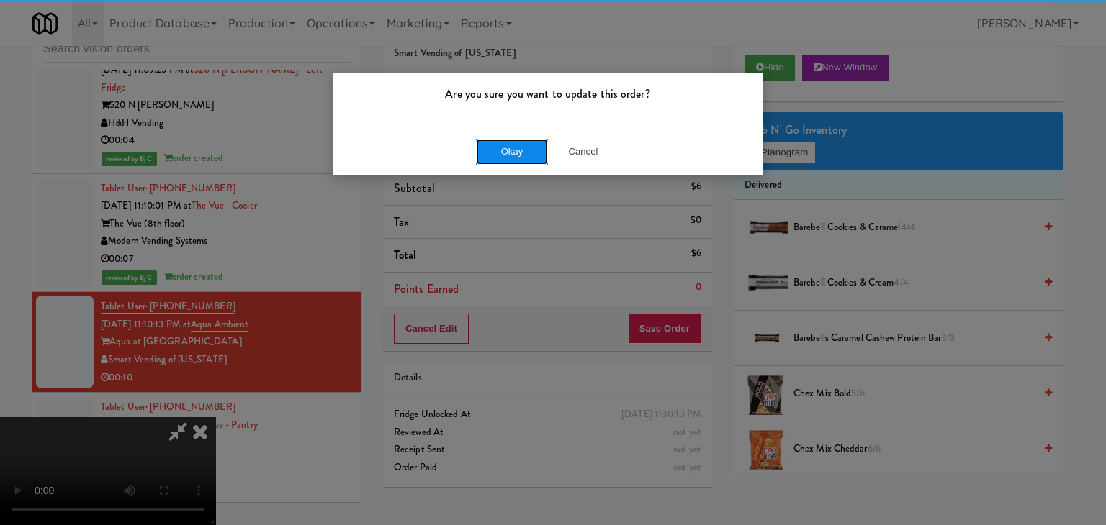
click at [518, 156] on button "Okay" at bounding box center [512, 152] width 72 height 26
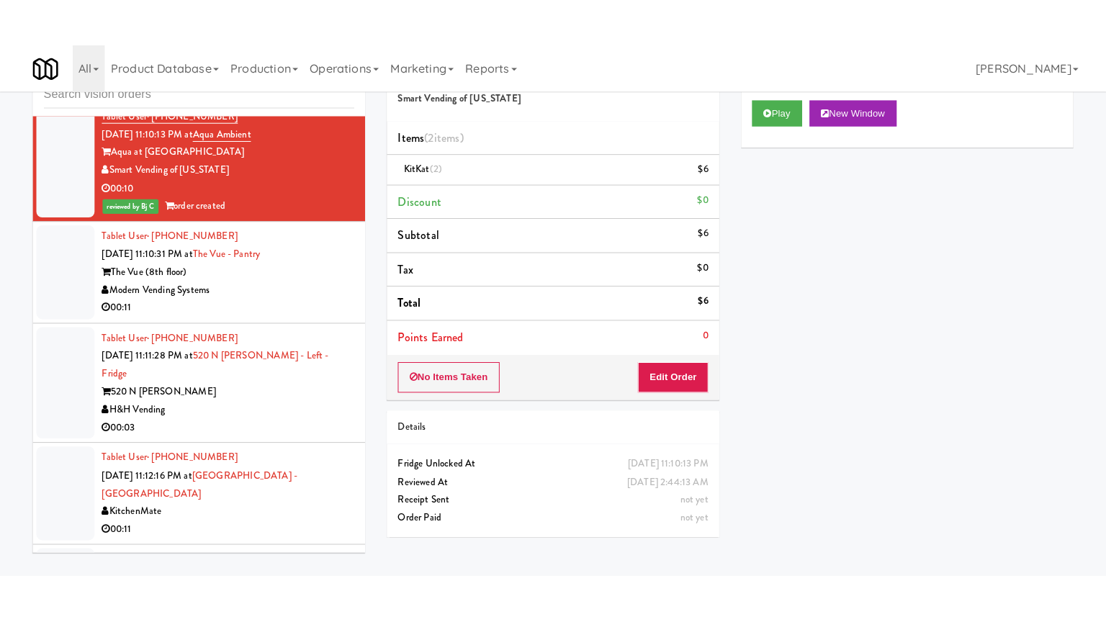
scroll to position [19218, 0]
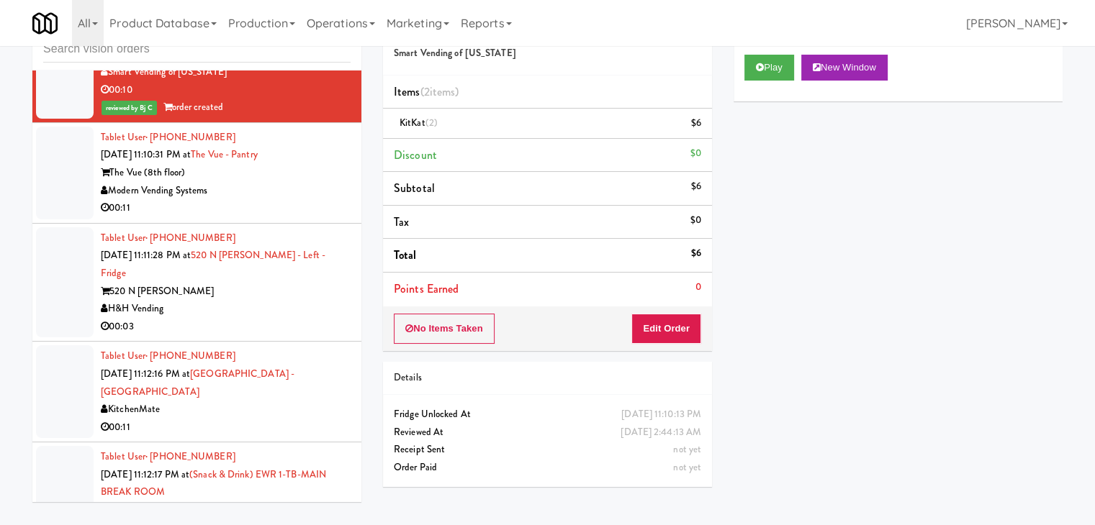
click at [309, 217] on div "00:11" at bounding box center [226, 208] width 250 height 18
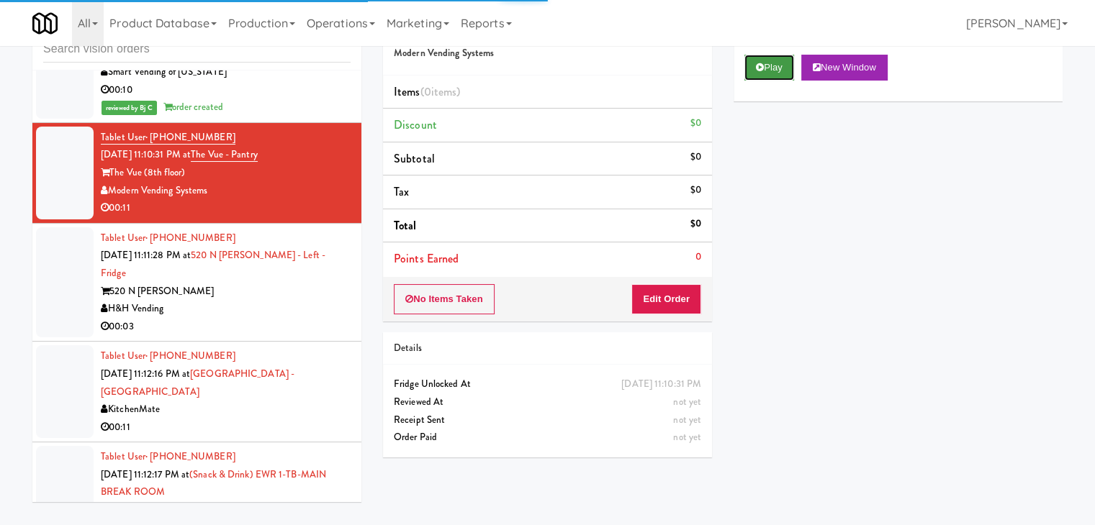
click at [771, 71] on button "Play" at bounding box center [769, 68] width 50 height 26
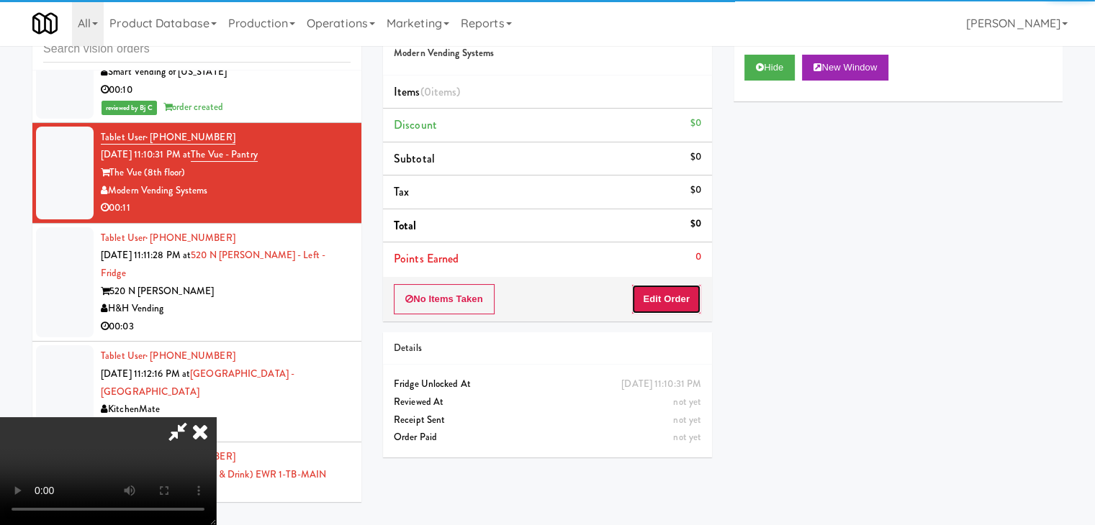
click at [665, 284] on button "Edit Order" at bounding box center [666, 299] width 70 height 30
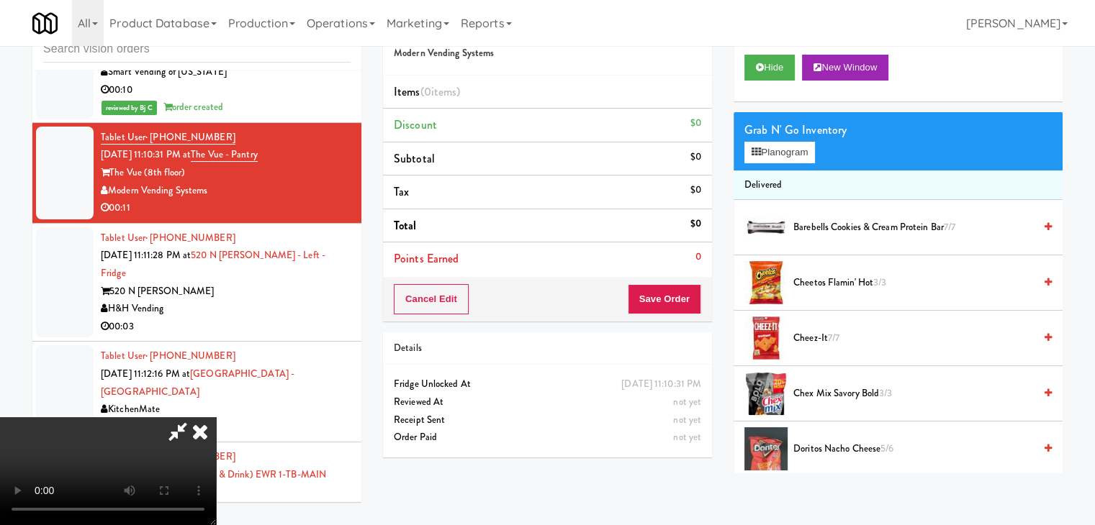
scroll to position [19147, 0]
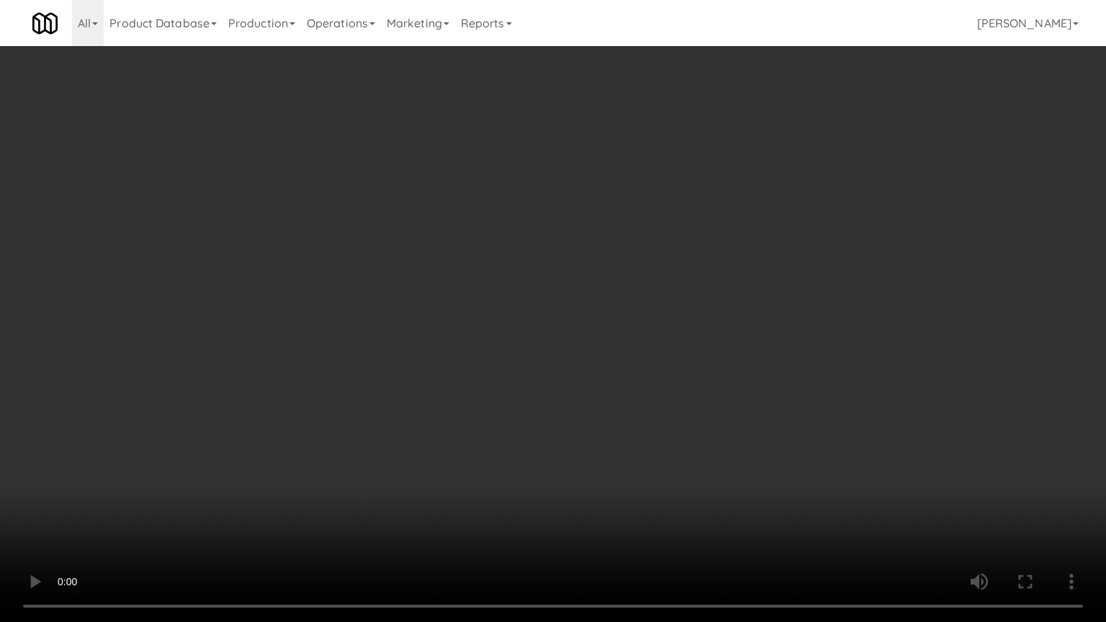
click at [632, 433] on video at bounding box center [553, 311] width 1106 height 622
click at [631, 434] on video at bounding box center [553, 311] width 1106 height 622
click at [656, 416] on video at bounding box center [553, 311] width 1106 height 622
click at [613, 423] on video at bounding box center [553, 311] width 1106 height 622
click at [618, 424] on video at bounding box center [553, 311] width 1106 height 622
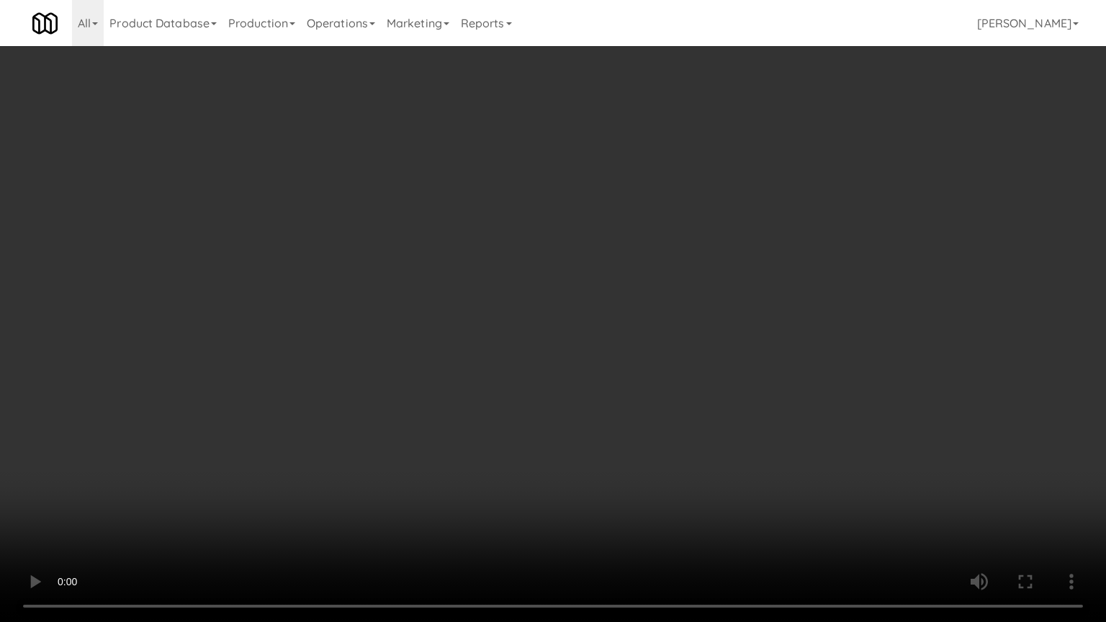
click at [618, 423] on video at bounding box center [553, 311] width 1106 height 622
click at [608, 429] on video at bounding box center [553, 311] width 1106 height 622
click at [682, 369] on video at bounding box center [553, 311] width 1106 height 622
drag, startPoint x: 682, startPoint y: 369, endPoint x: 743, endPoint y: 148, distance: 230.0
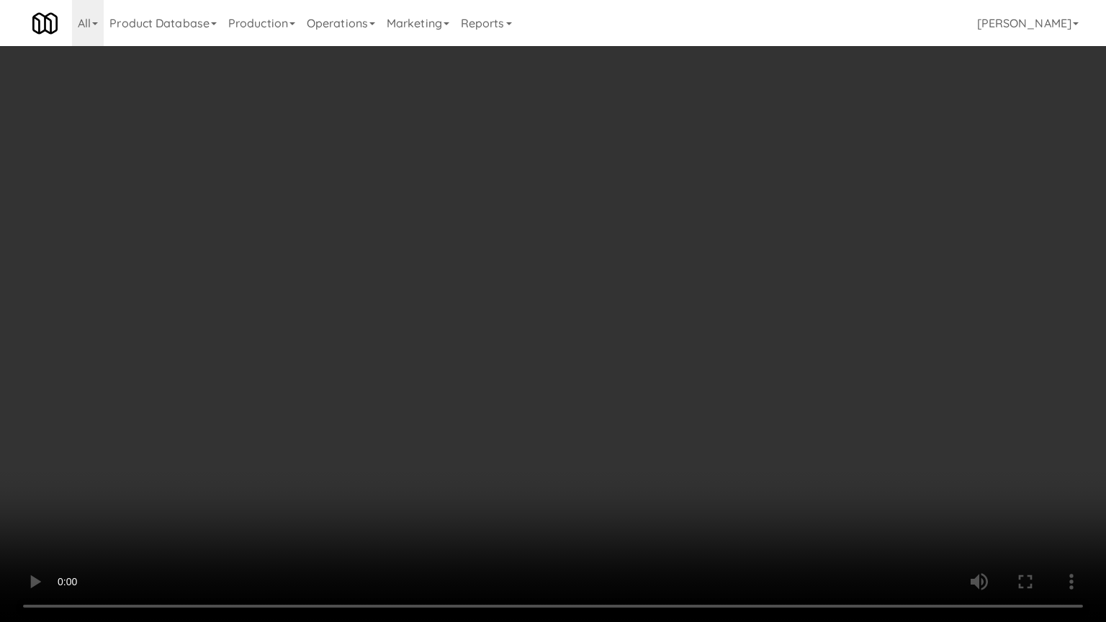
click at [681, 360] on video at bounding box center [553, 311] width 1106 height 622
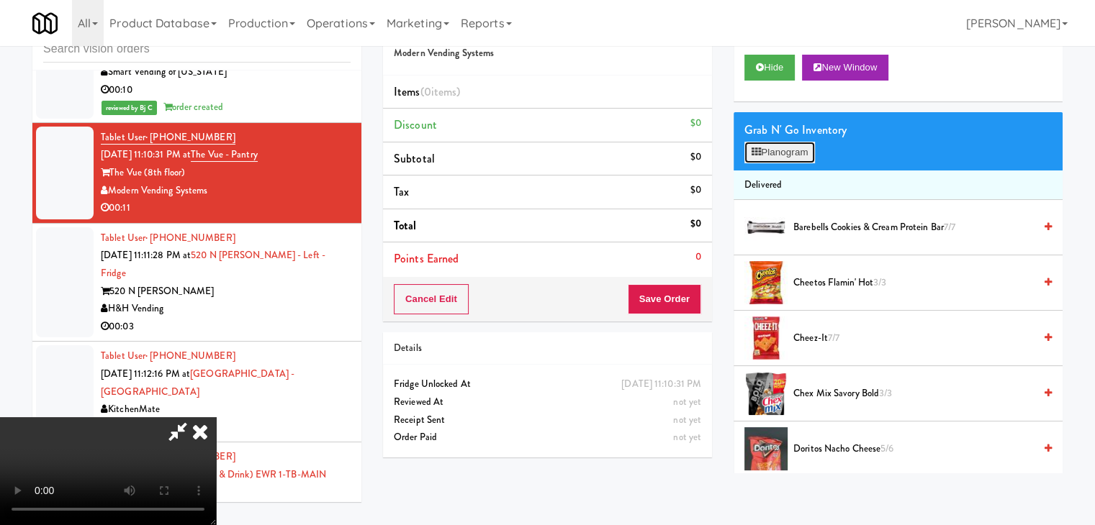
click at [786, 150] on button "Planogram" at bounding box center [779, 153] width 71 height 22
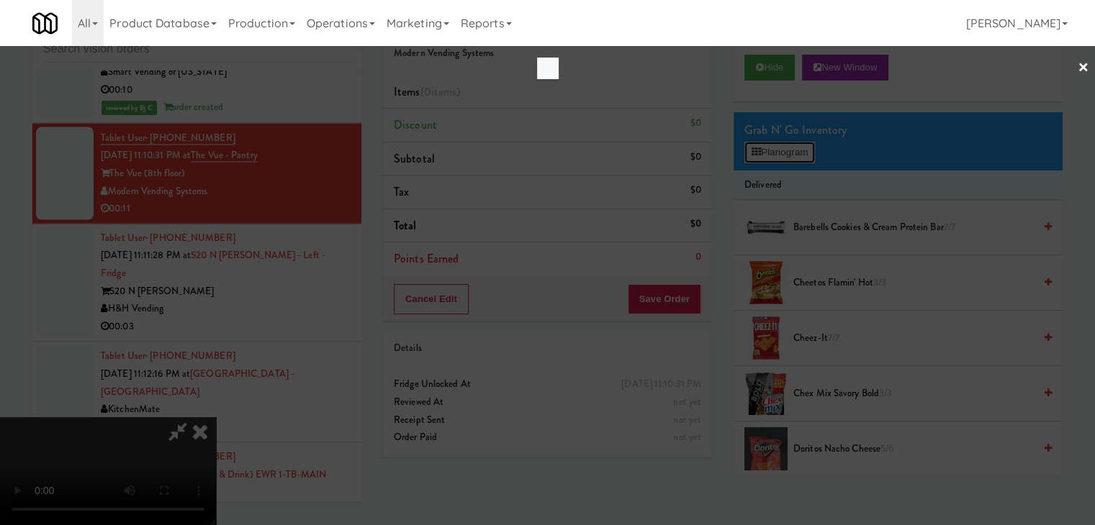
scroll to position [19147, 0]
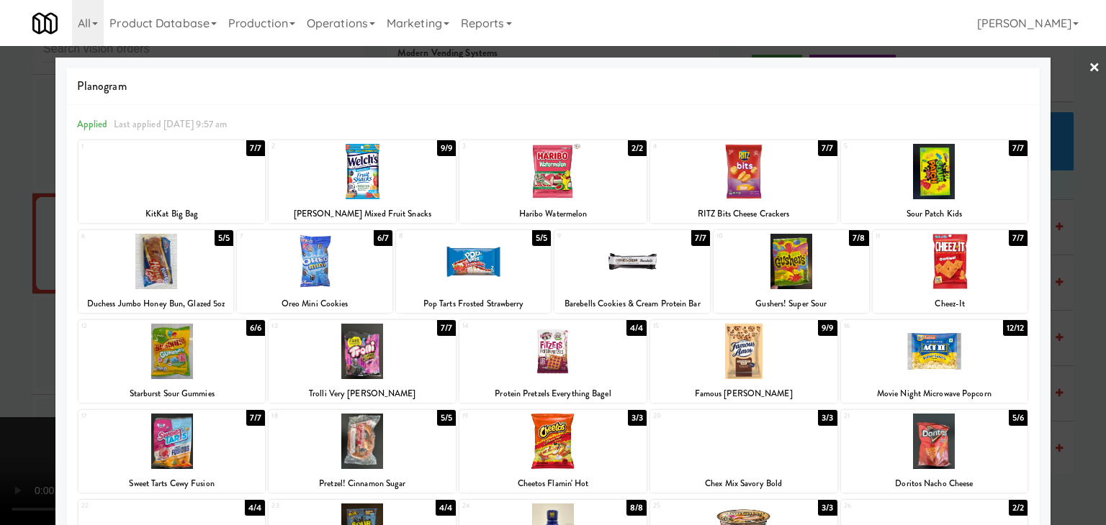
click at [199, 191] on div at bounding box center [171, 171] width 187 height 55
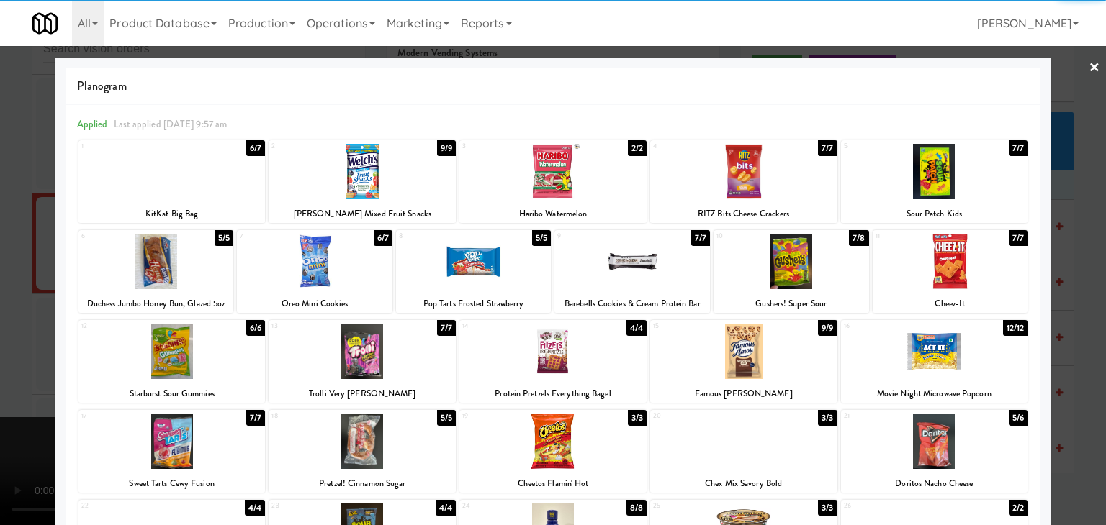
click at [792, 251] on div at bounding box center [790, 261] width 155 height 55
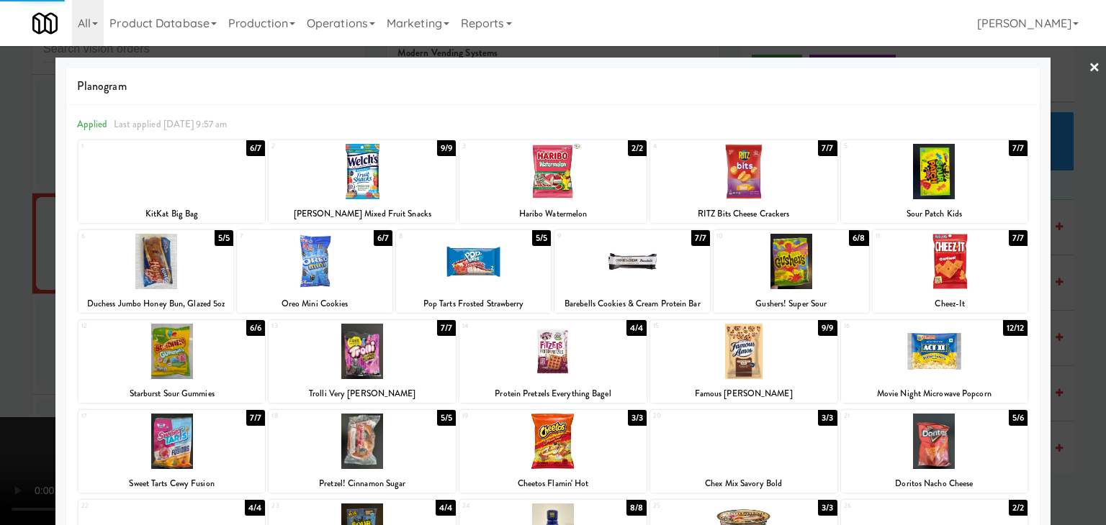
click at [7, 275] on div at bounding box center [553, 262] width 1106 height 525
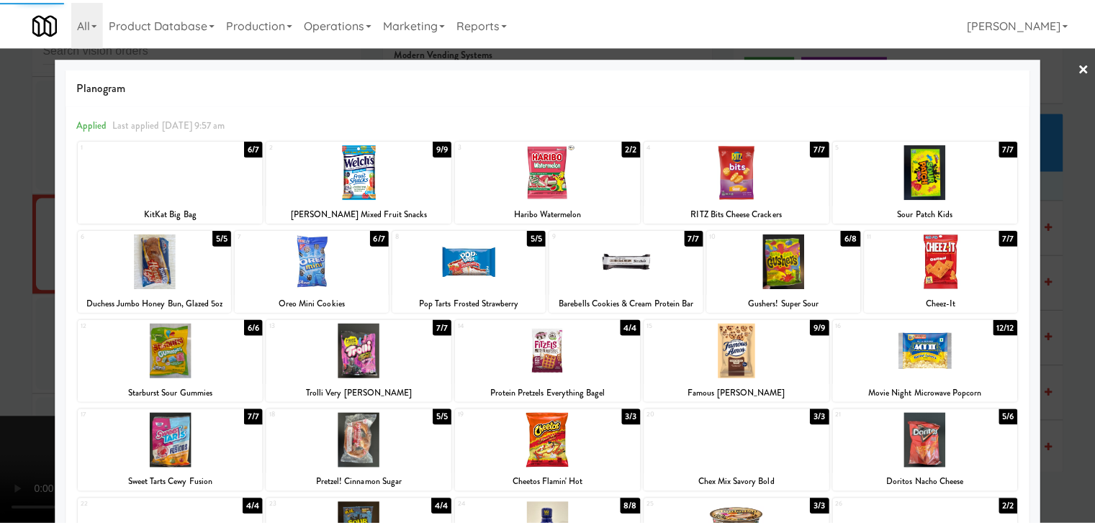
scroll to position [19218, 0]
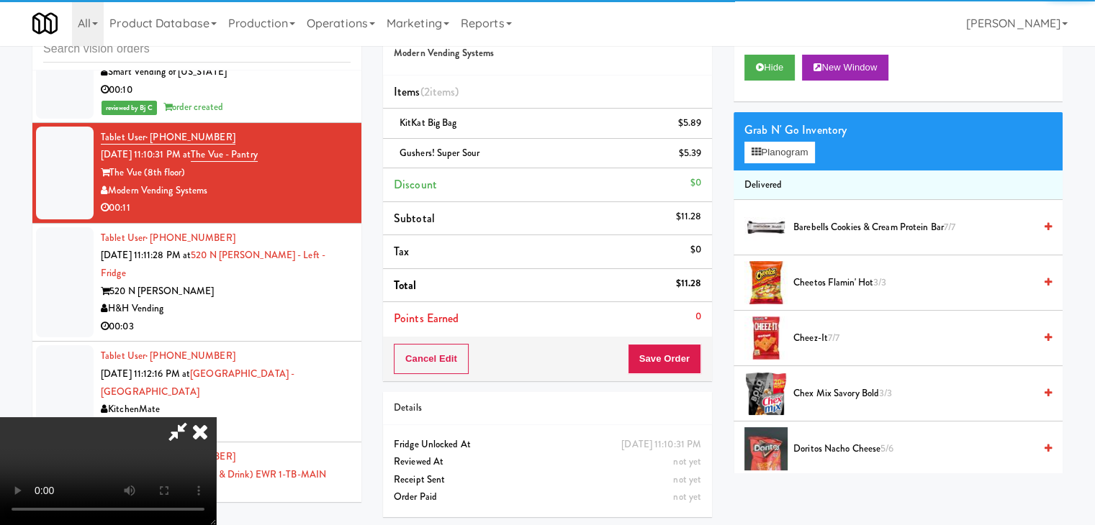
click at [695, 357] on div "Cancel Edit Save Order" at bounding box center [547, 359] width 329 height 45
drag, startPoint x: 695, startPoint y: 357, endPoint x: 677, endPoint y: 352, distance: 18.7
click at [694, 357] on button "Save Order" at bounding box center [664, 359] width 73 height 30
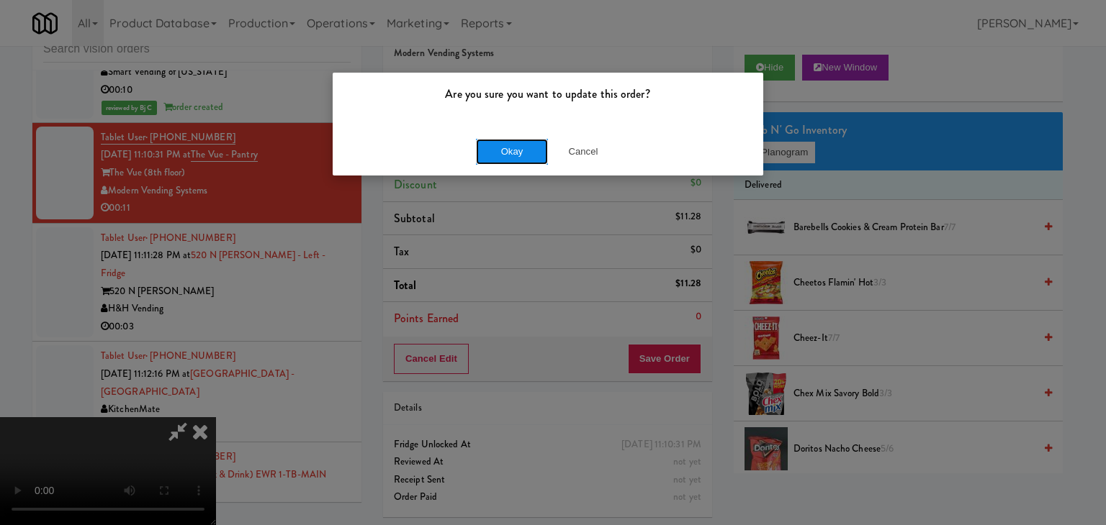
click at [496, 145] on button "Okay" at bounding box center [512, 152] width 72 height 26
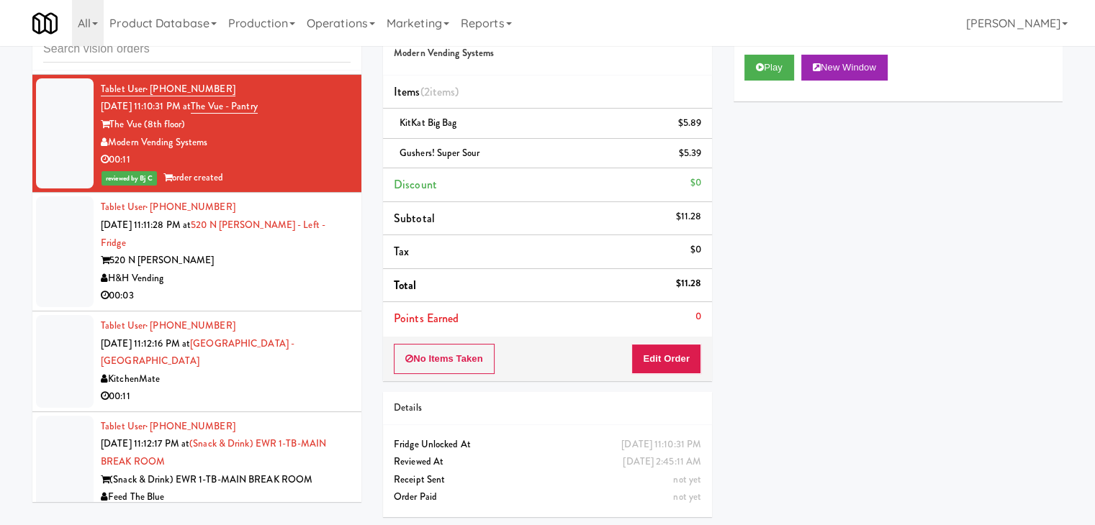
scroll to position [19290, 0]
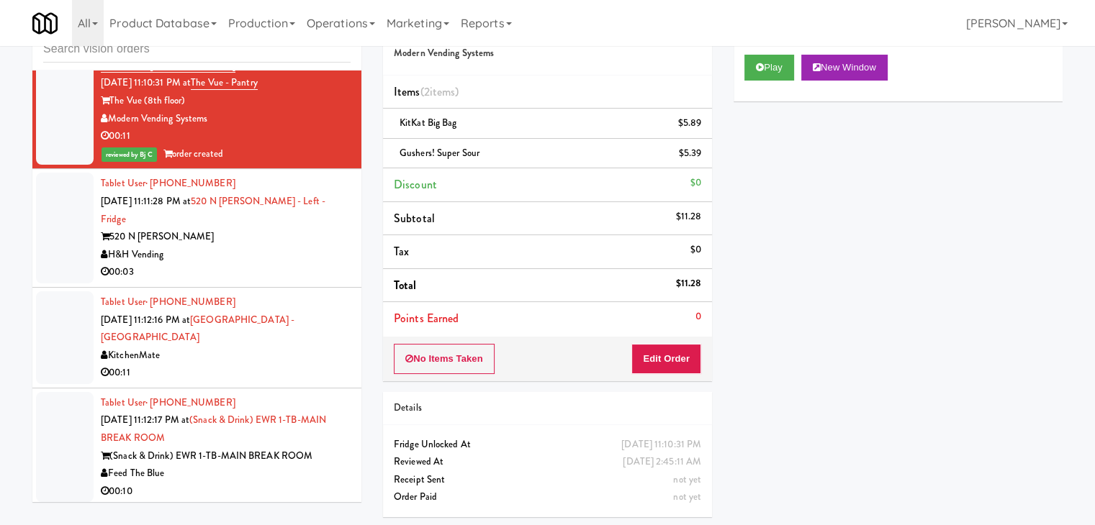
click at [245, 264] on div "H&H Vending" at bounding box center [226, 255] width 250 height 18
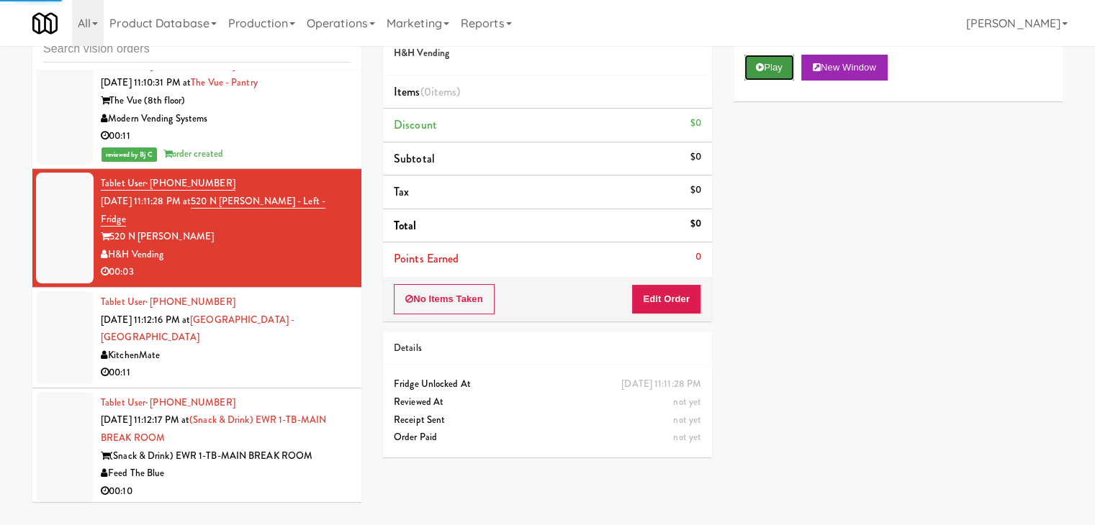
click at [772, 69] on button "Play" at bounding box center [769, 68] width 50 height 26
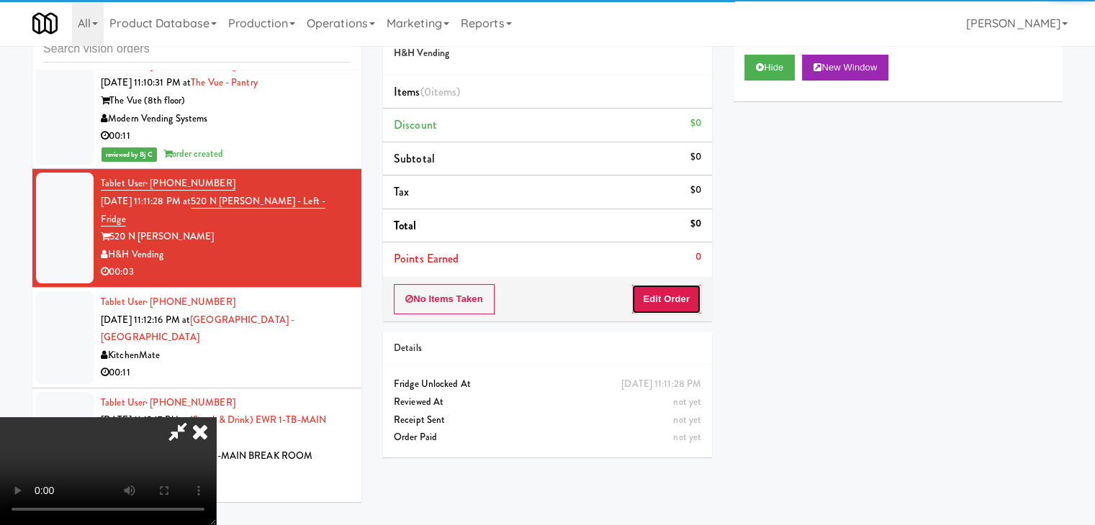
click at [679, 289] on button "Edit Order" at bounding box center [666, 299] width 70 height 30
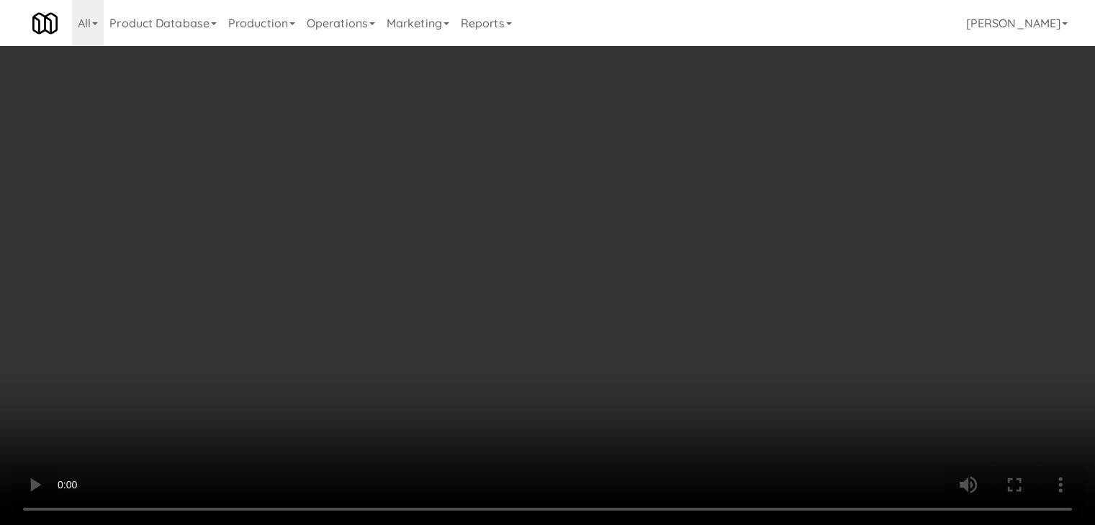
scroll to position [19219, 0]
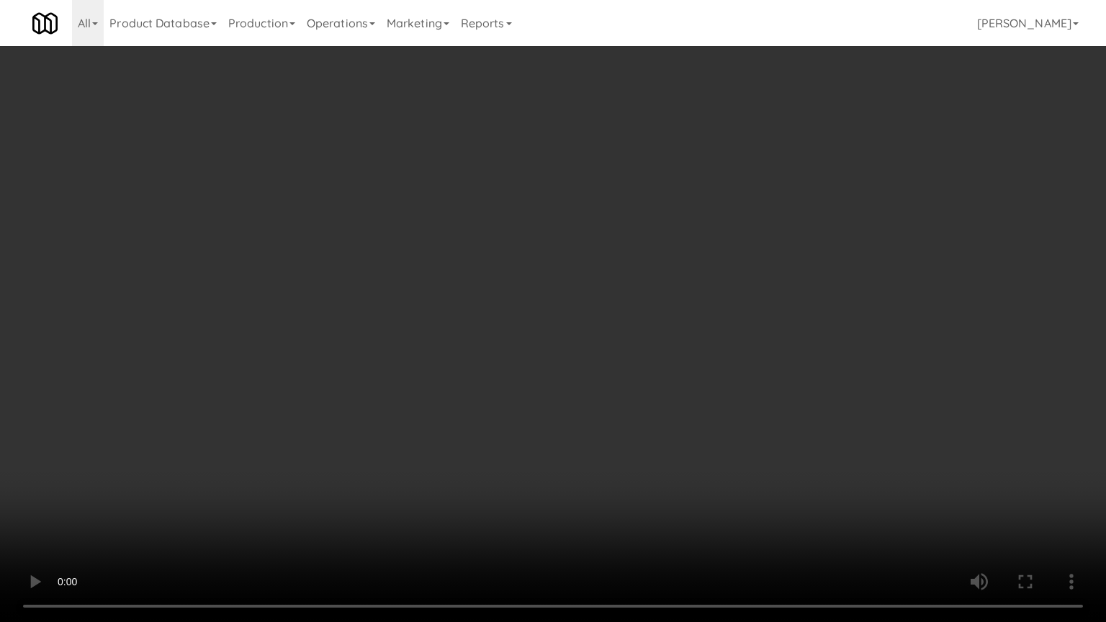
click at [665, 366] on video at bounding box center [553, 311] width 1106 height 622
click at [655, 366] on video at bounding box center [553, 311] width 1106 height 622
click at [669, 348] on video at bounding box center [553, 311] width 1106 height 622
drag, startPoint x: 667, startPoint y: 348, endPoint x: 688, endPoint y: 248, distance: 102.2
click at [666, 348] on video at bounding box center [553, 311] width 1106 height 622
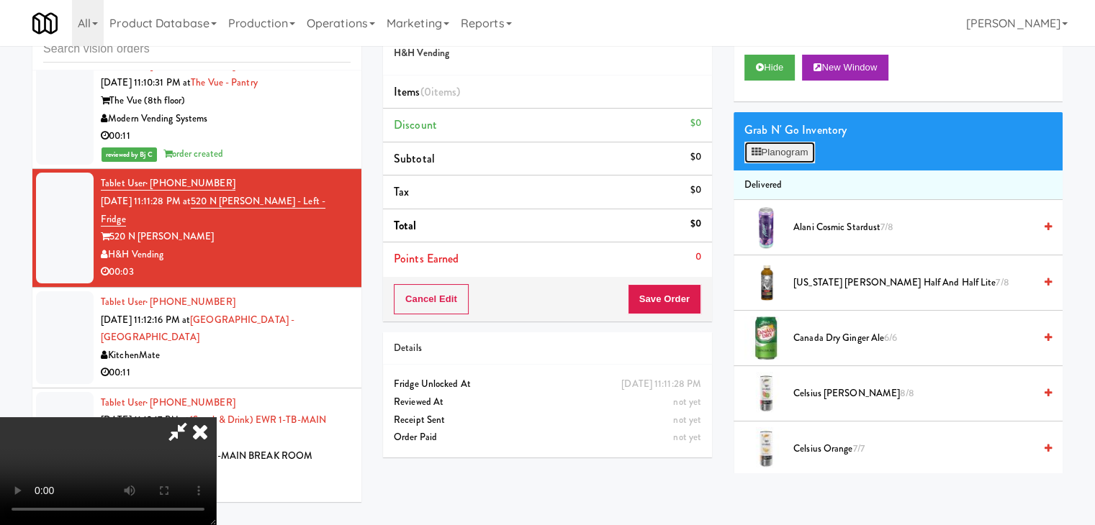
click at [790, 153] on button "Planogram" at bounding box center [779, 153] width 71 height 22
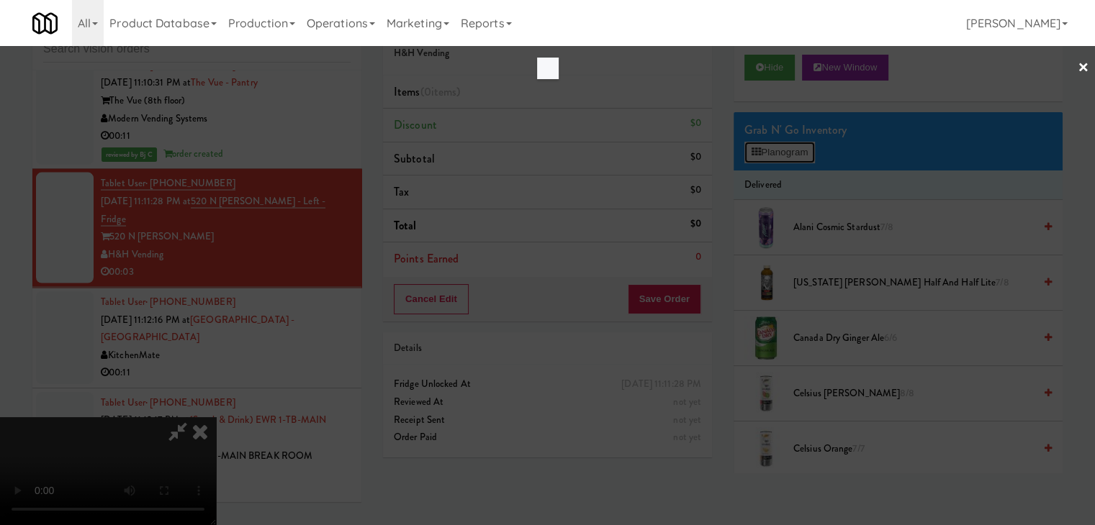
scroll to position [19219, 0]
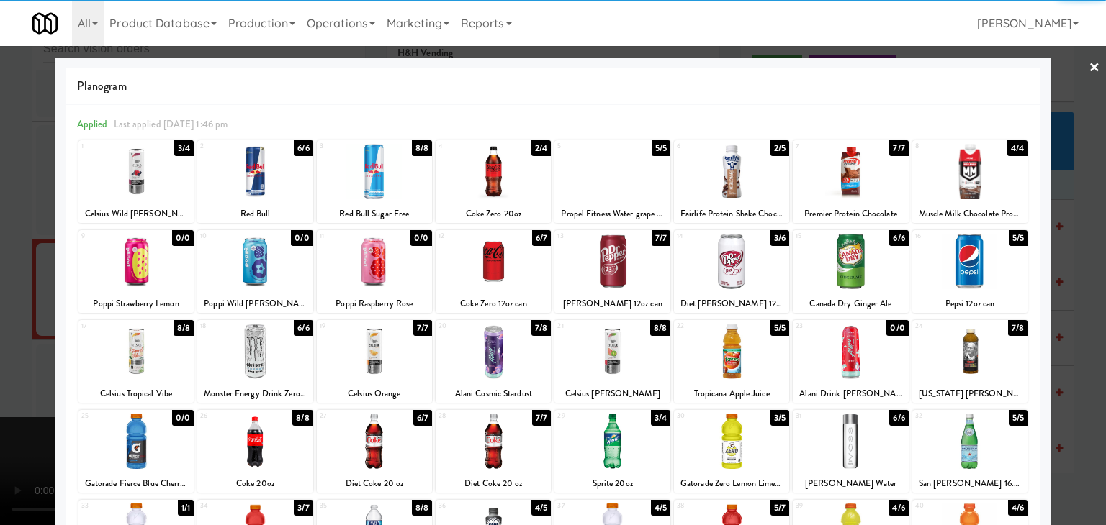
click at [585, 266] on div at bounding box center [611, 261] width 115 height 55
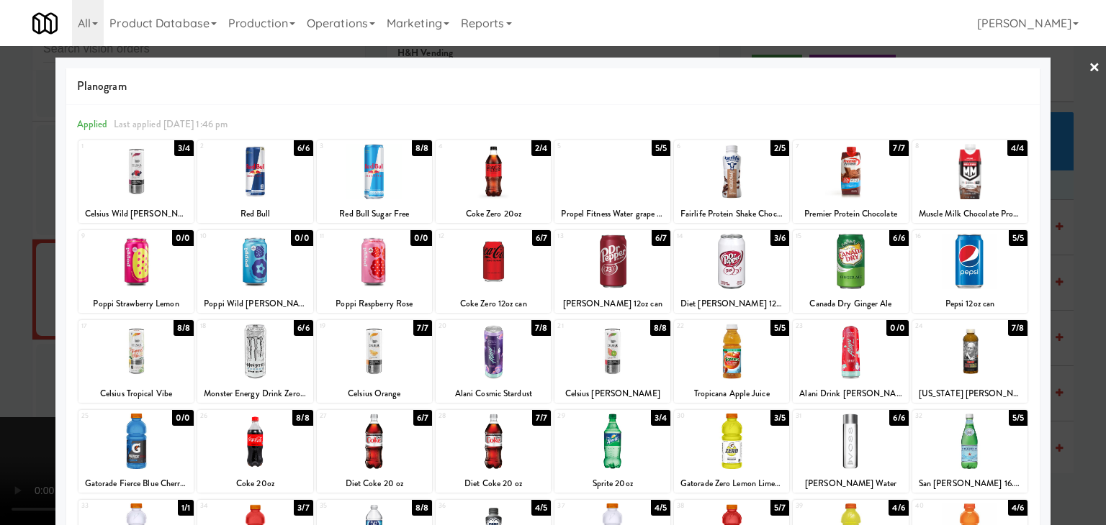
drag, startPoint x: 0, startPoint y: 319, endPoint x: 258, endPoint y: 323, distance: 257.7
click at [0, 319] on div at bounding box center [553, 262] width 1106 height 525
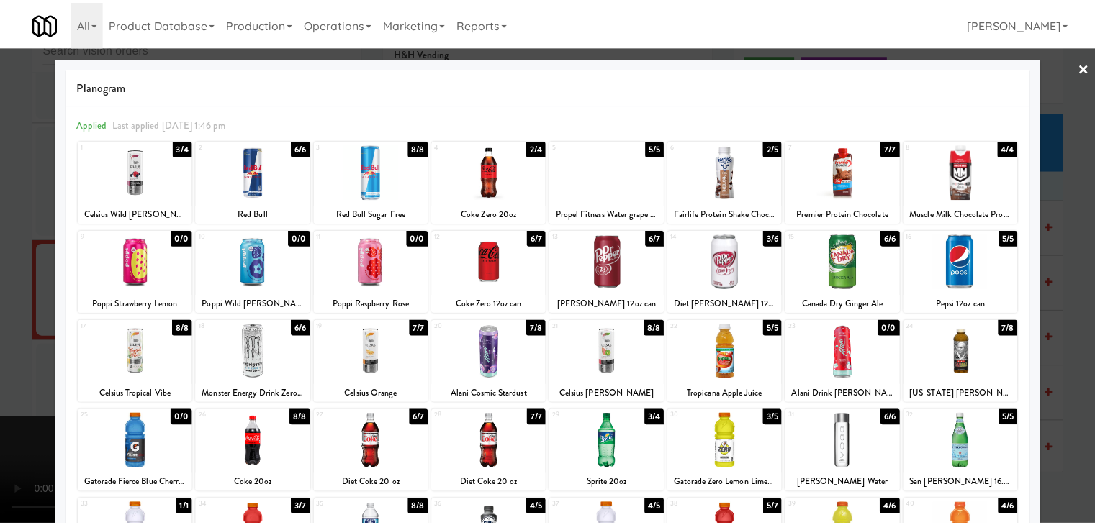
scroll to position [19290, 0]
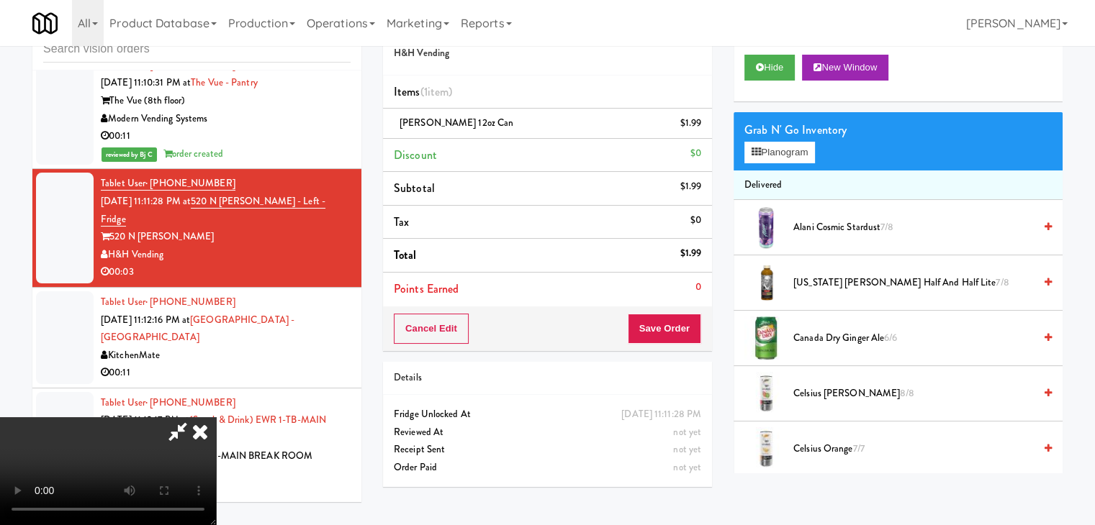
click at [216, 417] on video at bounding box center [108, 471] width 216 height 108
drag, startPoint x: 700, startPoint y: 113, endPoint x: 703, endPoint y: 120, distance: 8.0
click at [701, 115] on li "Dr Pepper 12oz can $1.99" at bounding box center [547, 124] width 329 height 30
click at [703, 122] on link at bounding box center [699, 129] width 13 height 18
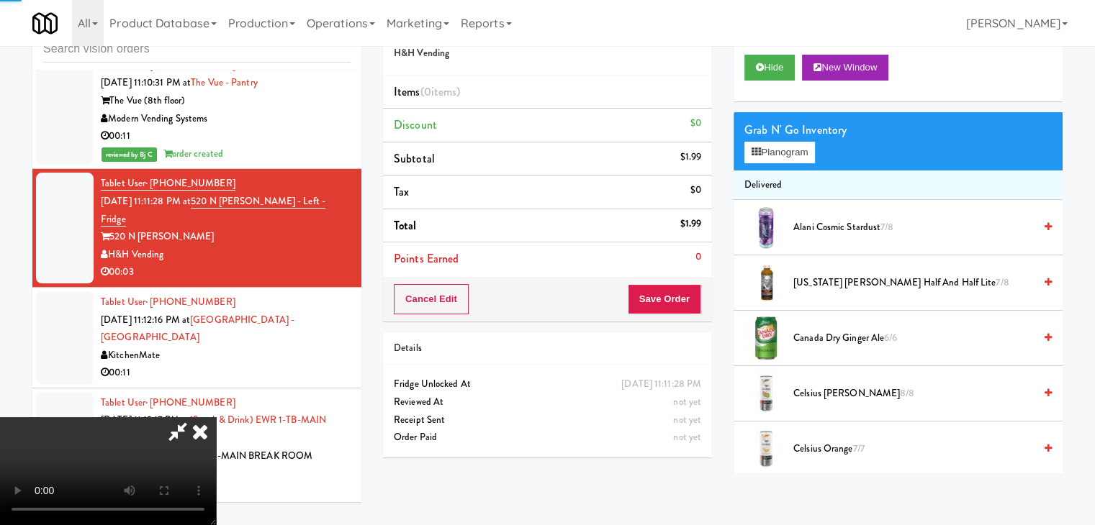
click at [704, 122] on li "Discount $0" at bounding box center [547, 126] width 329 height 34
click at [792, 162] on button "Planogram" at bounding box center [779, 153] width 71 height 22
click at [0, 0] on div at bounding box center [0, 0] width 0 height 0
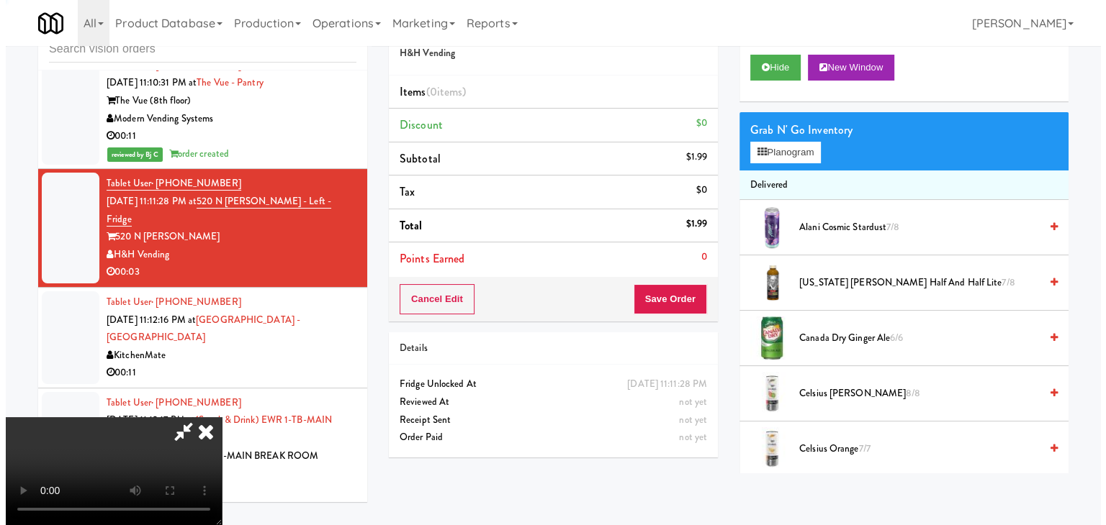
scroll to position [19290, 0]
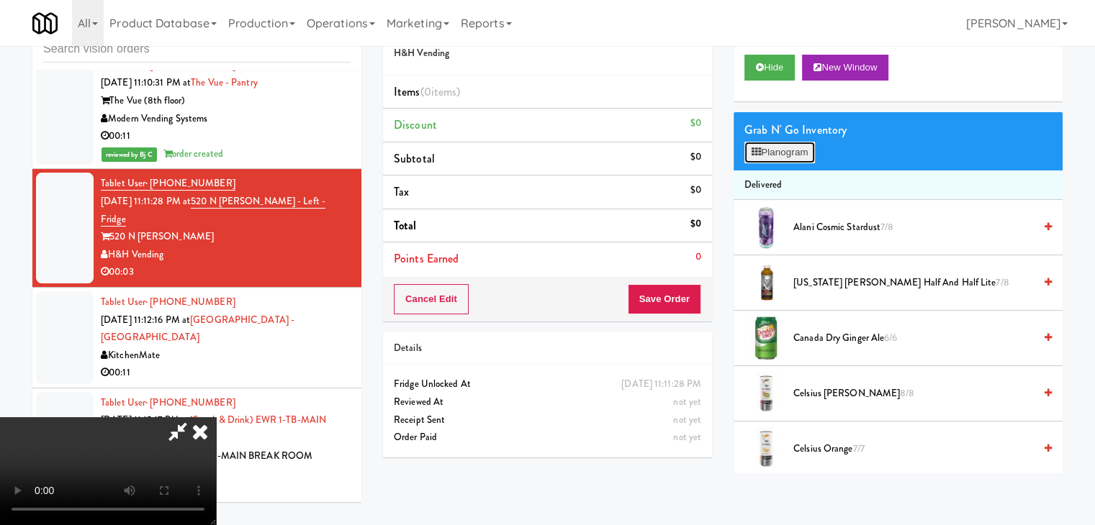
click at [792, 152] on button "Planogram" at bounding box center [779, 153] width 71 height 22
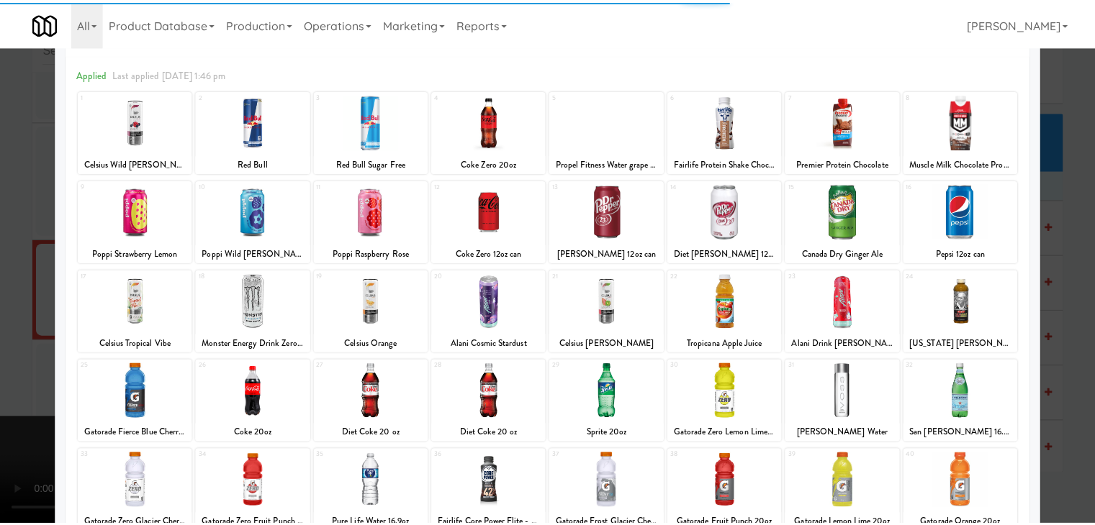
scroll to position [72, 0]
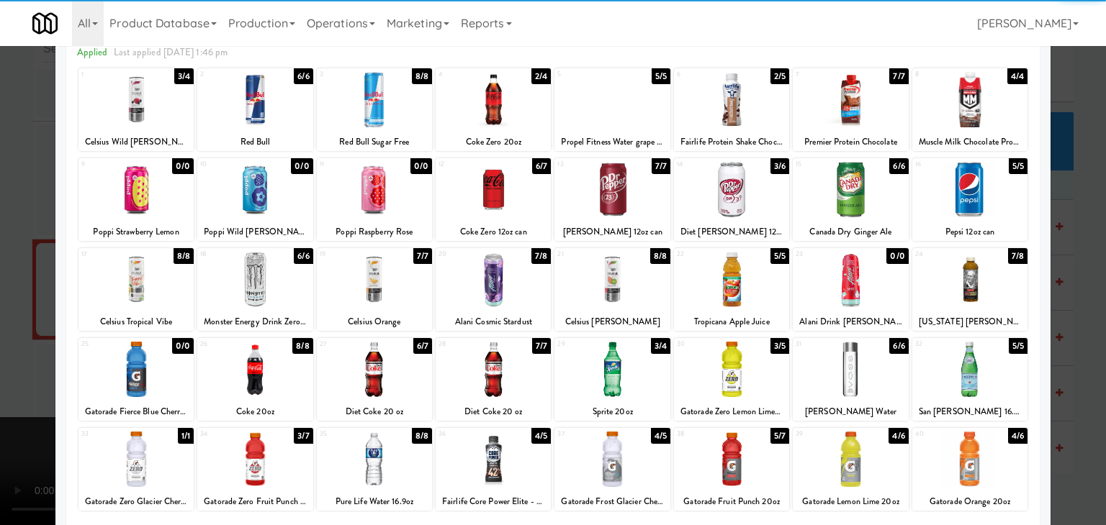
click at [498, 186] on div at bounding box center [492, 189] width 115 height 55
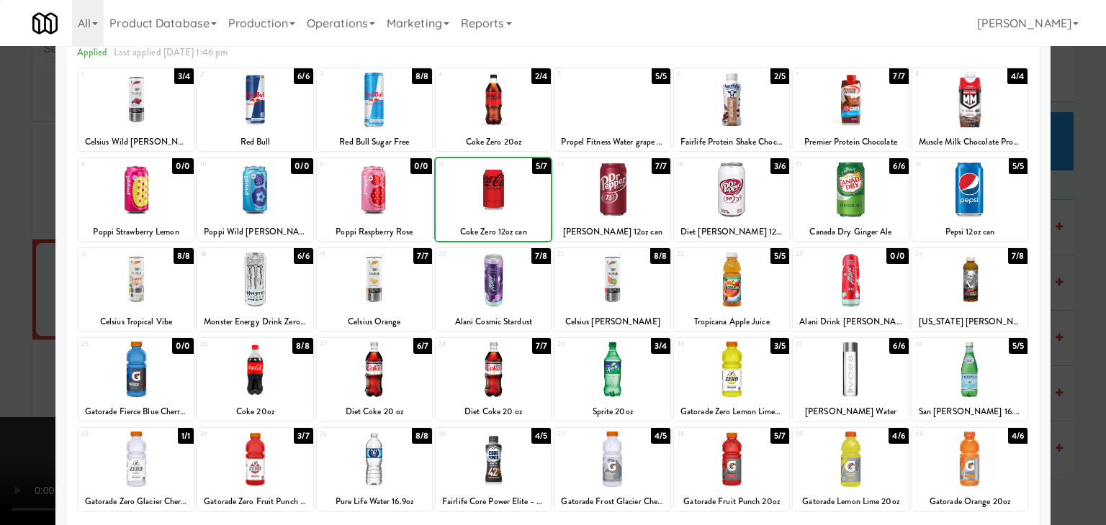
drag, startPoint x: 0, startPoint y: 336, endPoint x: 730, endPoint y: 357, distance: 730.1
click at [17, 335] on div at bounding box center [553, 262] width 1106 height 525
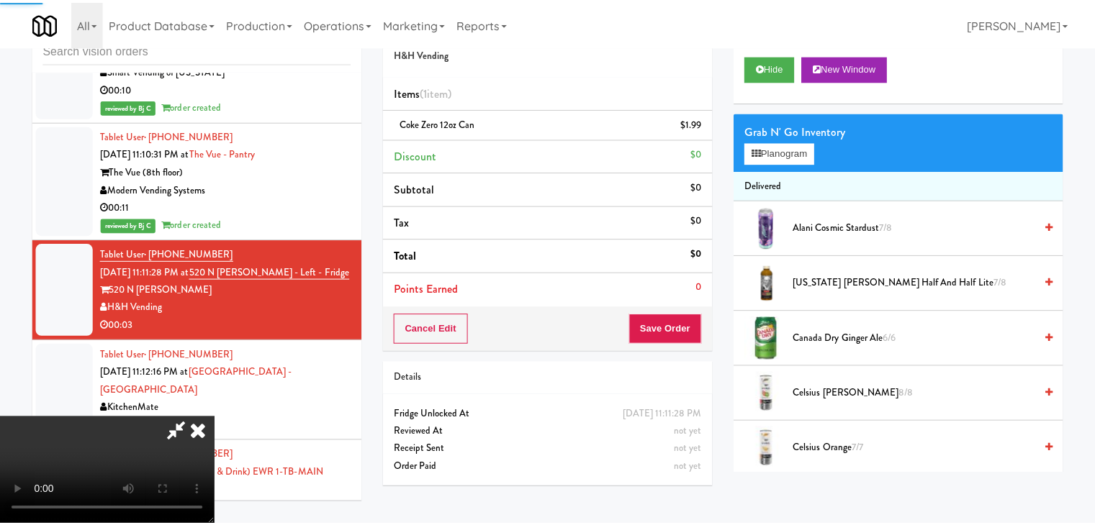
scroll to position [19290, 0]
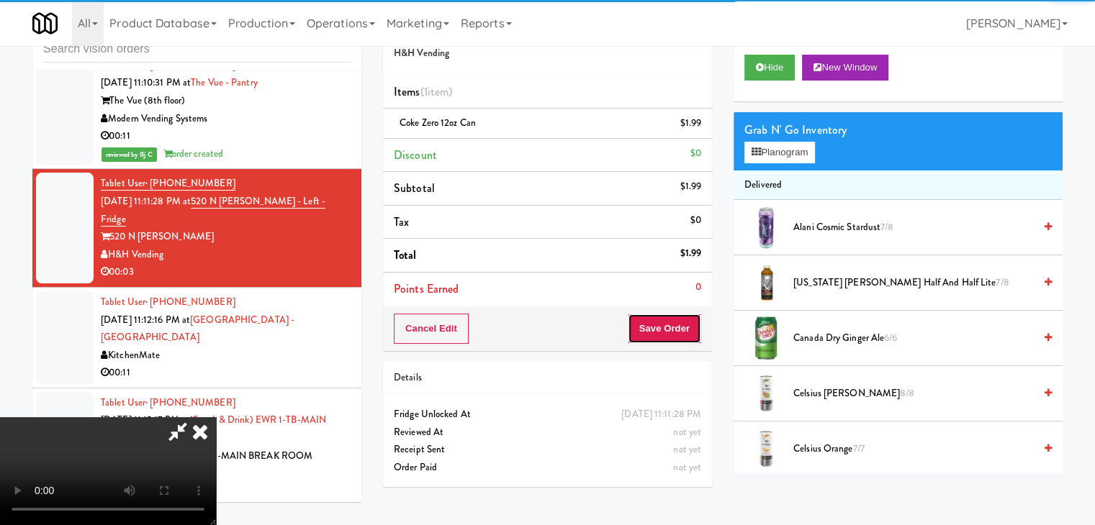
click at [682, 330] on button "Save Order" at bounding box center [664, 329] width 73 height 30
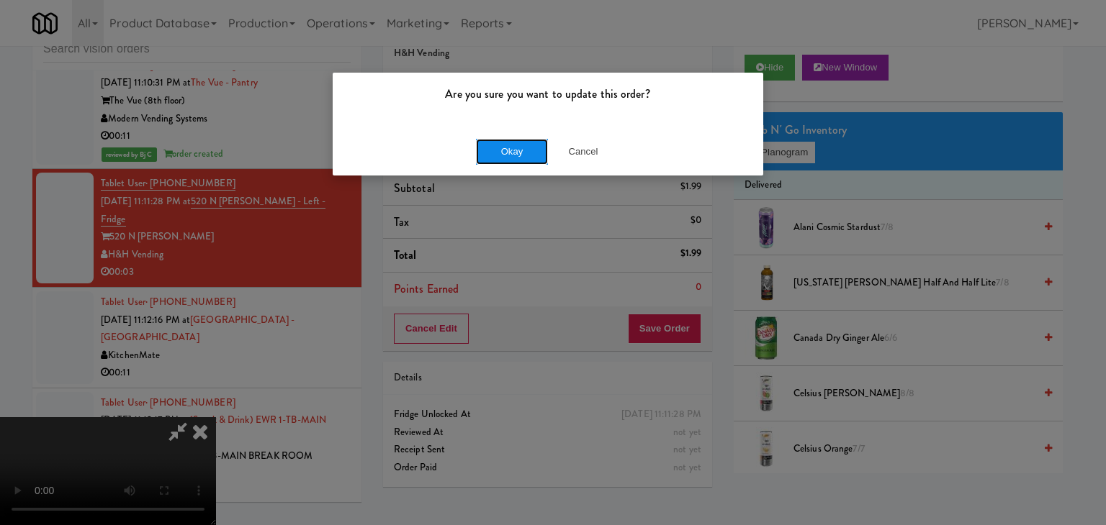
click at [529, 144] on button "Okay" at bounding box center [512, 152] width 72 height 26
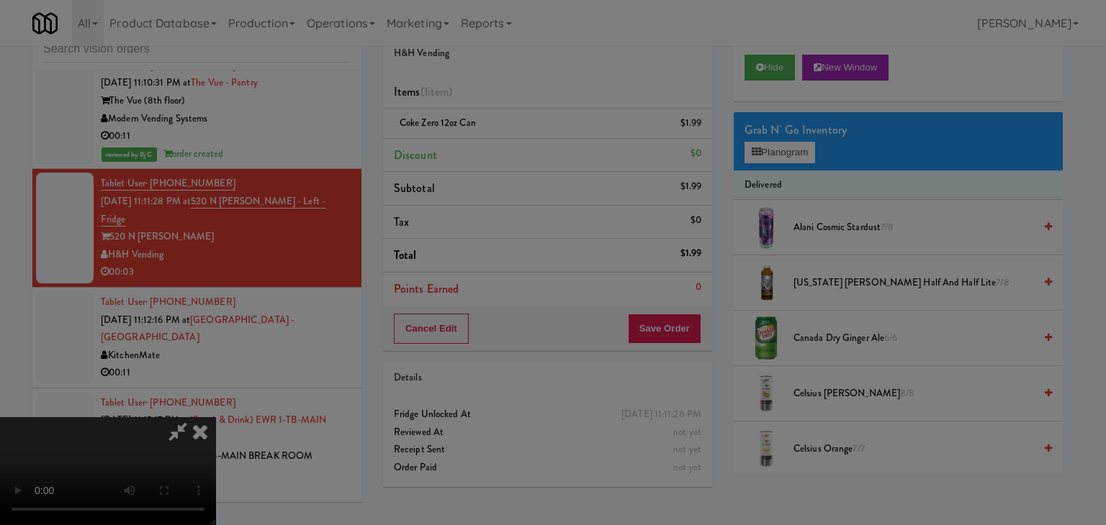
click at [529, 138] on button "Okay" at bounding box center [512, 125] width 72 height 26
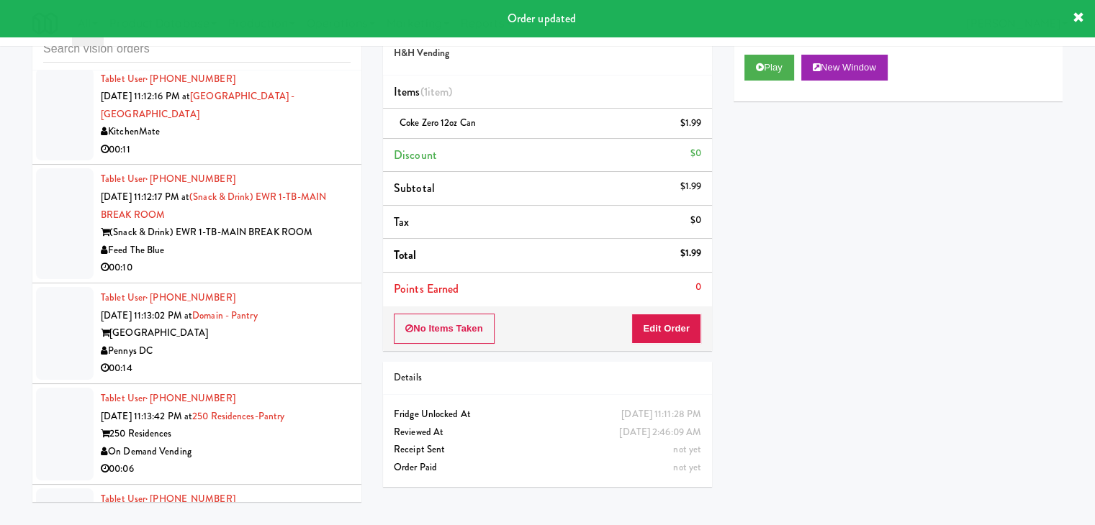
scroll to position [19506, 0]
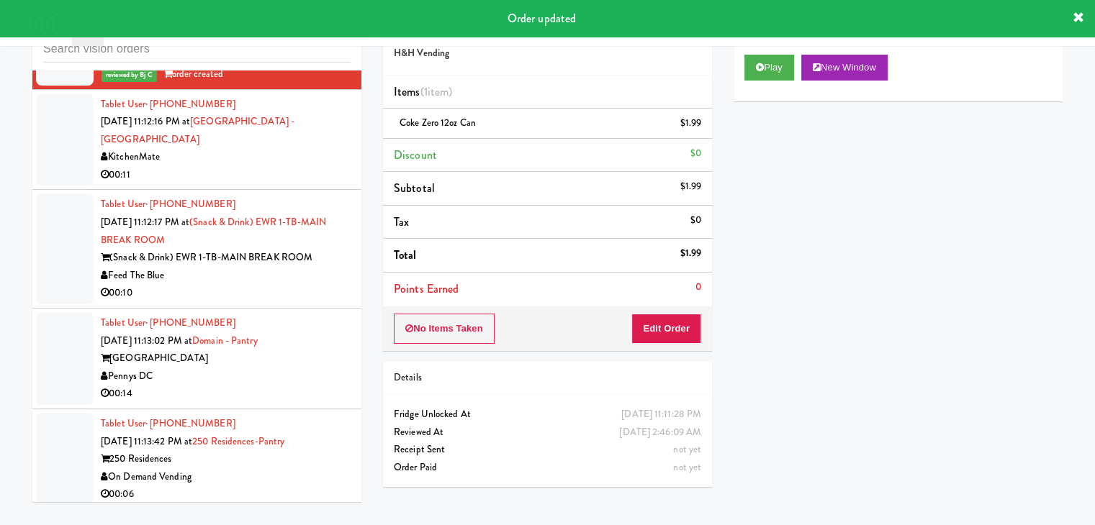
click at [283, 166] on div "KitchenMate" at bounding box center [226, 157] width 250 height 18
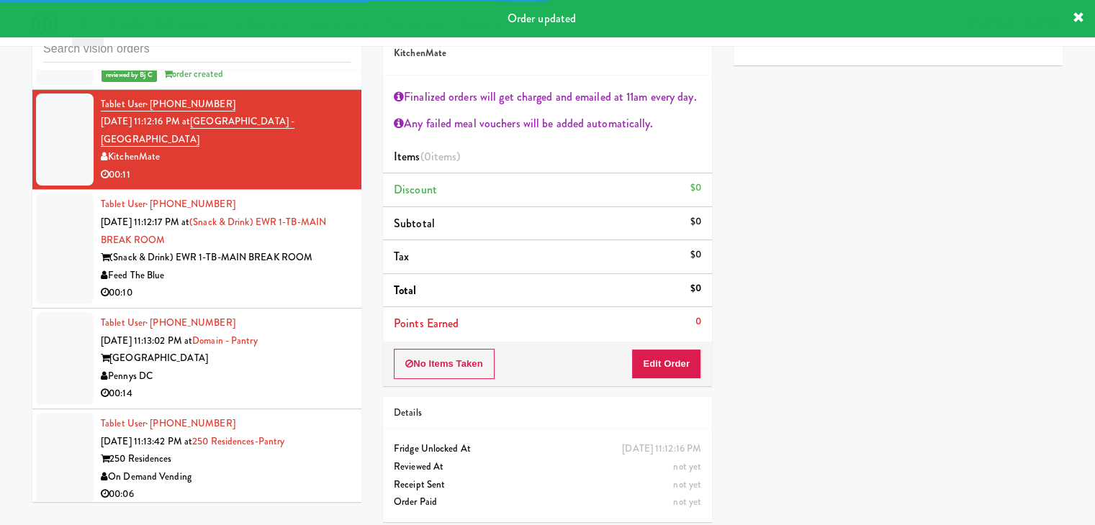
click at [229, 302] on div "00:10" at bounding box center [226, 293] width 250 height 18
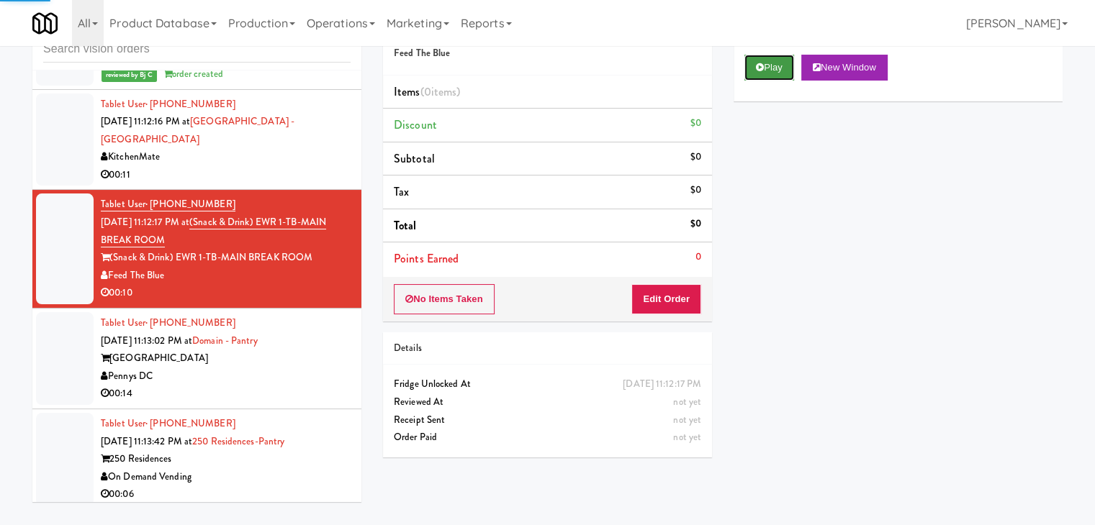
click at [760, 65] on icon at bounding box center [760, 67] width 8 height 9
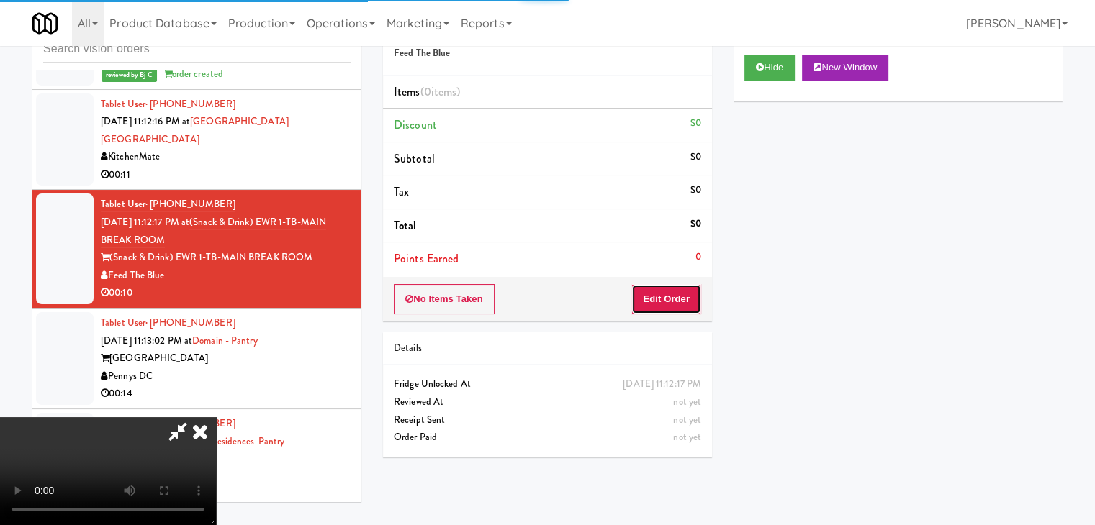
click at [674, 303] on button "Edit Order" at bounding box center [666, 299] width 70 height 30
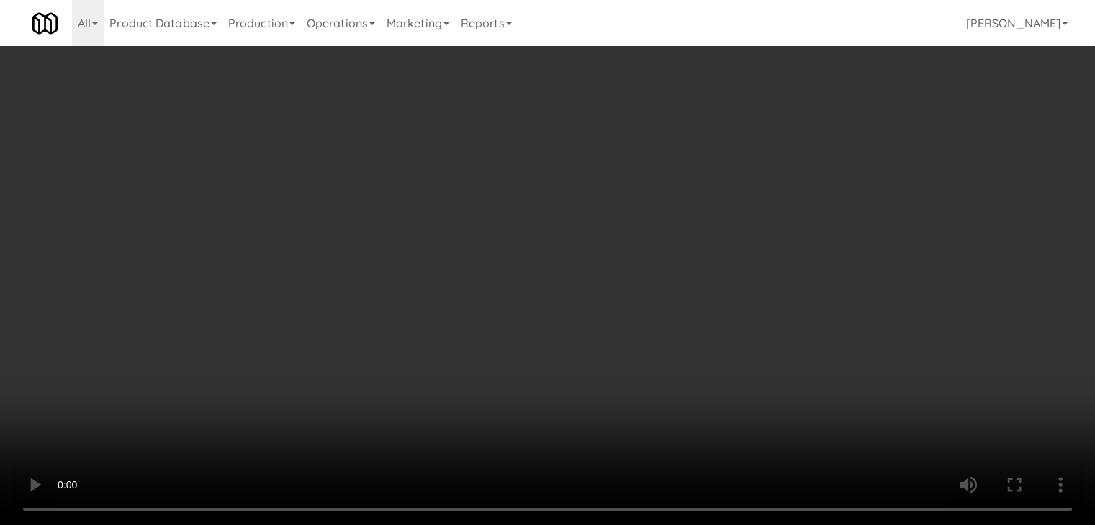
scroll to position [19435, 0]
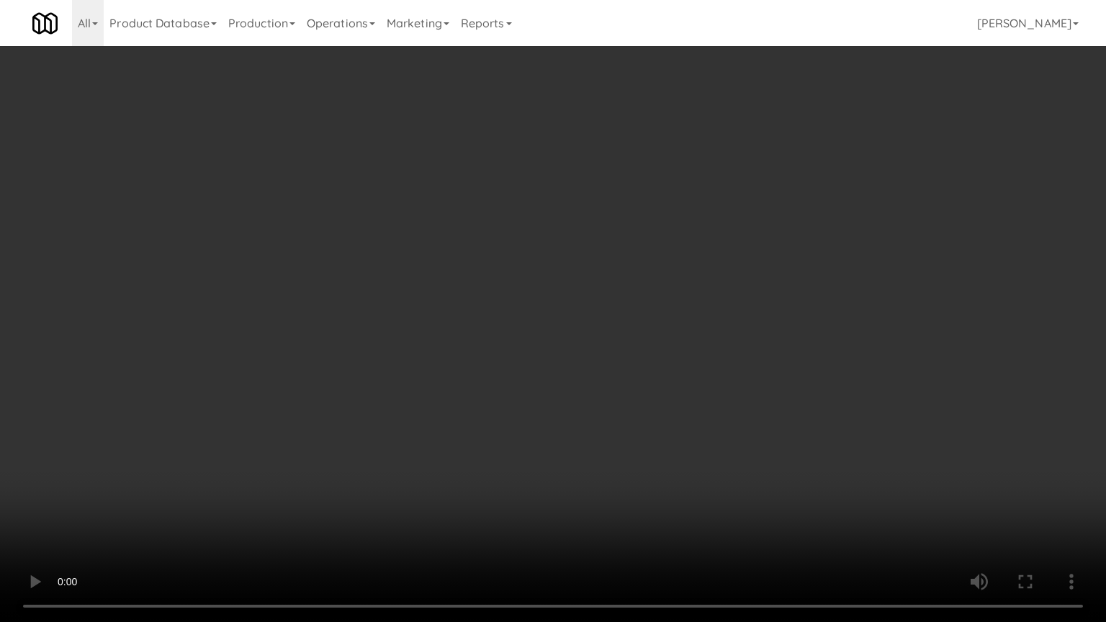
click at [607, 364] on video at bounding box center [553, 311] width 1106 height 622
click at [607, 375] on video at bounding box center [553, 311] width 1106 height 622
drag, startPoint x: 604, startPoint y: 376, endPoint x: 584, endPoint y: 385, distance: 22.2
click at [597, 377] on video at bounding box center [553, 311] width 1106 height 622
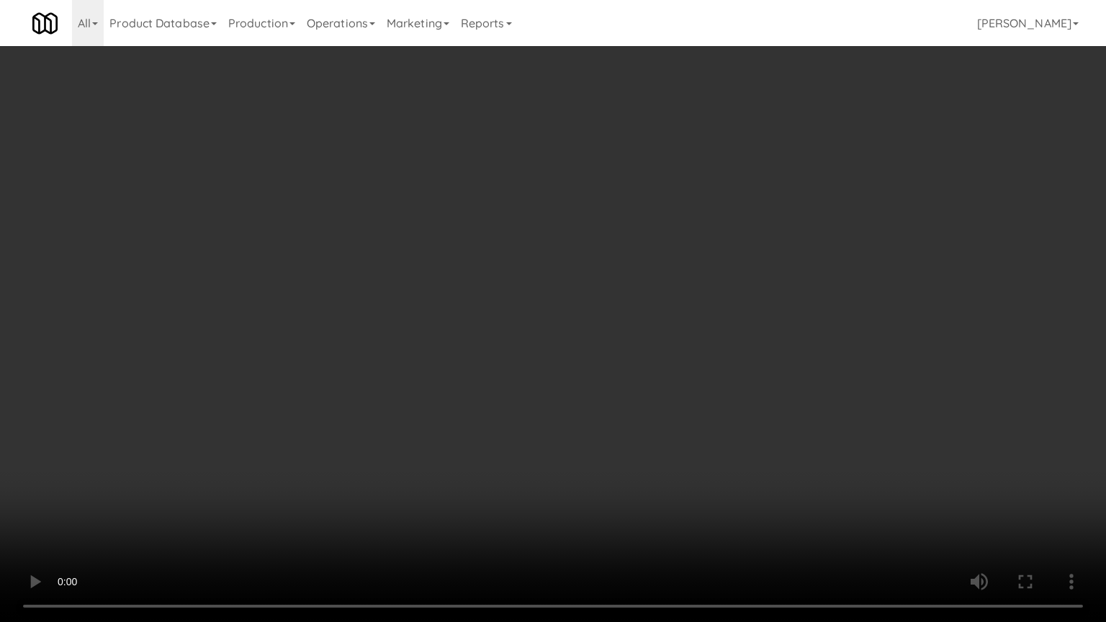
click at [575, 386] on video at bounding box center [553, 311] width 1106 height 622
click at [573, 387] on video at bounding box center [553, 311] width 1106 height 622
click at [573, 386] on video at bounding box center [553, 311] width 1106 height 622
click at [574, 380] on video at bounding box center [553, 311] width 1106 height 622
click at [569, 386] on video at bounding box center [553, 311] width 1106 height 622
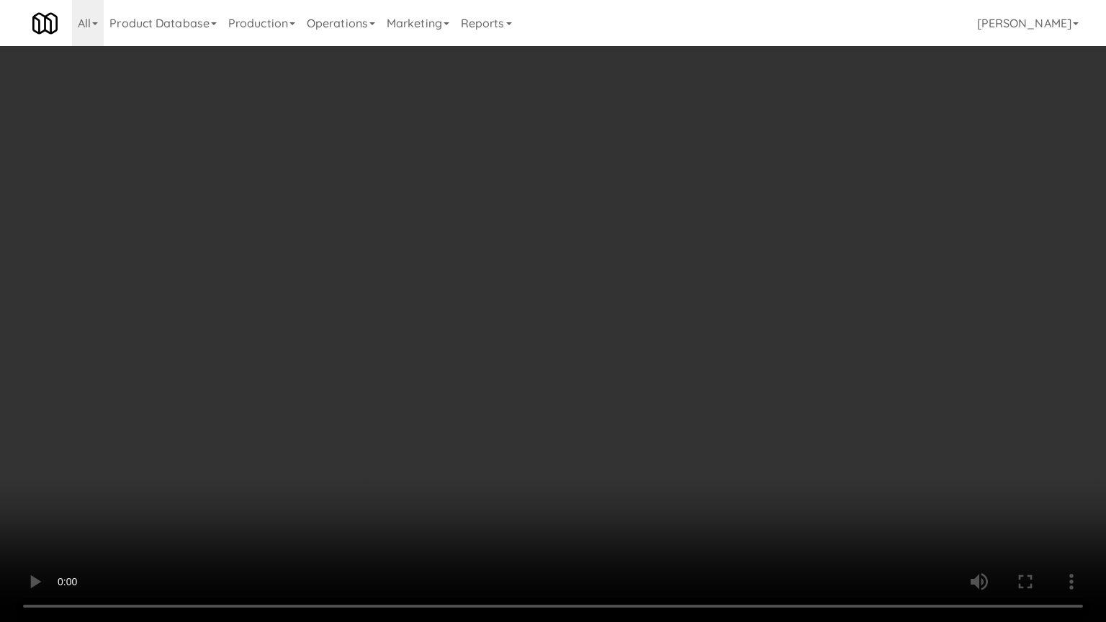
click at [569, 386] on video at bounding box center [553, 311] width 1106 height 622
click at [567, 389] on video at bounding box center [553, 311] width 1106 height 622
click at [568, 382] on video at bounding box center [553, 311] width 1106 height 622
click at [601, 375] on video at bounding box center [553, 311] width 1106 height 622
drag, startPoint x: 599, startPoint y: 375, endPoint x: 675, endPoint y: 256, distance: 141.8
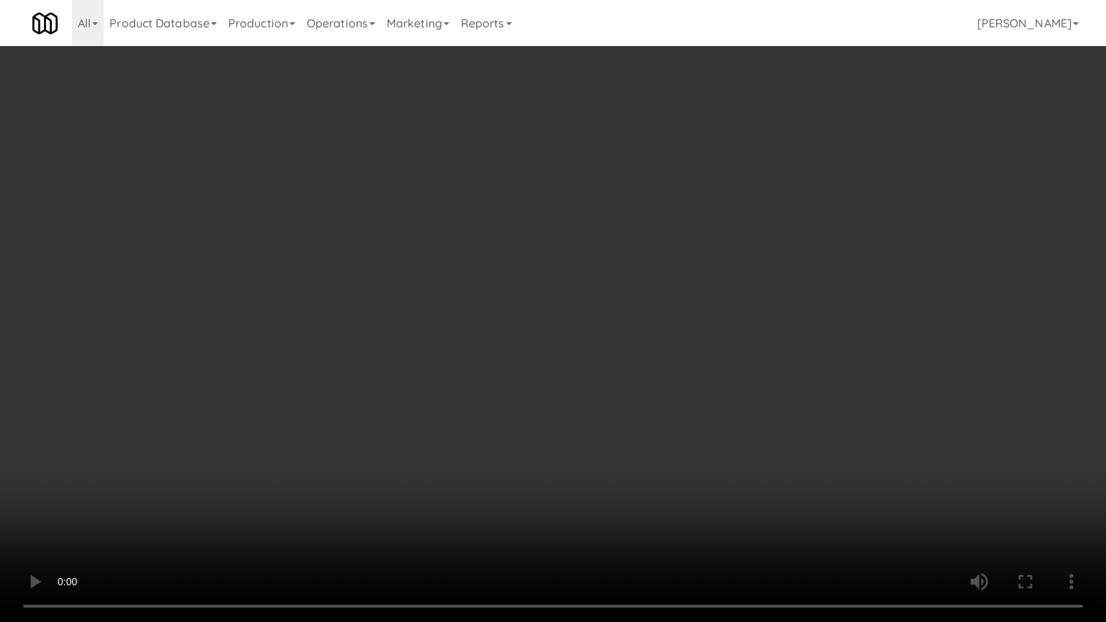
click at [602, 372] on video at bounding box center [553, 311] width 1106 height 622
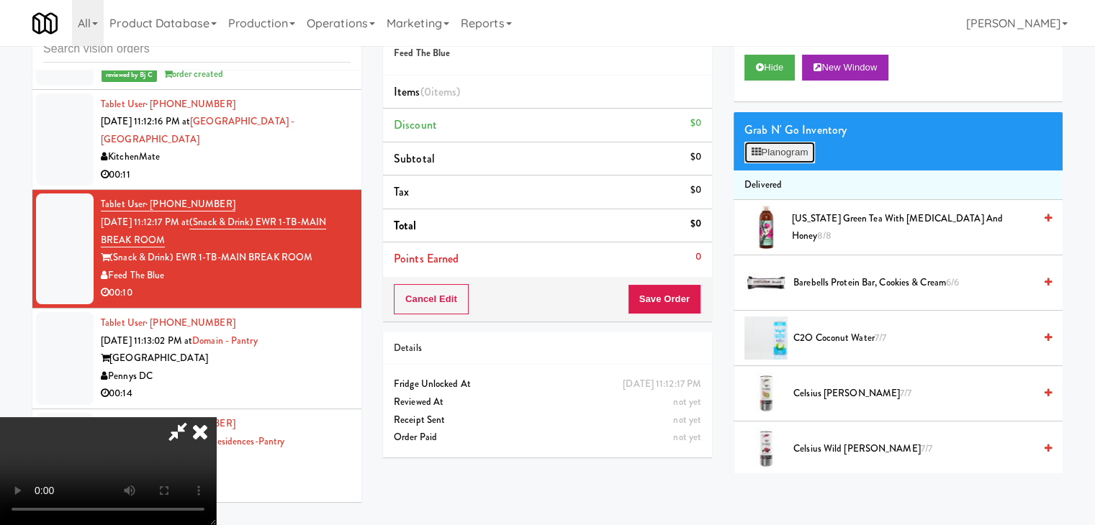
click at [760, 151] on icon at bounding box center [755, 152] width 9 height 9
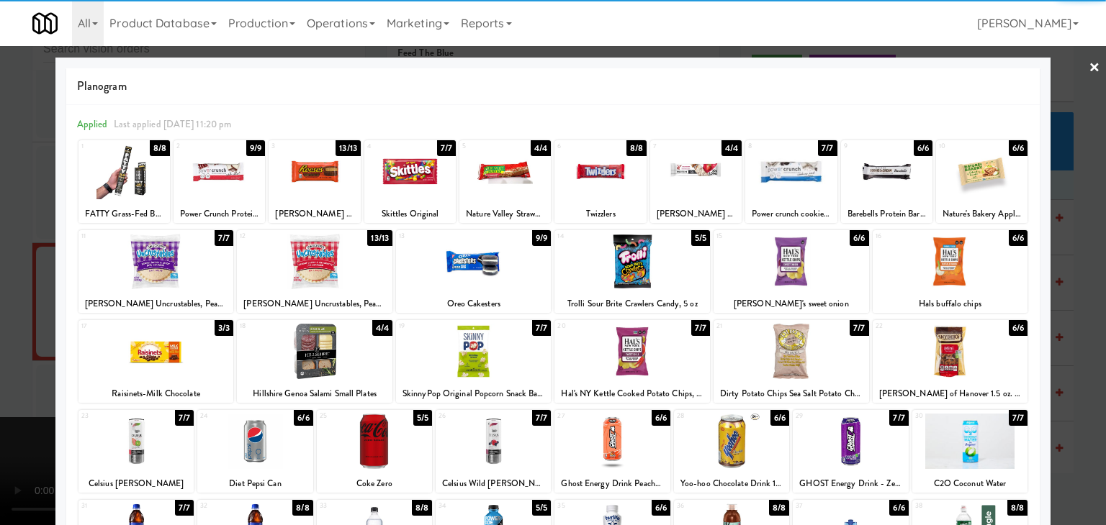
click at [951, 431] on div at bounding box center [969, 441] width 115 height 55
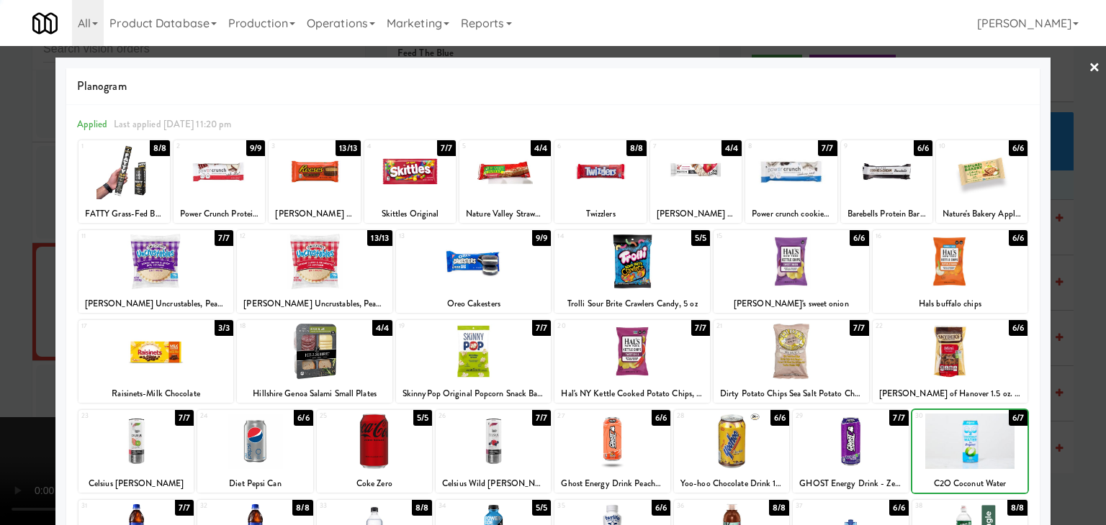
drag, startPoint x: 1067, startPoint y: 405, endPoint x: 968, endPoint y: 389, distance: 100.6
click at [1068, 402] on div at bounding box center [553, 262] width 1106 height 525
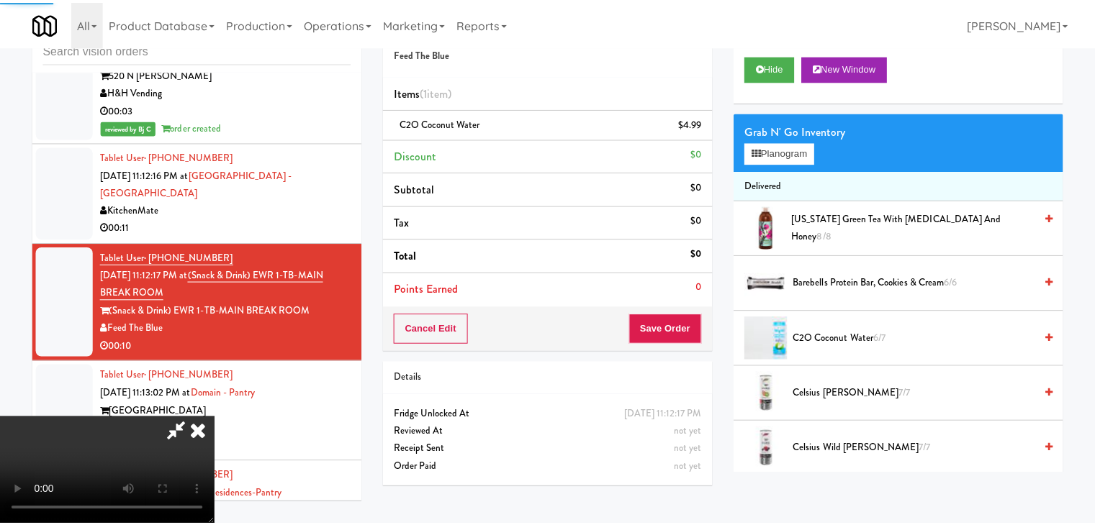
scroll to position [19506, 0]
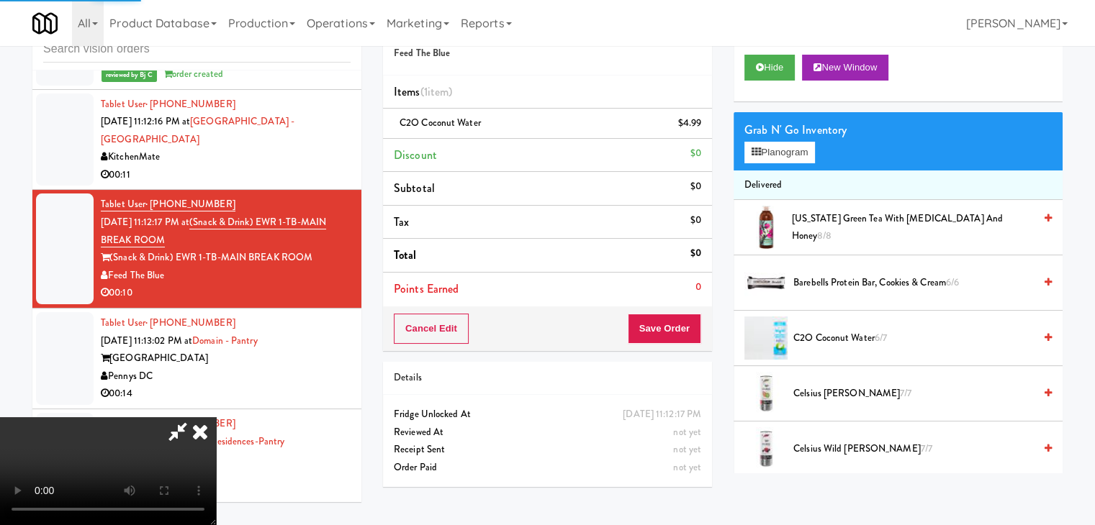
click at [705, 336] on div "Cancel Edit Save Order" at bounding box center [547, 329] width 329 height 45
click at [700, 334] on div "Cancel Edit Save Order" at bounding box center [547, 329] width 329 height 45
click at [693, 330] on button "Save Order" at bounding box center [664, 329] width 73 height 30
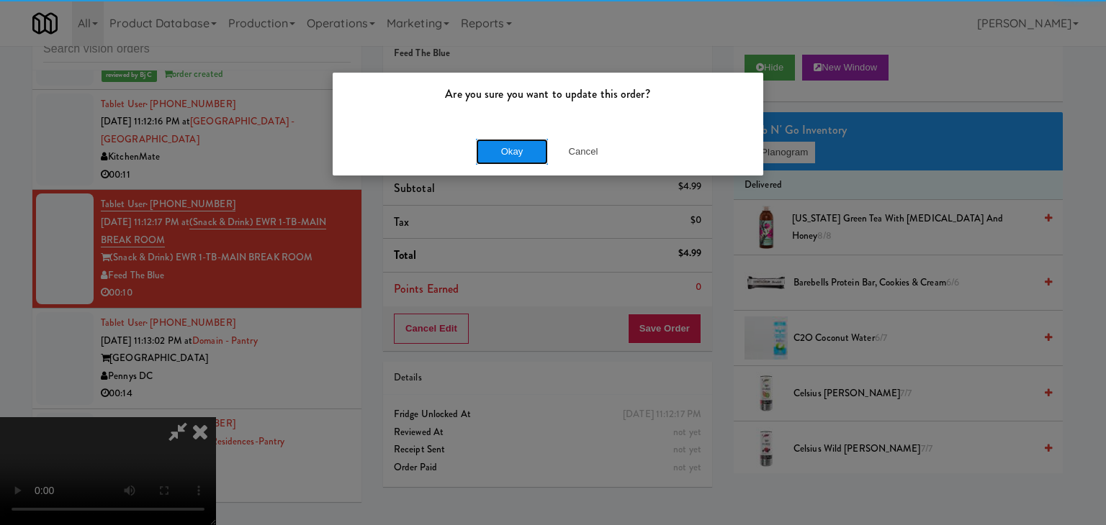
drag, startPoint x: 528, startPoint y: 144, endPoint x: 521, endPoint y: 150, distance: 8.7
click at [525, 145] on button "Okay" at bounding box center [512, 152] width 72 height 26
click at [521, 150] on button "Okay" at bounding box center [512, 152] width 72 height 26
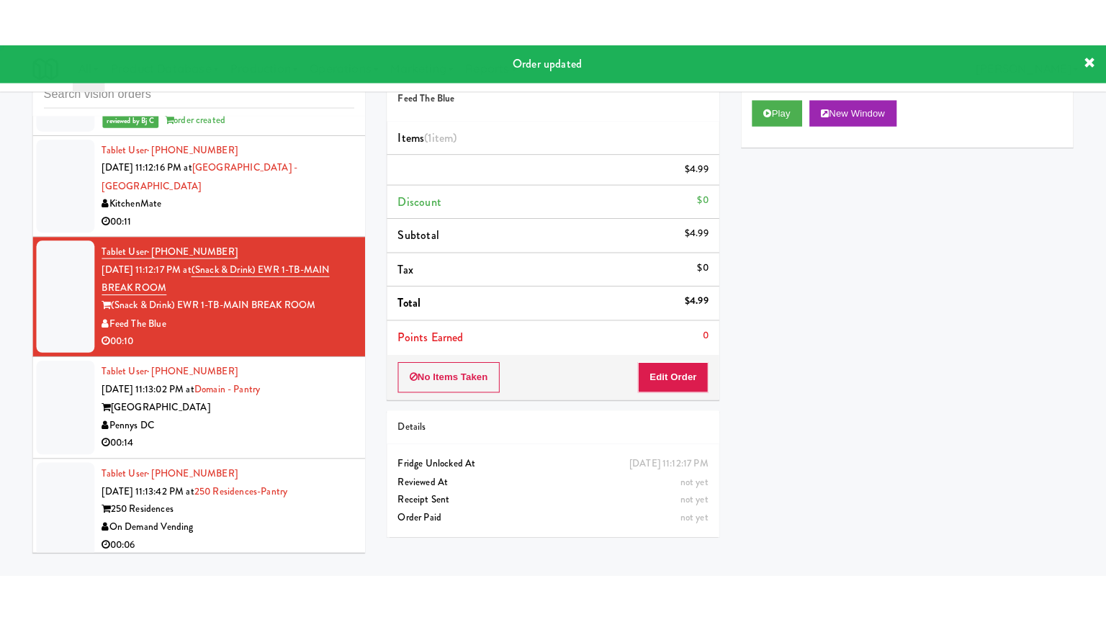
scroll to position [0, 0]
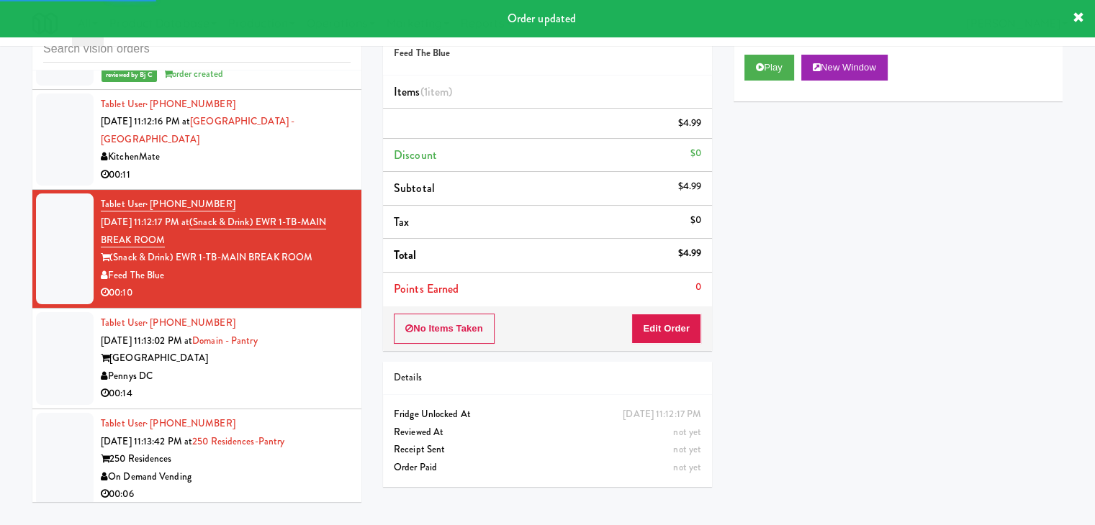
click at [263, 403] on div "00:14" at bounding box center [226, 394] width 250 height 18
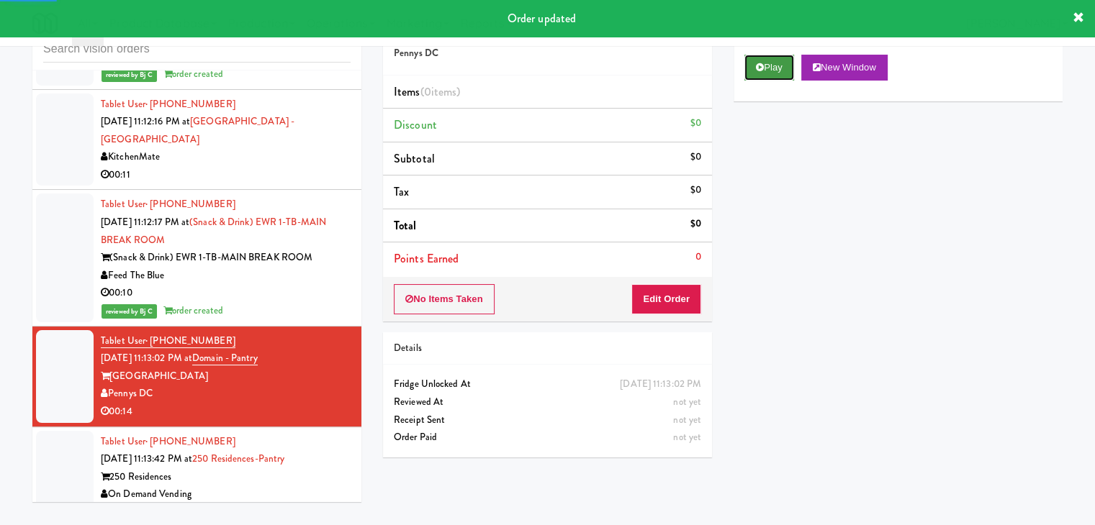
click at [777, 64] on button "Play" at bounding box center [769, 68] width 50 height 26
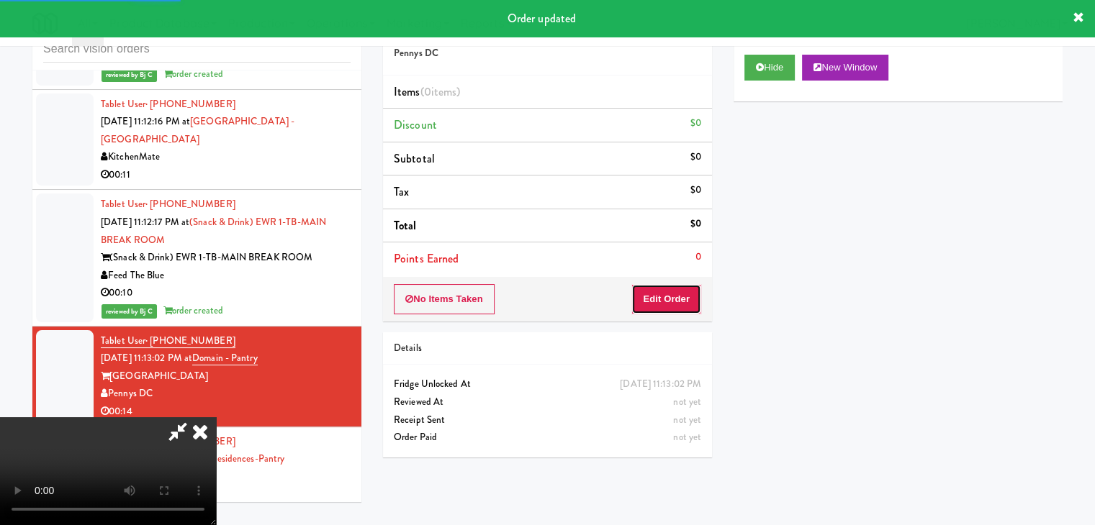
click at [652, 306] on button "Edit Order" at bounding box center [666, 299] width 70 height 30
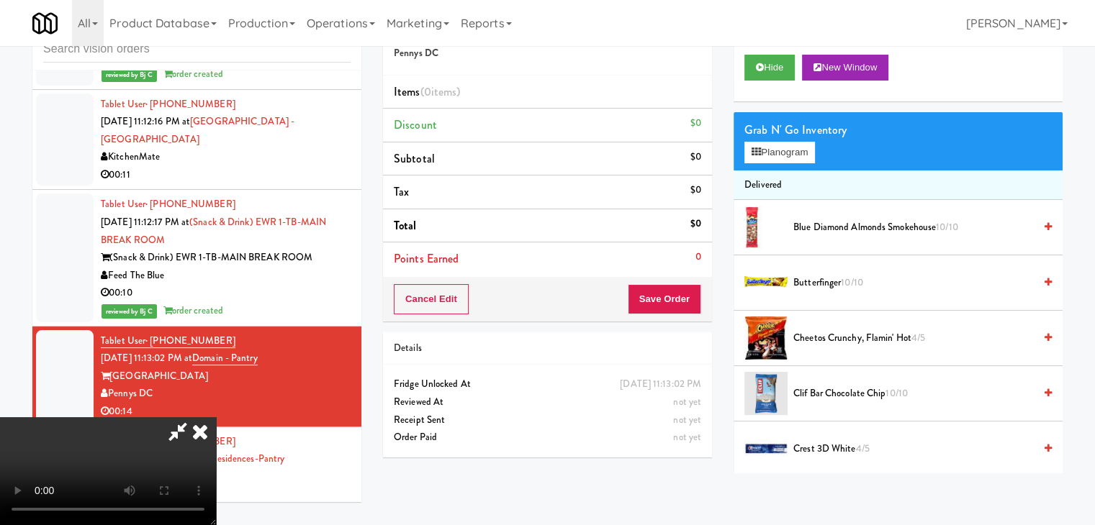
click at [216, 417] on video at bounding box center [108, 471] width 216 height 108
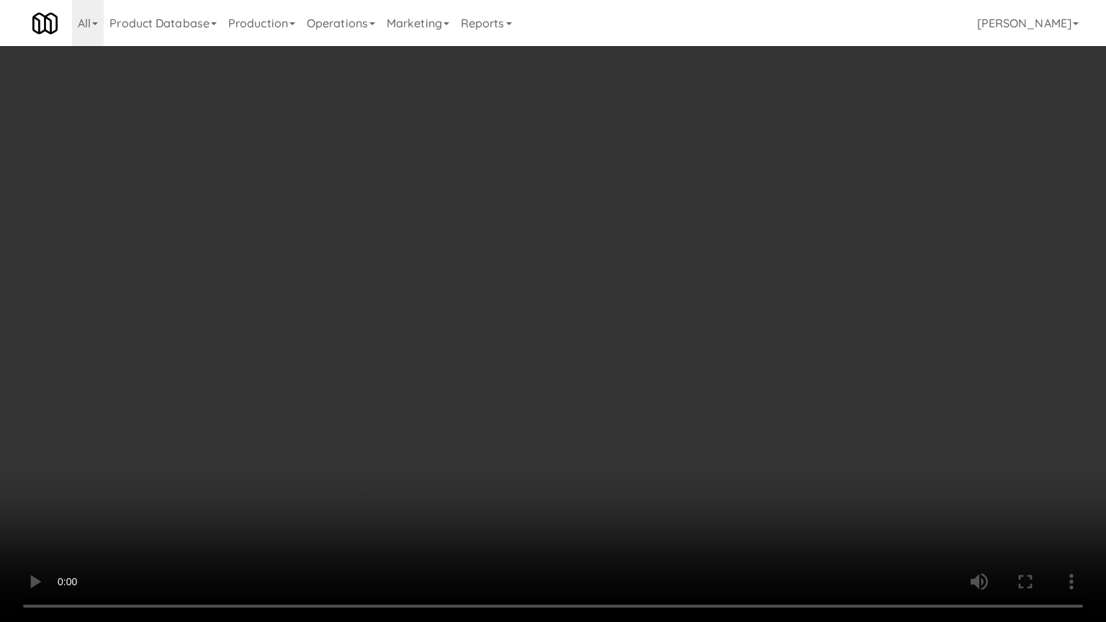
click at [661, 322] on video at bounding box center [553, 311] width 1106 height 622
drag, startPoint x: 661, startPoint y: 322, endPoint x: 708, endPoint y: 214, distance: 118.3
click at [661, 321] on video at bounding box center [553, 311] width 1106 height 622
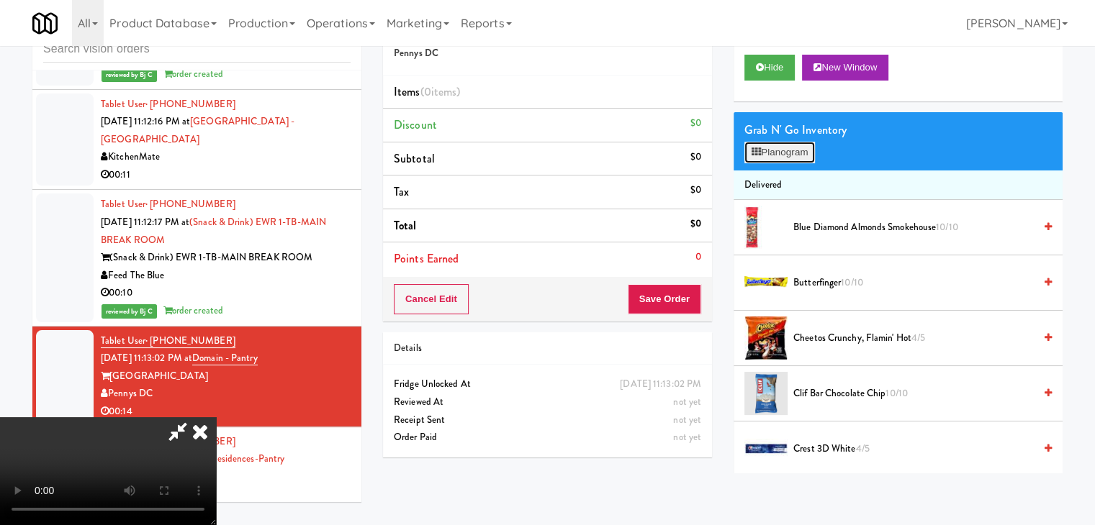
click at [794, 154] on button "Planogram" at bounding box center [779, 153] width 71 height 22
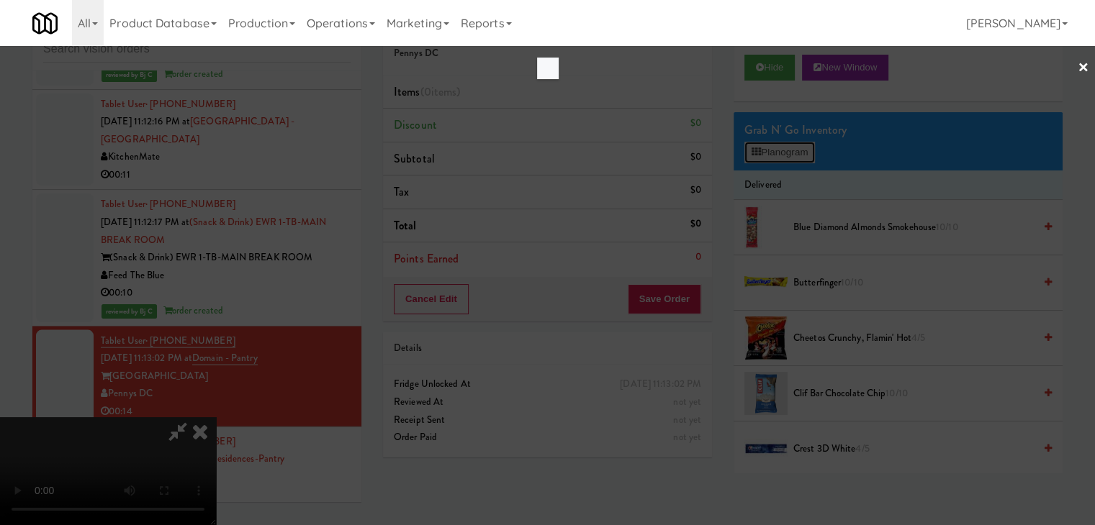
scroll to position [19435, 0]
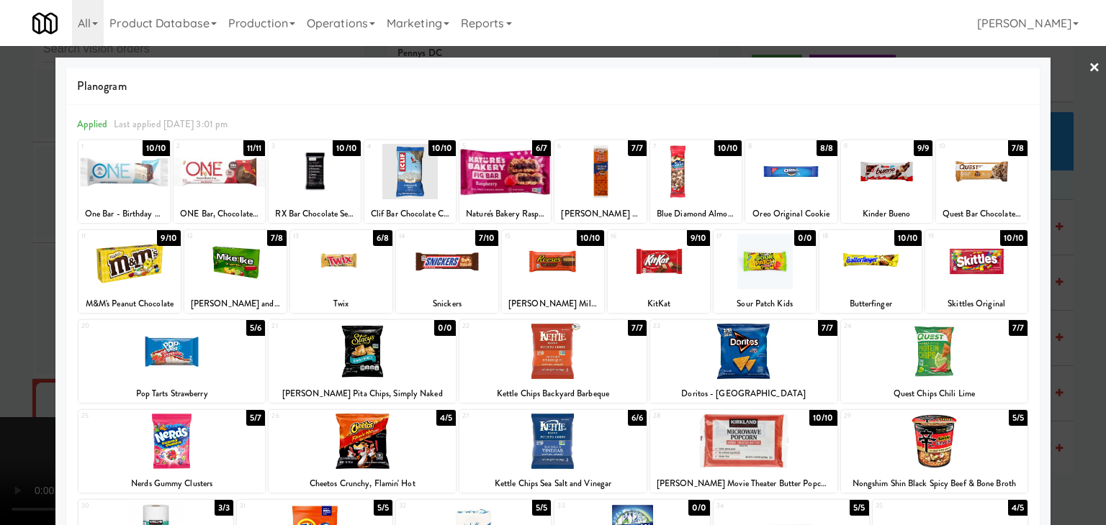
drag, startPoint x: 980, startPoint y: 279, endPoint x: 852, endPoint y: 286, distance: 128.4
click at [980, 279] on div at bounding box center [976, 261] width 102 height 55
click at [461, 274] on div at bounding box center [447, 261] width 102 height 55
click at [6, 361] on div at bounding box center [553, 262] width 1106 height 525
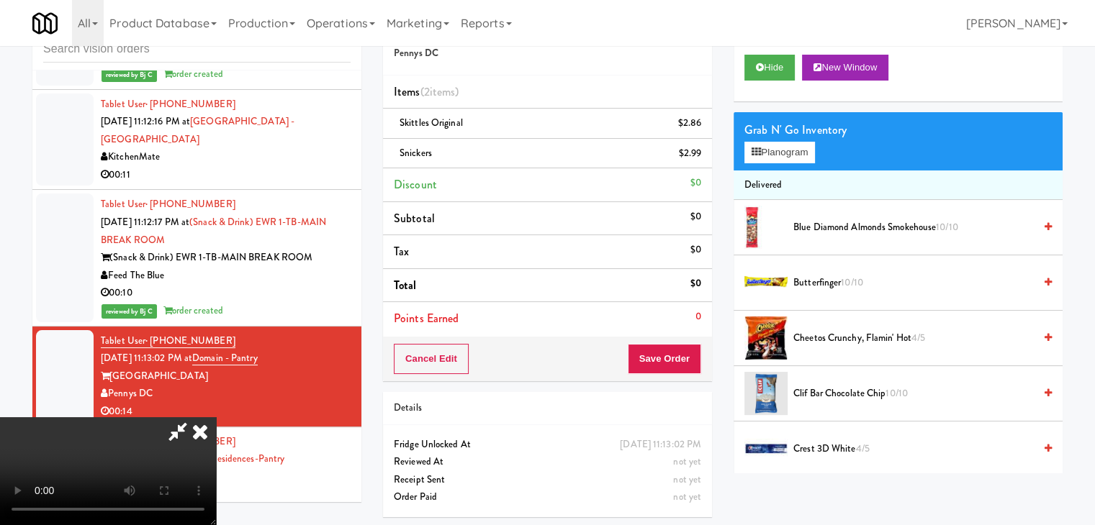
click at [216, 417] on video at bounding box center [108, 471] width 216 height 108
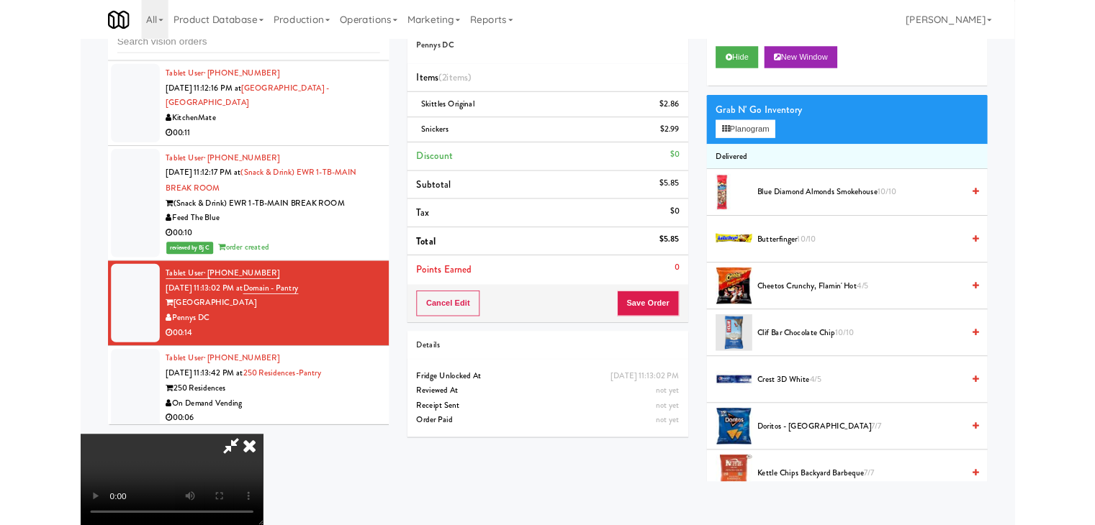
scroll to position [19435, 0]
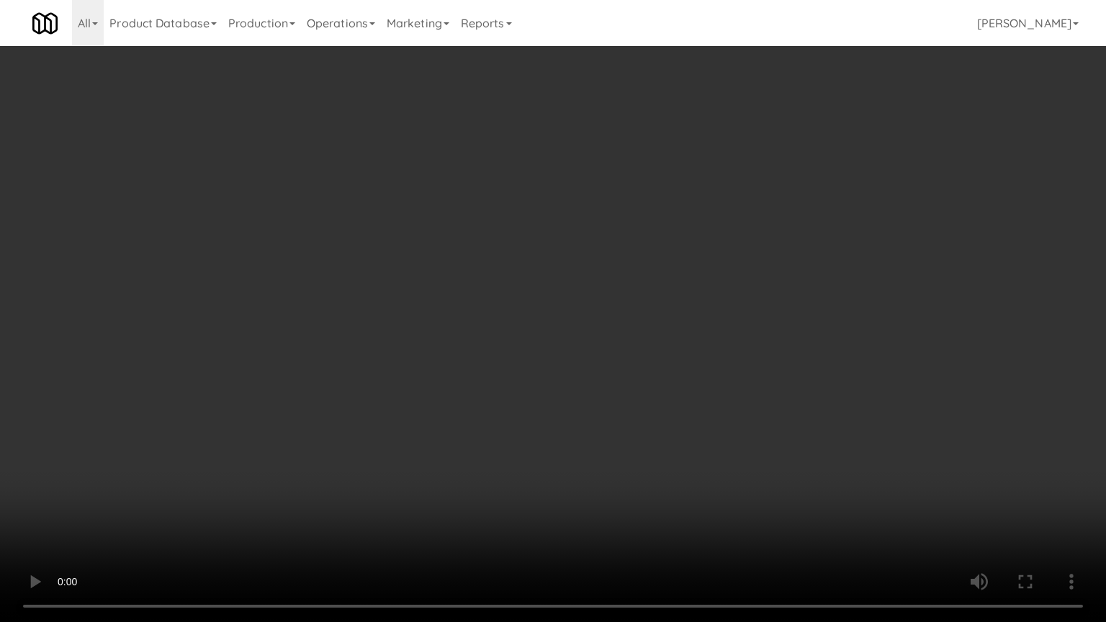
click at [764, 481] on video at bounding box center [553, 311] width 1106 height 622
click at [772, 474] on video at bounding box center [553, 311] width 1106 height 622
click at [771, 474] on video at bounding box center [553, 311] width 1106 height 622
click at [760, 465] on video at bounding box center [553, 311] width 1106 height 622
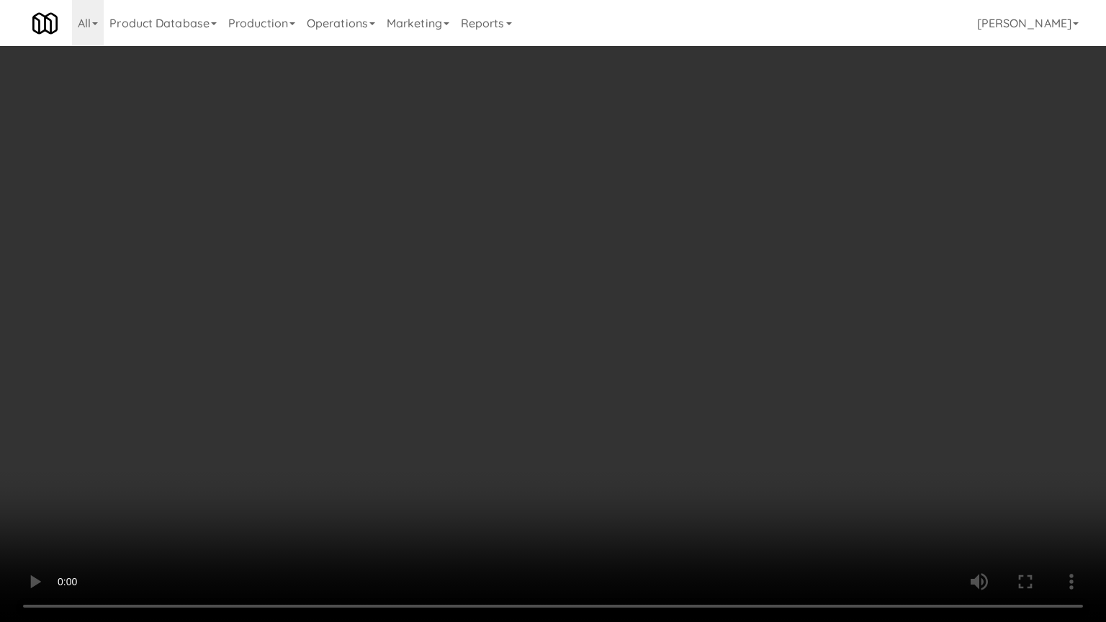
click at [760, 462] on video at bounding box center [553, 311] width 1106 height 622
click at [741, 440] on video at bounding box center [553, 311] width 1106 height 622
drag, startPoint x: 738, startPoint y: 440, endPoint x: 750, endPoint y: 327, distance: 114.3
click at [738, 438] on video at bounding box center [553, 311] width 1106 height 622
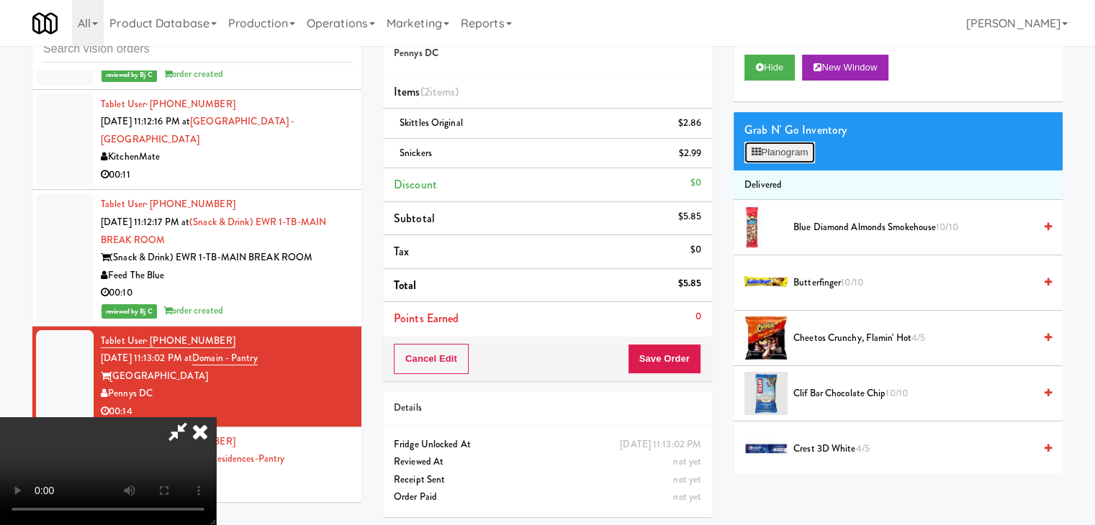
click at [805, 156] on button "Planogram" at bounding box center [779, 153] width 71 height 22
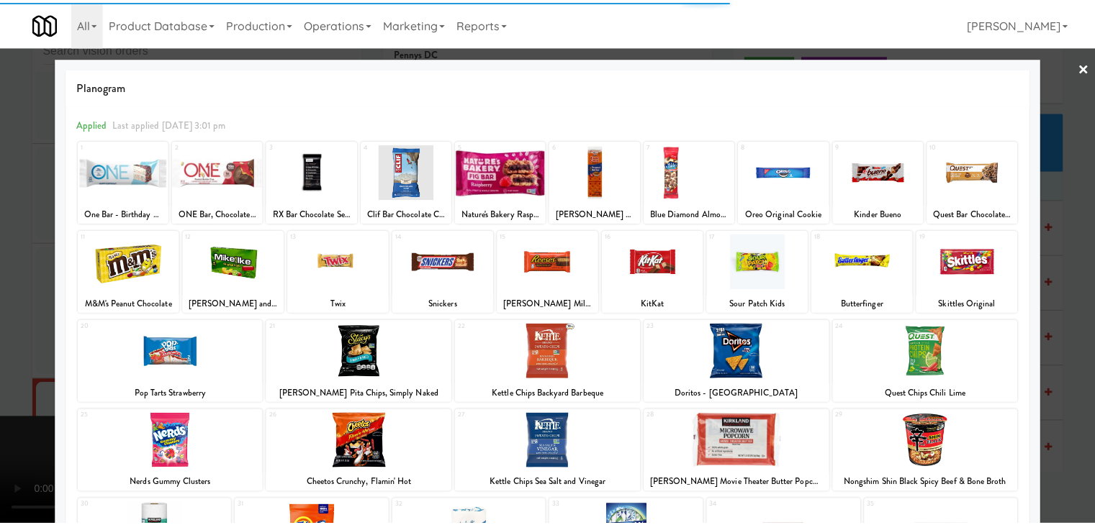
scroll to position [181, 0]
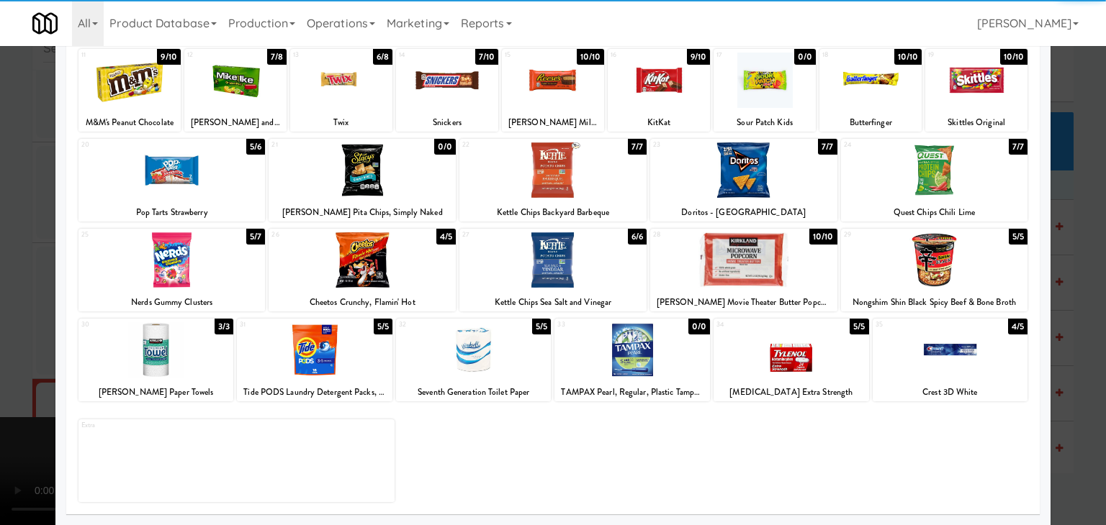
click at [361, 276] on div at bounding box center [361, 259] width 187 height 55
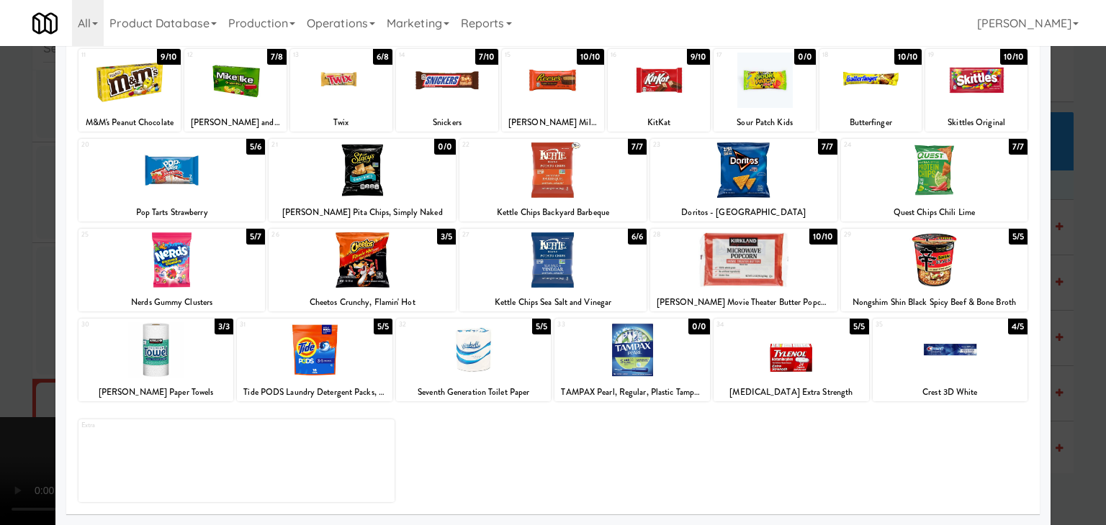
drag, startPoint x: 0, startPoint y: 330, endPoint x: 529, endPoint y: 330, distance: 529.0
click at [5, 329] on div at bounding box center [553, 262] width 1106 height 525
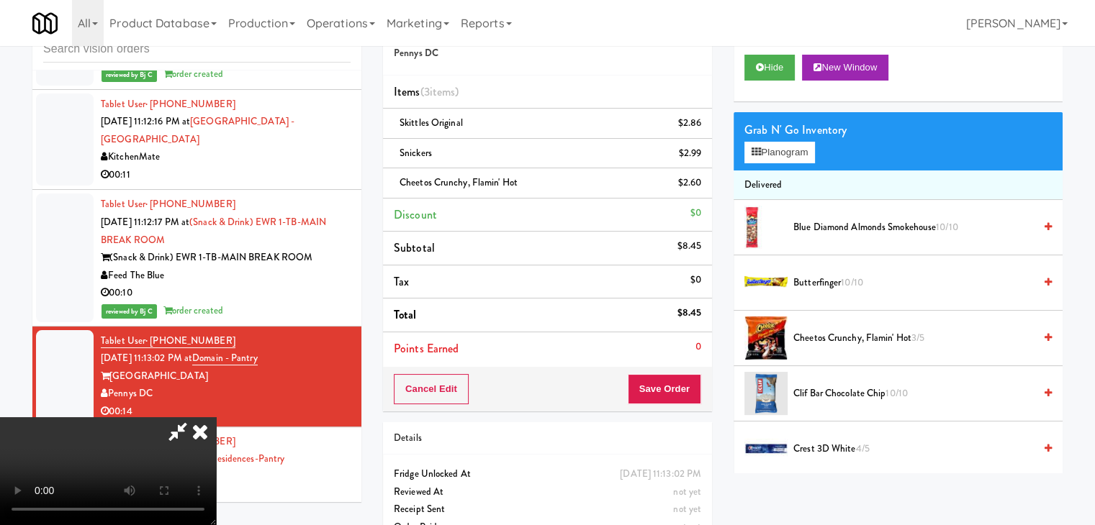
scroll to position [202, 0]
click at [695, 382] on button "Save Order" at bounding box center [664, 389] width 73 height 30
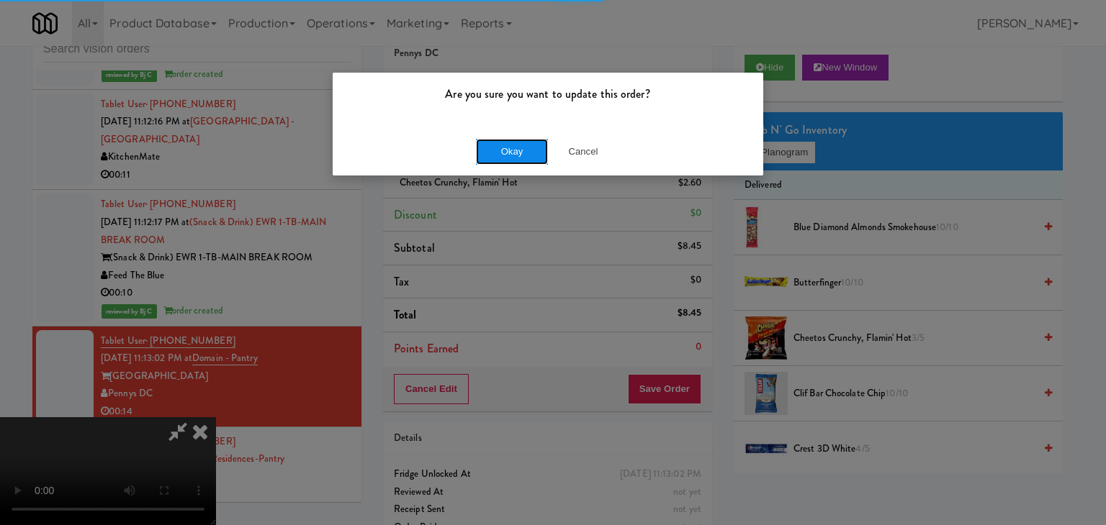
click at [514, 151] on button "Okay" at bounding box center [512, 152] width 72 height 26
click at [514, 151] on div "Okay Cancel" at bounding box center [548, 151] width 430 height 48
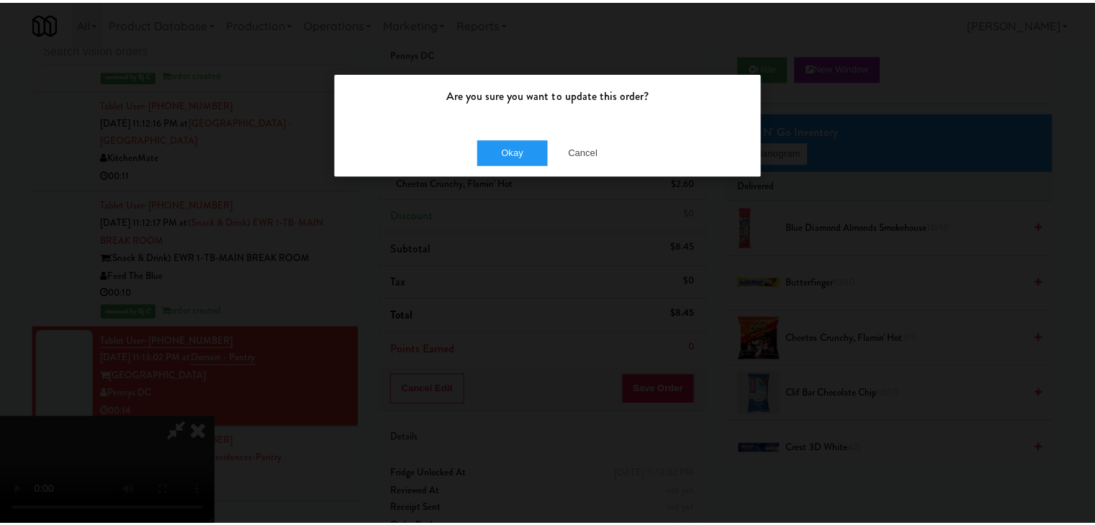
scroll to position [19594, 0]
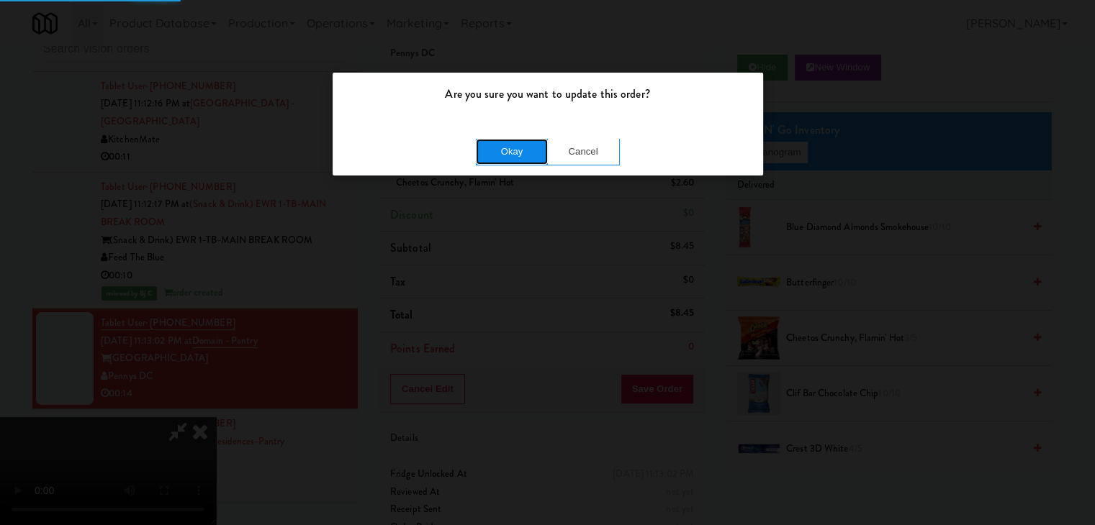
click at [509, 158] on button "Okay" at bounding box center [512, 152] width 72 height 26
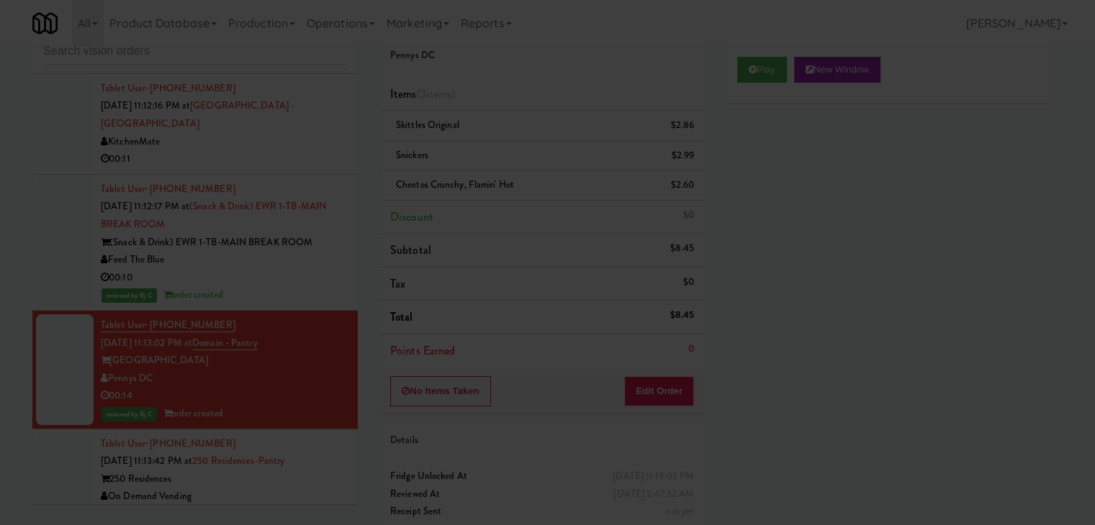
scroll to position [0, 0]
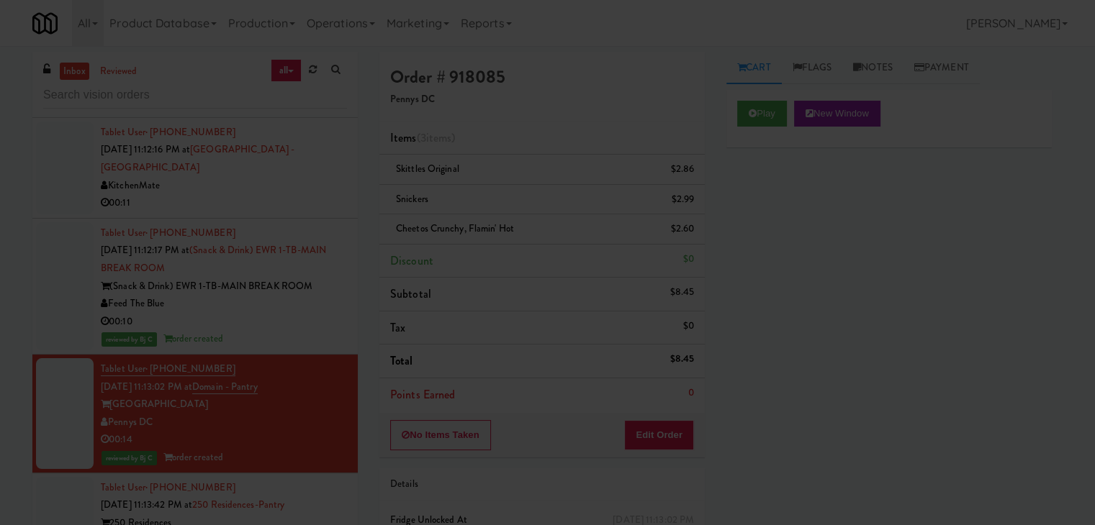
click at [922, 265] on div at bounding box center [547, 262] width 1095 height 525
